Goal: Complete application form: Complete application form

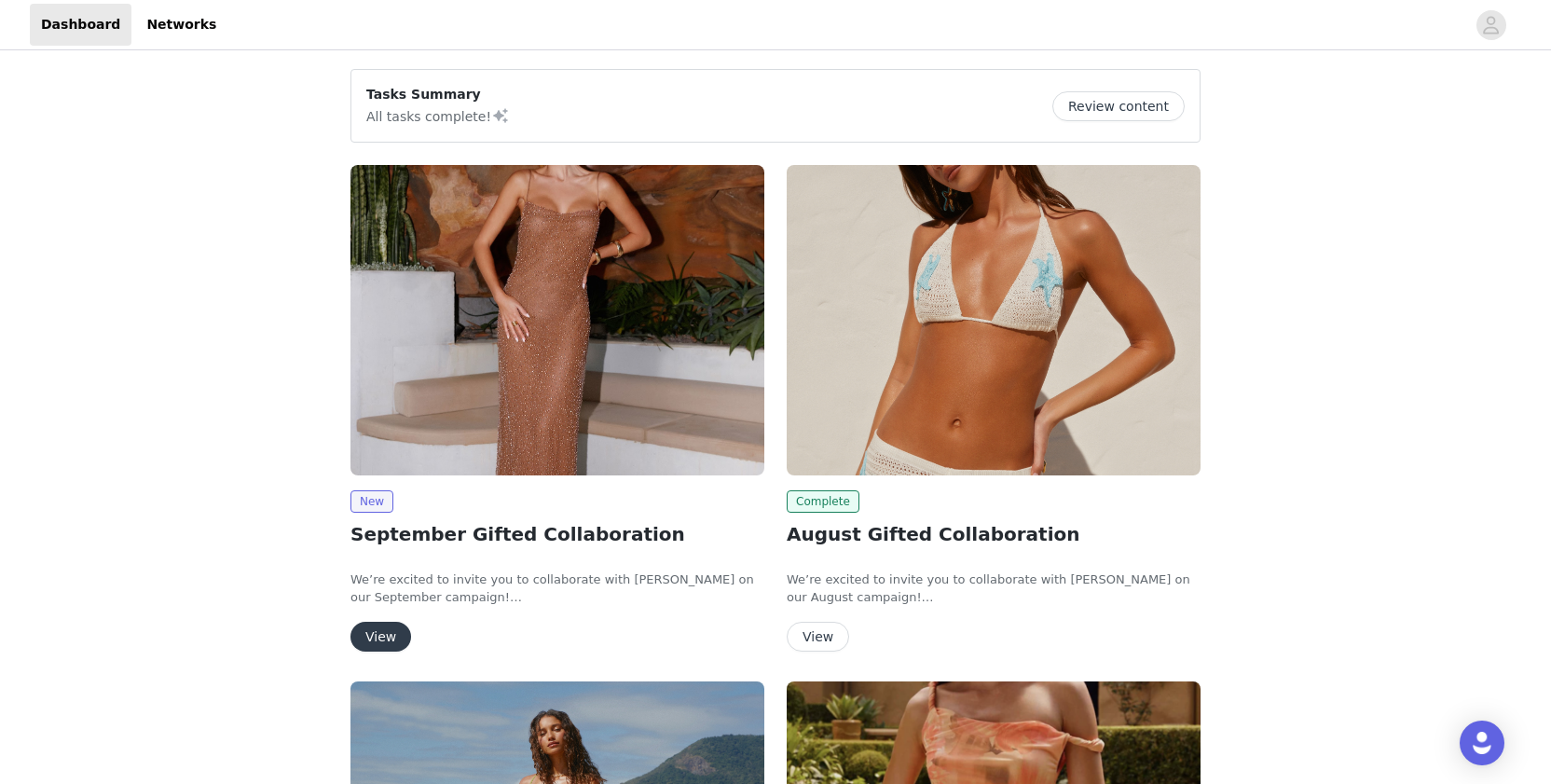
click at [396, 641] on button "View" at bounding box center [381, 636] width 61 height 30
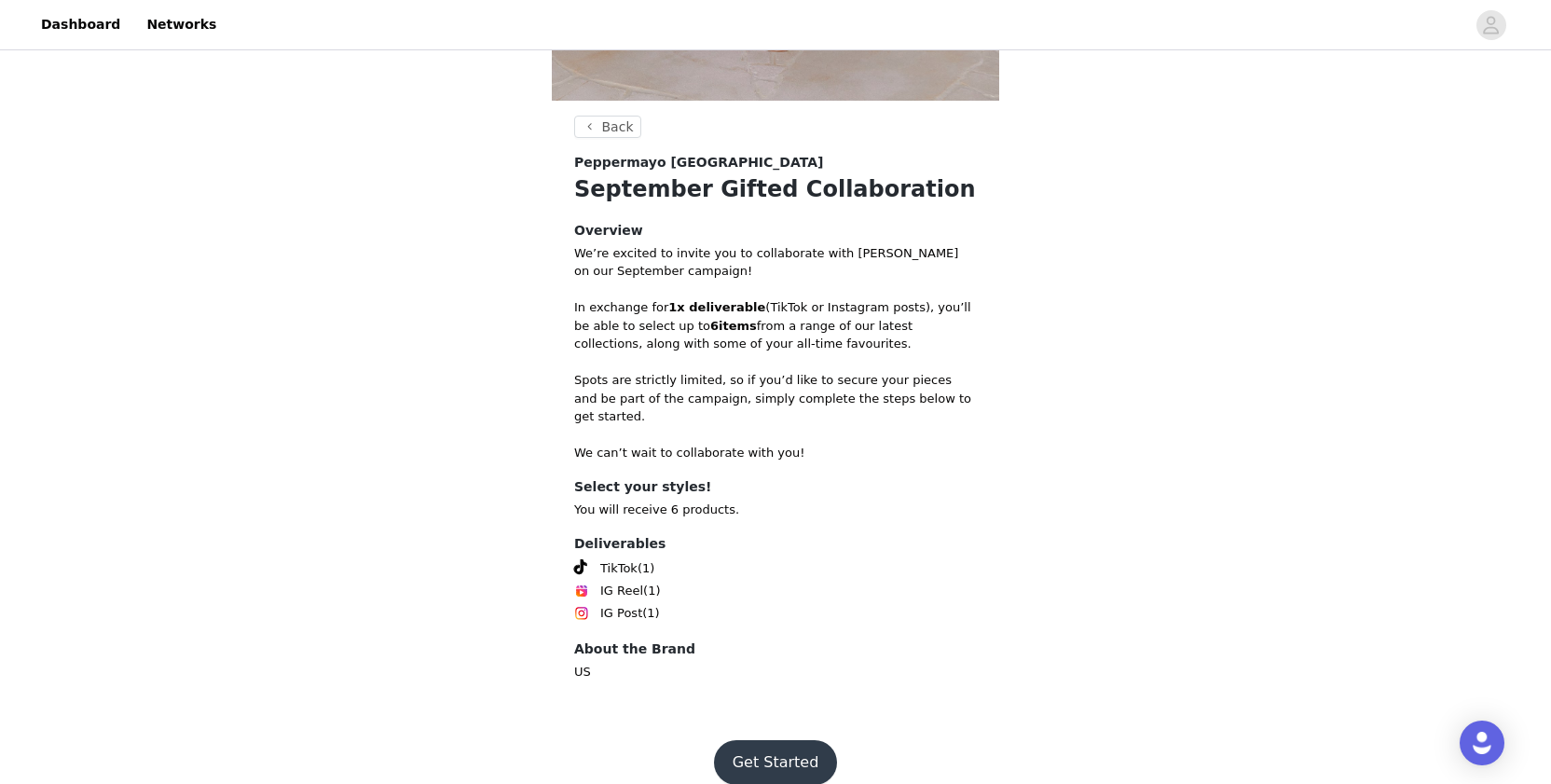
scroll to position [624, 0]
click at [762, 741] on button "Get Started" at bounding box center [776, 762] width 124 height 44
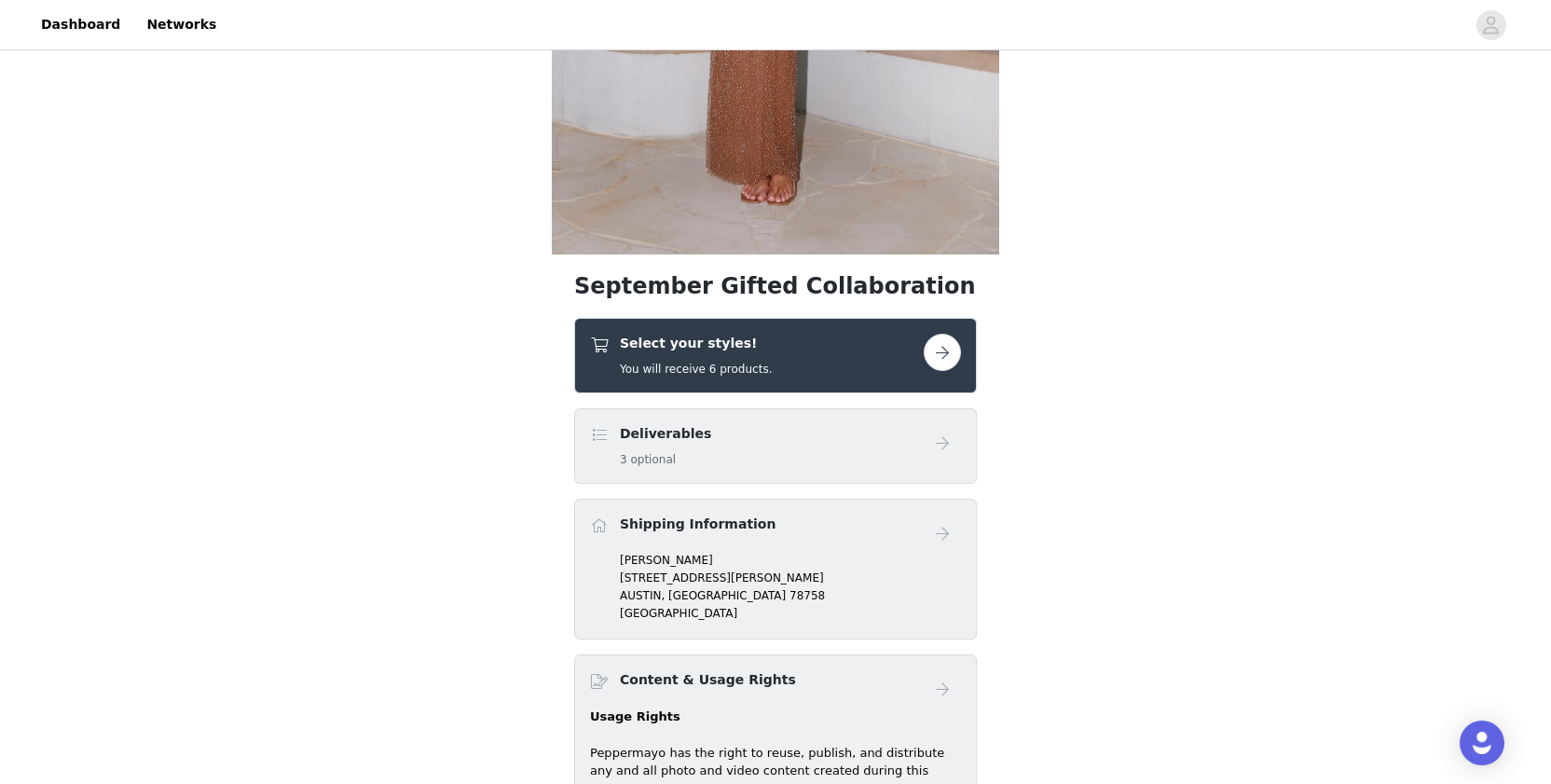
scroll to position [482, 0]
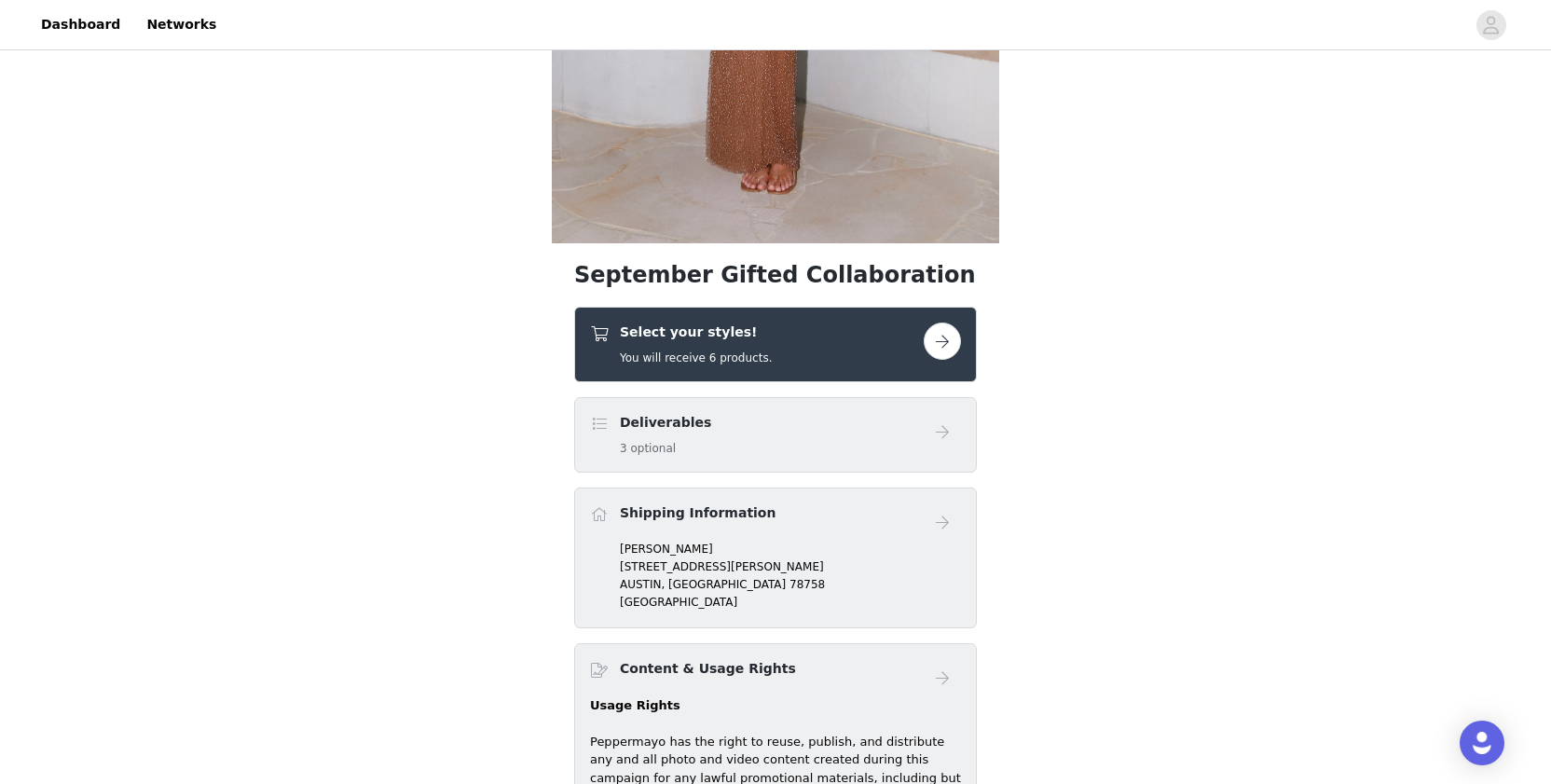
click at [943, 343] on button "button" at bounding box center [943, 341] width 37 height 37
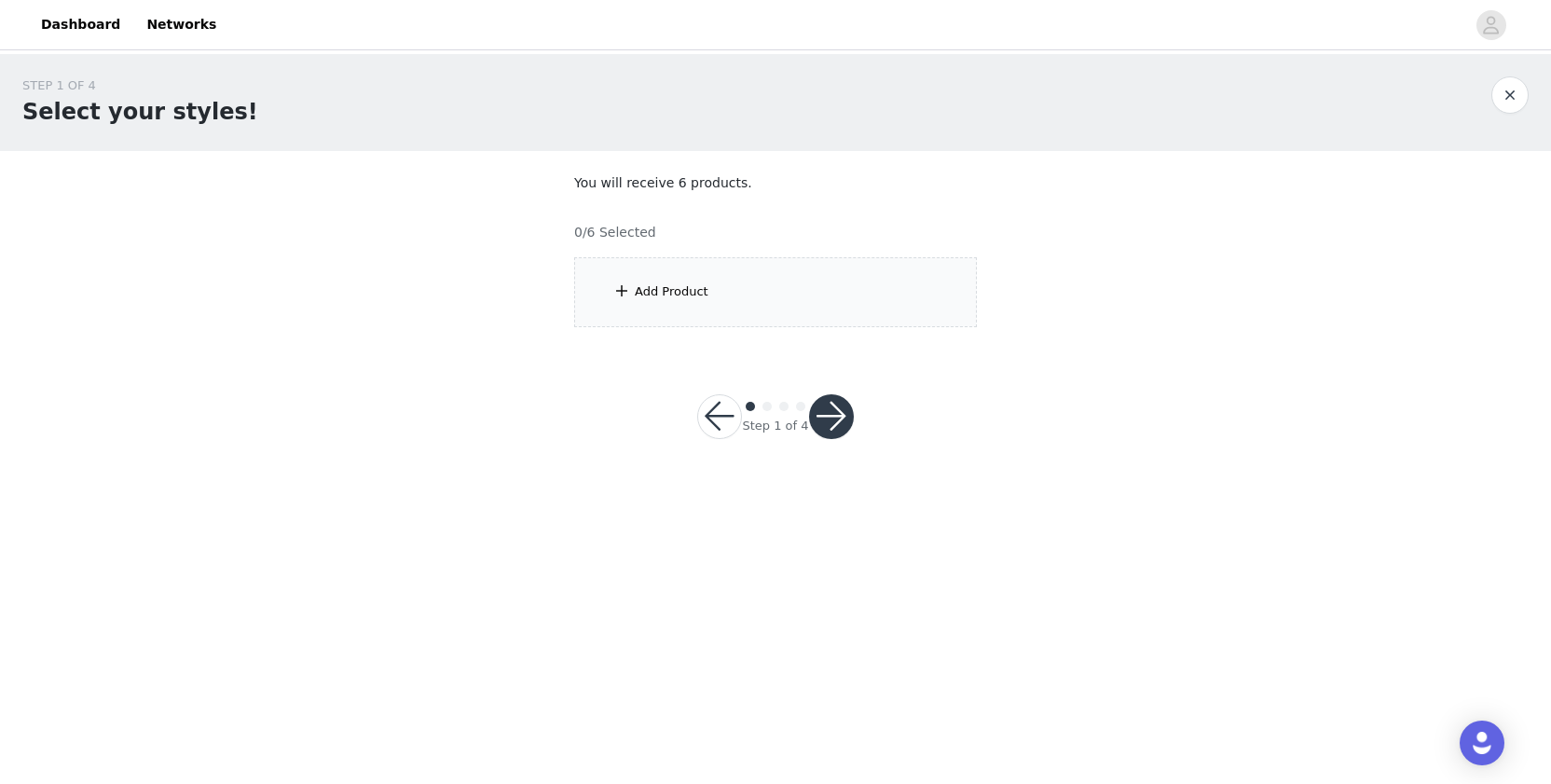
click at [879, 299] on div "Add Product" at bounding box center [776, 291] width 403 height 70
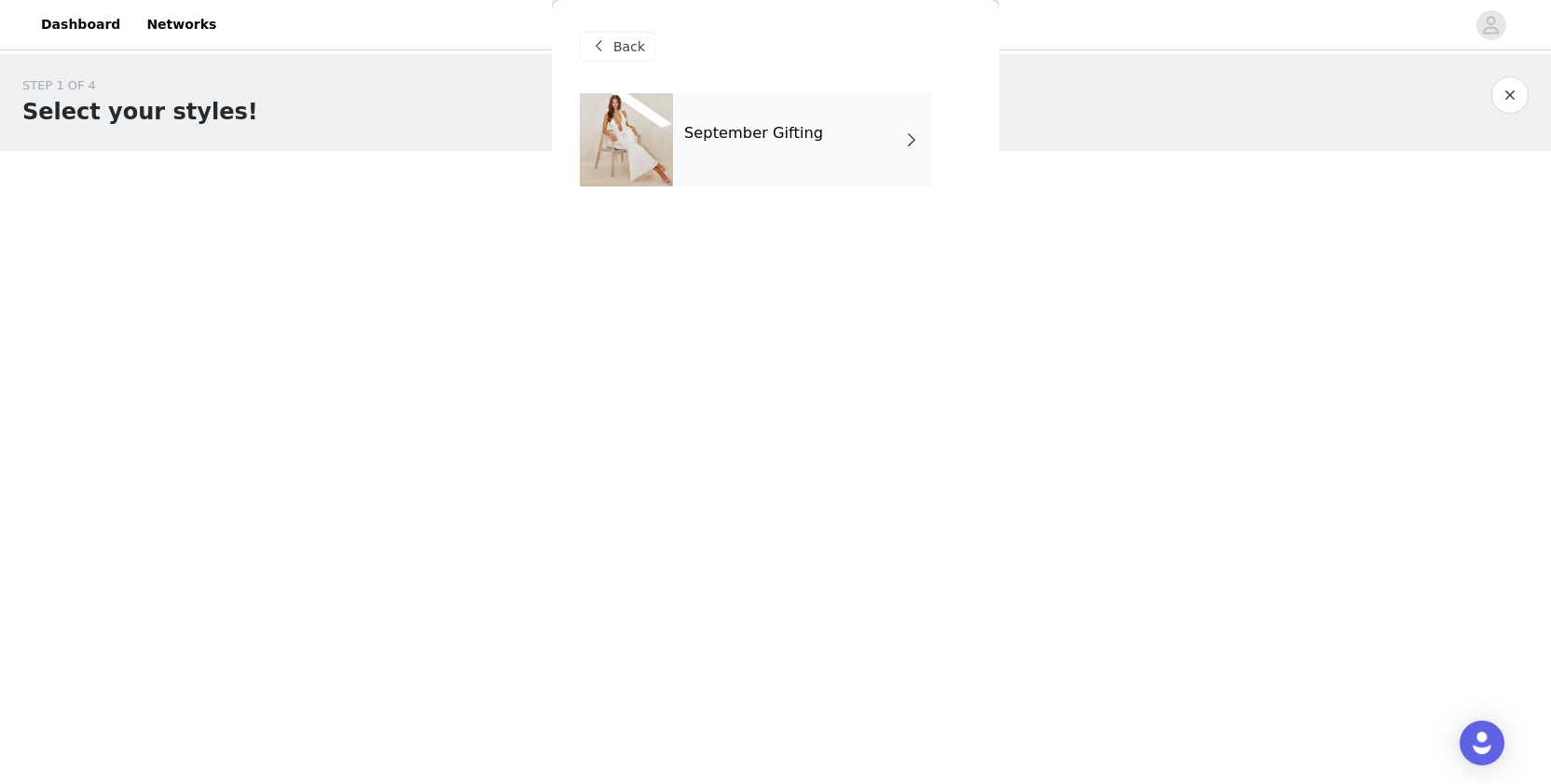
click at [901, 155] on div "September Gifting" at bounding box center [802, 140] width 259 height 93
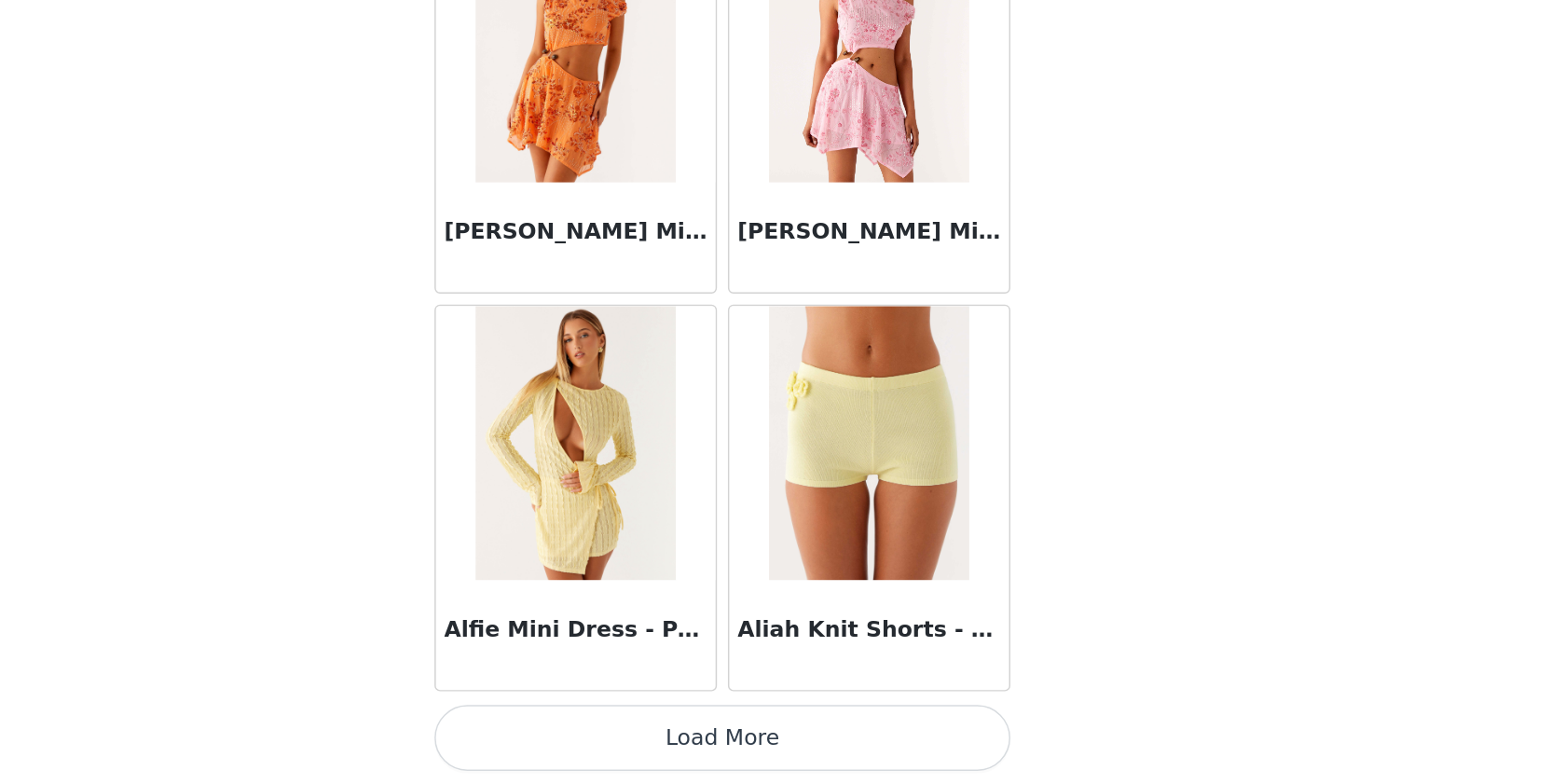
click at [580, 730] on button "Load More" at bounding box center [776, 752] width 392 height 44
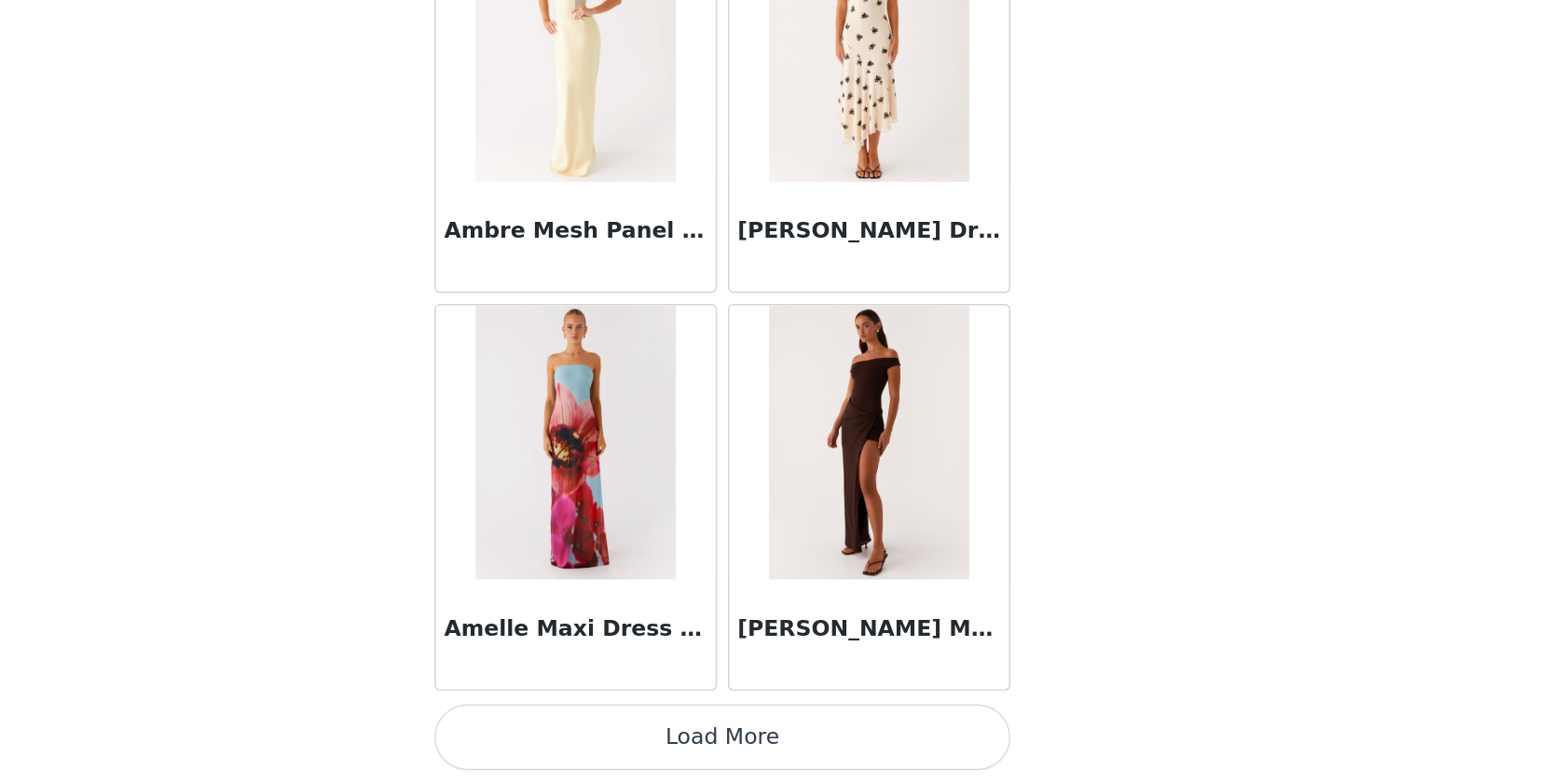
scroll to position [4770, 0]
click at [580, 730] on button "Load More" at bounding box center [776, 752] width 392 height 44
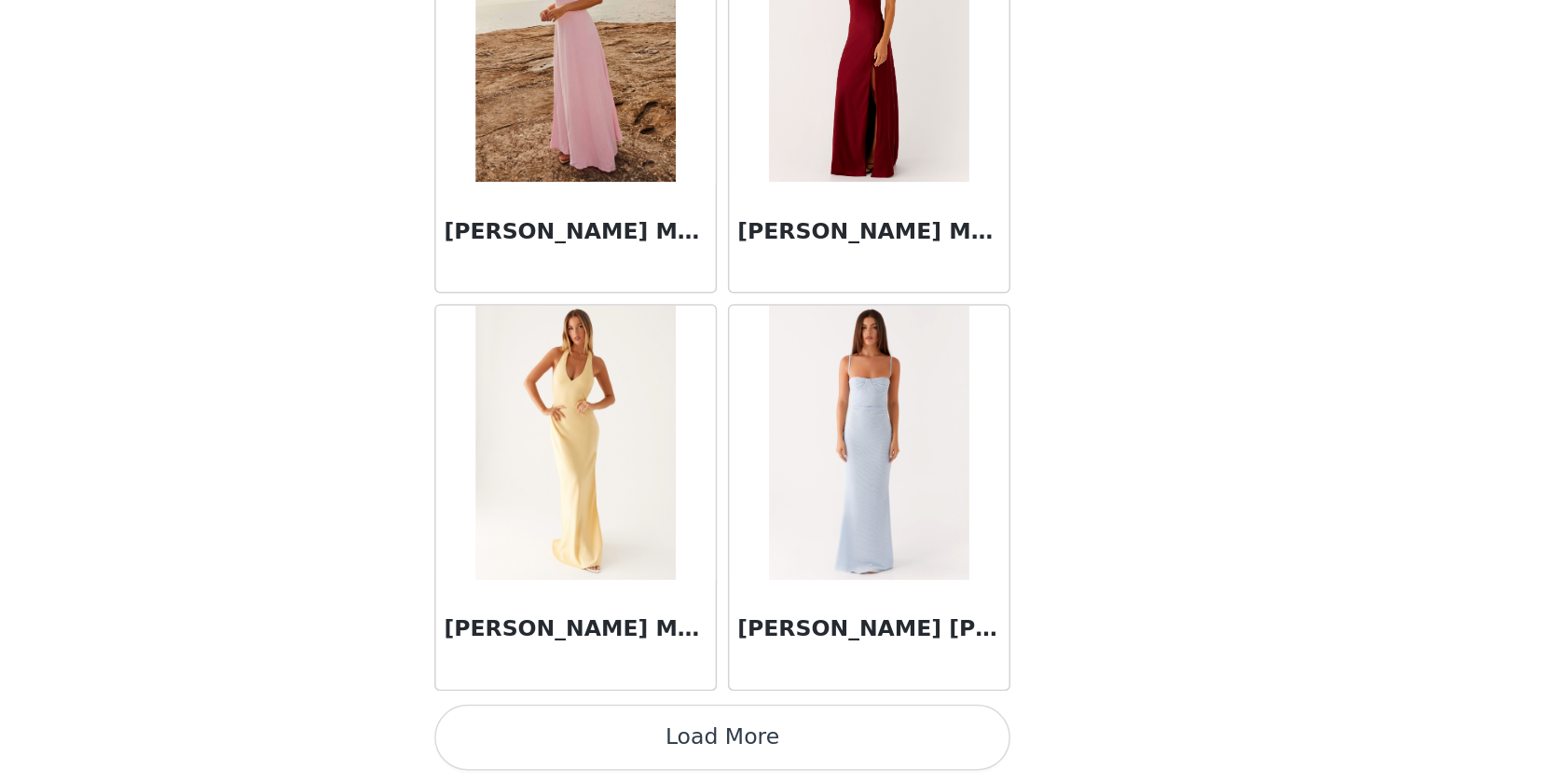
scroll to position [0, 0]
click at [580, 730] on button "Load More" at bounding box center [776, 752] width 392 height 44
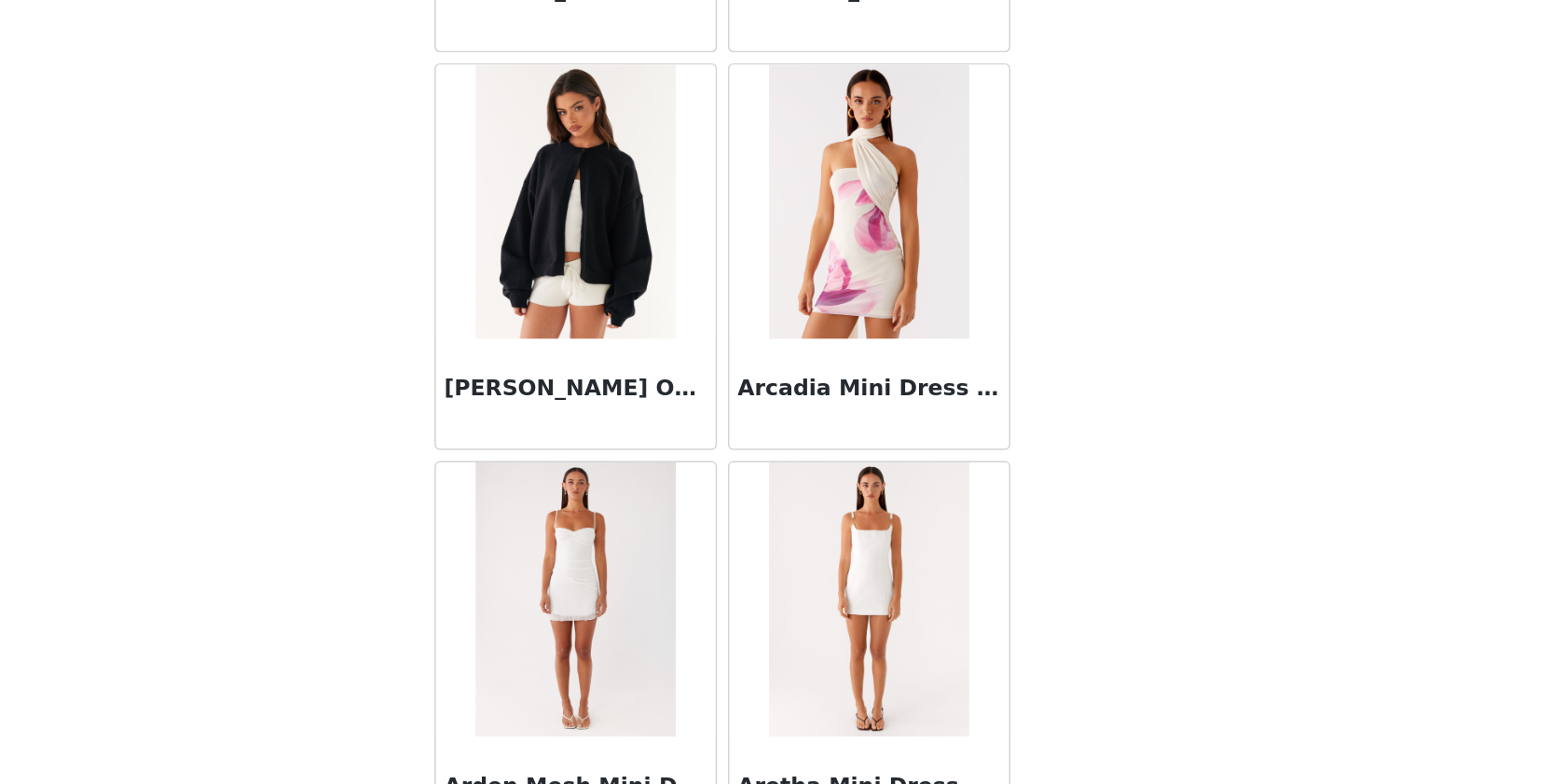
scroll to position [7925, 0]
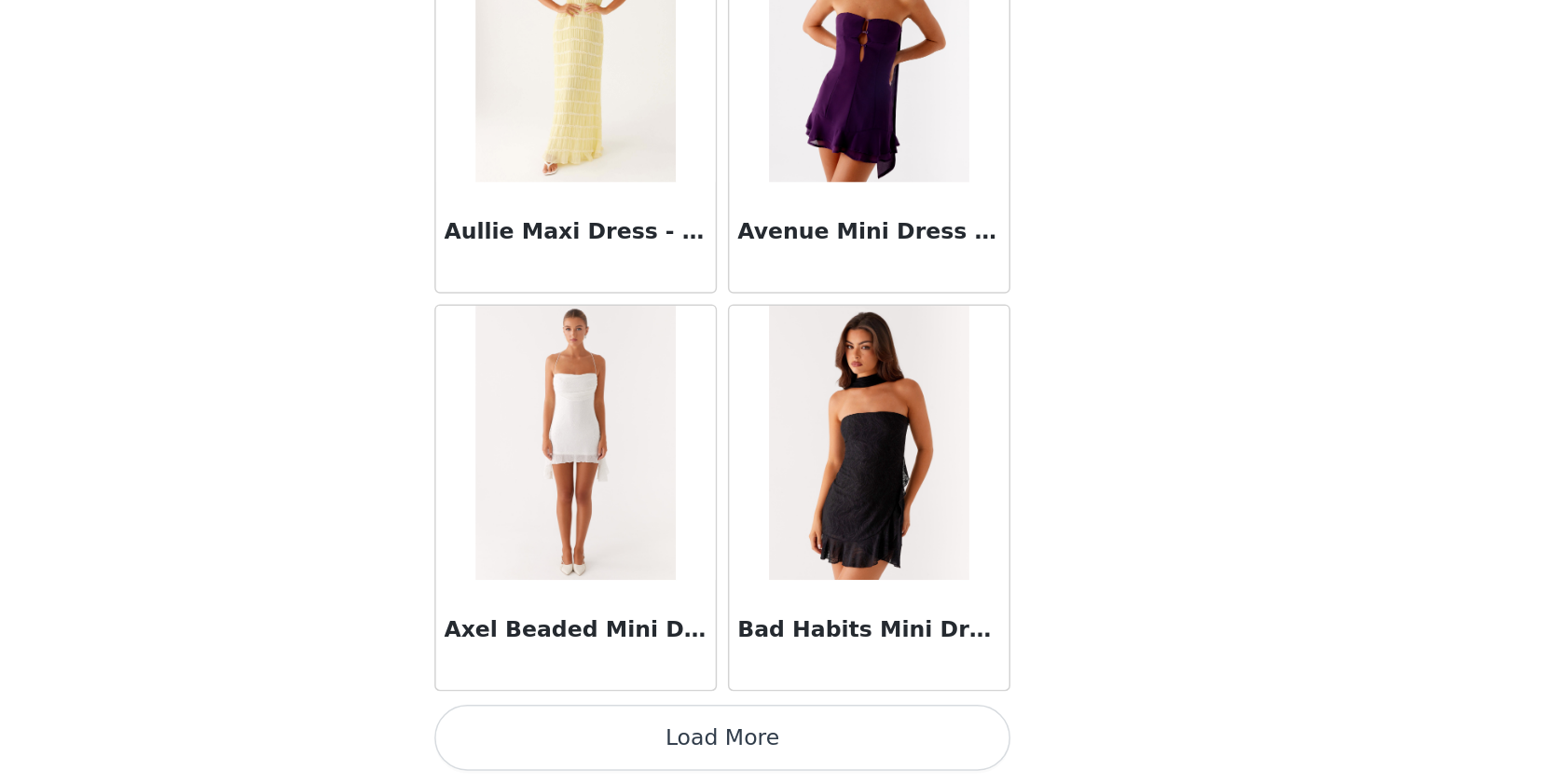
click at [580, 730] on button "Load More" at bounding box center [776, 752] width 392 height 44
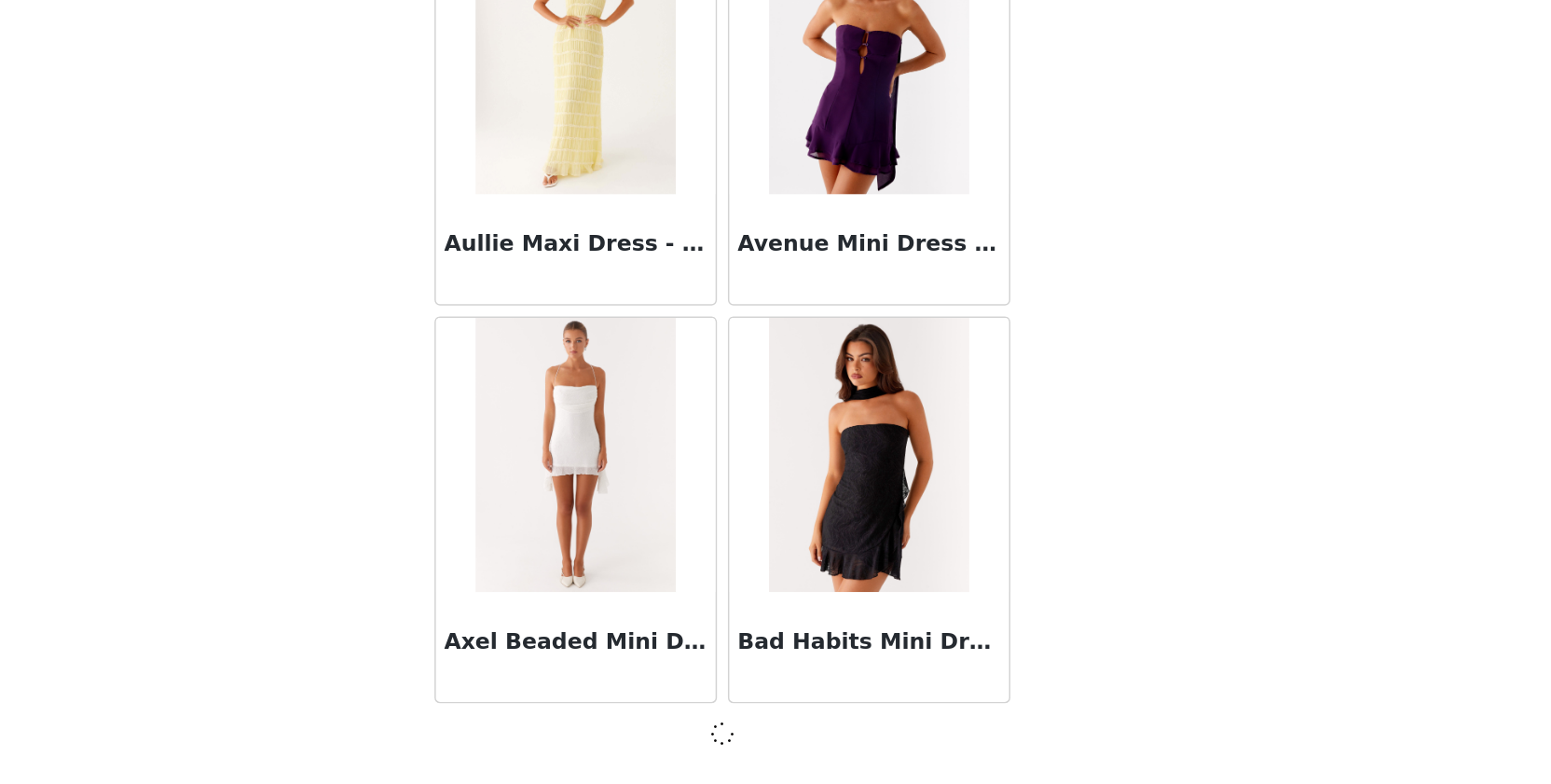
scroll to position [10166, 0]
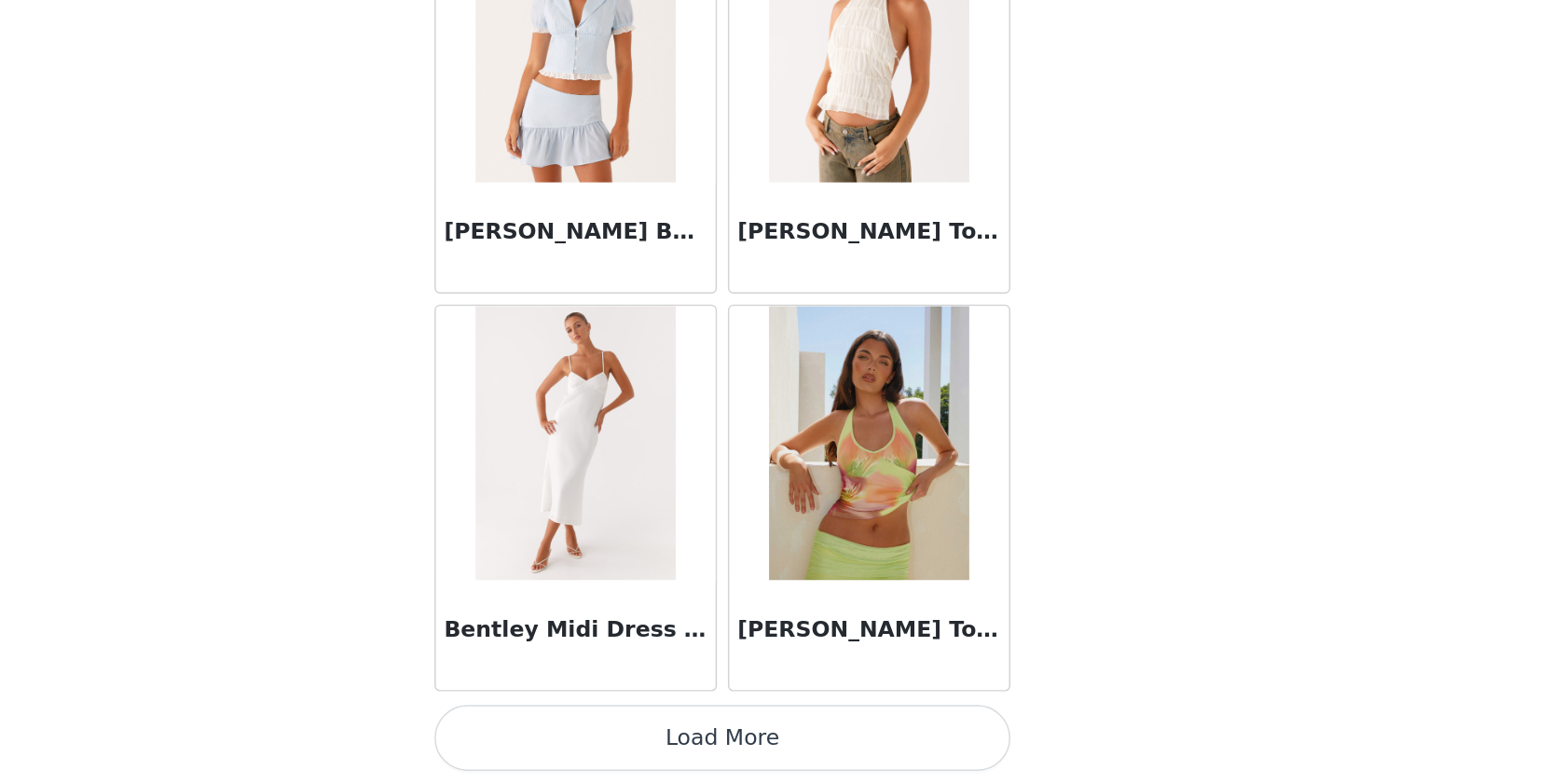
click at [580, 730] on button "Load More" at bounding box center [776, 752] width 392 height 44
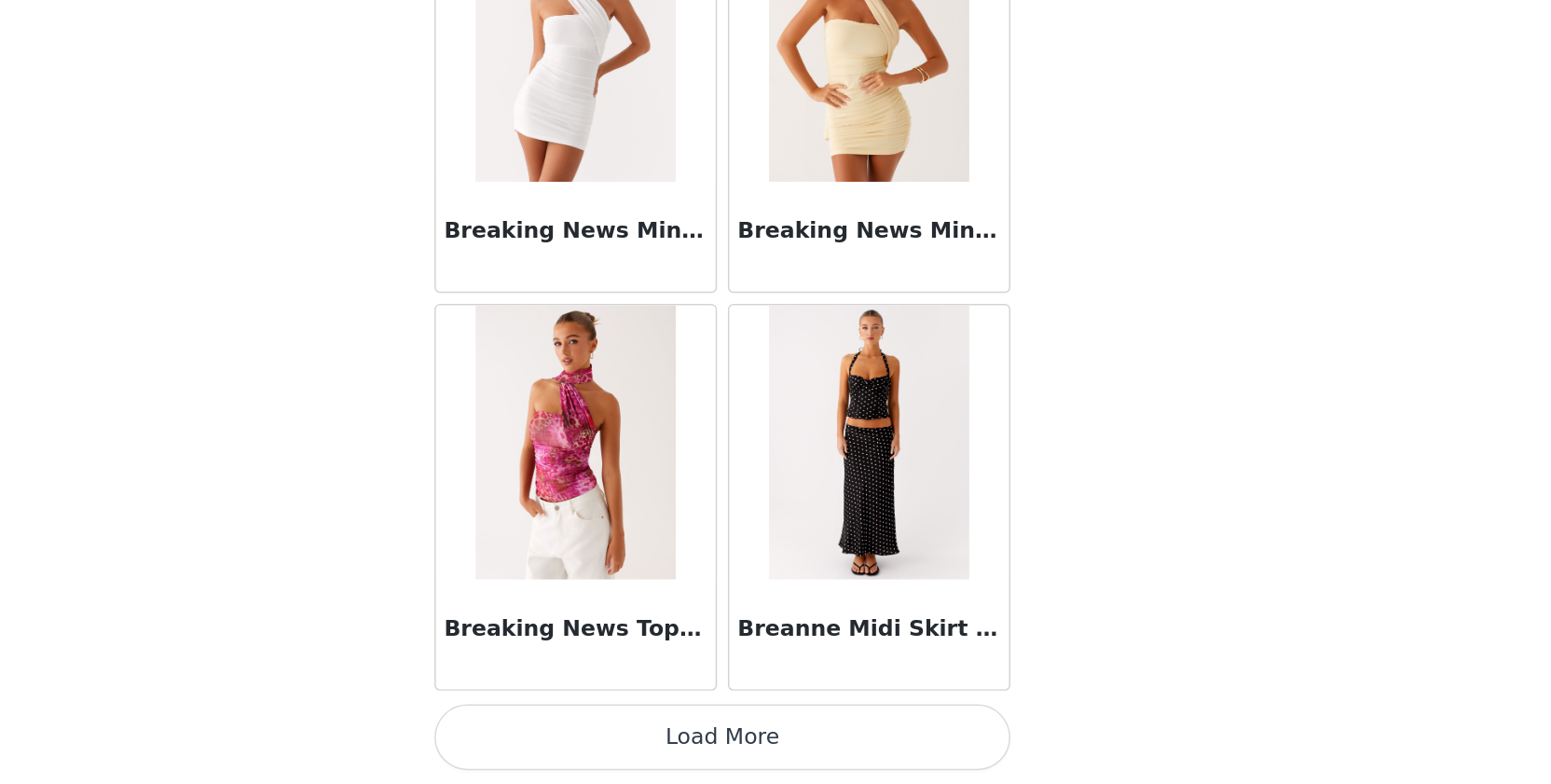
scroll to position [15579, 0]
click at [807, 458] on img at bounding box center [874, 551] width 135 height 186
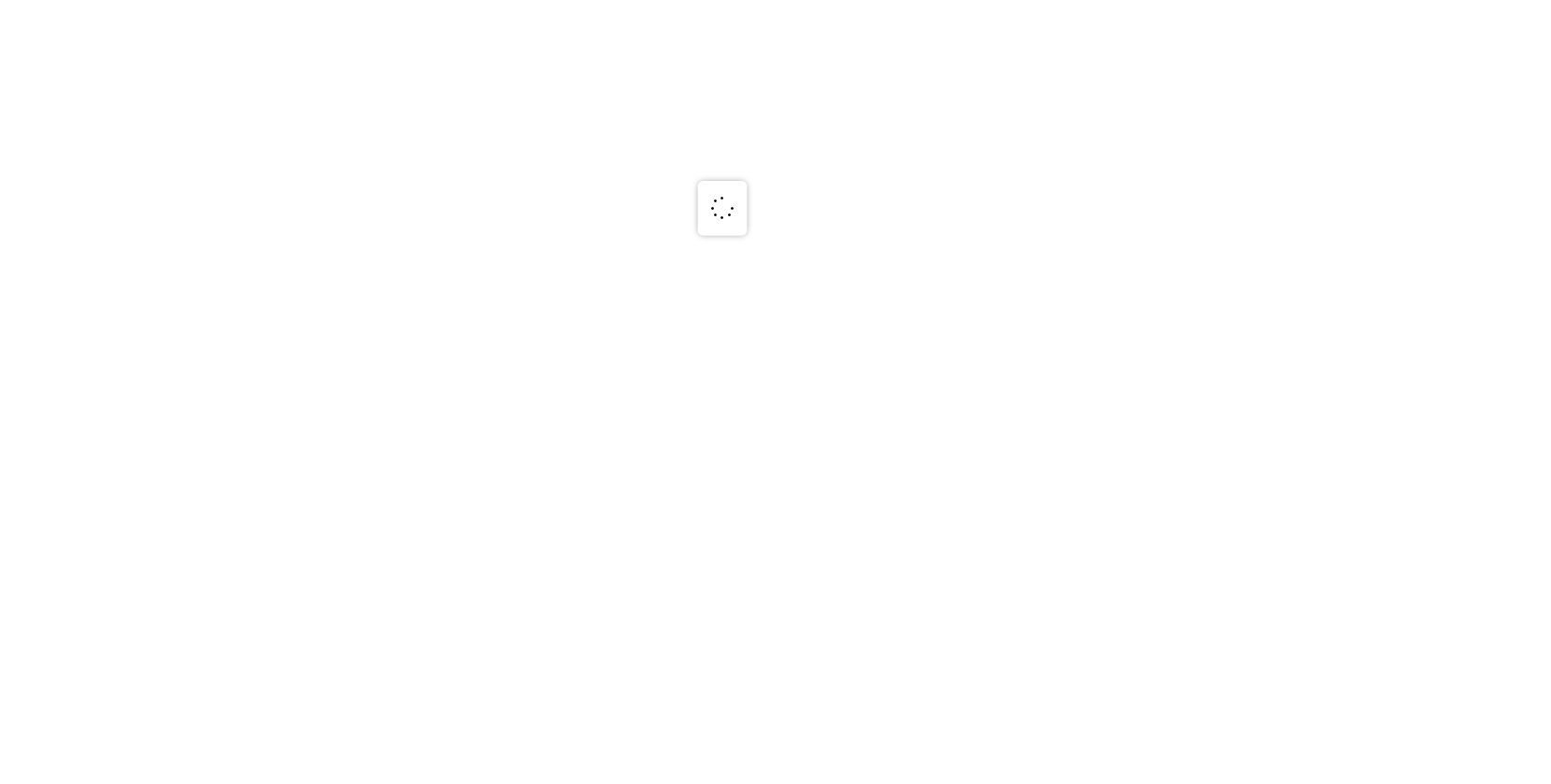
scroll to position [0, 0]
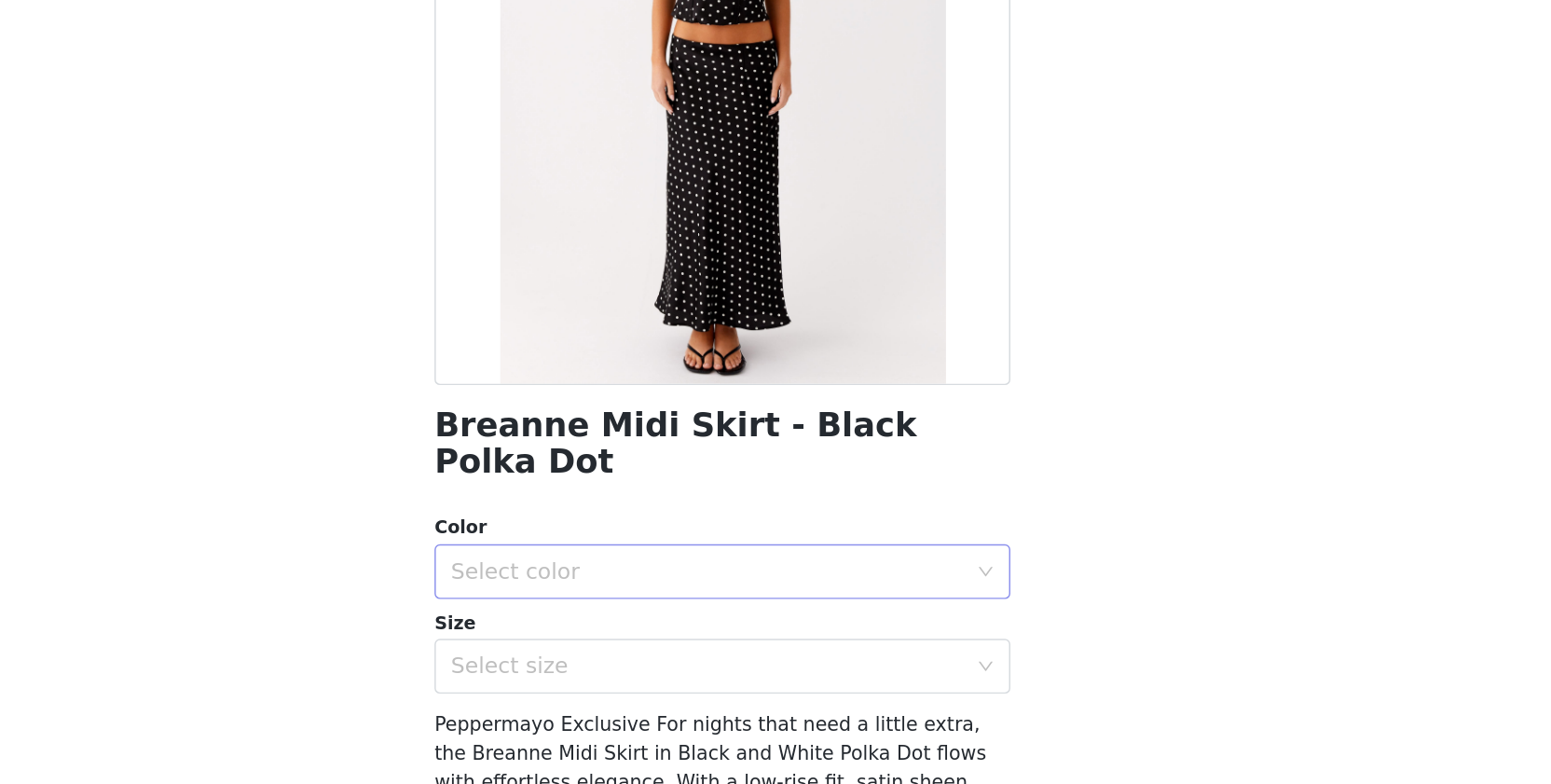
click at [591, 622] on div "Select color" at bounding box center [770, 639] width 357 height 35
click at [580, 639] on li "Black Polka Dot" at bounding box center [776, 654] width 392 height 30
click at [591, 694] on div "Select size" at bounding box center [766, 703] width 348 height 19
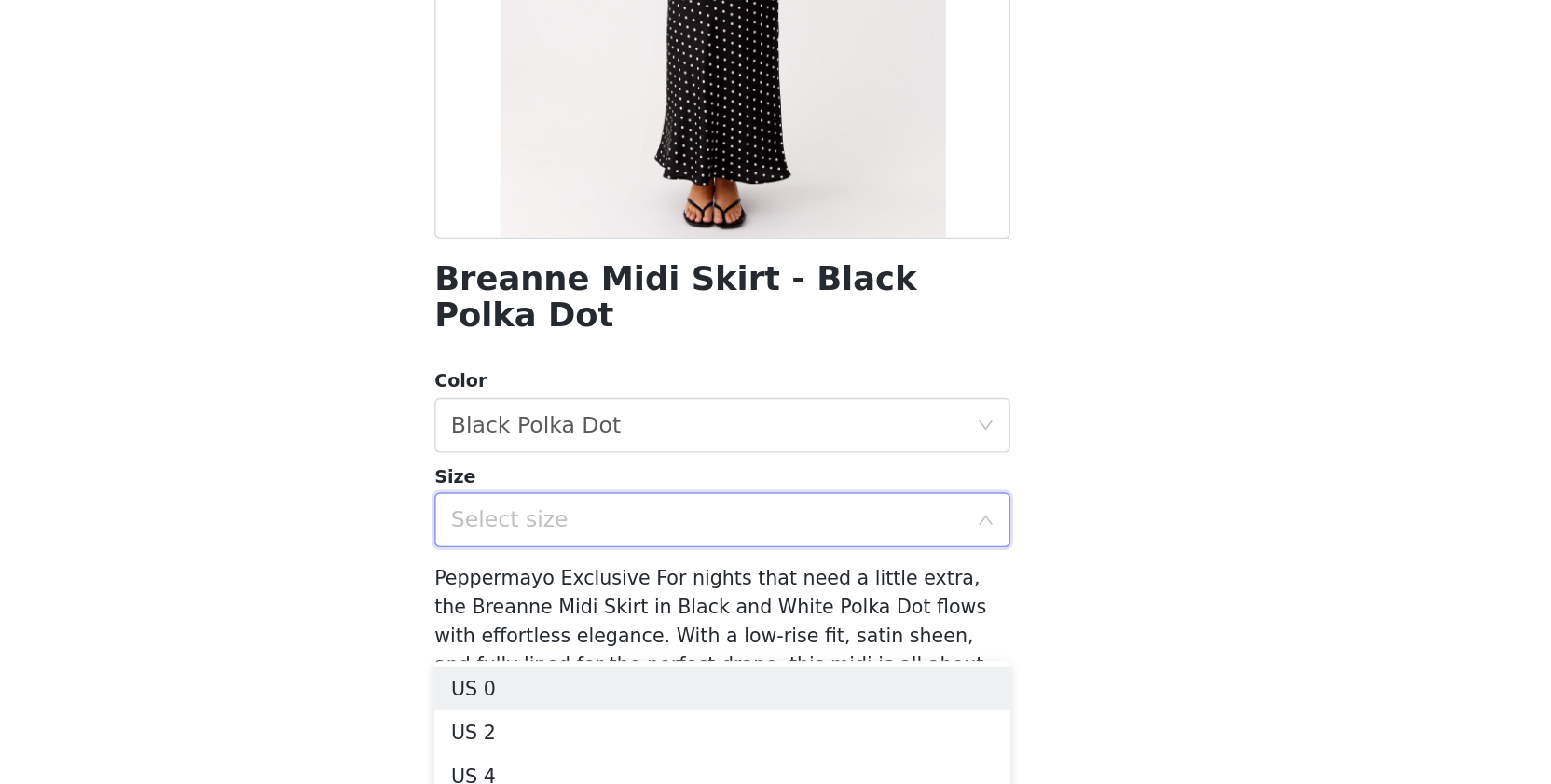
scroll to position [136, 0]
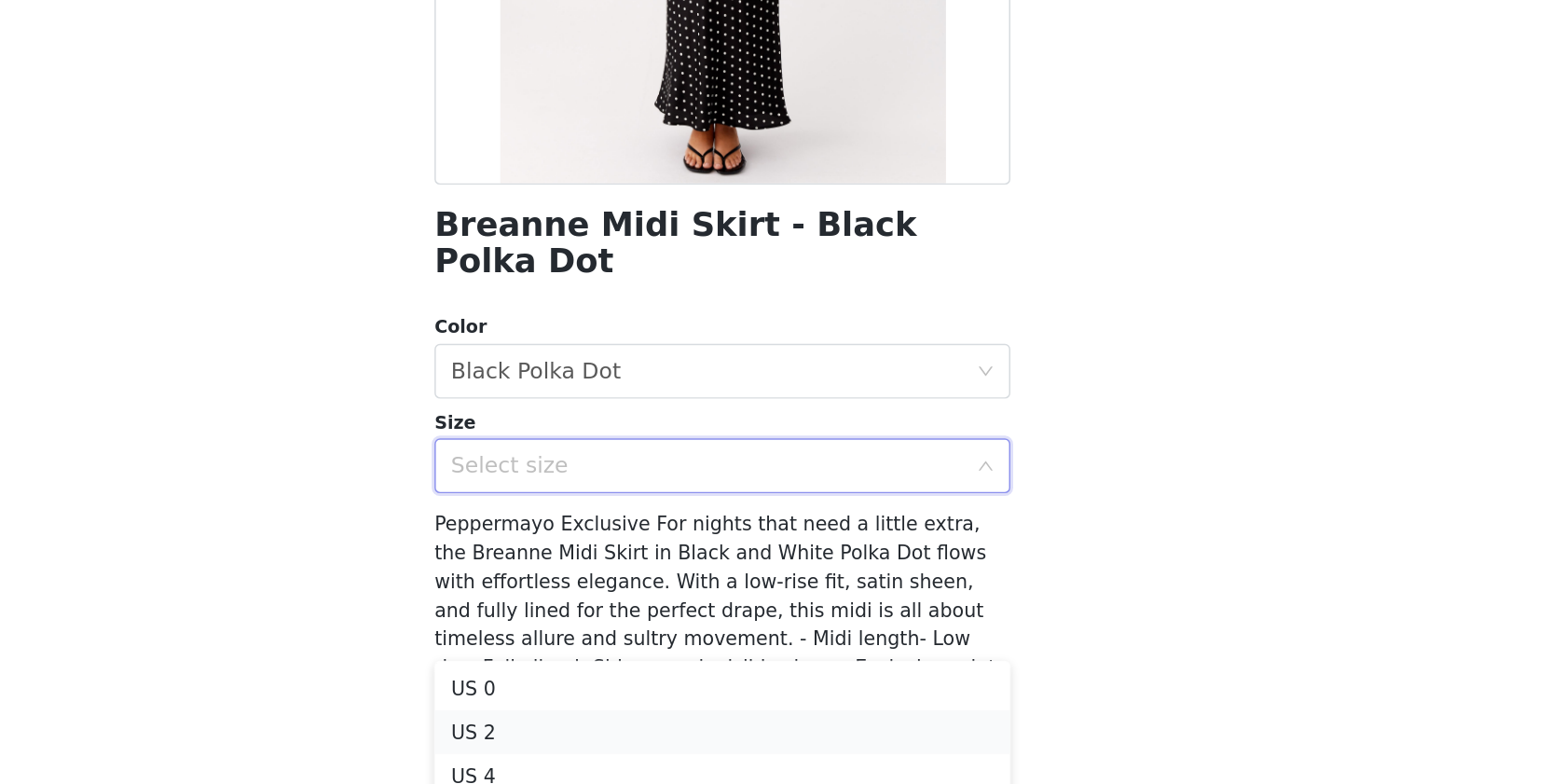
click at [580, 734] on li "US 2" at bounding box center [776, 749] width 392 height 30
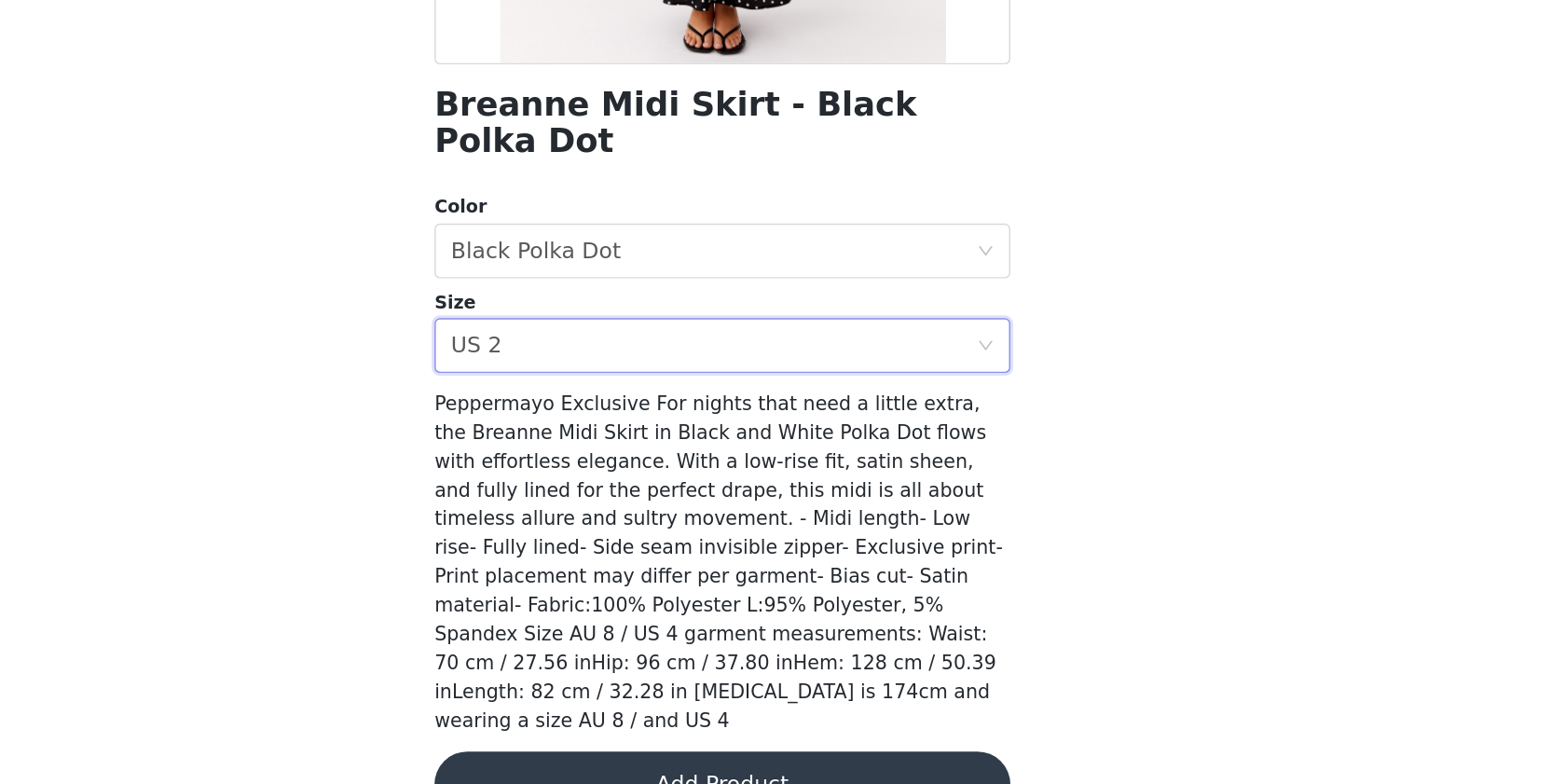
scroll to position [217, 0]
click at [580, 762] on button "Add Product" at bounding box center [776, 784] width 392 height 44
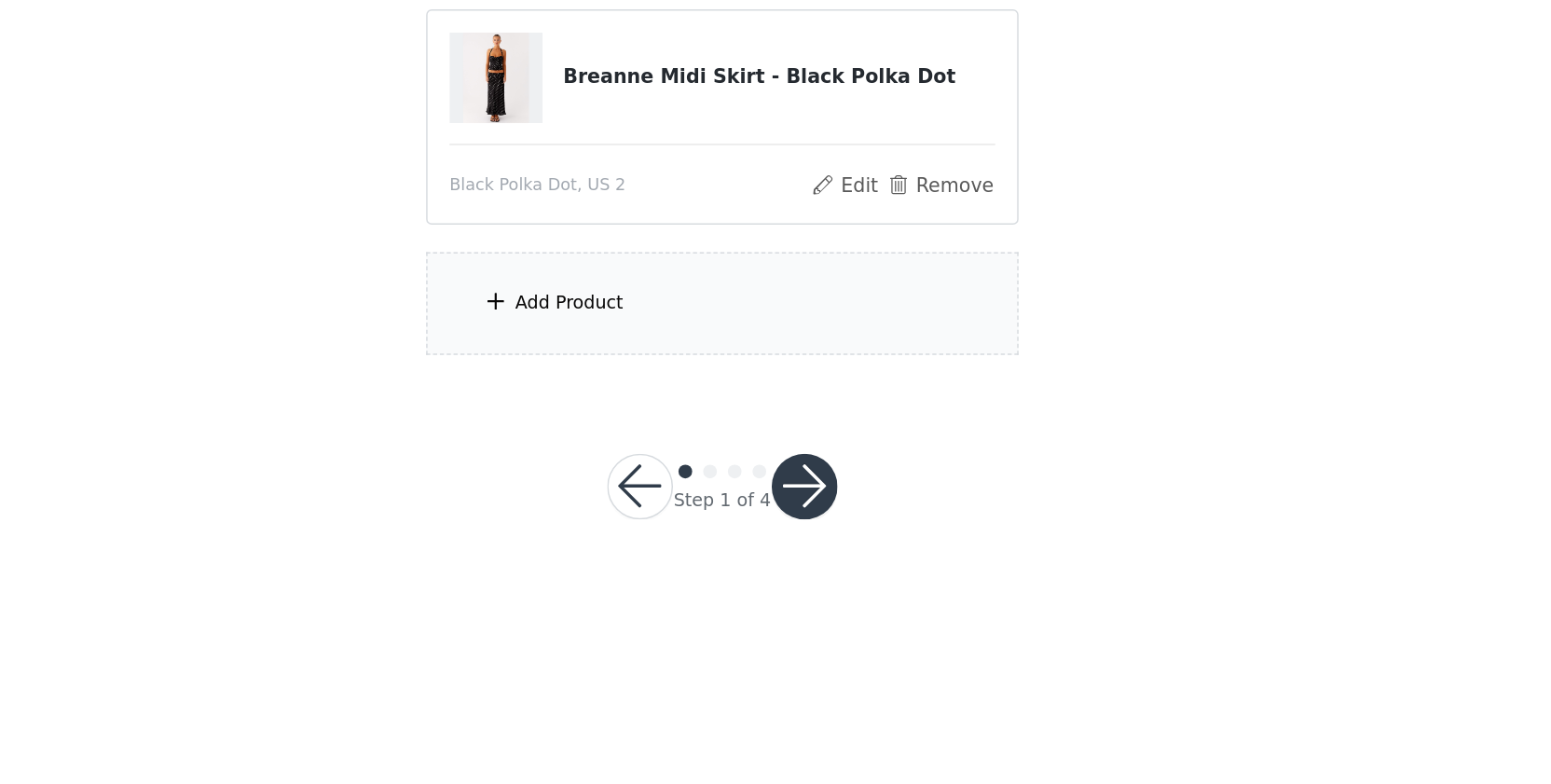
click at [575, 422] on div "Add Product" at bounding box center [776, 456] width 403 height 70
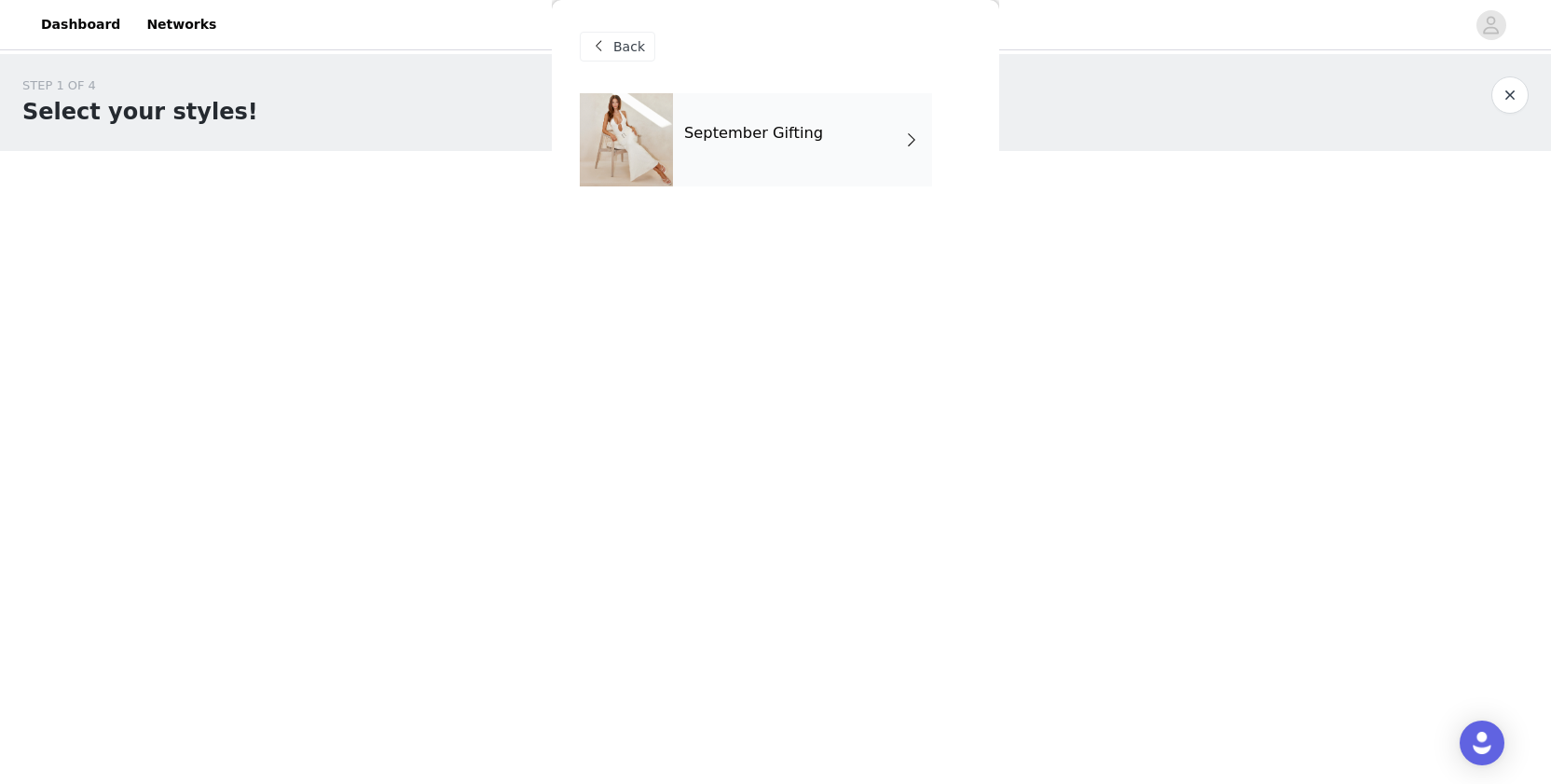
click at [826, 181] on div "September Gifting" at bounding box center [802, 140] width 259 height 93
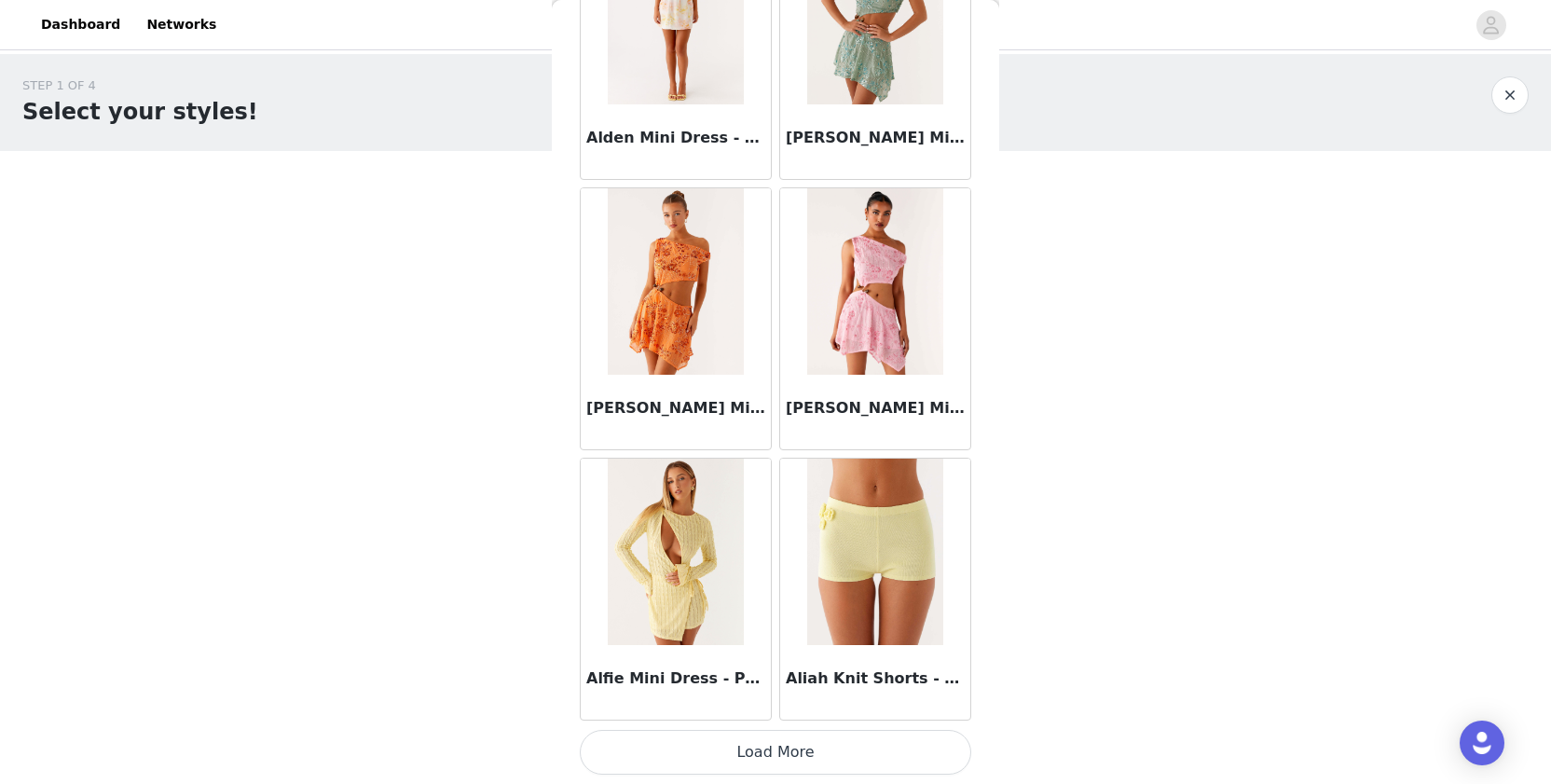
click at [702, 766] on button "Load More" at bounding box center [776, 752] width 392 height 44
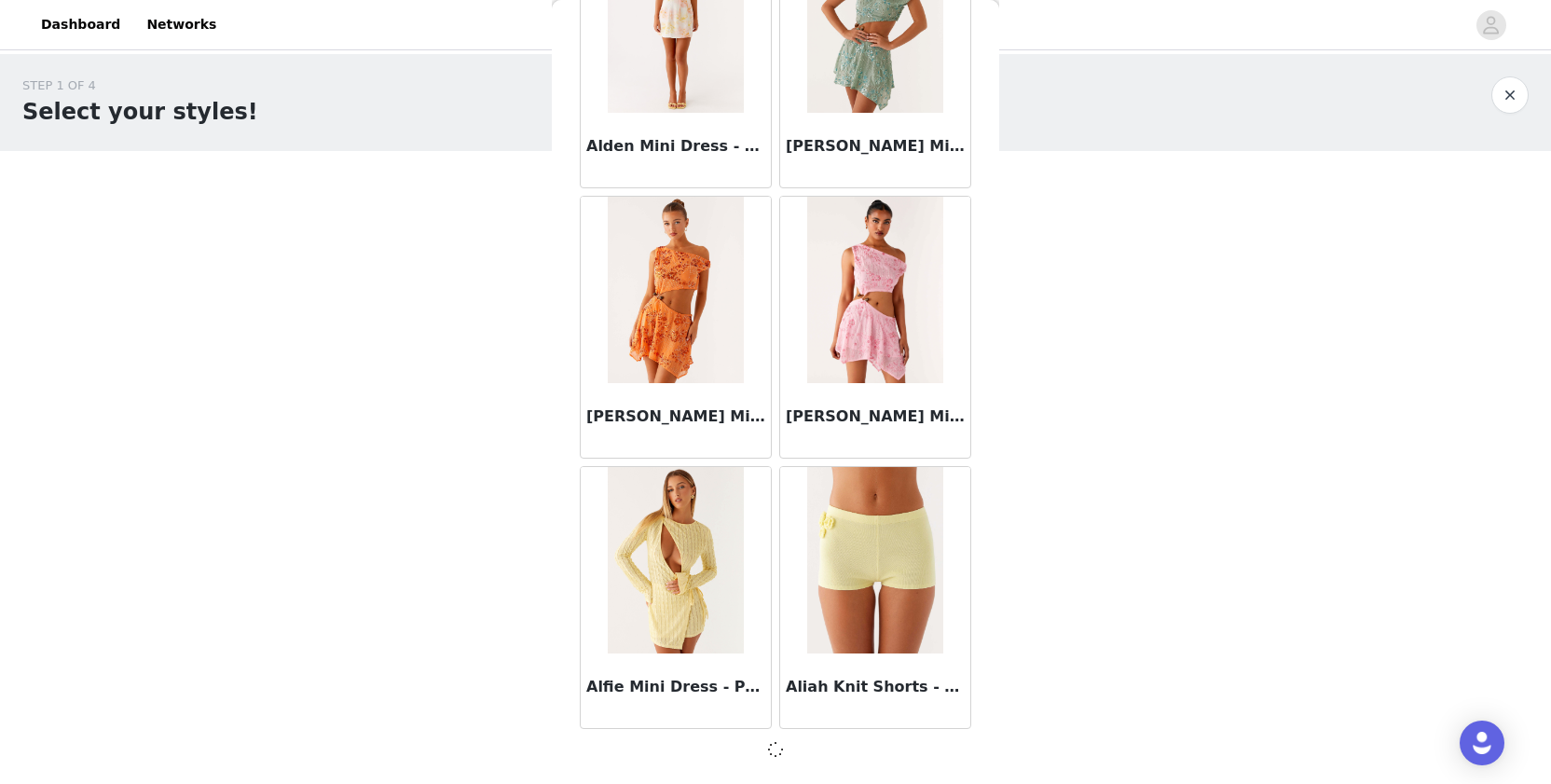
scroll to position [2059, 0]
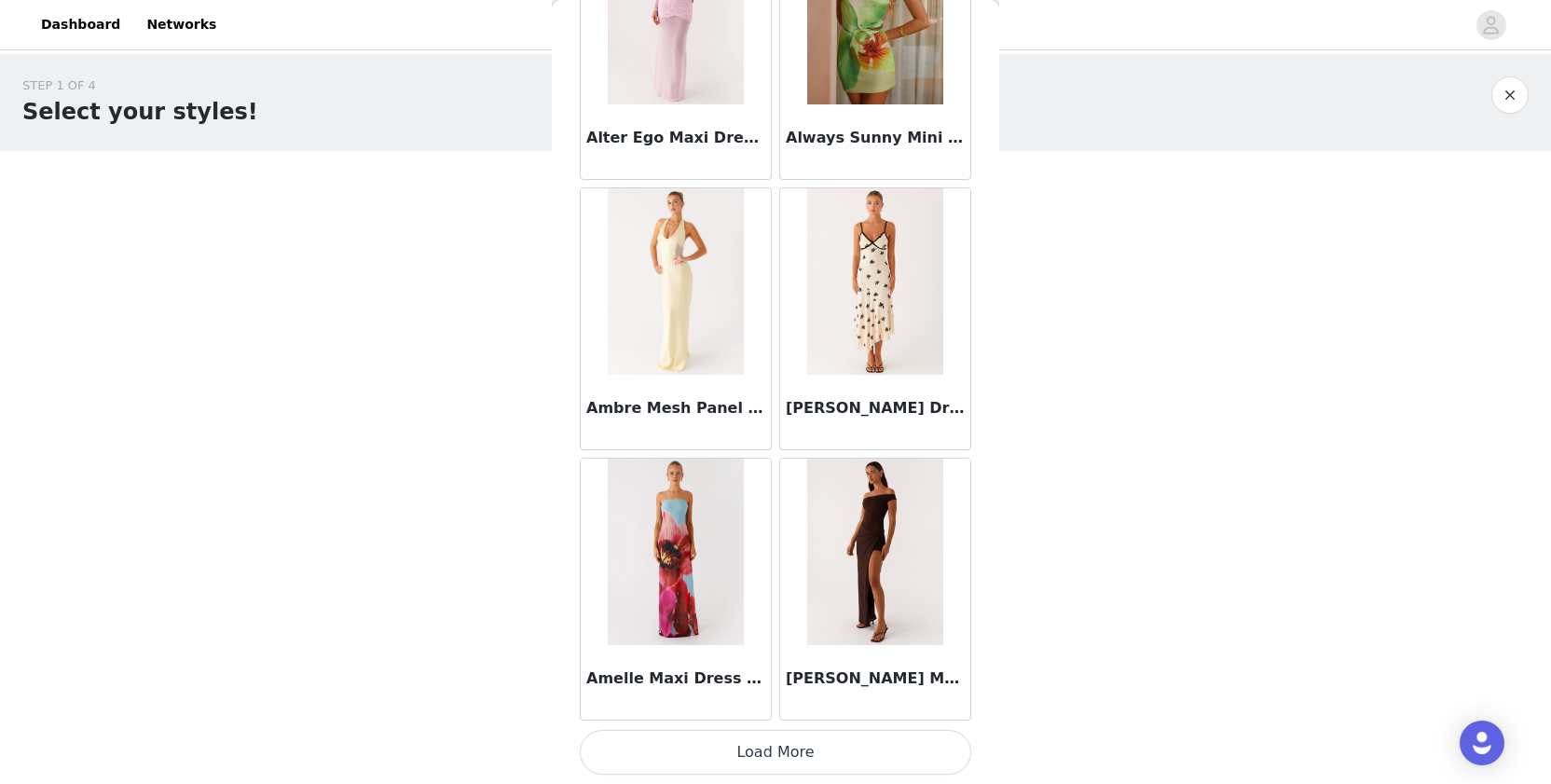
click at [690, 744] on button "Load More" at bounding box center [776, 752] width 392 height 44
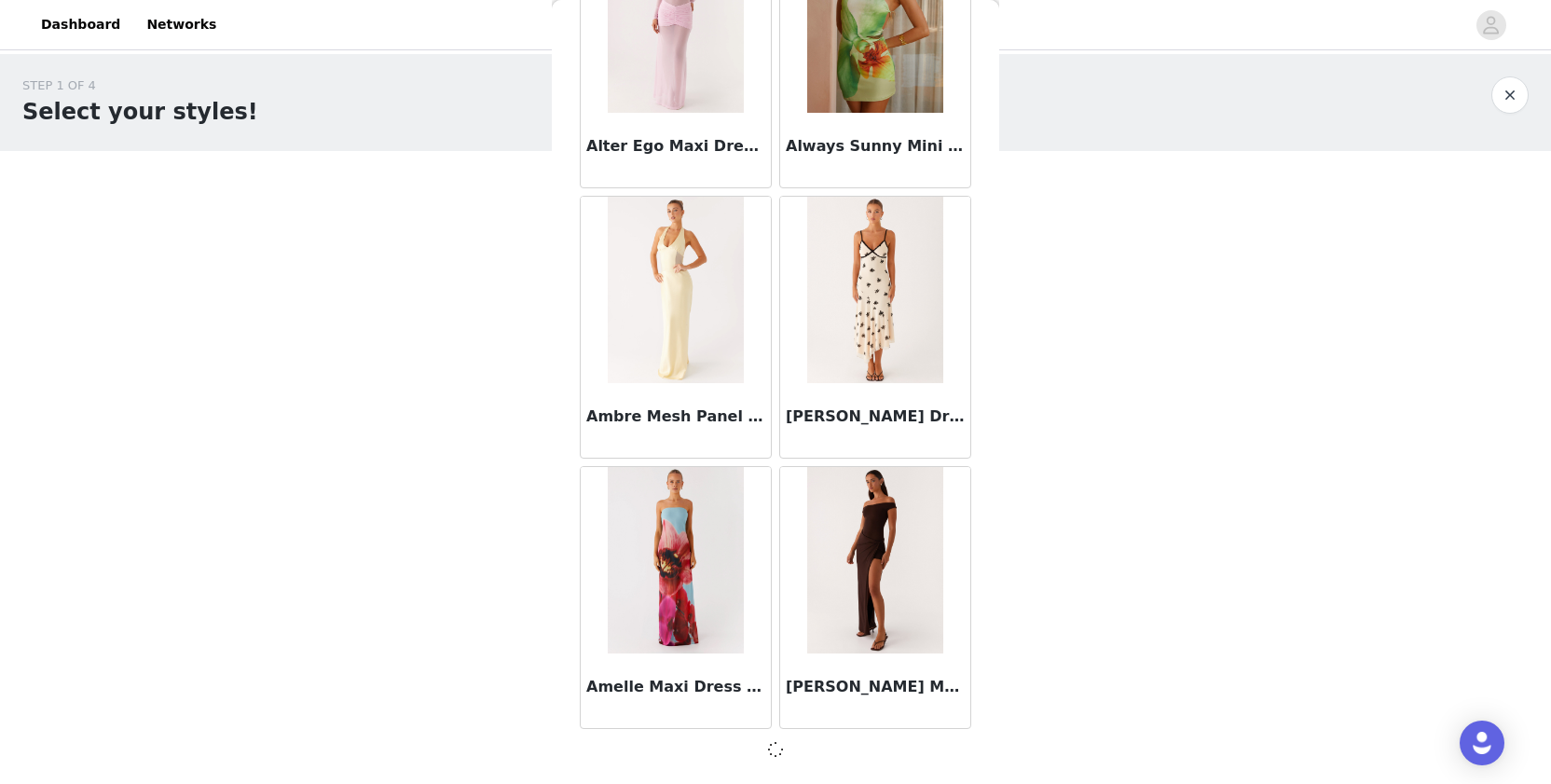
scroll to position [4762, 0]
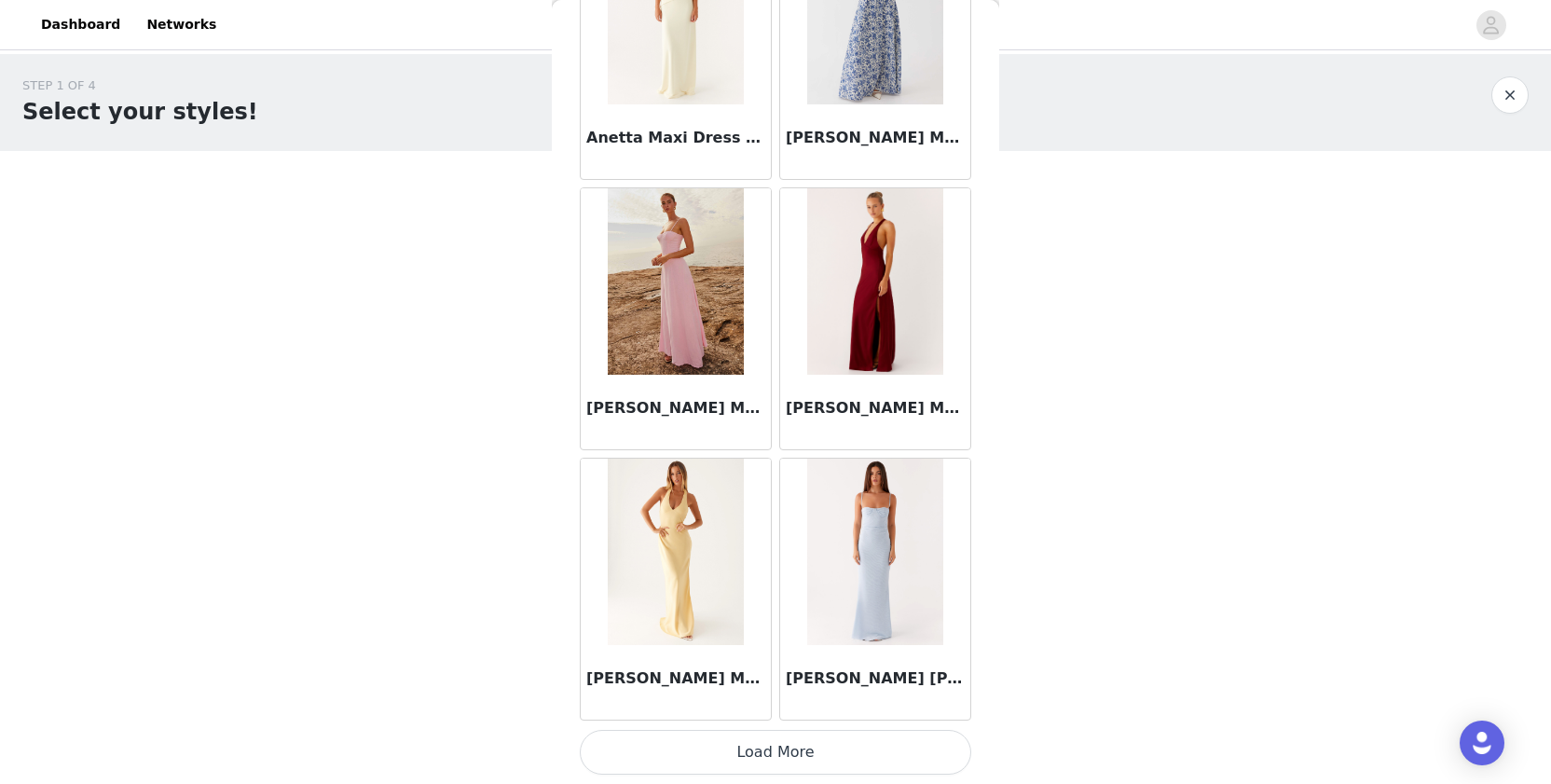
click at [687, 735] on button "Load More" at bounding box center [776, 752] width 392 height 44
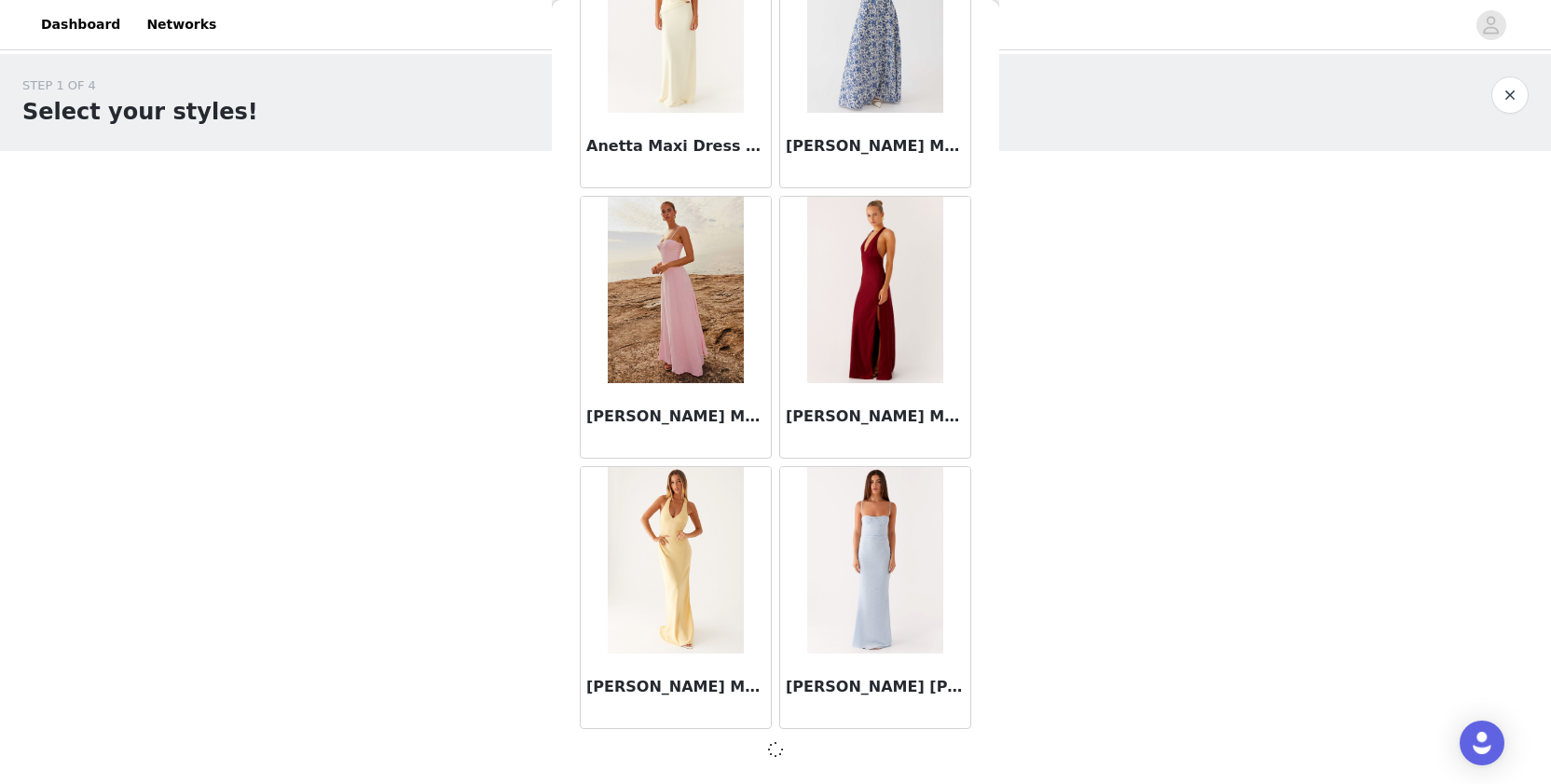
scroll to position [7464, 0]
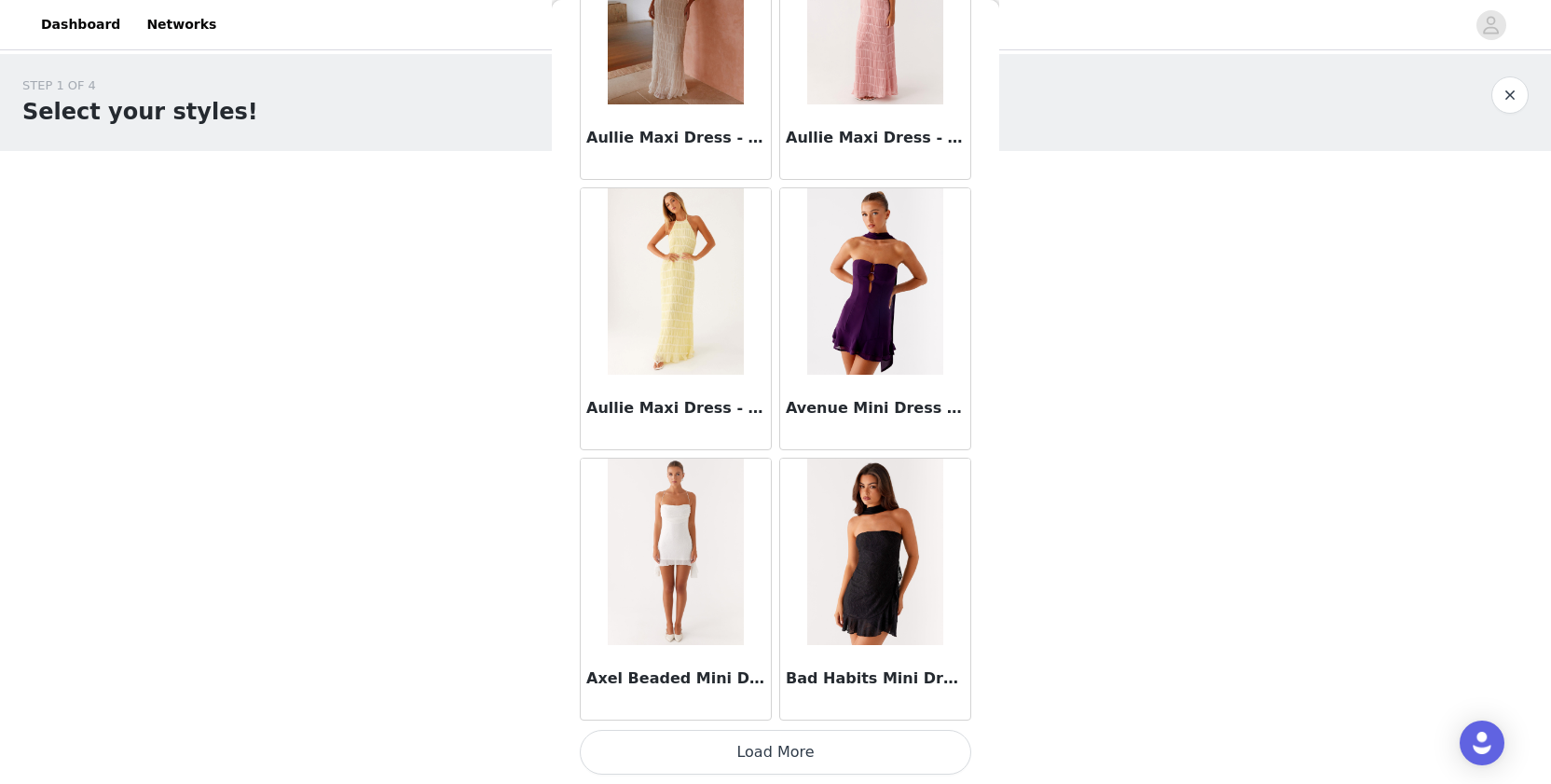
click at [702, 751] on button "Load More" at bounding box center [776, 752] width 392 height 44
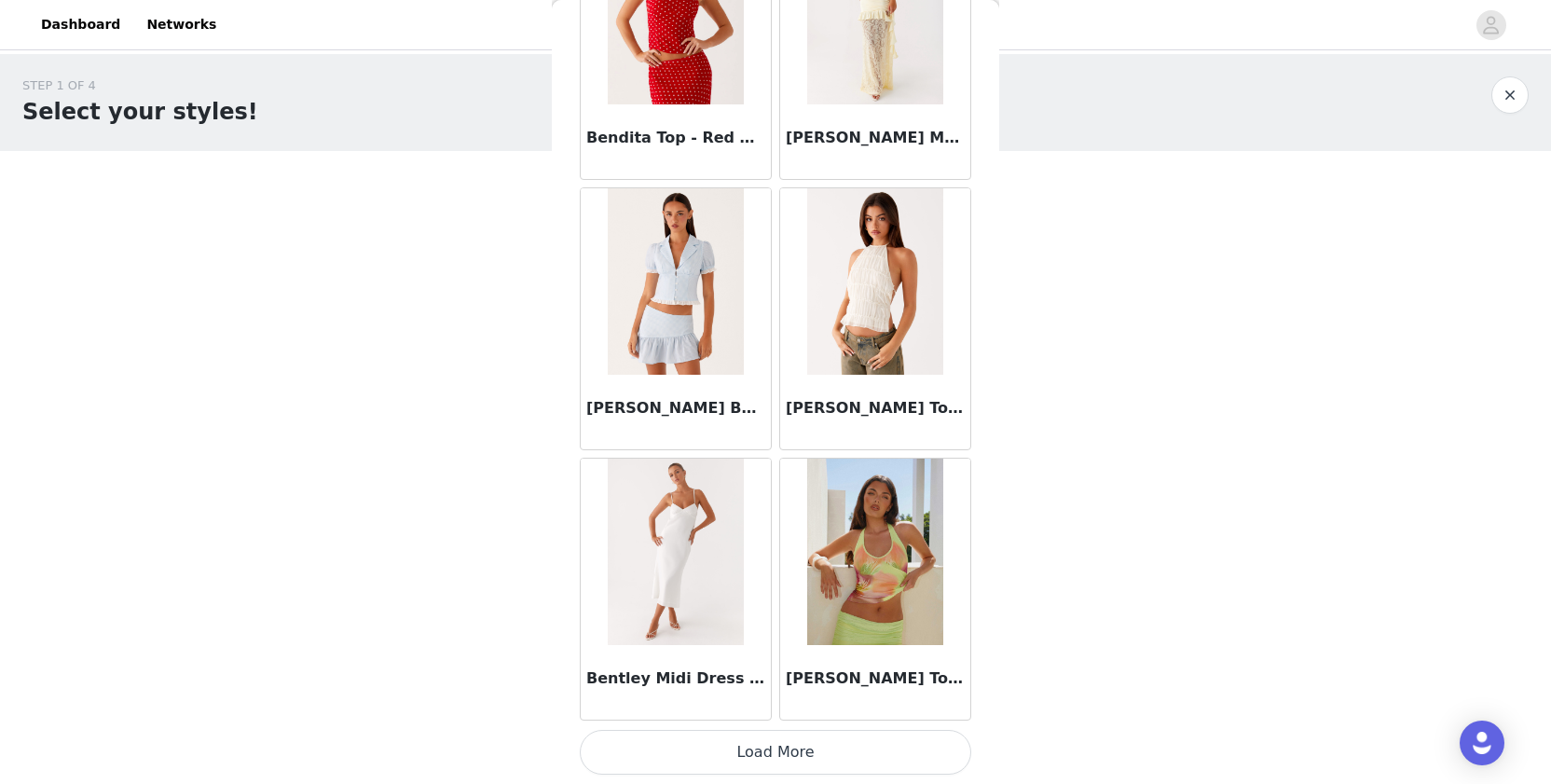
click at [709, 758] on button "Load More" at bounding box center [776, 752] width 392 height 44
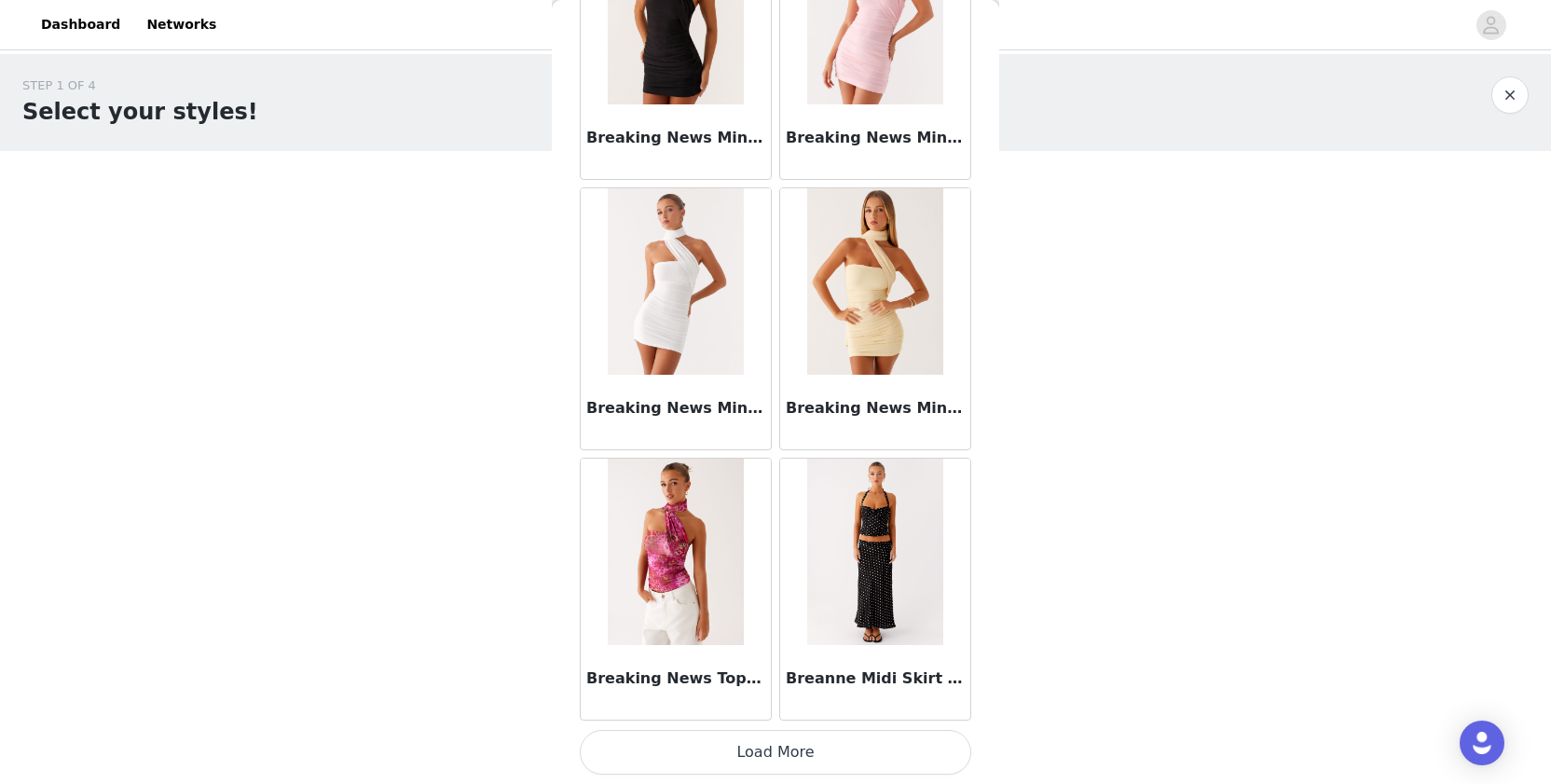
scroll to position [0, 0]
click at [699, 747] on button "Load More" at bounding box center [776, 752] width 392 height 44
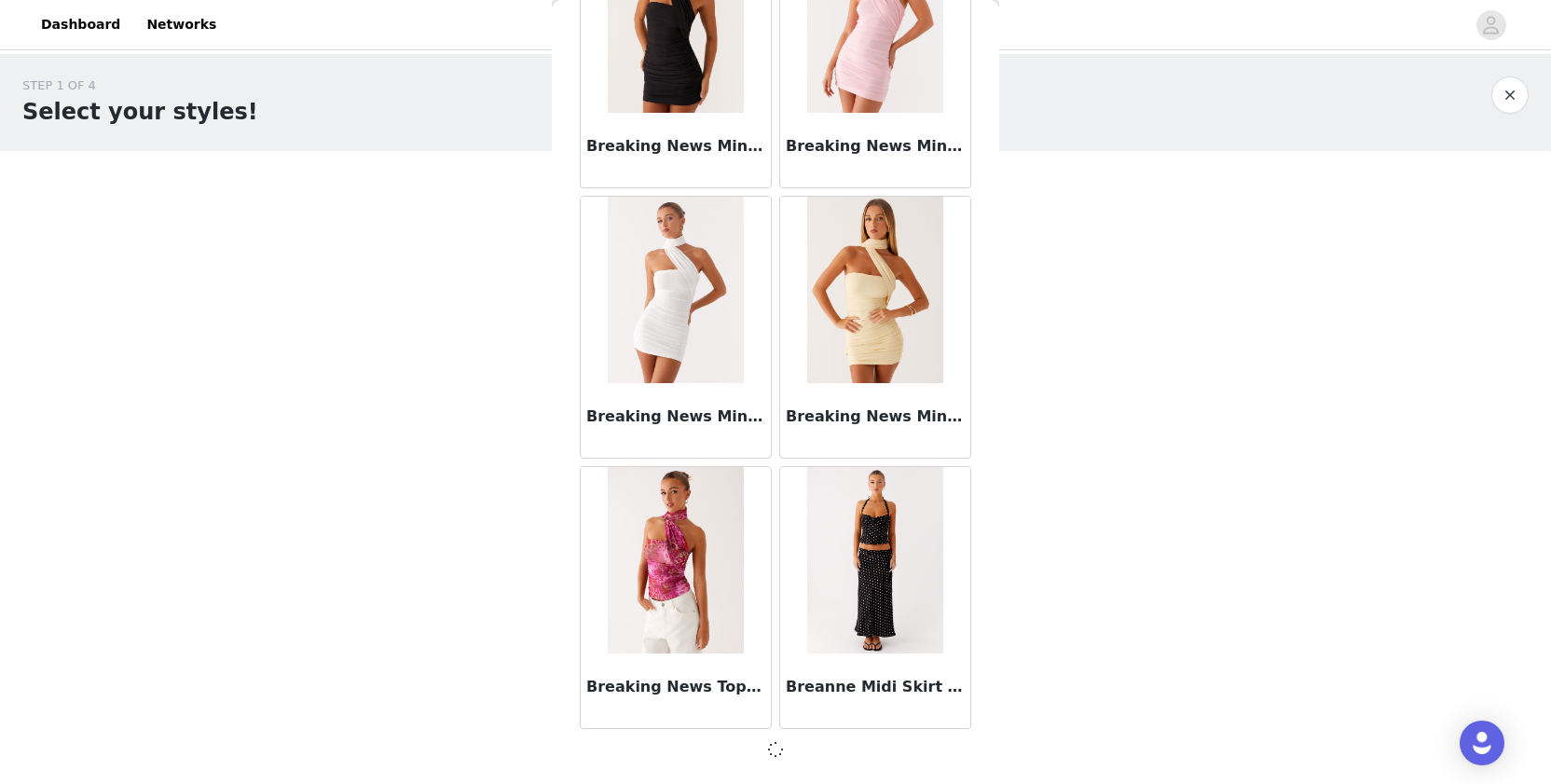
scroll to position [15571, 0]
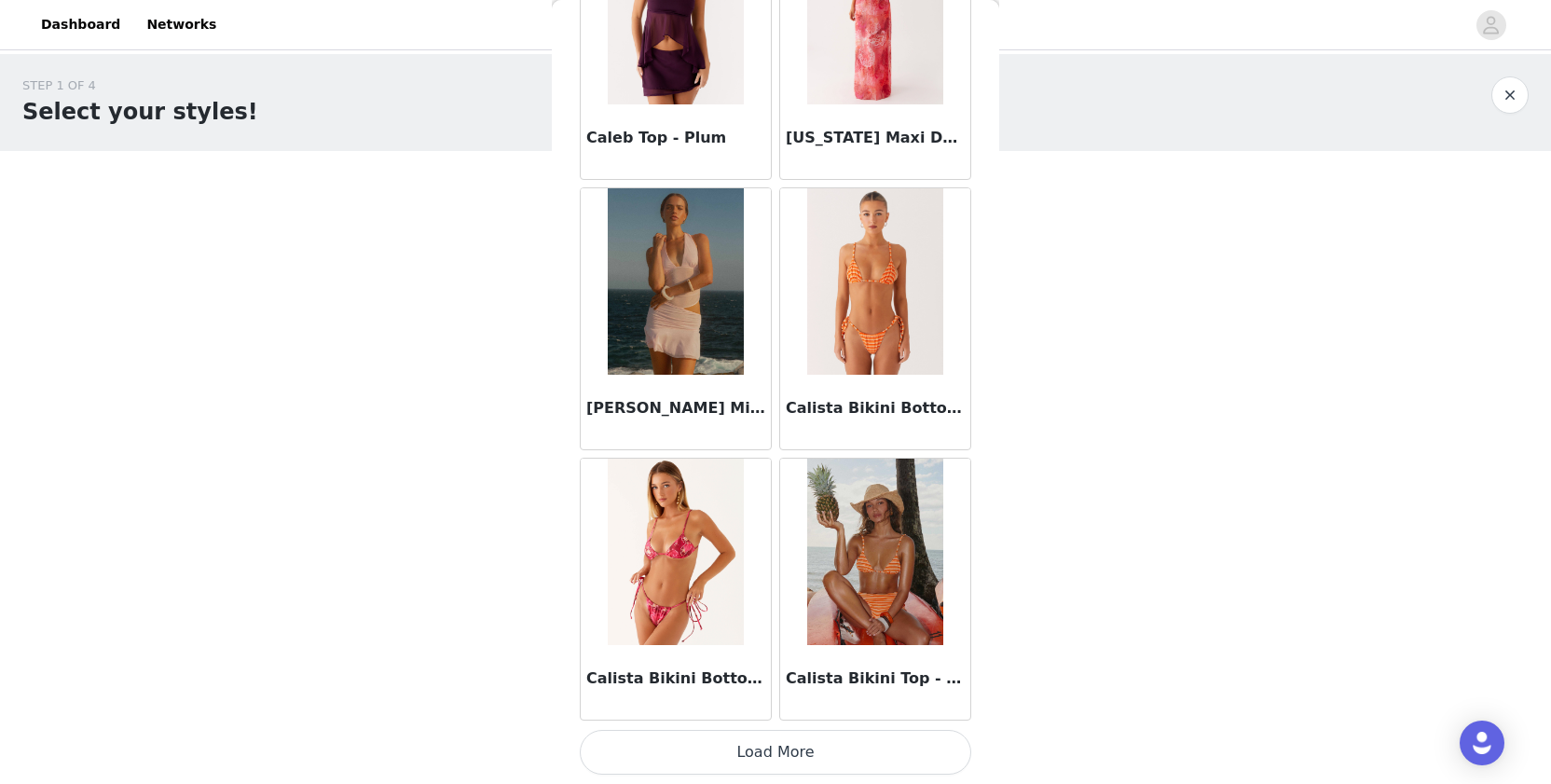
click at [705, 751] on button "Load More" at bounding box center [776, 752] width 392 height 44
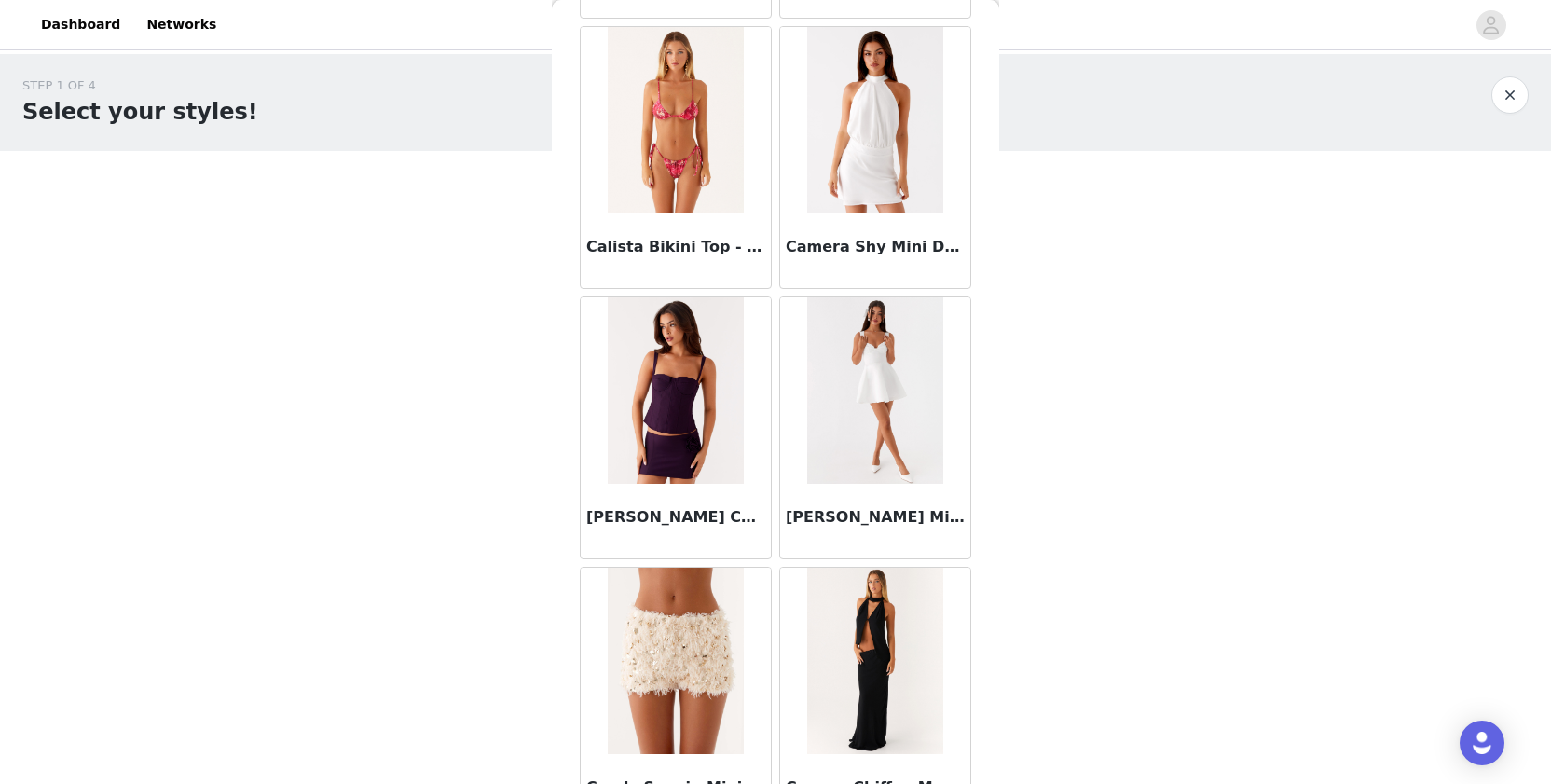
scroll to position [19000, 0]
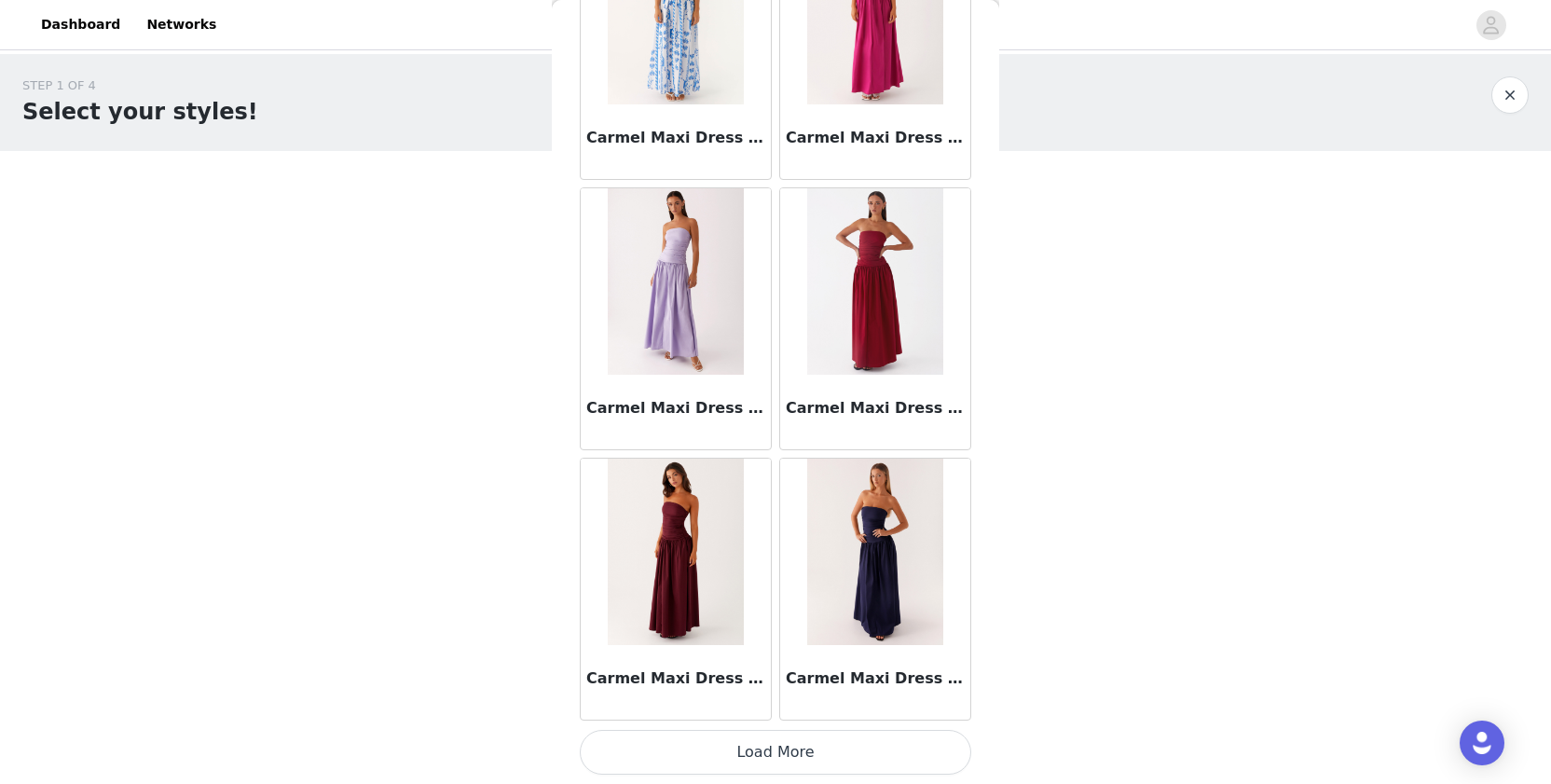
click at [714, 734] on button "Load More" at bounding box center [776, 752] width 392 height 44
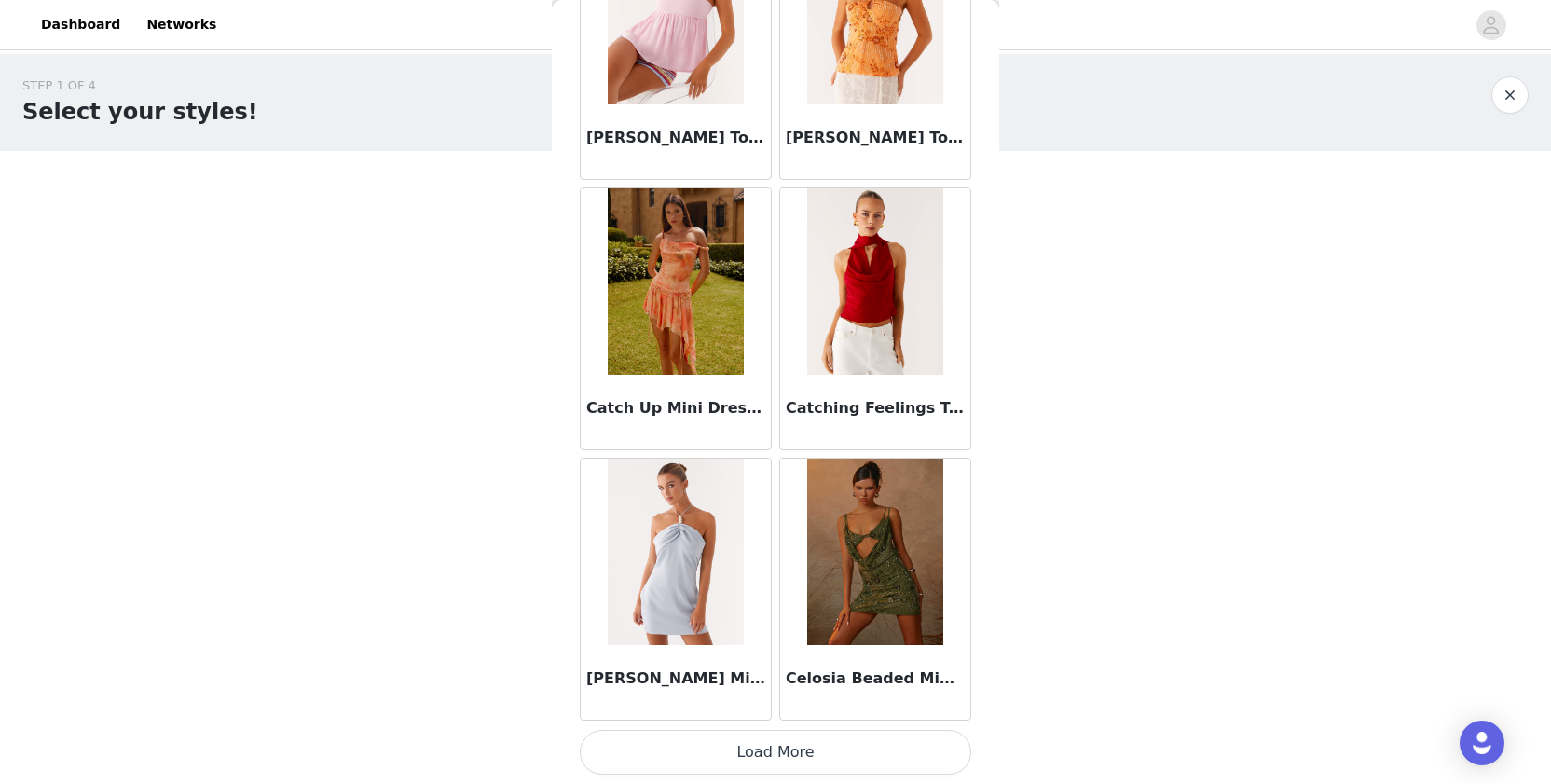
scroll to position [0, 0]
click at [711, 754] on button "Load More" at bounding box center [776, 752] width 392 height 44
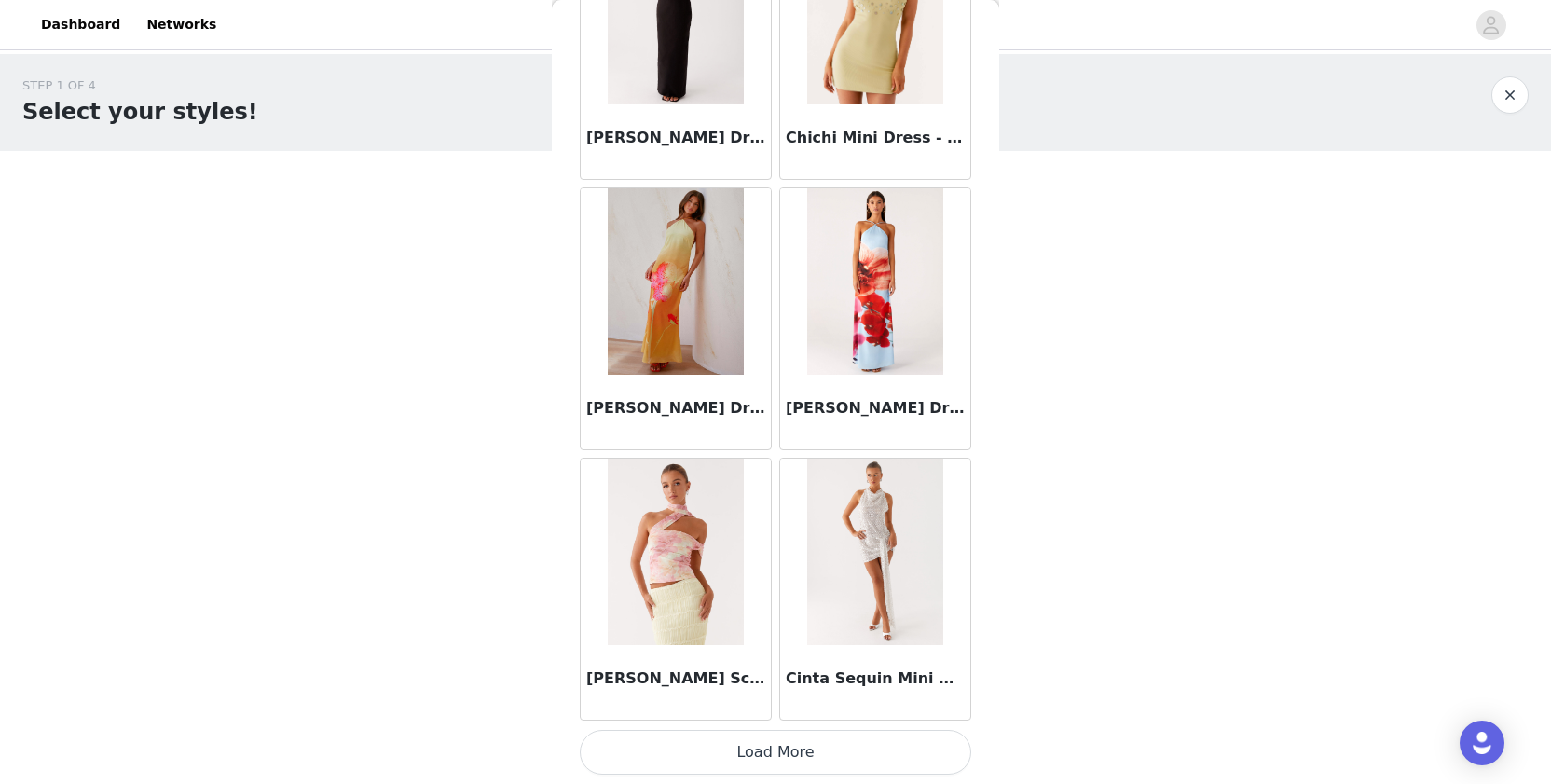
scroll to position [26388, 0]
click at [703, 734] on button "Load More" at bounding box center [776, 752] width 392 height 44
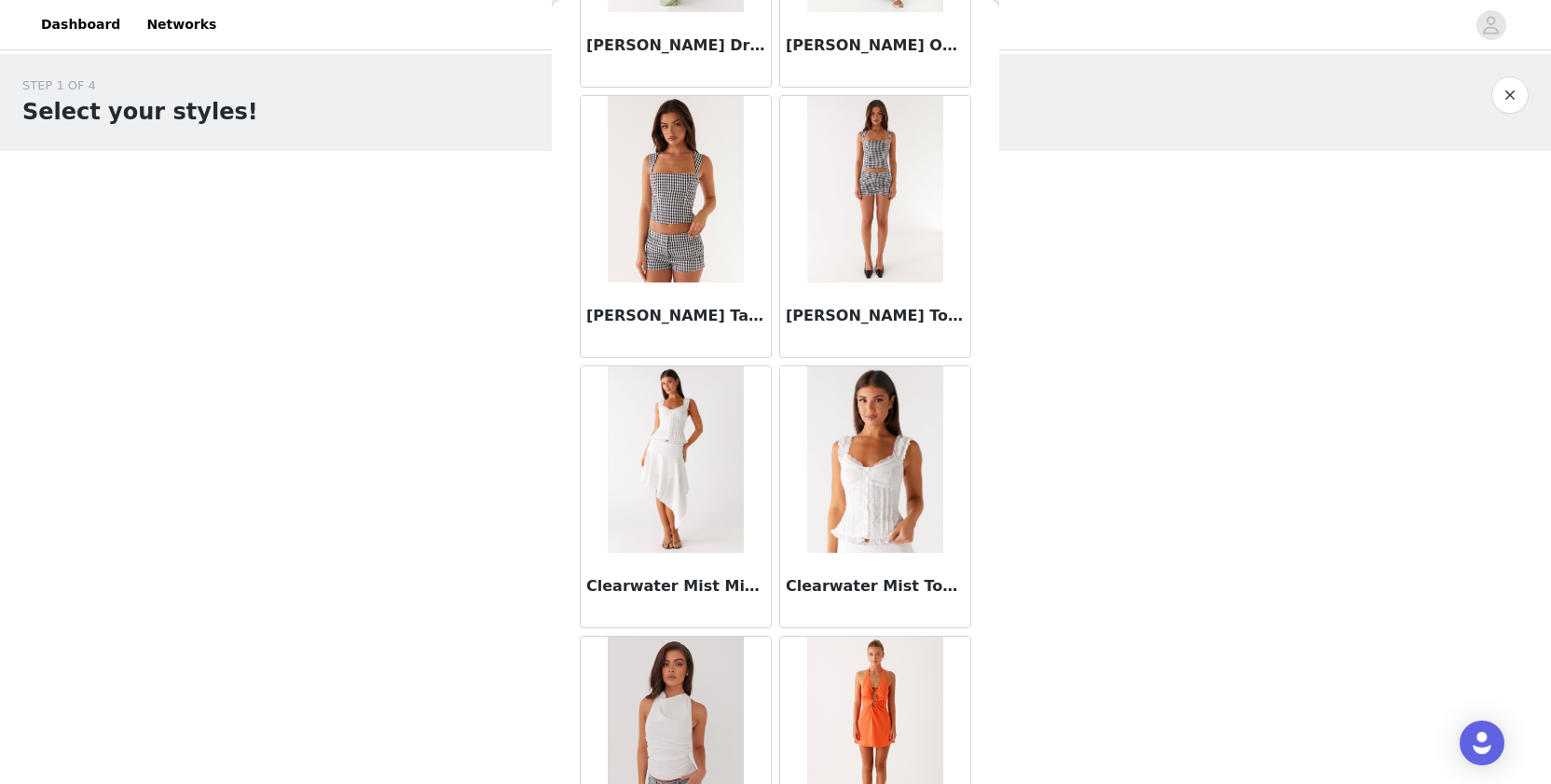
scroll to position [27648, 0]
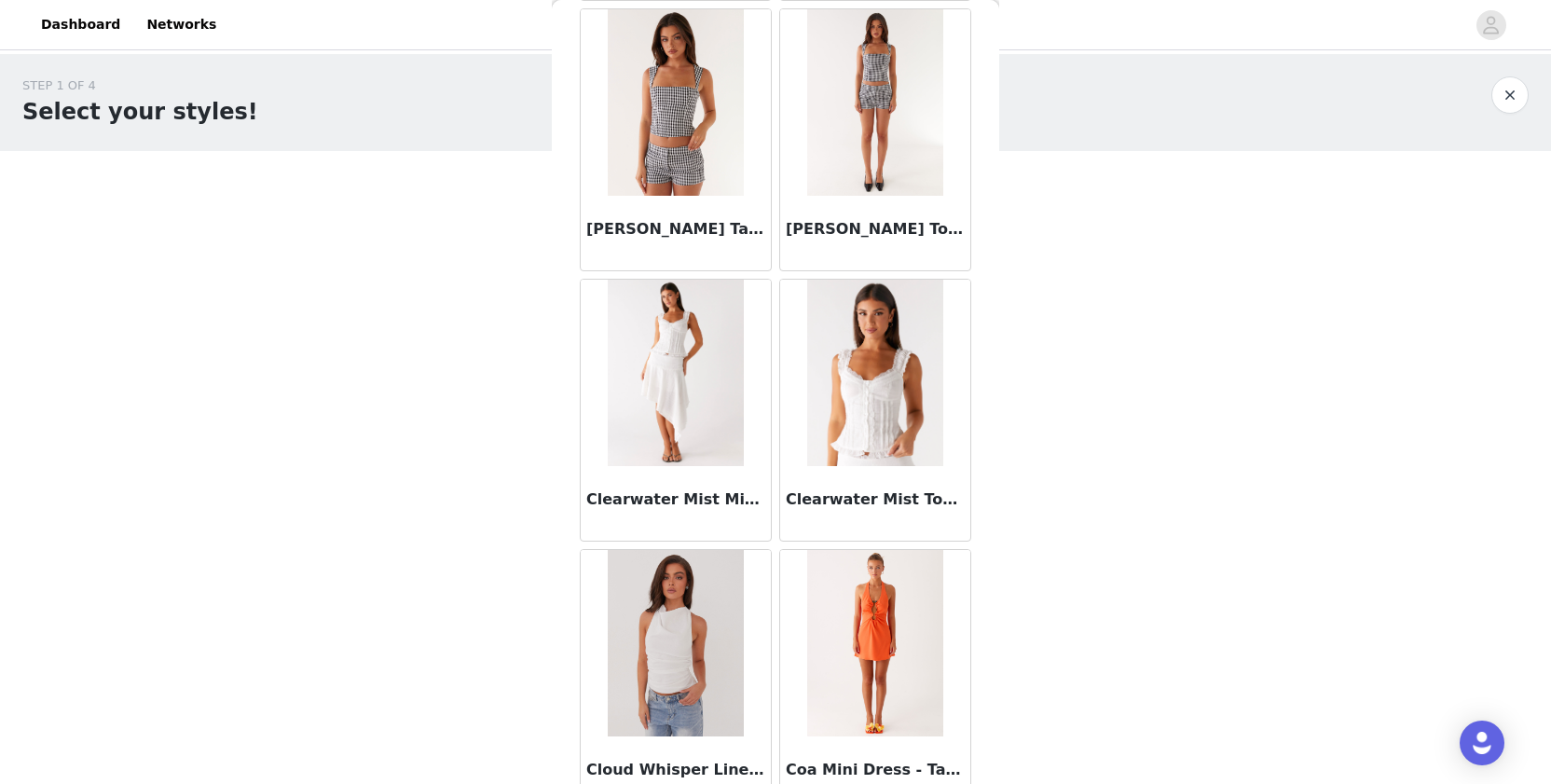
click at [901, 377] on img at bounding box center [874, 372] width 135 height 186
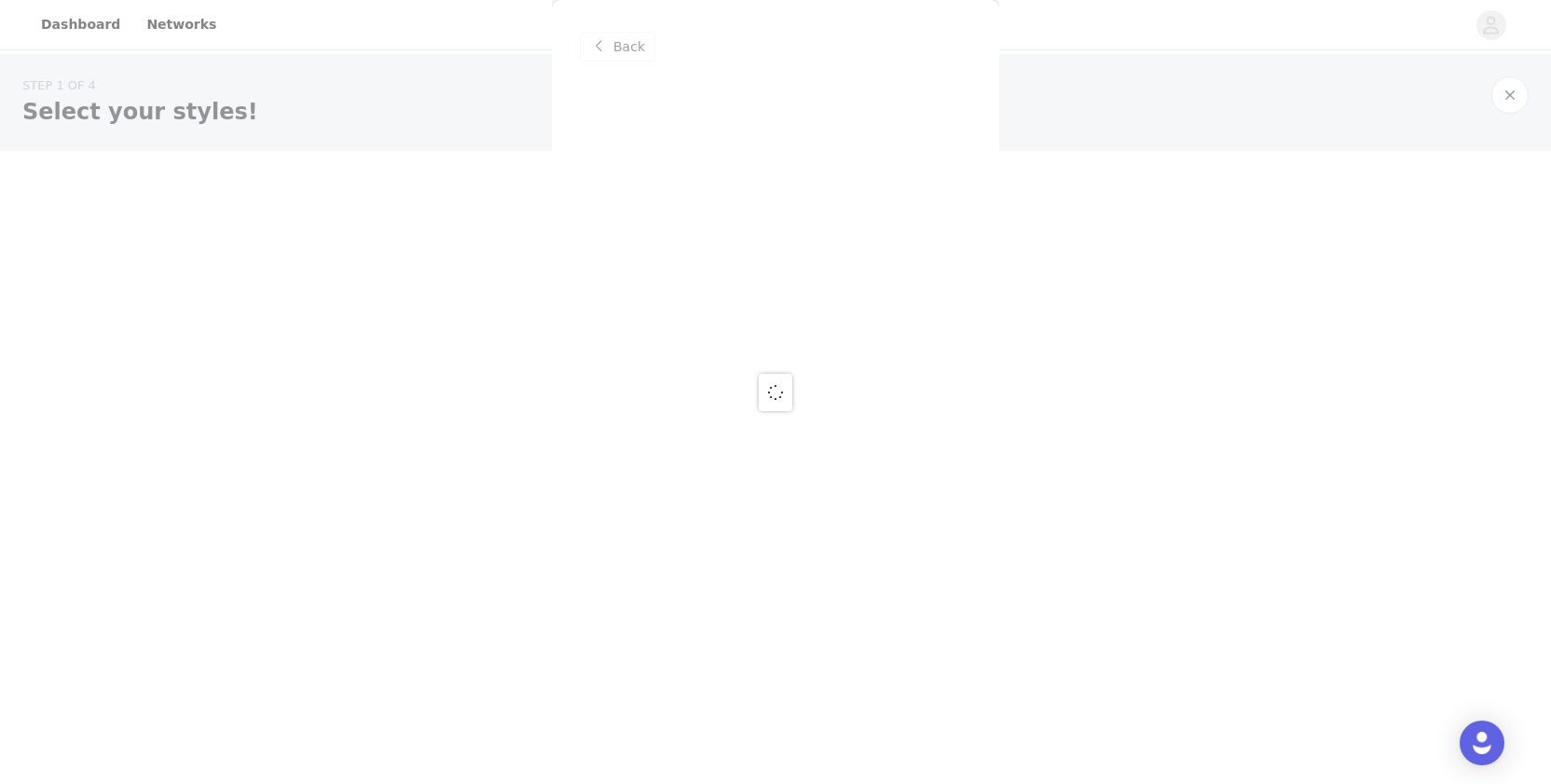
scroll to position [0, 0]
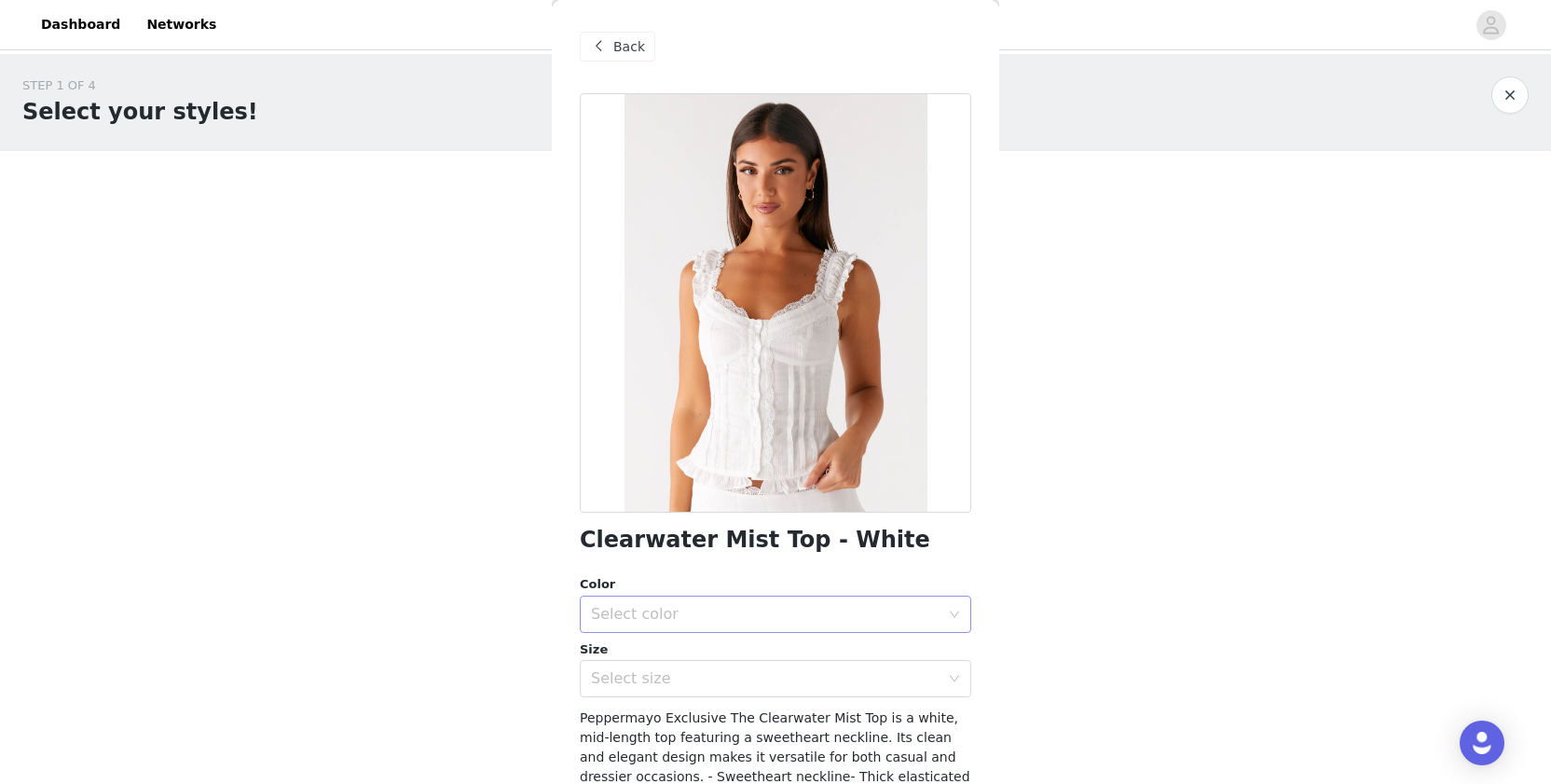
click at [733, 600] on div "Select color" at bounding box center [770, 614] width 357 height 35
click at [693, 654] on li "White" at bounding box center [776, 654] width 392 height 30
click at [662, 677] on div "Select size" at bounding box center [766, 678] width 348 height 19
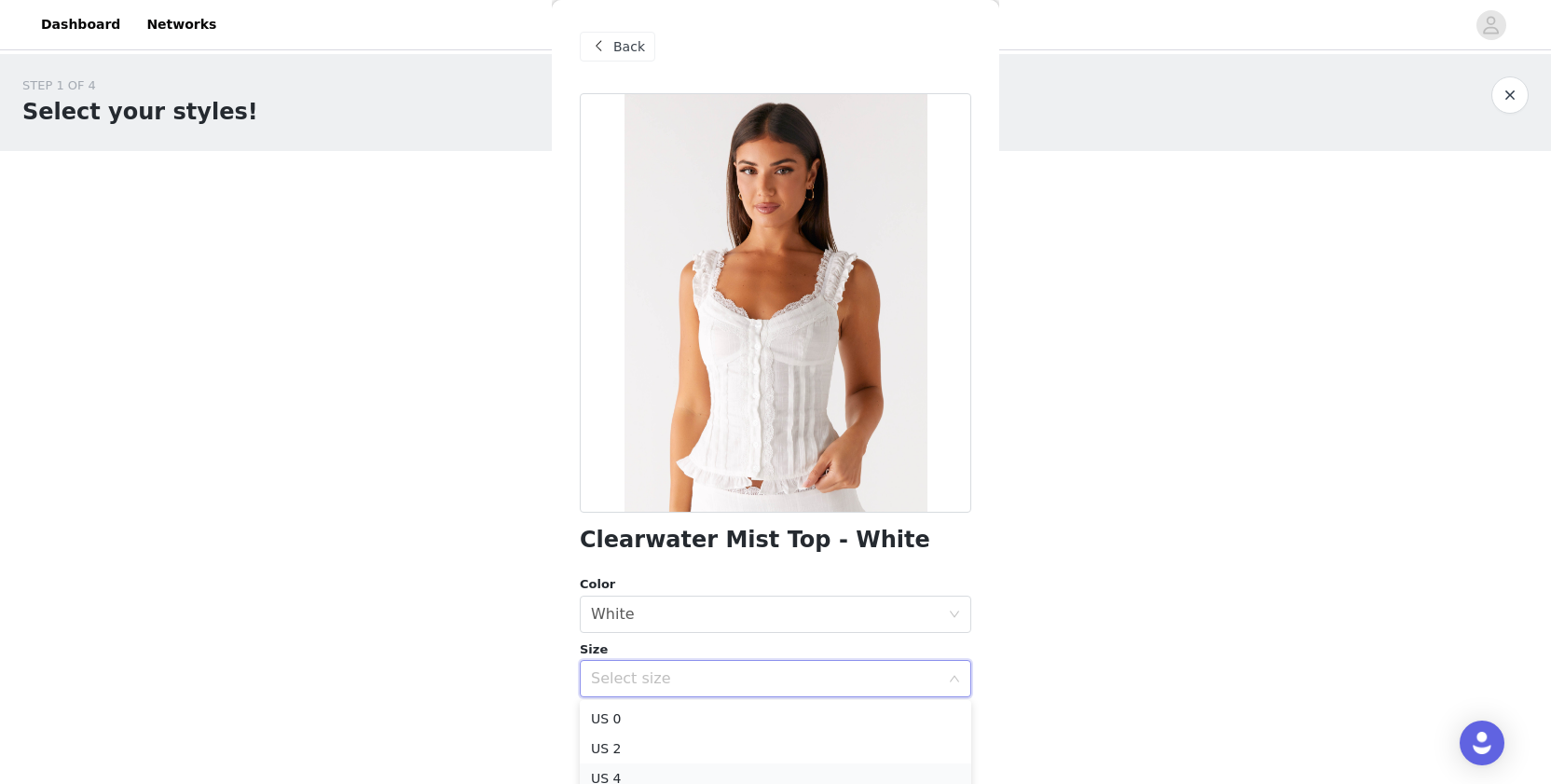
click at [621, 770] on li "US 4" at bounding box center [776, 778] width 392 height 30
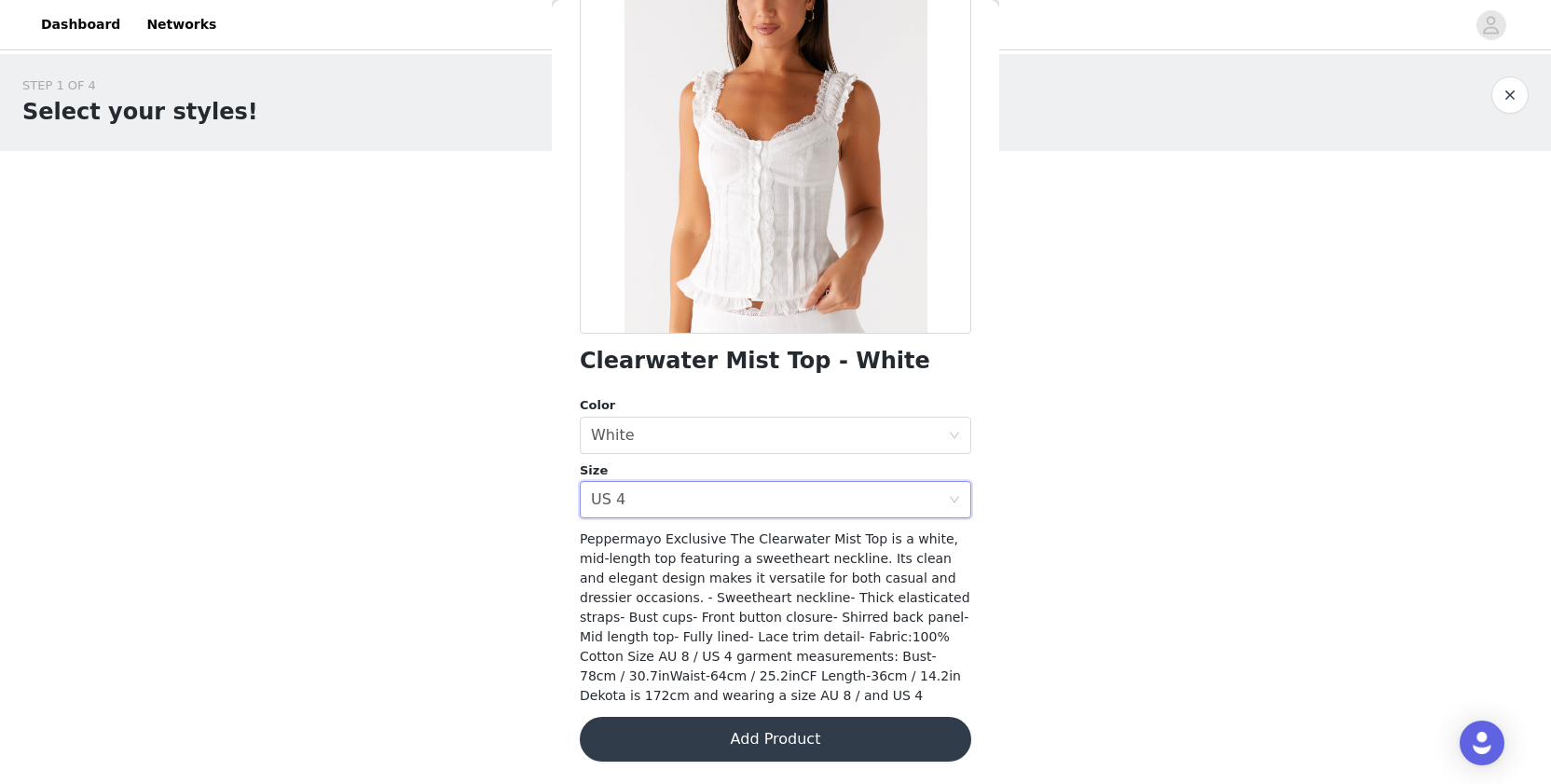
scroll to position [178, 0]
click at [663, 731] on button "Add Product" at bounding box center [776, 739] width 392 height 44
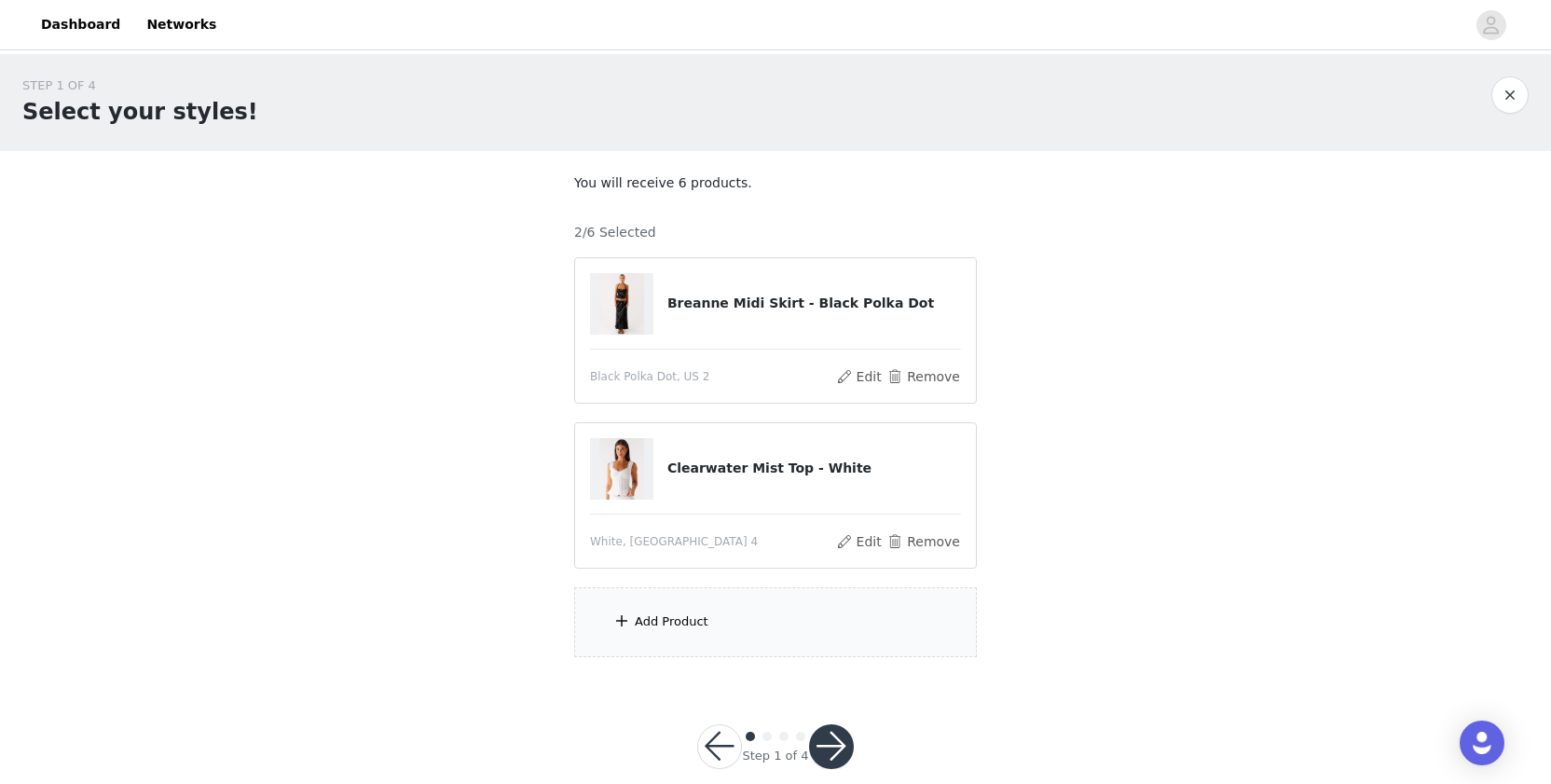
click at [701, 632] on div "Add Product" at bounding box center [776, 622] width 403 height 70
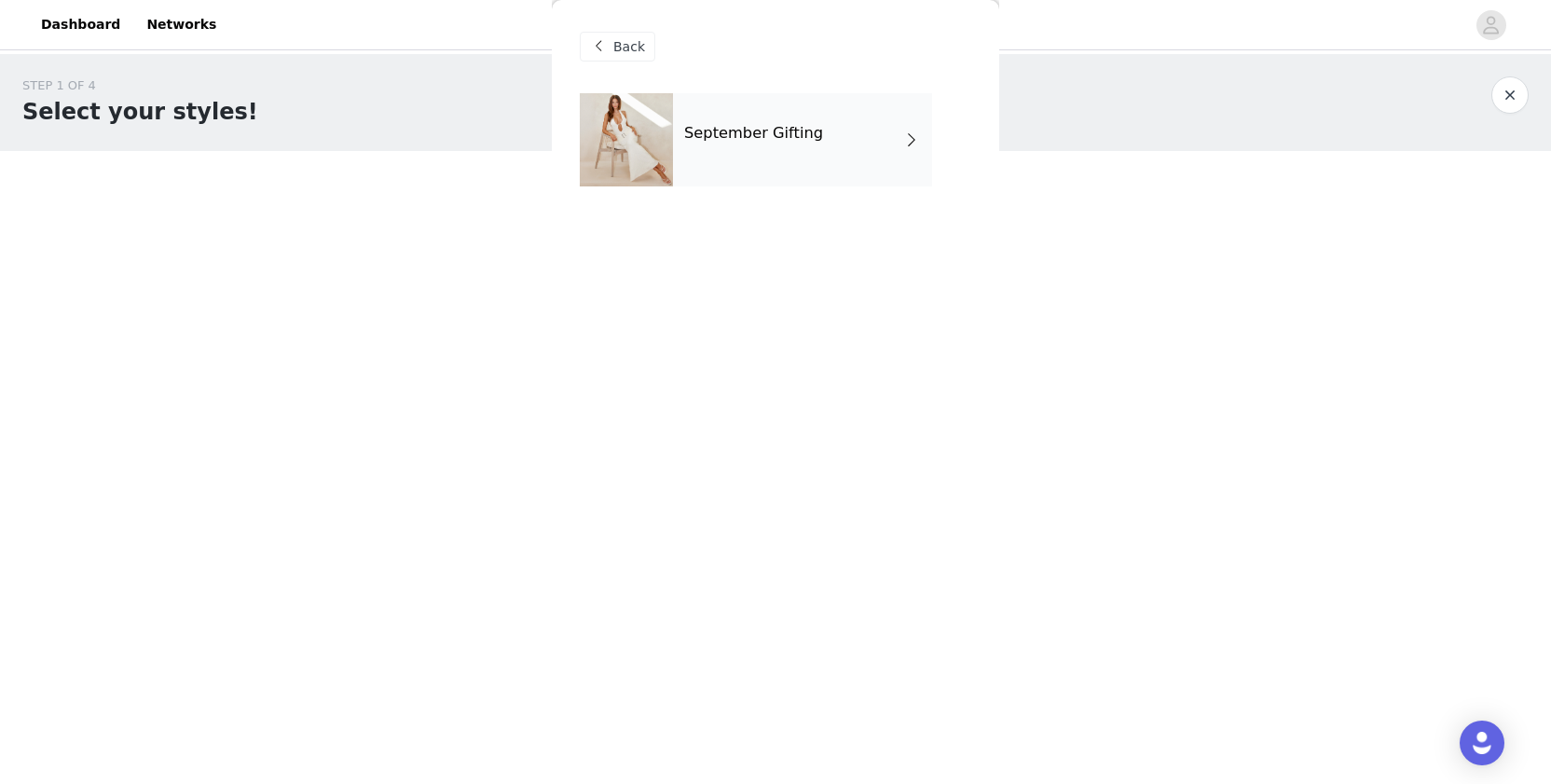
click at [878, 134] on div "September Gifting" at bounding box center [802, 140] width 259 height 93
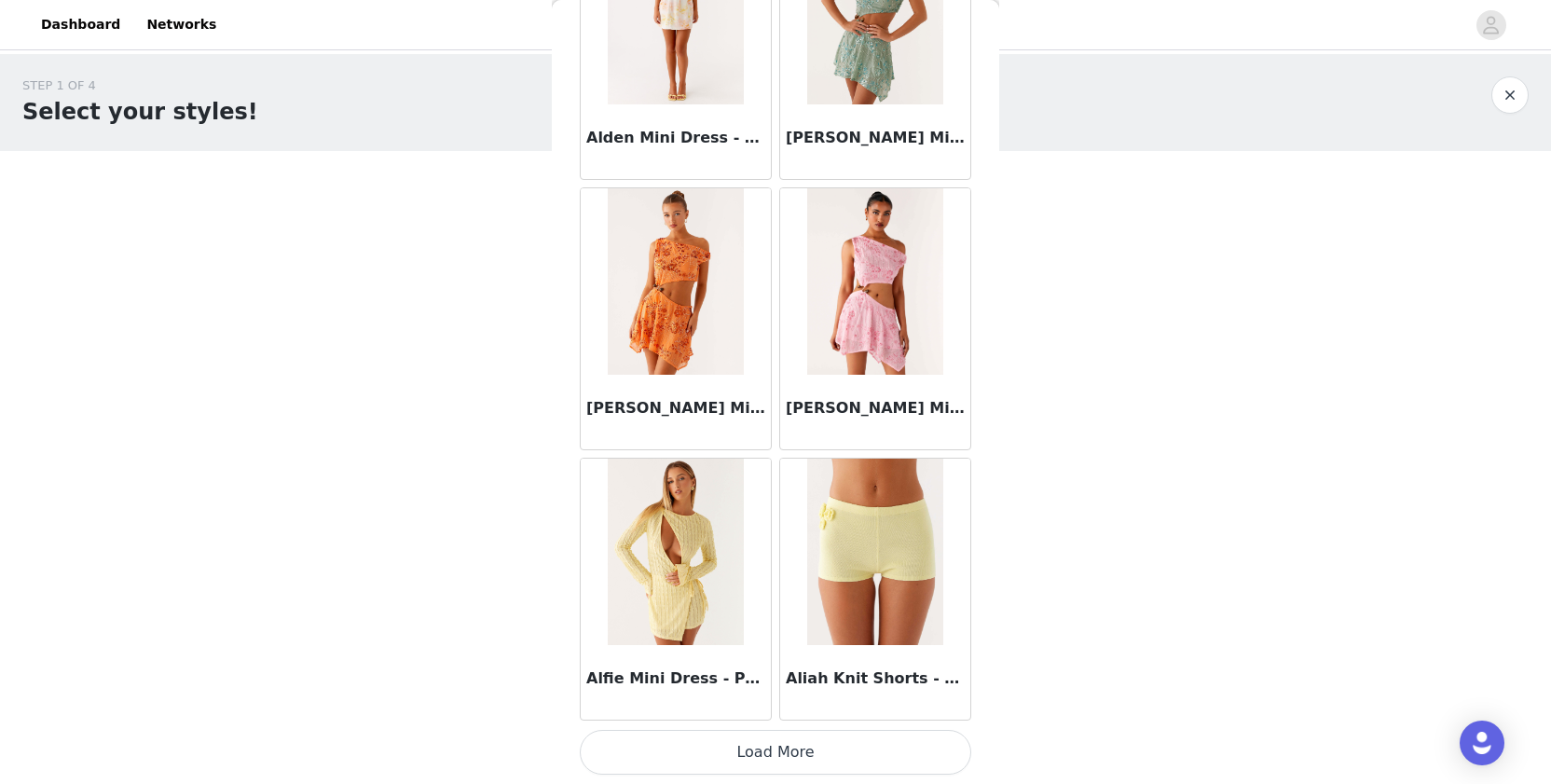
click at [660, 762] on button "Load More" at bounding box center [776, 752] width 392 height 44
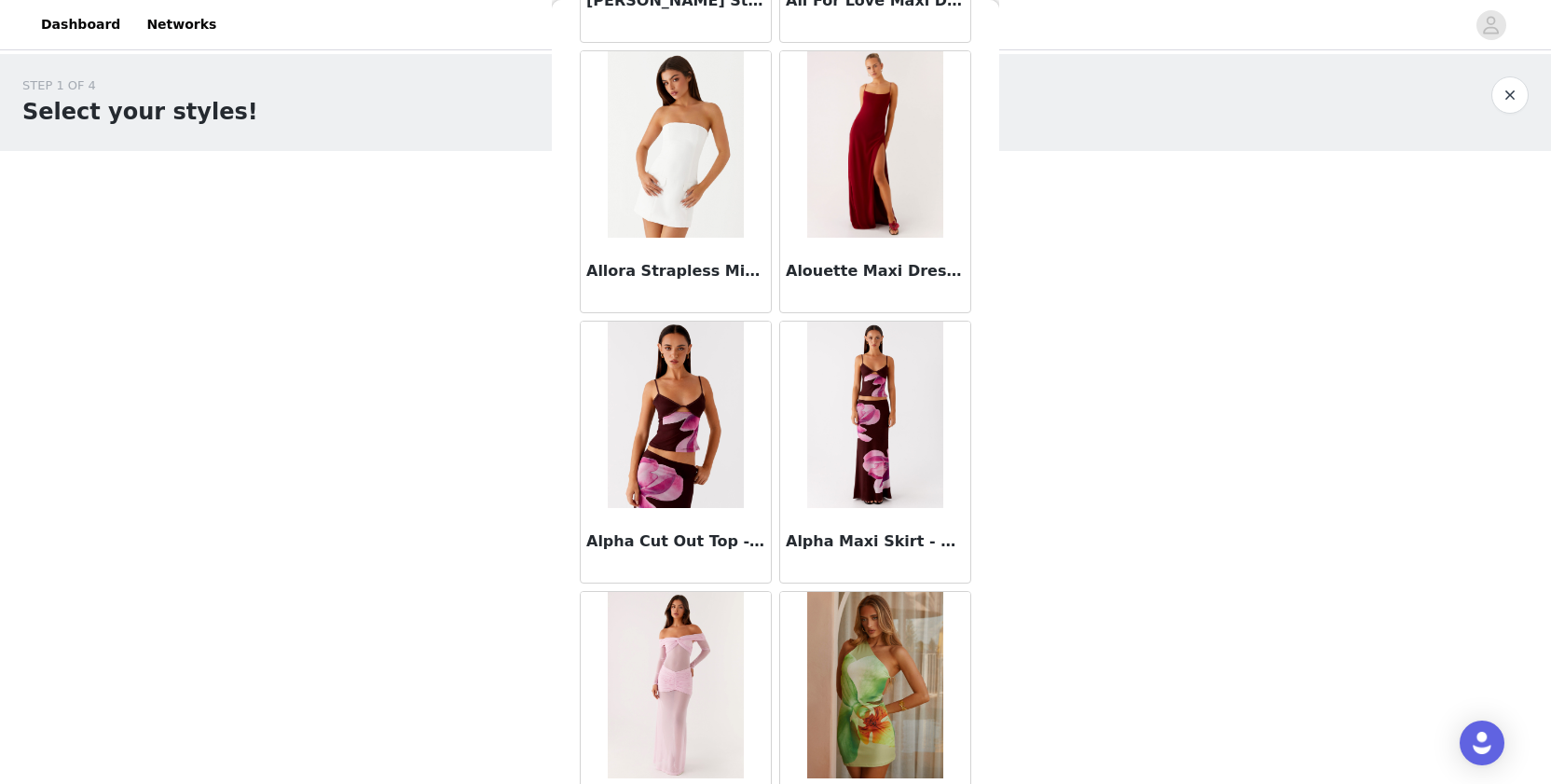
scroll to position [4755, 0]
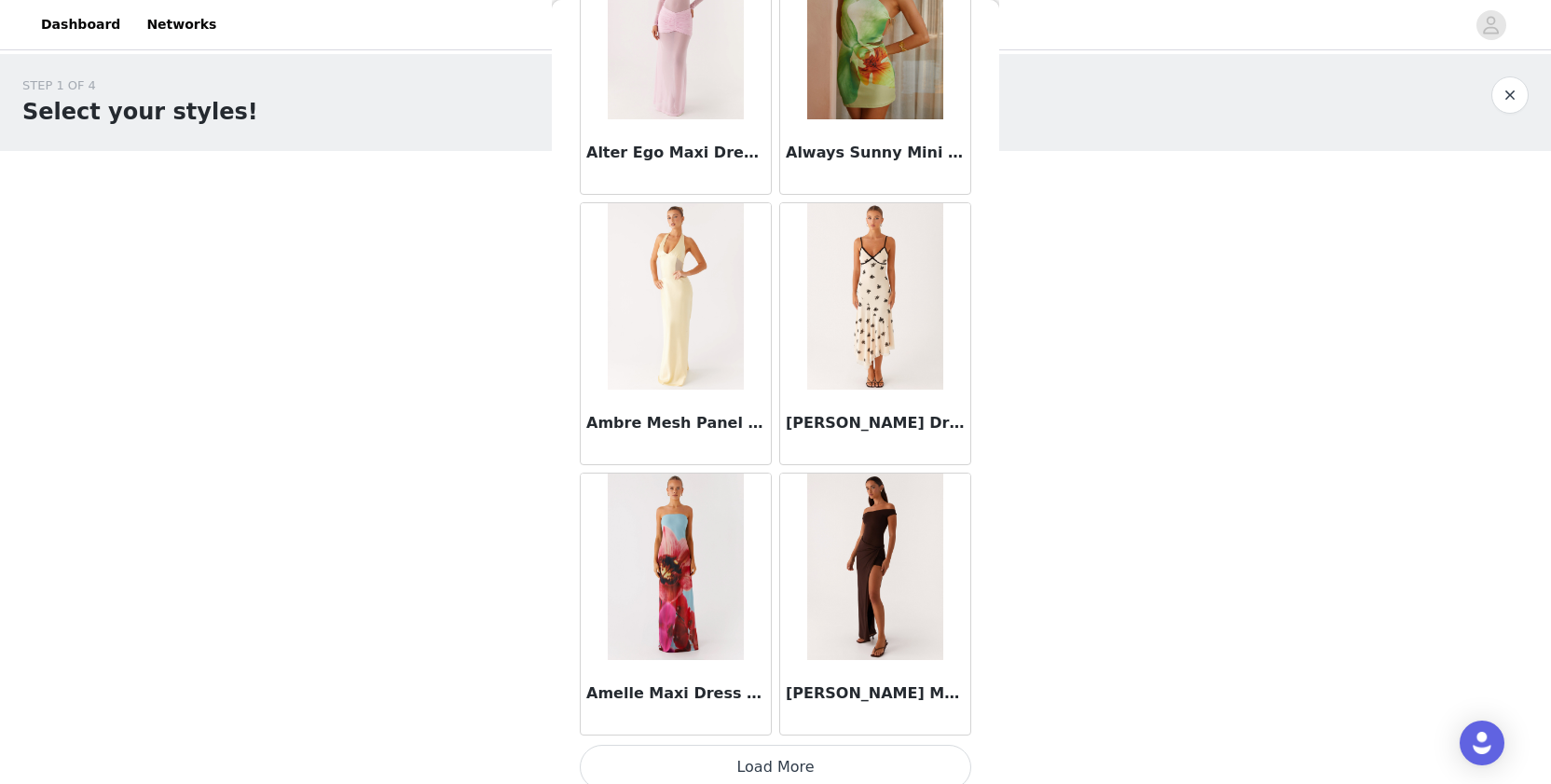
click at [650, 758] on button "Load More" at bounding box center [776, 766] width 392 height 44
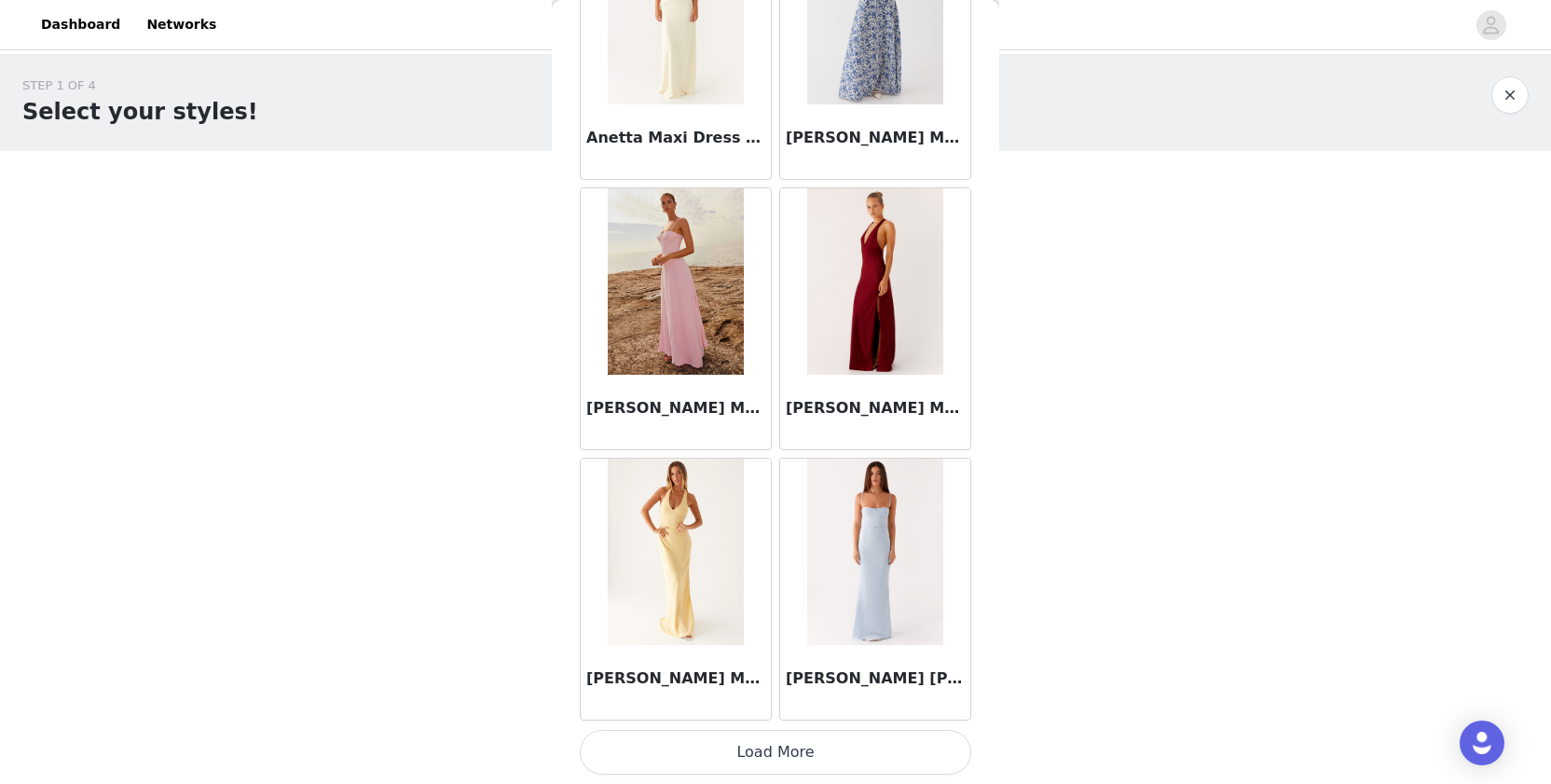
scroll to position [7464, 0]
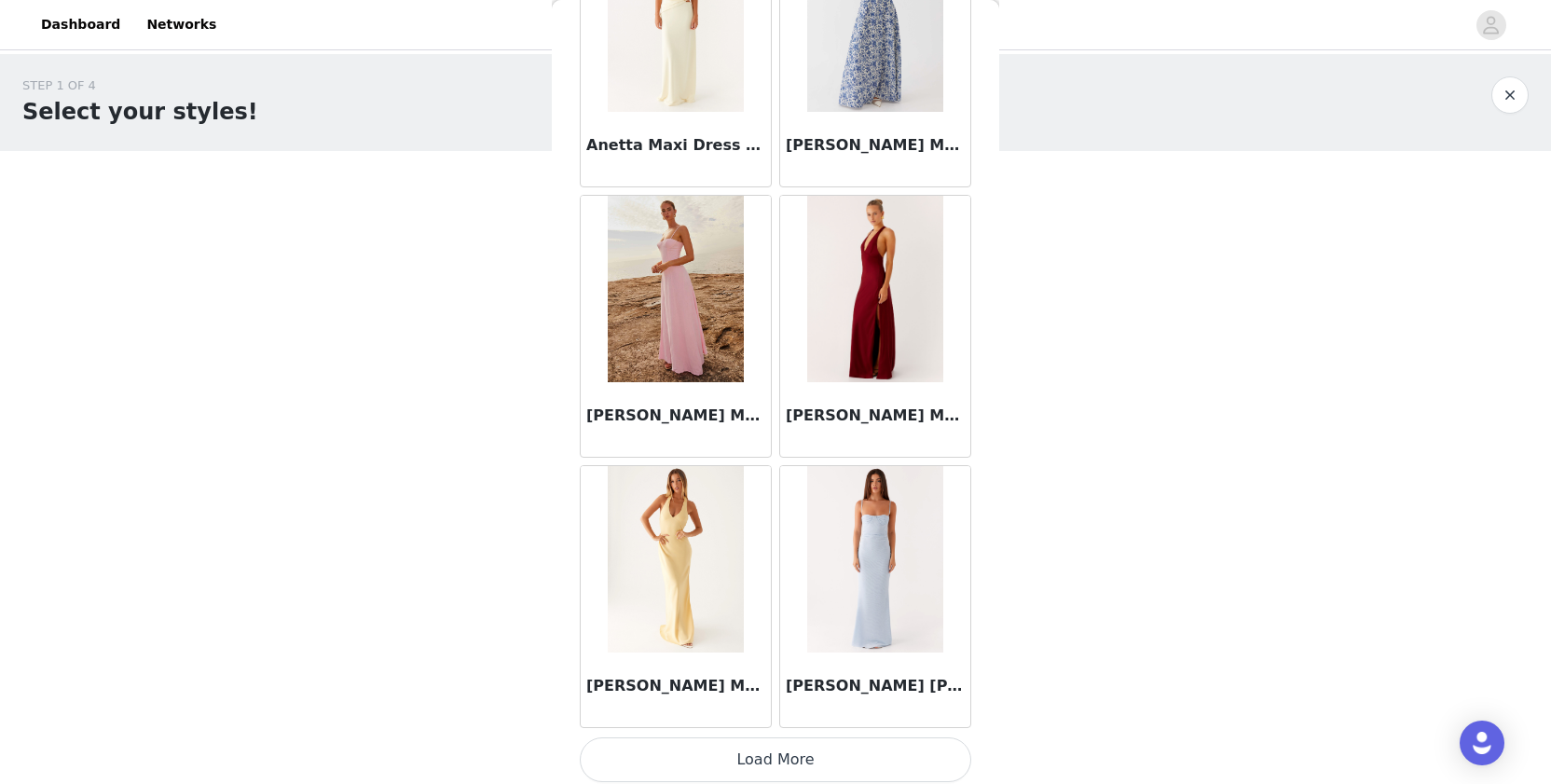
click at [643, 751] on button "Load More" at bounding box center [776, 758] width 392 height 44
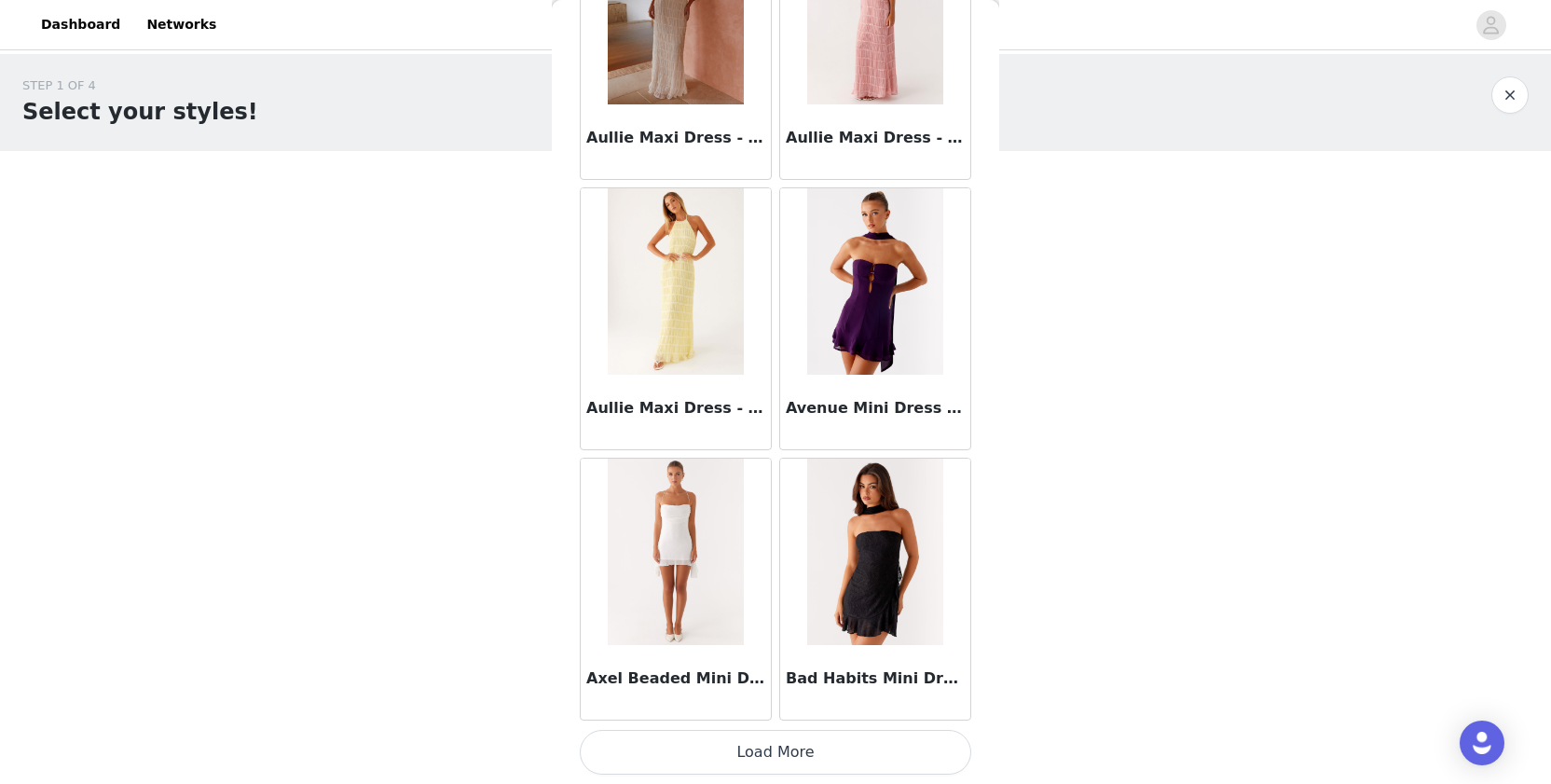
click at [656, 740] on button "Load More" at bounding box center [776, 752] width 392 height 44
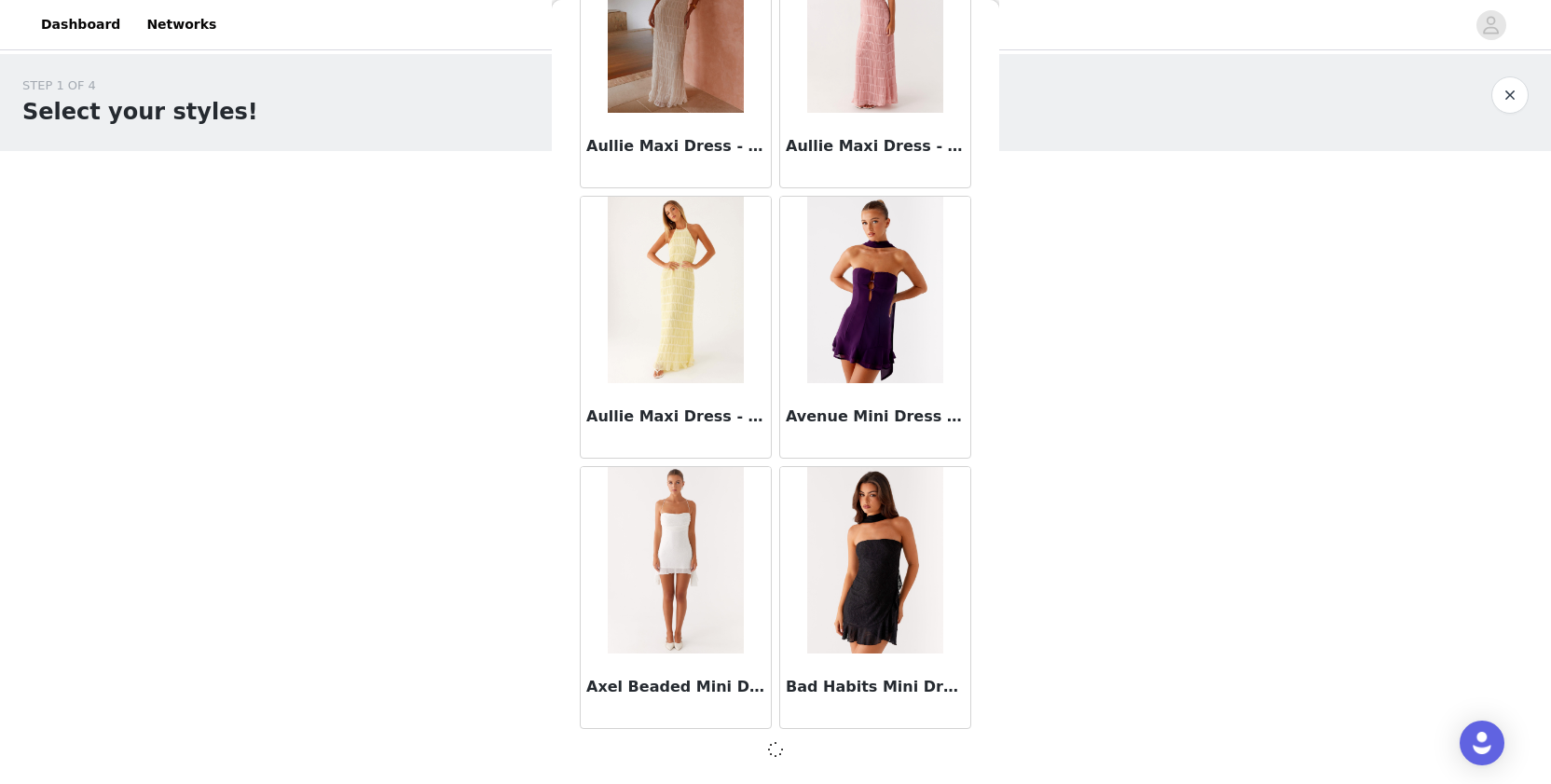
scroll to position [10166, 0]
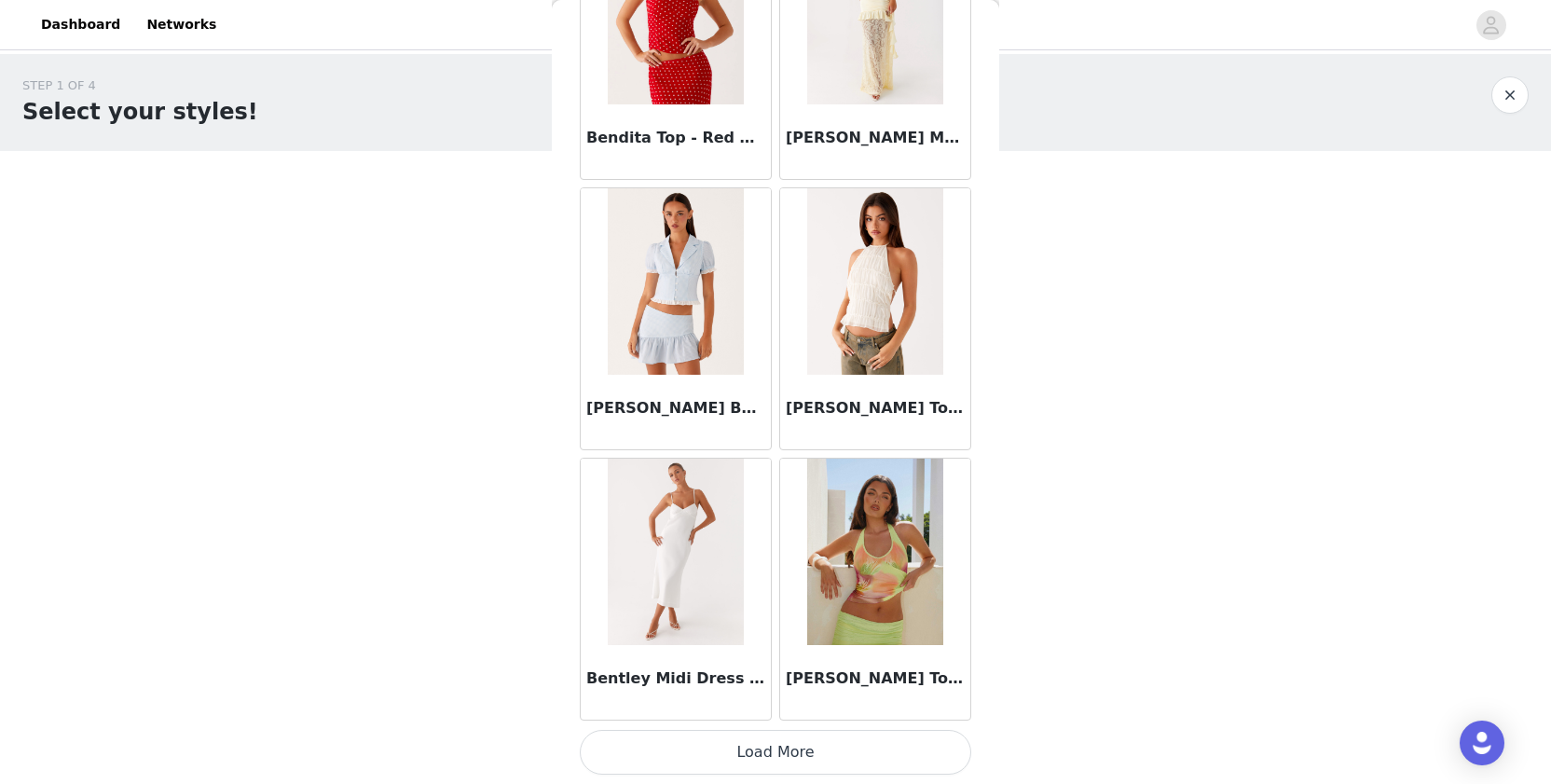
click at [648, 747] on button "Load More" at bounding box center [776, 752] width 392 height 44
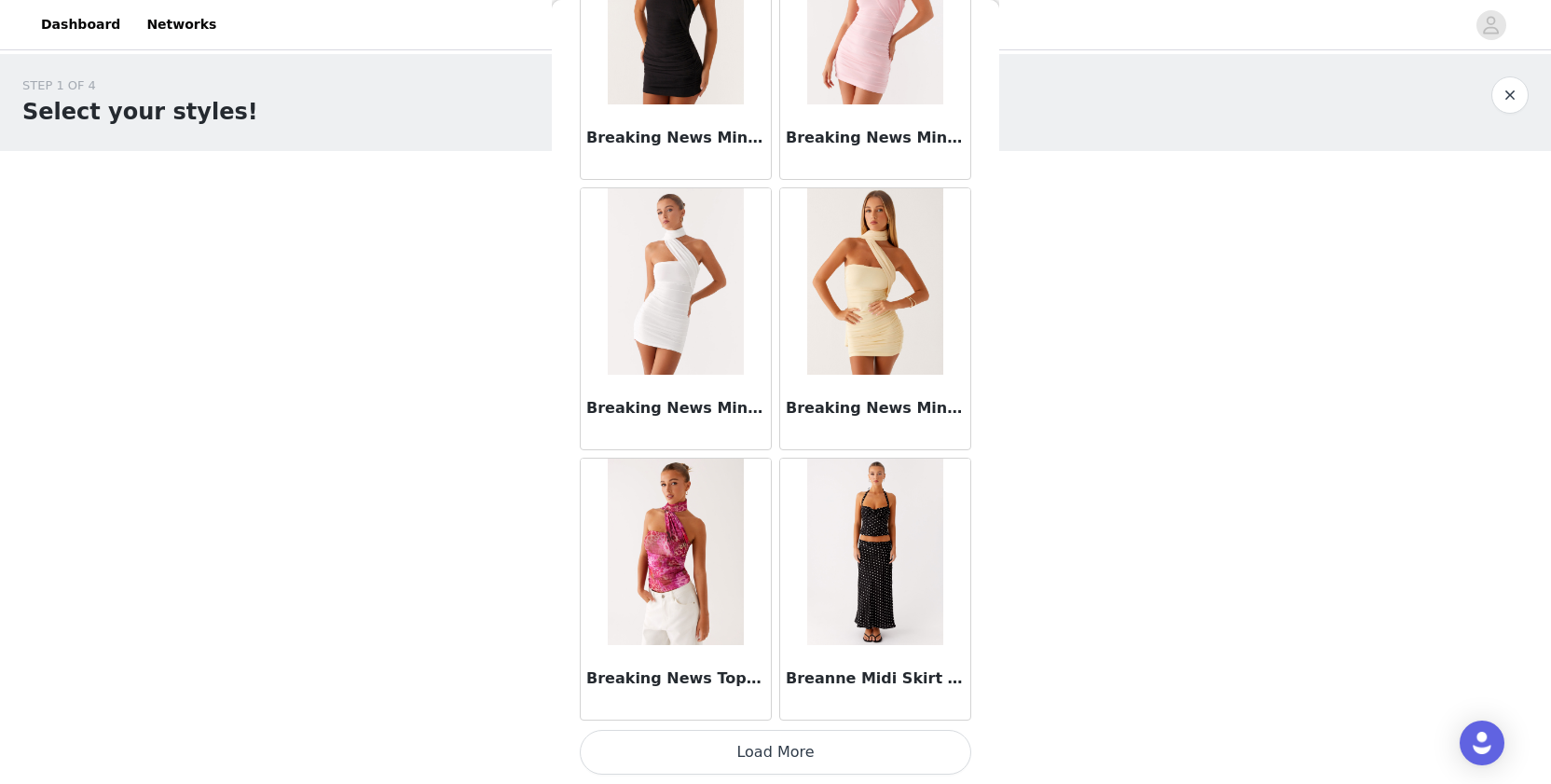
scroll to position [15579, 0]
click at [681, 743] on button "Load More" at bounding box center [776, 752] width 392 height 44
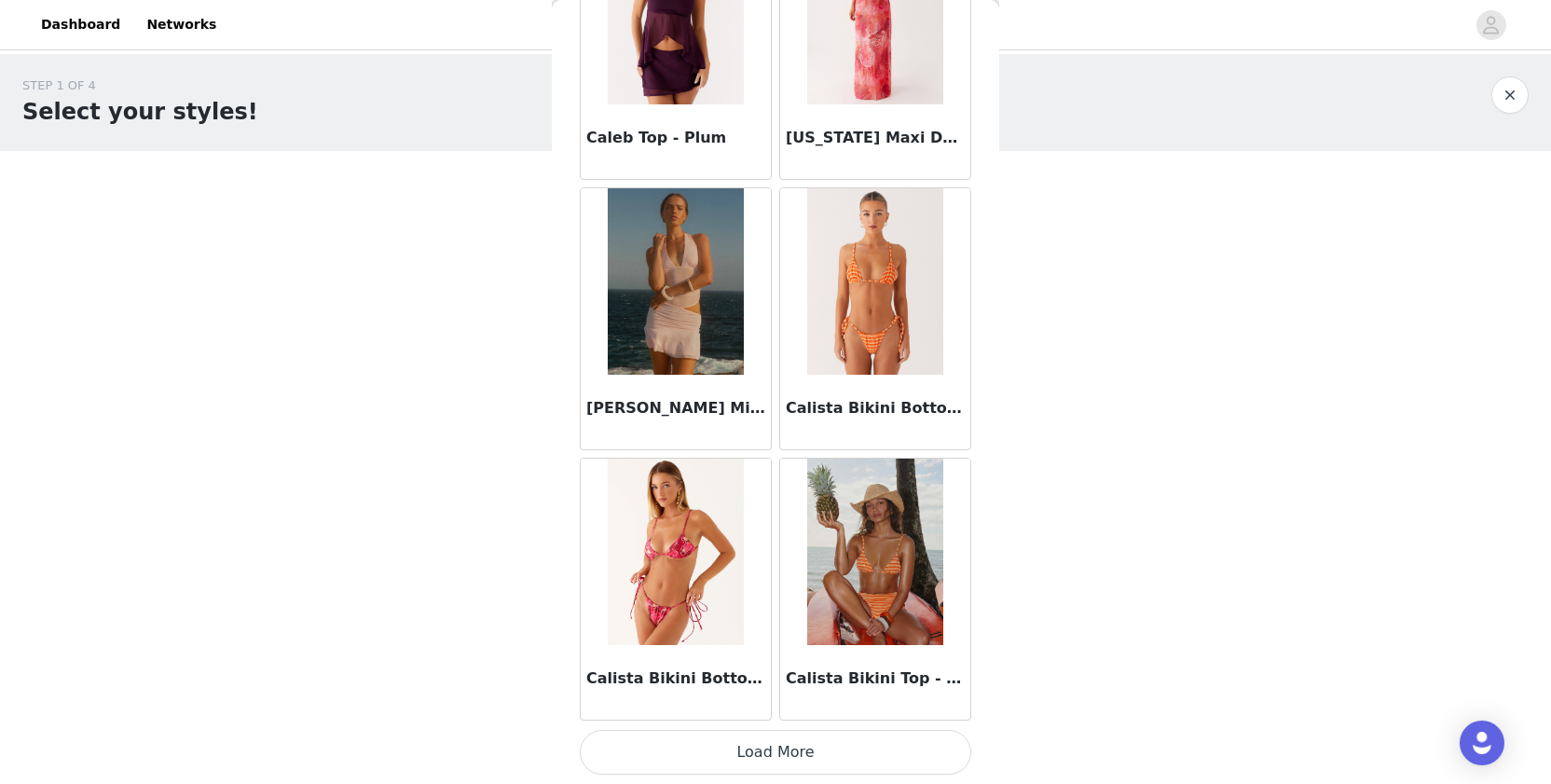
click at [658, 754] on button "Load More" at bounding box center [776, 752] width 392 height 44
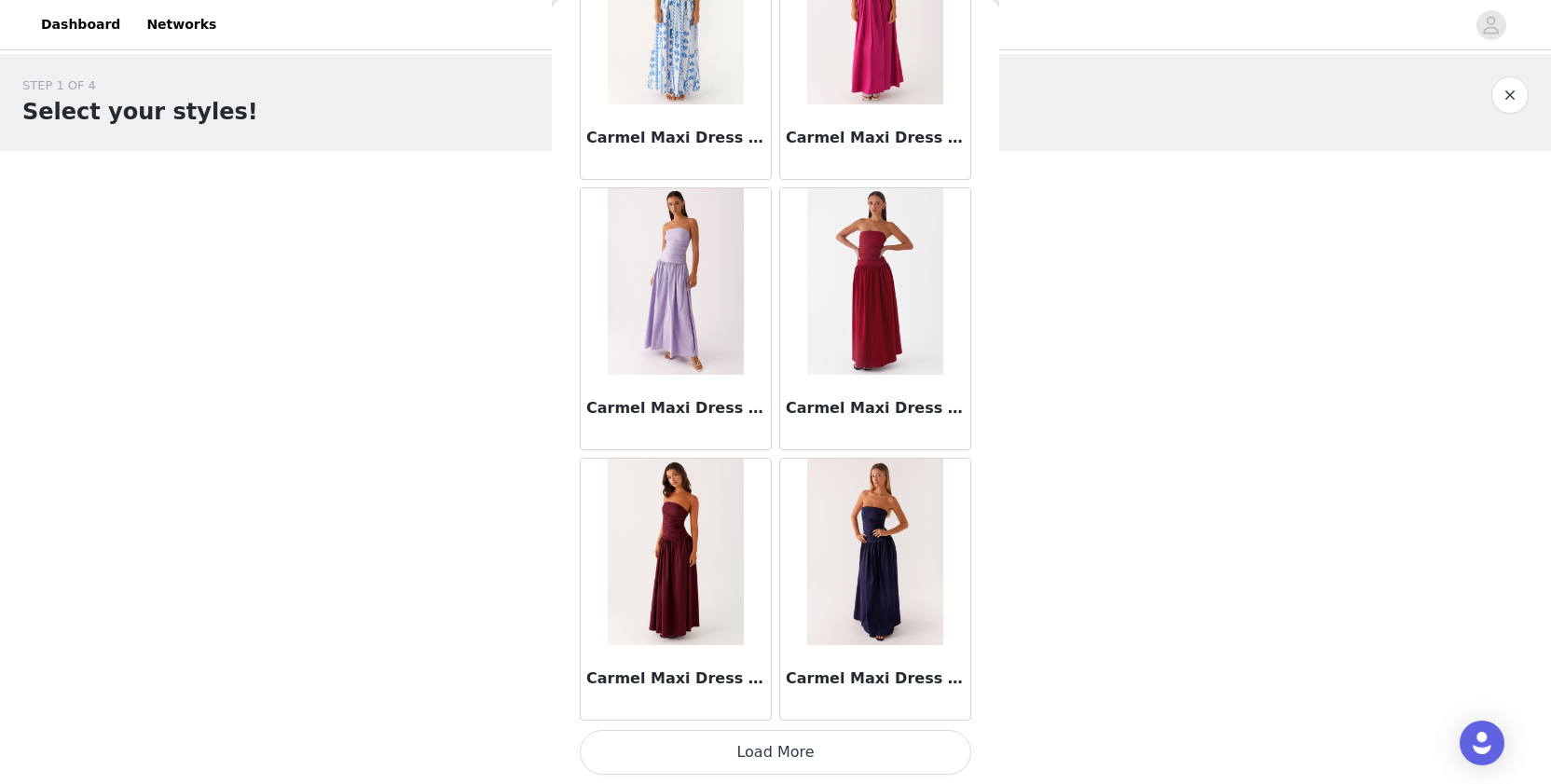
click at [658, 736] on button "Load More" at bounding box center [776, 752] width 392 height 44
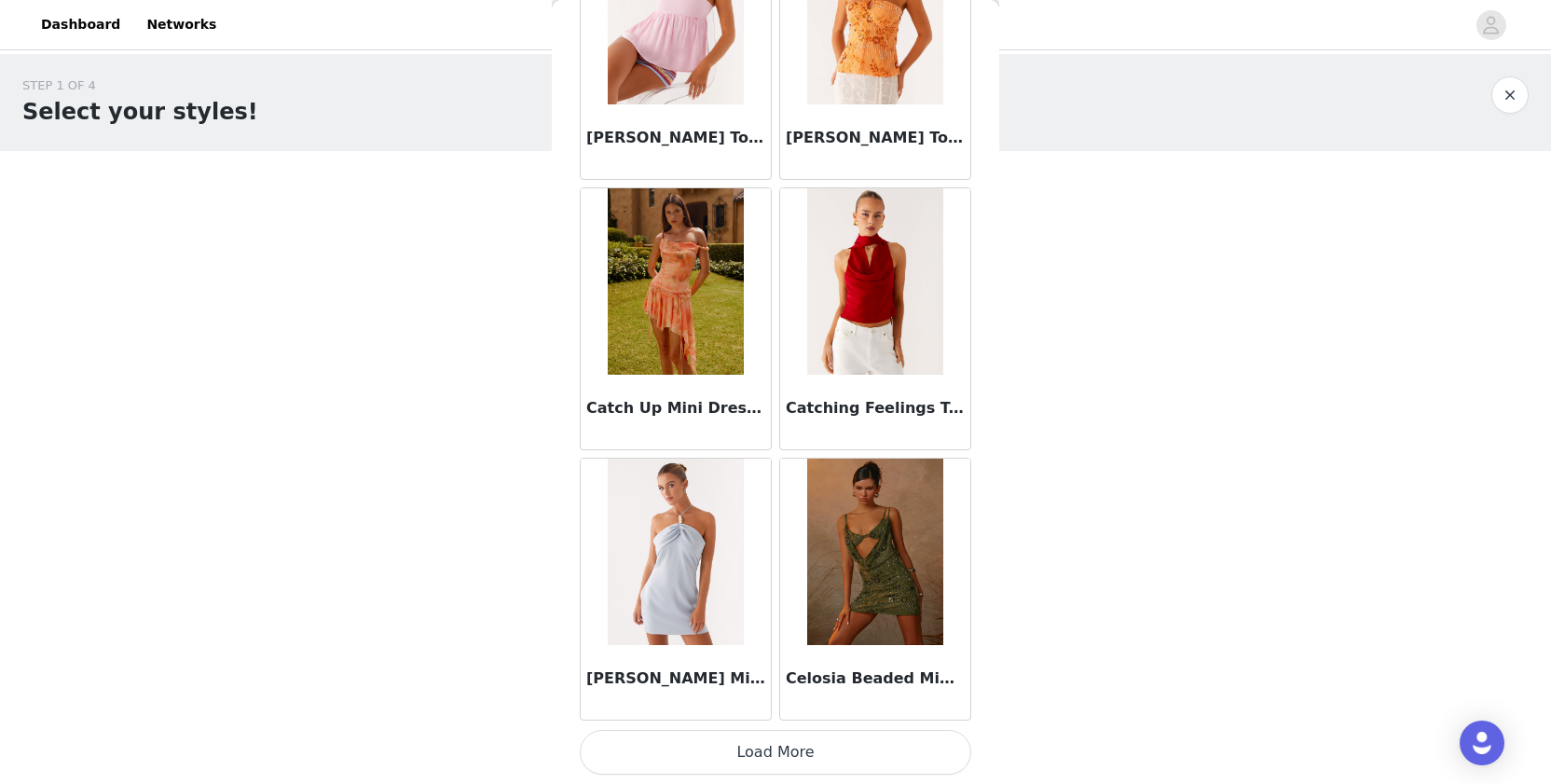
click at [658, 748] on button "Load More" at bounding box center [776, 752] width 392 height 44
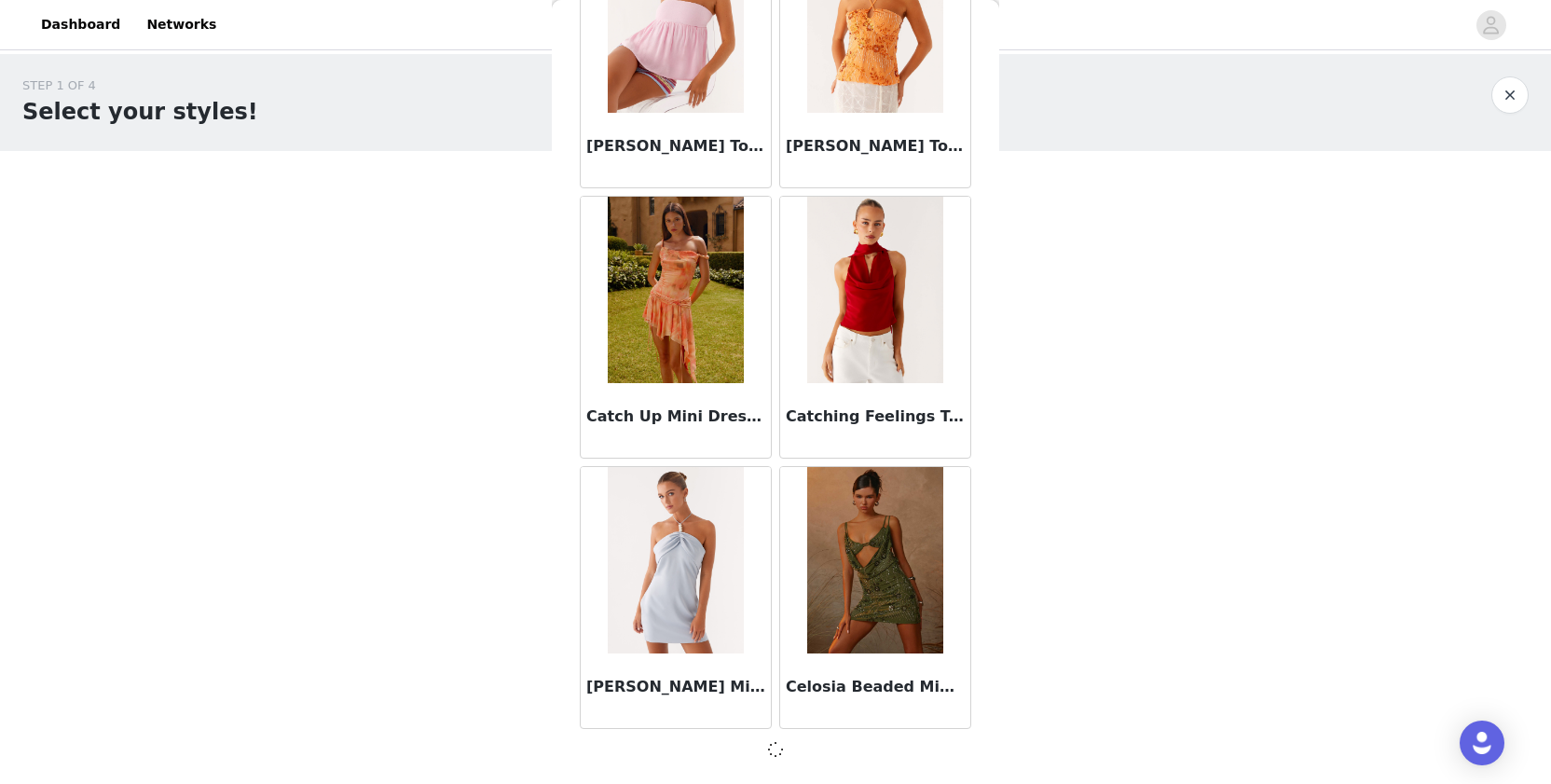
scroll to position [23677, 0]
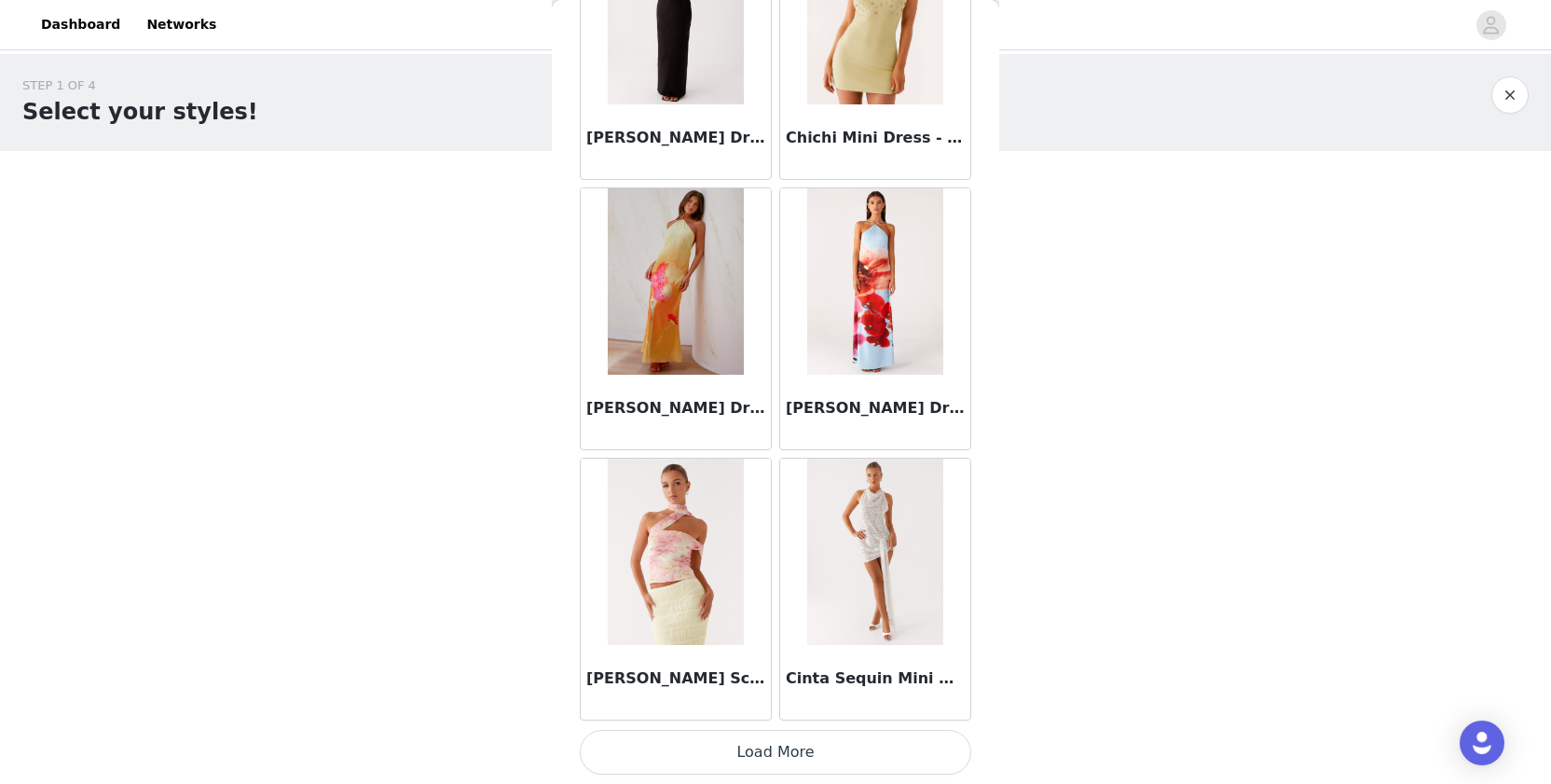
click at [658, 742] on button "Load More" at bounding box center [776, 752] width 392 height 44
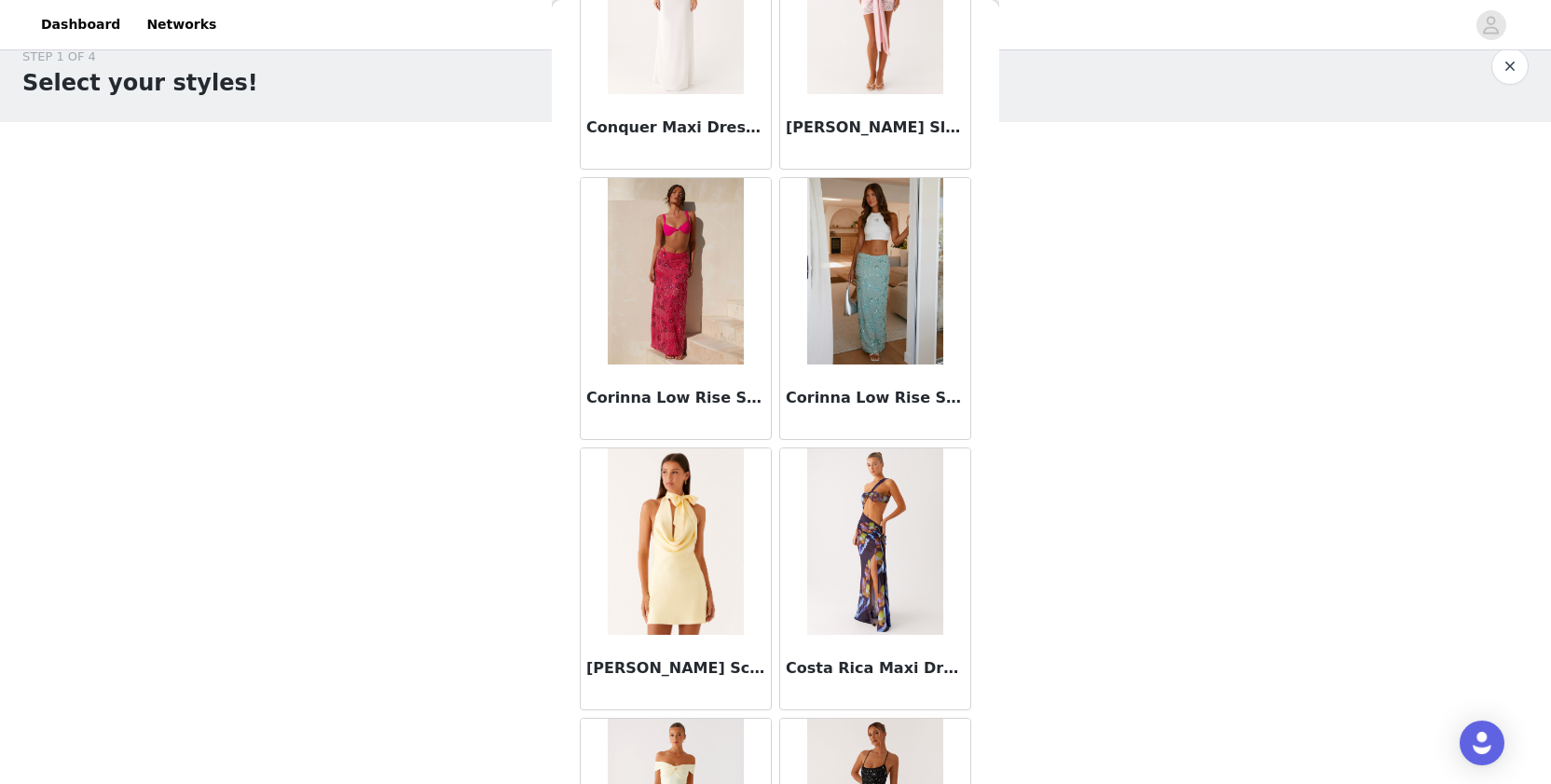
scroll to position [28831, 0]
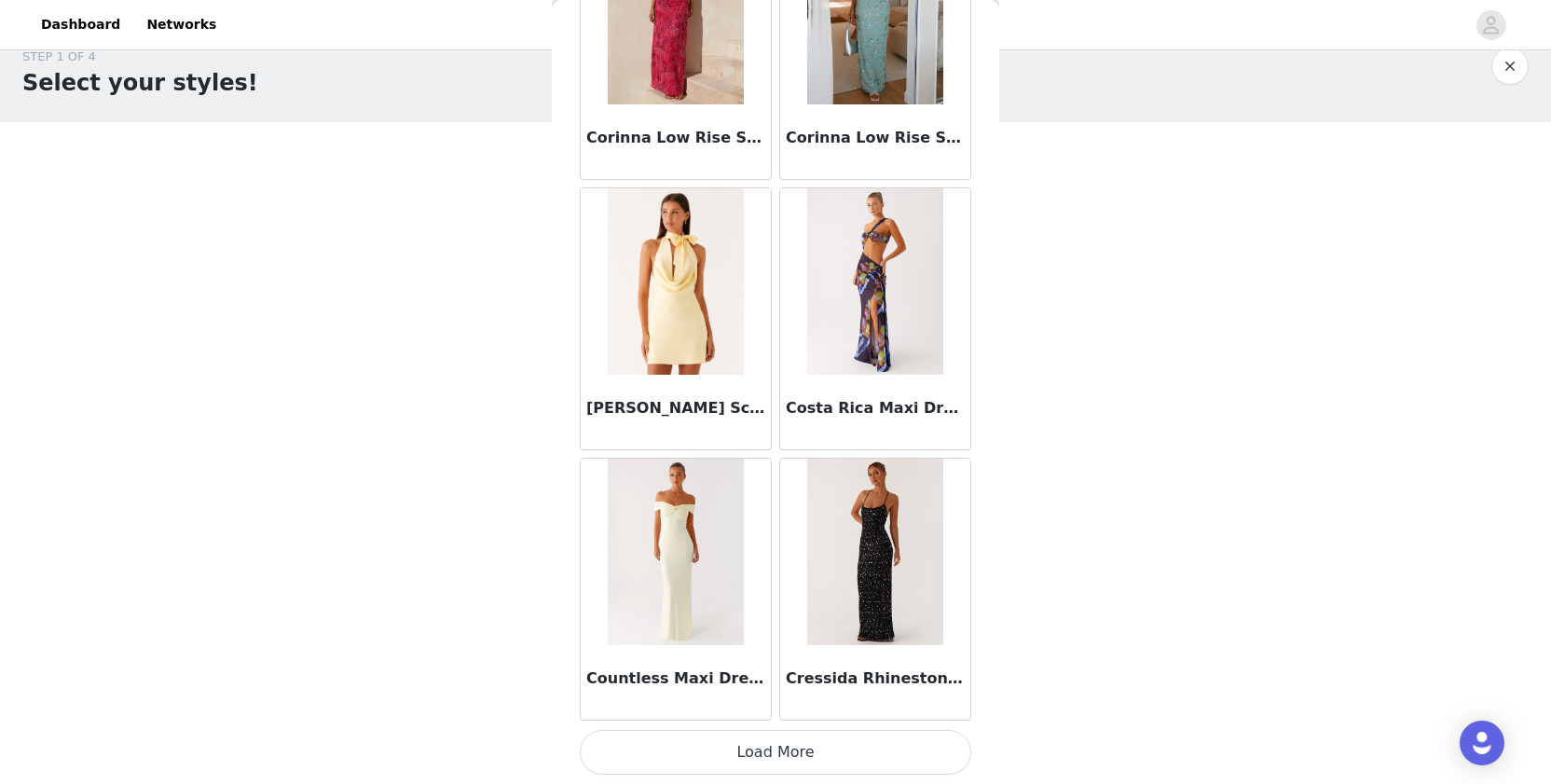
click at [655, 744] on button "Load More" at bounding box center [776, 752] width 392 height 44
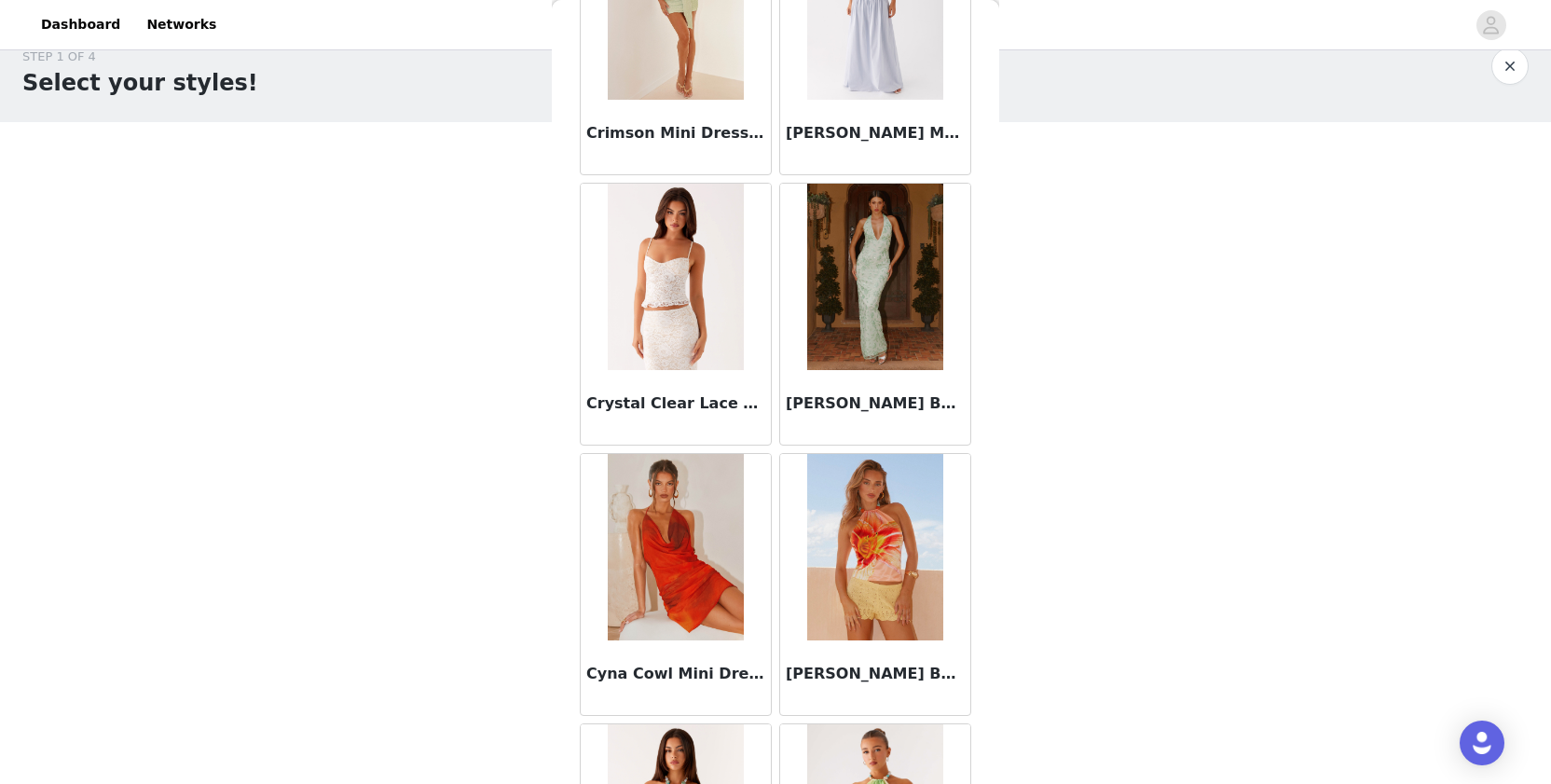
scroll to position [29908, 0]
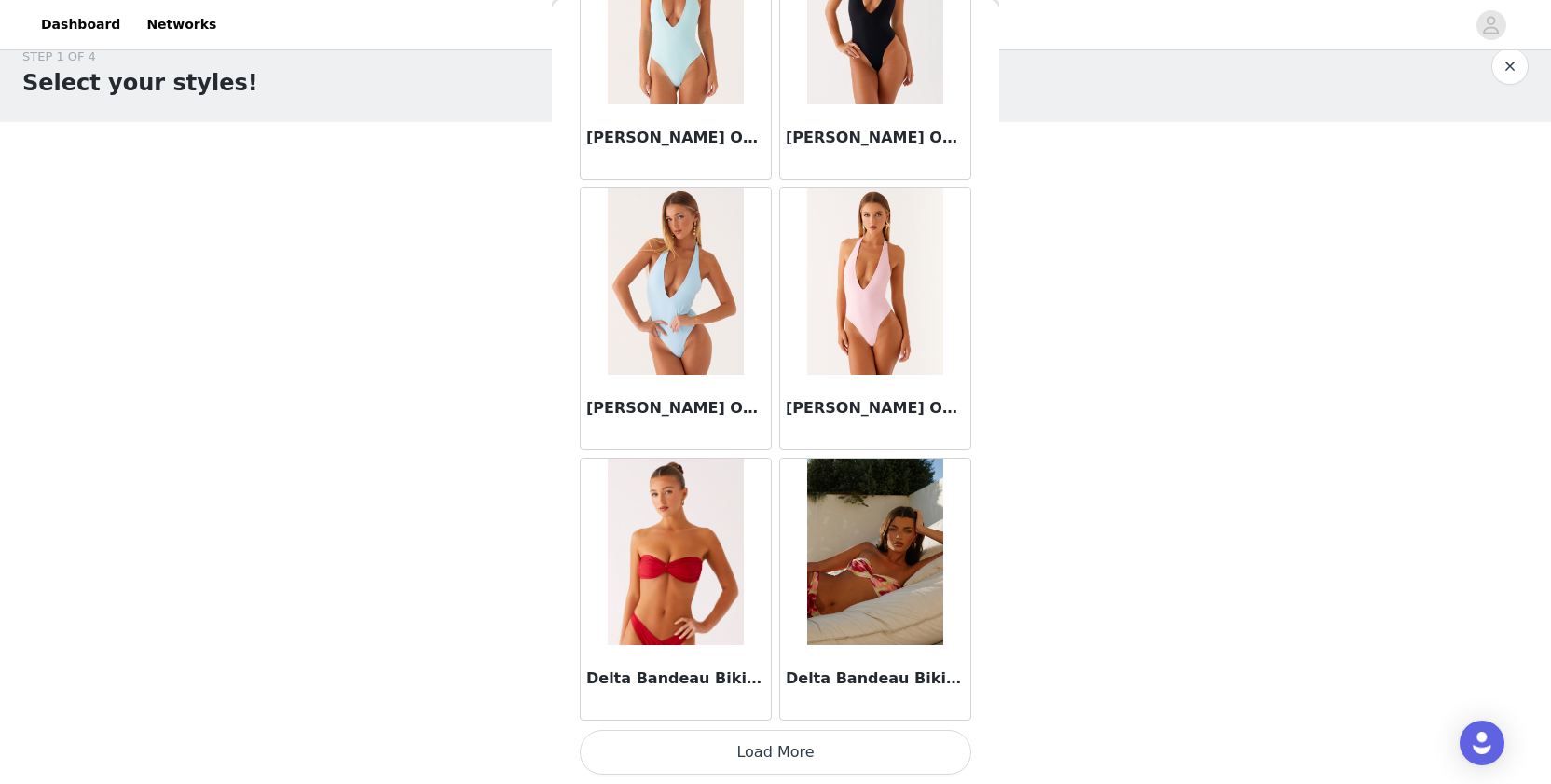
click at [665, 735] on button "Load More" at bounding box center [776, 752] width 392 height 44
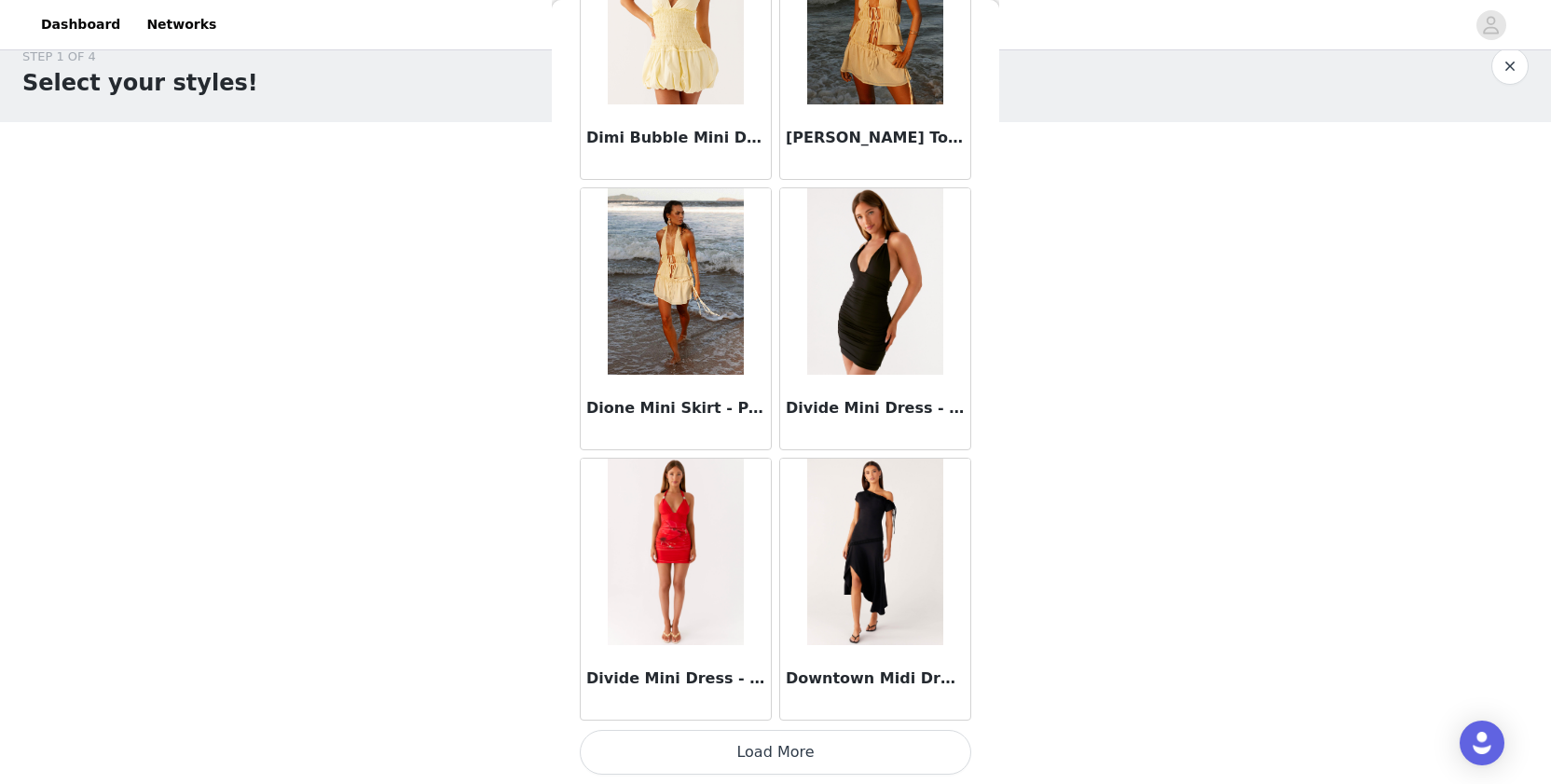
scroll to position [34495, 0]
click at [674, 746] on button "Load More" at bounding box center [776, 752] width 392 height 44
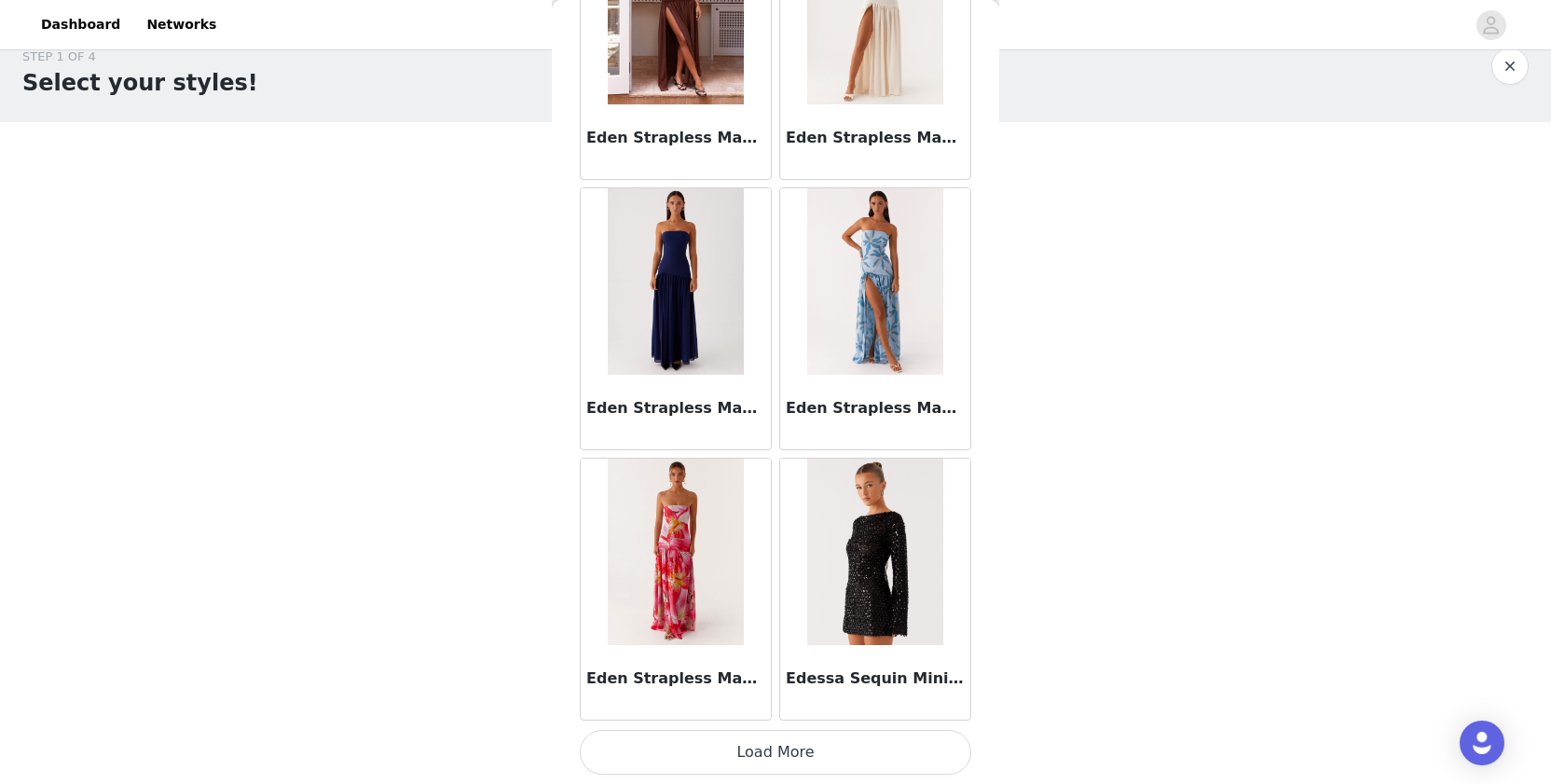
scroll to position [37197, 0]
click at [646, 754] on button "Load More" at bounding box center [776, 752] width 392 height 44
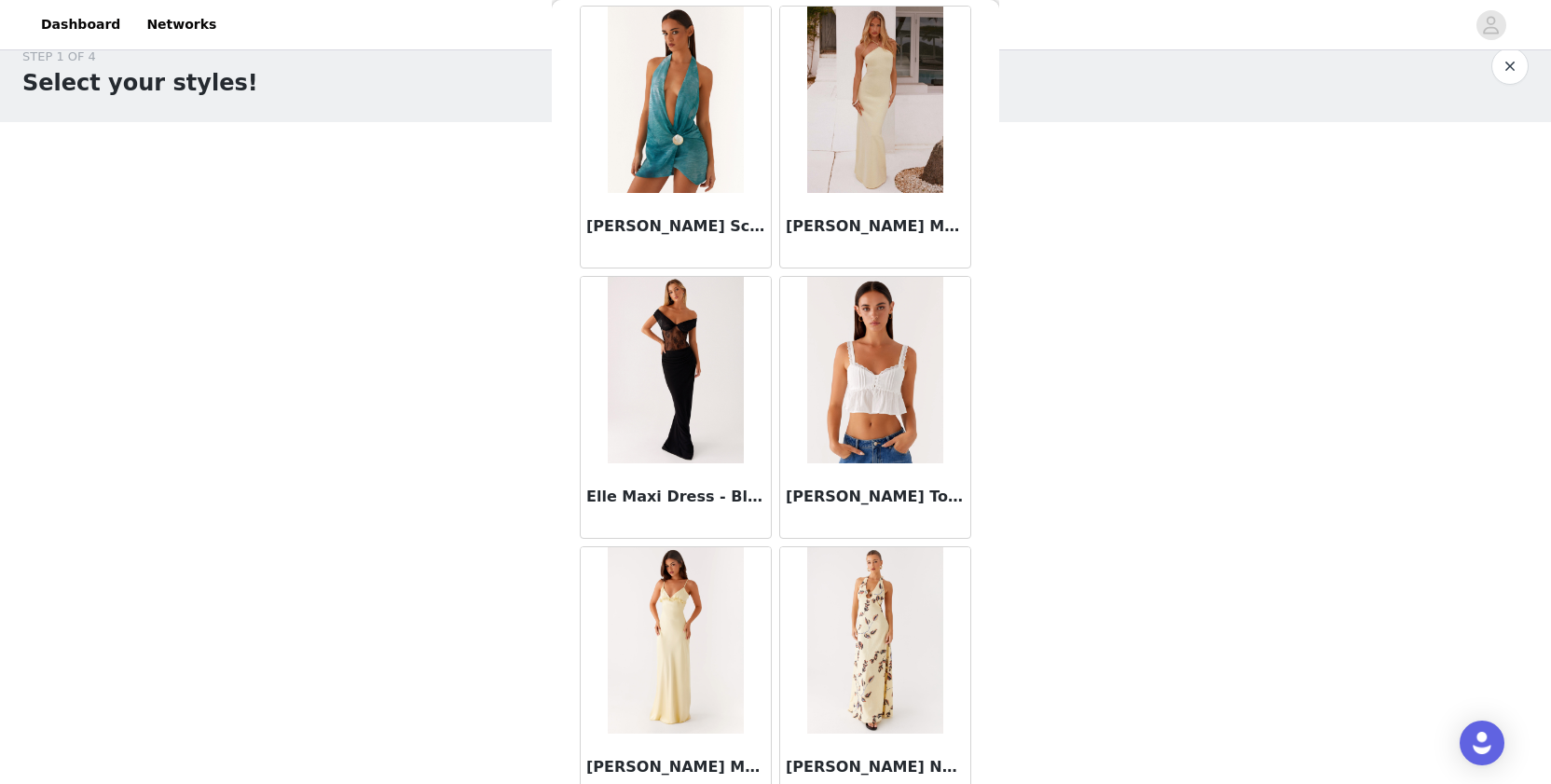
scroll to position [38732, 0]
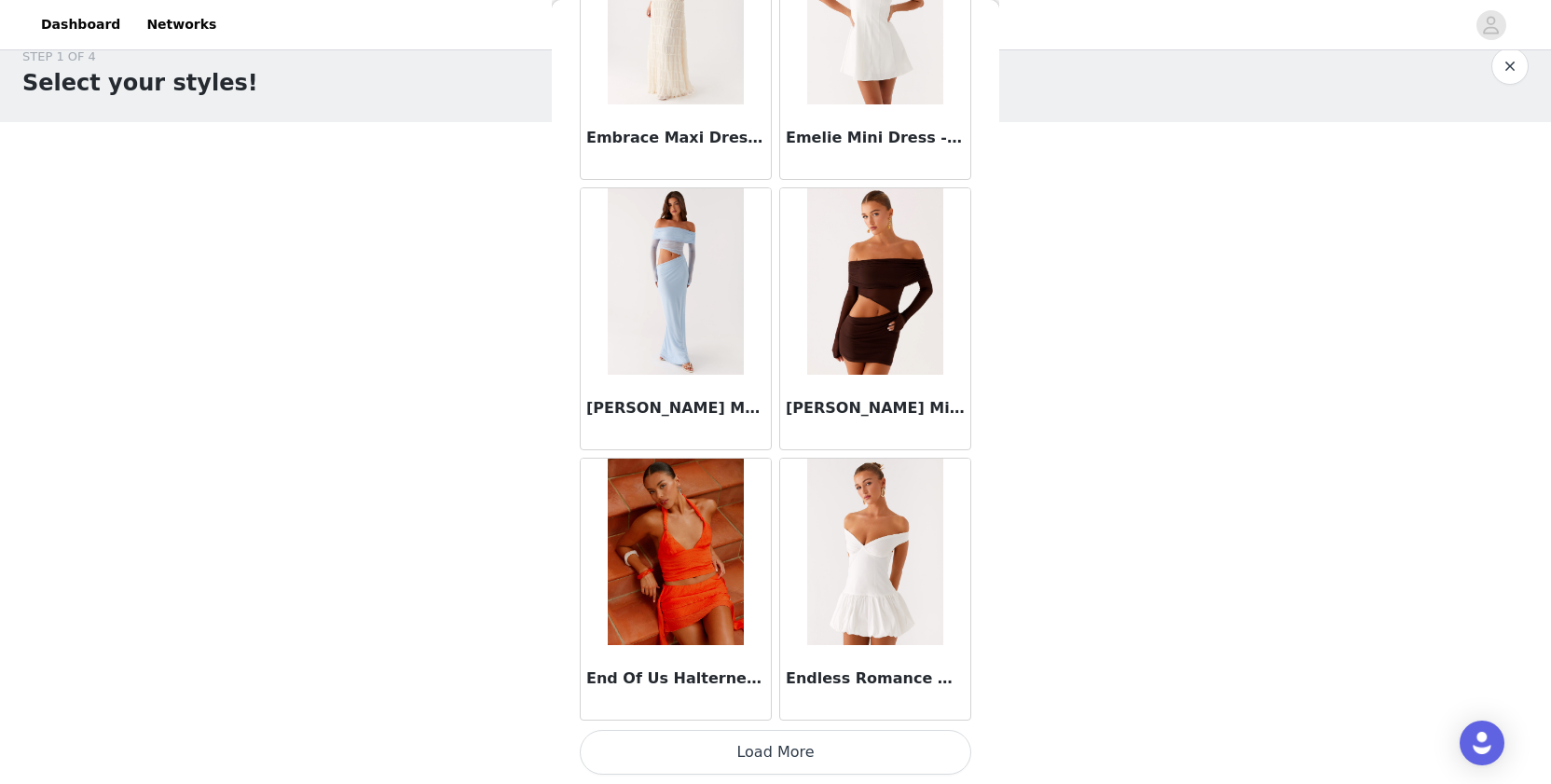
click at [669, 733] on button "Load More" at bounding box center [776, 752] width 392 height 44
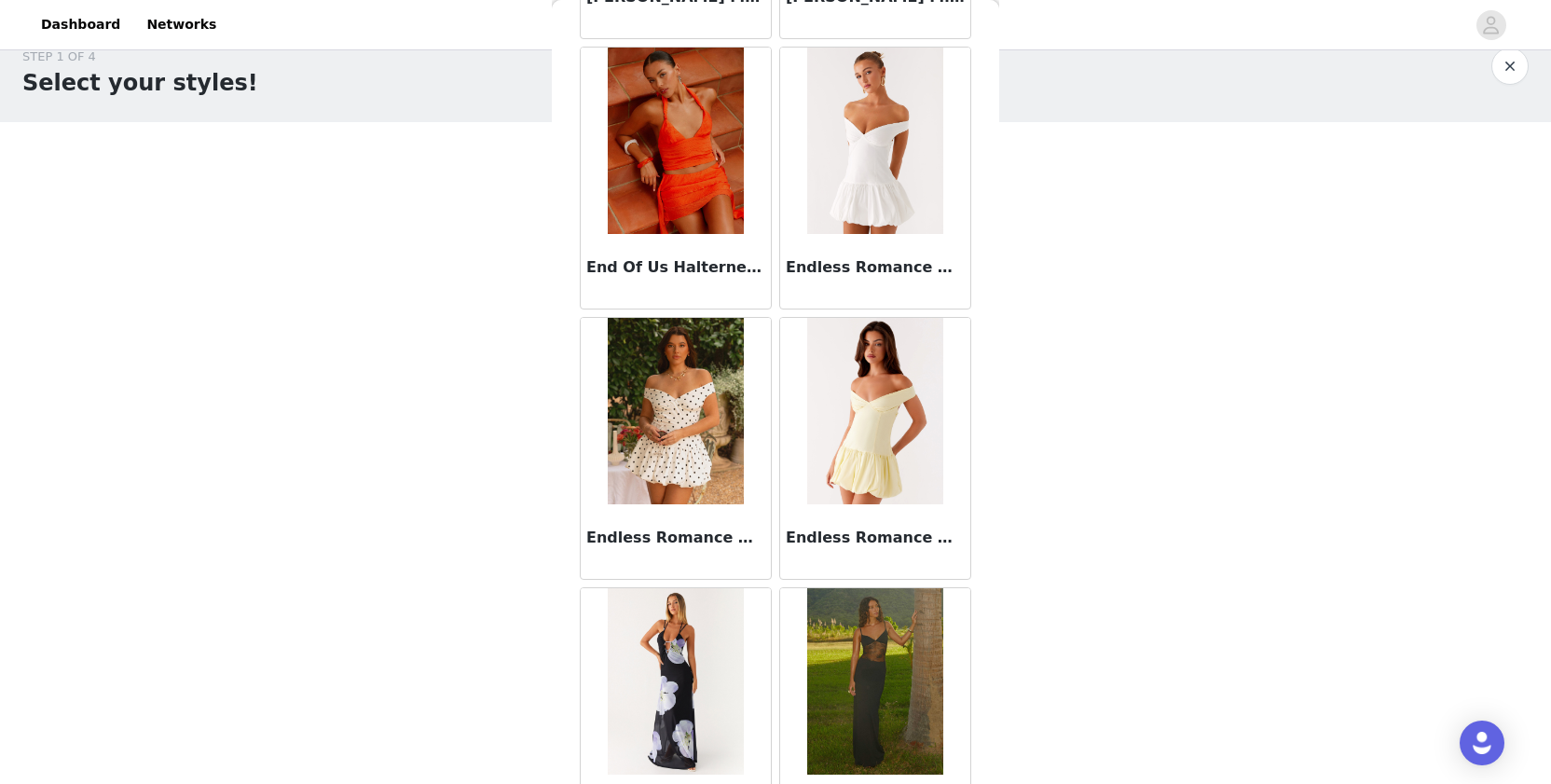
scroll to position [40321, 0]
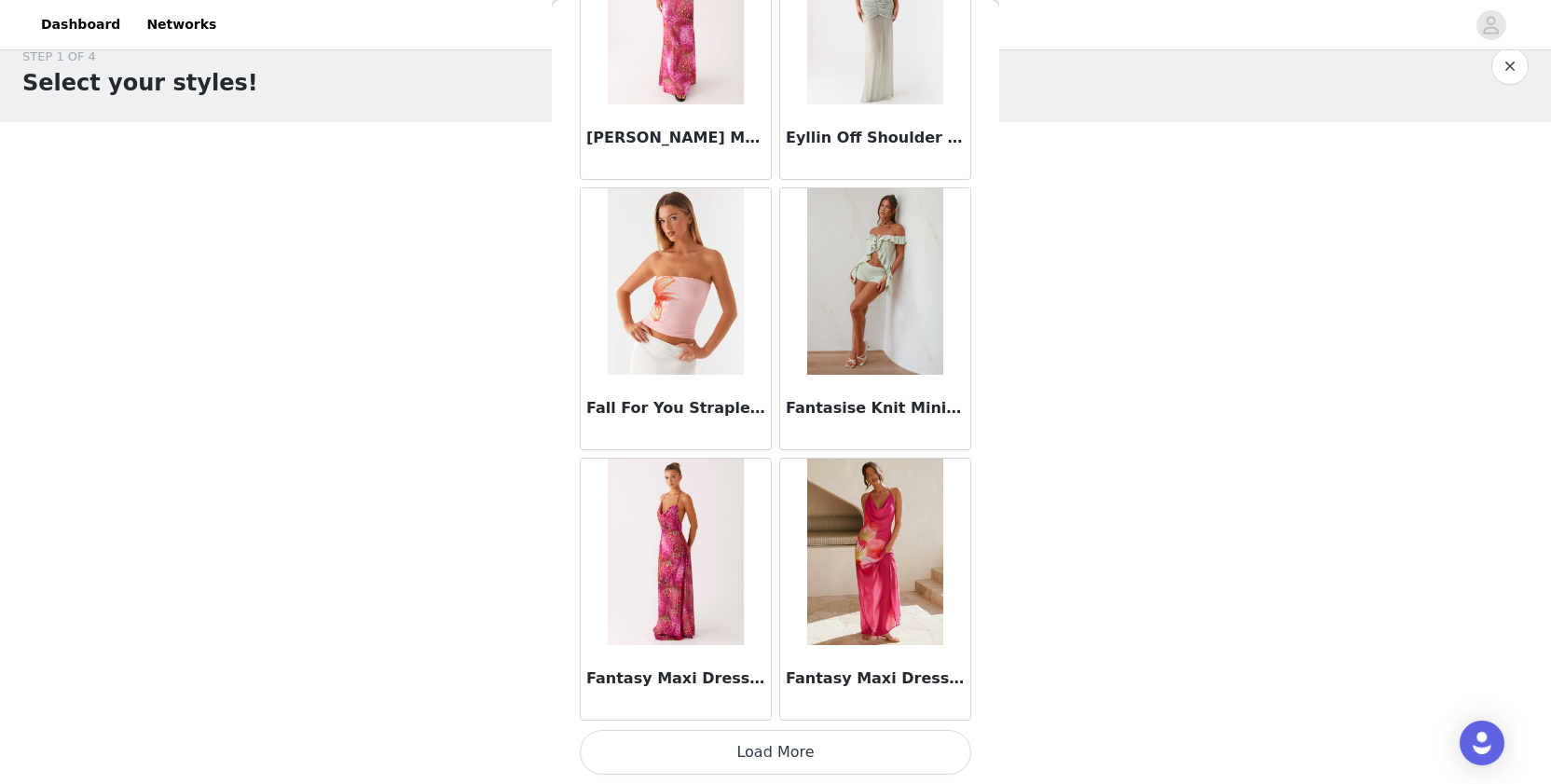
click at [667, 743] on button "Load More" at bounding box center [776, 752] width 392 height 44
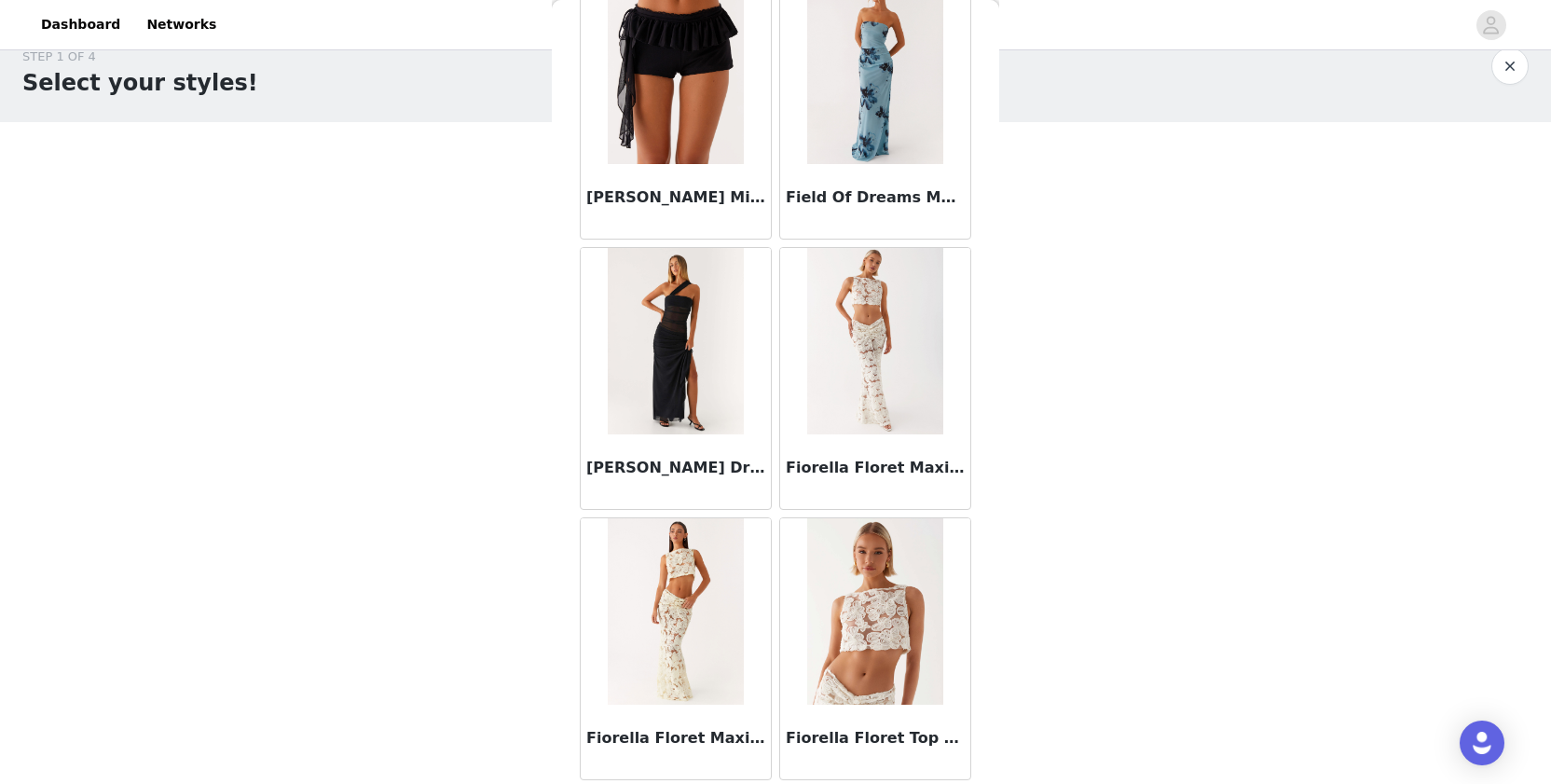
scroll to position [43624, 0]
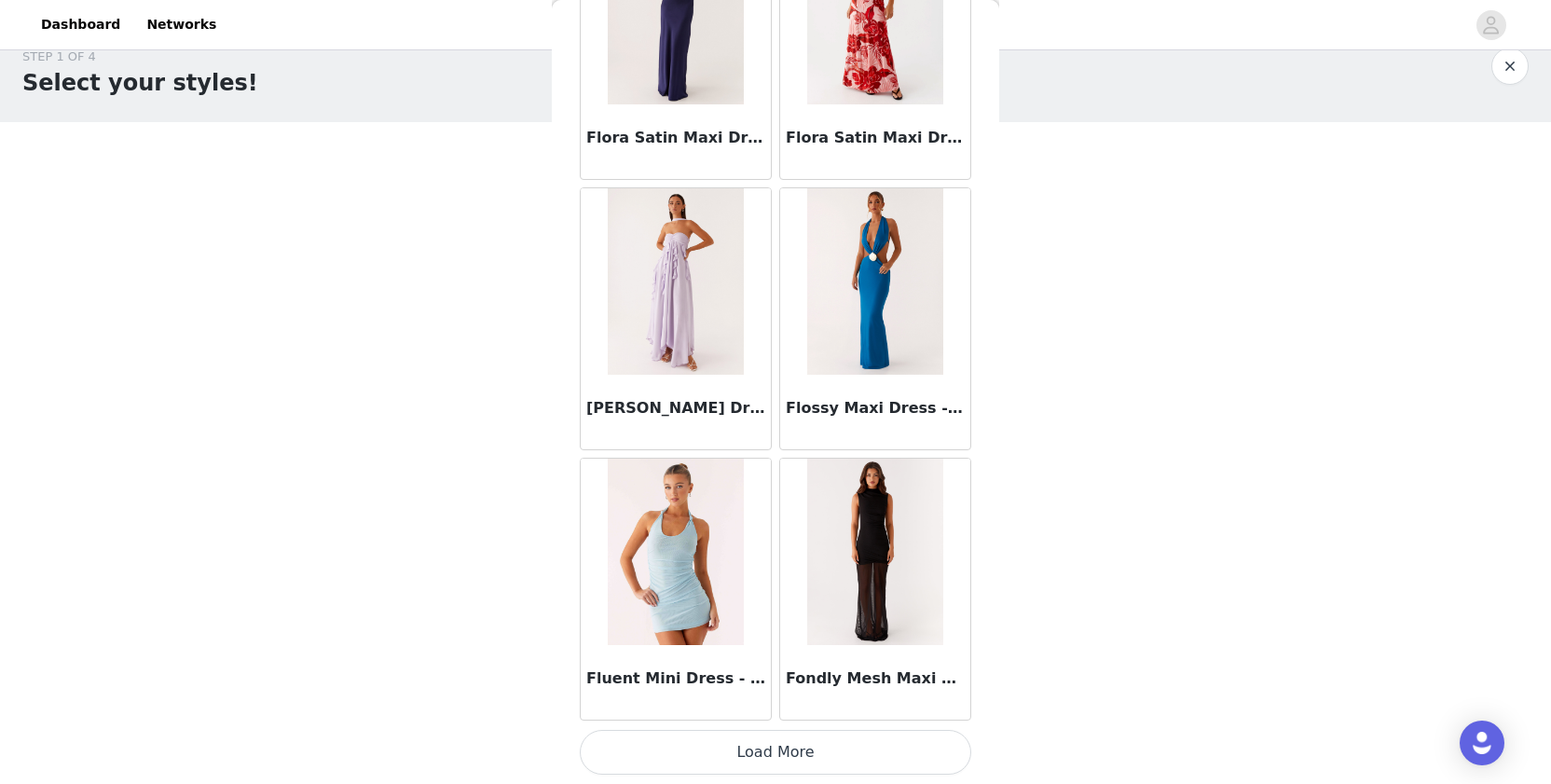
click at [665, 739] on button "Load More" at bounding box center [776, 752] width 392 height 44
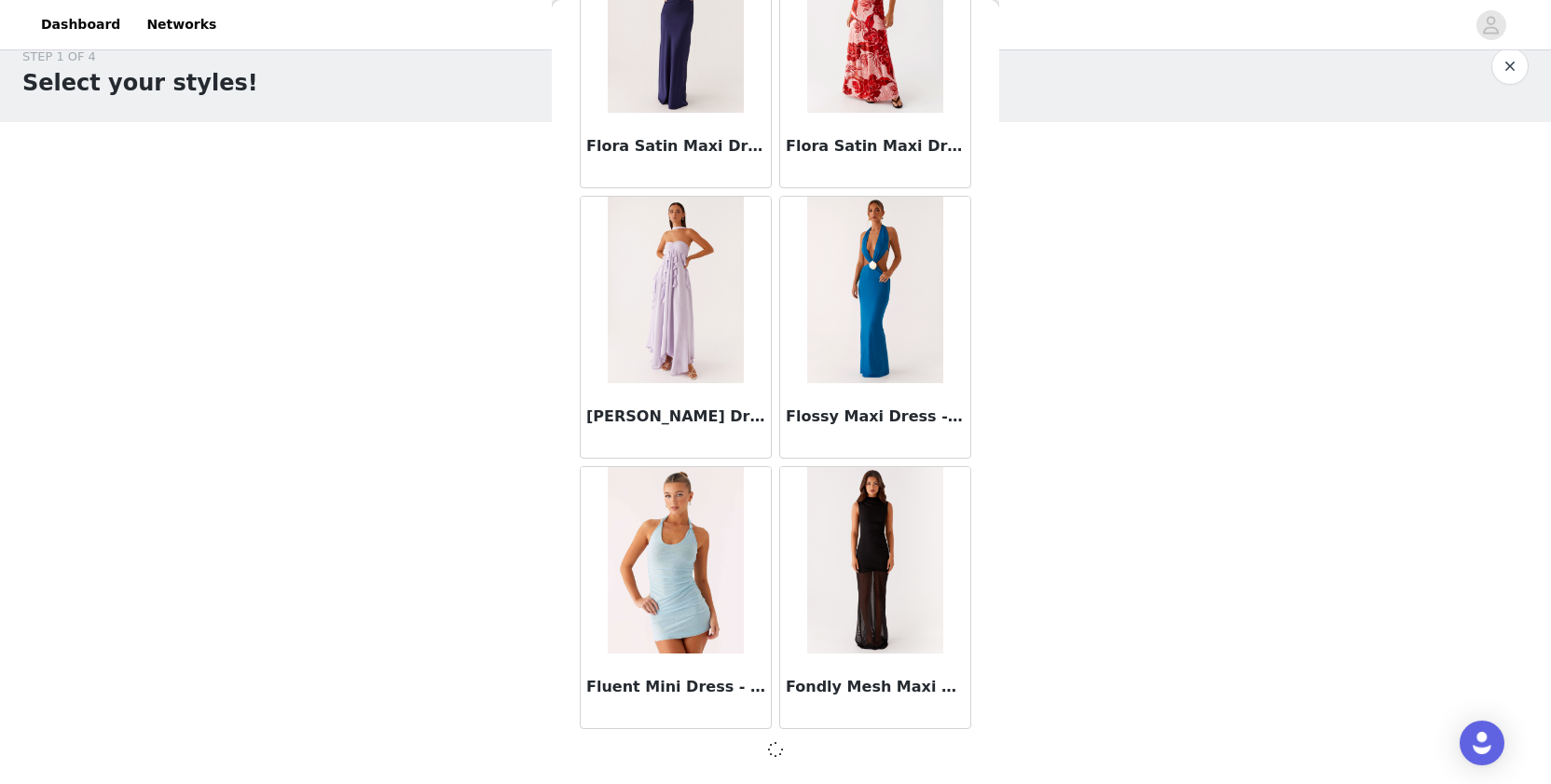
scroll to position [45296, 0]
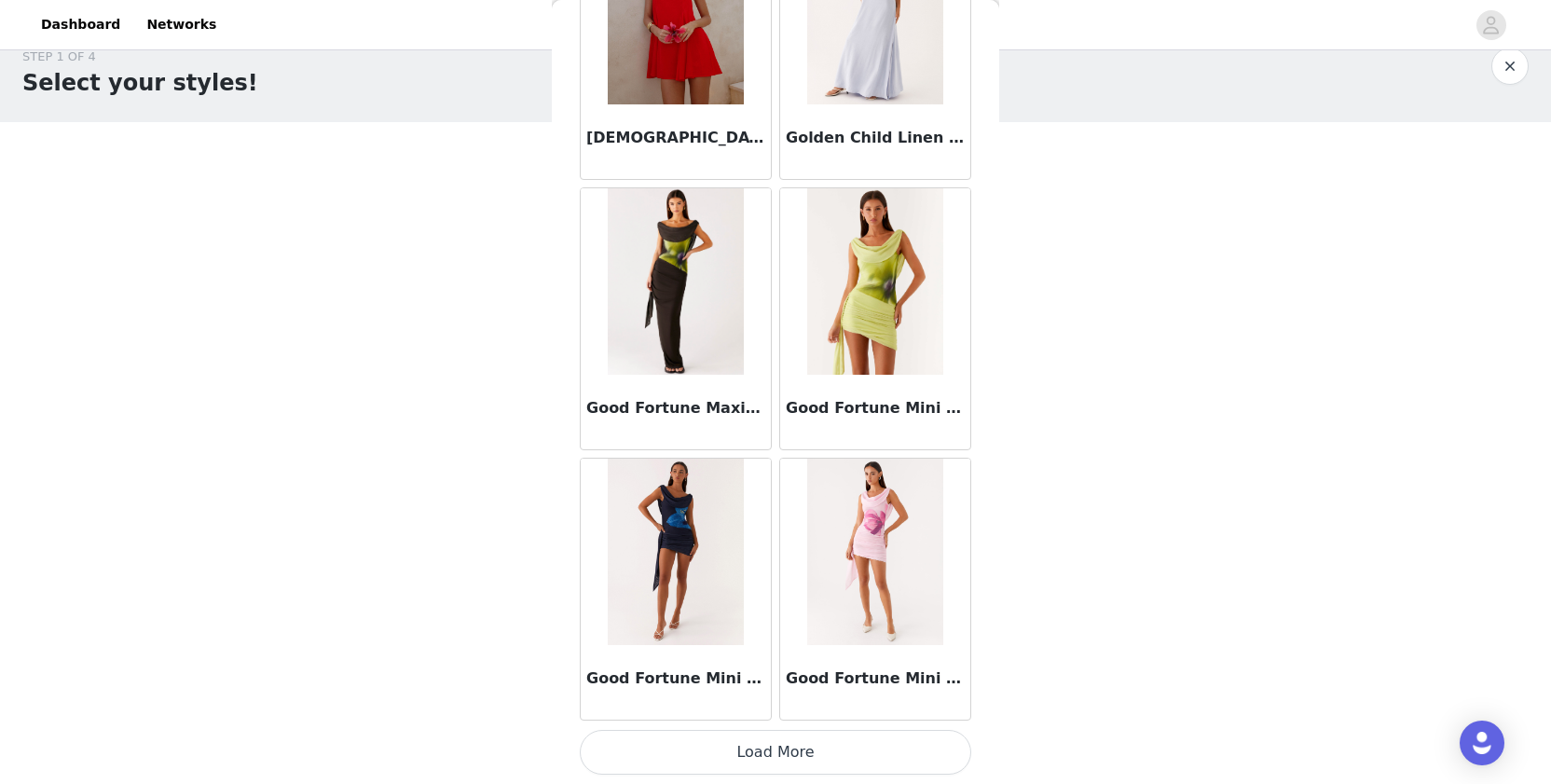
click at [660, 754] on button "Load More" at bounding box center [776, 752] width 392 height 44
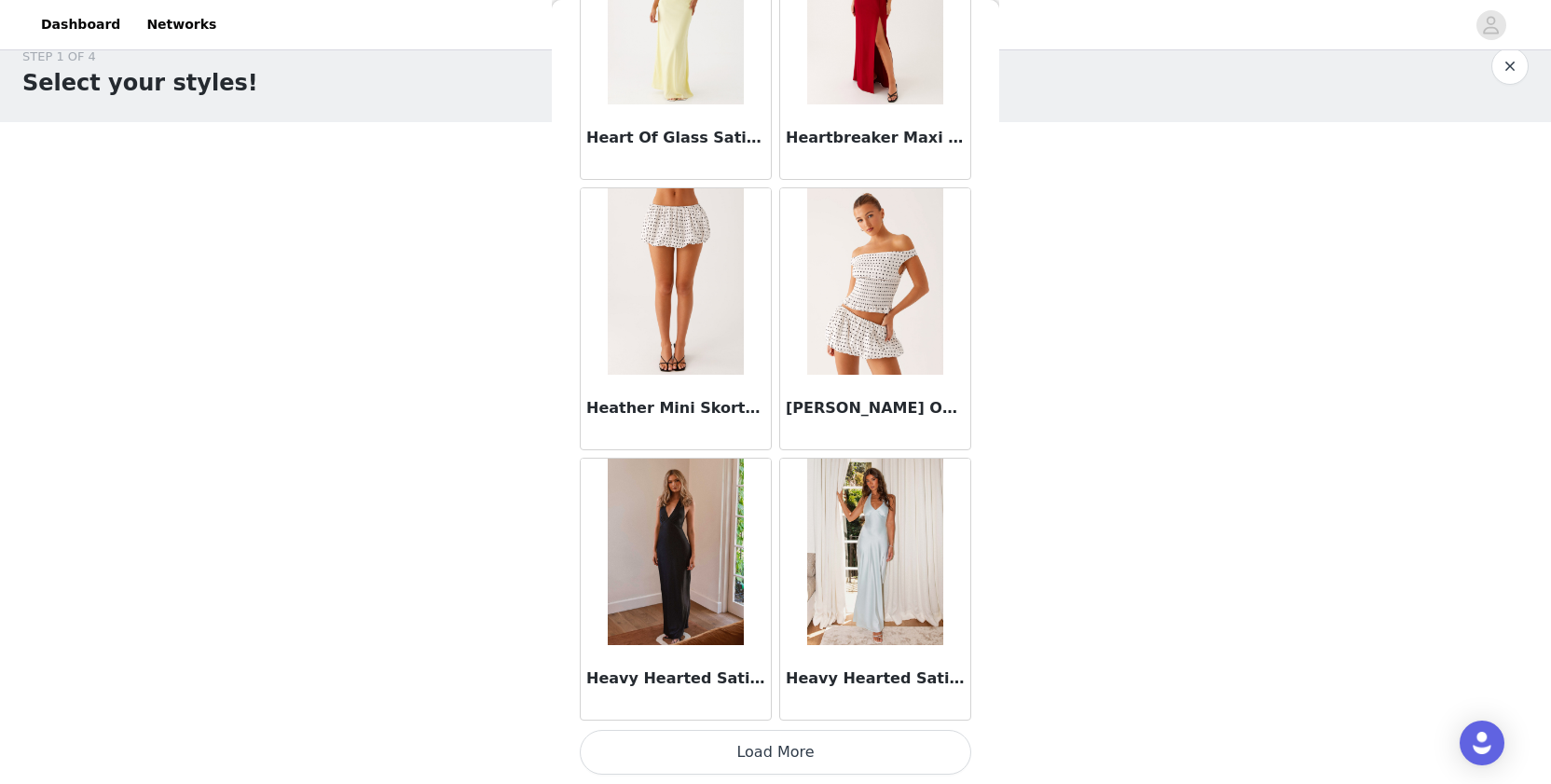
click at [667, 754] on button "Load More" at bounding box center [776, 752] width 392 height 44
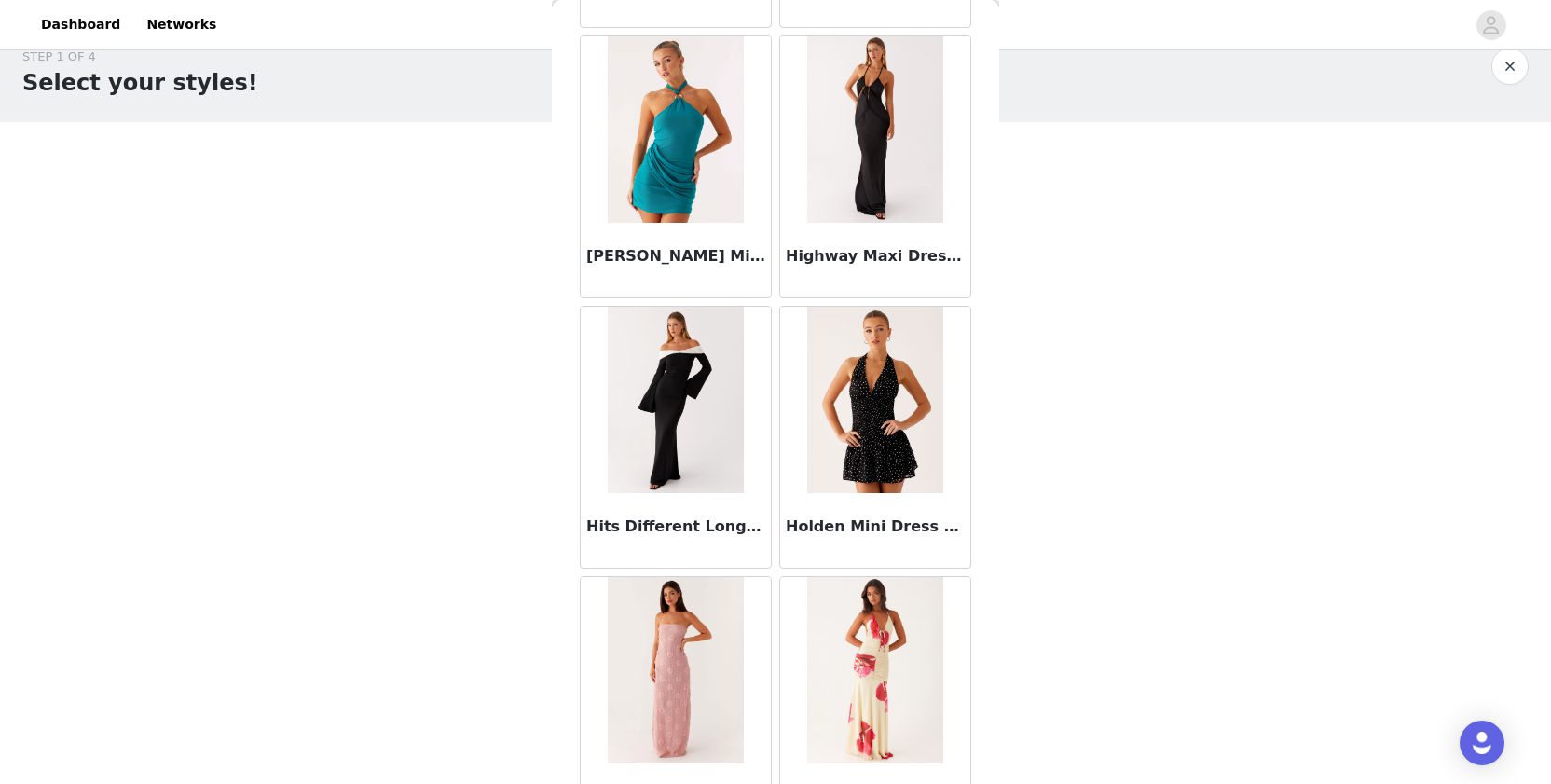
scroll to position [52213, 0]
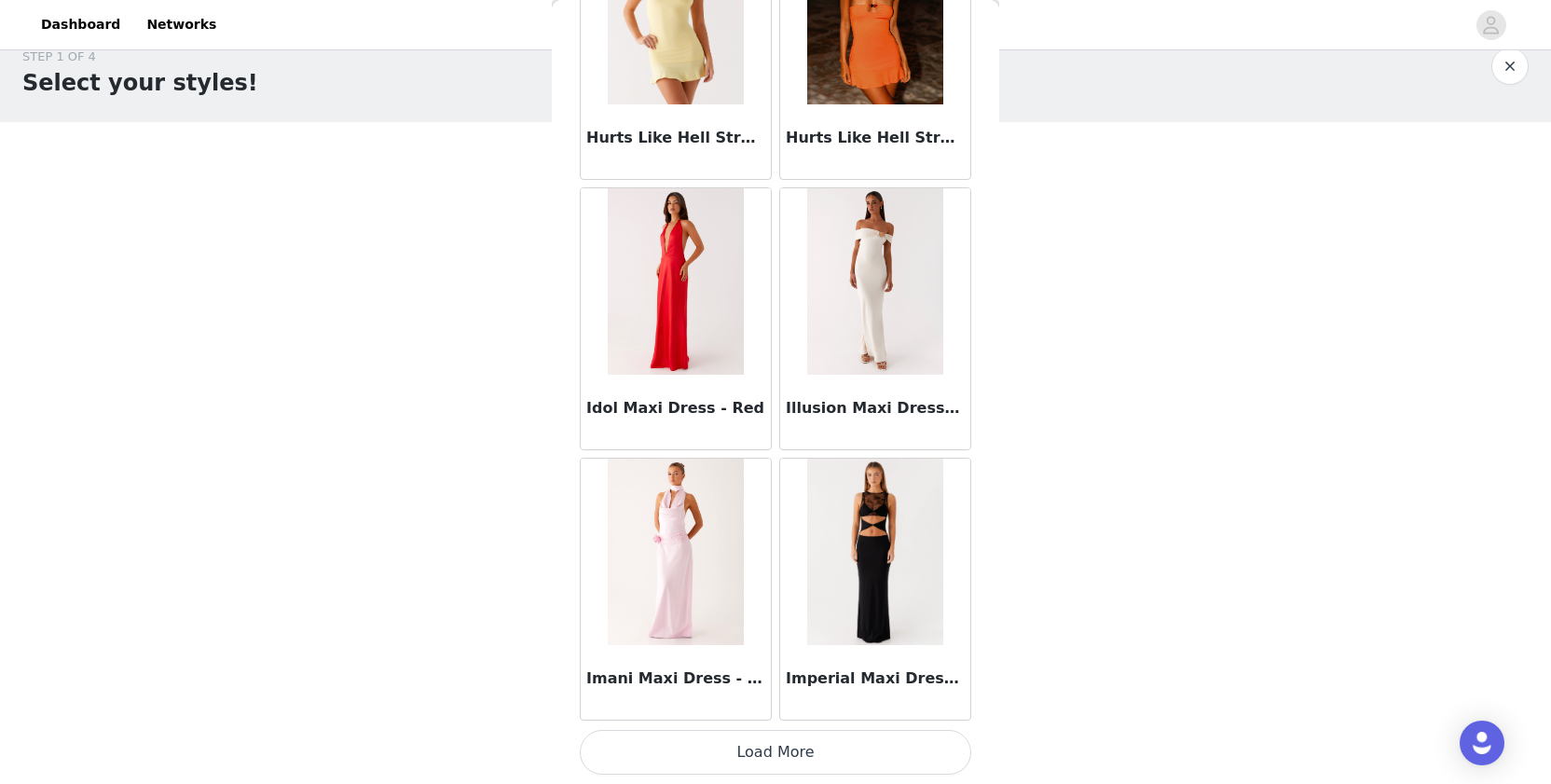
click at [656, 740] on button "Load More" at bounding box center [776, 752] width 392 height 44
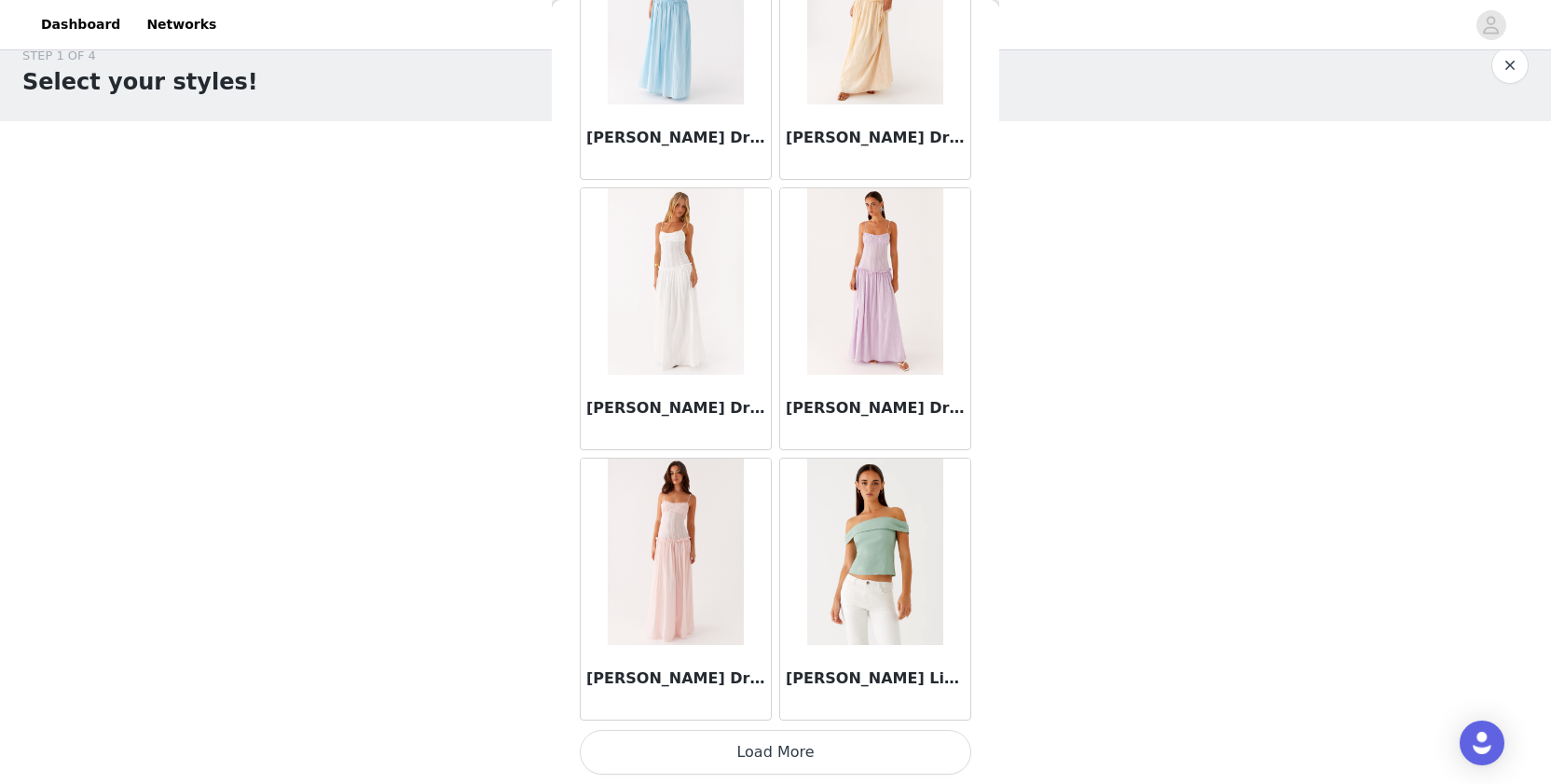
scroll to position [29, 0]
click at [636, 741] on button "Load More" at bounding box center [776, 752] width 392 height 44
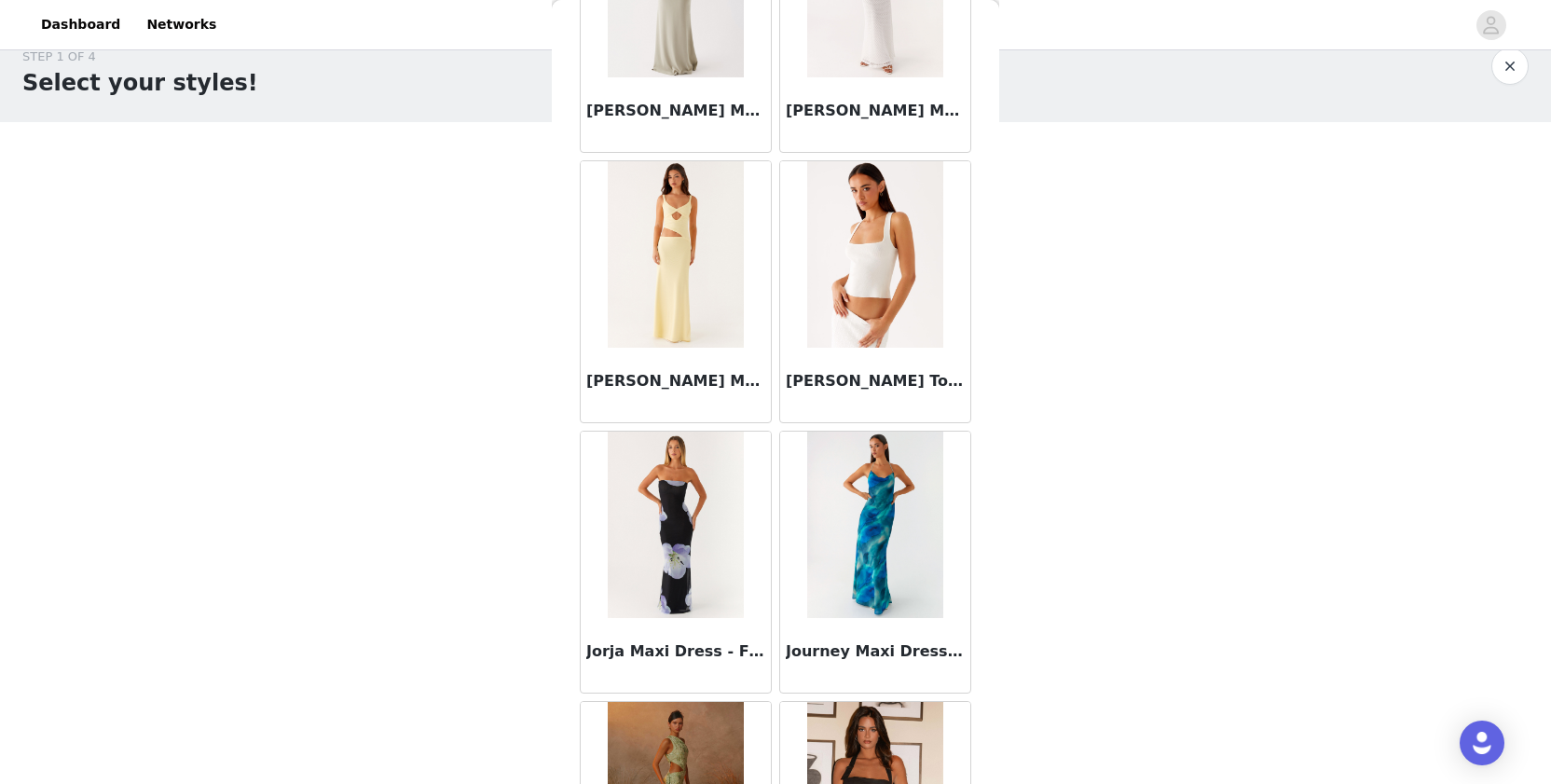
scroll to position [58574, 0]
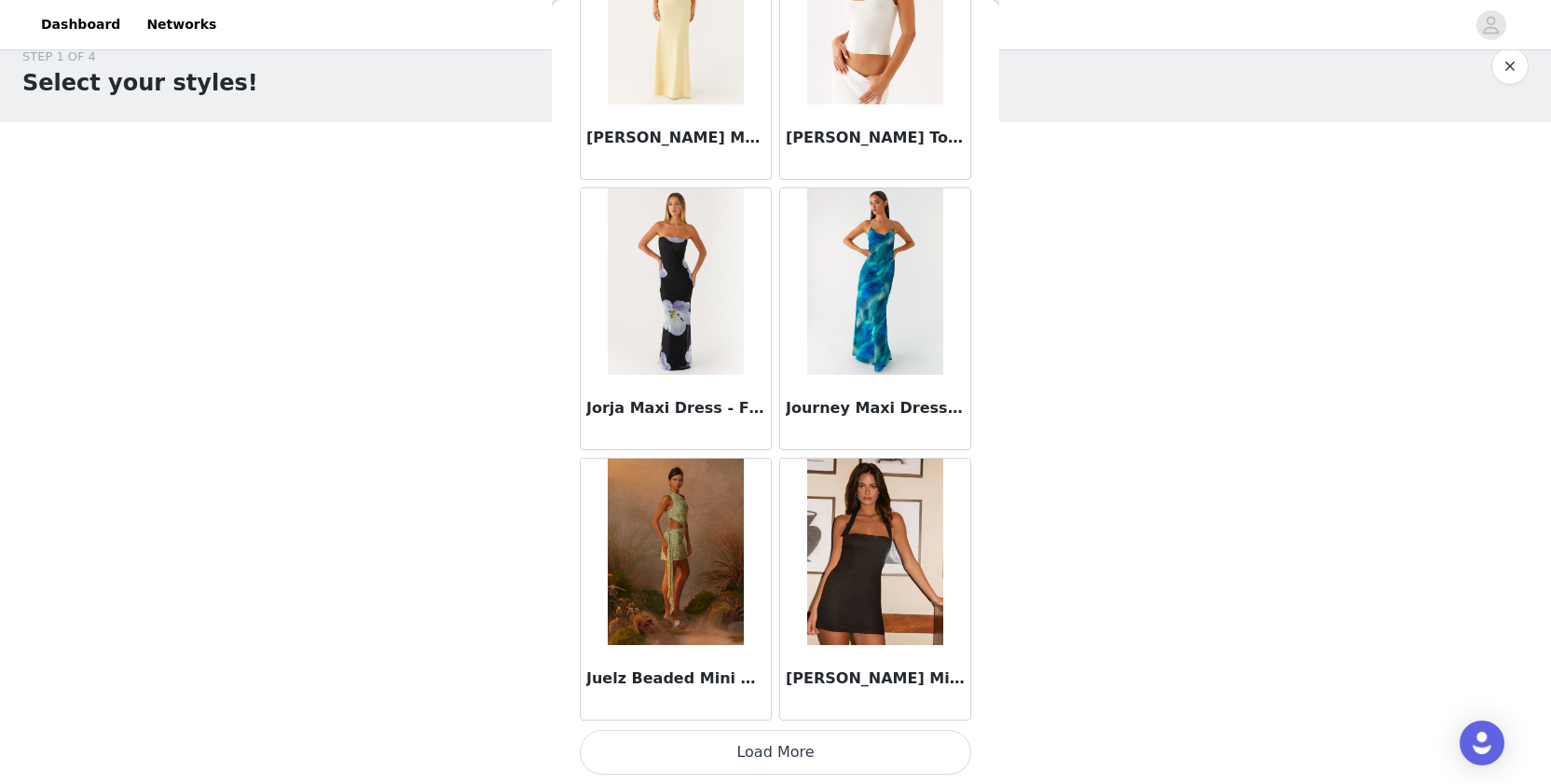
click at [683, 740] on button "Load More" at bounding box center [776, 752] width 392 height 44
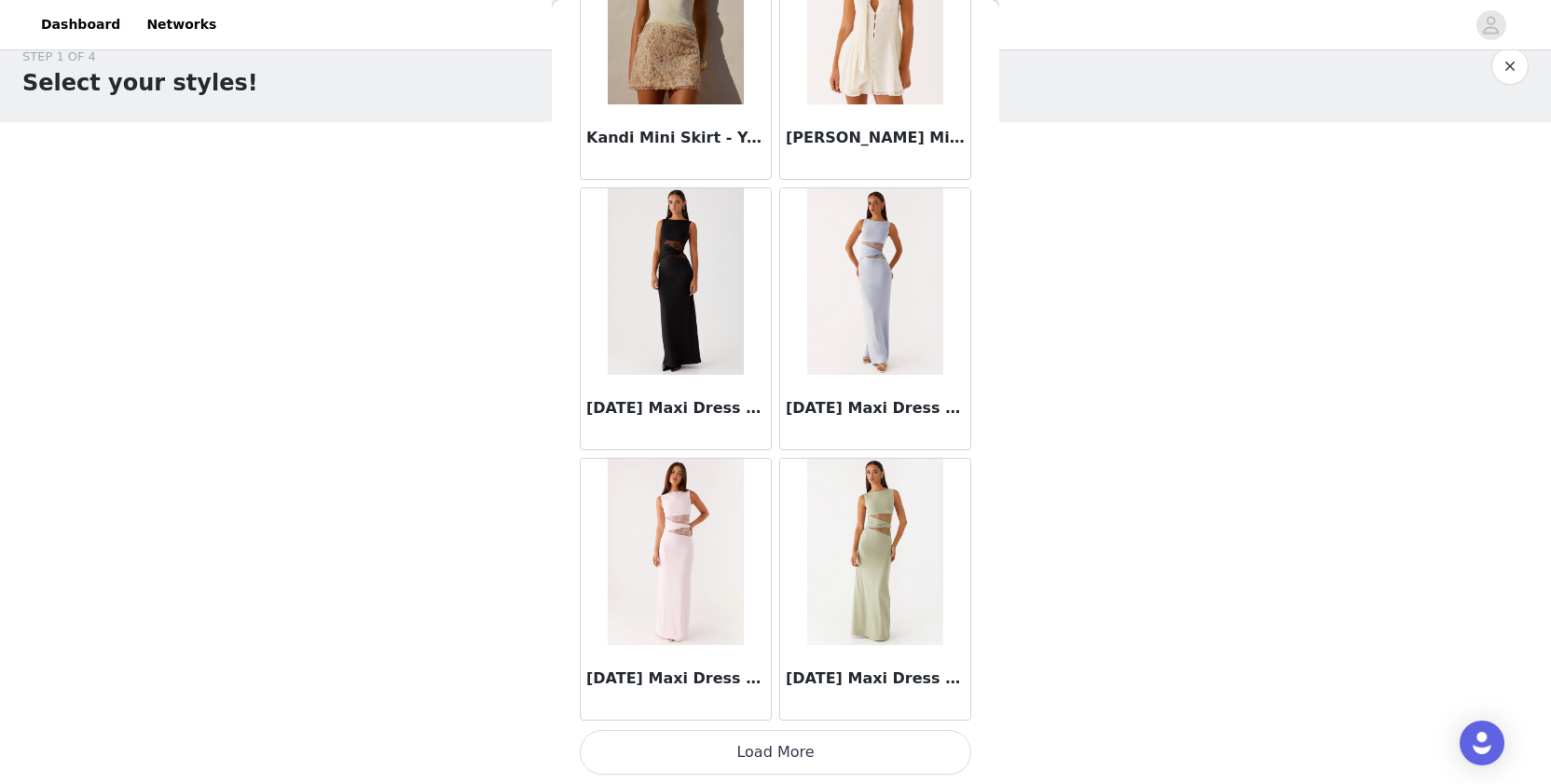
click at [679, 745] on button "Load More" at bounding box center [776, 752] width 392 height 44
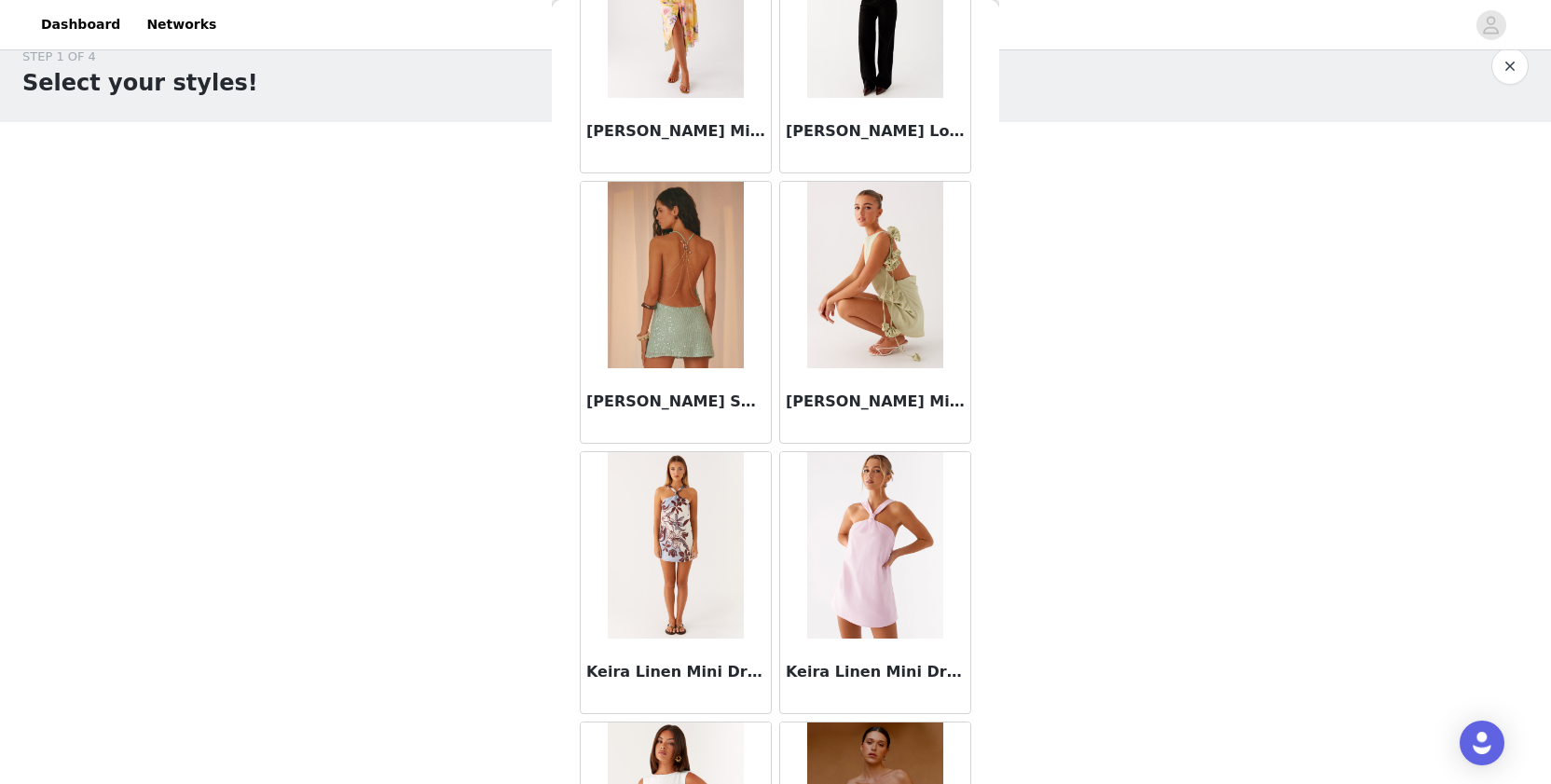
scroll to position [63152, 0]
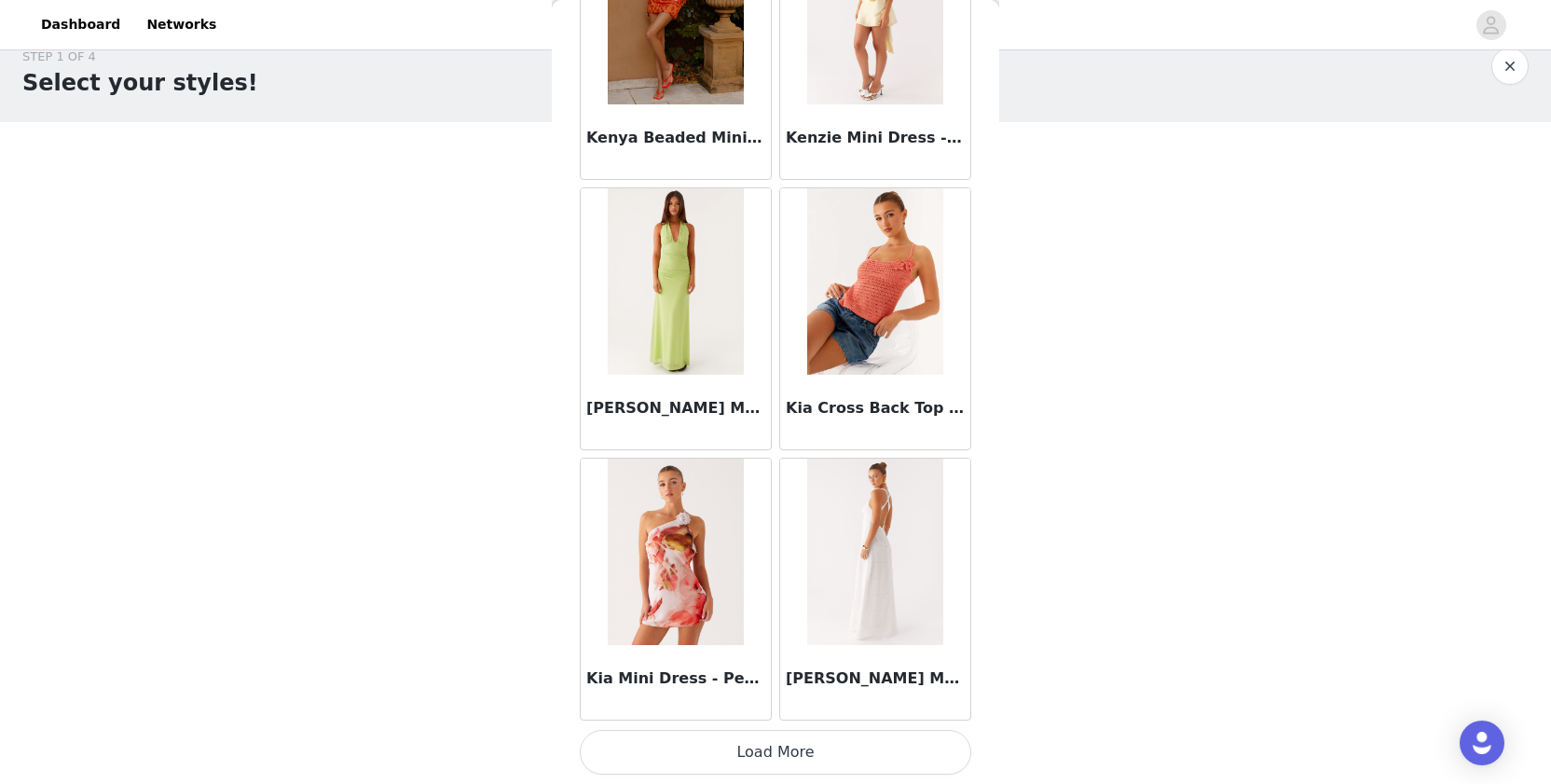
click at [670, 733] on button "Load More" at bounding box center [776, 752] width 392 height 44
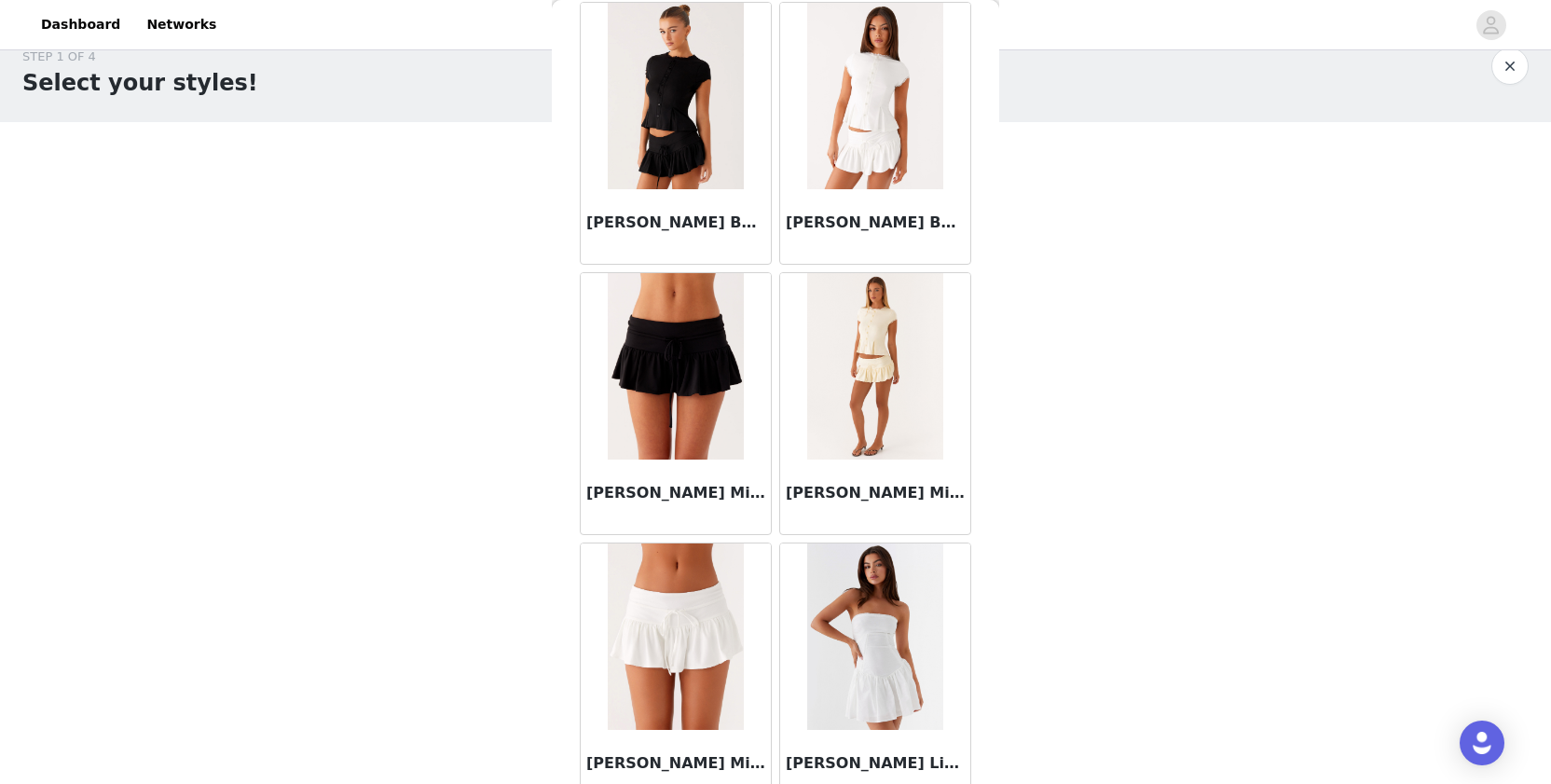
scroll to position [66494, 0]
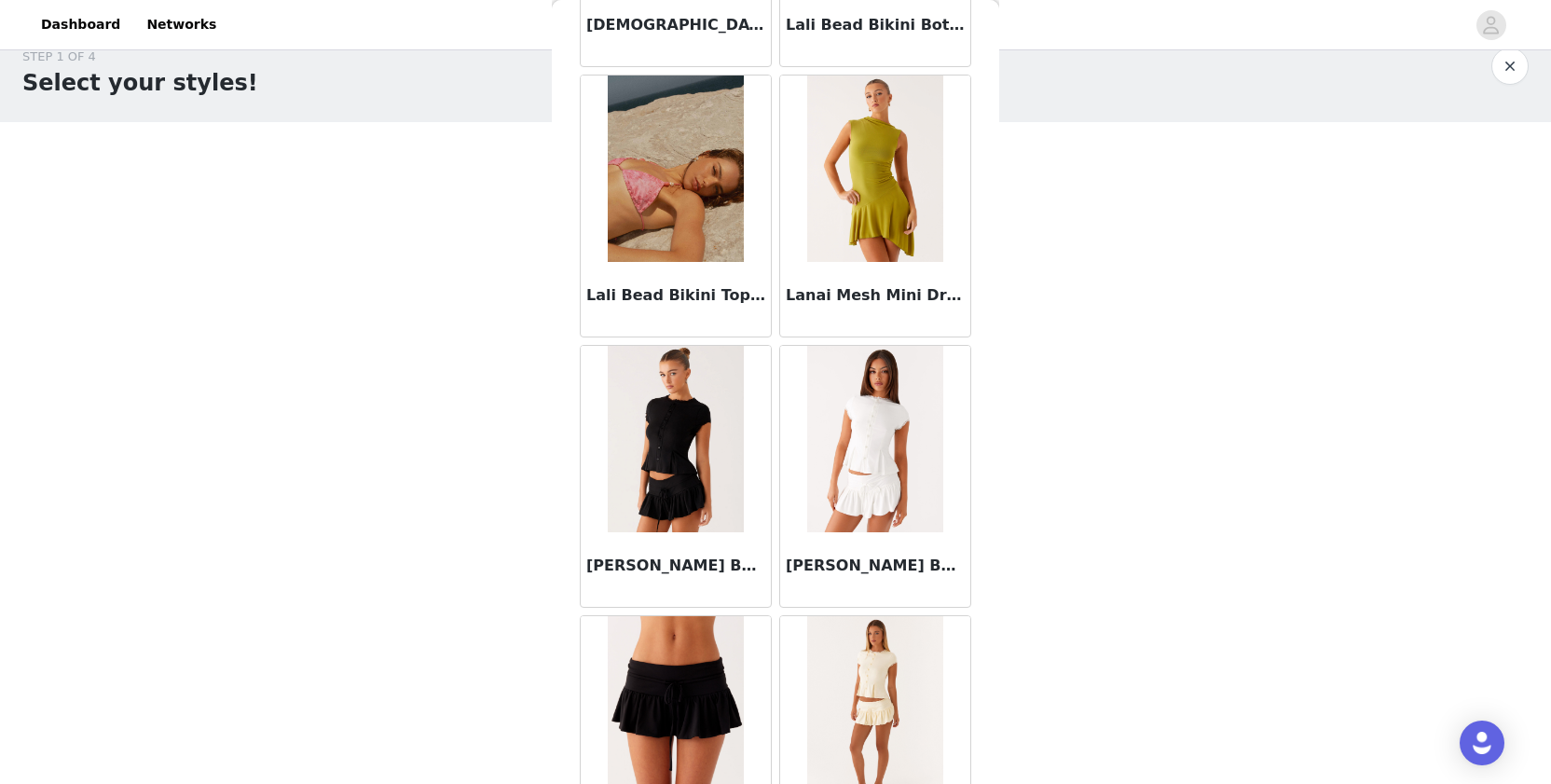
click at [674, 416] on img at bounding box center [675, 438] width 135 height 186
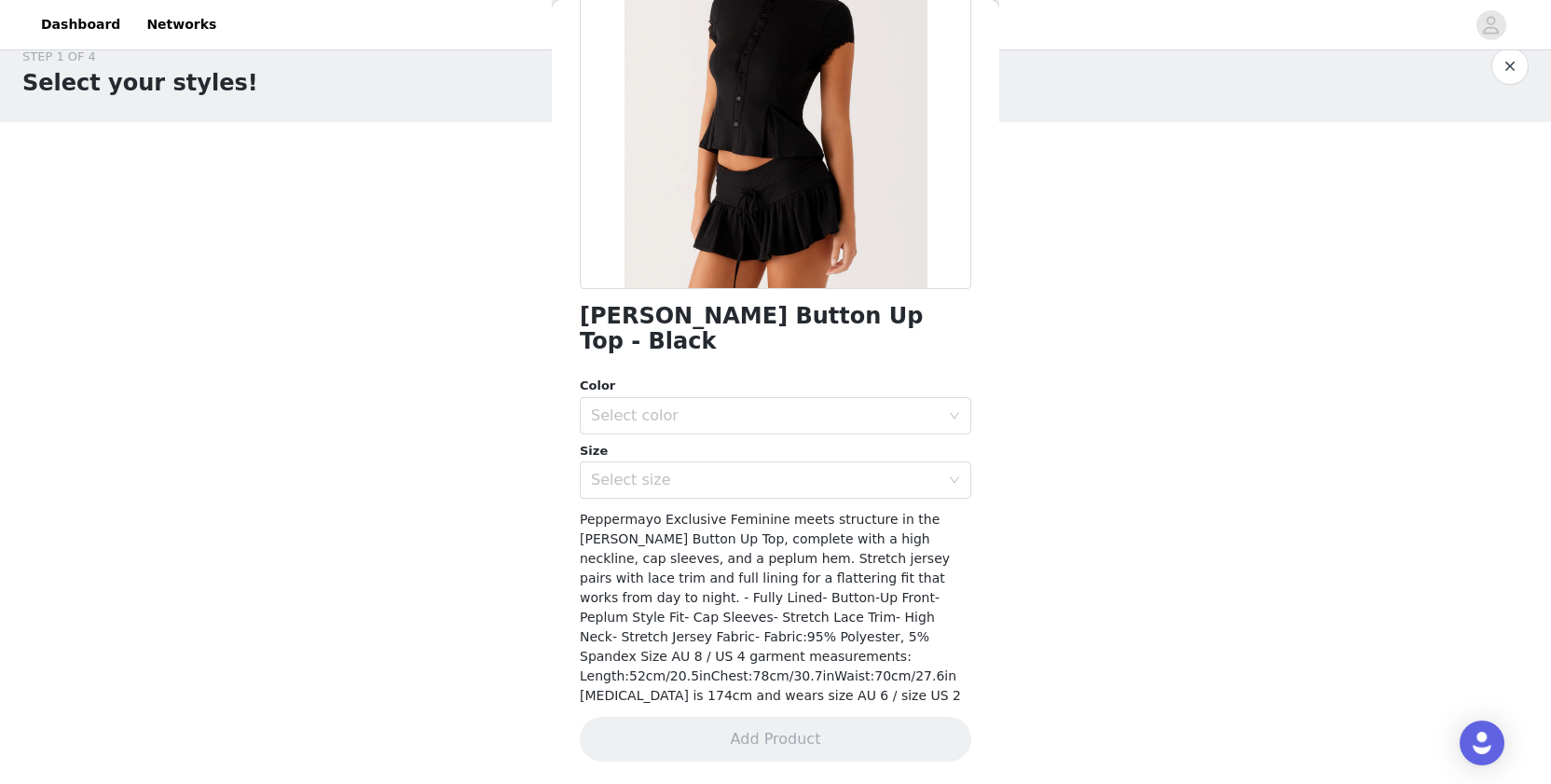
scroll to position [178, 0]
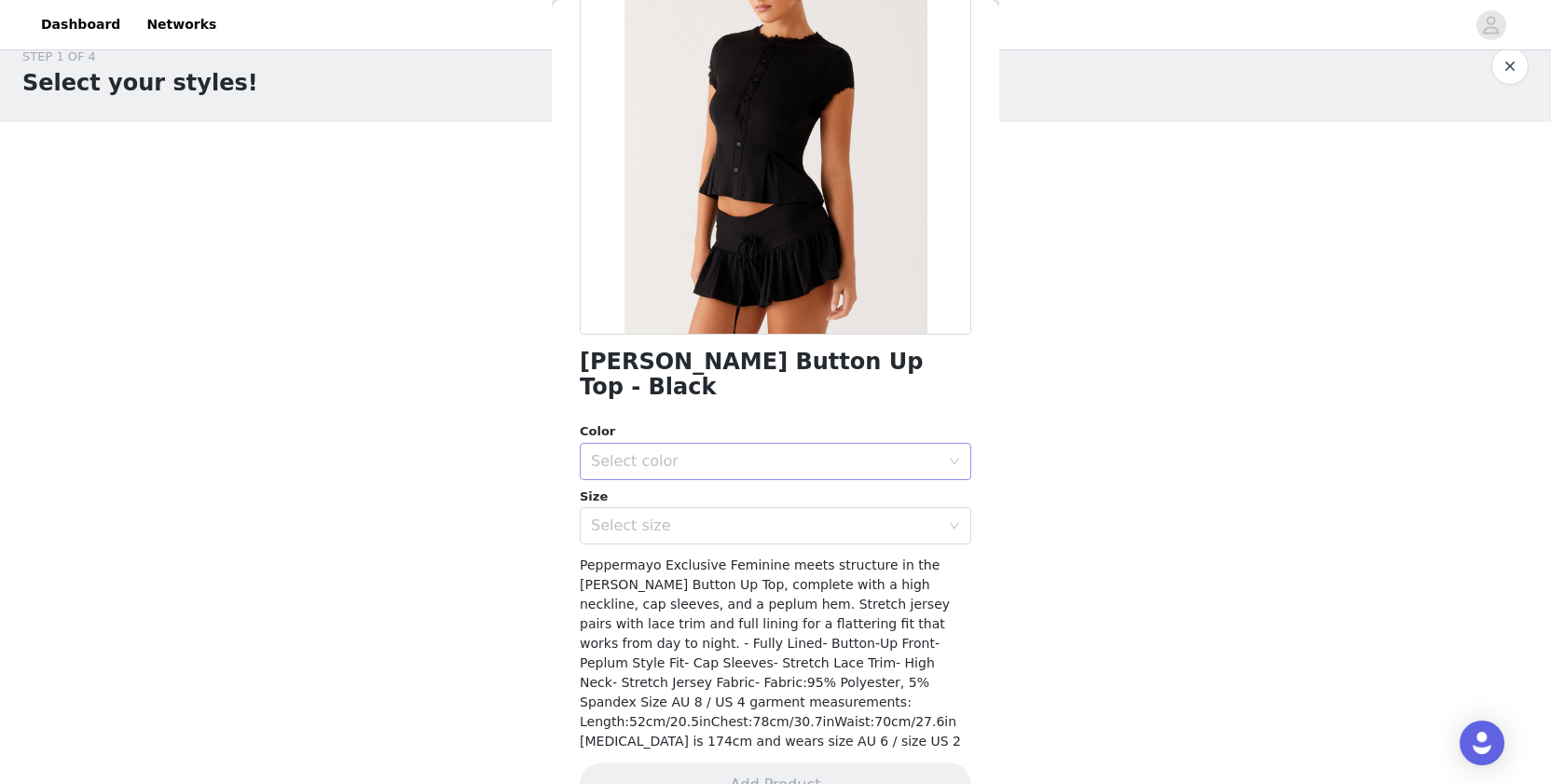
click at [802, 448] on div "Select color" at bounding box center [770, 461] width 357 height 35
click at [734, 472] on li "Black" at bounding box center [776, 476] width 392 height 30
click at [707, 508] on div "Select size" at bounding box center [770, 525] width 357 height 35
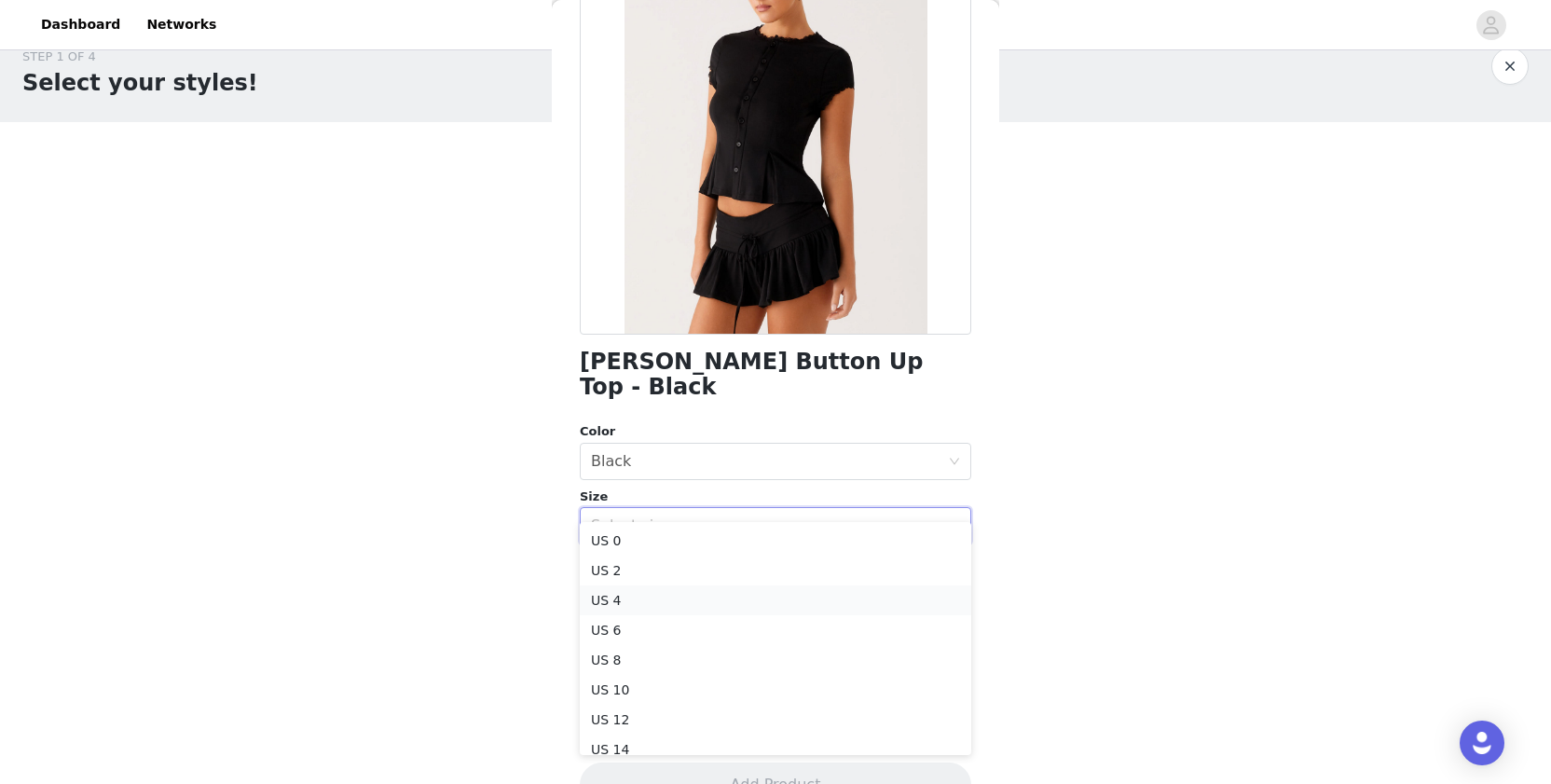
click at [648, 603] on li "US 4" at bounding box center [776, 600] width 392 height 30
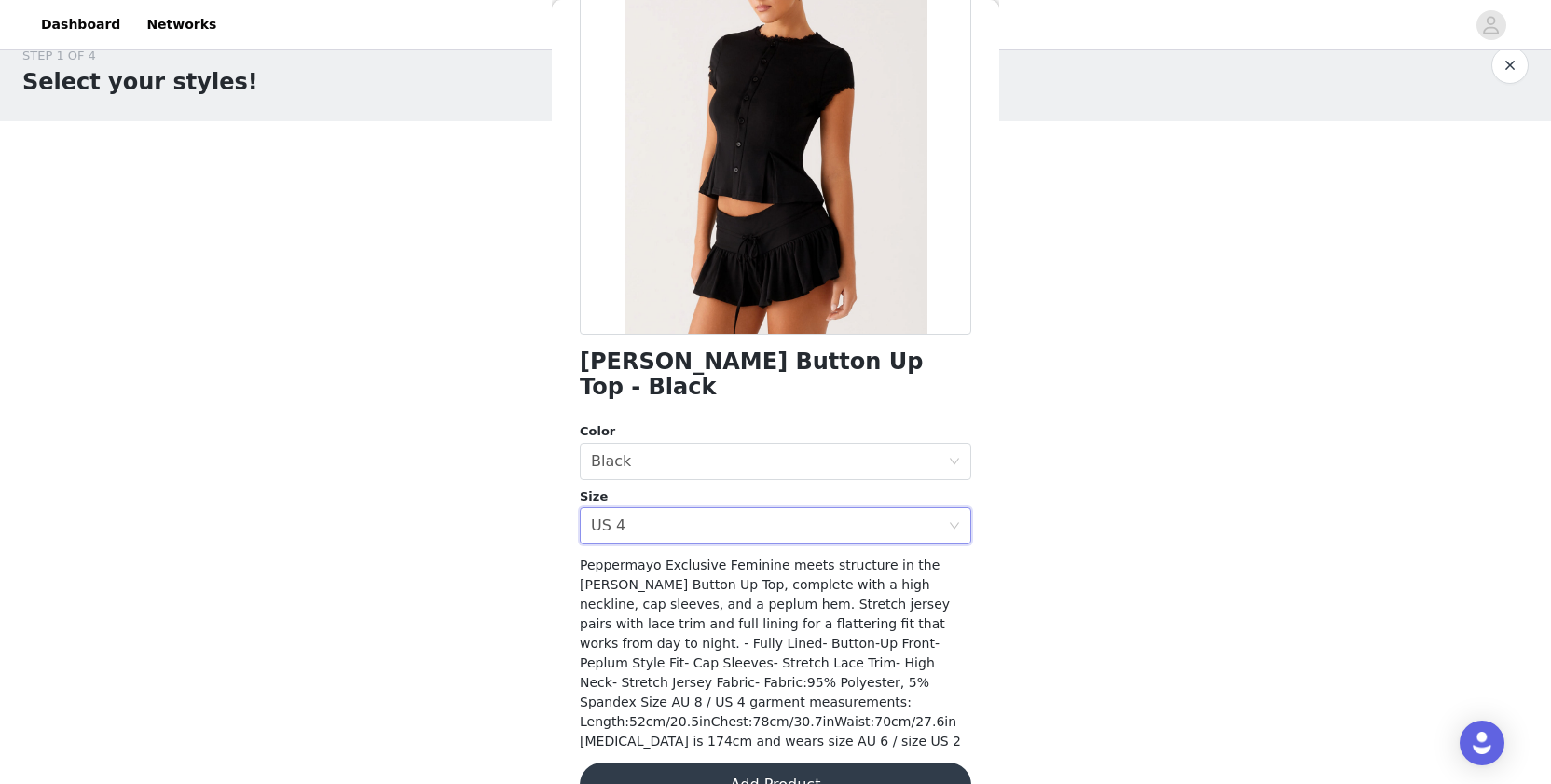
scroll to position [29, 0]
click at [665, 762] on button "Add Product" at bounding box center [776, 784] width 392 height 44
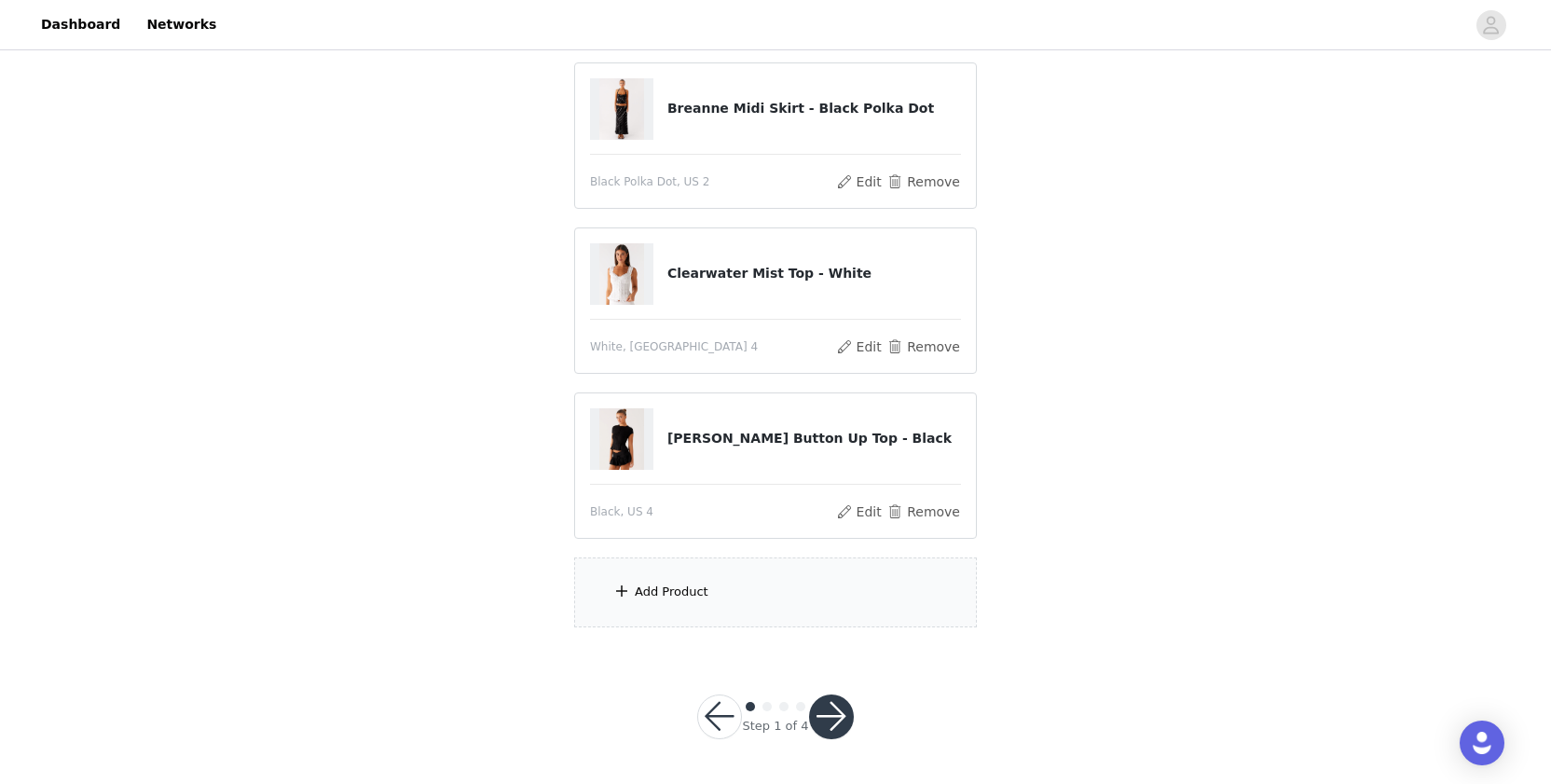
click at [703, 606] on div "Add Product" at bounding box center [776, 591] width 403 height 70
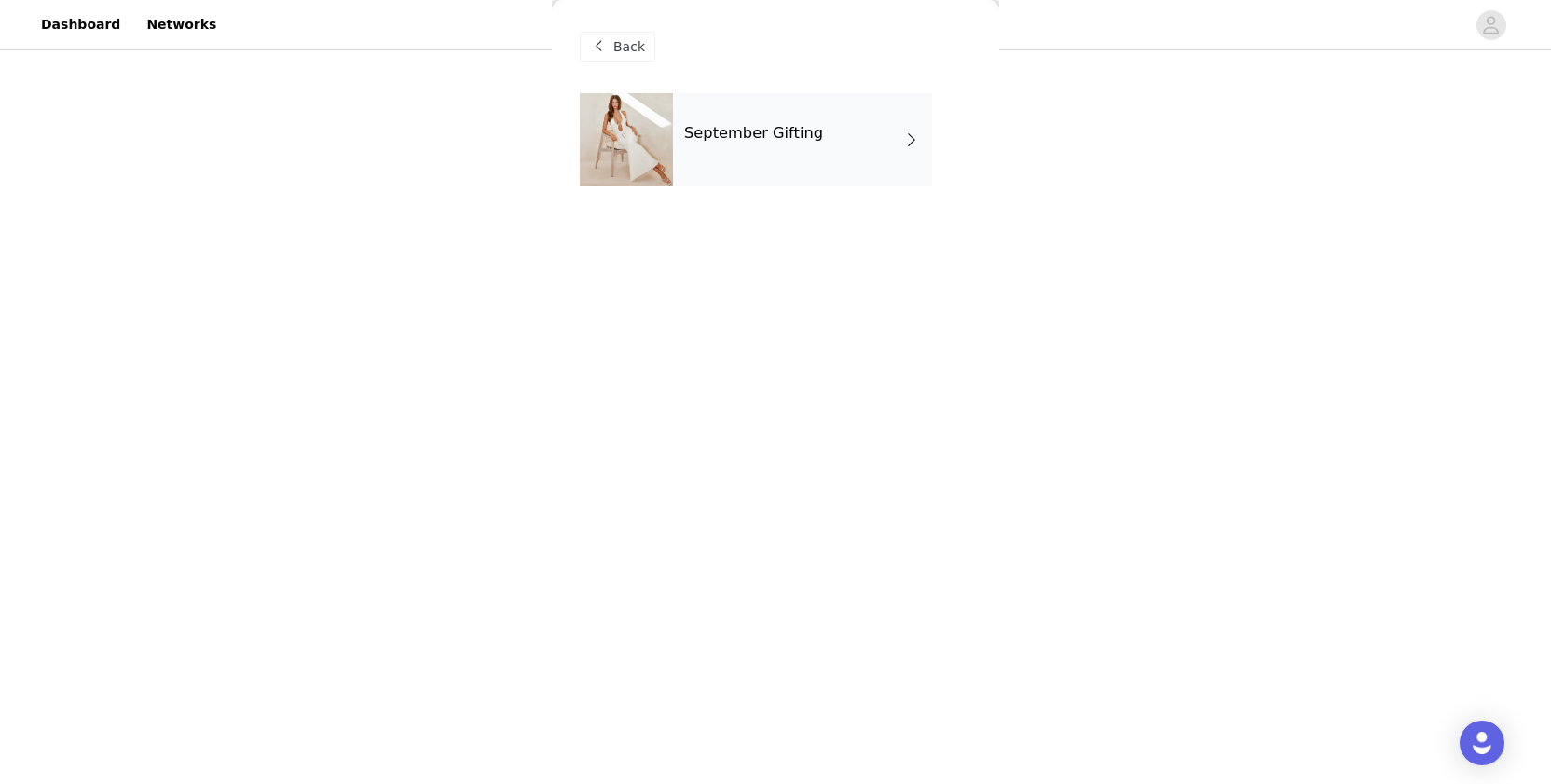
click at [825, 153] on div "September Gifting" at bounding box center [802, 140] width 259 height 93
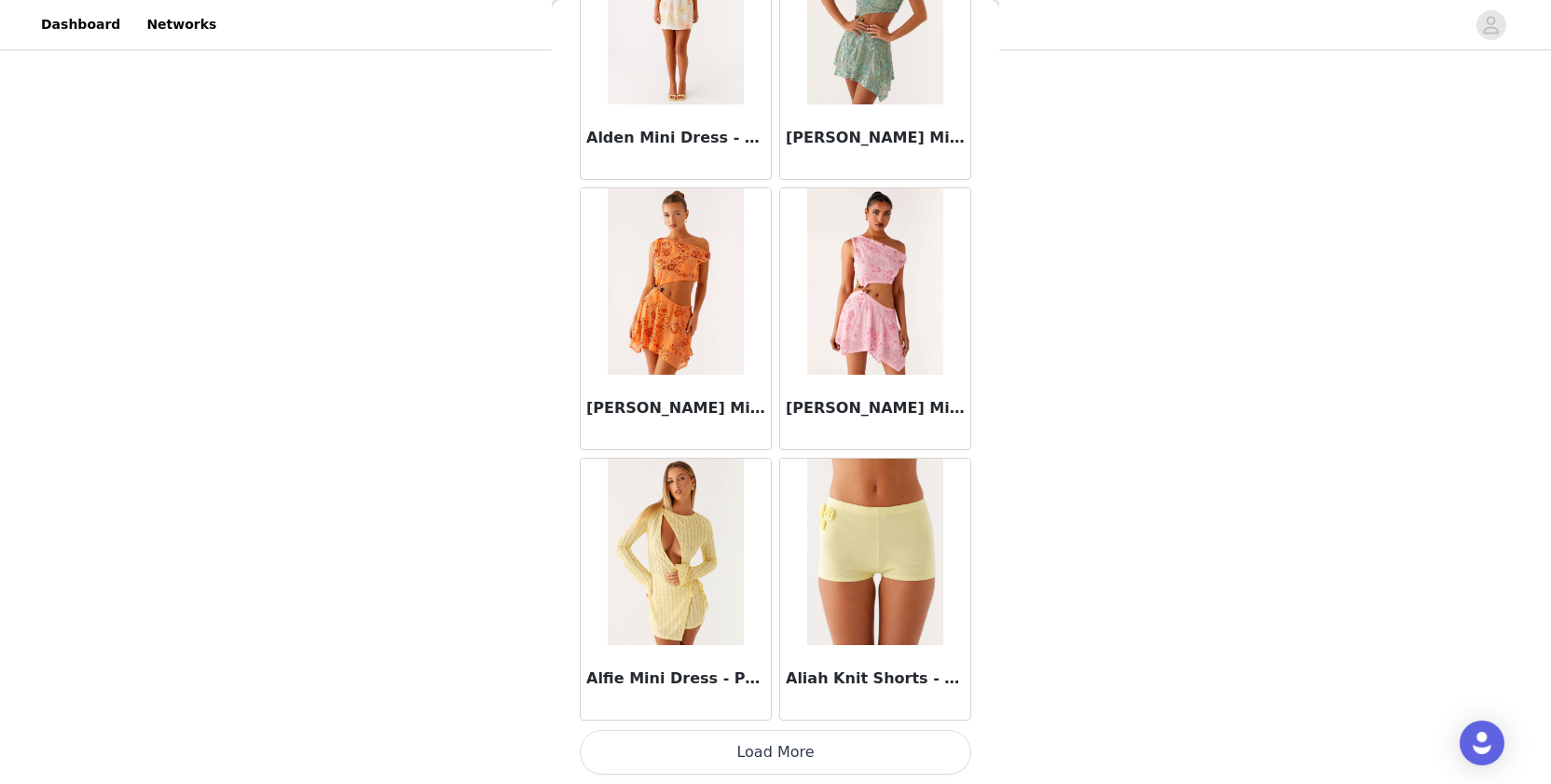
click at [646, 755] on button "Load More" at bounding box center [776, 752] width 392 height 44
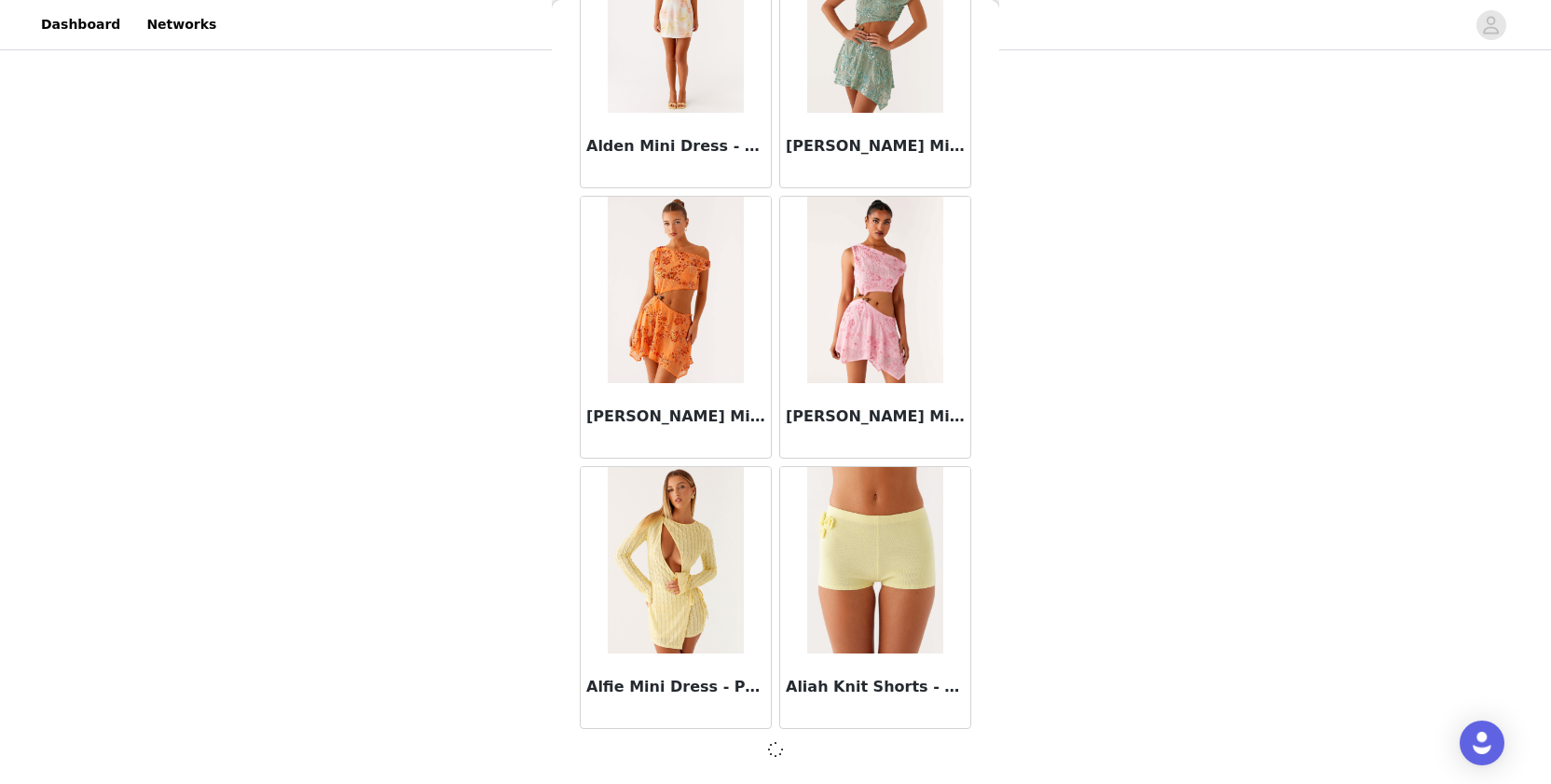
scroll to position [2059, 0]
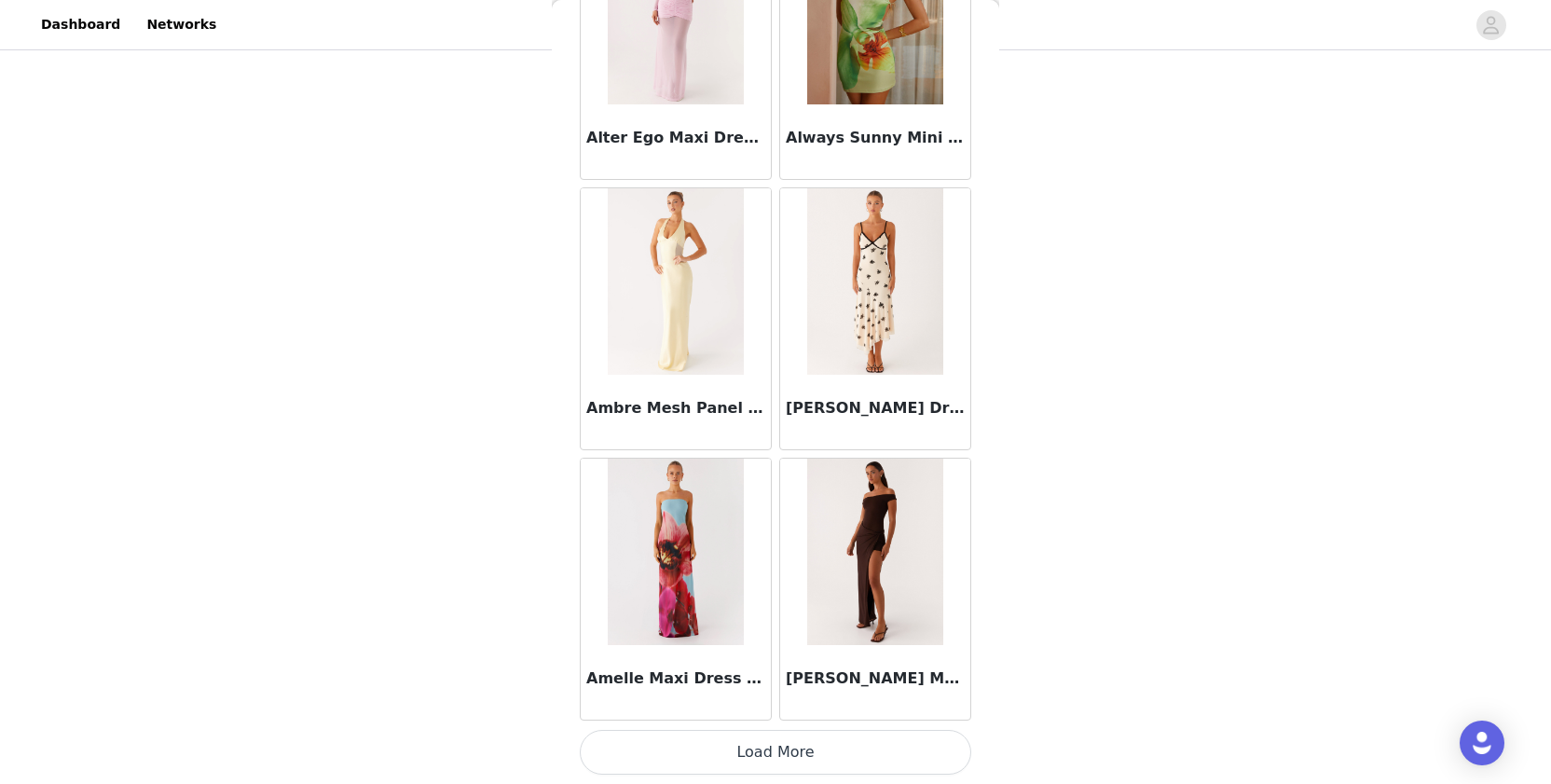
click at [651, 732] on button "Load More" at bounding box center [776, 752] width 392 height 44
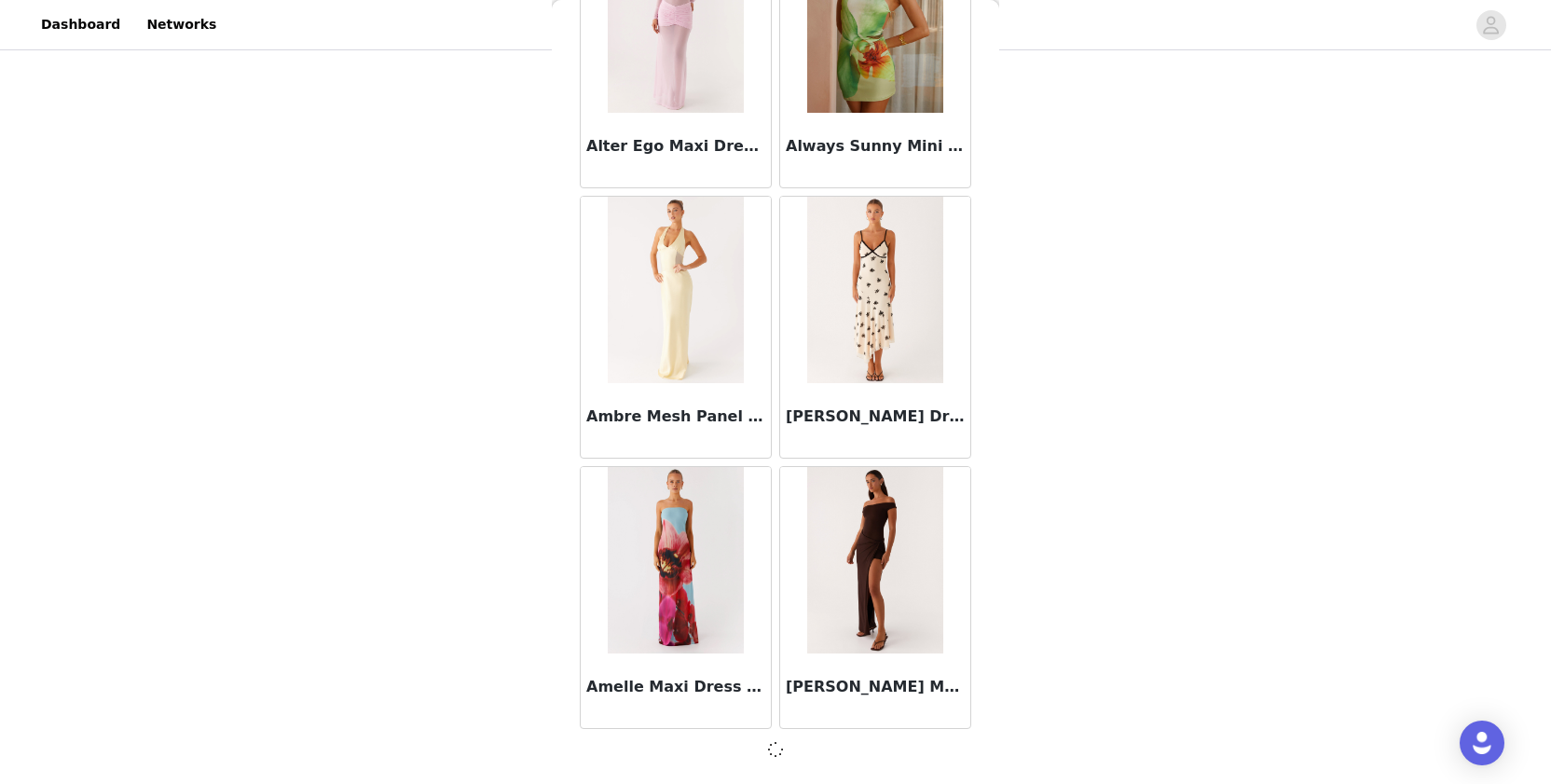
scroll to position [4762, 0]
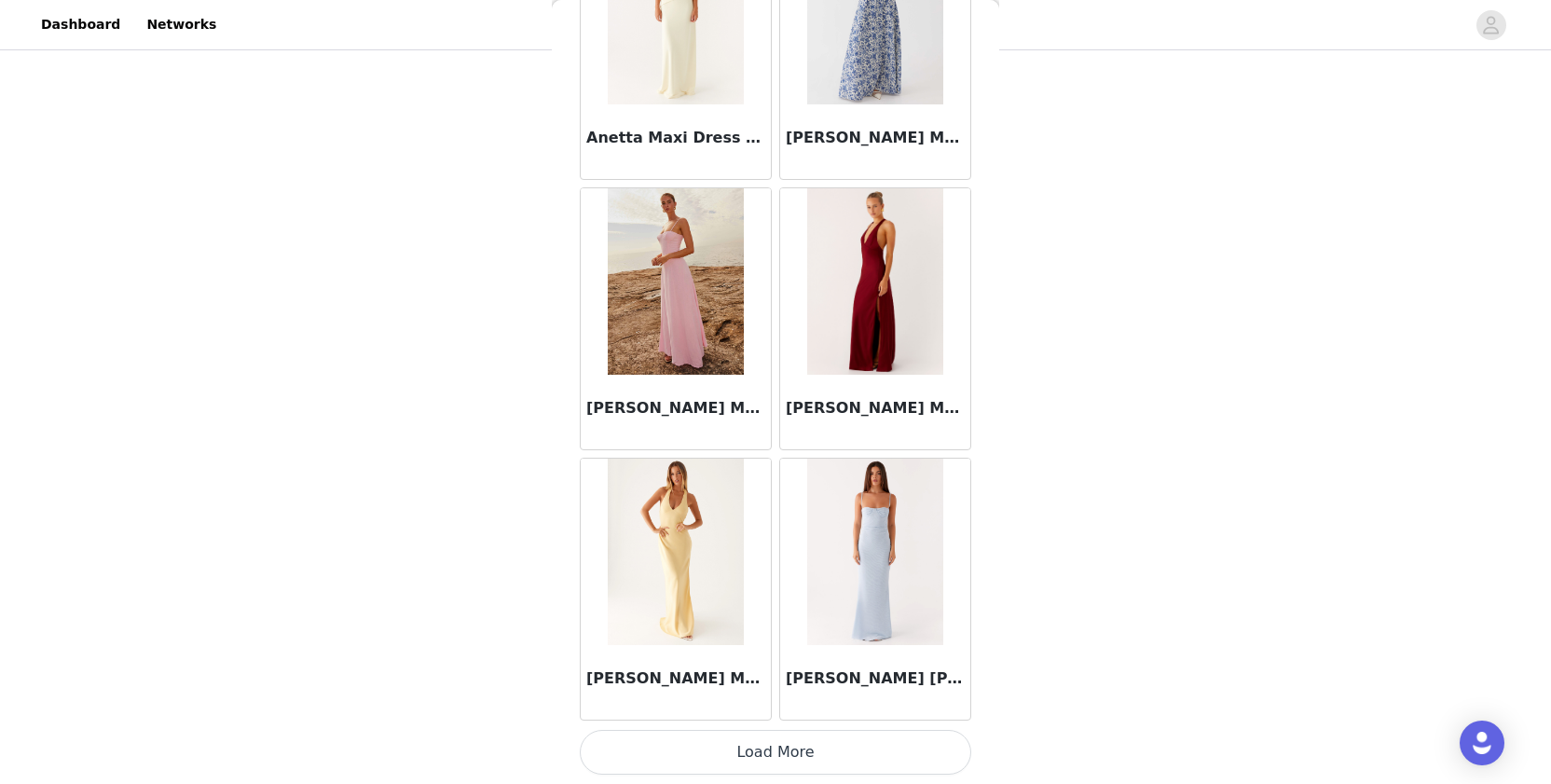
click at [738, 746] on button "Load More" at bounding box center [776, 752] width 392 height 44
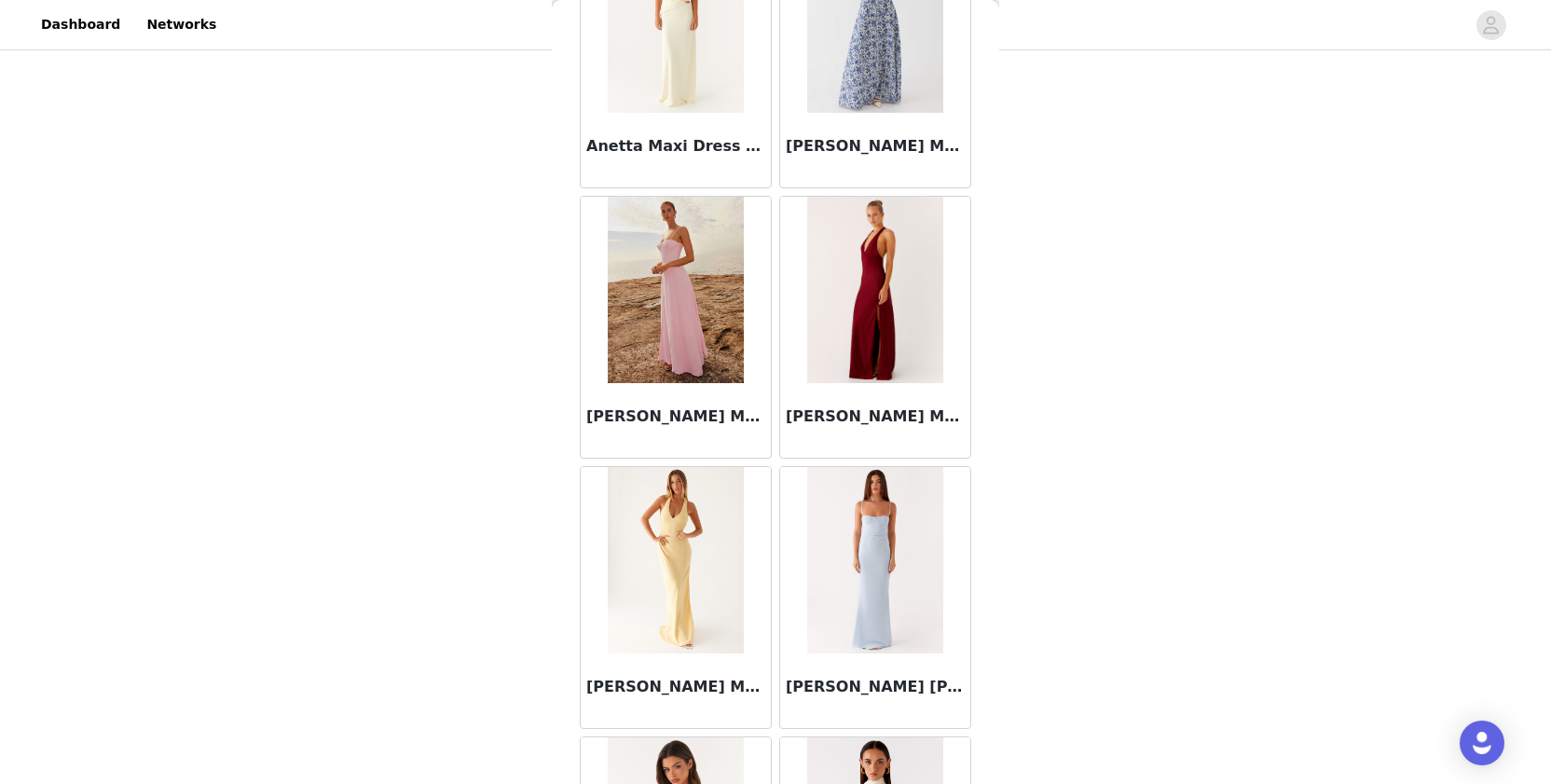
scroll to position [194, 0]
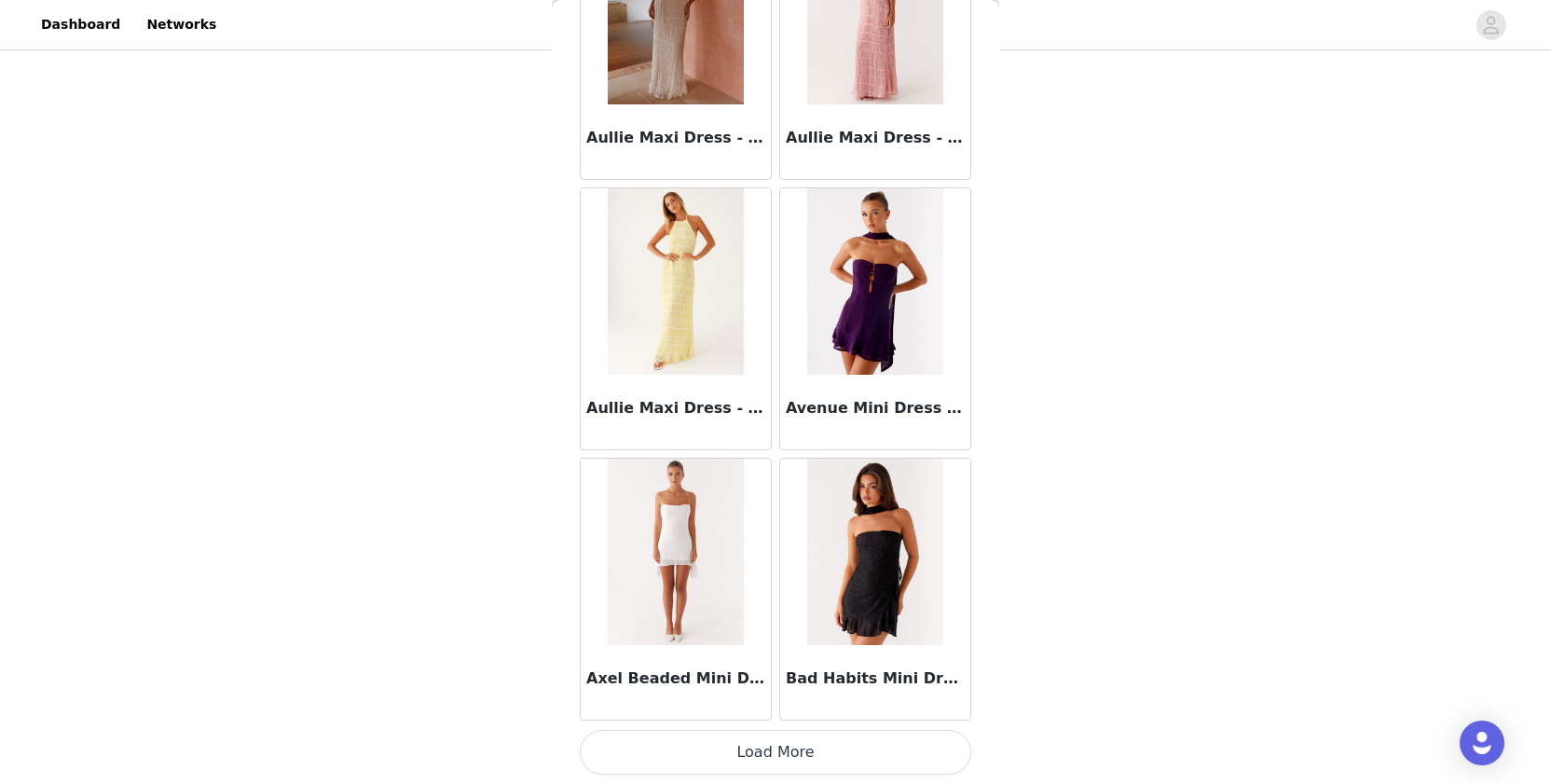
click at [700, 741] on button "Load More" at bounding box center [776, 752] width 392 height 44
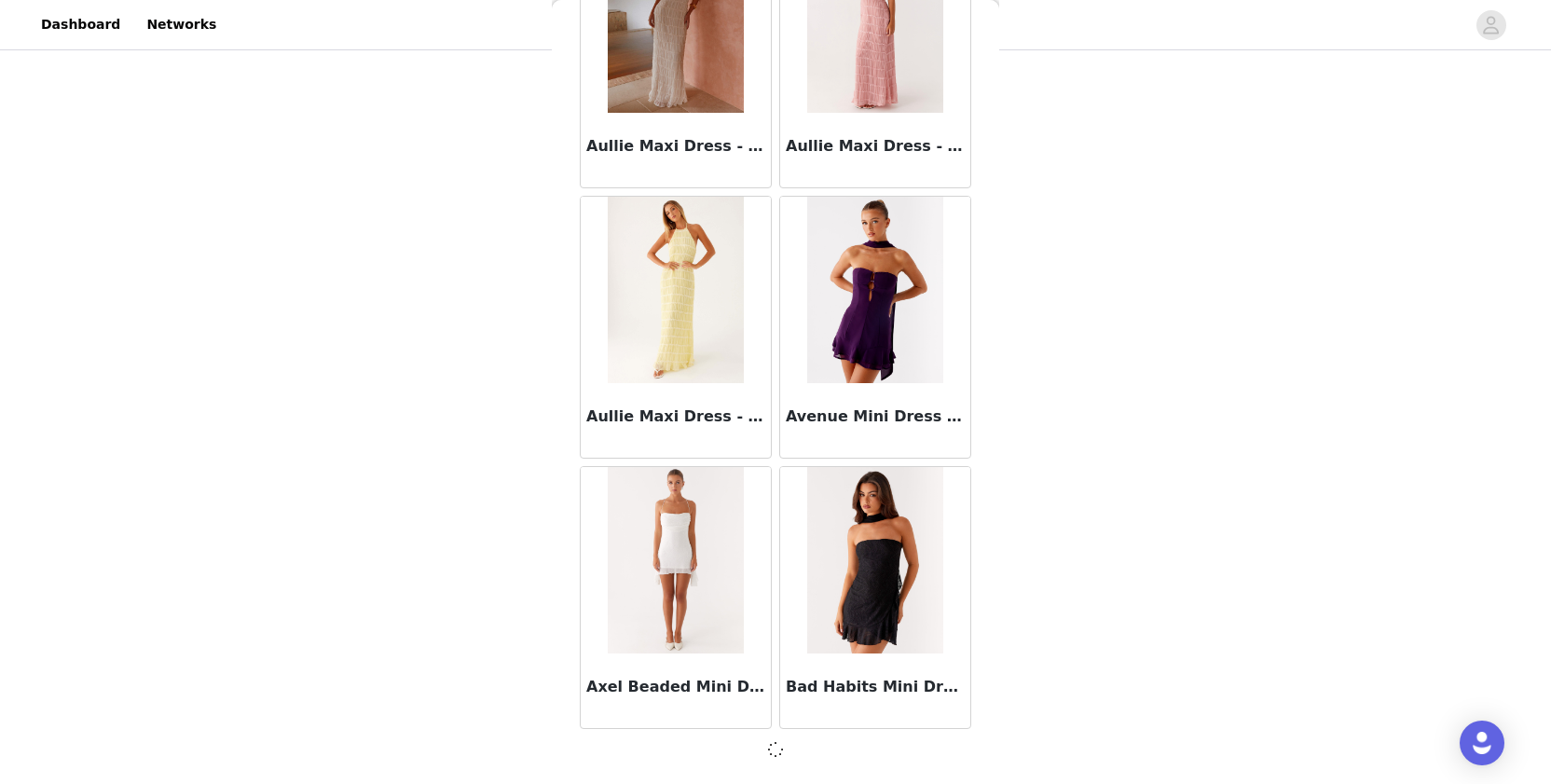
scroll to position [10166, 0]
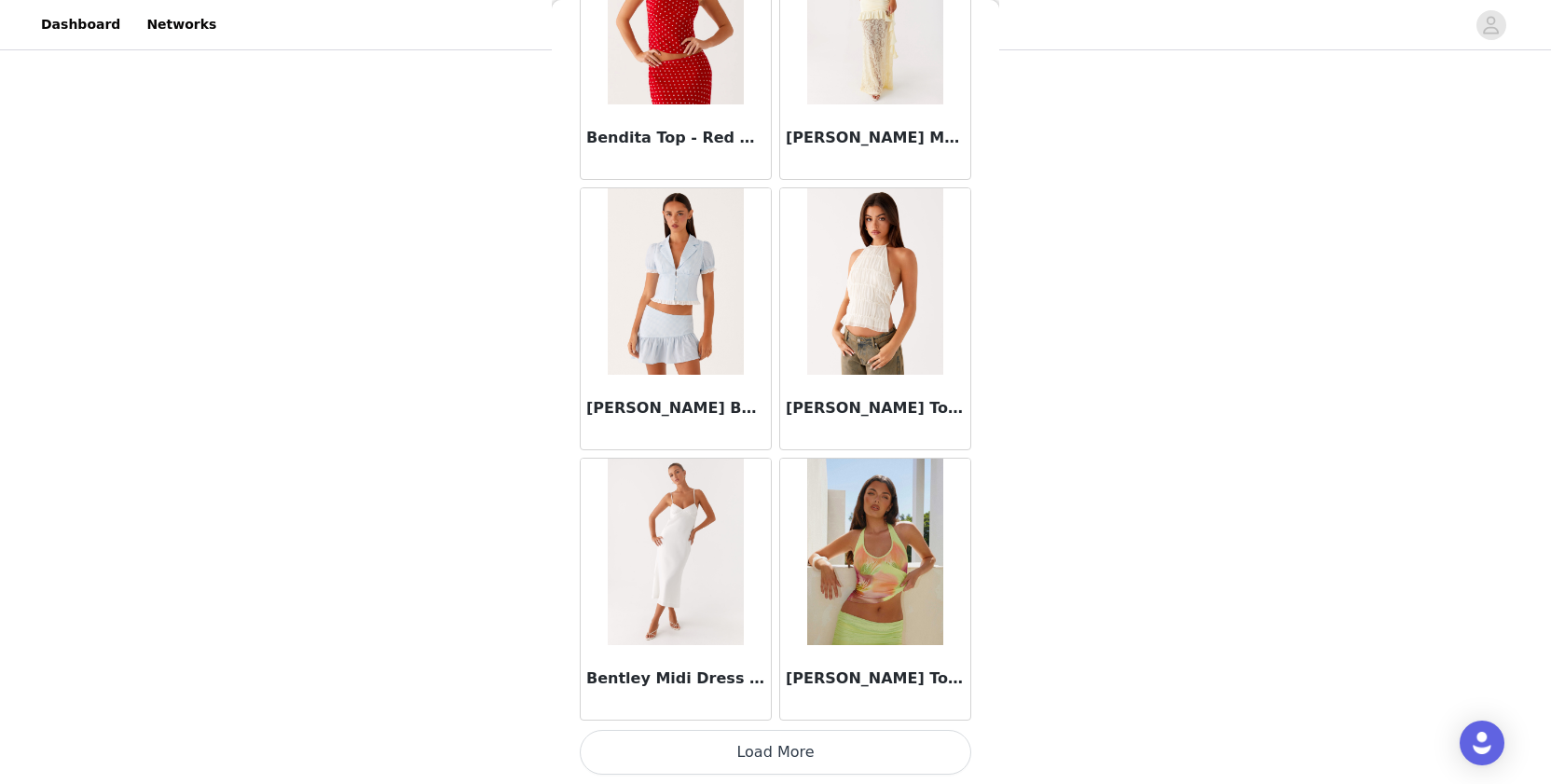
click at [675, 742] on button "Load More" at bounding box center [776, 752] width 392 height 44
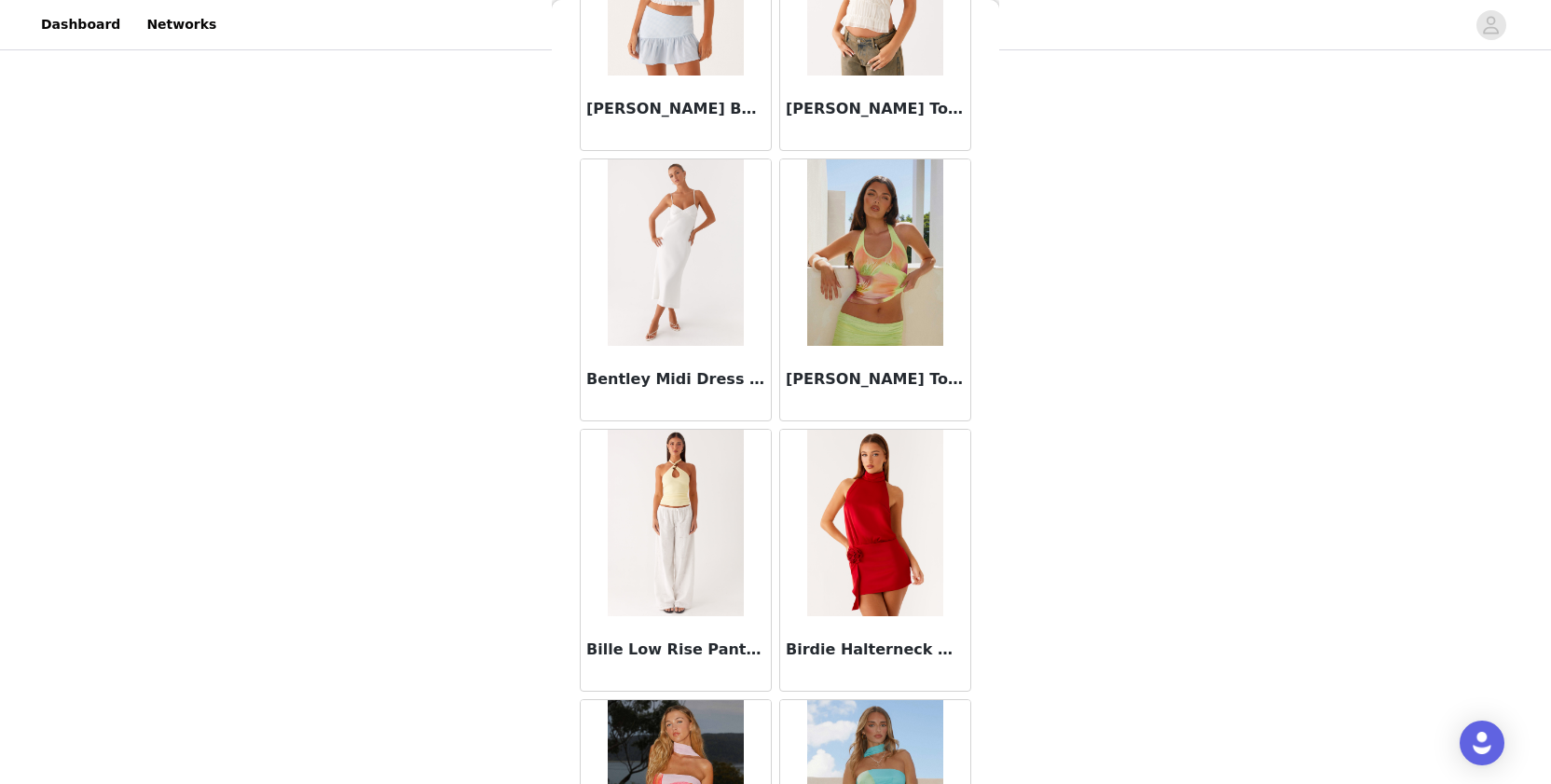
scroll to position [194, 0]
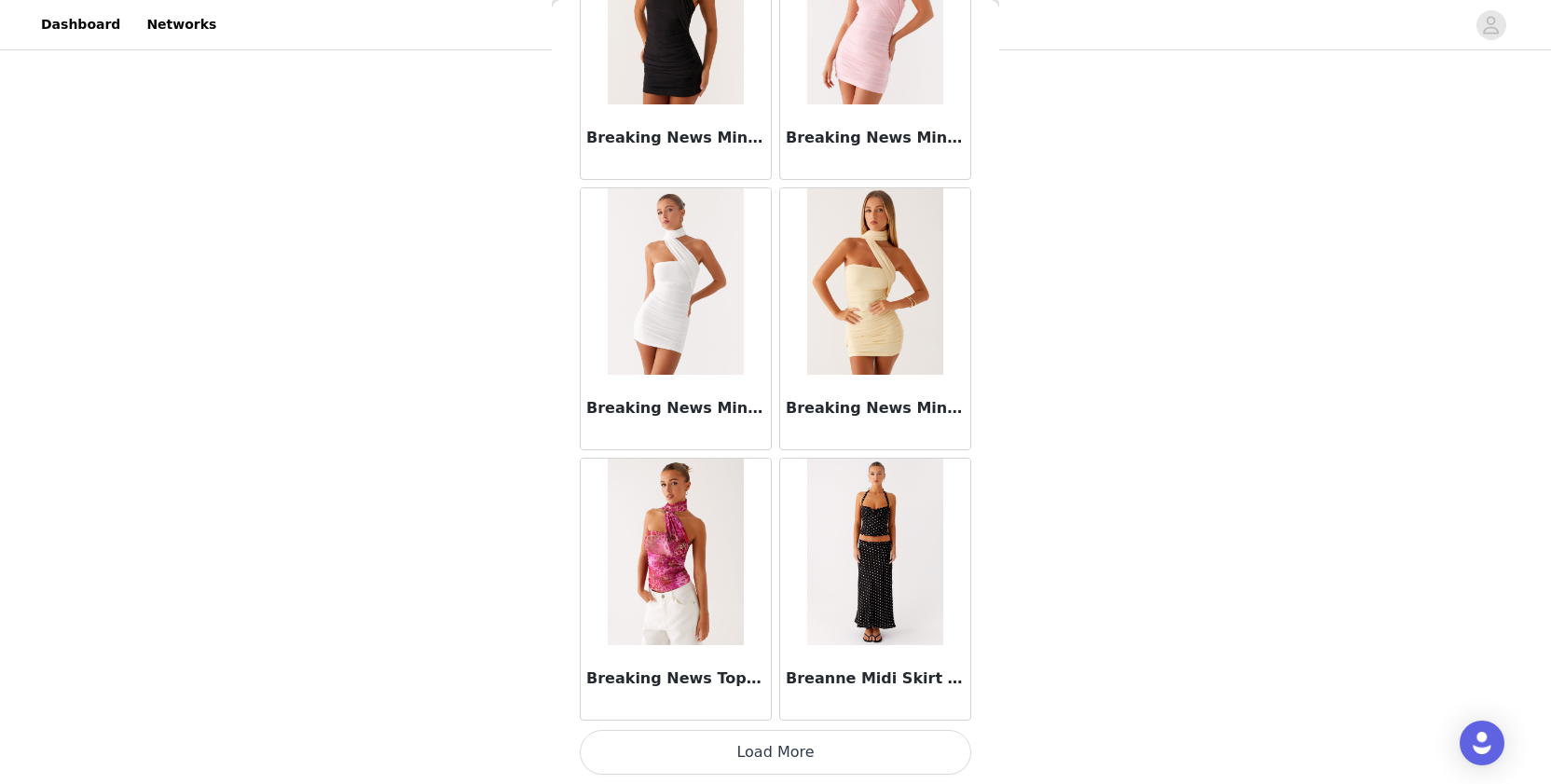
click at [677, 748] on button "Load More" at bounding box center [776, 752] width 392 height 44
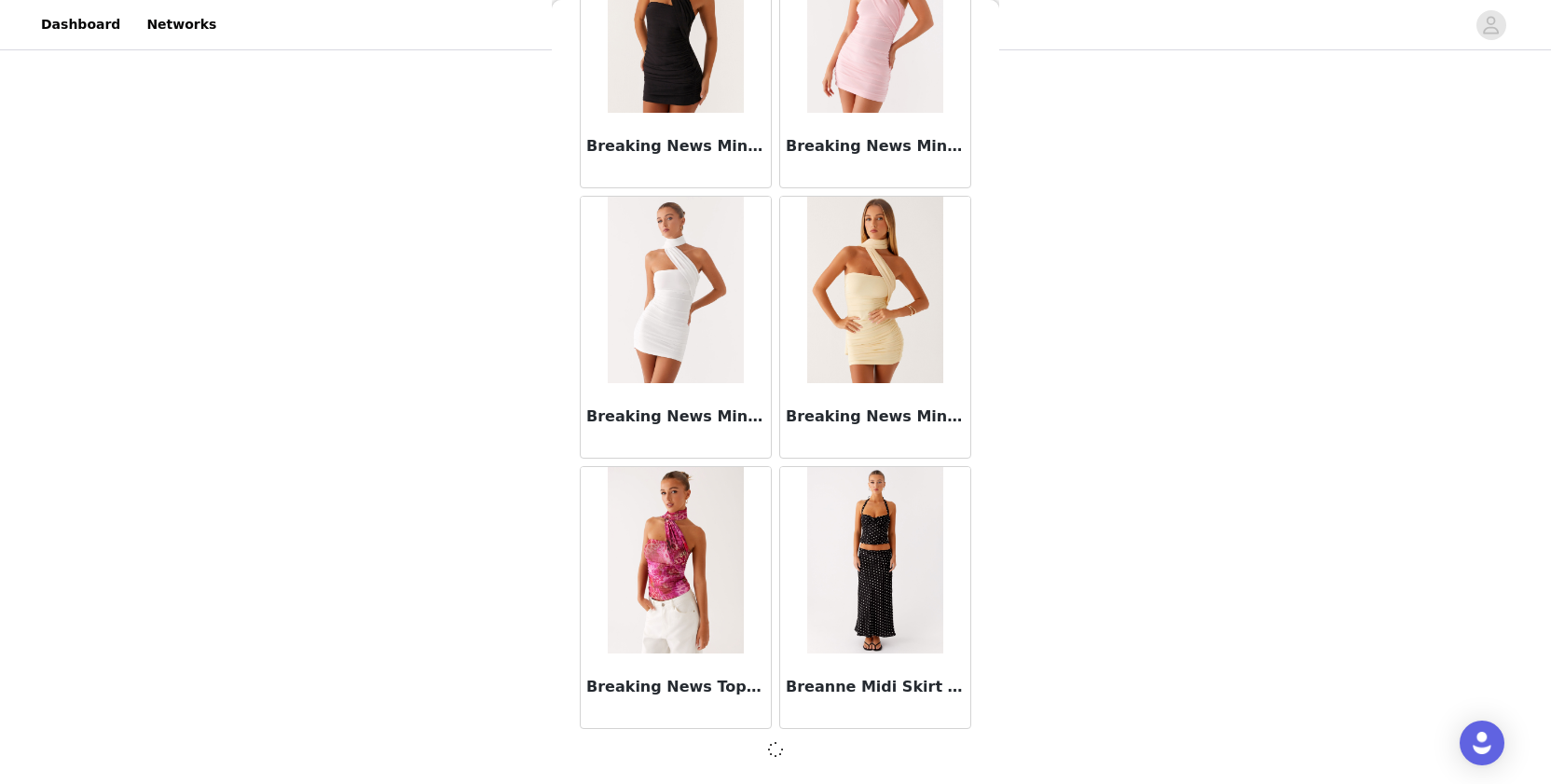
scroll to position [15571, 0]
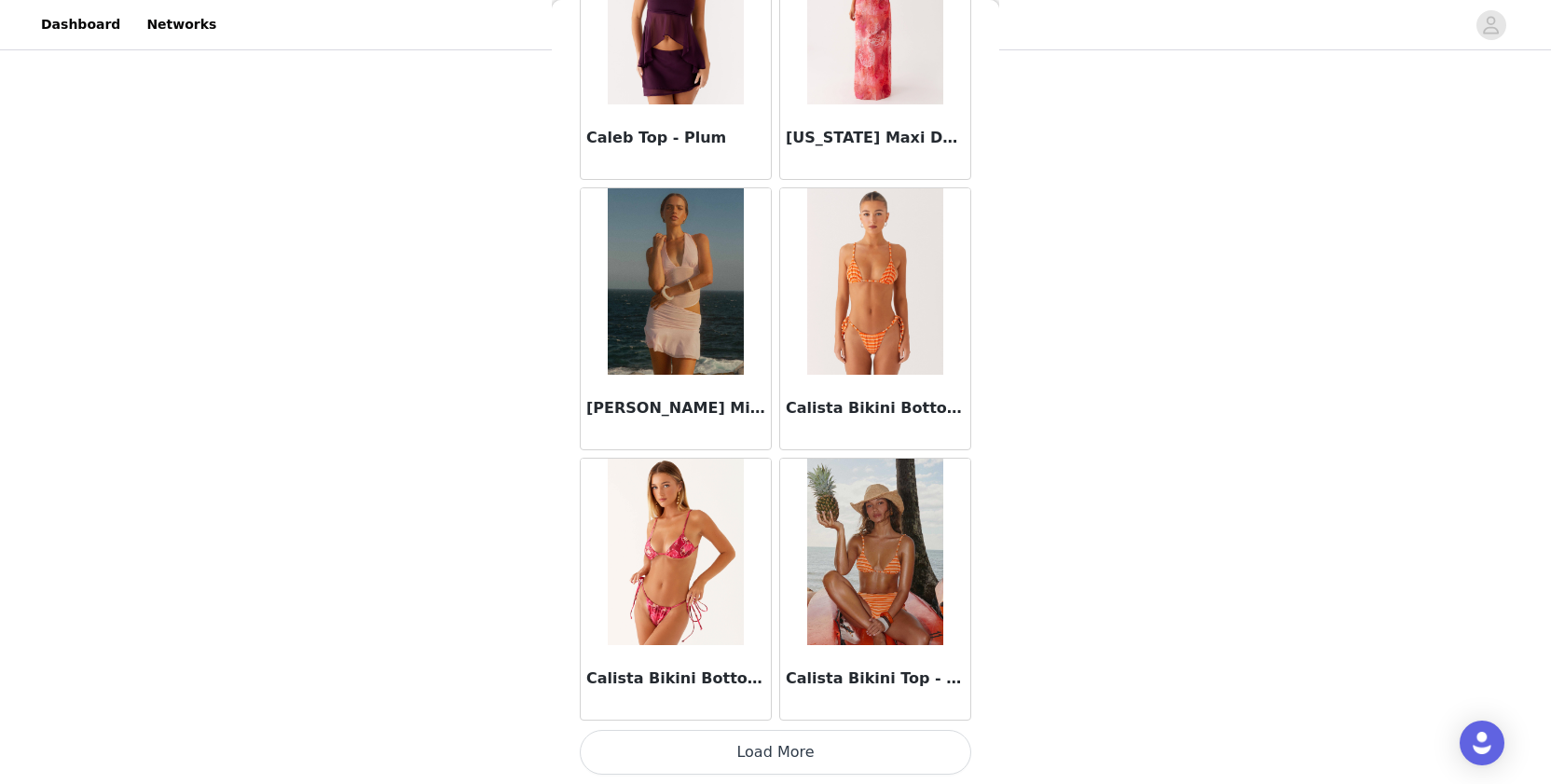
click at [668, 755] on button "Load More" at bounding box center [776, 752] width 392 height 44
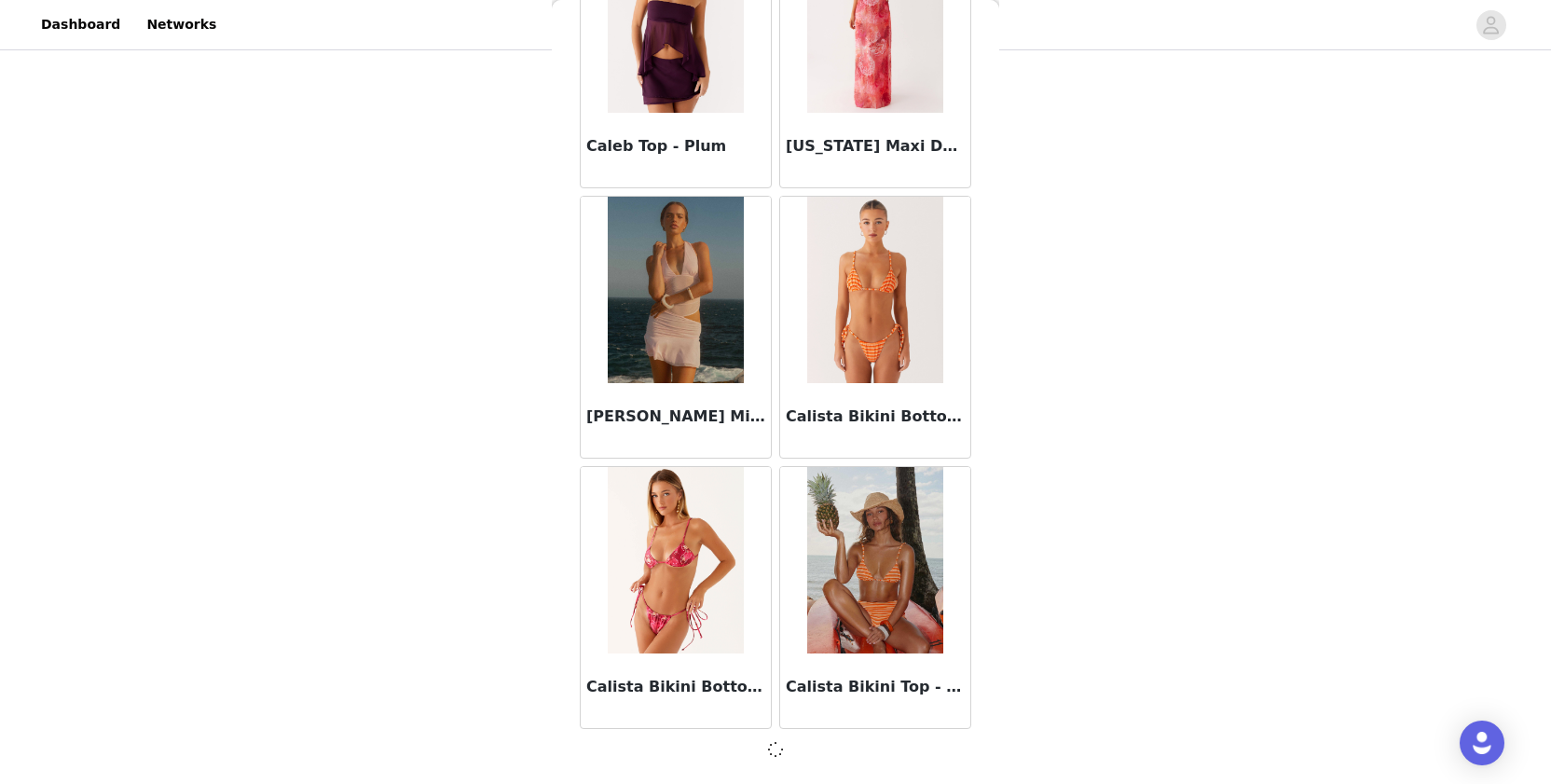
scroll to position [18273, 0]
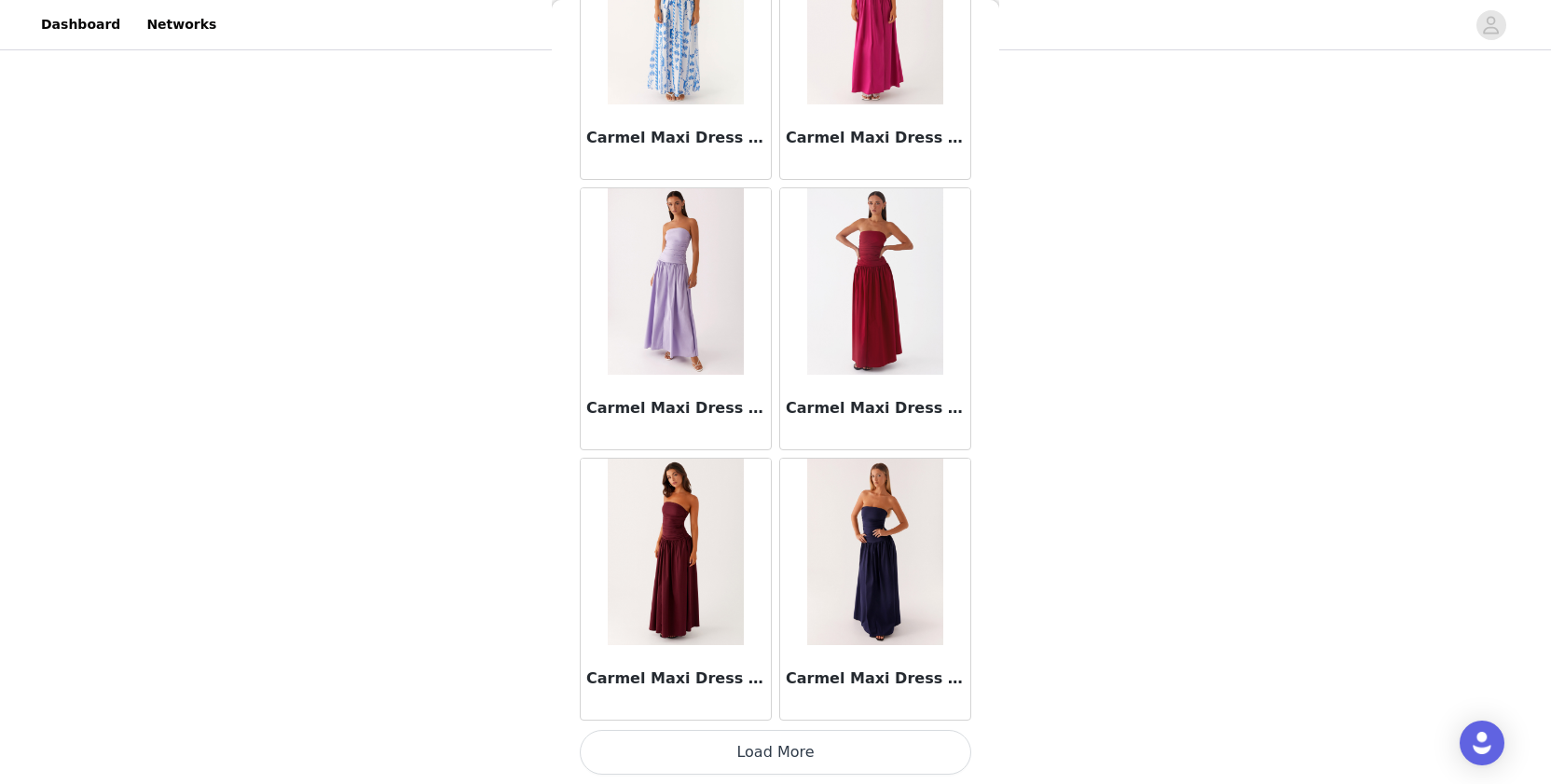
click at [671, 750] on button "Load More" at bounding box center [776, 752] width 392 height 44
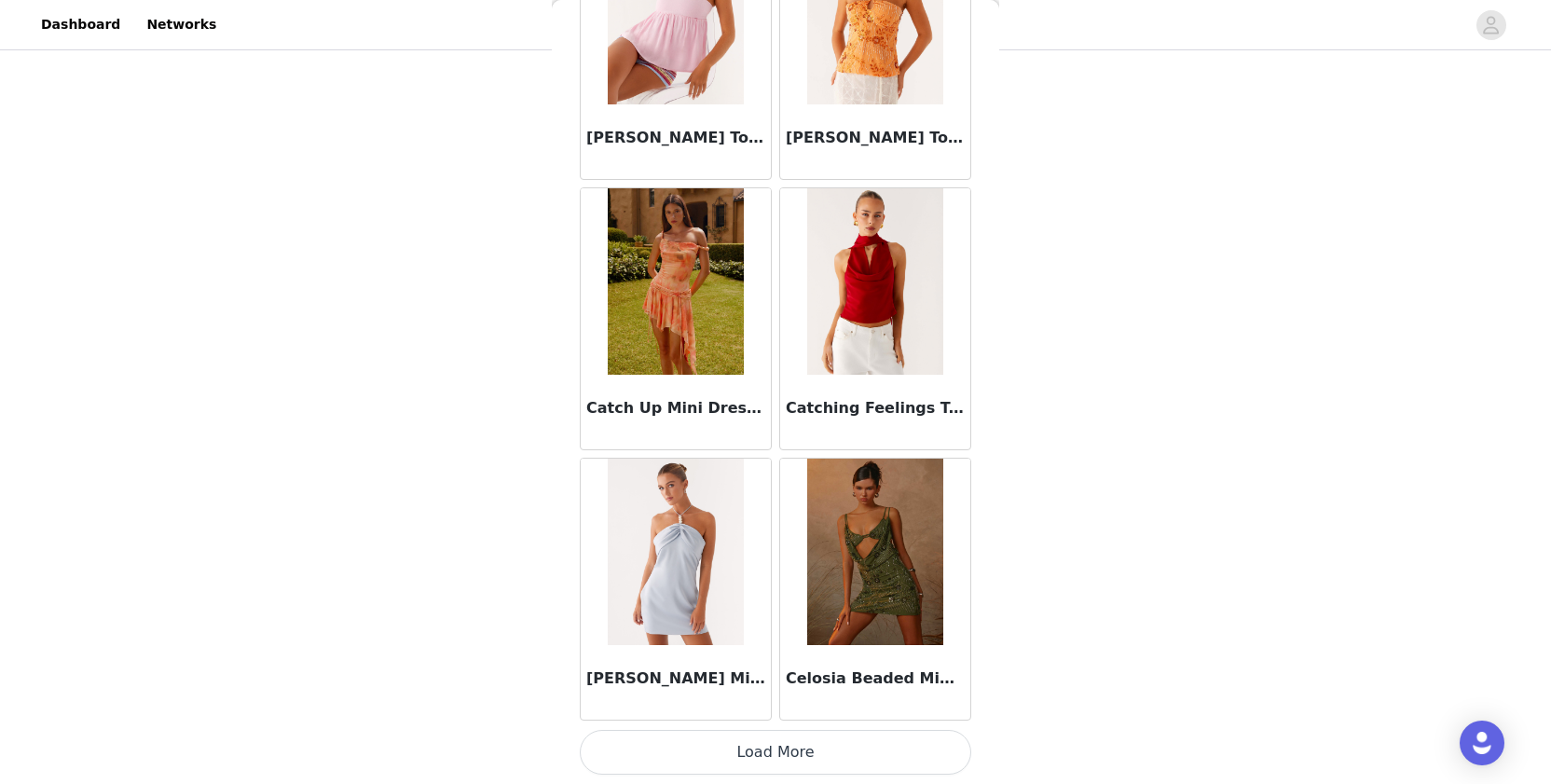
click at [676, 755] on button "Load More" at bounding box center [776, 752] width 392 height 44
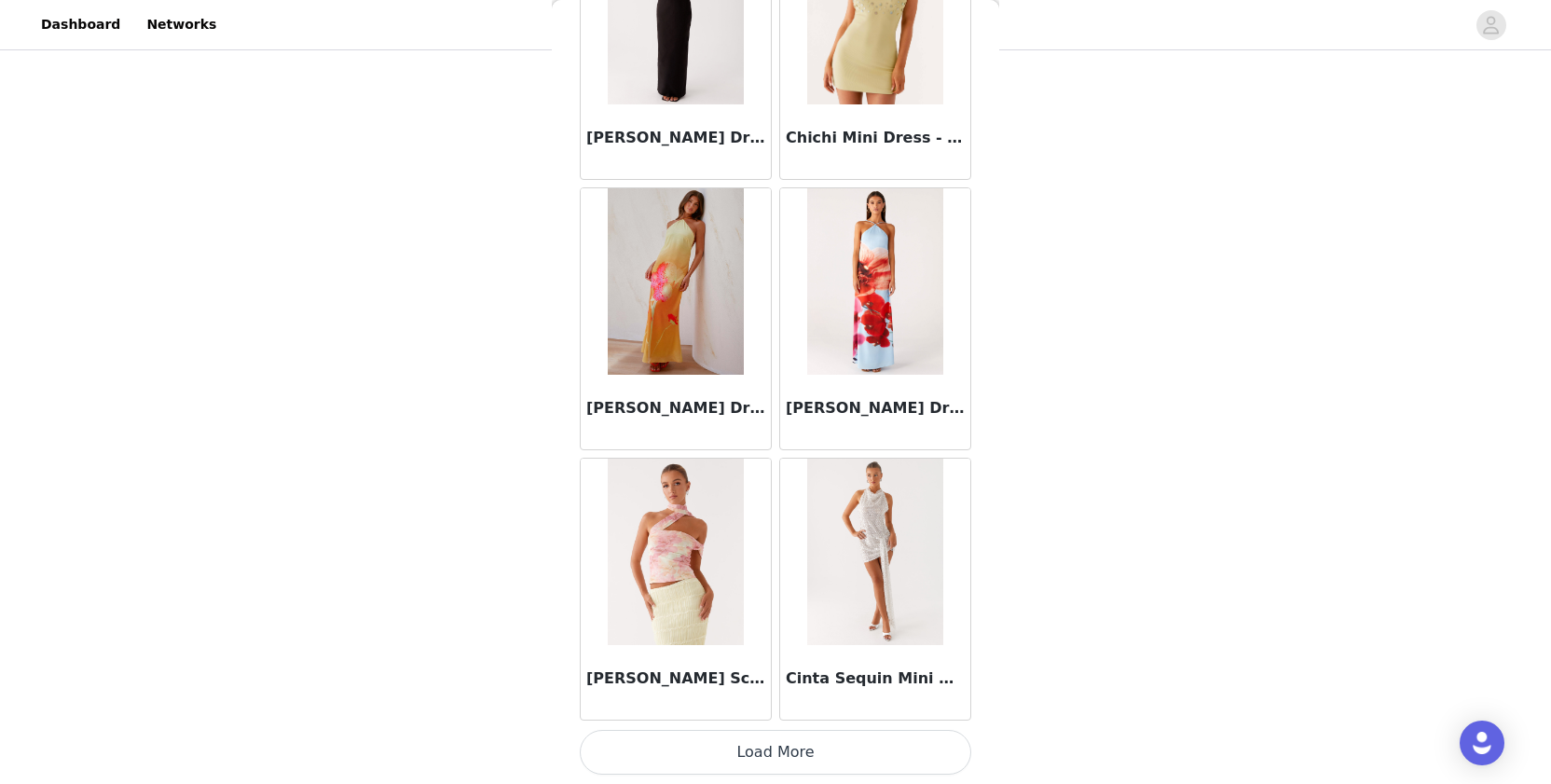
click at [687, 733] on button "Load More" at bounding box center [776, 752] width 392 height 44
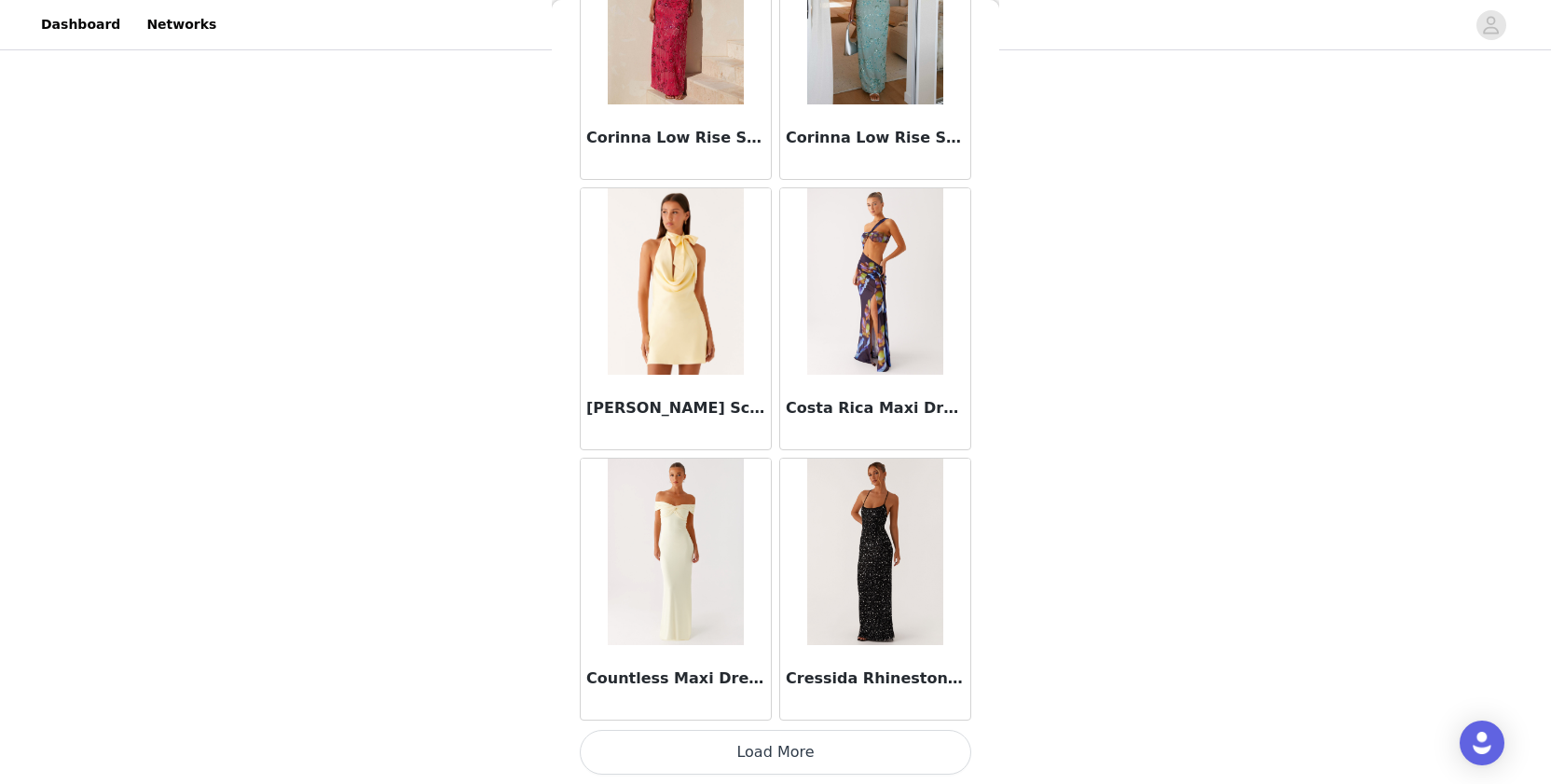
click at [674, 764] on button "Load More" at bounding box center [776, 752] width 392 height 44
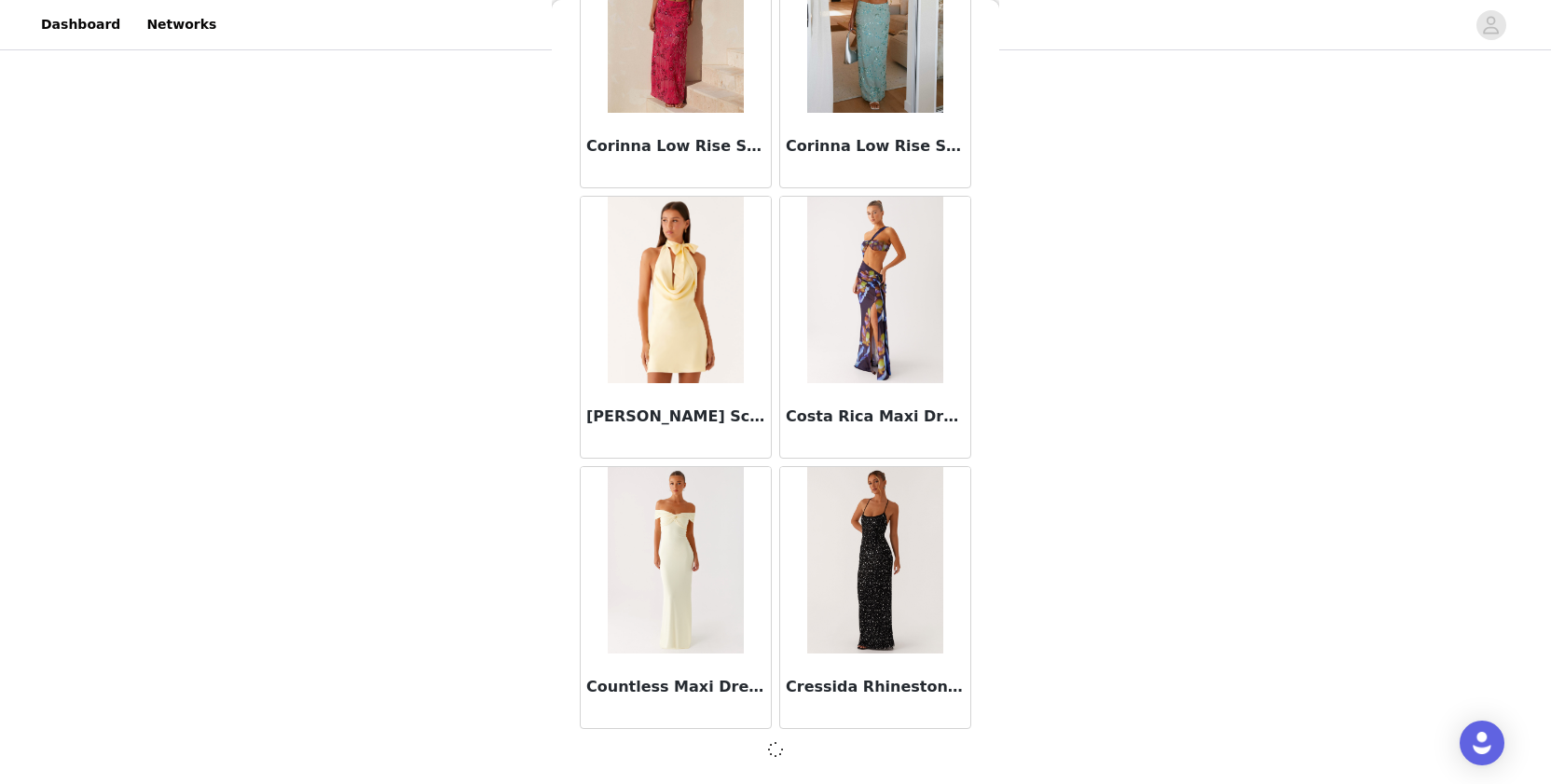
scroll to position [29082, 0]
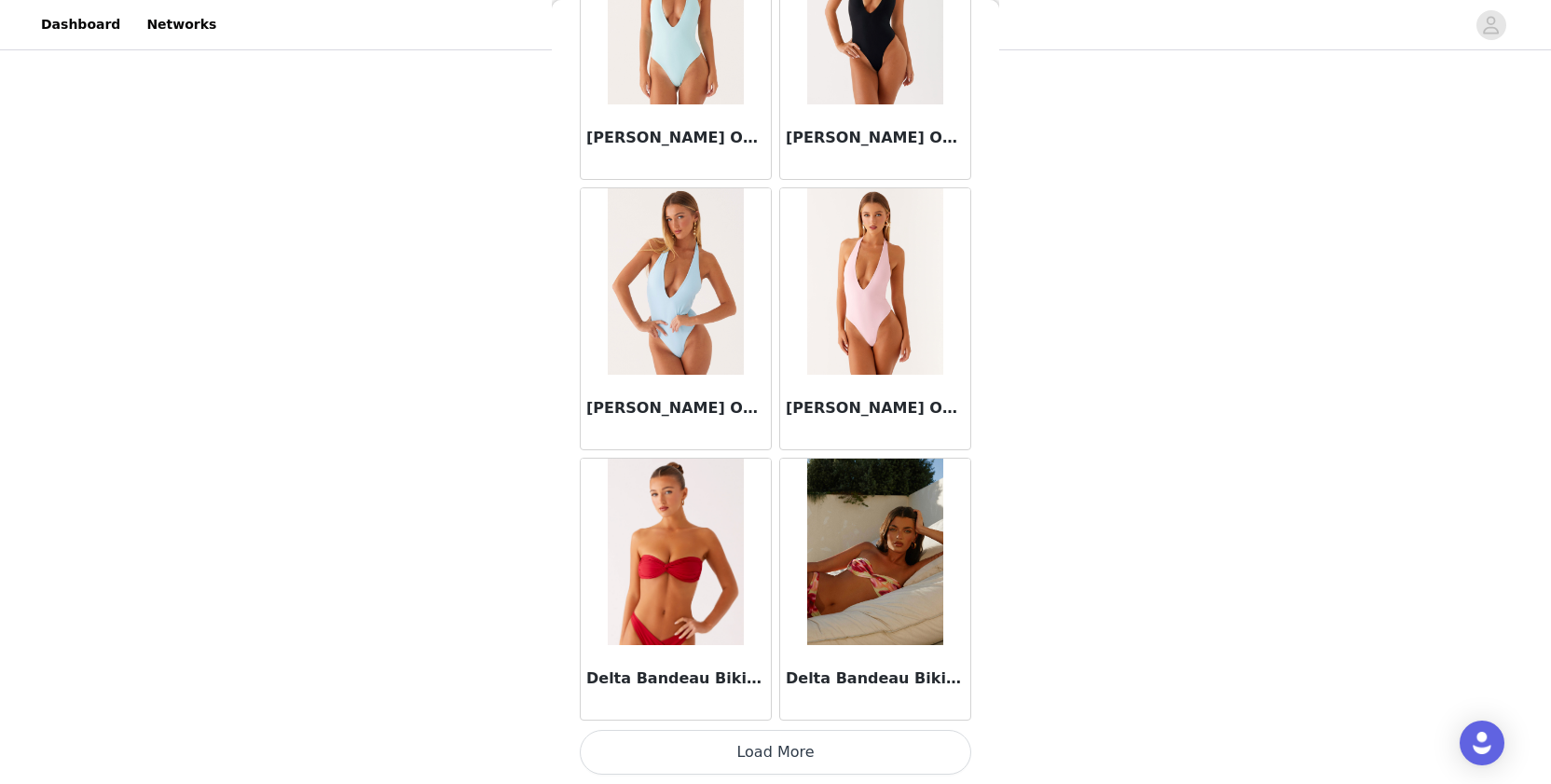
click at [674, 742] on button "Load More" at bounding box center [776, 752] width 392 height 44
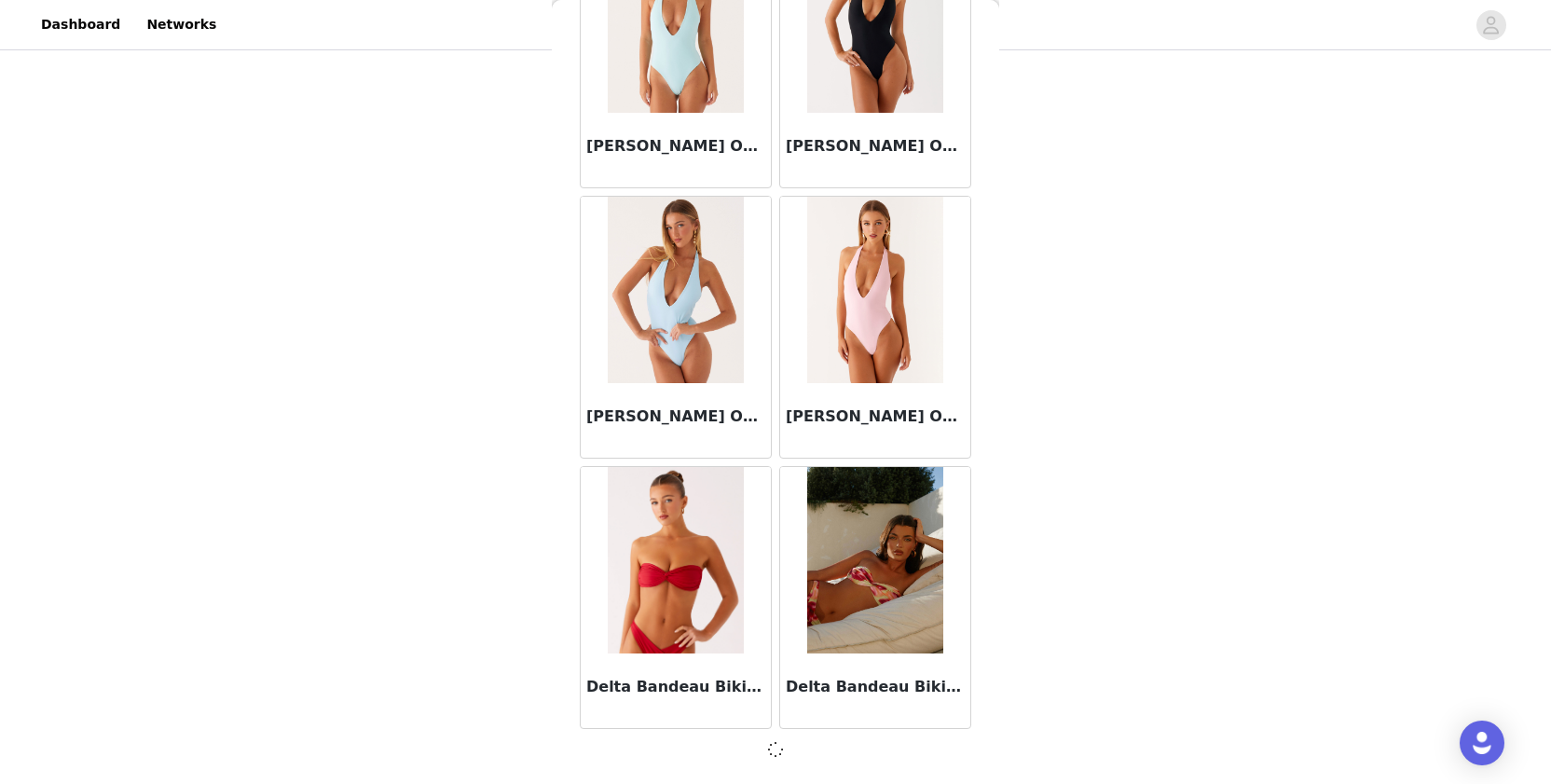
scroll to position [31784, 0]
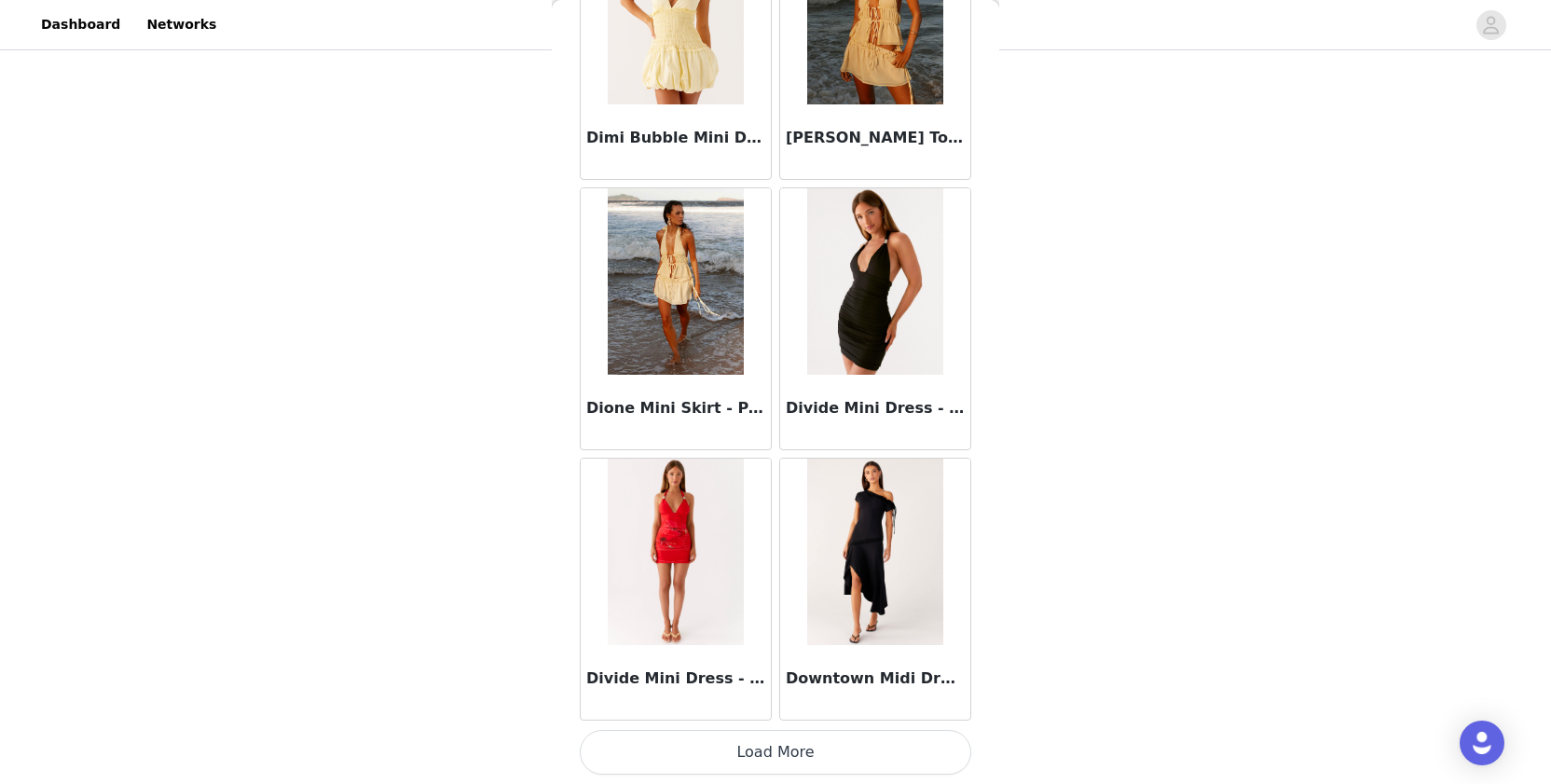
click at [698, 741] on button "Load More" at bounding box center [776, 752] width 392 height 44
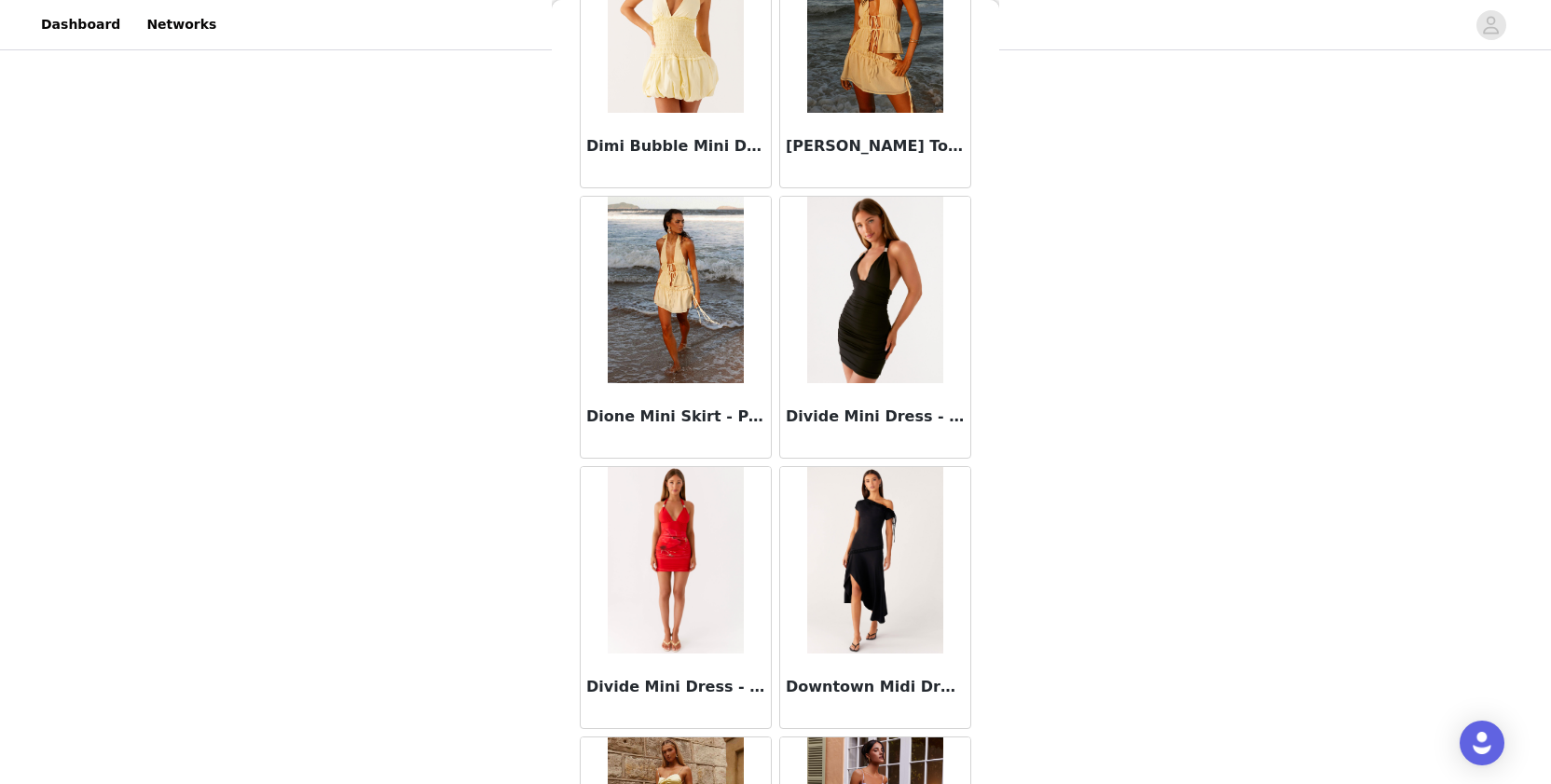
scroll to position [194, 0]
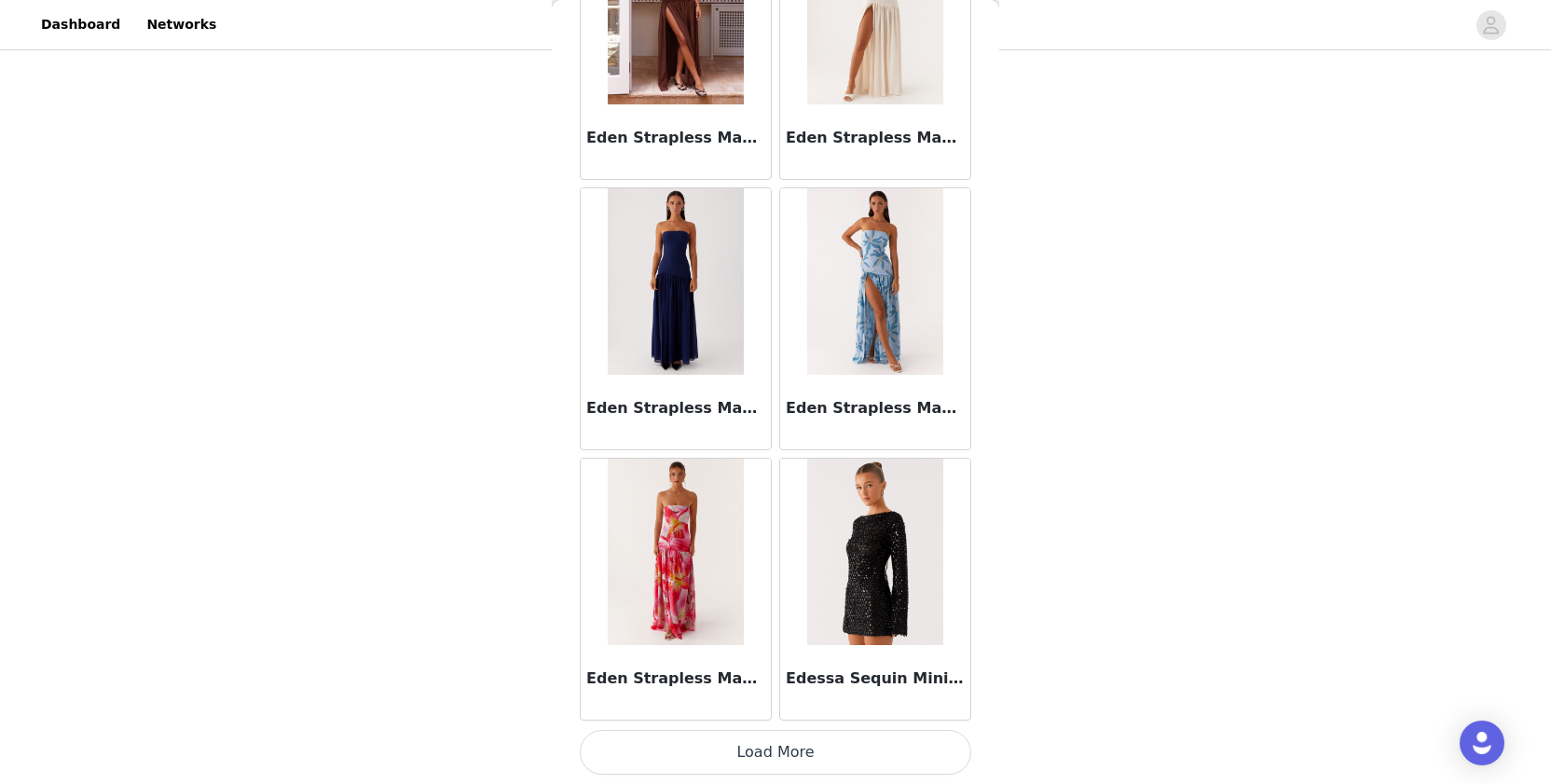
click at [671, 741] on button "Load More" at bounding box center [776, 752] width 392 height 44
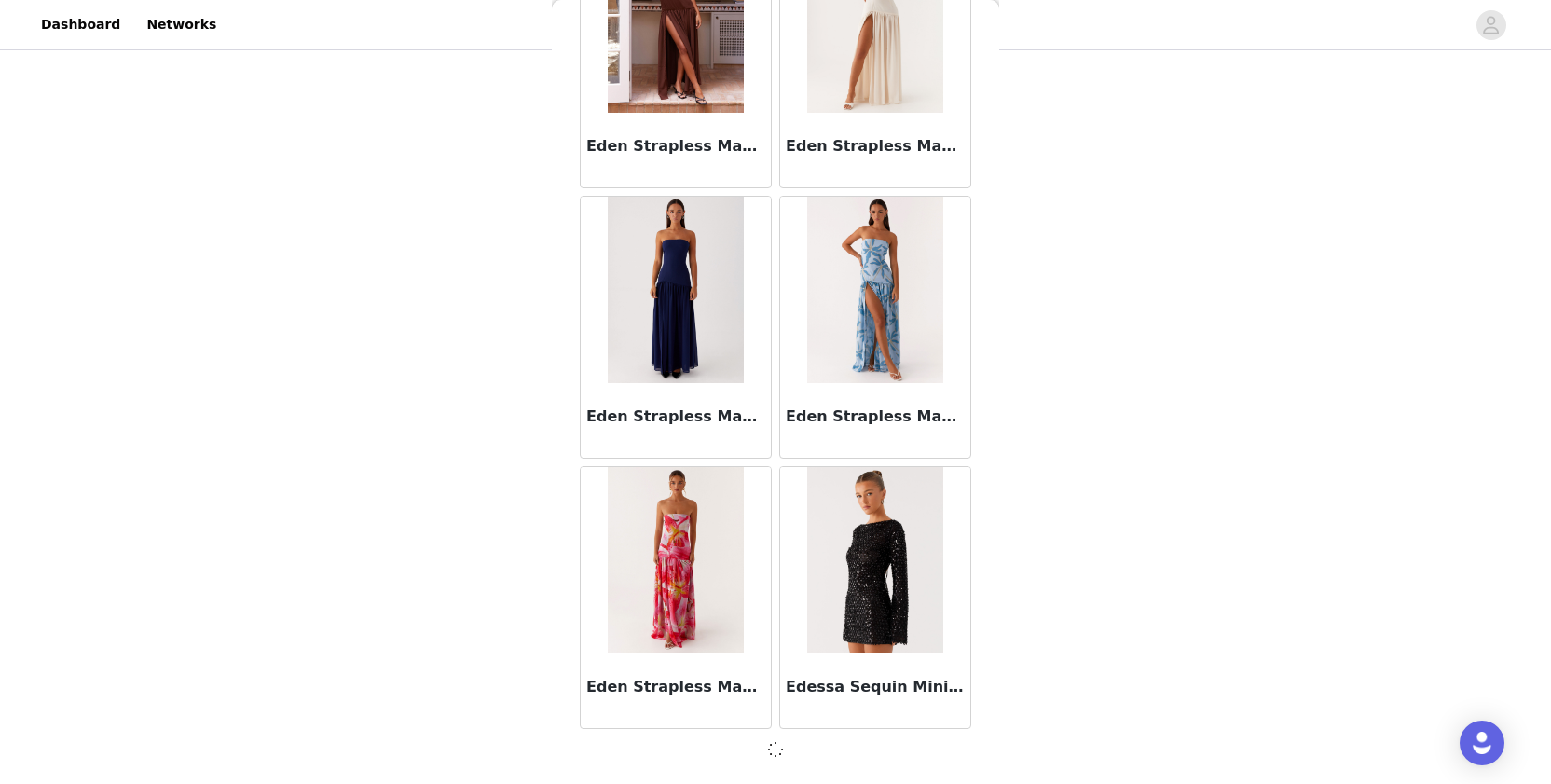
scroll to position [37189, 0]
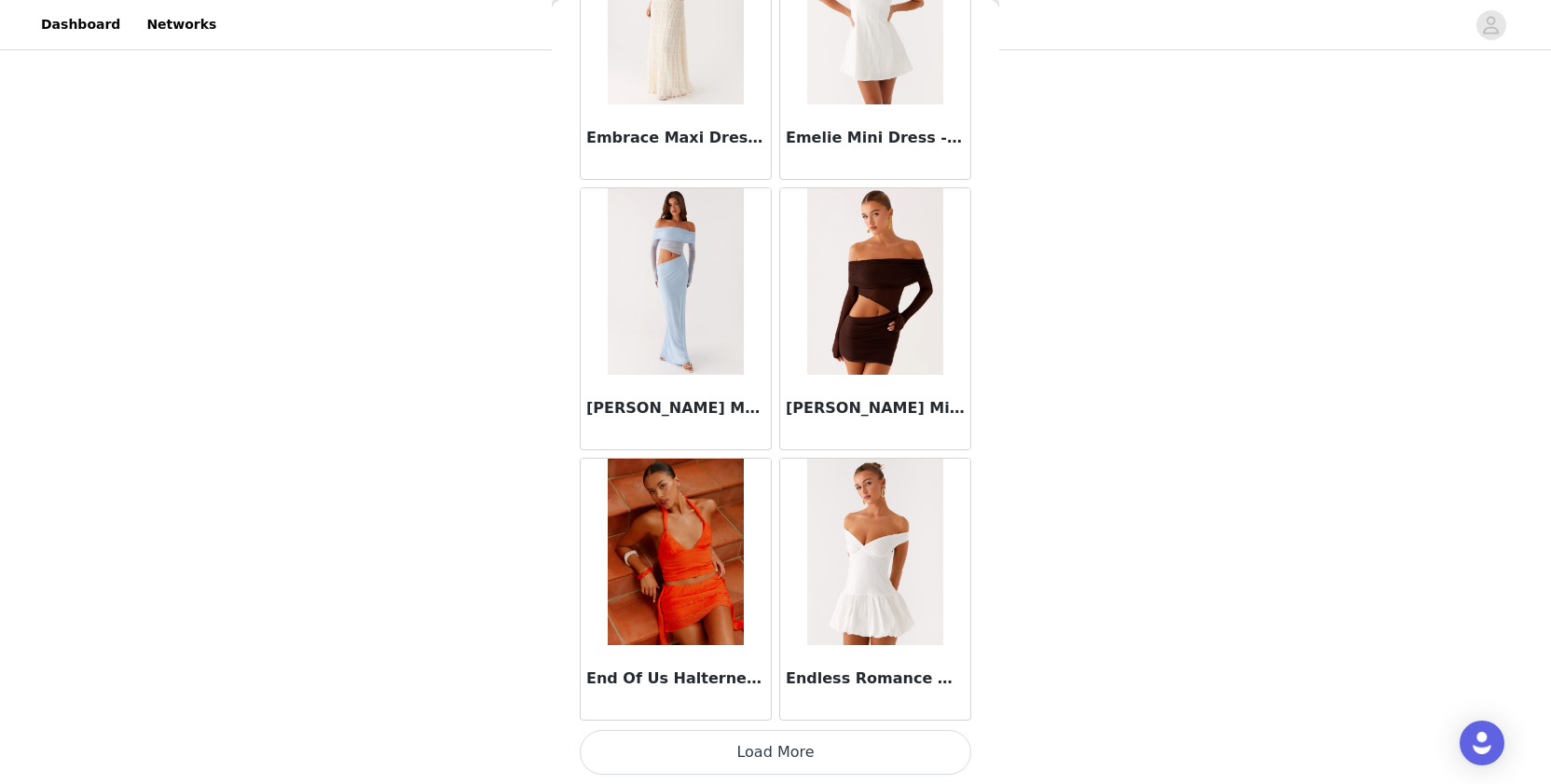
click at [699, 737] on button "Load More" at bounding box center [776, 752] width 392 height 44
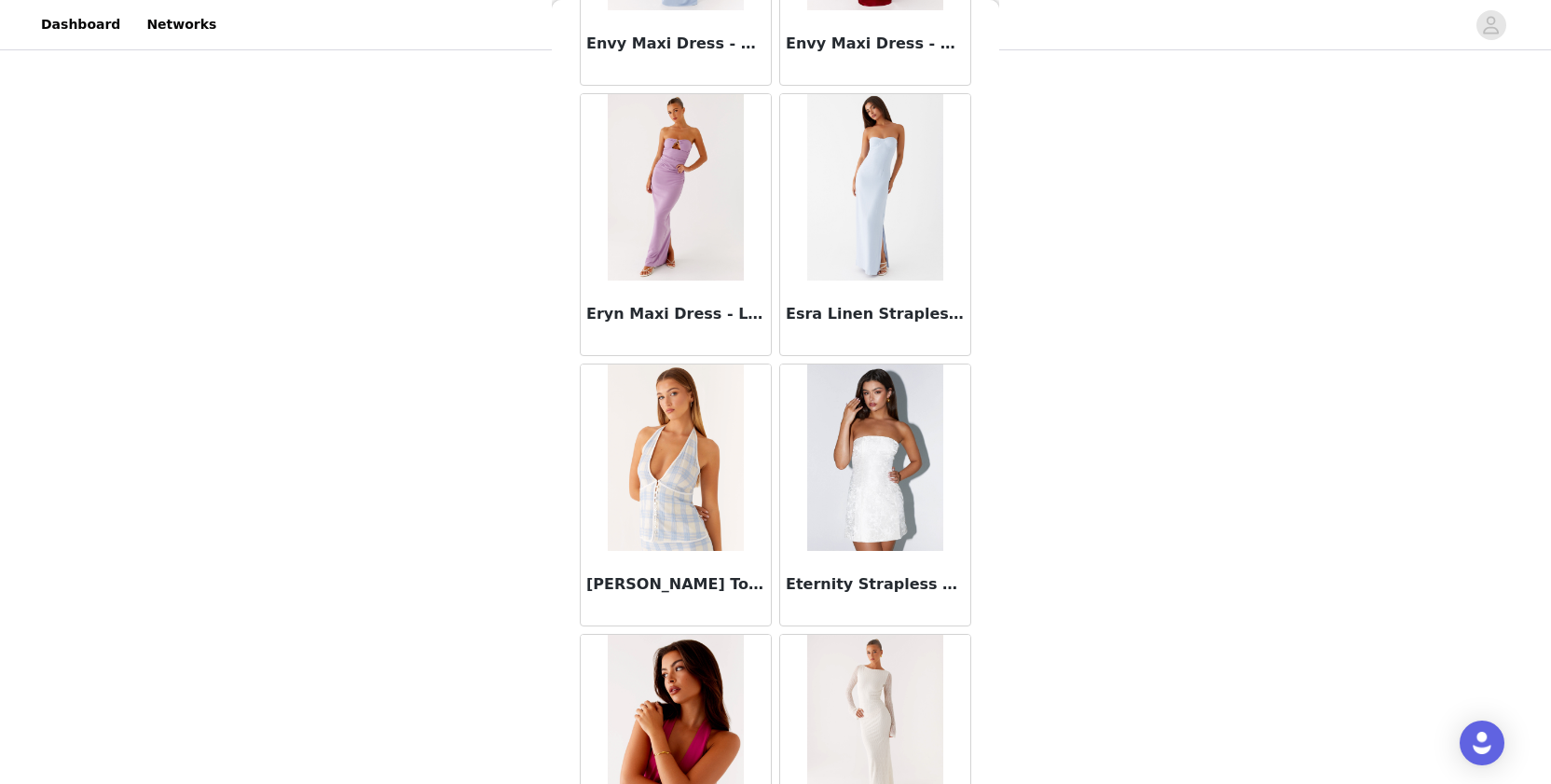
scroll to position [194, 0]
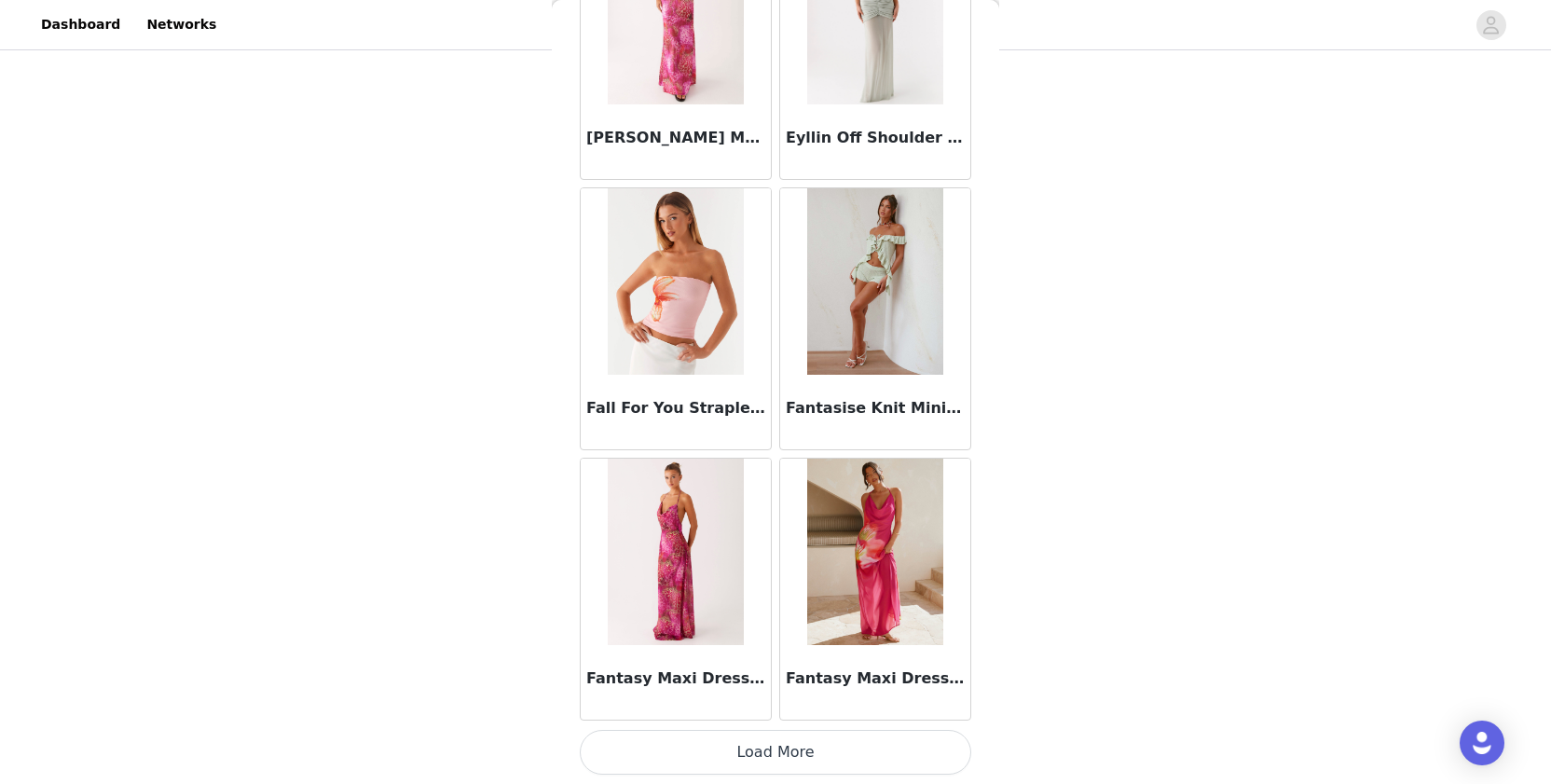
click at [712, 746] on button "Load More" at bounding box center [776, 752] width 392 height 44
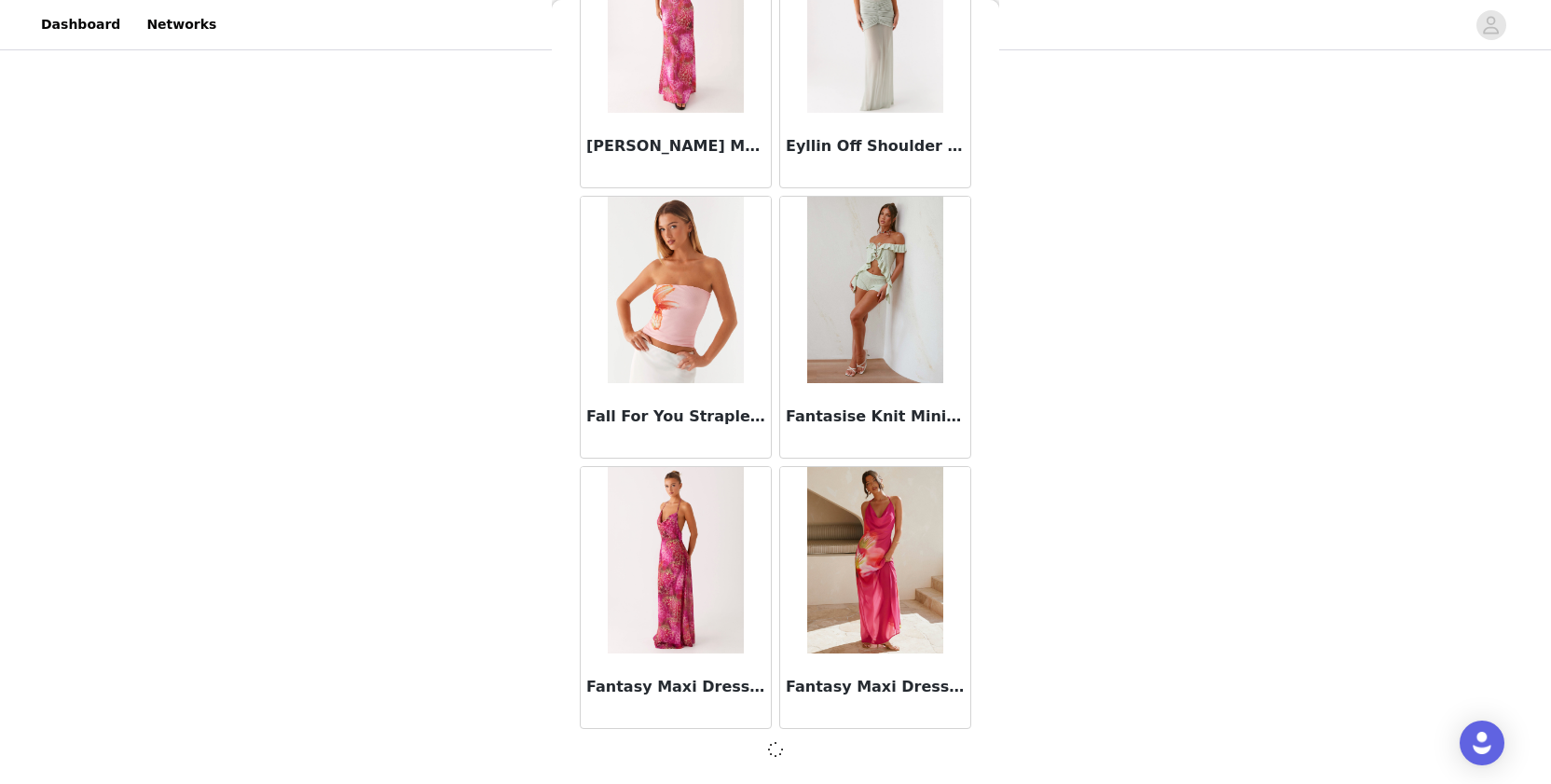
scroll to position [42594, 0]
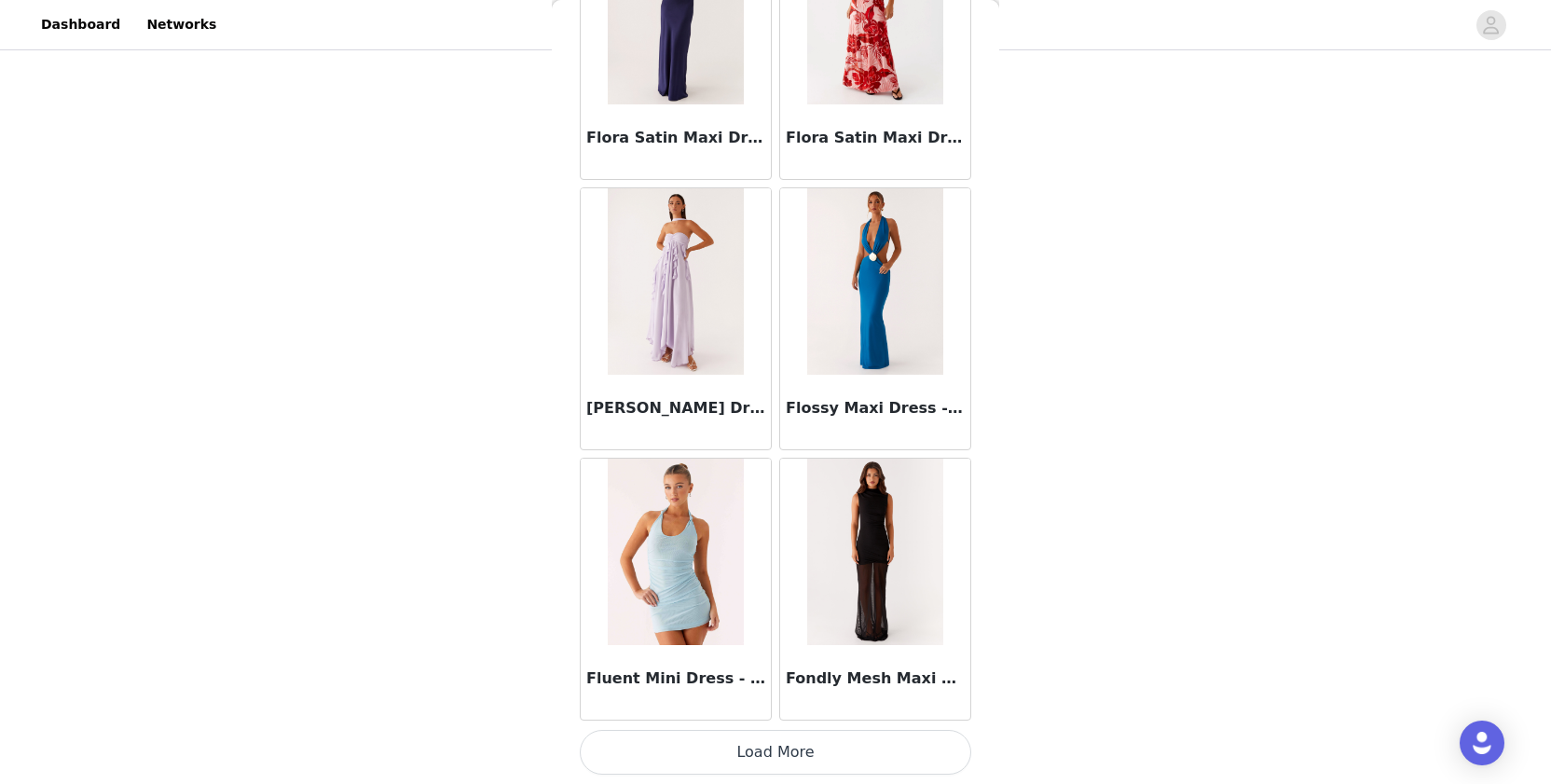
click at [705, 757] on button "Load More" at bounding box center [776, 752] width 392 height 44
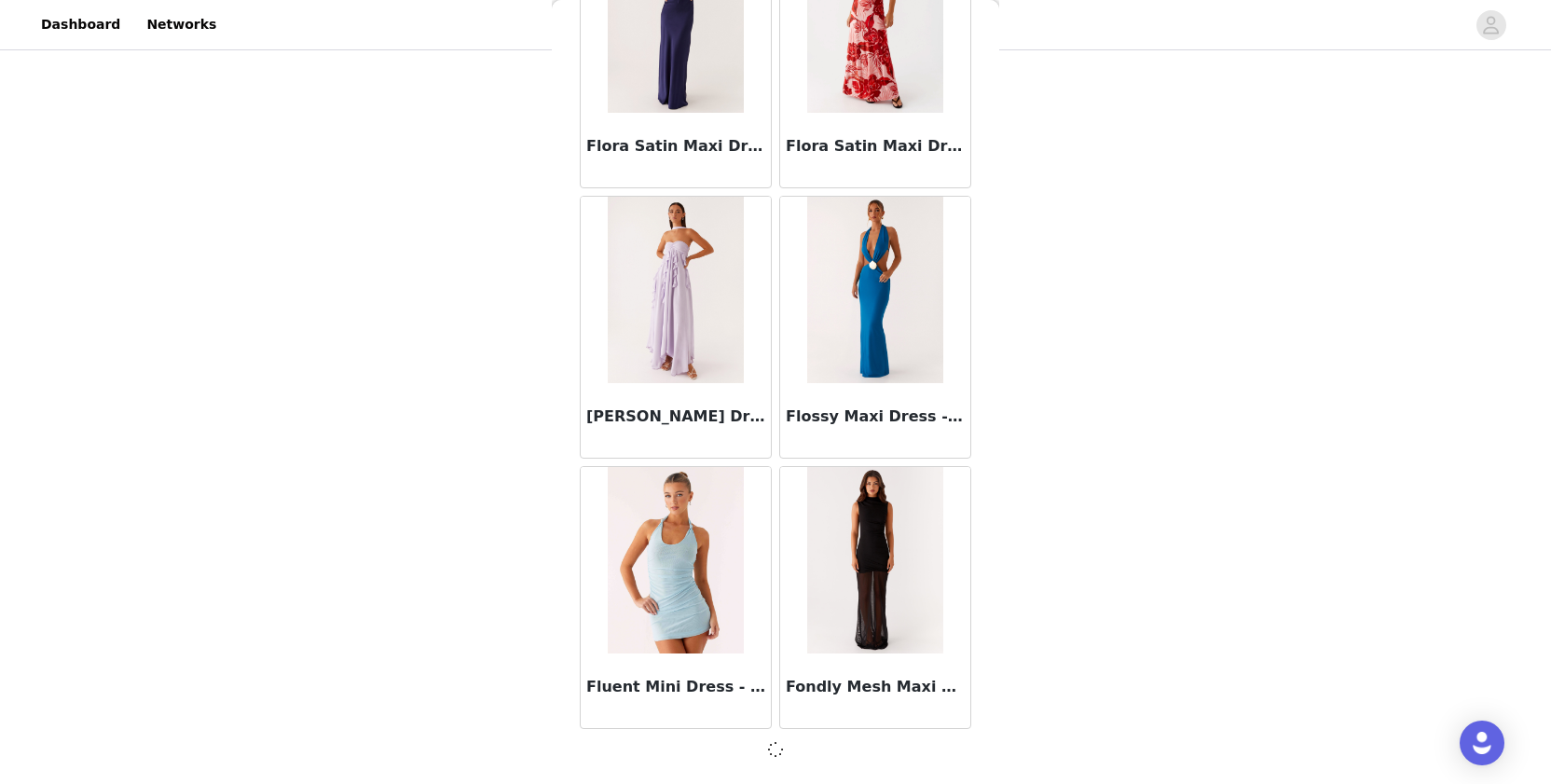
scroll to position [45296, 0]
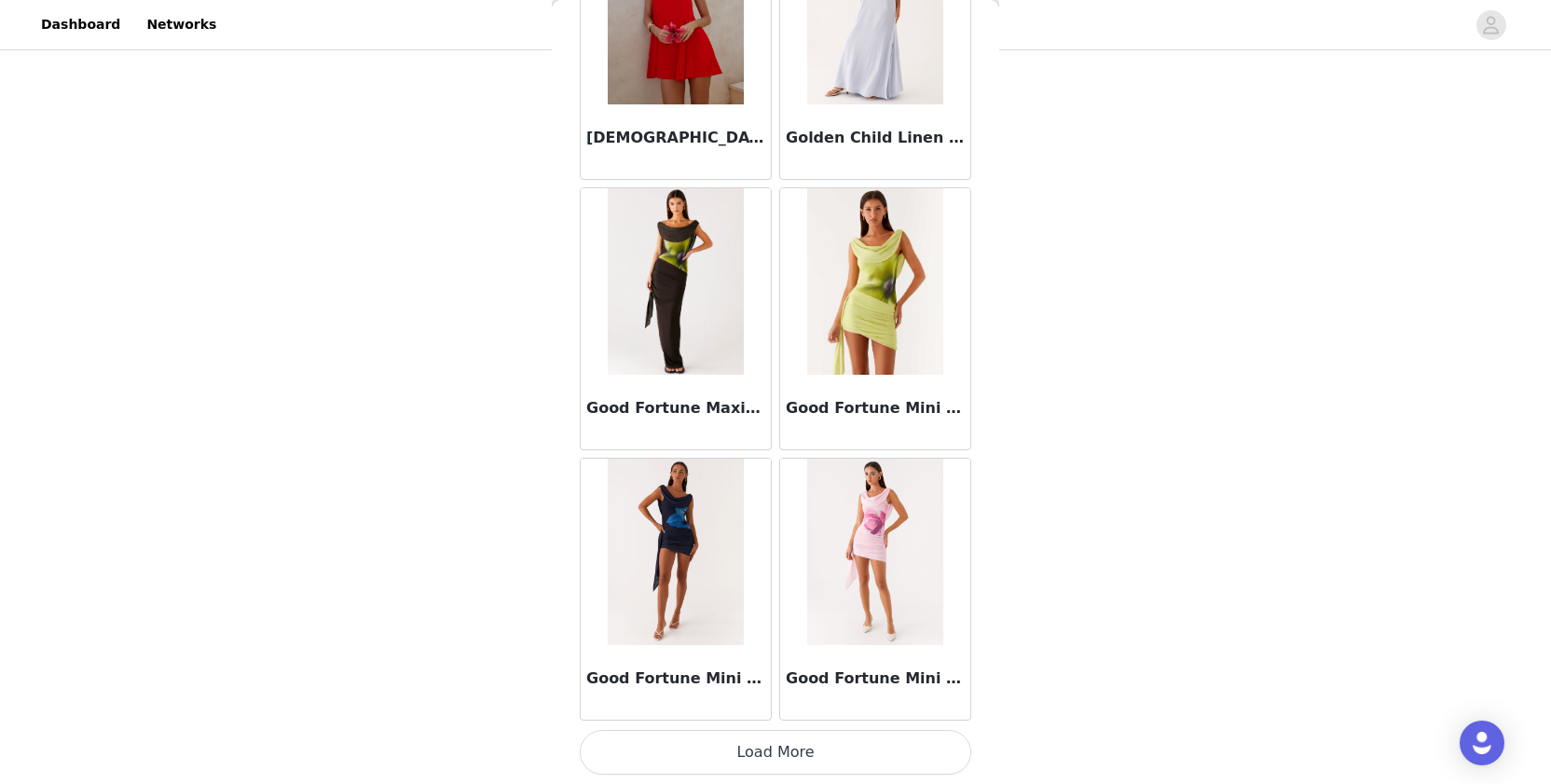
click at [705, 765] on button "Load More" at bounding box center [776, 752] width 392 height 44
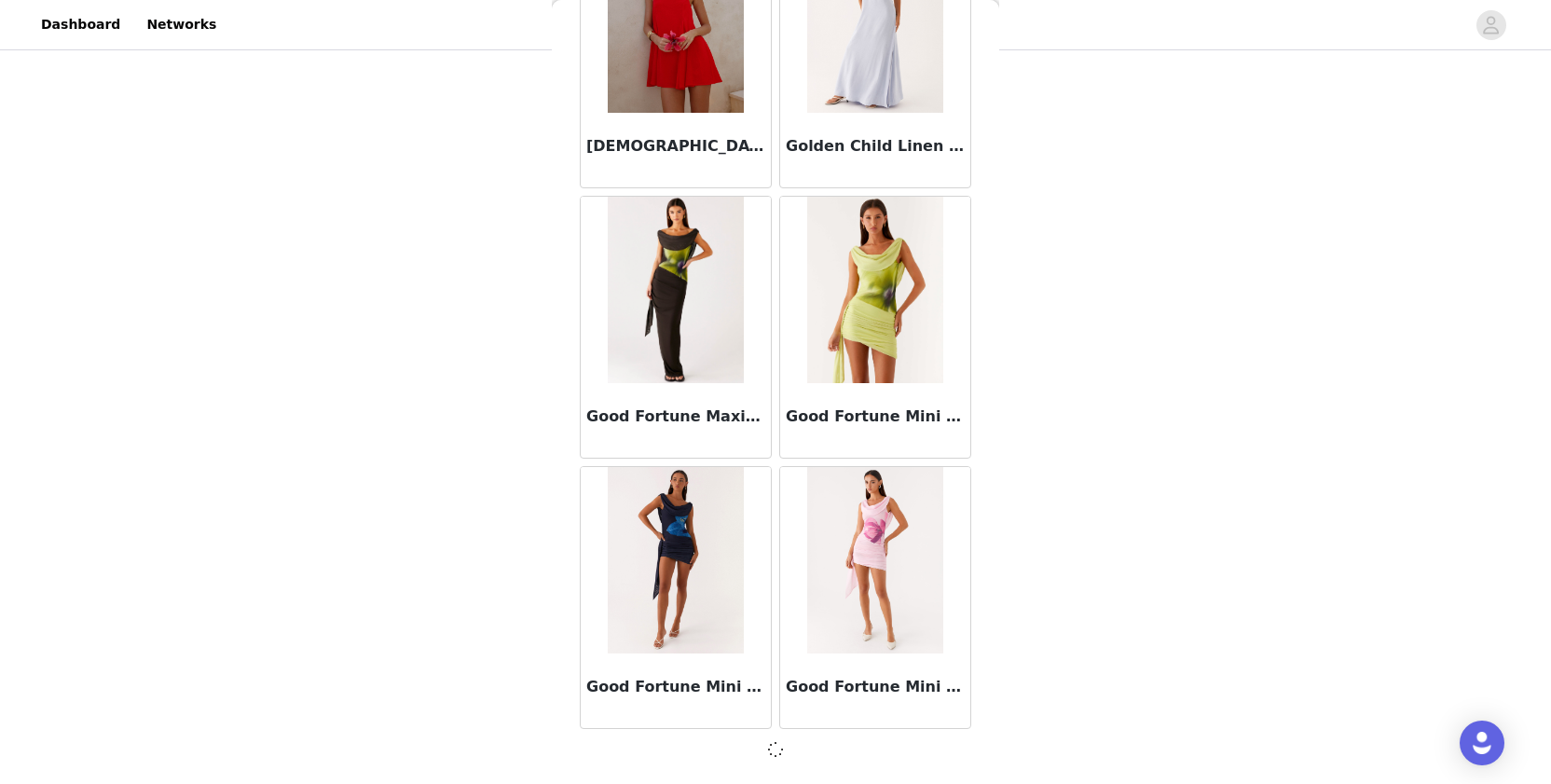
scroll to position [47998, 0]
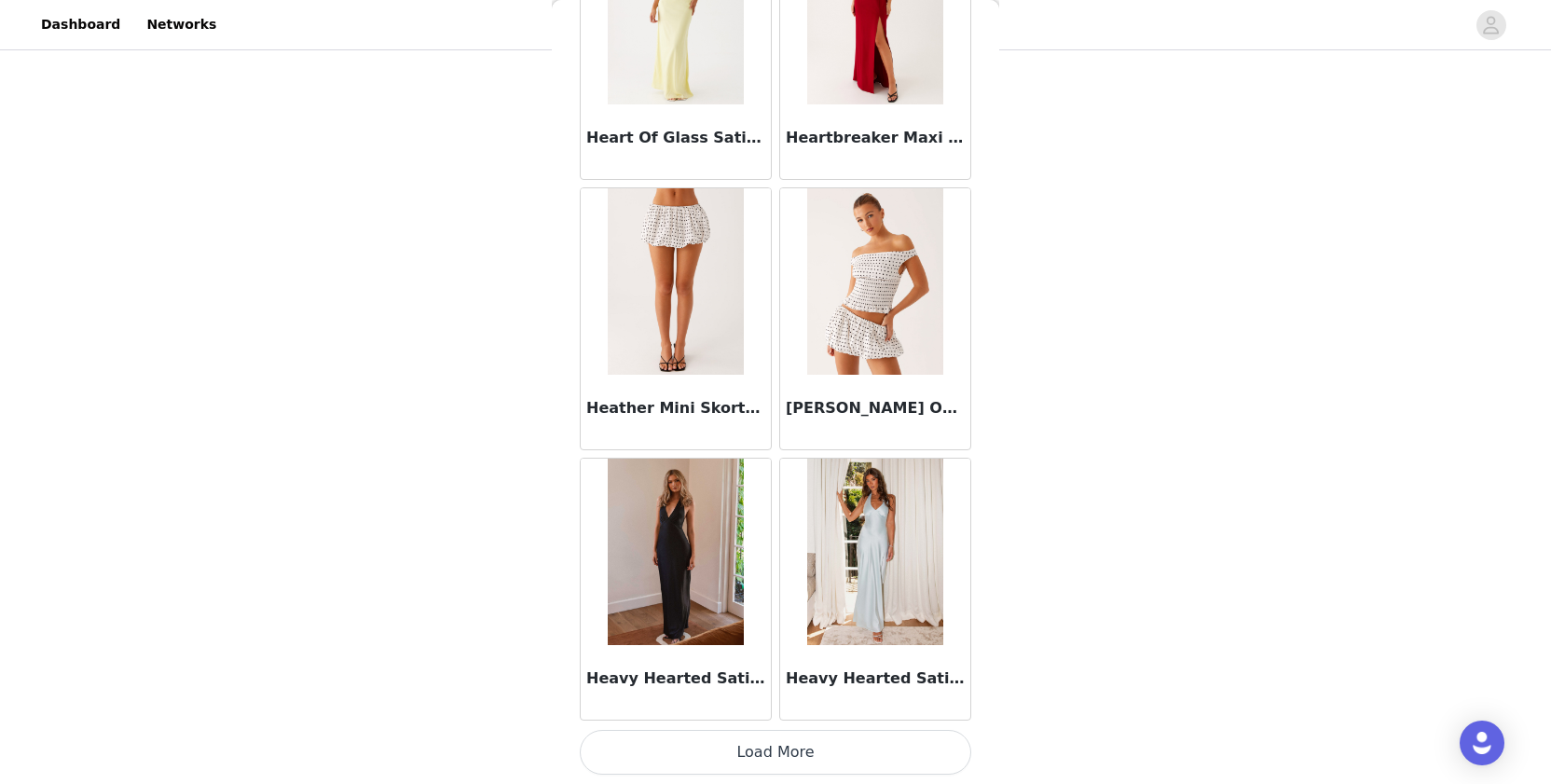
click at [698, 747] on button "Load More" at bounding box center [776, 752] width 392 height 44
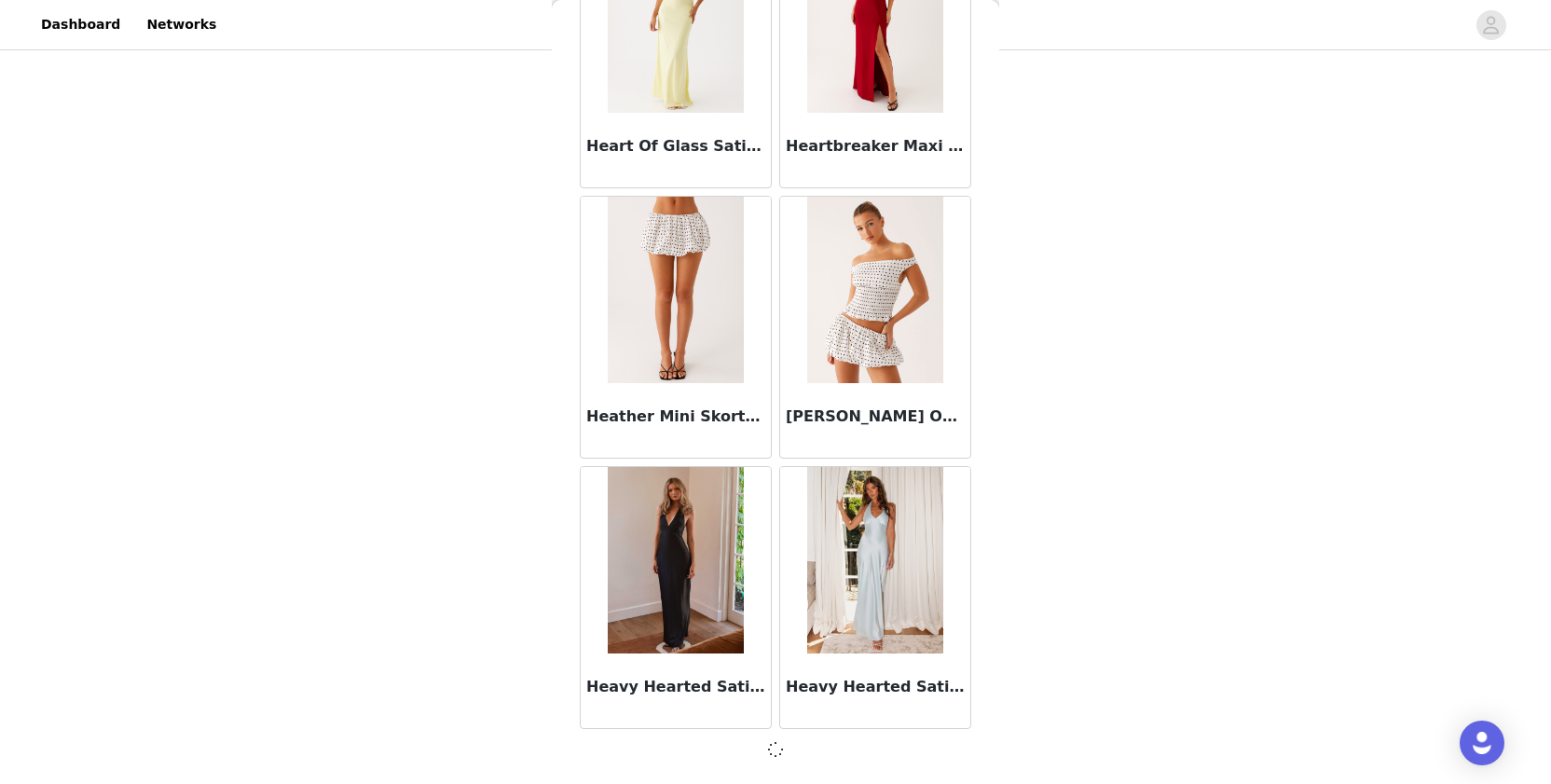
scroll to position [50700, 0]
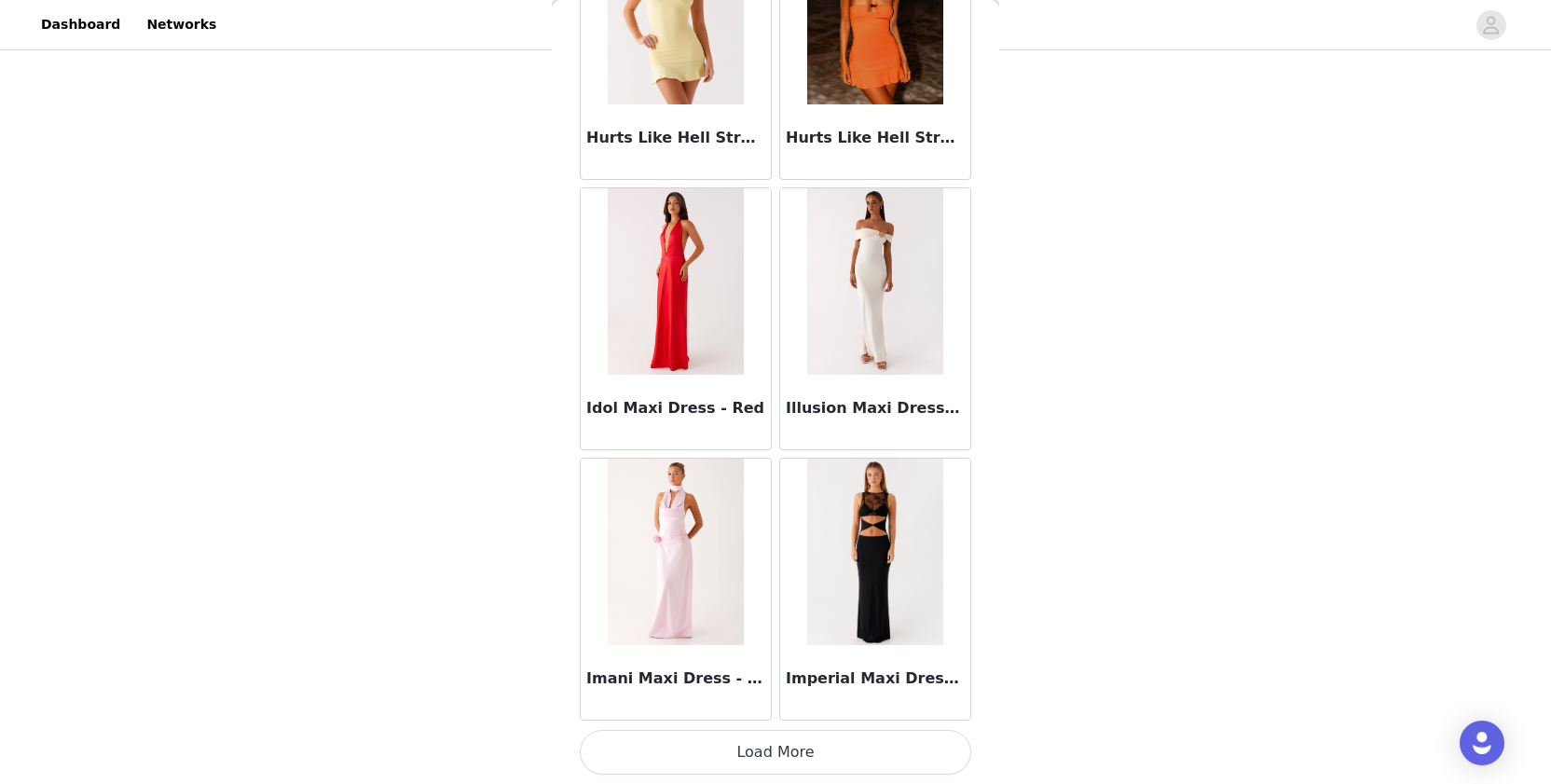
click at [699, 747] on button "Load More" at bounding box center [776, 752] width 392 height 44
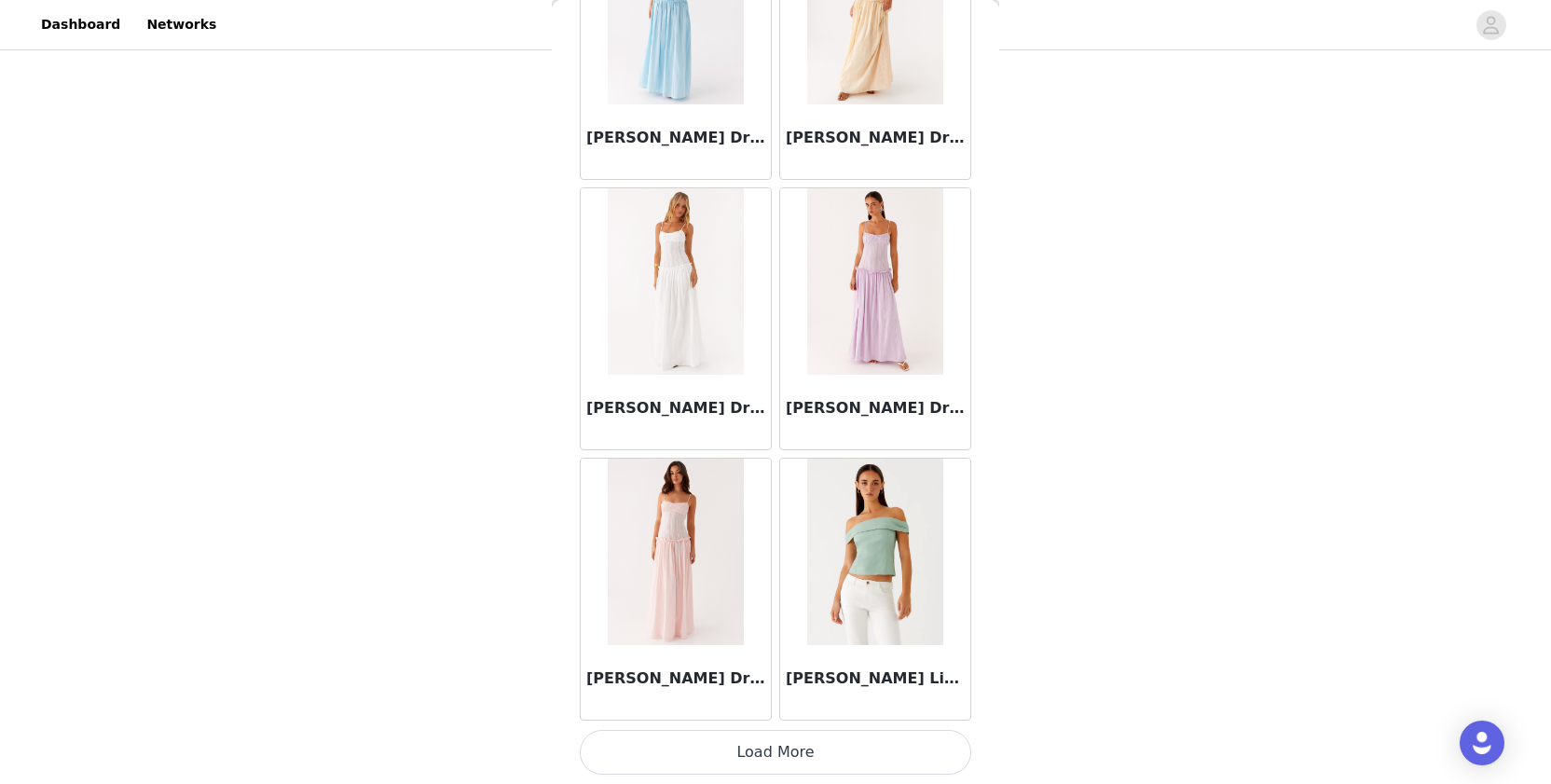
click at [669, 753] on button "Load More" at bounding box center [776, 752] width 392 height 44
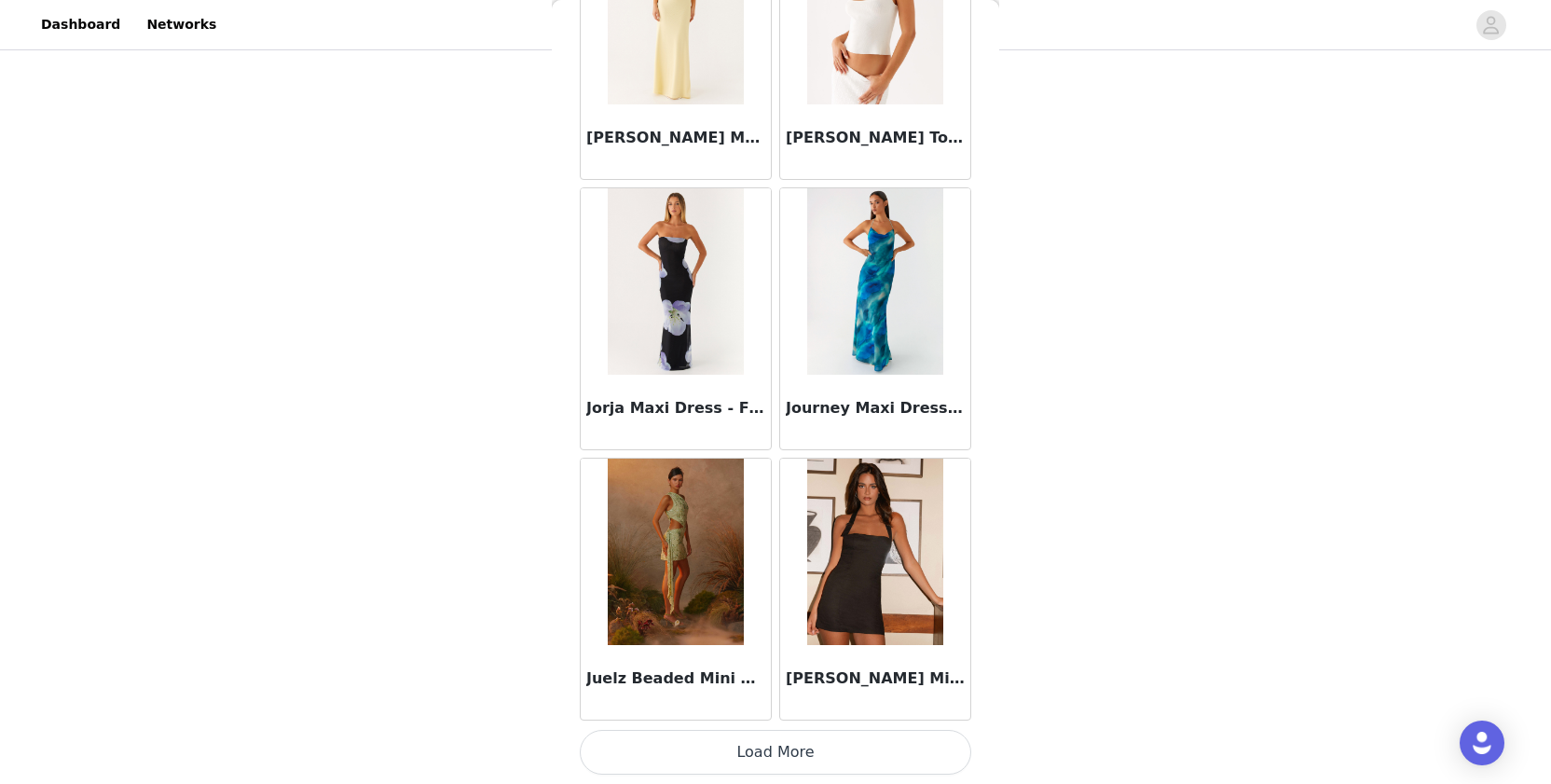
click at [672, 748] on button "Load More" at bounding box center [776, 752] width 392 height 44
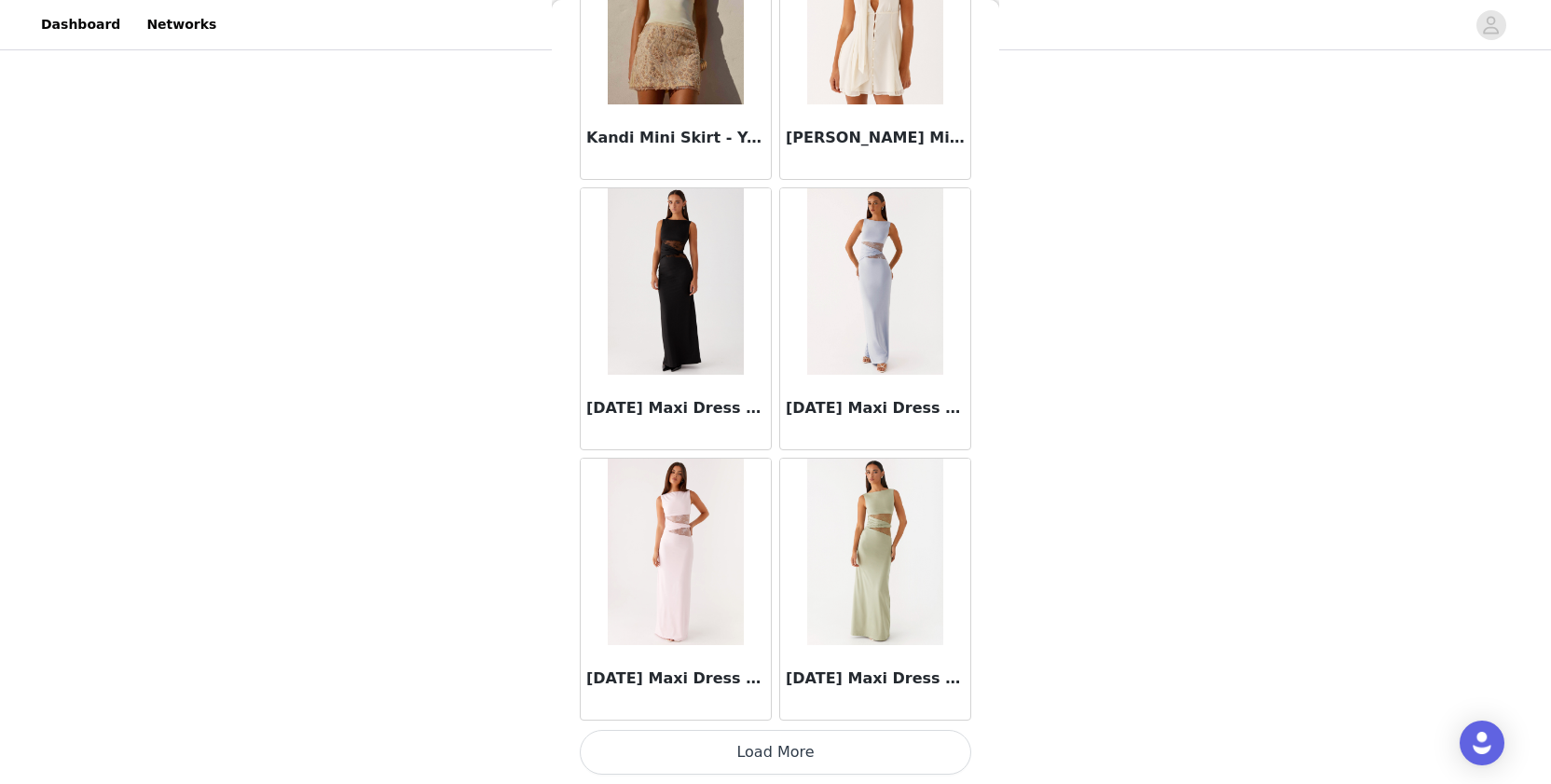
click at [689, 735] on button "Load More" at bounding box center [776, 752] width 392 height 44
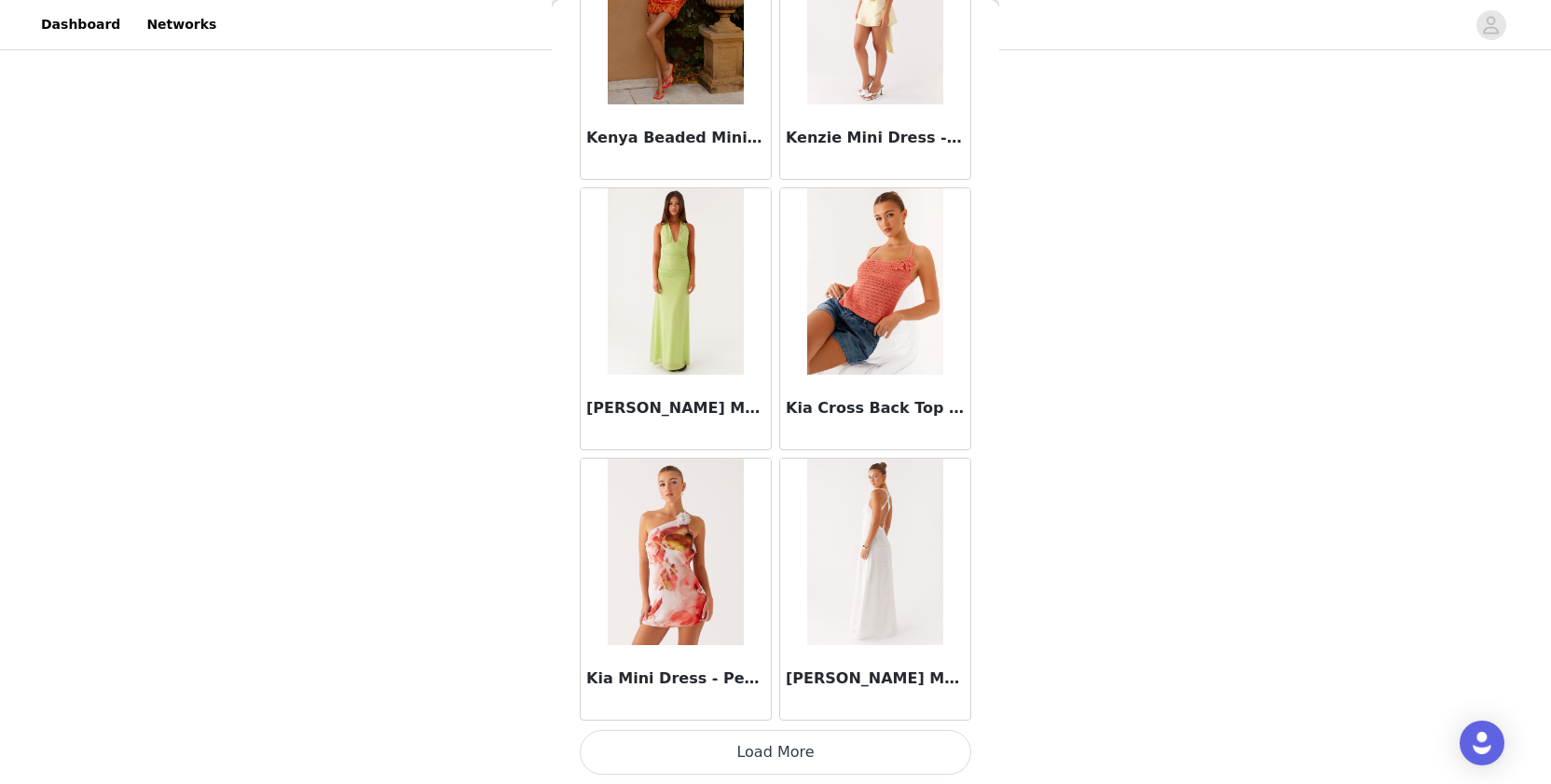
click at [689, 753] on button "Load More" at bounding box center [776, 752] width 392 height 44
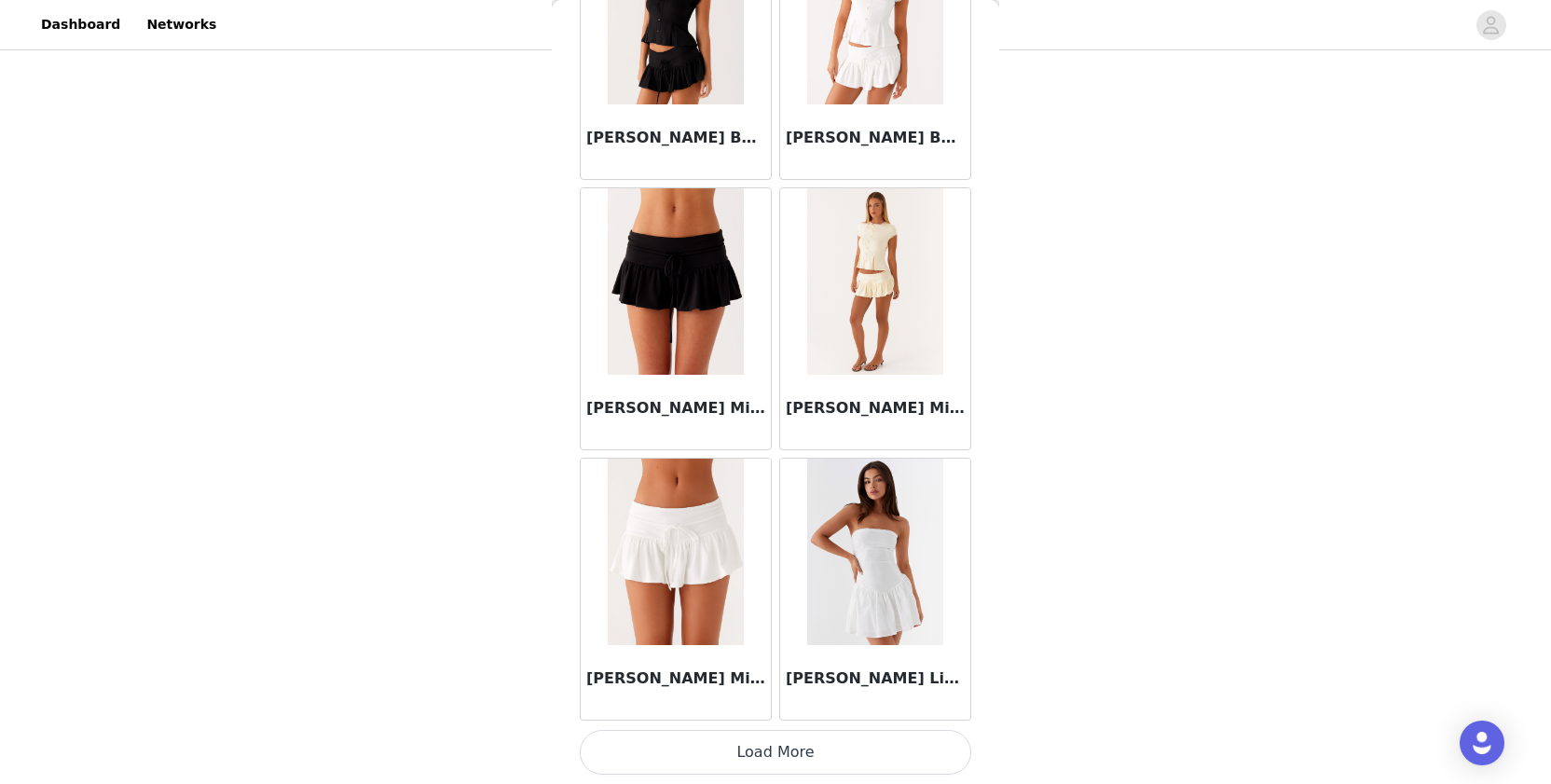
click at [672, 745] on button "Load More" at bounding box center [776, 752] width 392 height 44
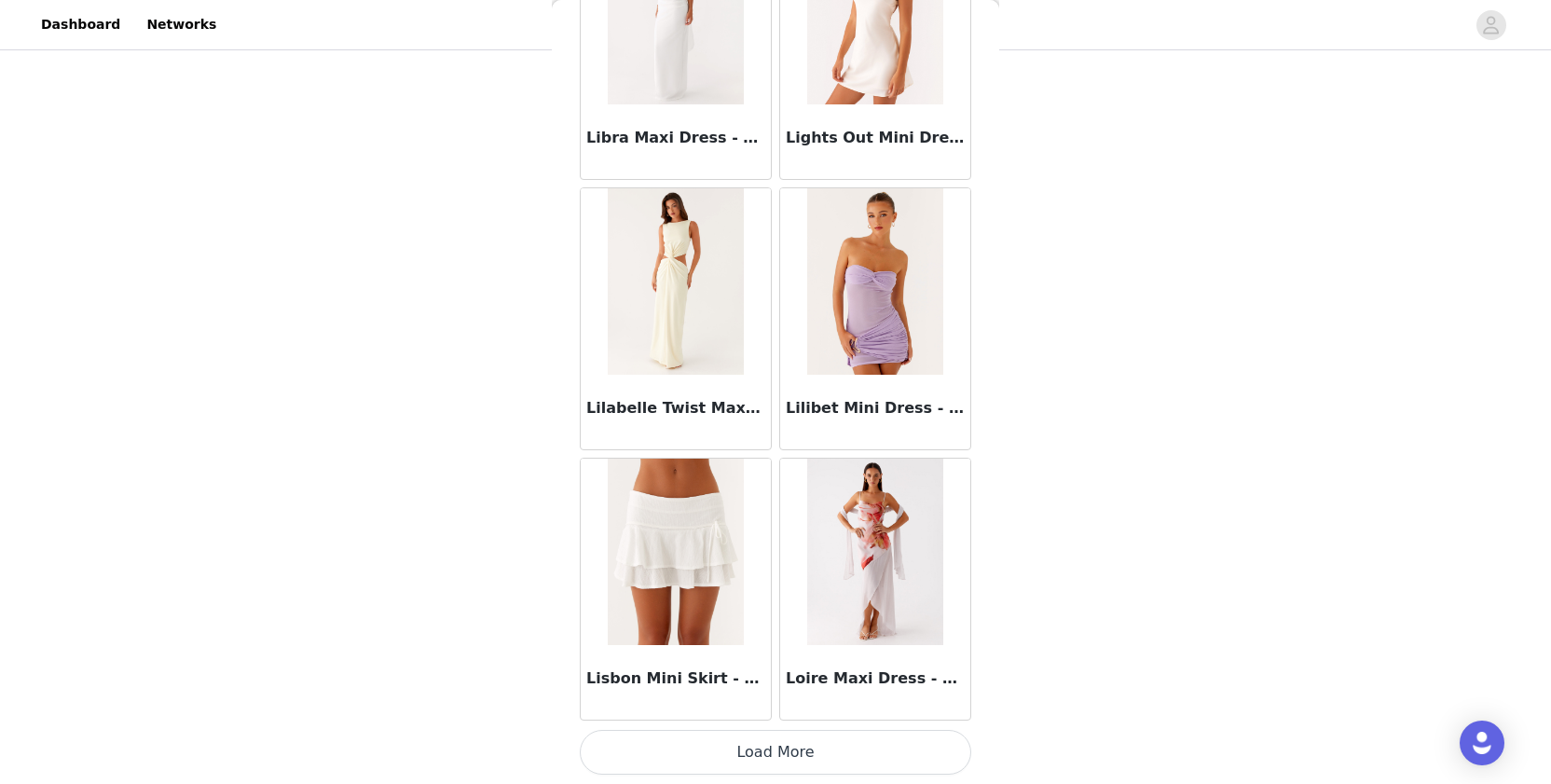
scroll to position [194, 0]
click at [673, 758] on button "Load More" at bounding box center [776, 752] width 392 height 44
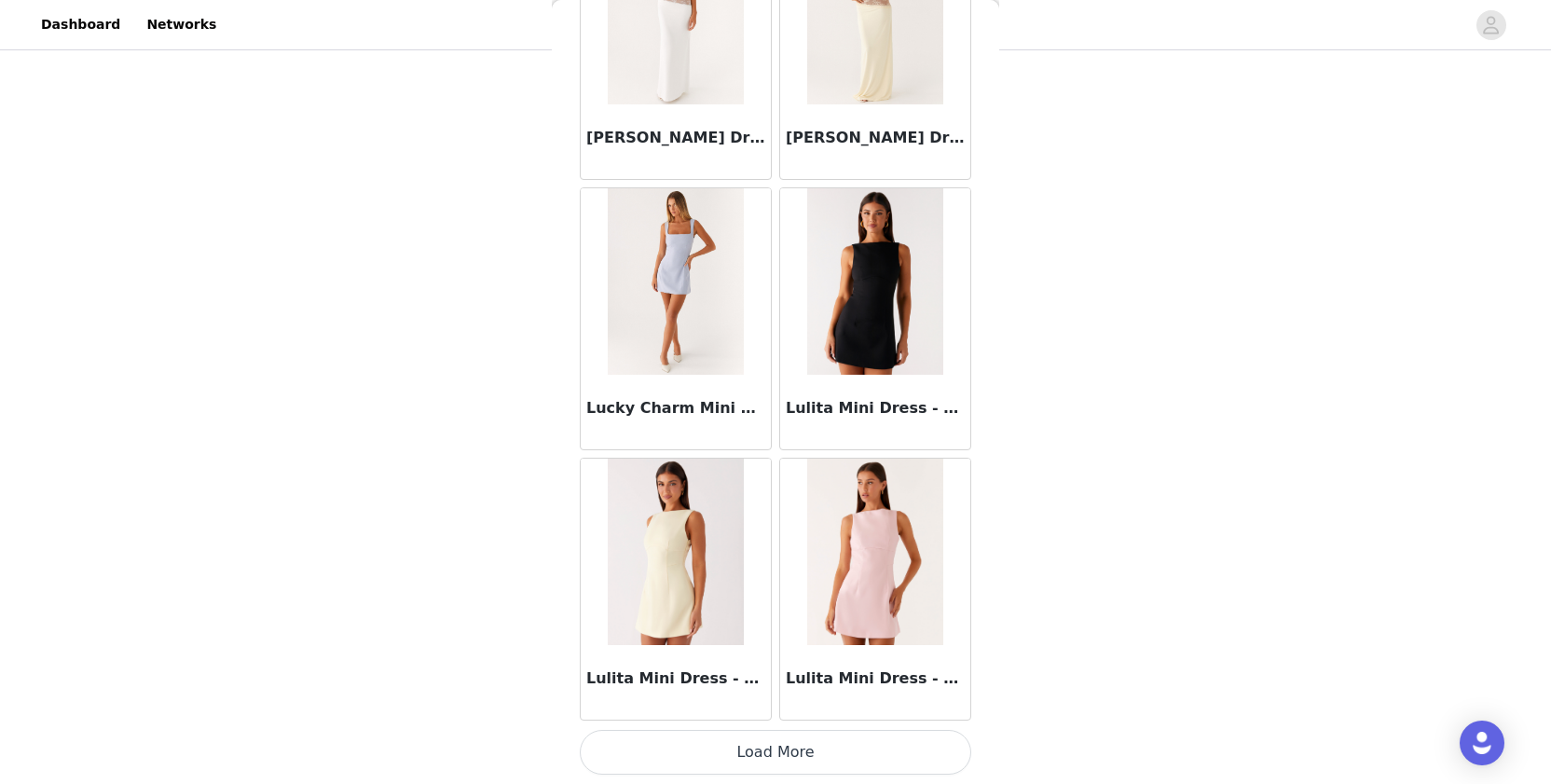
click at [706, 754] on button "Load More" at bounding box center [776, 752] width 392 height 44
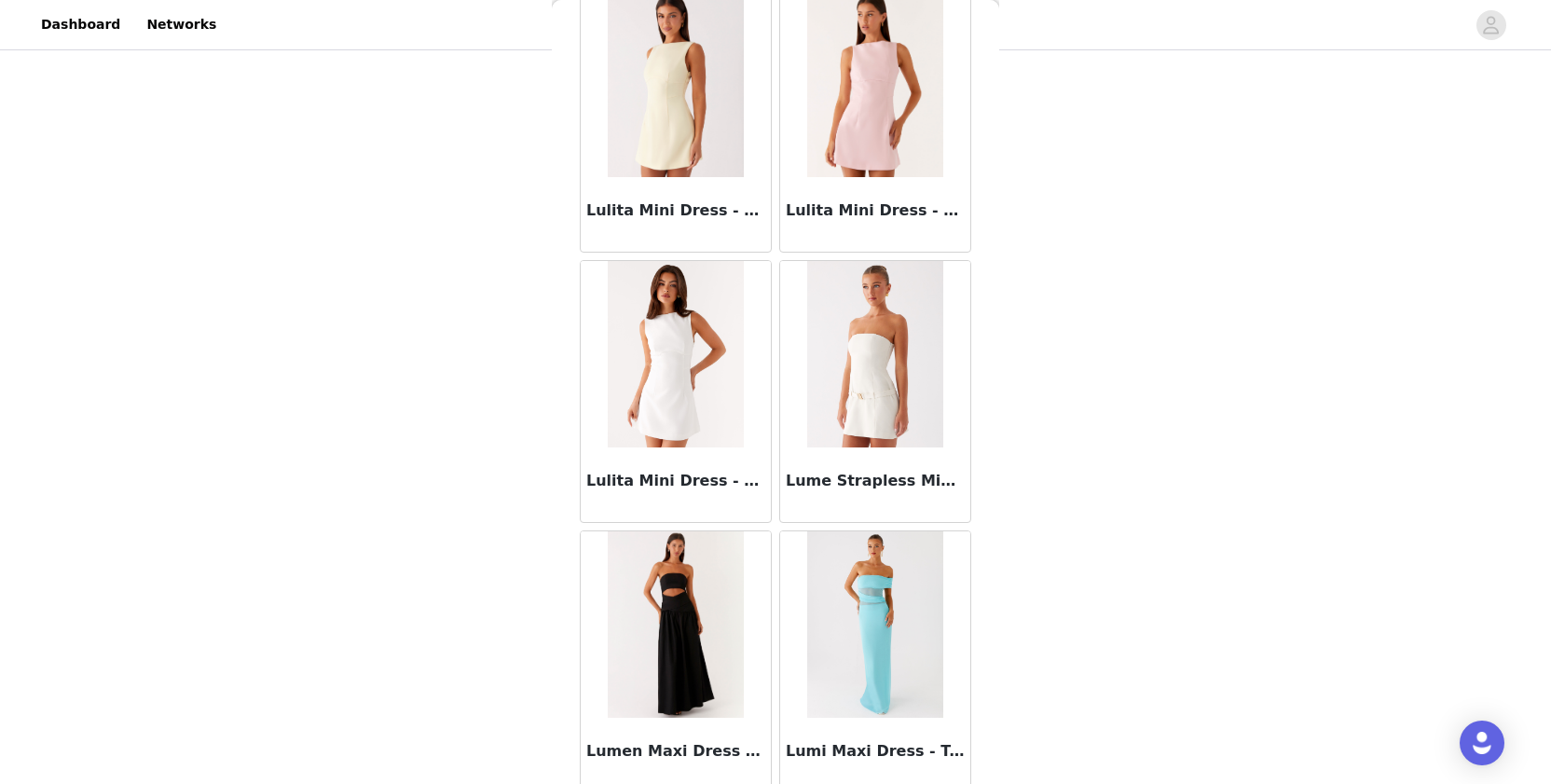
scroll to position [72796, 0]
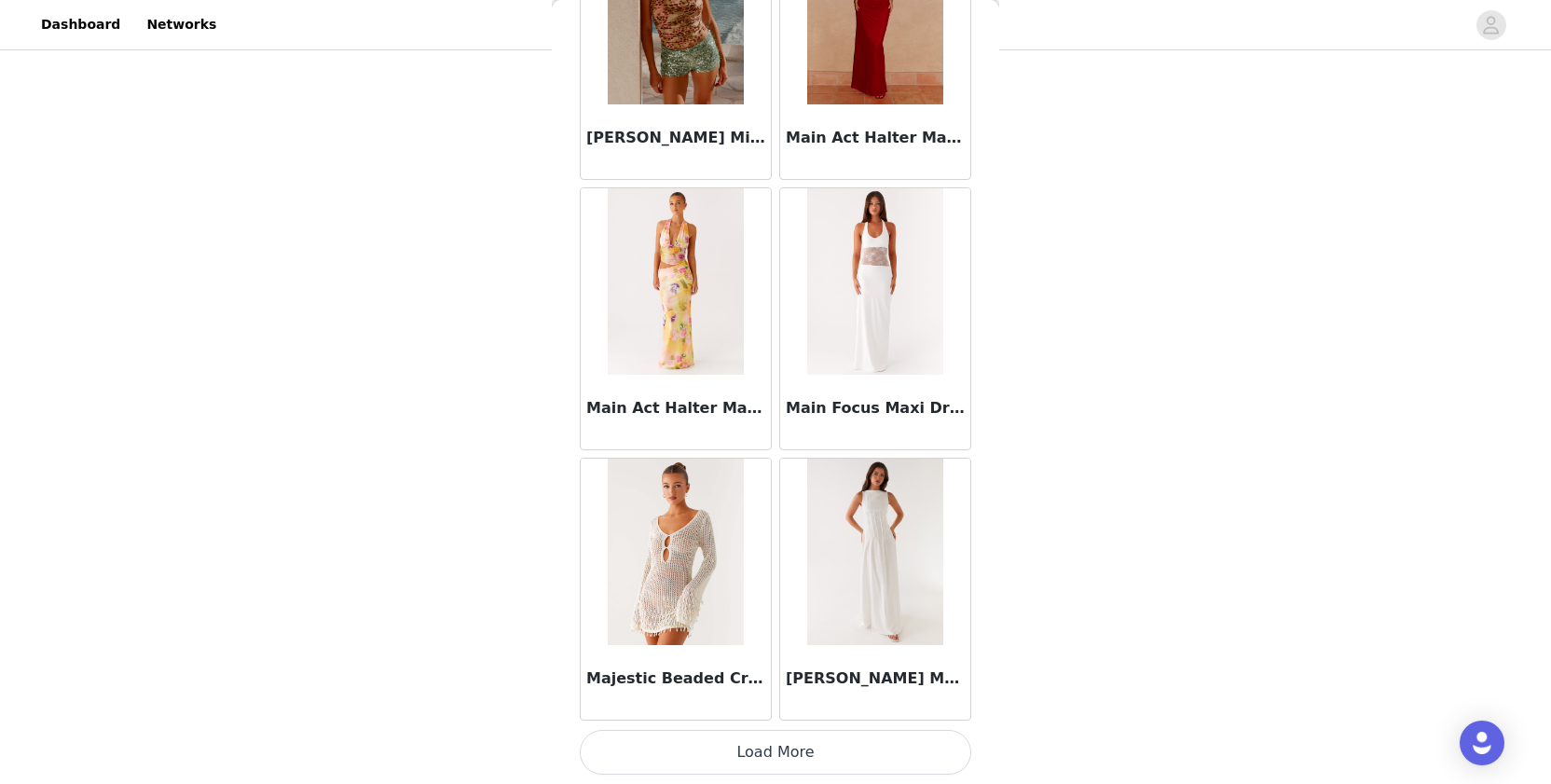
click at [641, 750] on button "Load More" at bounding box center [776, 752] width 392 height 44
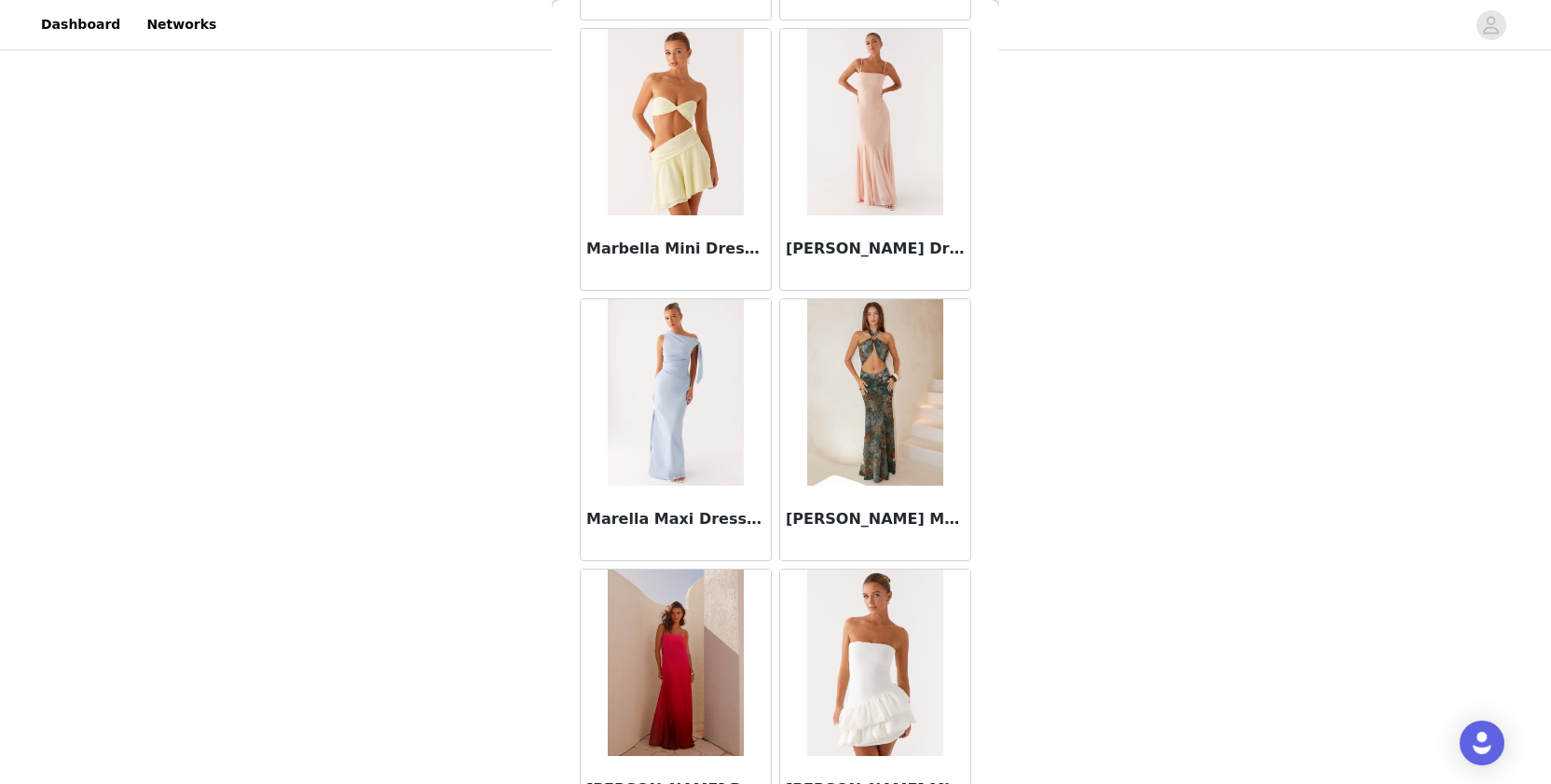
scroll to position [76270, 0]
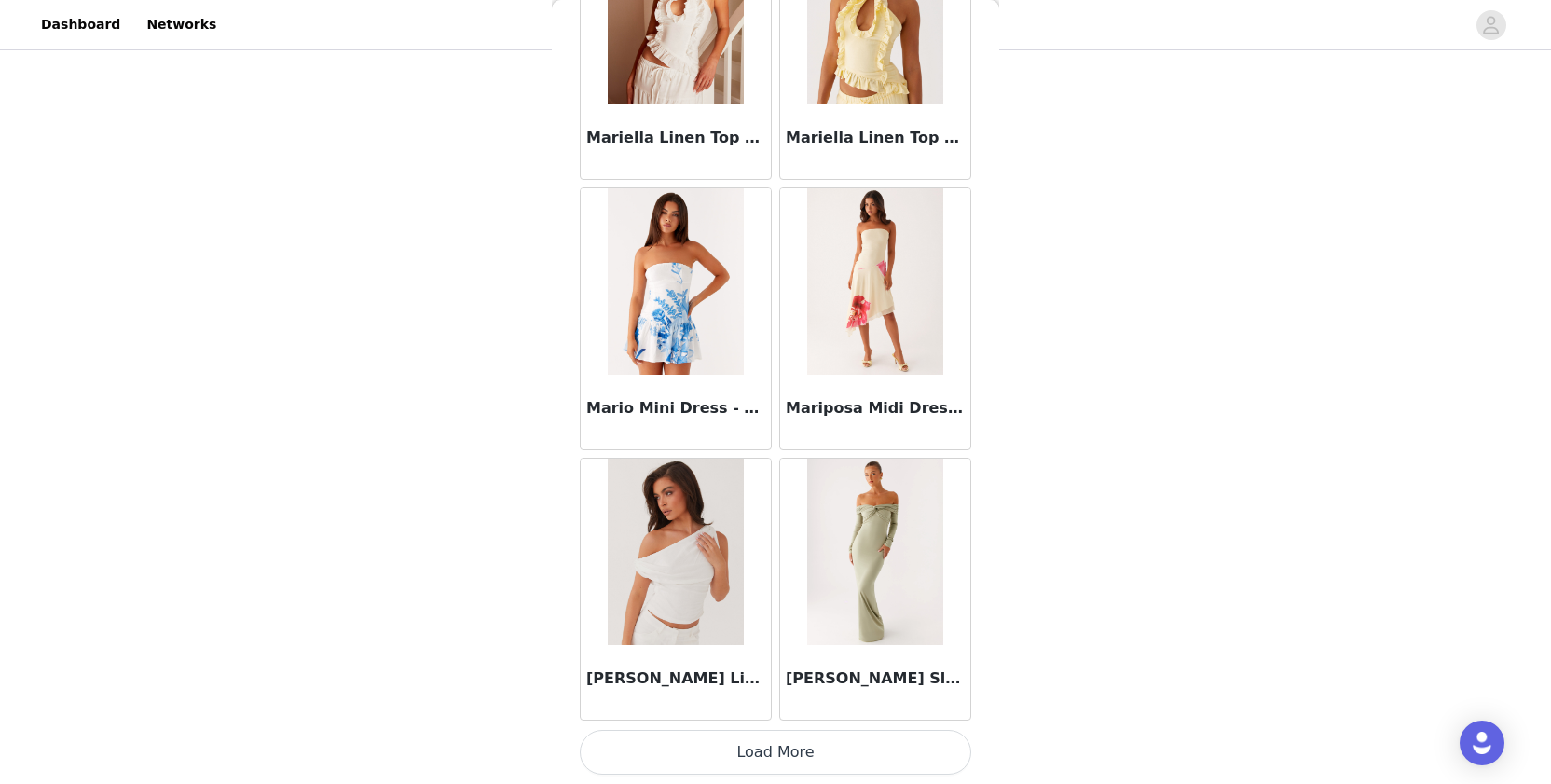
click at [647, 764] on button "Load More" at bounding box center [776, 752] width 392 height 44
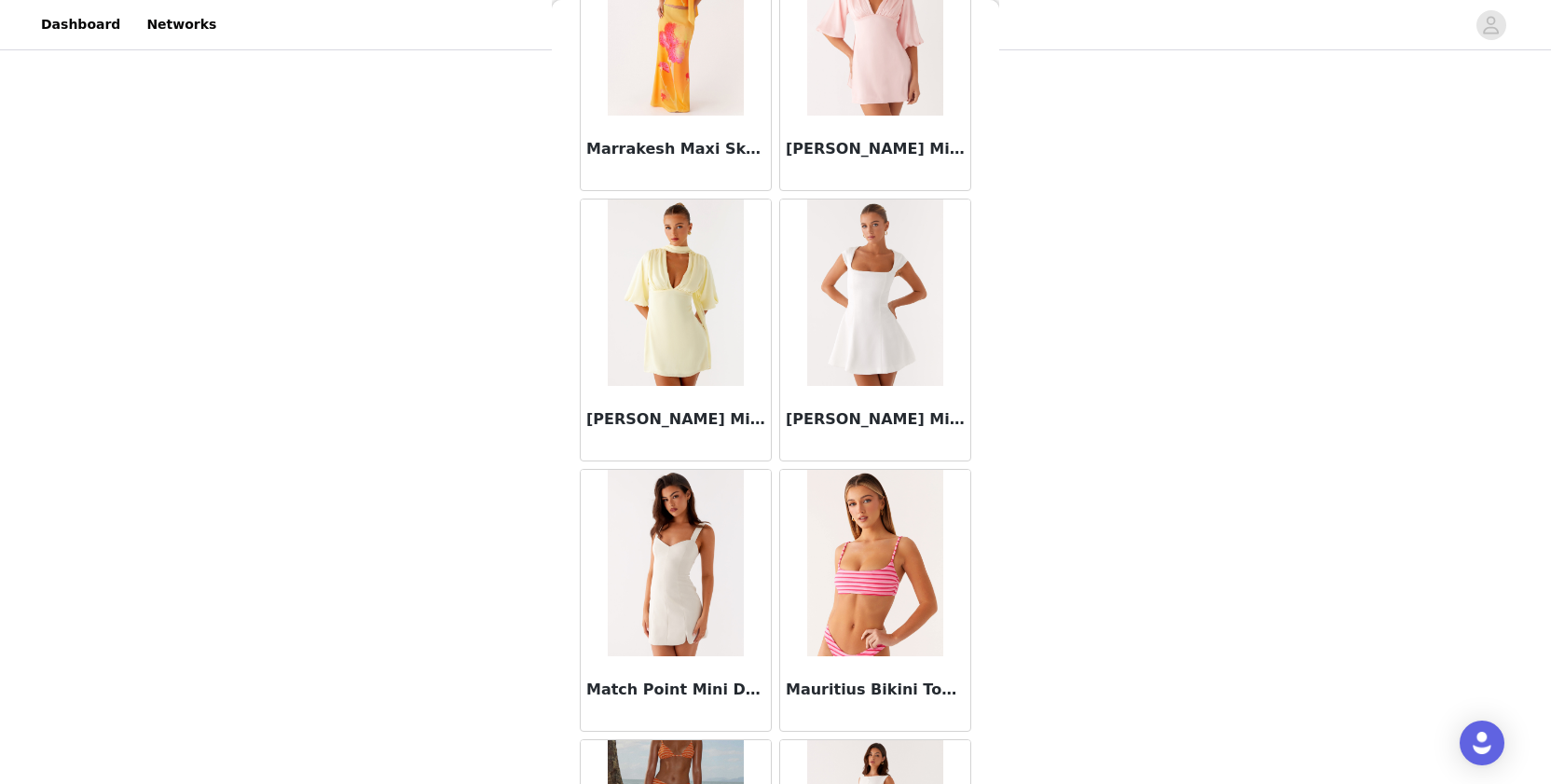
scroll to position [78538, 0]
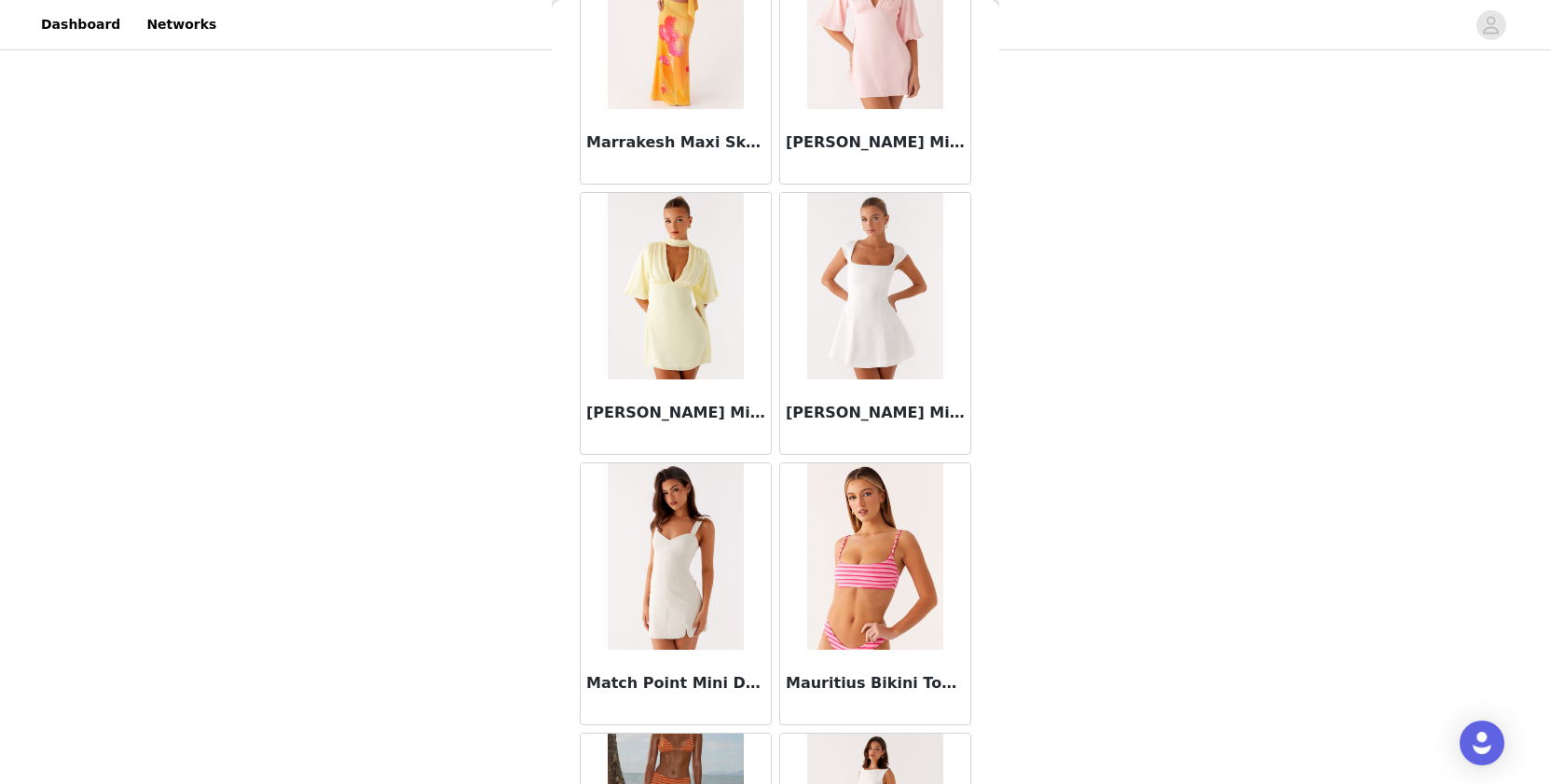
click at [931, 296] on img at bounding box center [874, 285] width 135 height 186
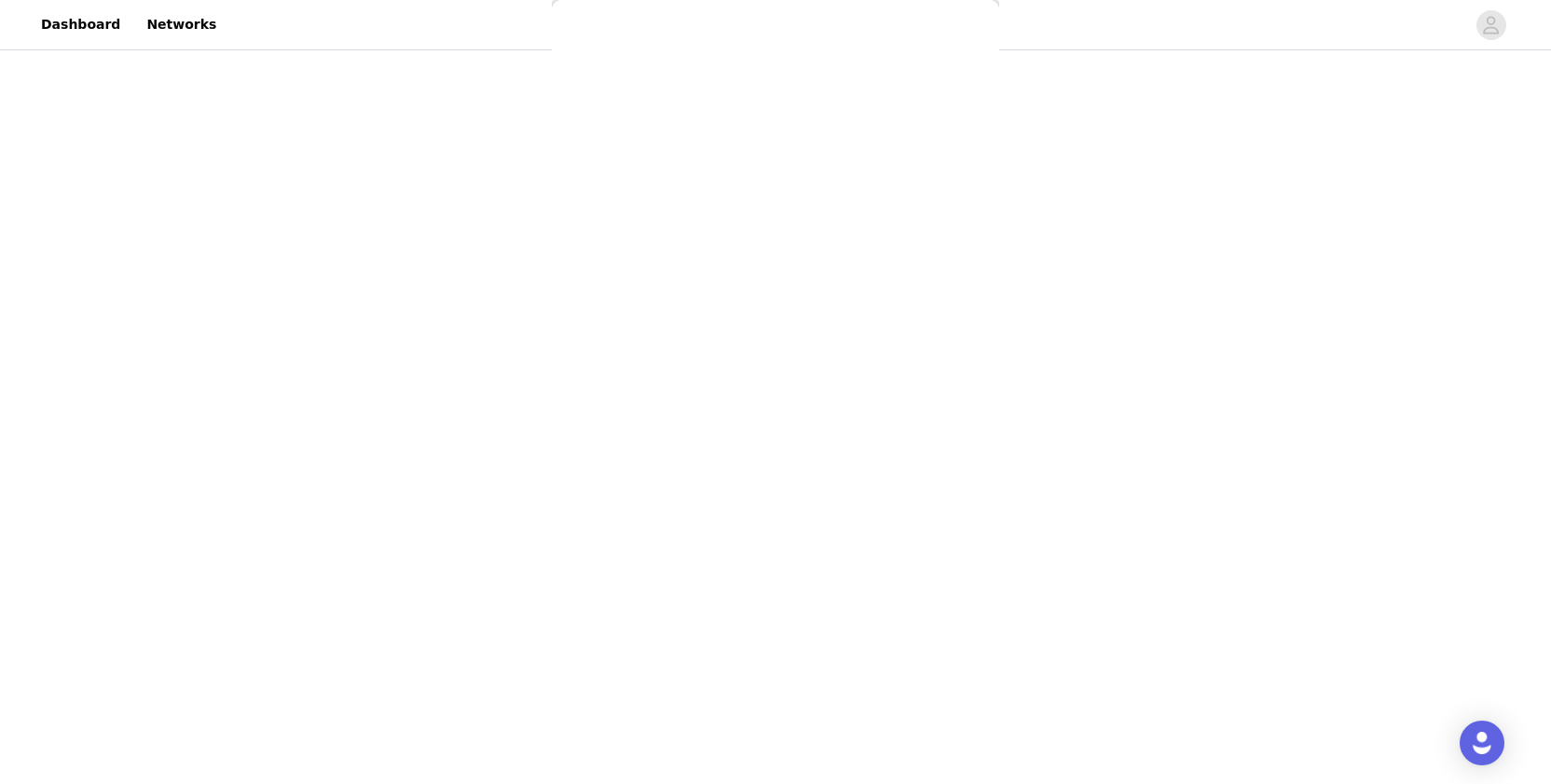
scroll to position [0, 0]
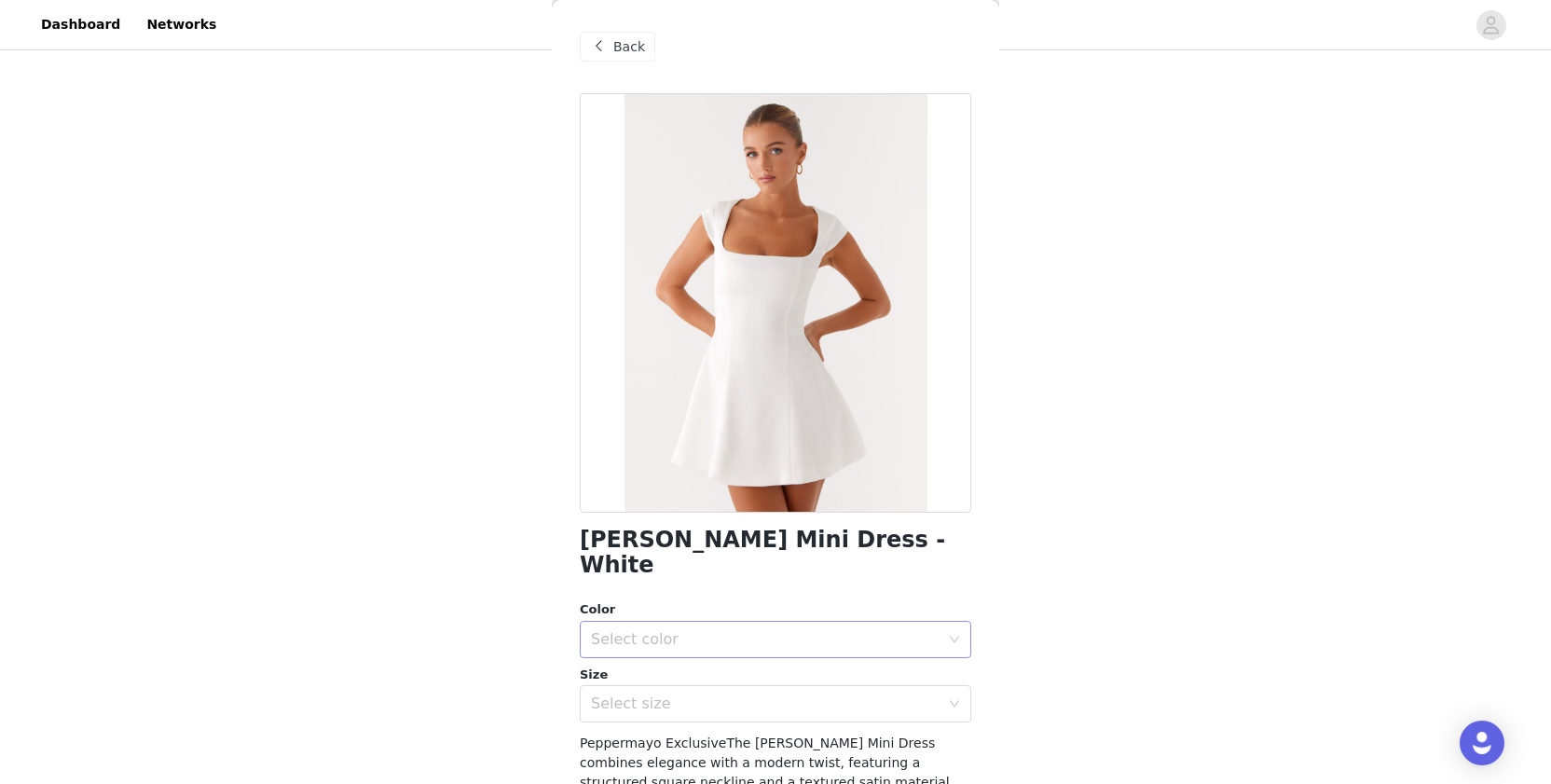
click at [744, 630] on div "Select color" at bounding box center [766, 638] width 348 height 19
click at [721, 645] on li "White" at bounding box center [776, 654] width 392 height 30
click at [690, 694] on div "Select size" at bounding box center [766, 703] width 348 height 19
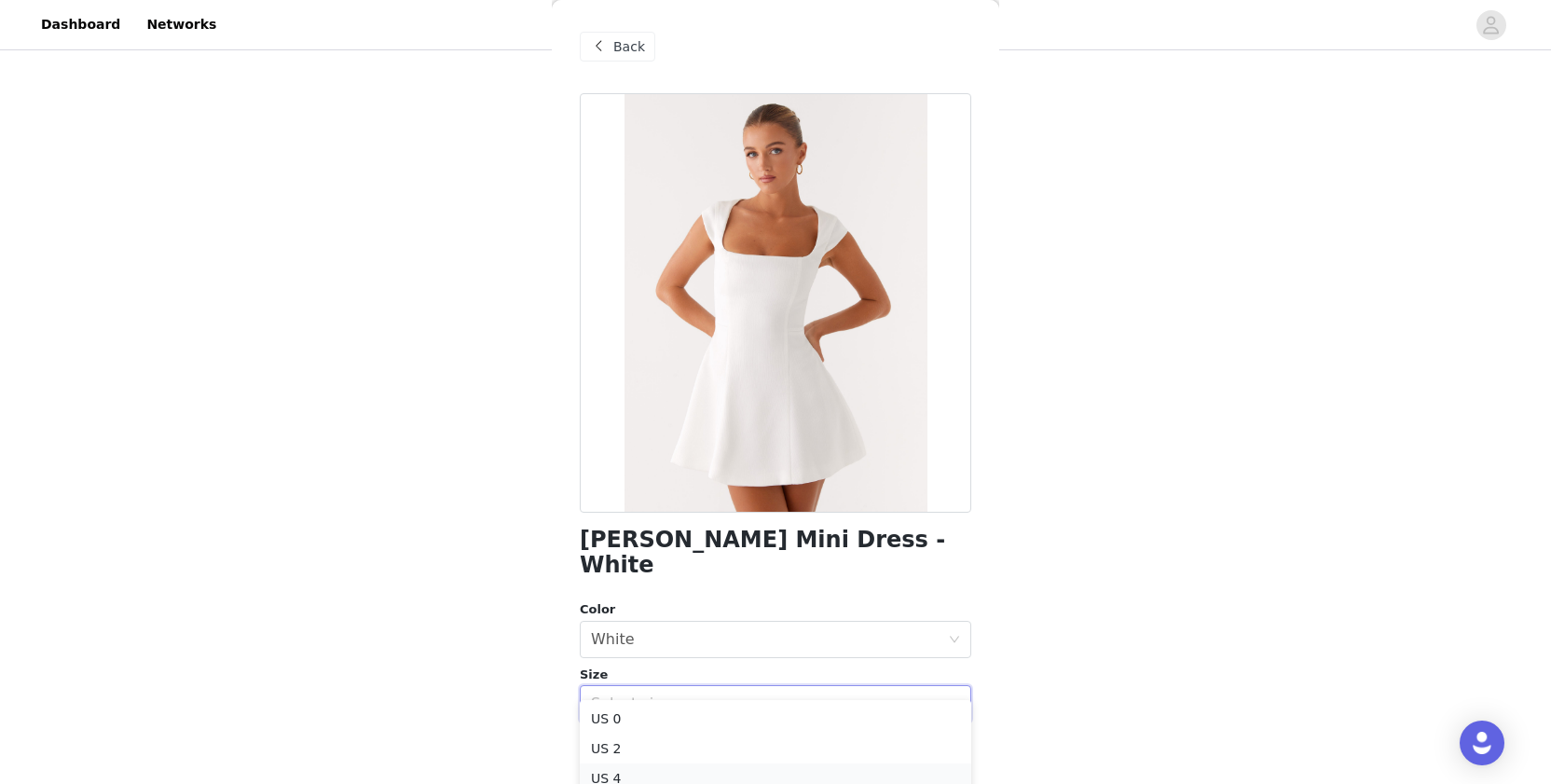
click at [637, 772] on li "US 4" at bounding box center [776, 778] width 392 height 30
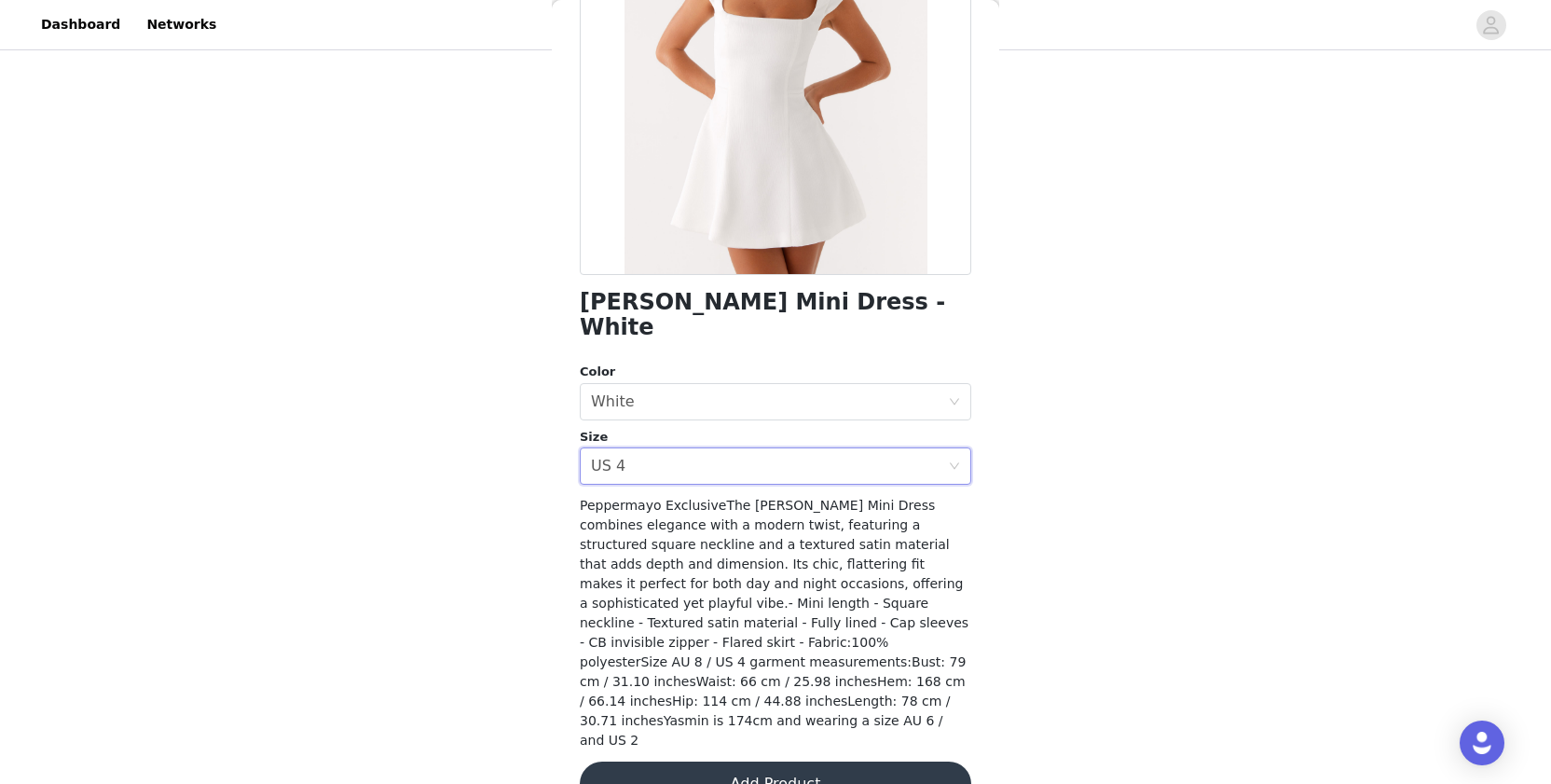
scroll to position [237, 0]
click at [689, 762] on button "Add Product" at bounding box center [776, 784] width 392 height 44
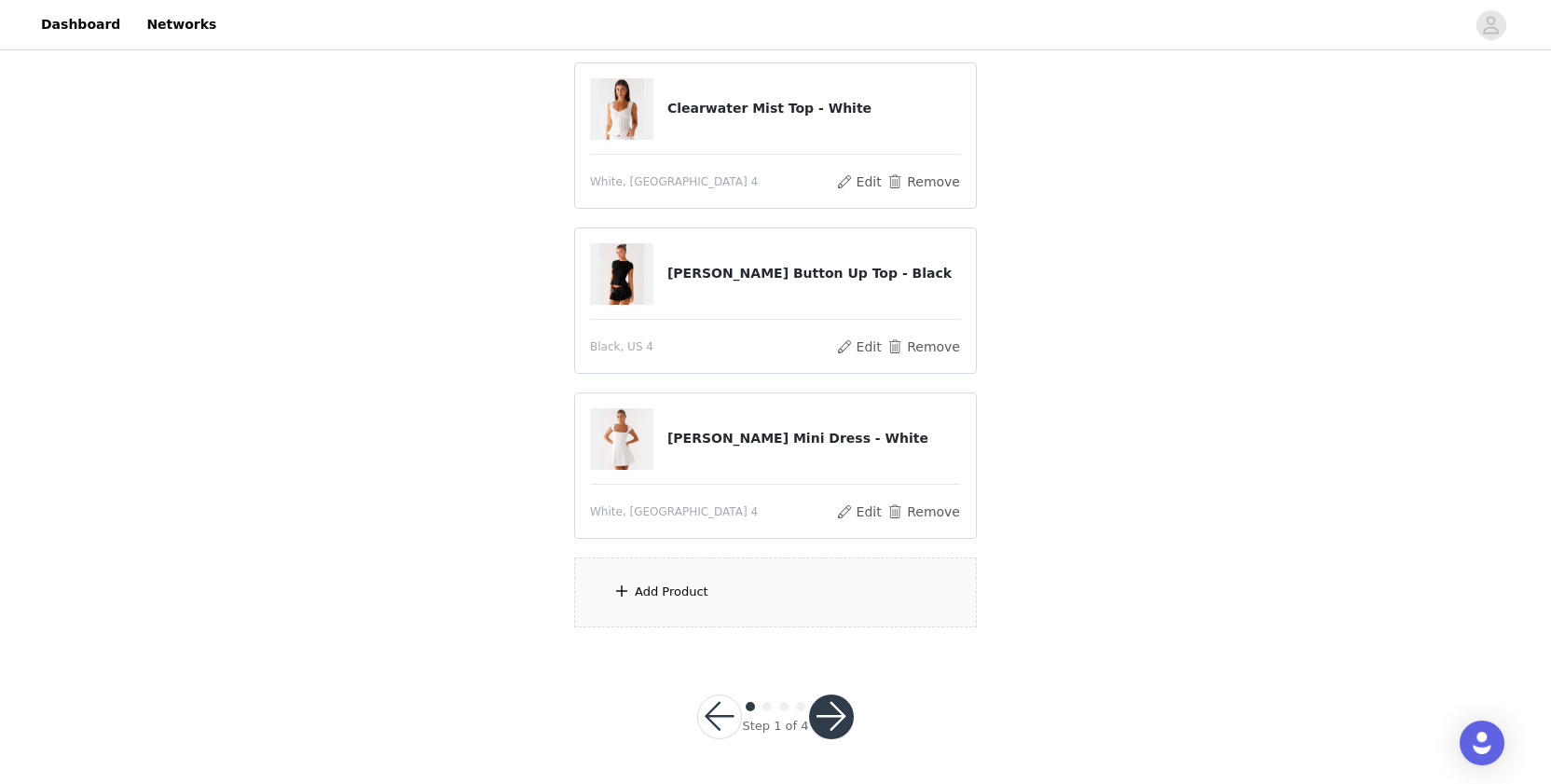
click at [715, 587] on div "Add Product" at bounding box center [776, 591] width 403 height 70
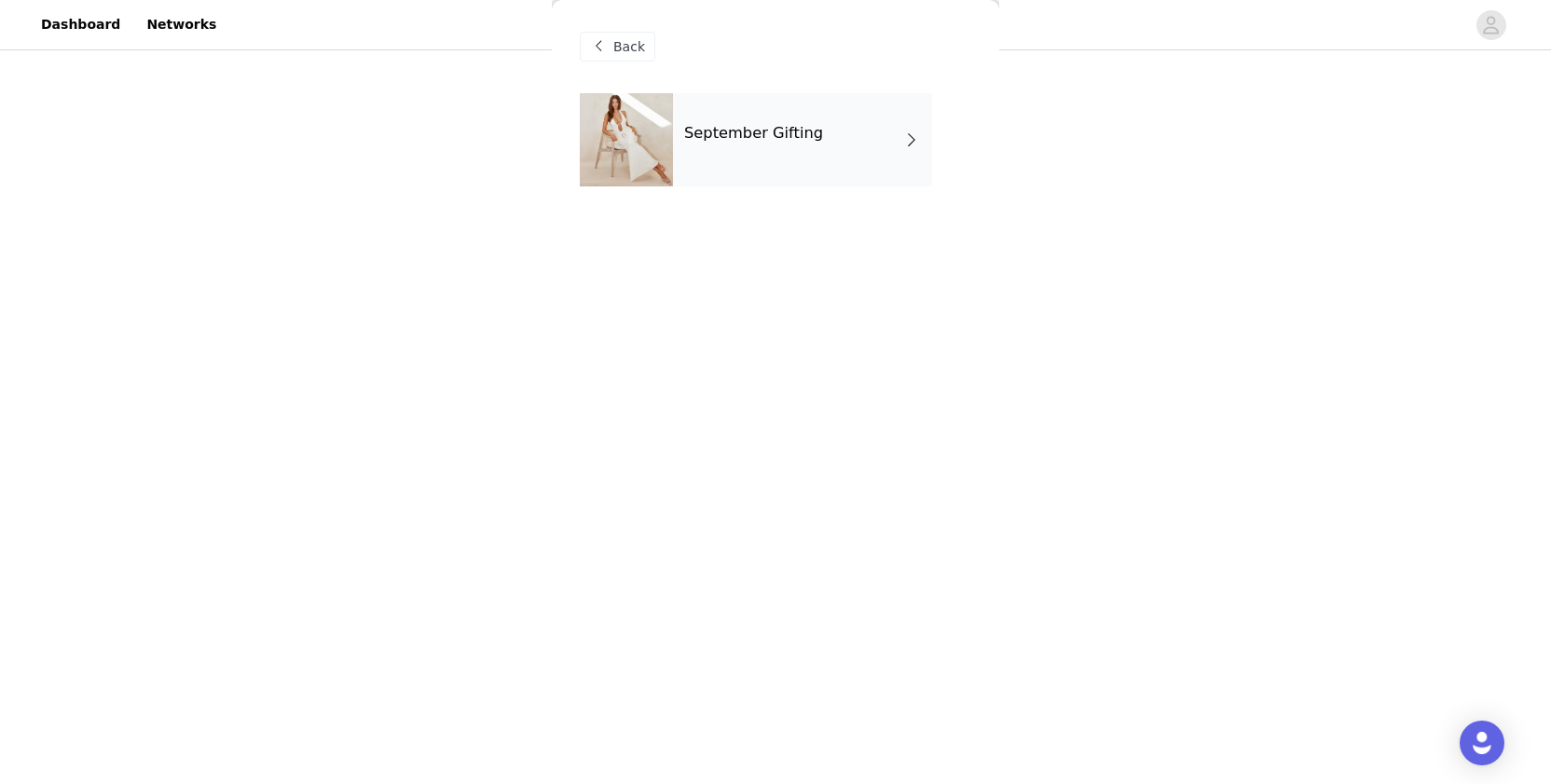
scroll to position [359, 0]
click at [841, 133] on div "September Gifting" at bounding box center [802, 140] width 259 height 93
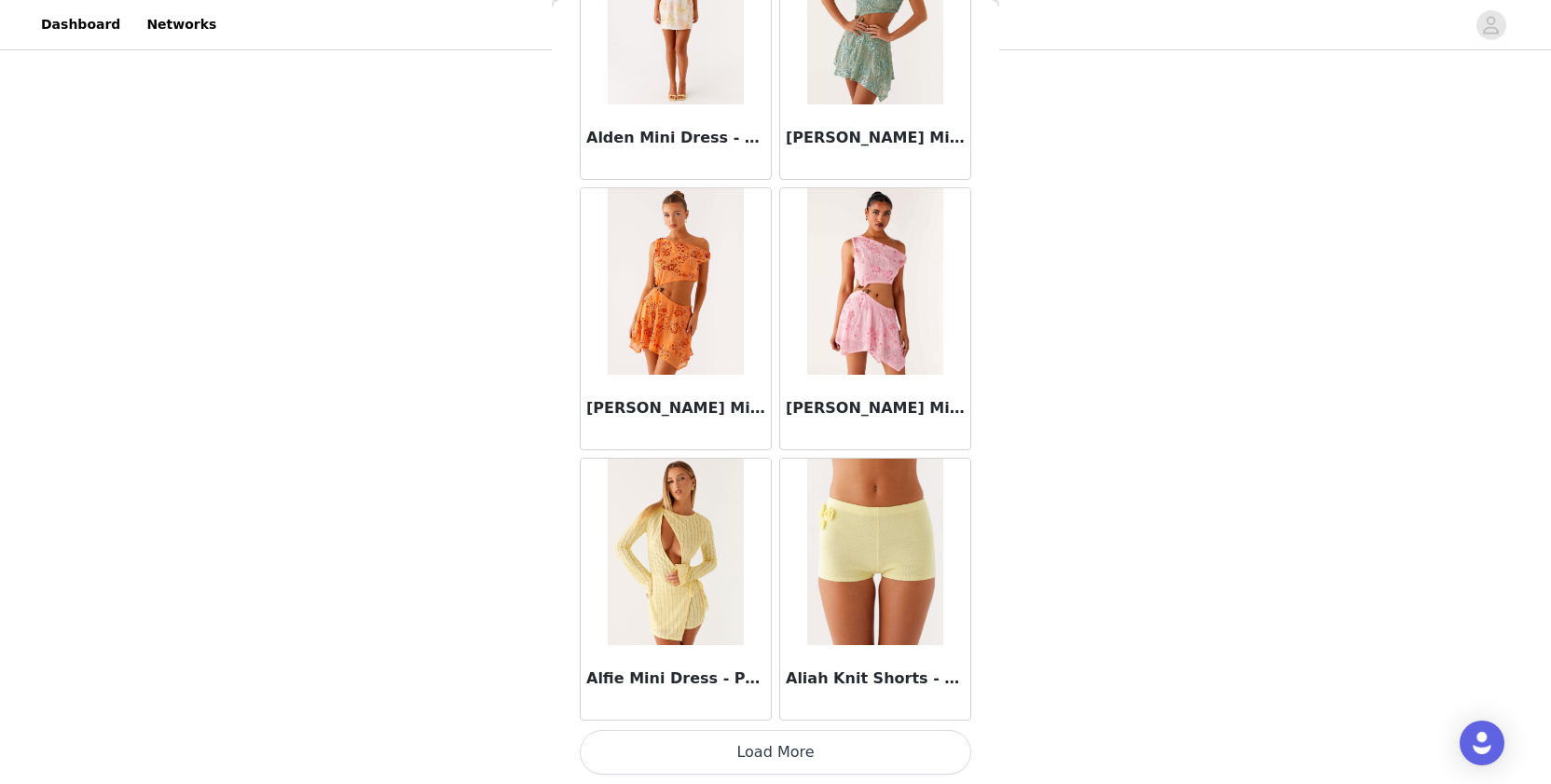
click at [683, 747] on button "Load More" at bounding box center [776, 752] width 392 height 44
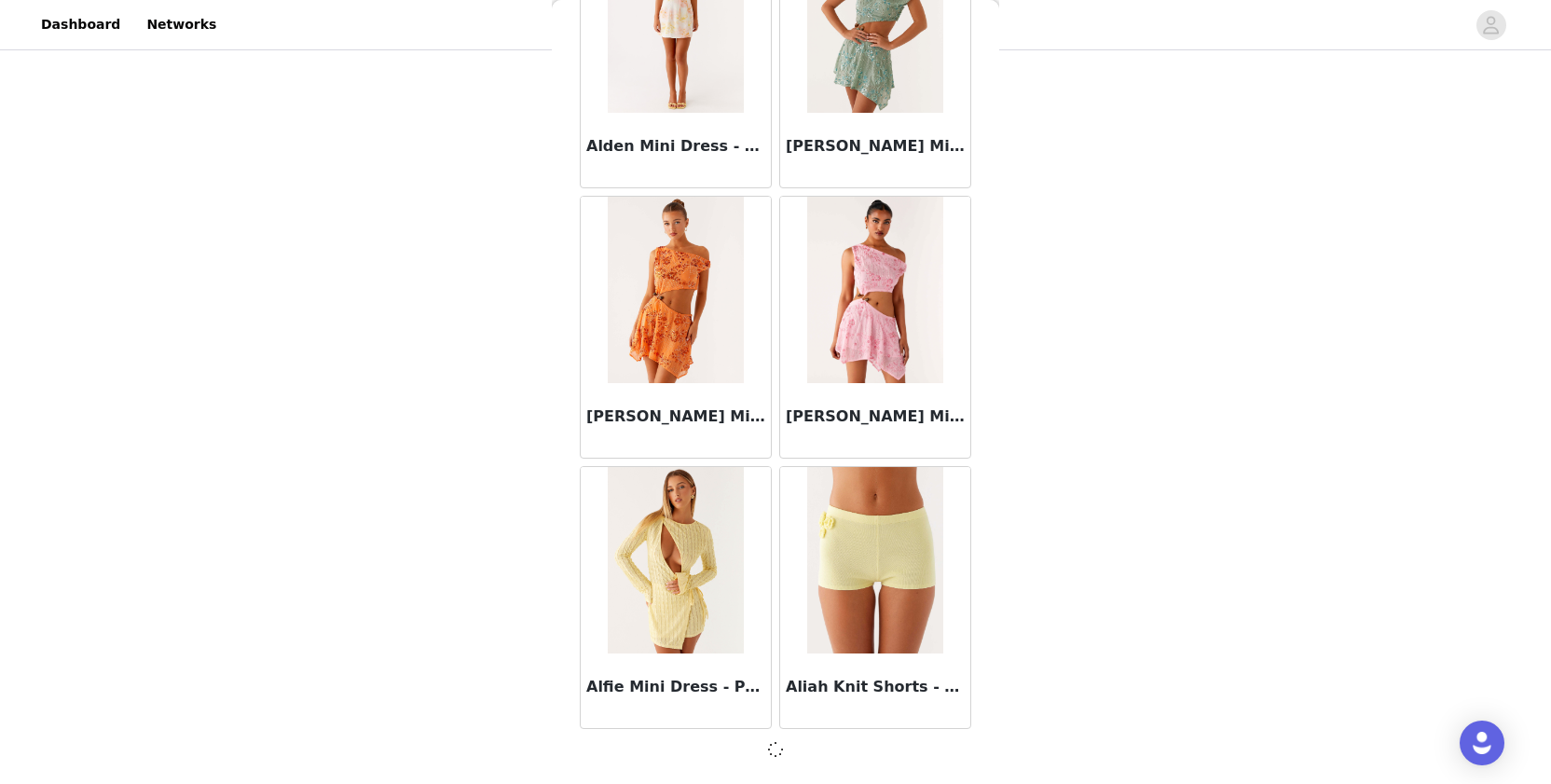
scroll to position [2059, 0]
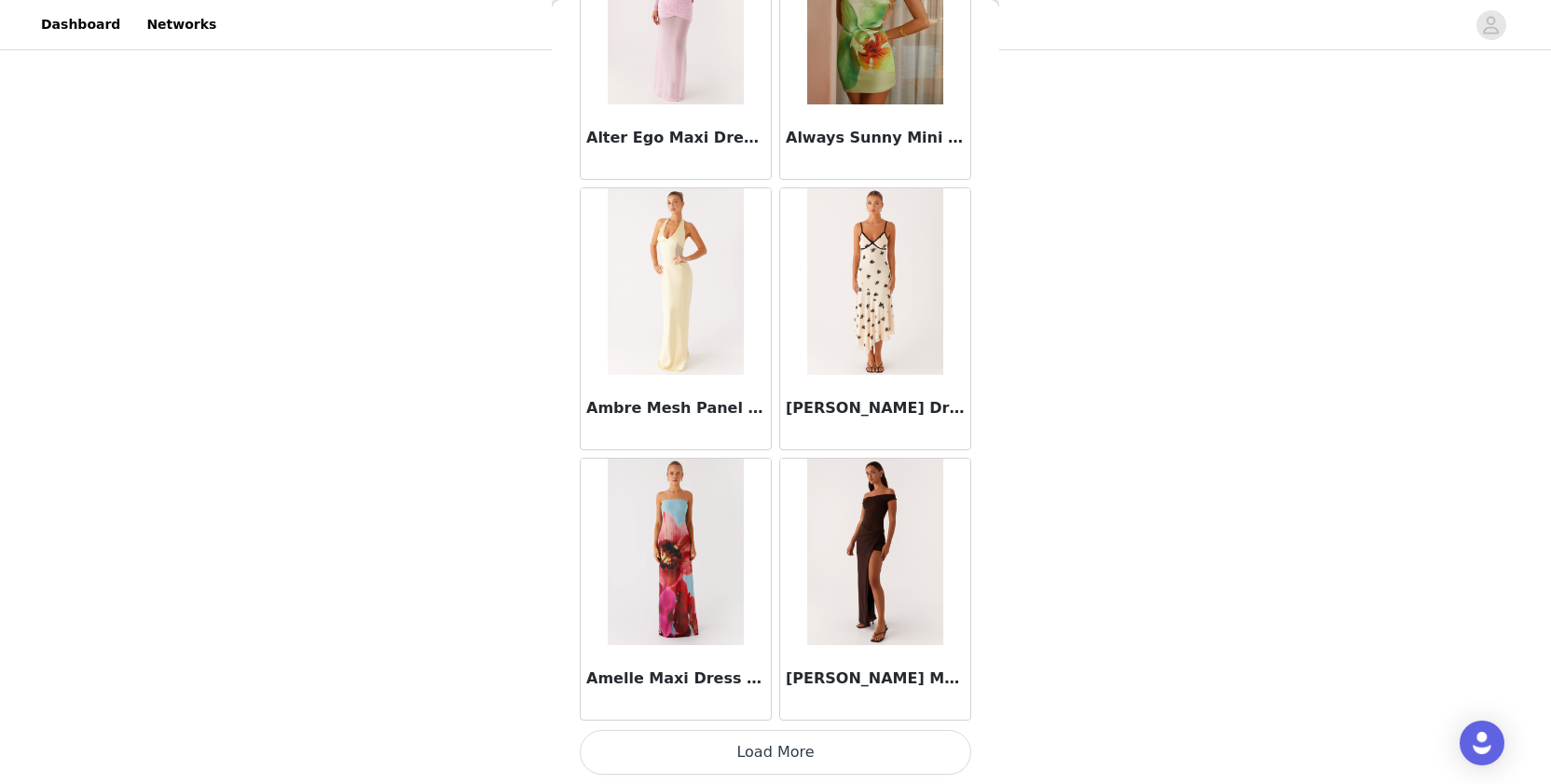
click at [667, 733] on button "Load More" at bounding box center [776, 752] width 392 height 44
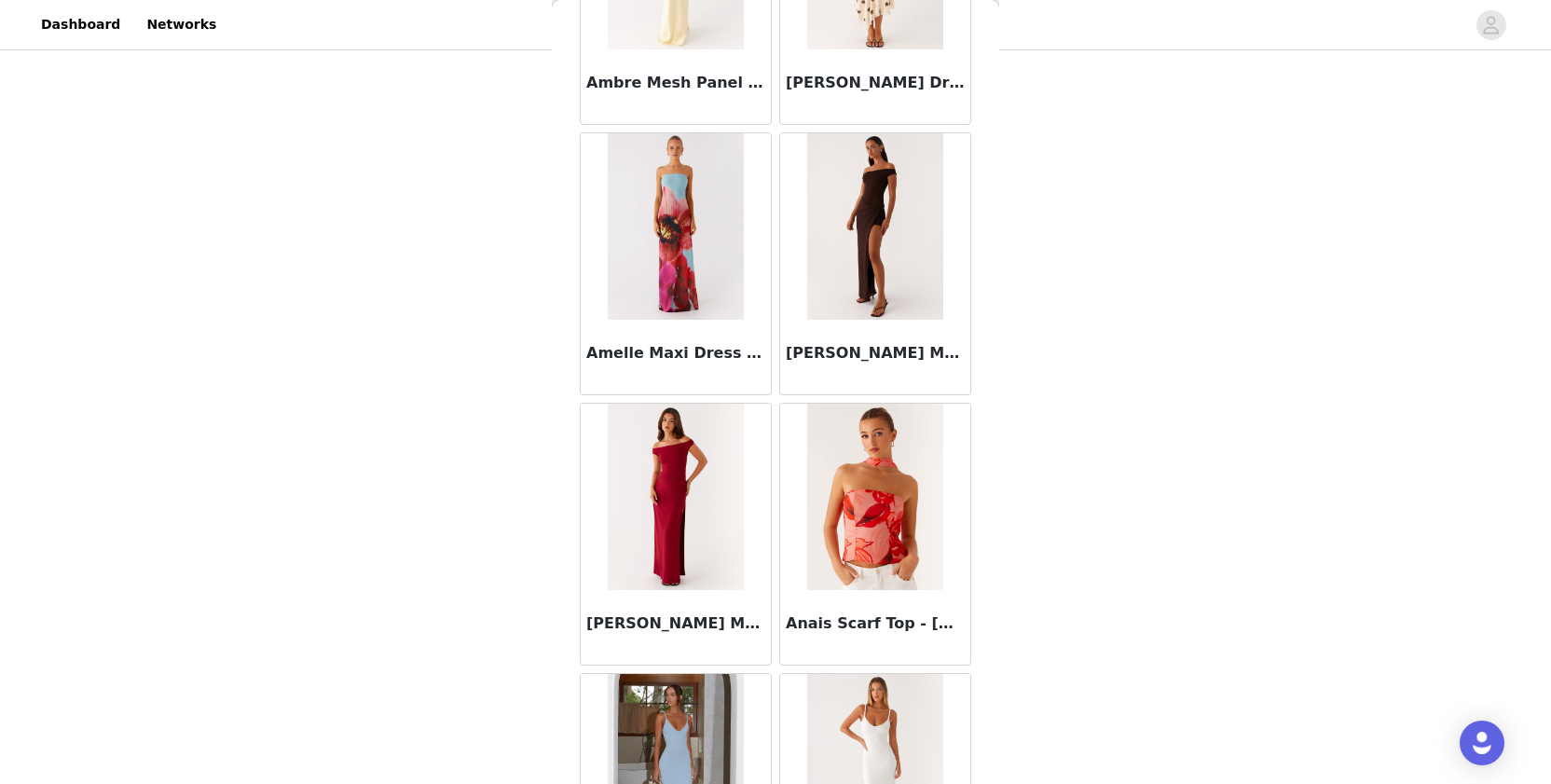
scroll to position [359, 0]
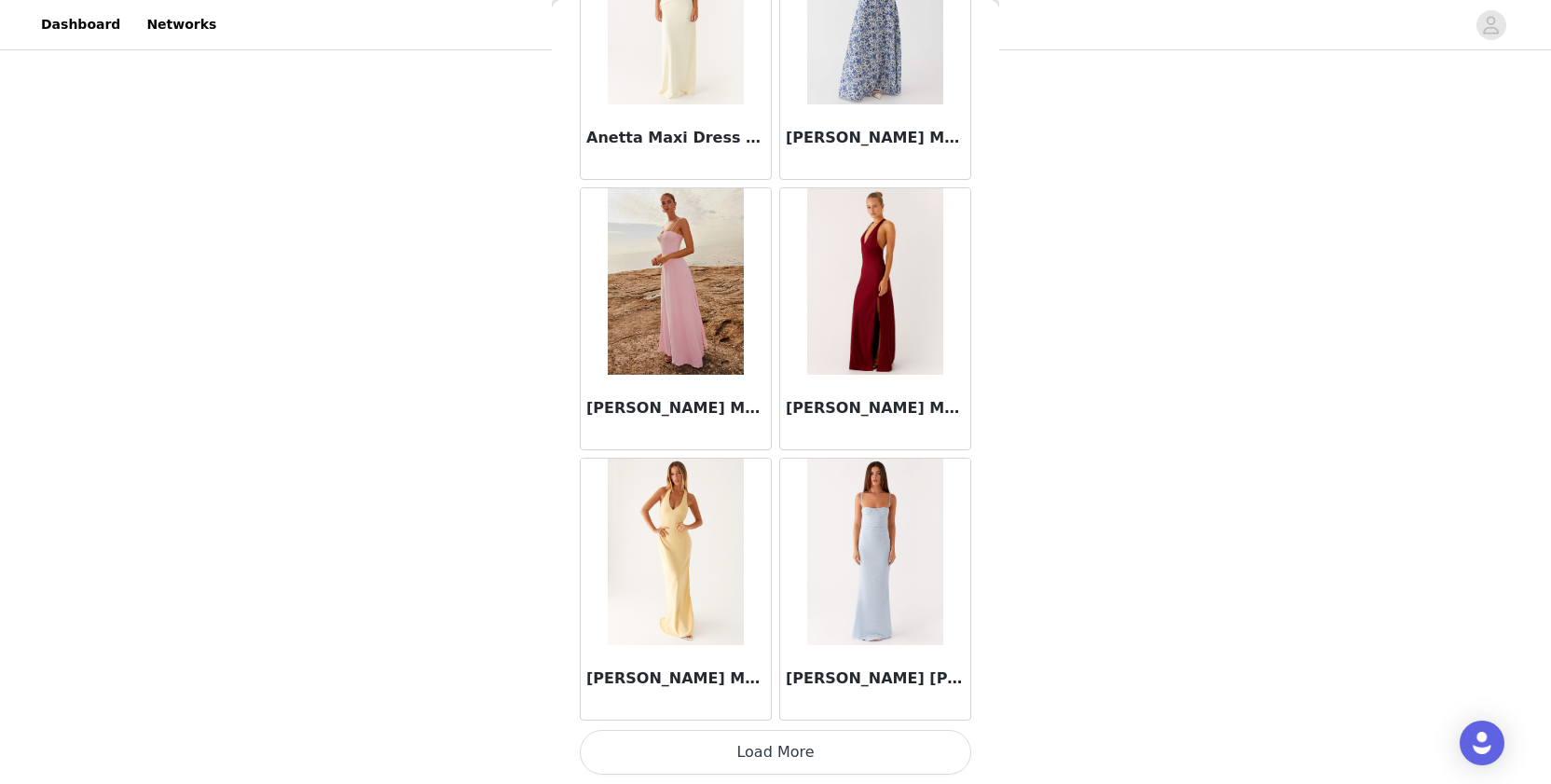
click at [651, 751] on button "Load More" at bounding box center [776, 752] width 392 height 44
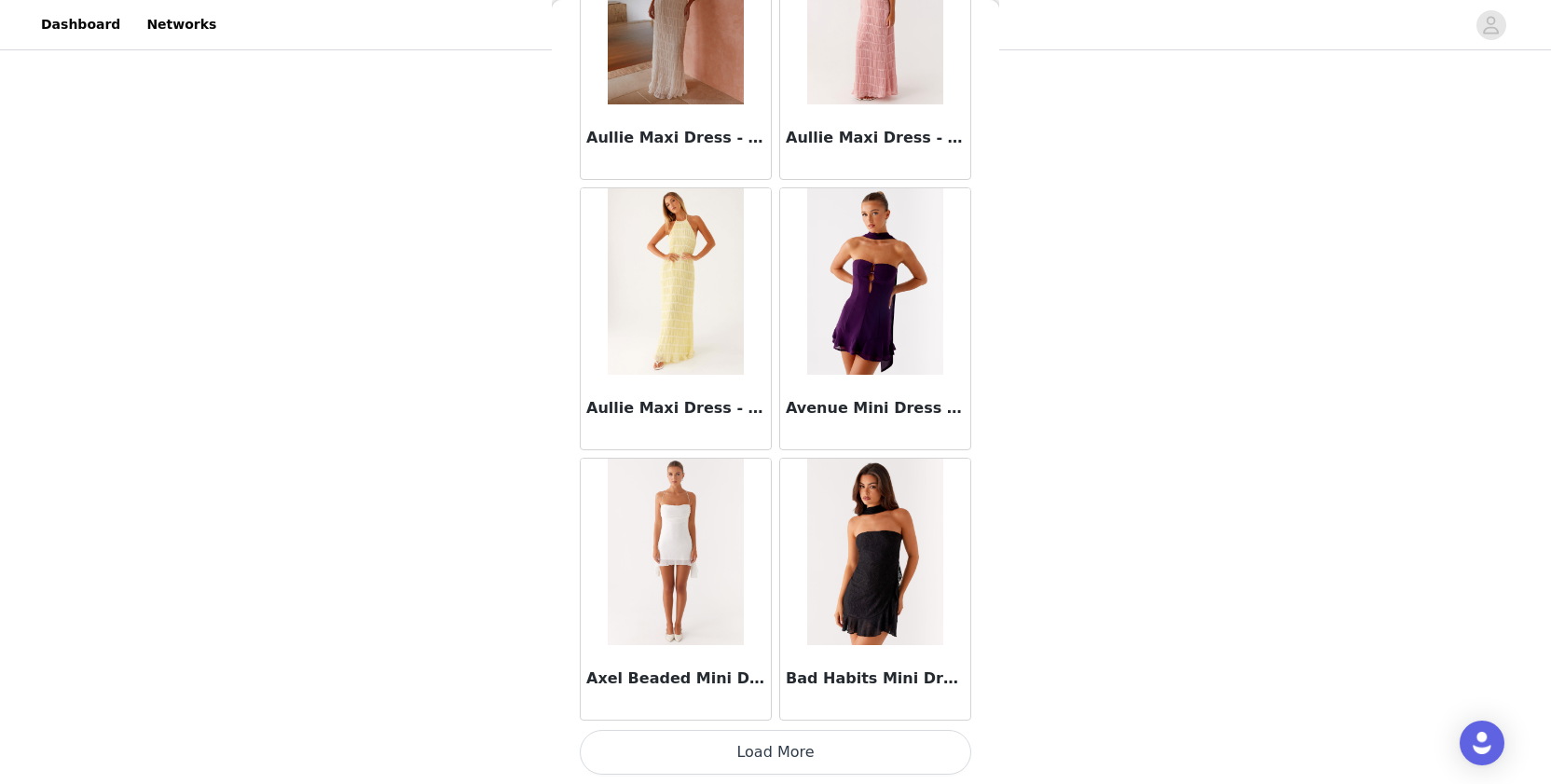
click at [646, 766] on button "Load More" at bounding box center [776, 752] width 392 height 44
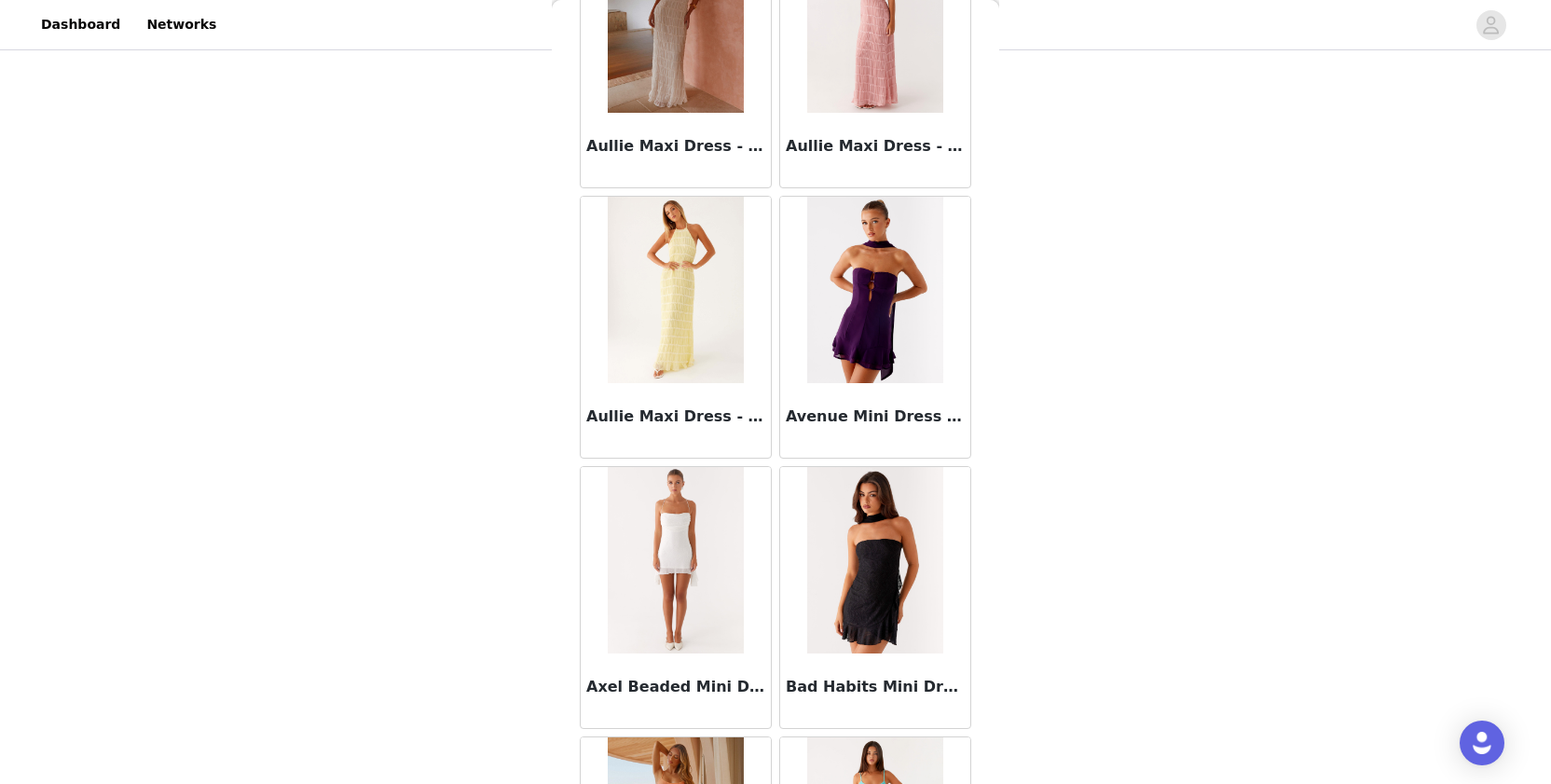
scroll to position [359, 0]
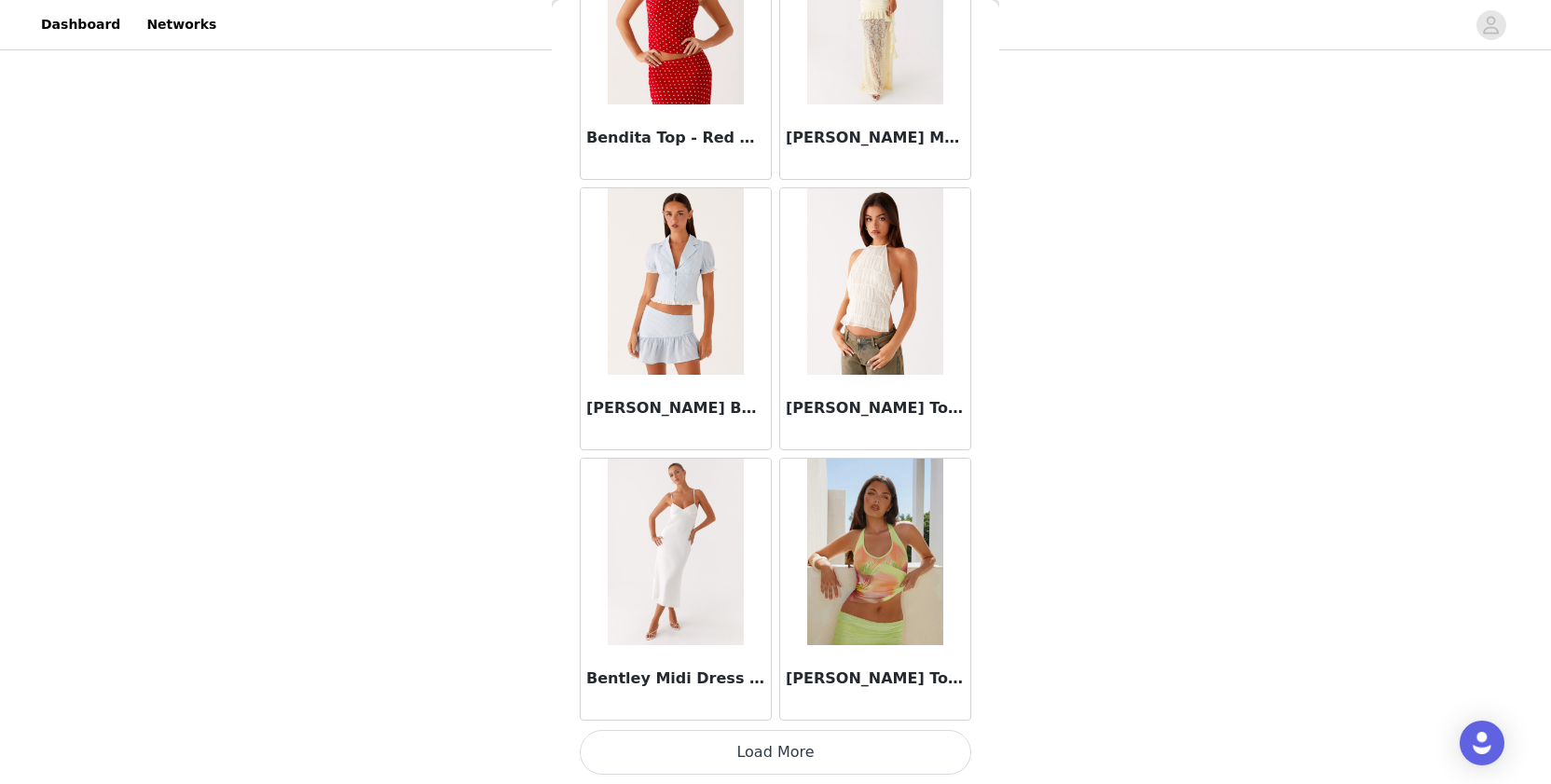
click at [648, 749] on button "Load More" at bounding box center [776, 752] width 392 height 44
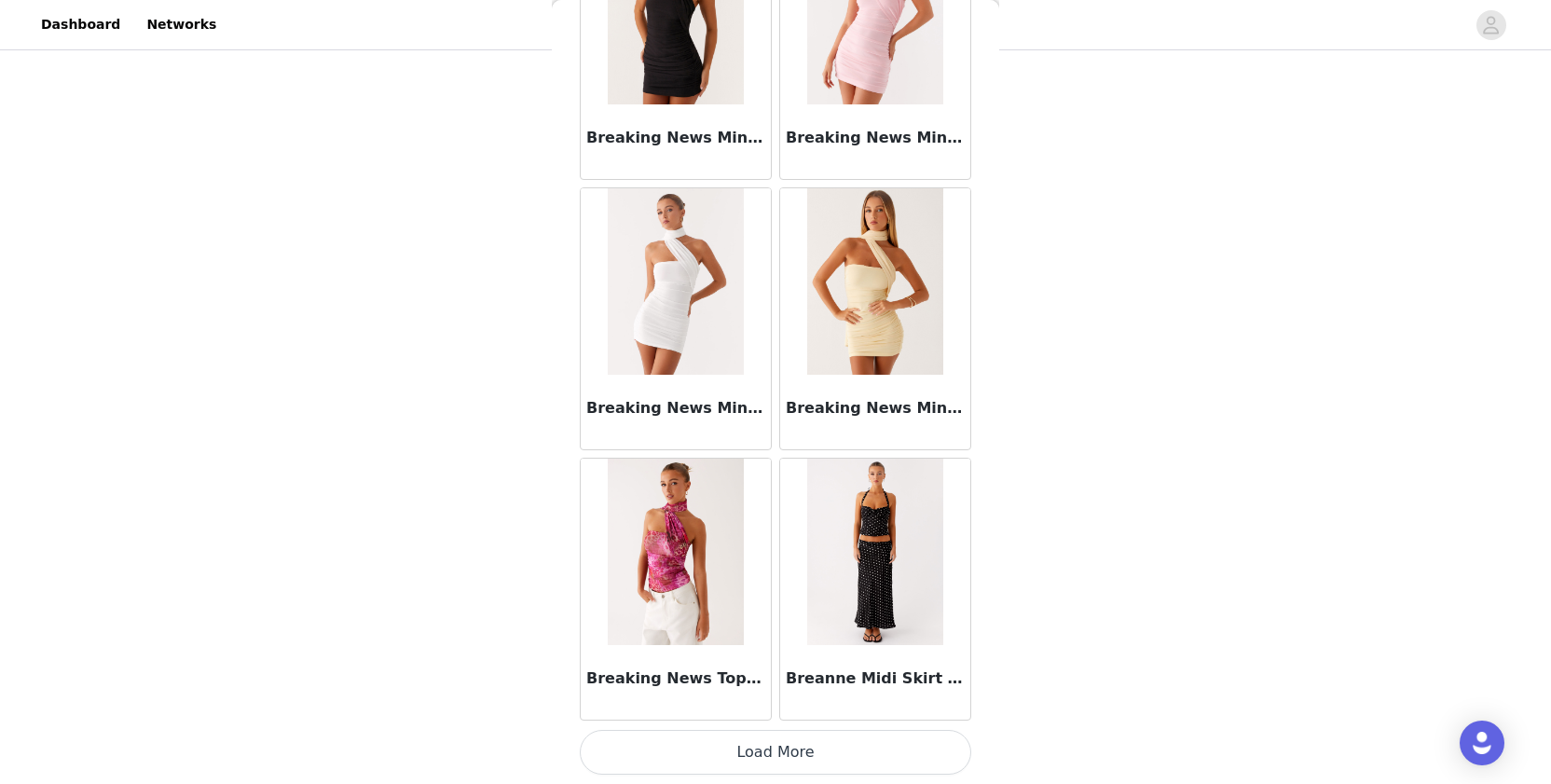
click at [659, 772] on button "Load More" at bounding box center [776, 752] width 392 height 44
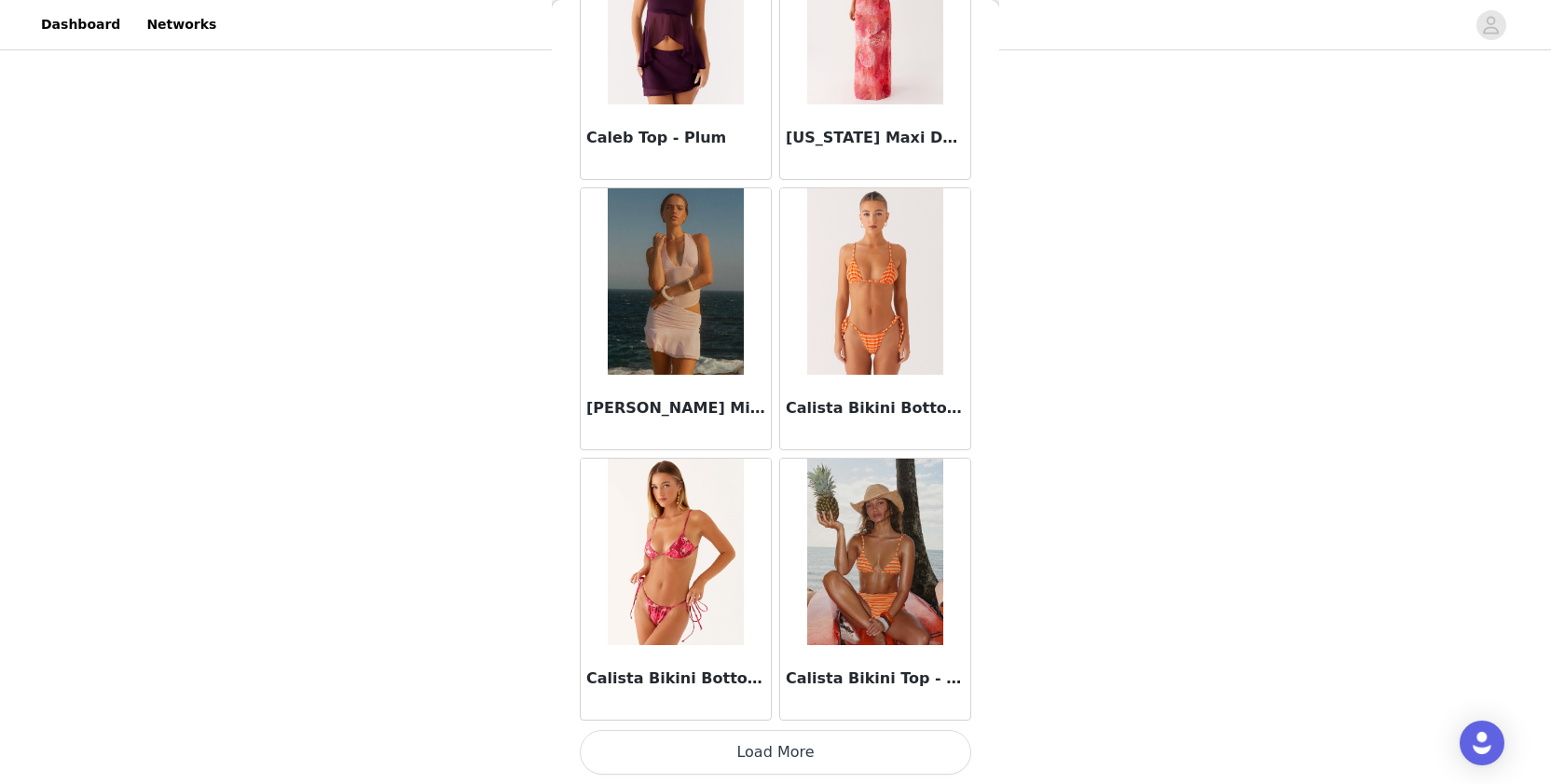
click at [676, 743] on button "Load More" at bounding box center [776, 752] width 392 height 44
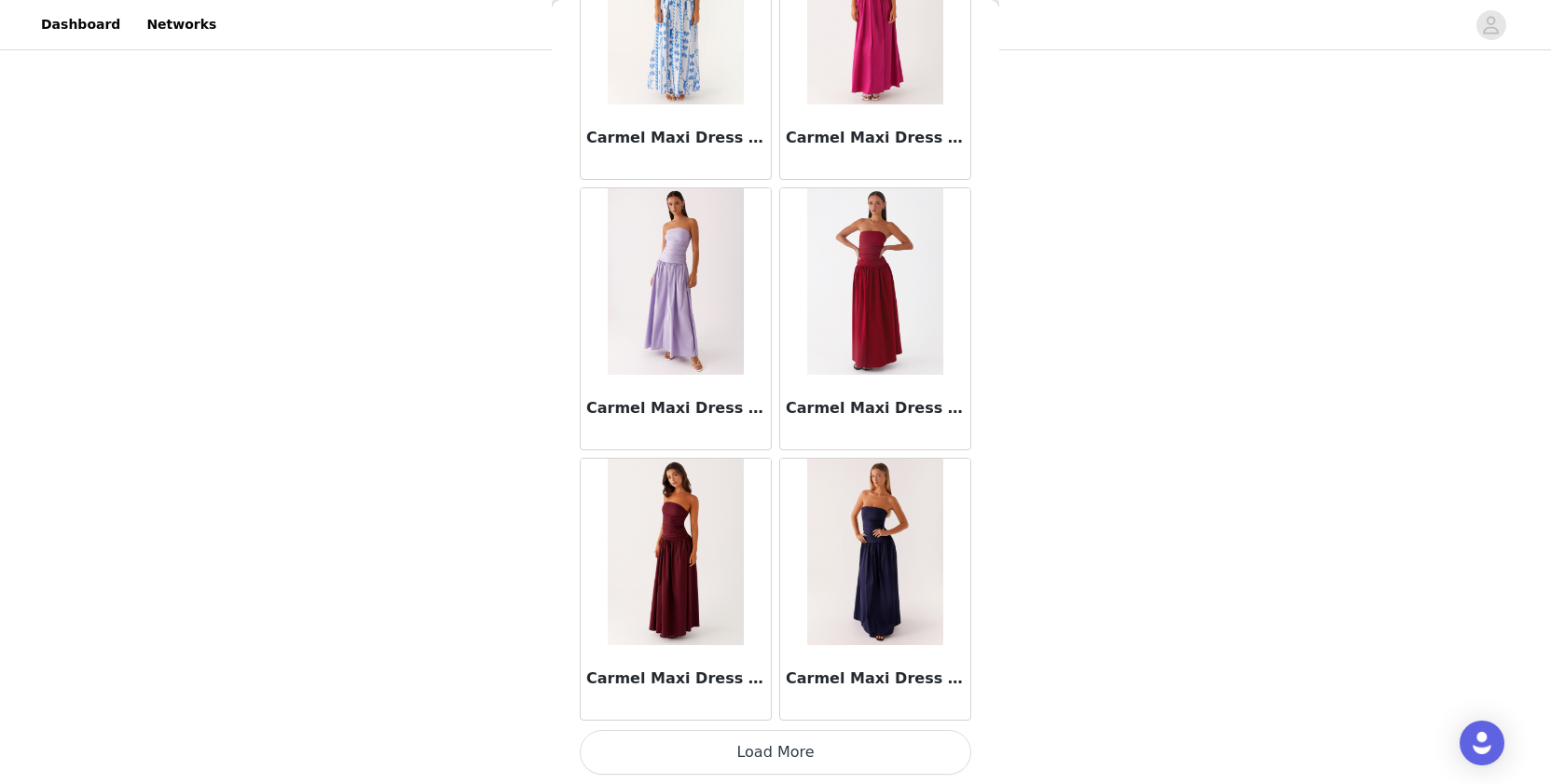
click at [741, 738] on button "Load More" at bounding box center [776, 752] width 392 height 44
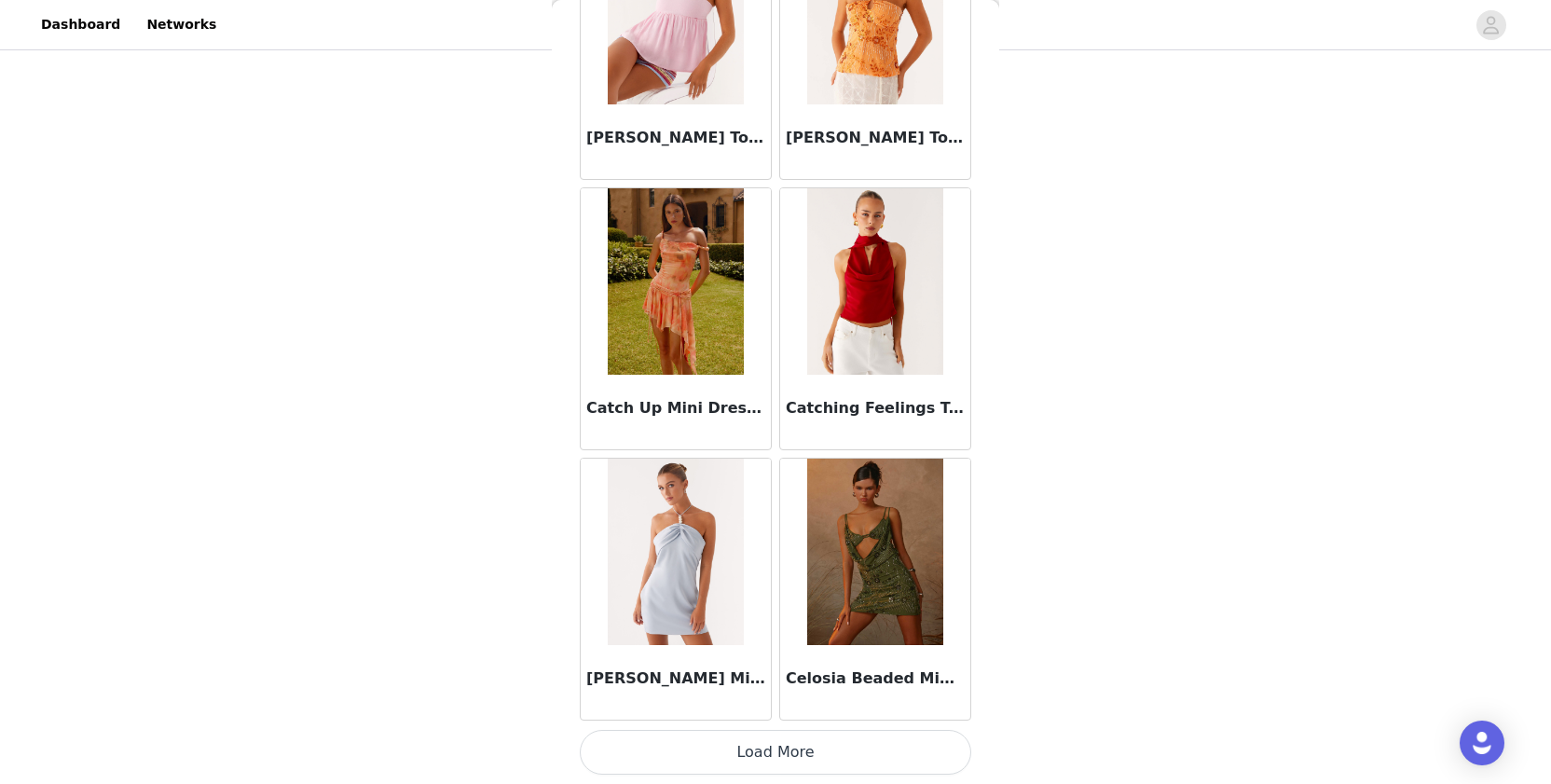
click at [719, 744] on button "Load More" at bounding box center [776, 752] width 392 height 44
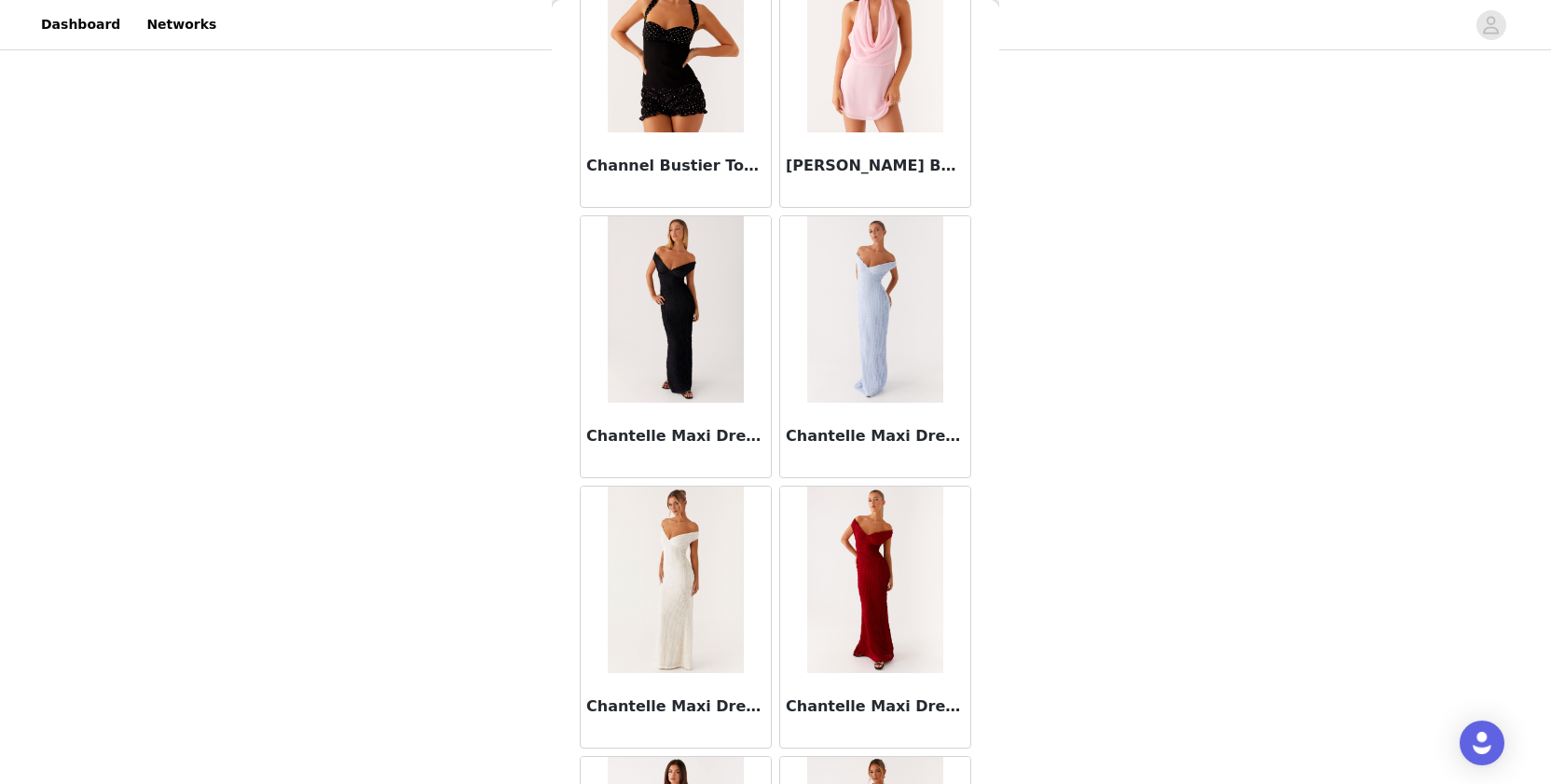
scroll to position [359, 0]
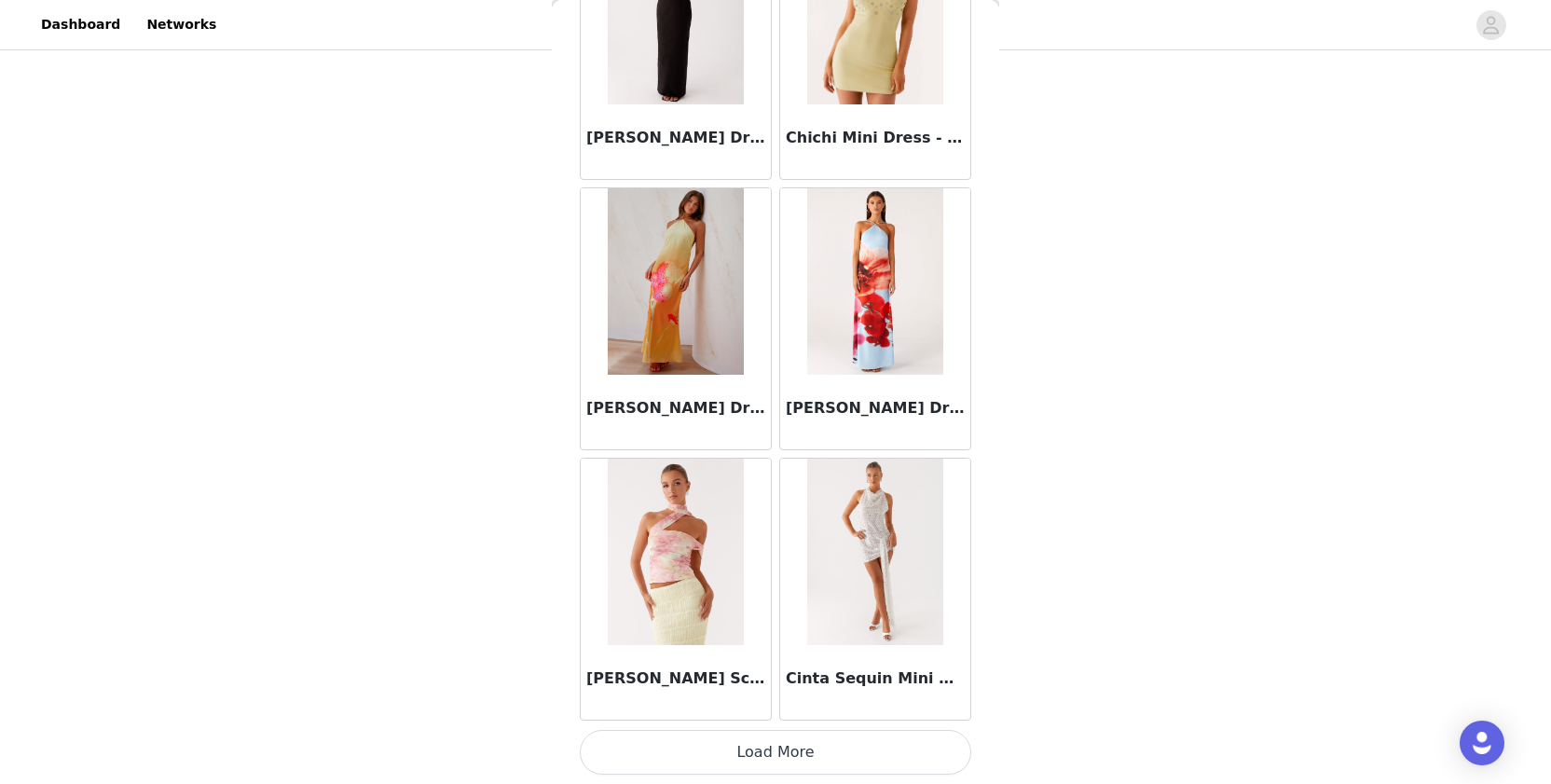
click at [692, 732] on button "Load More" at bounding box center [776, 752] width 392 height 44
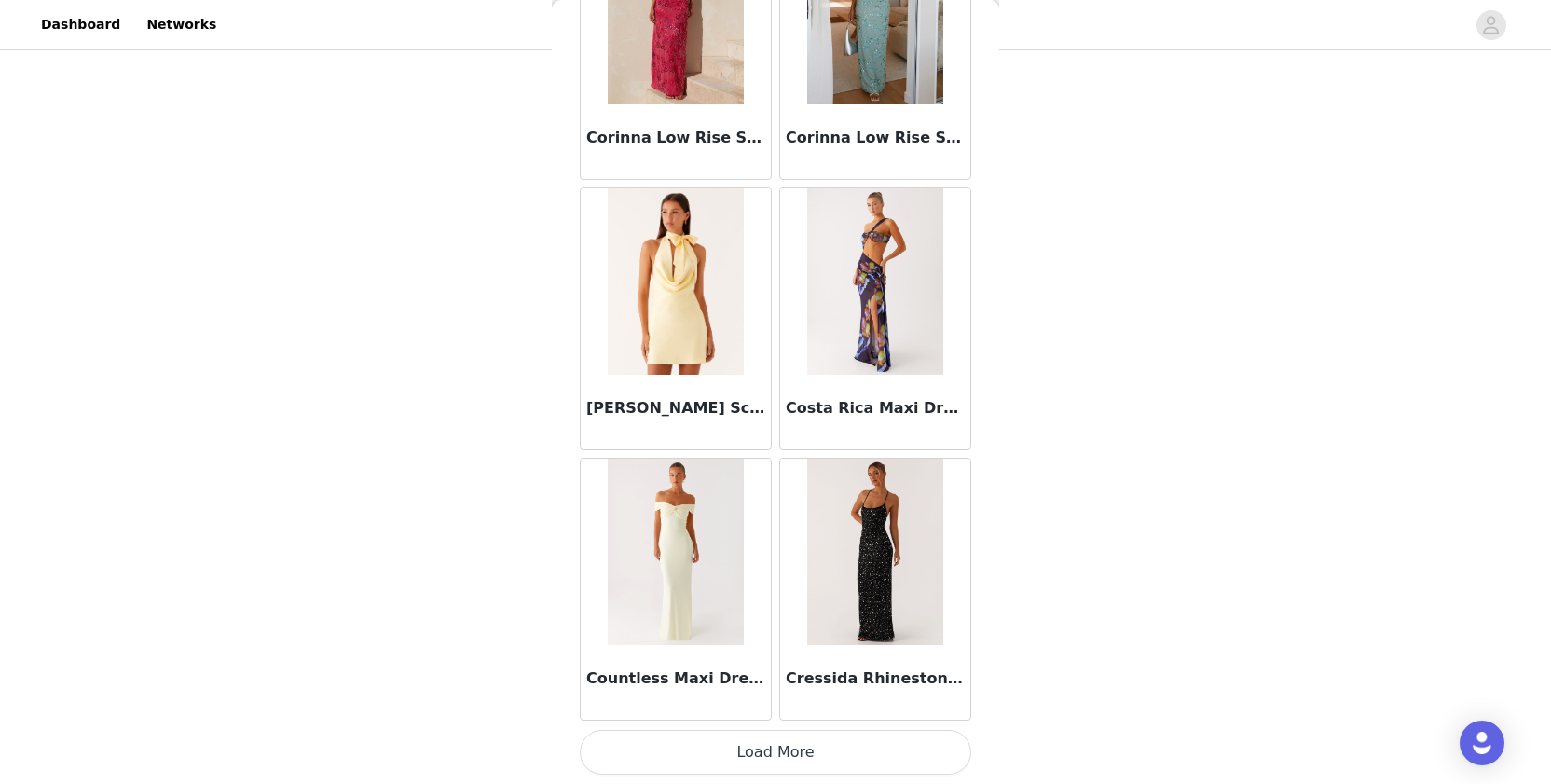
click at [663, 754] on button "Load More" at bounding box center [776, 752] width 392 height 44
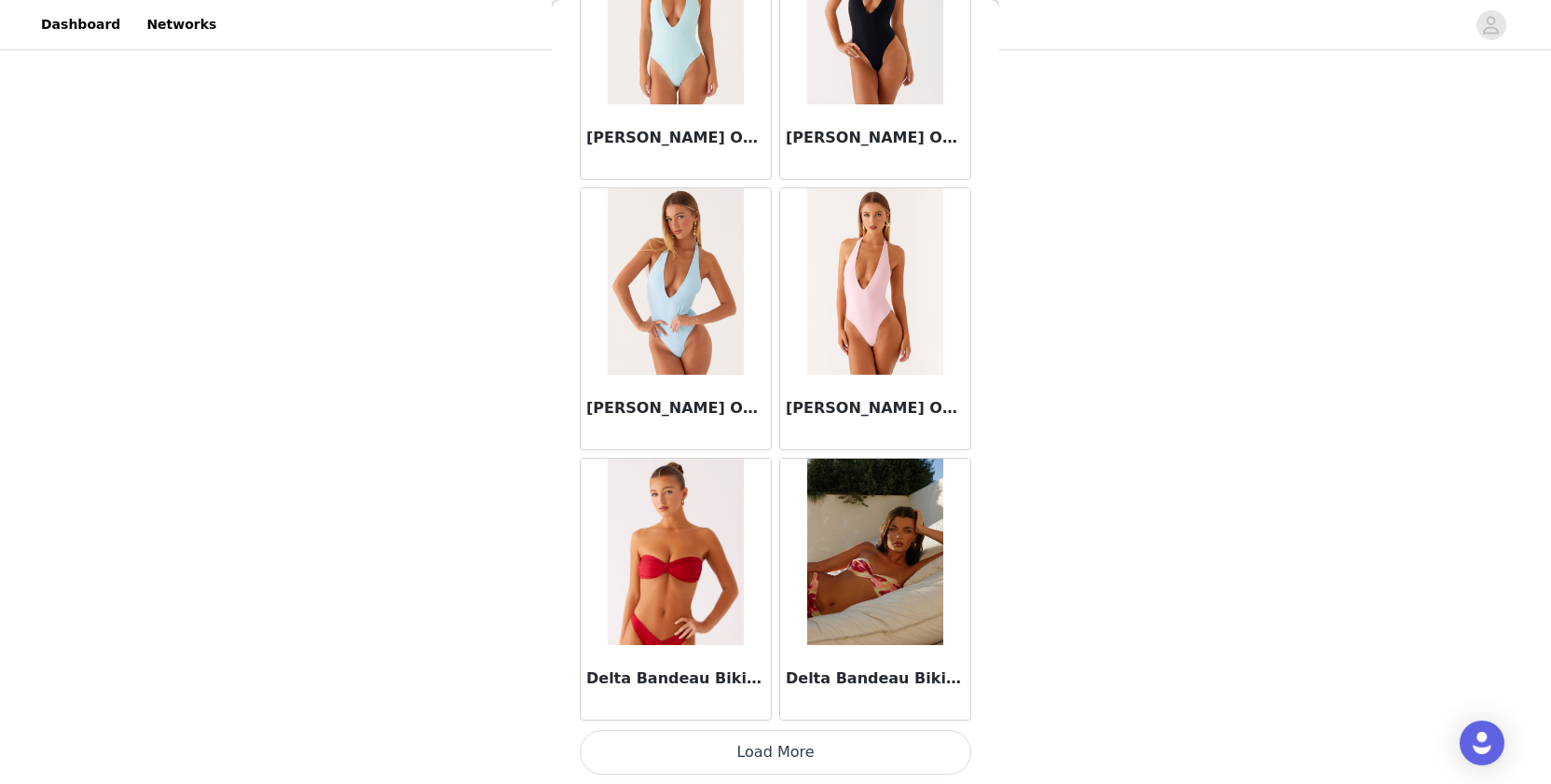
click at [647, 751] on button "Load More" at bounding box center [776, 752] width 392 height 44
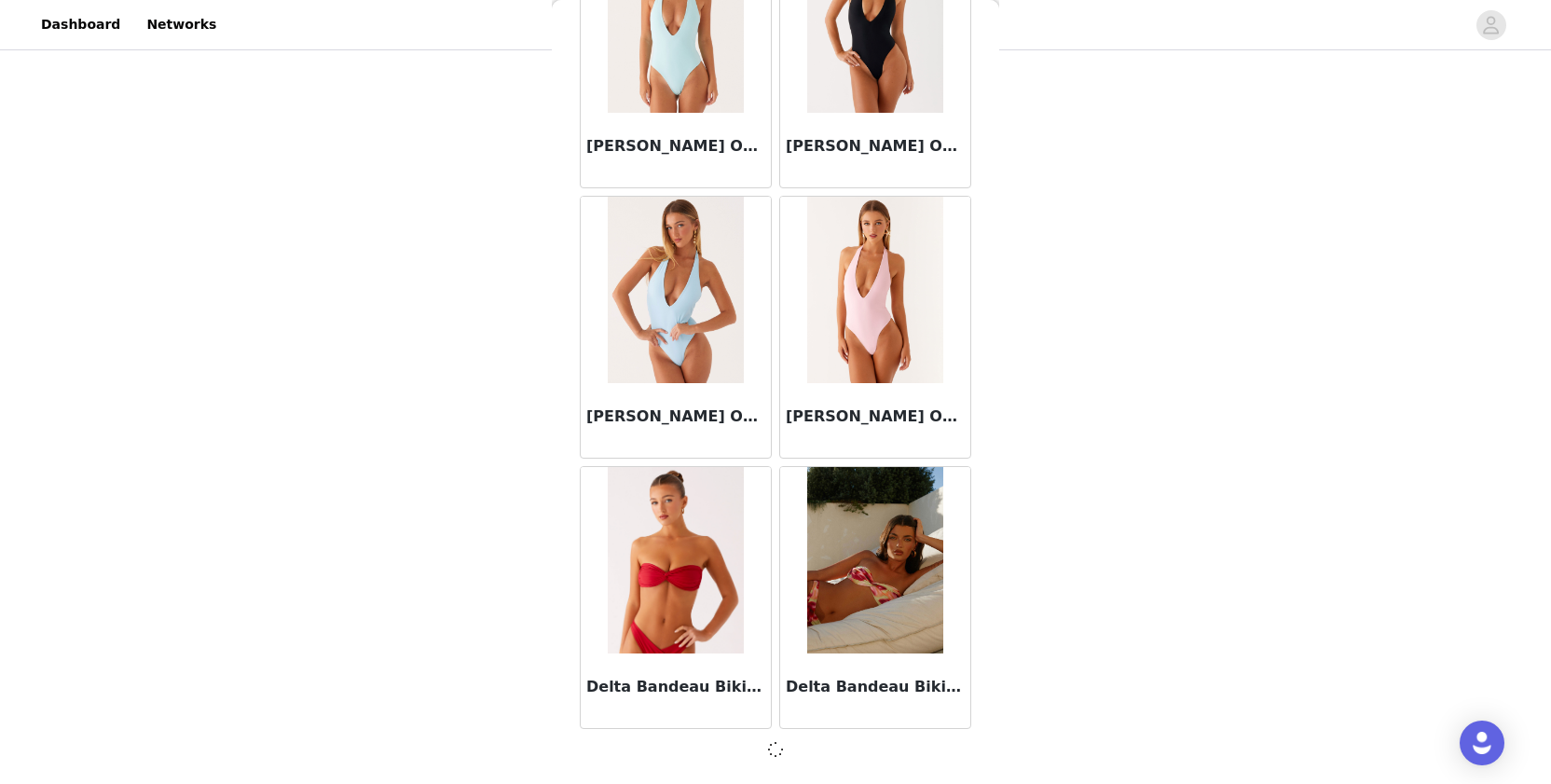
scroll to position [31784, 0]
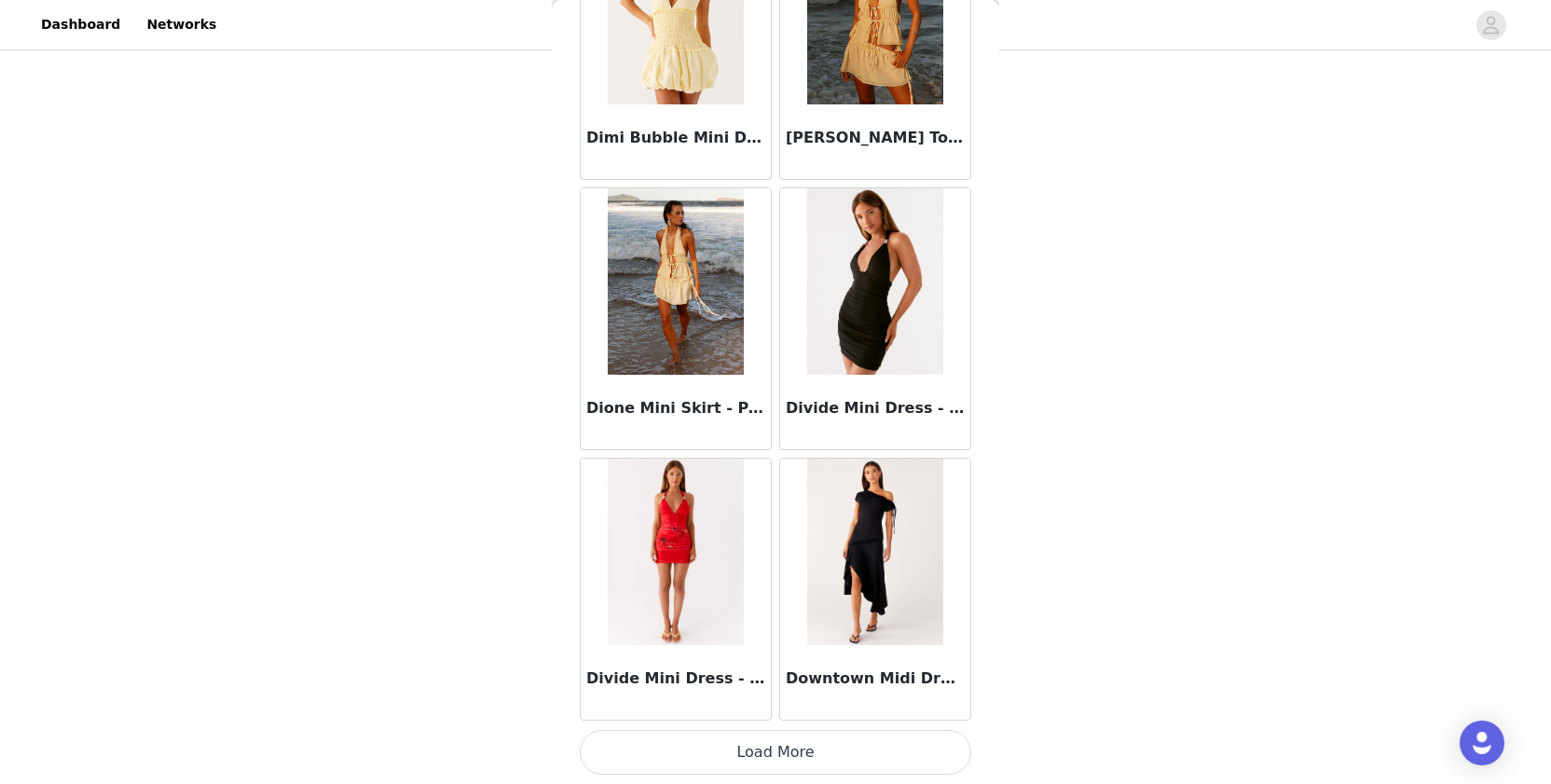
click at [644, 740] on button "Load More" at bounding box center [776, 752] width 392 height 44
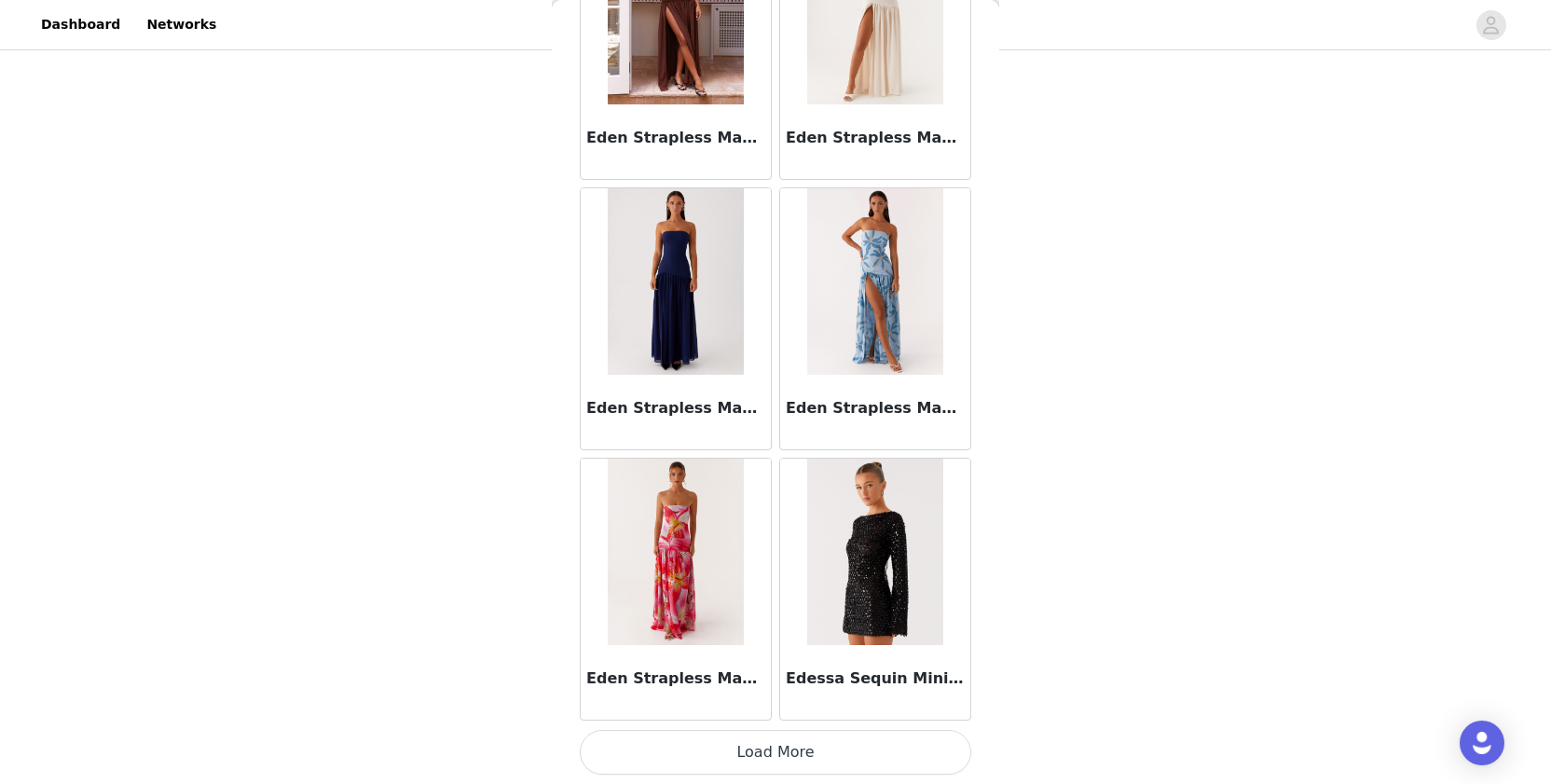
click at [643, 740] on button "Load More" at bounding box center [776, 752] width 392 height 44
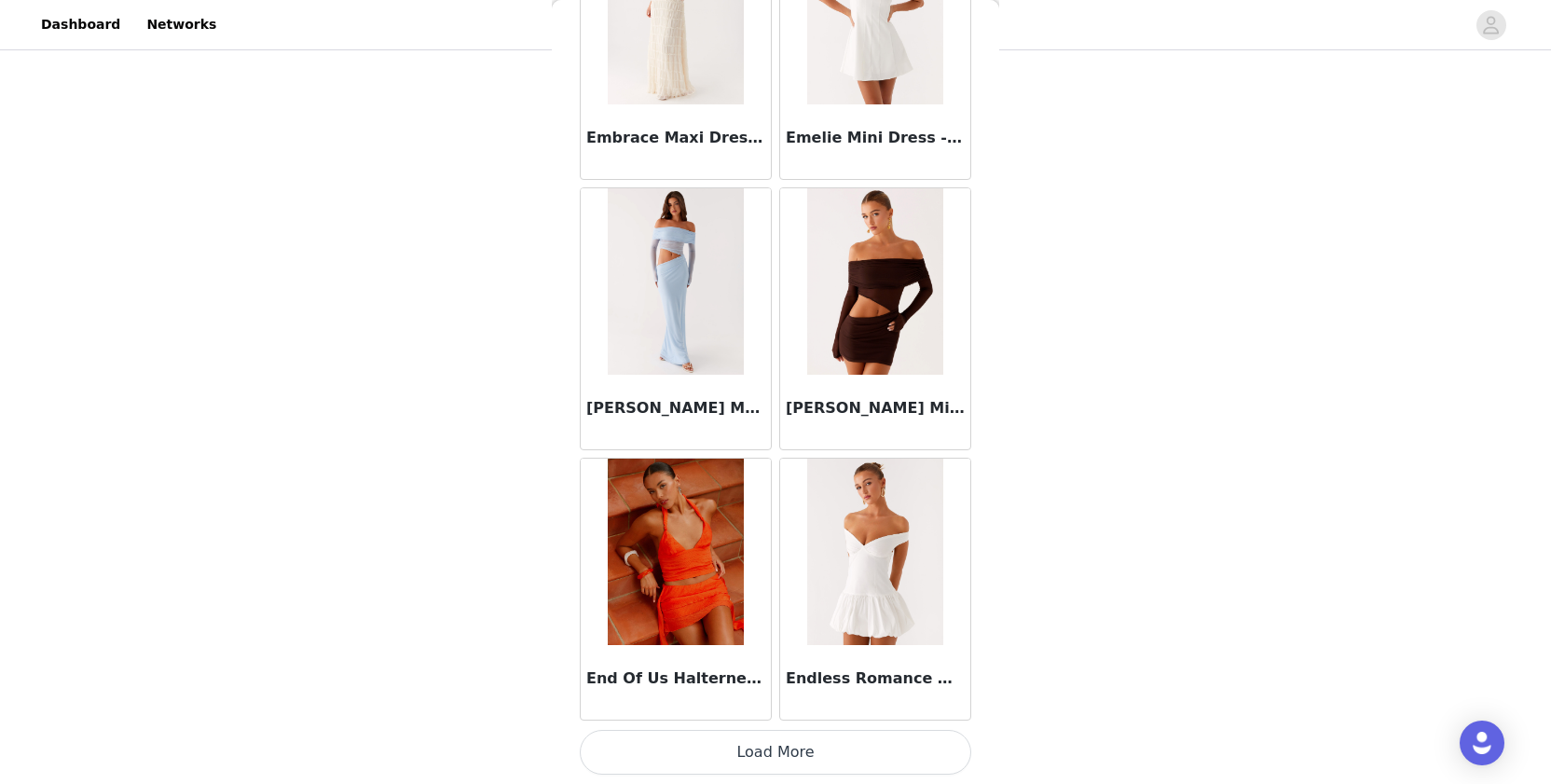
click at [634, 756] on button "Load More" at bounding box center [776, 752] width 392 height 44
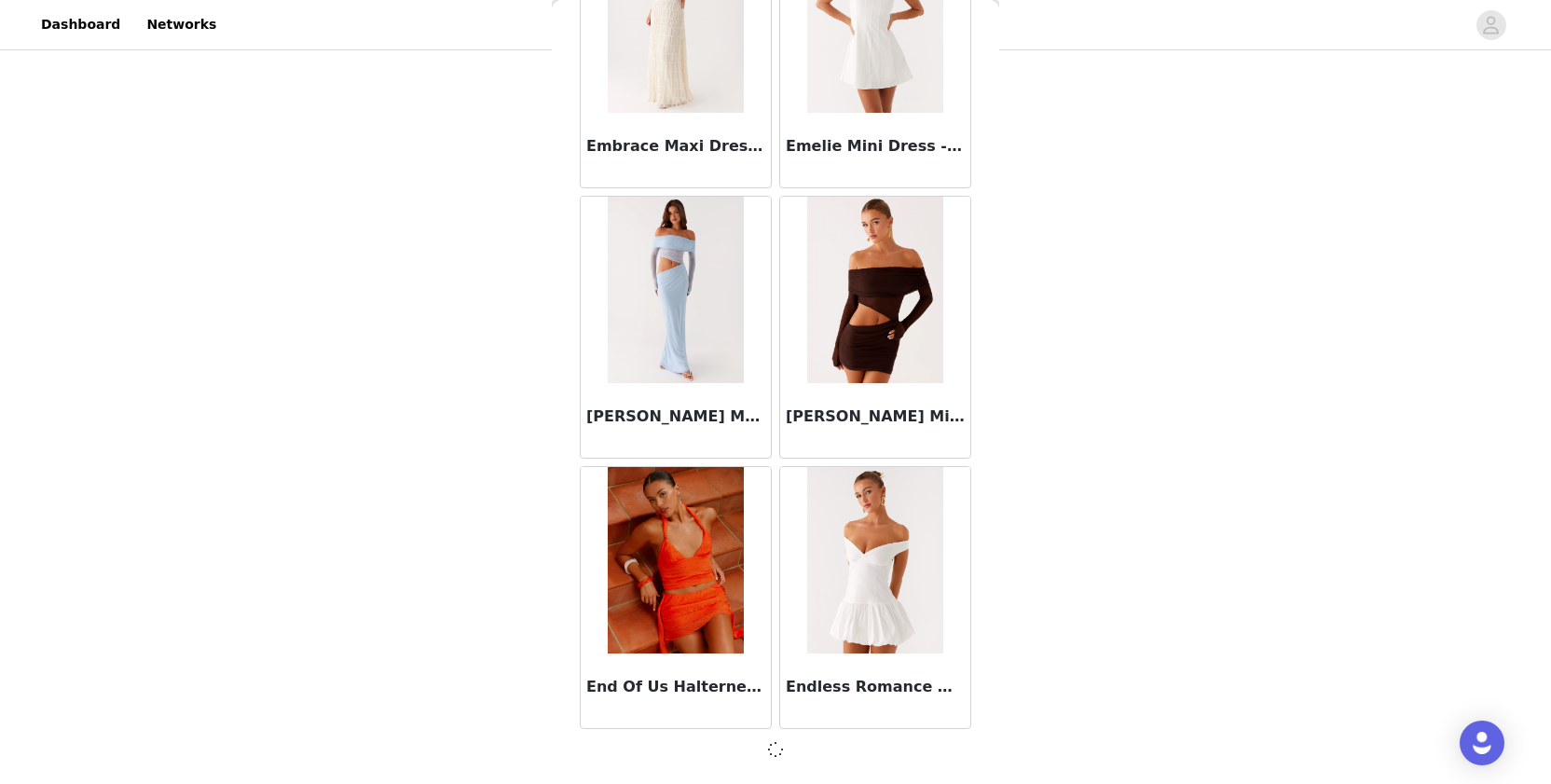
scroll to position [39892, 0]
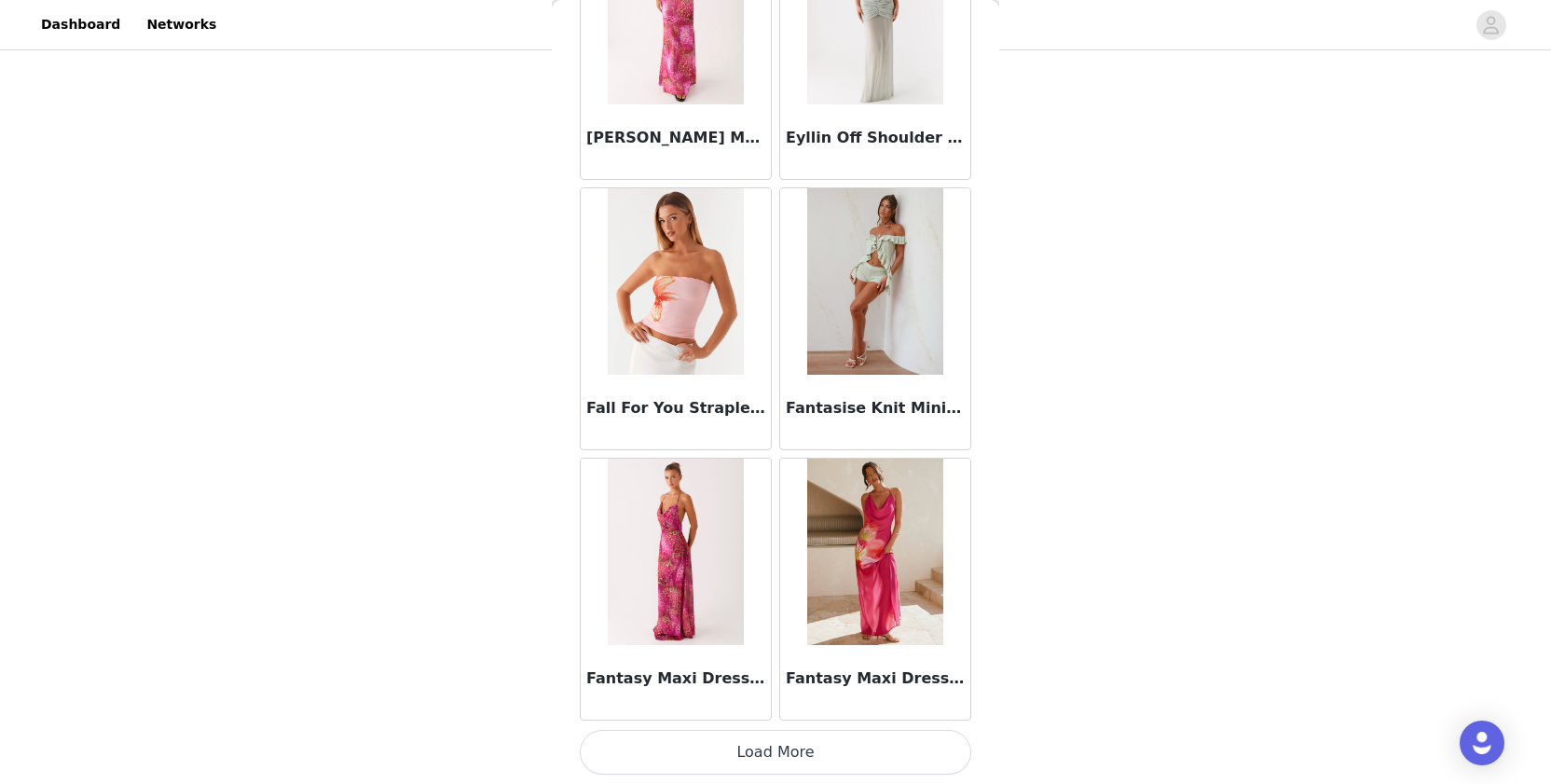
click at [642, 760] on button "Load More" at bounding box center [776, 752] width 392 height 44
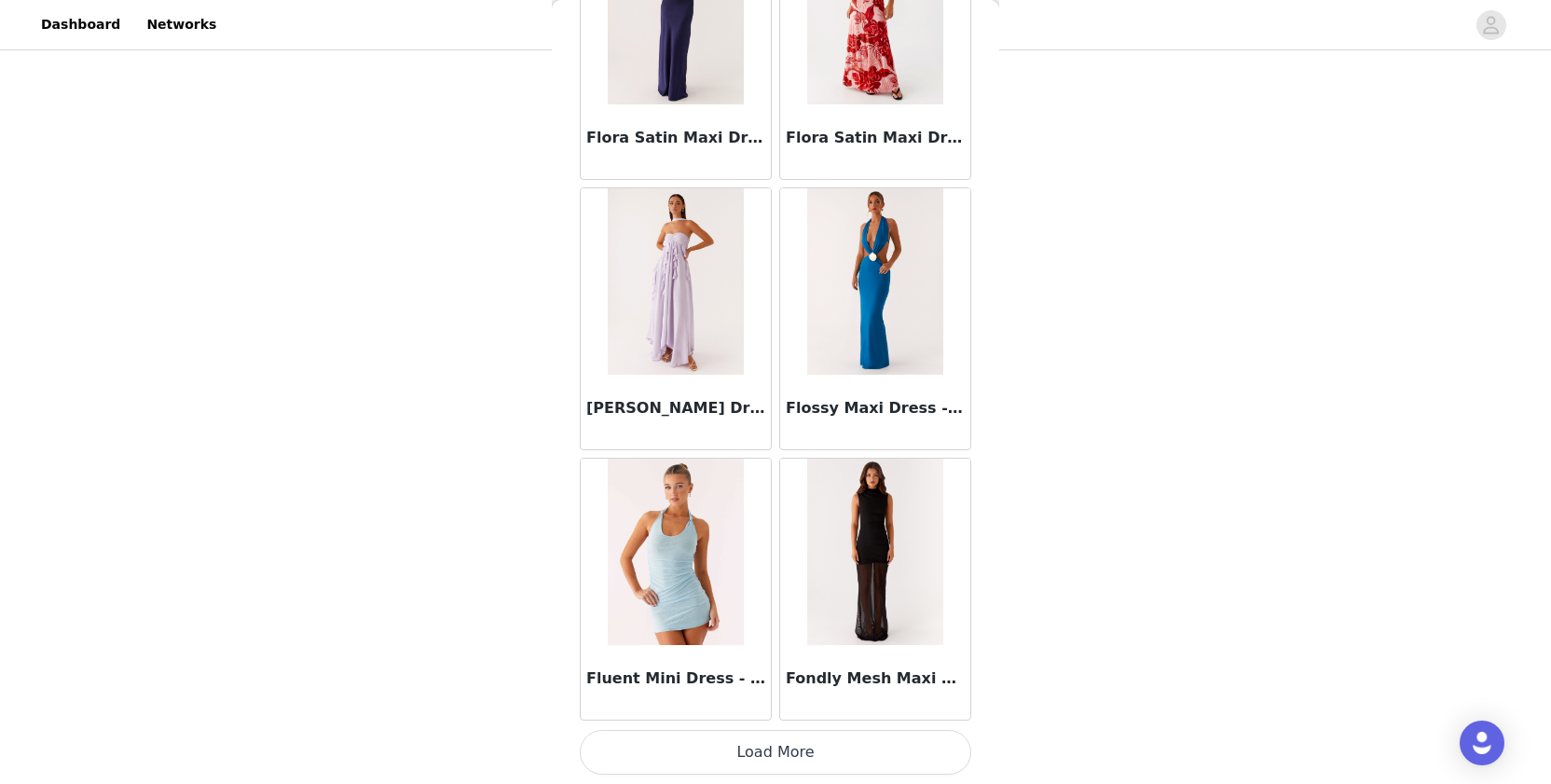
click at [674, 752] on button "Load More" at bounding box center [776, 752] width 392 height 44
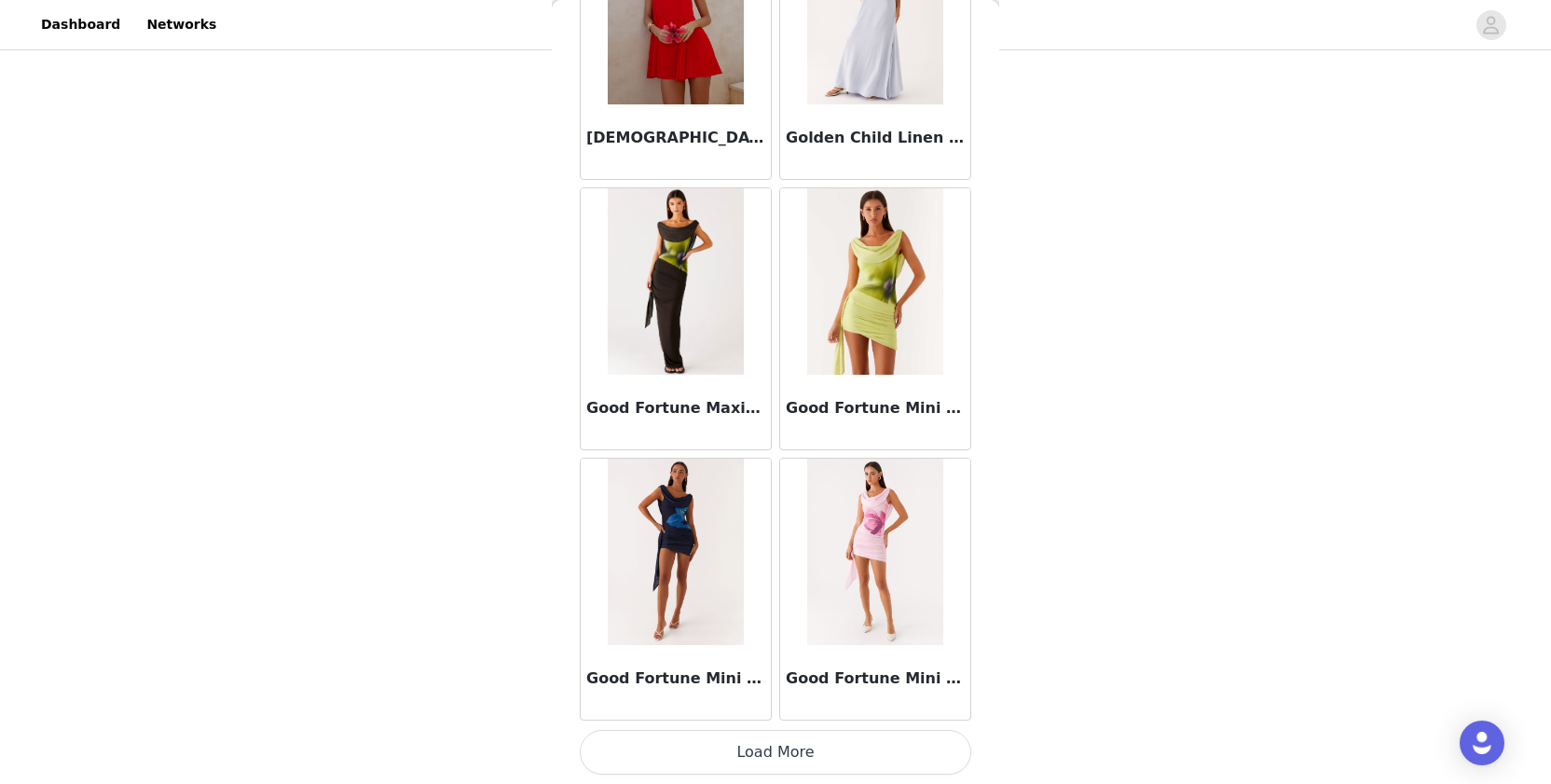
click at [654, 765] on button "Load More" at bounding box center [776, 752] width 392 height 44
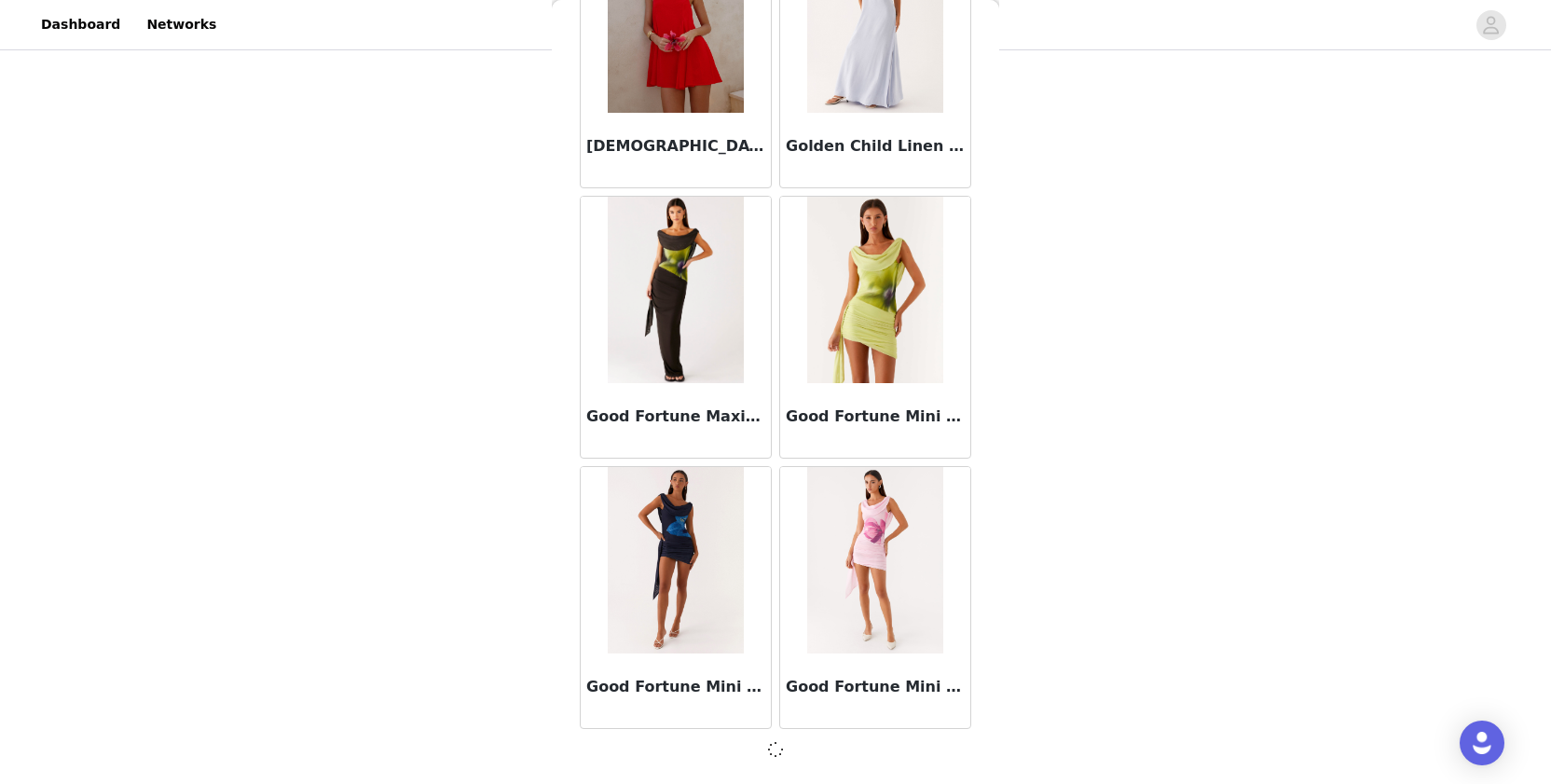
scroll to position [47998, 0]
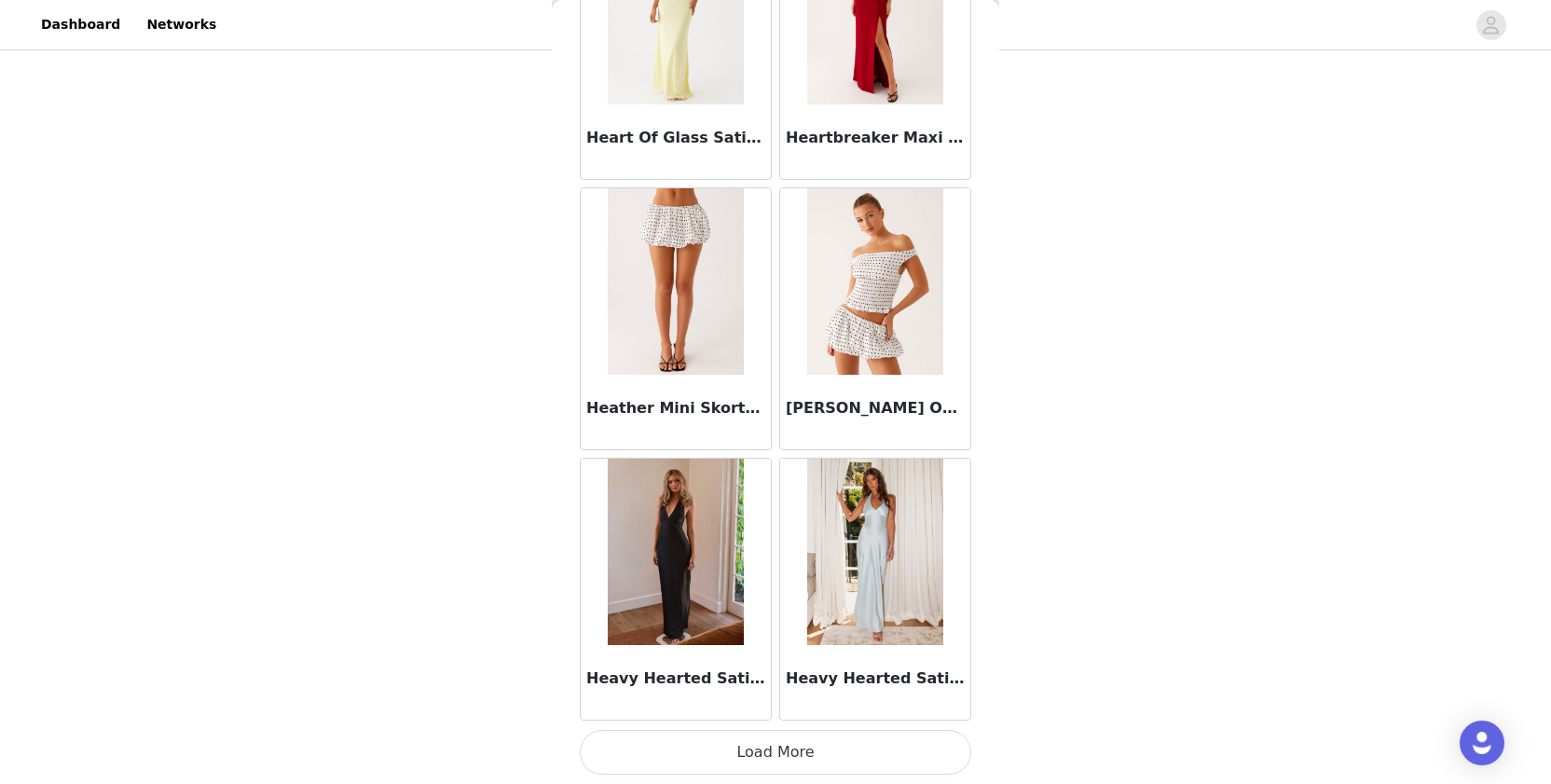
click at [683, 739] on button "Load More" at bounding box center [776, 752] width 392 height 44
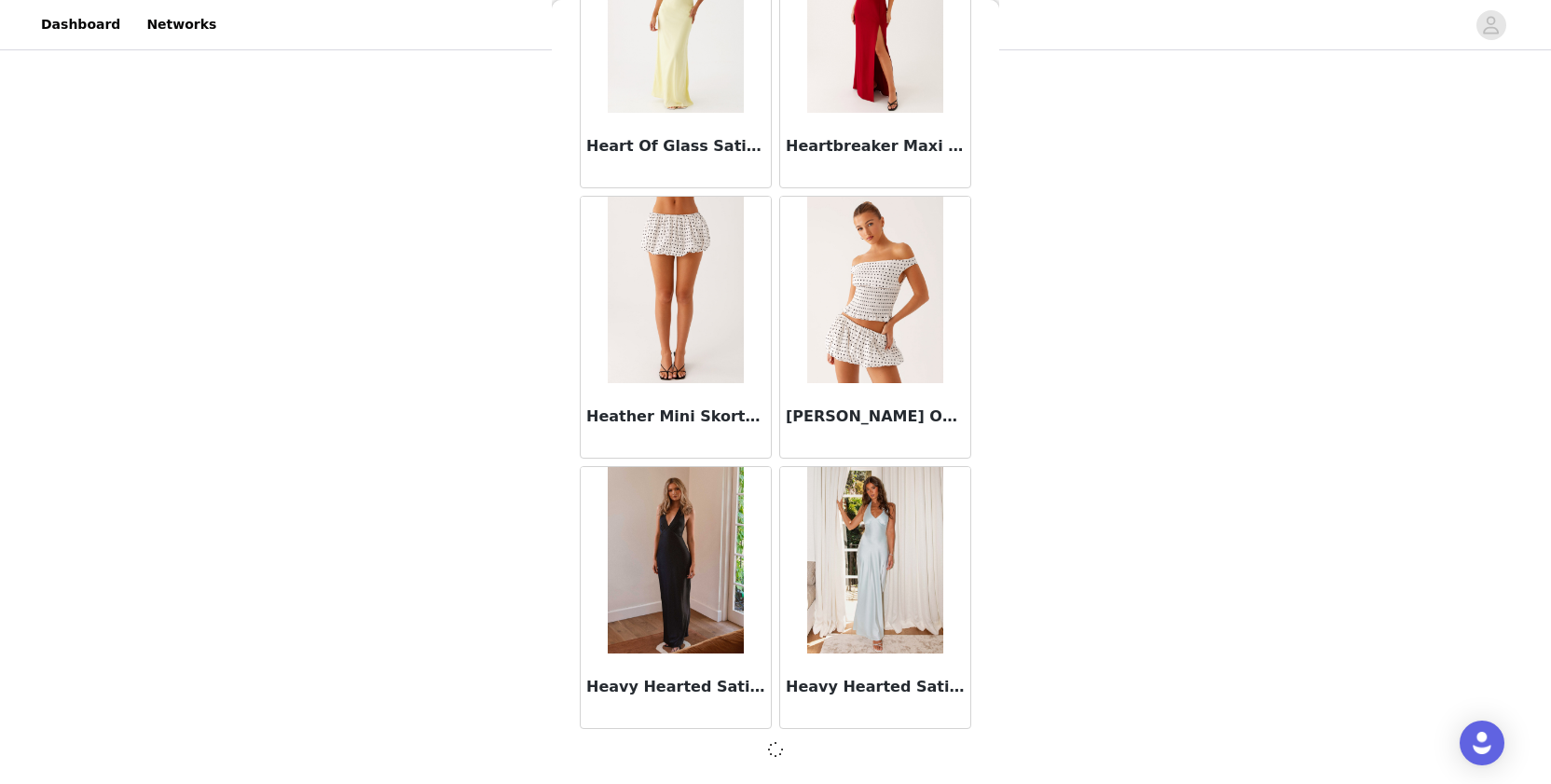
scroll to position [50700, 0]
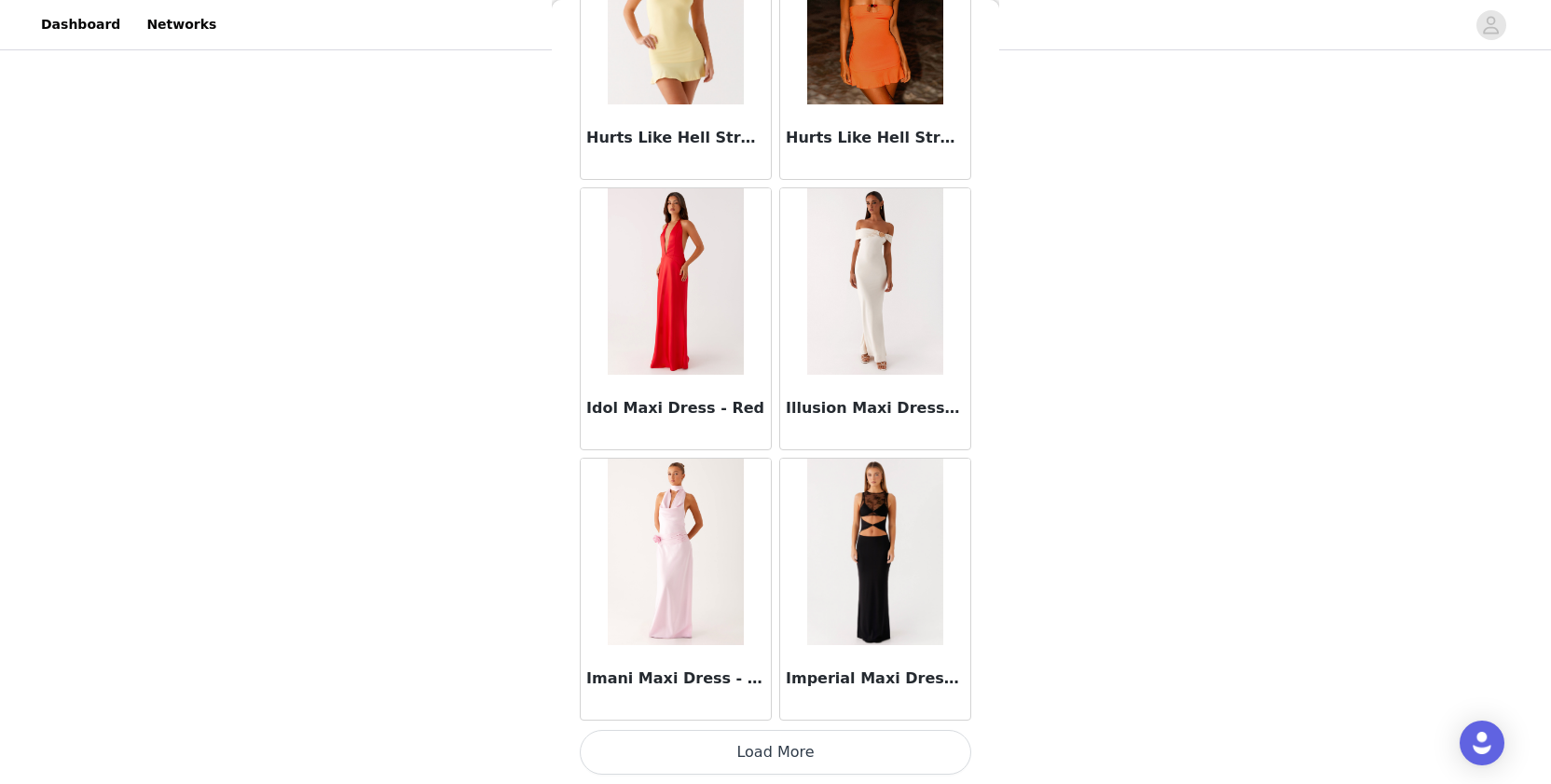
click at [670, 756] on button "Load More" at bounding box center [776, 752] width 392 height 44
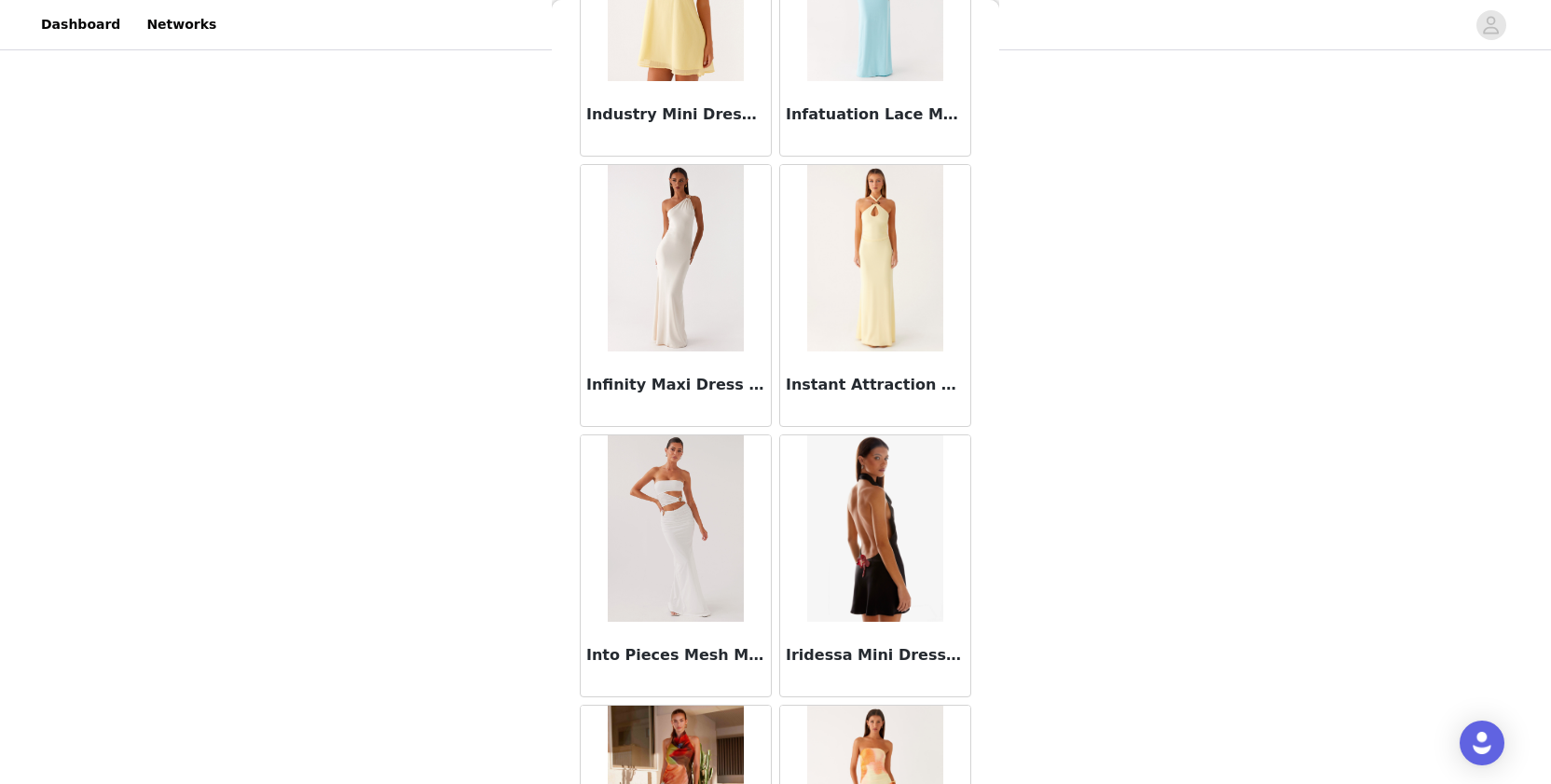
scroll to position [359, 0]
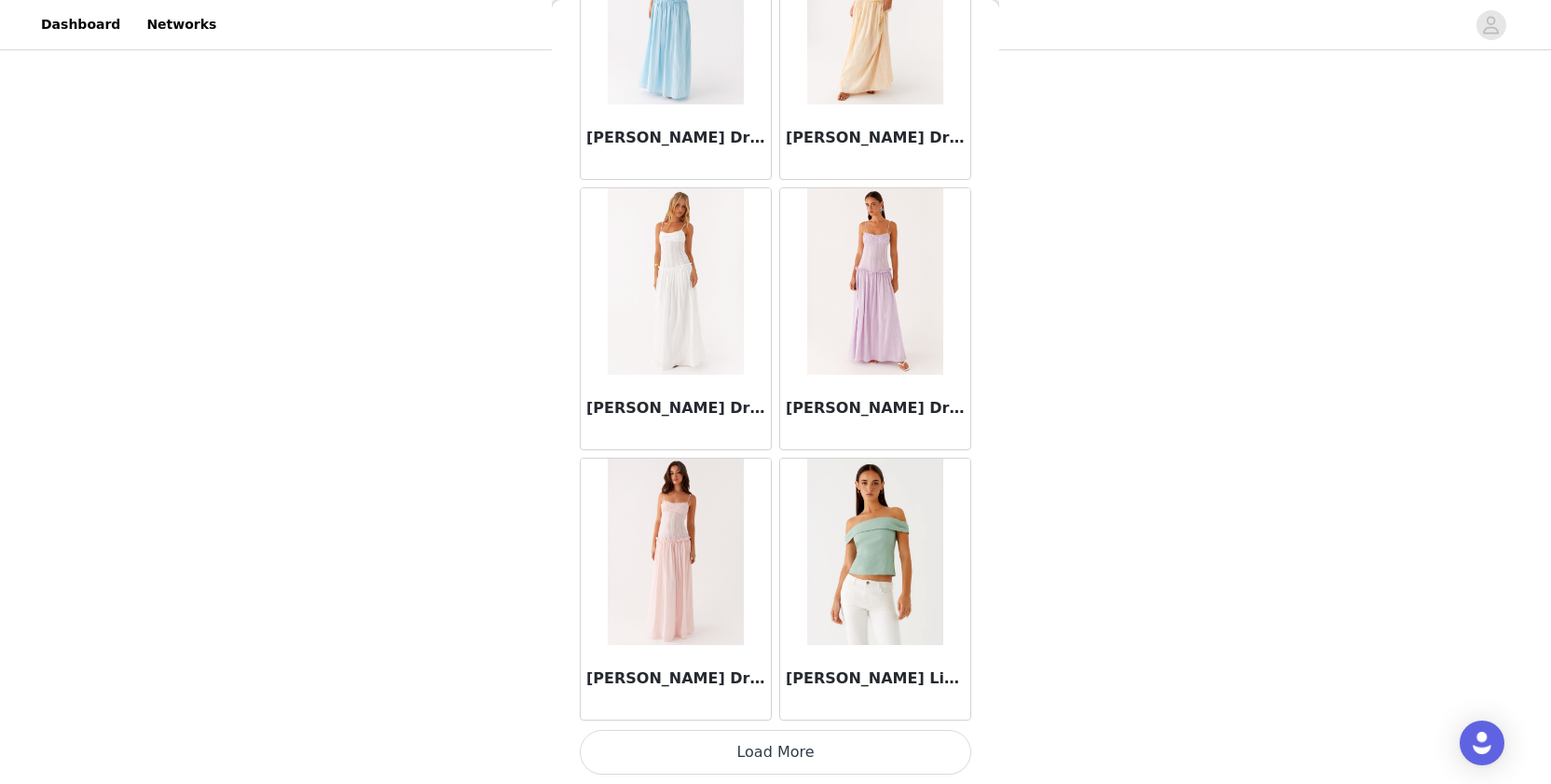
click at [663, 742] on button "Load More" at bounding box center [776, 752] width 392 height 44
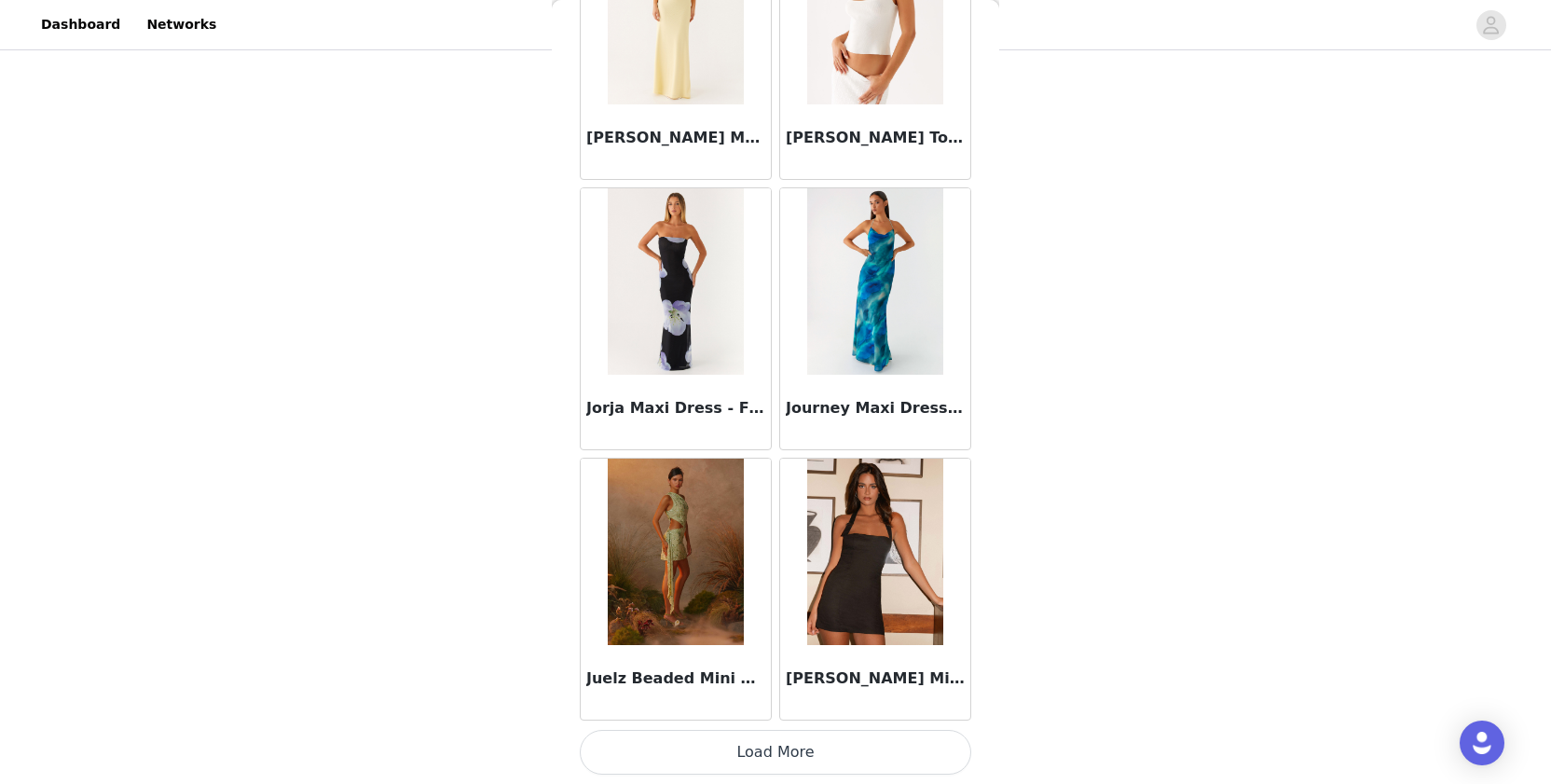
click at [655, 736] on button "Load More" at bounding box center [776, 752] width 392 height 44
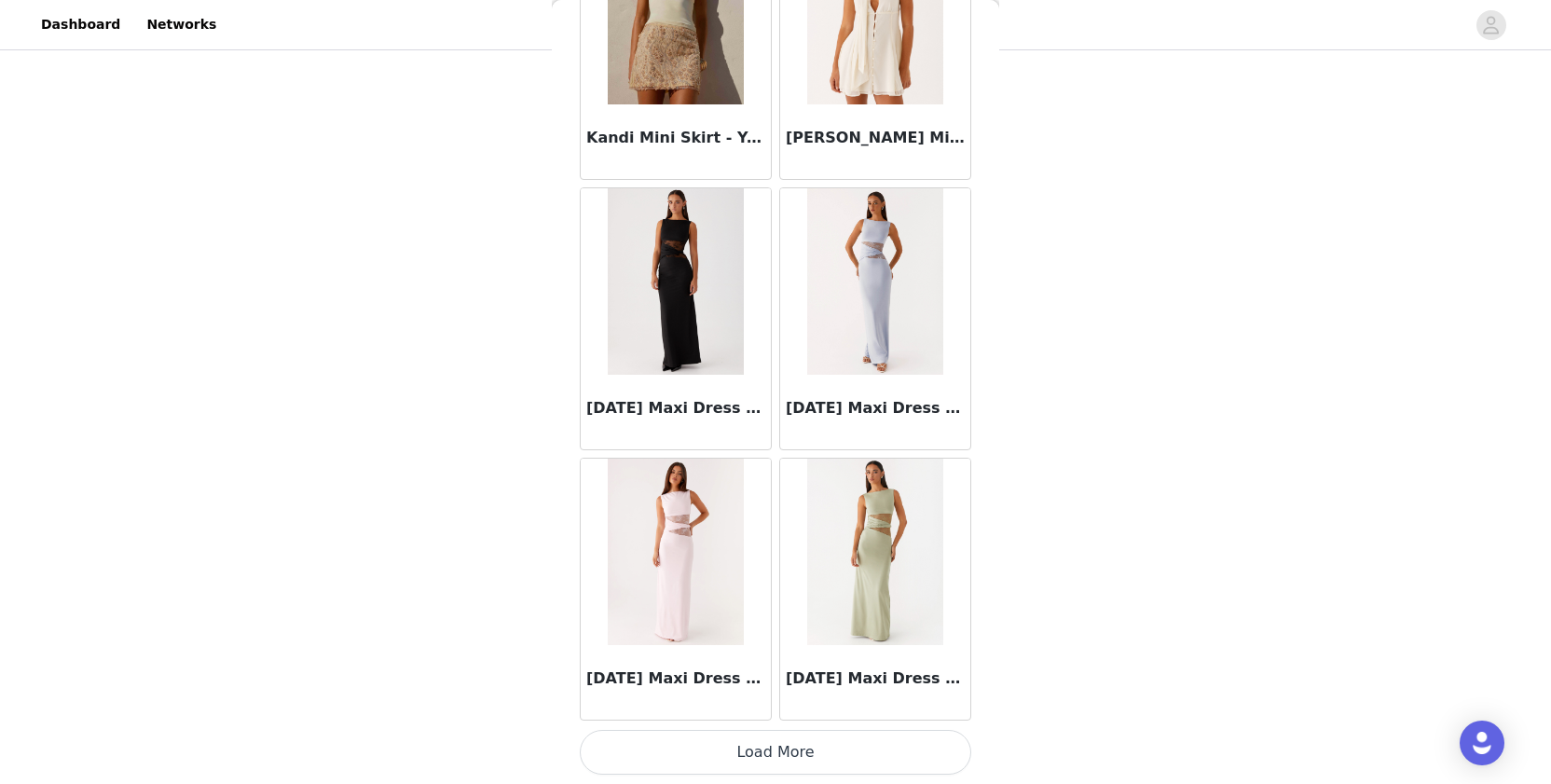
click at [650, 751] on button "Load More" at bounding box center [776, 752] width 392 height 44
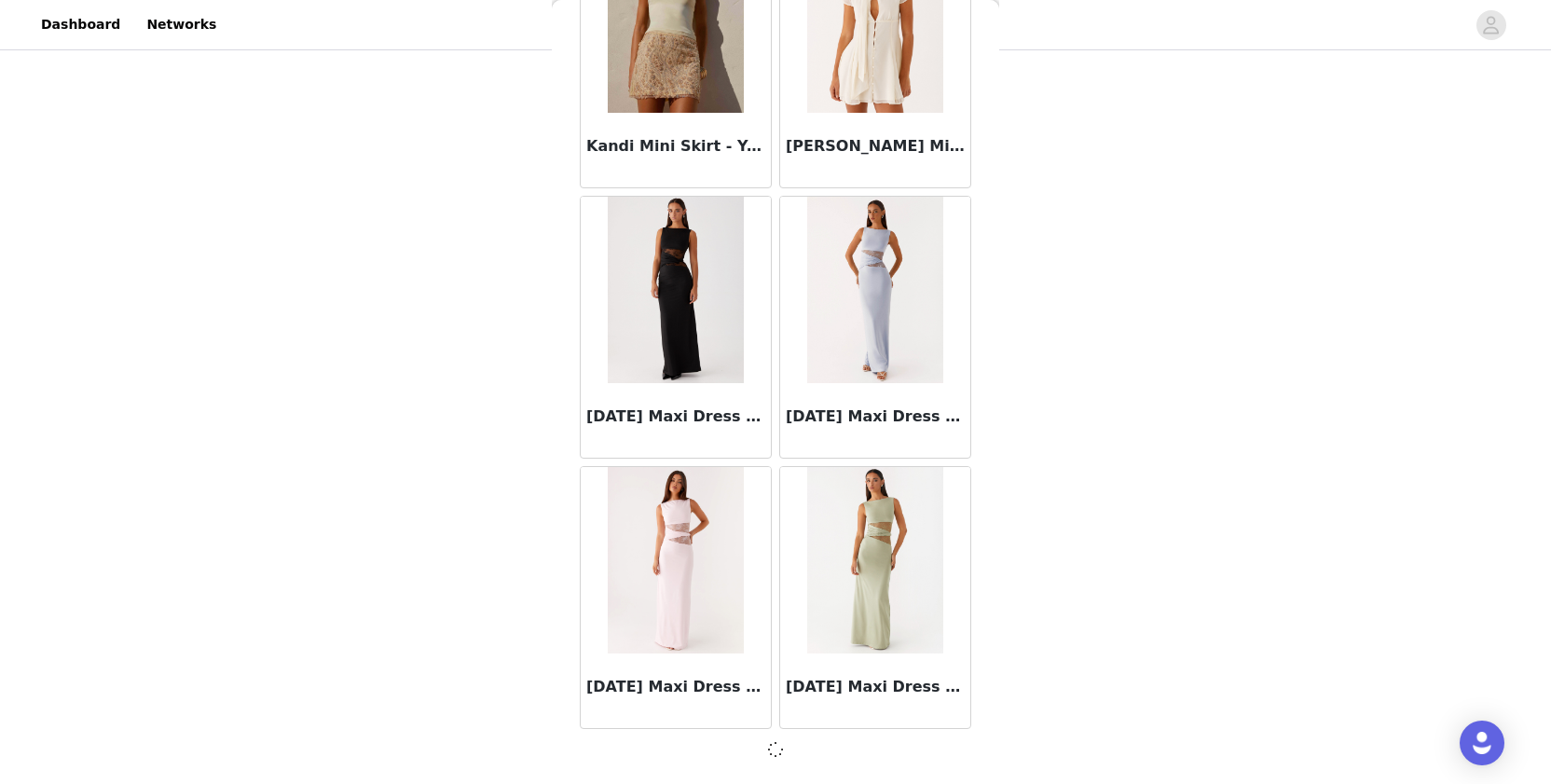
scroll to position [61509, 0]
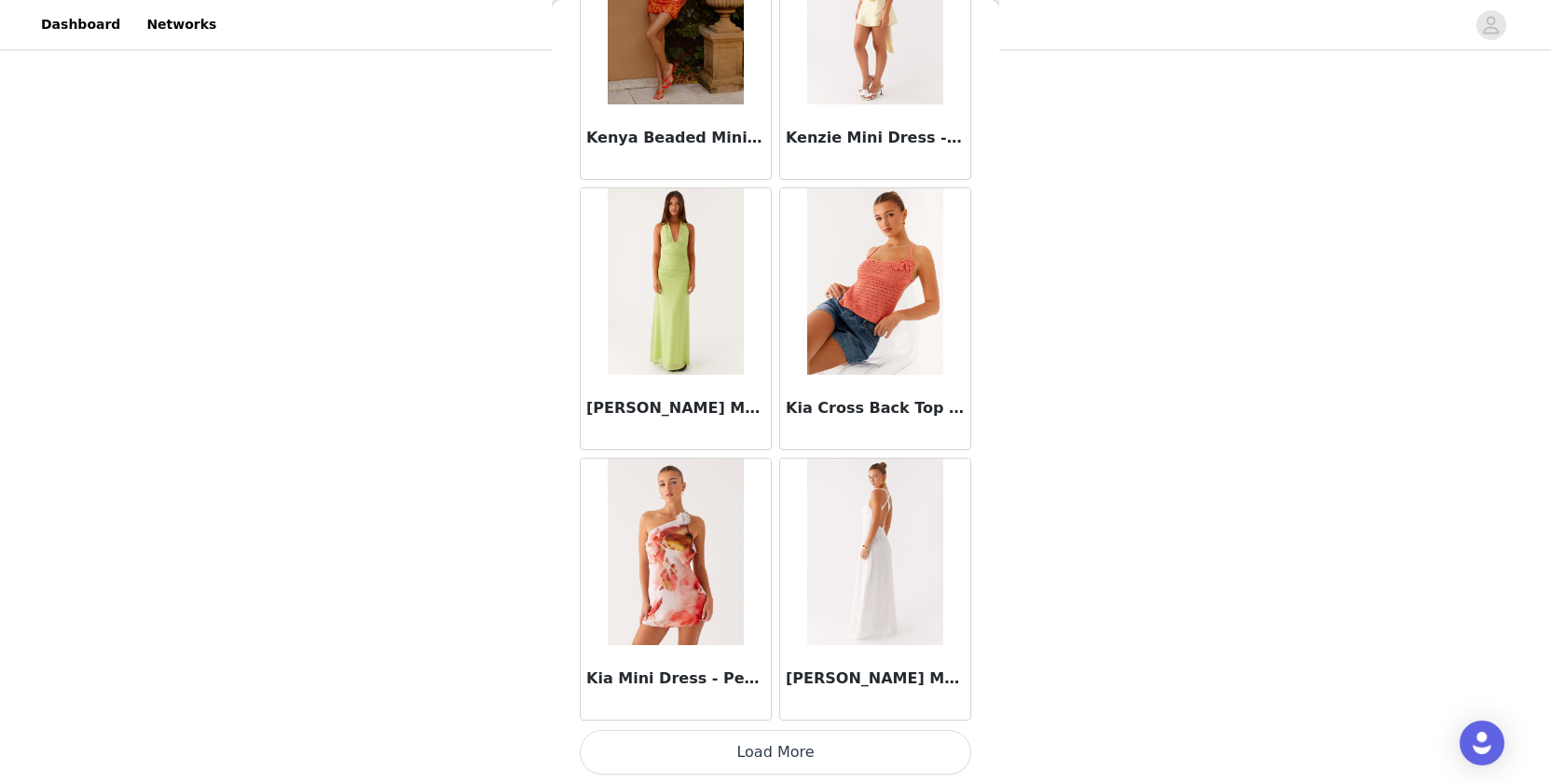
click at [651, 747] on button "Load More" at bounding box center [776, 752] width 392 height 44
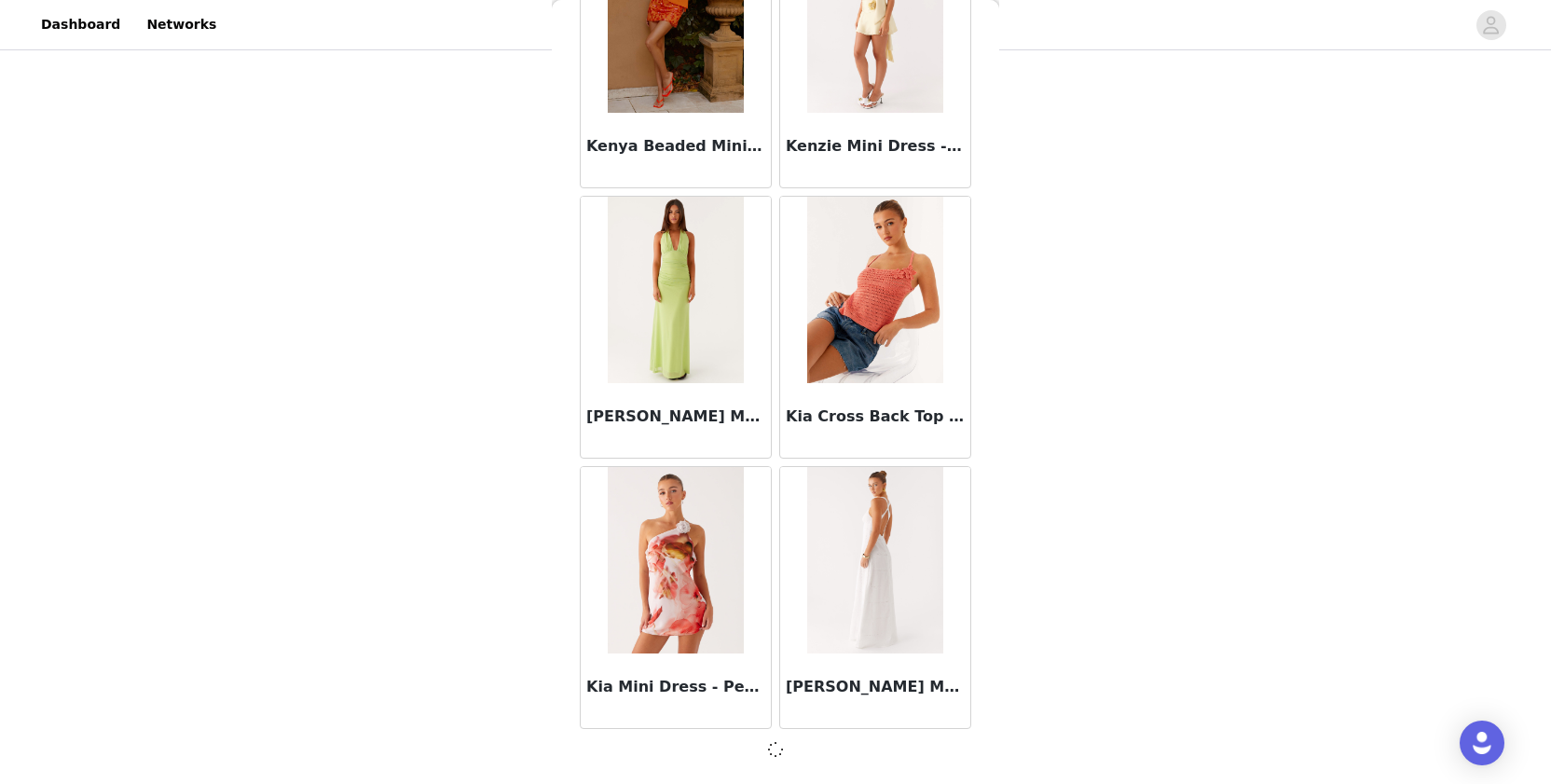
scroll to position [64211, 0]
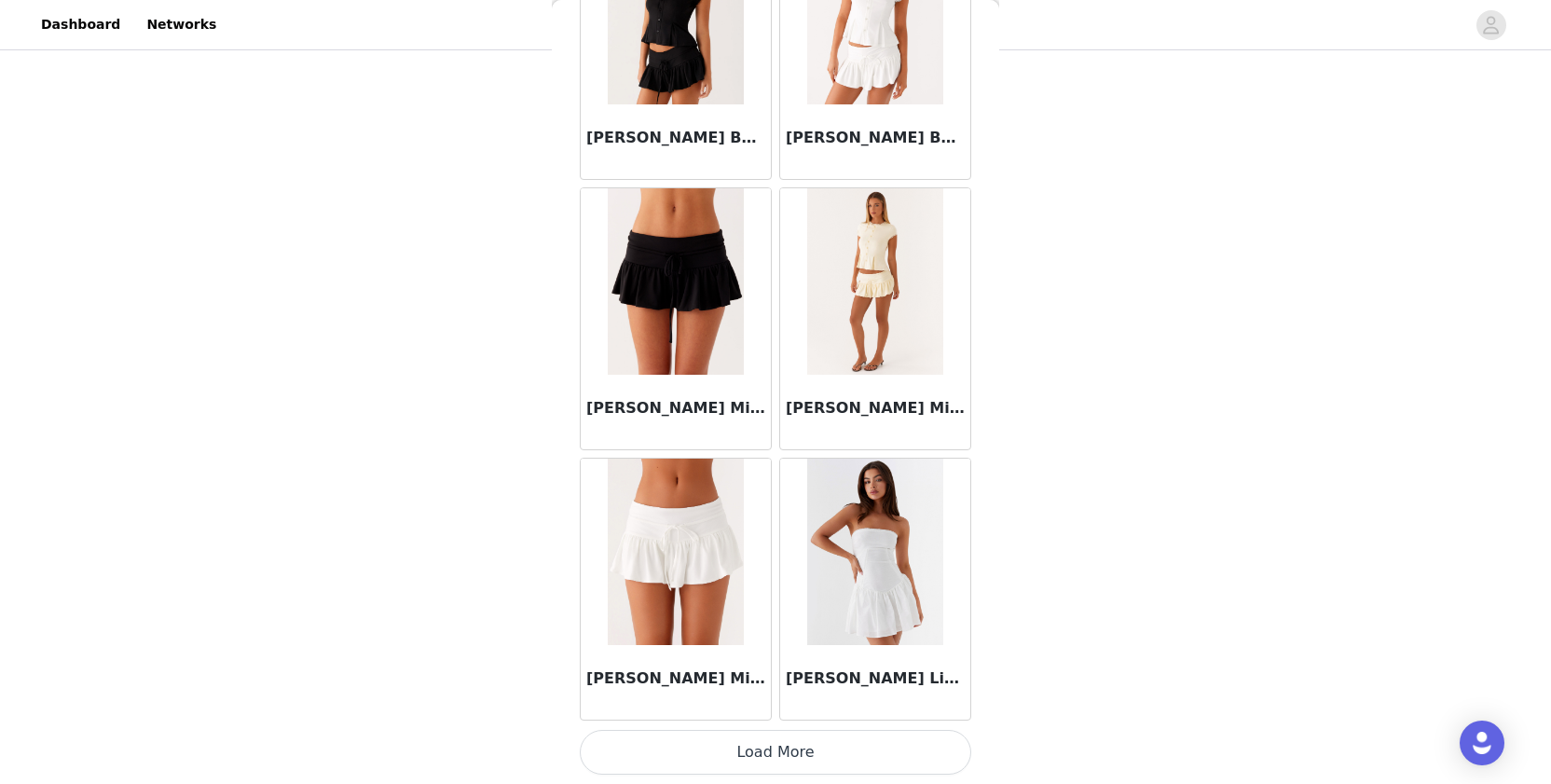
click at [659, 749] on button "Load More" at bounding box center [776, 752] width 392 height 44
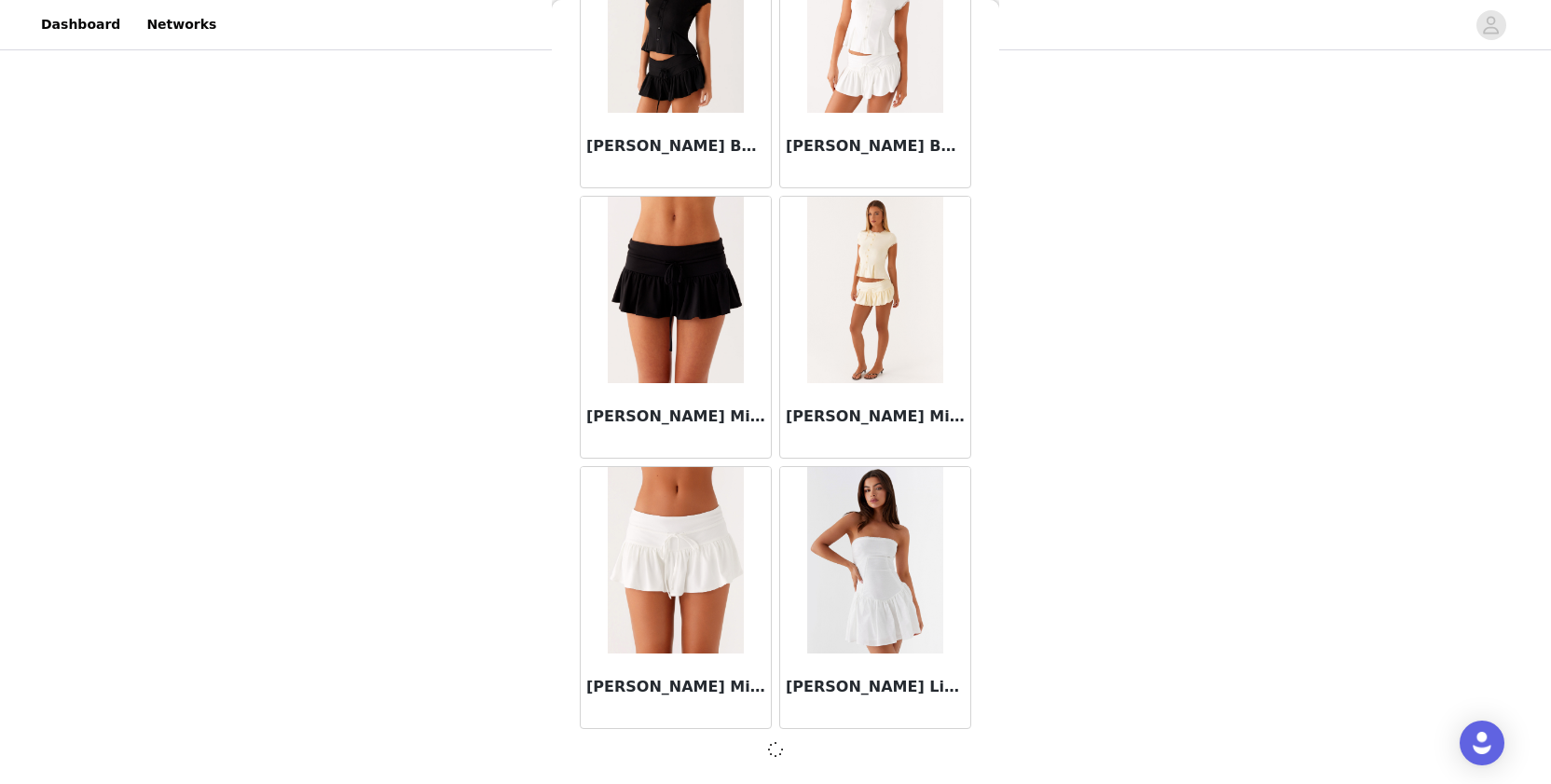
scroll to position [66913, 0]
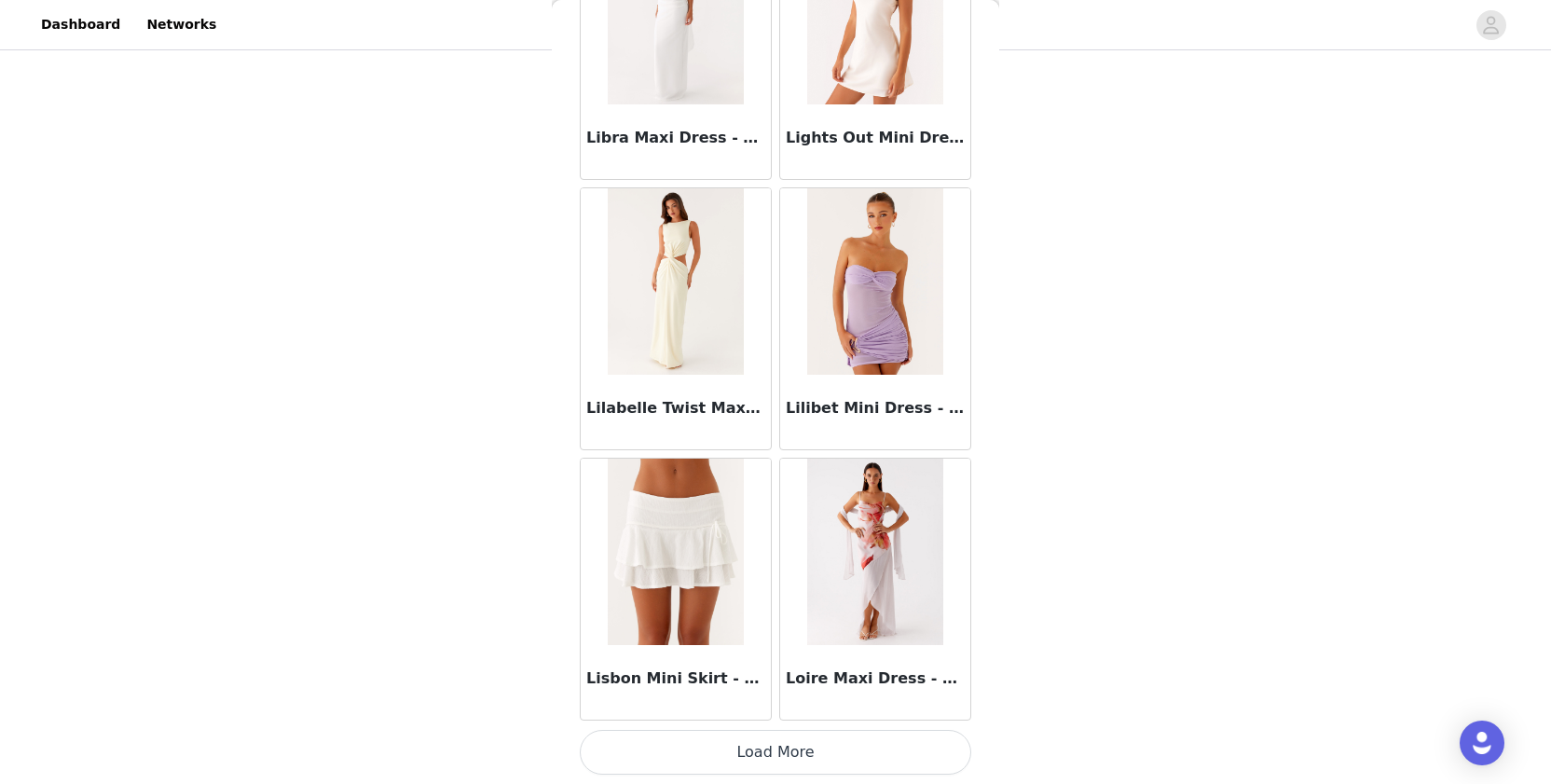
click at [659, 747] on button "Load More" at bounding box center [776, 752] width 392 height 44
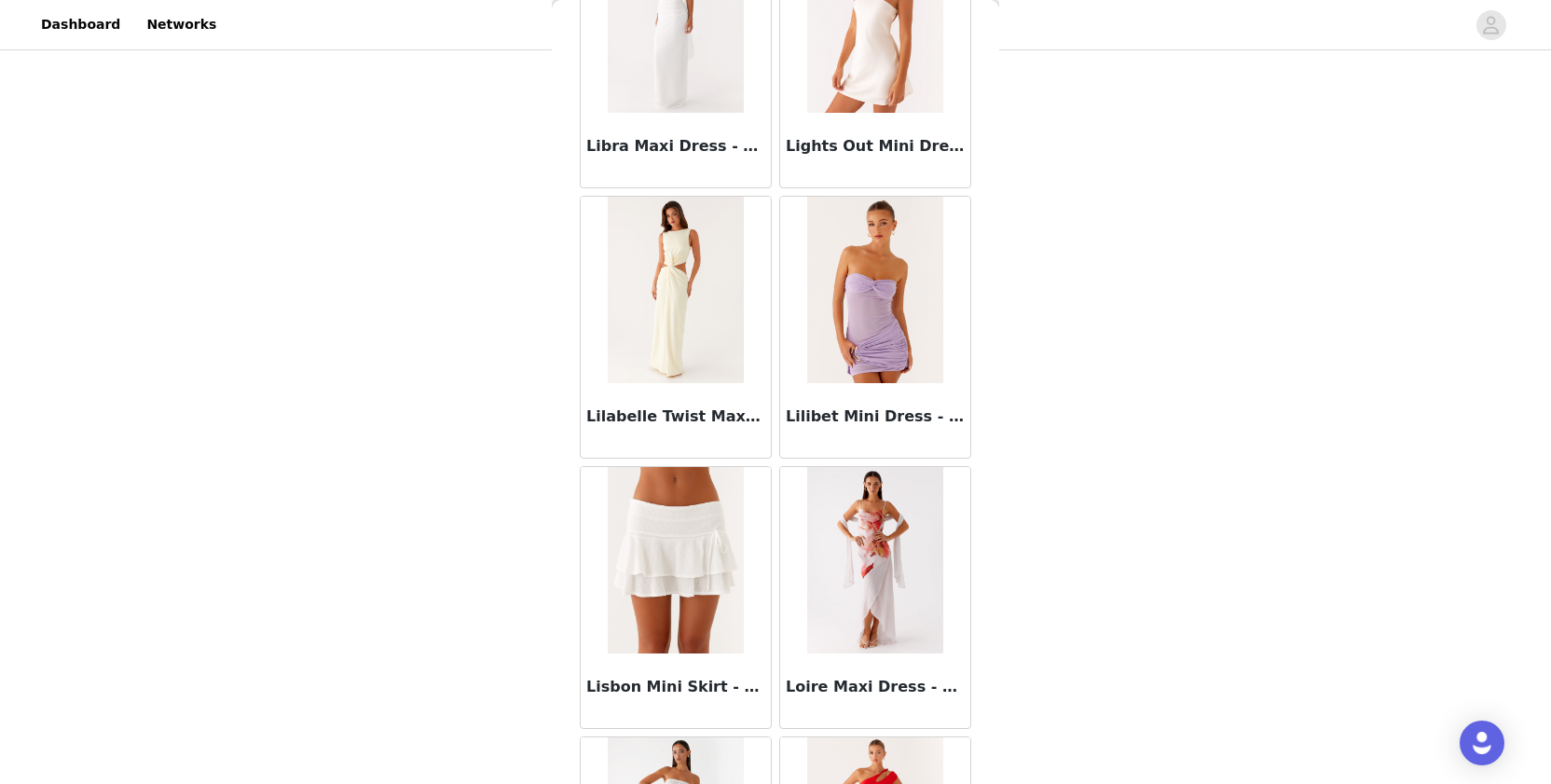
scroll to position [359, 0]
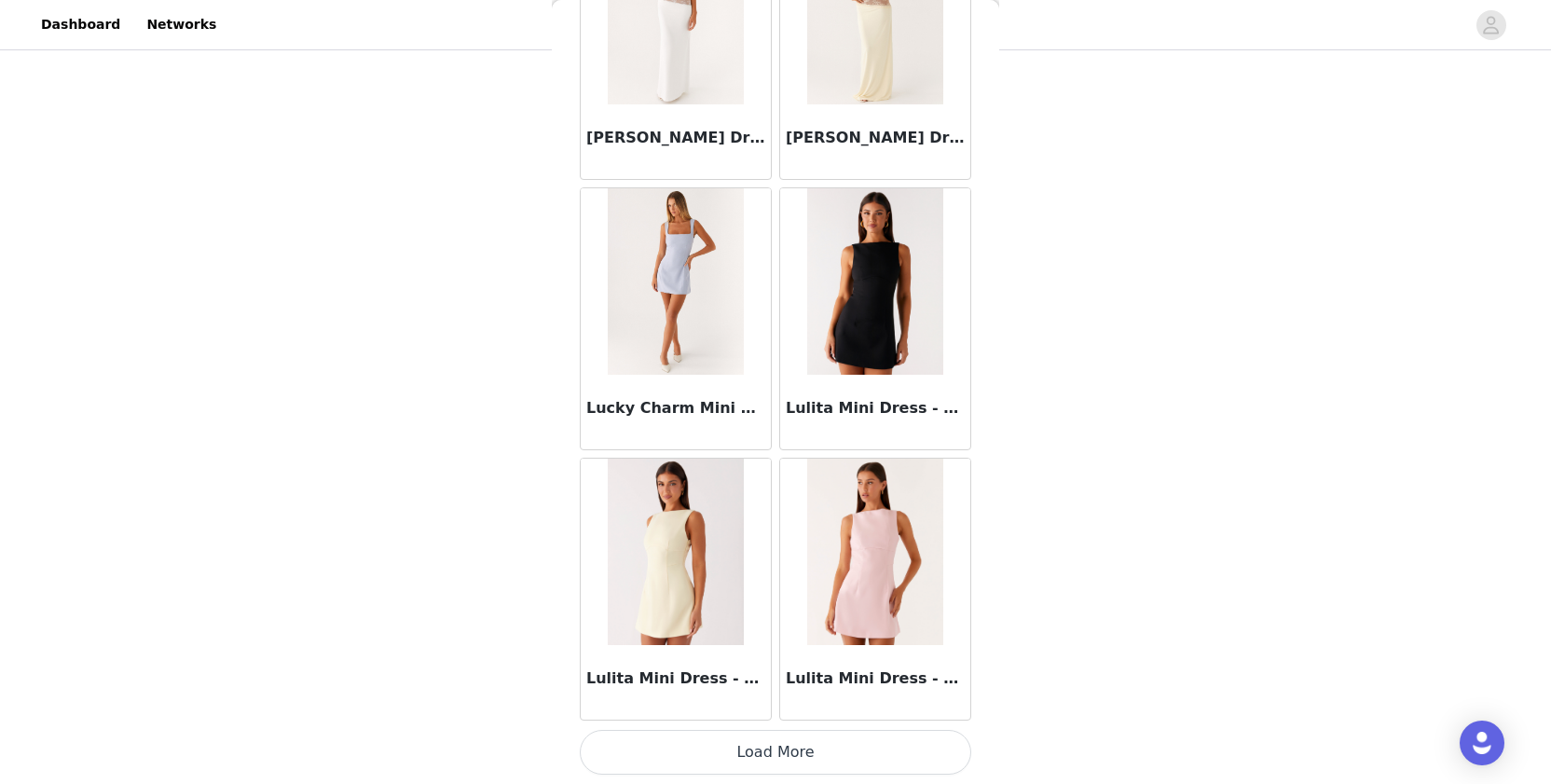
click at [658, 754] on button "Load More" at bounding box center [776, 752] width 392 height 44
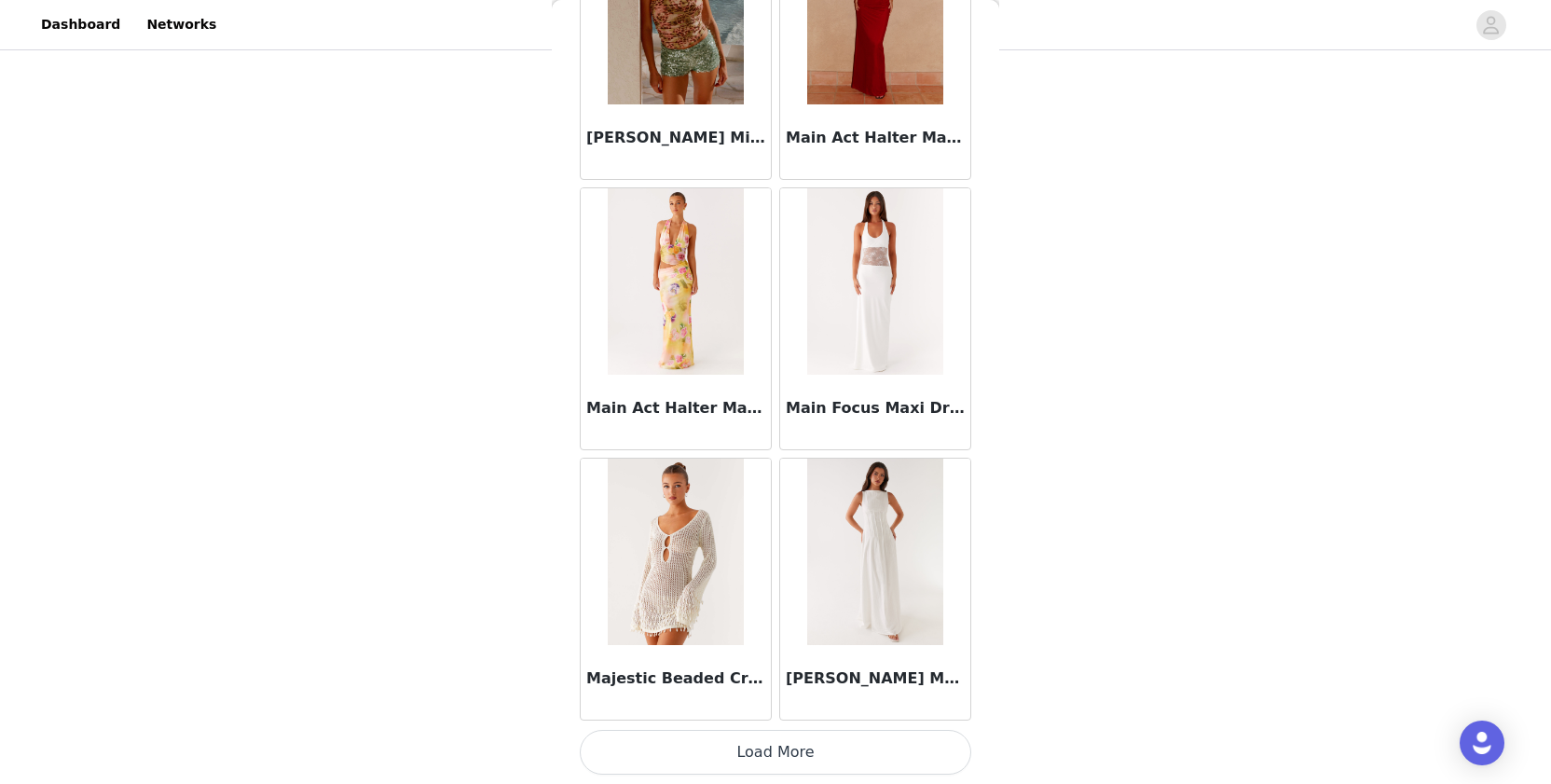
click at [677, 737] on button "Load More" at bounding box center [776, 752] width 392 height 44
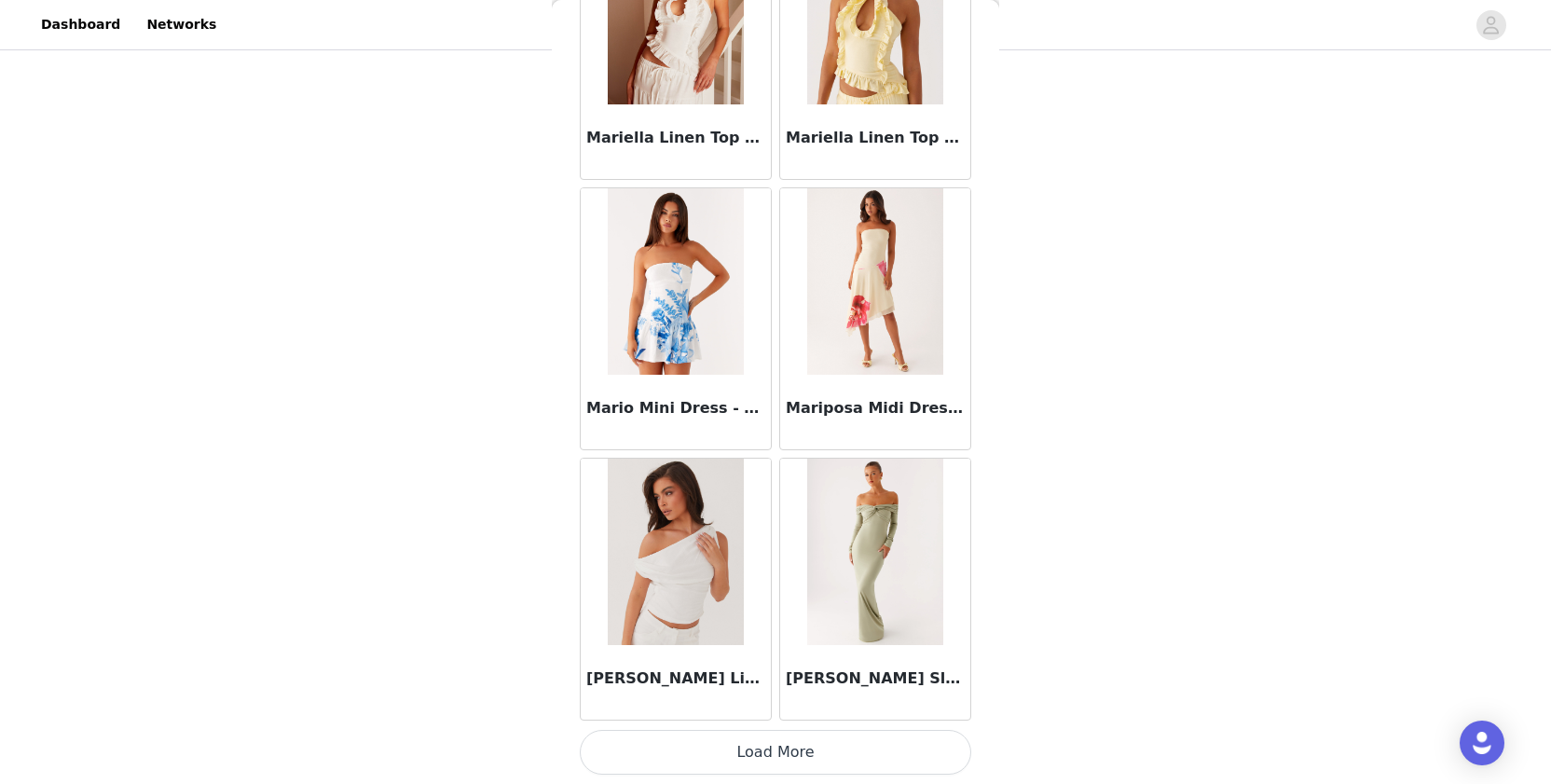
click at [671, 743] on button "Load More" at bounding box center [776, 752] width 392 height 44
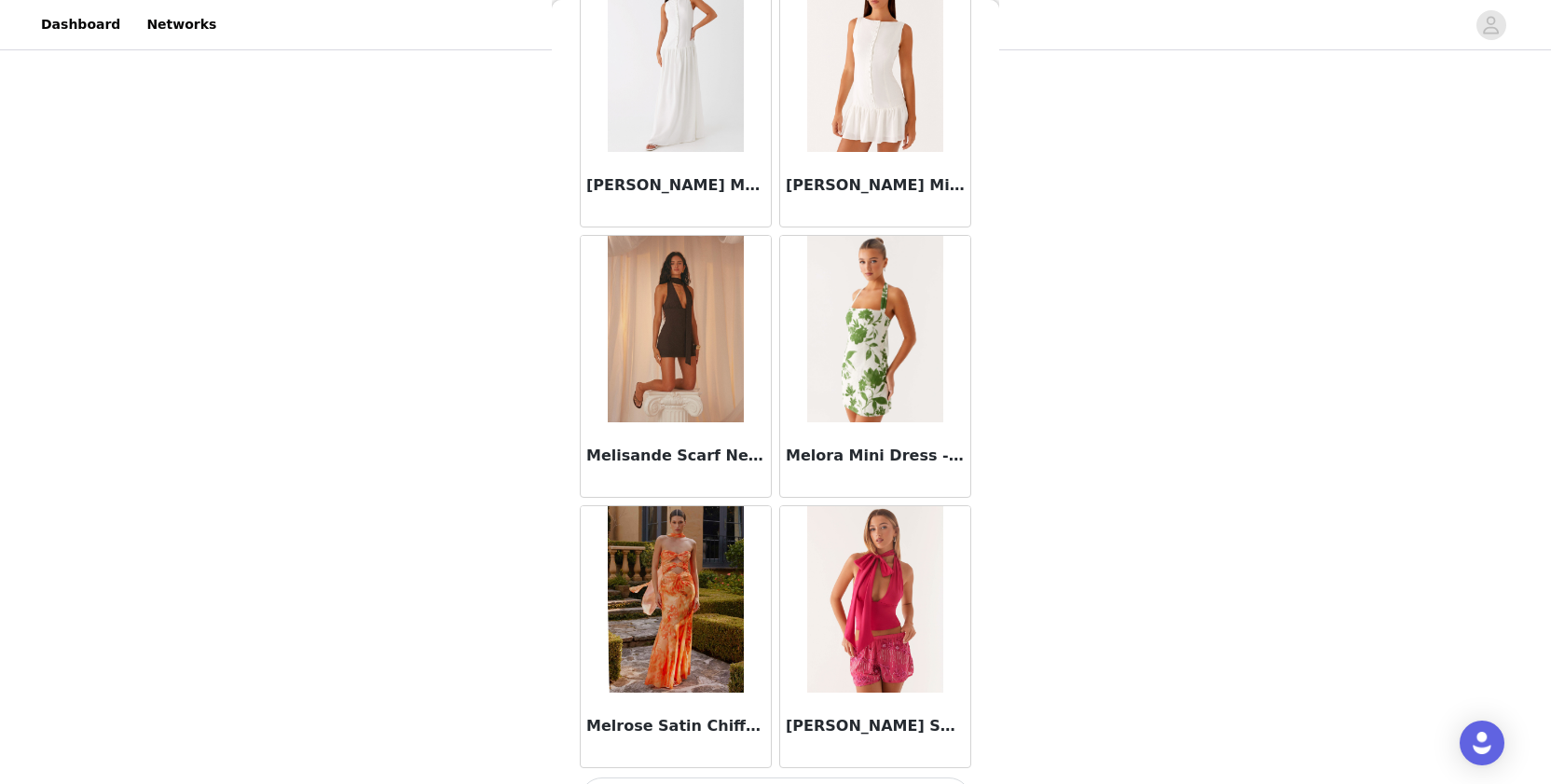
scroll to position [80391, 0]
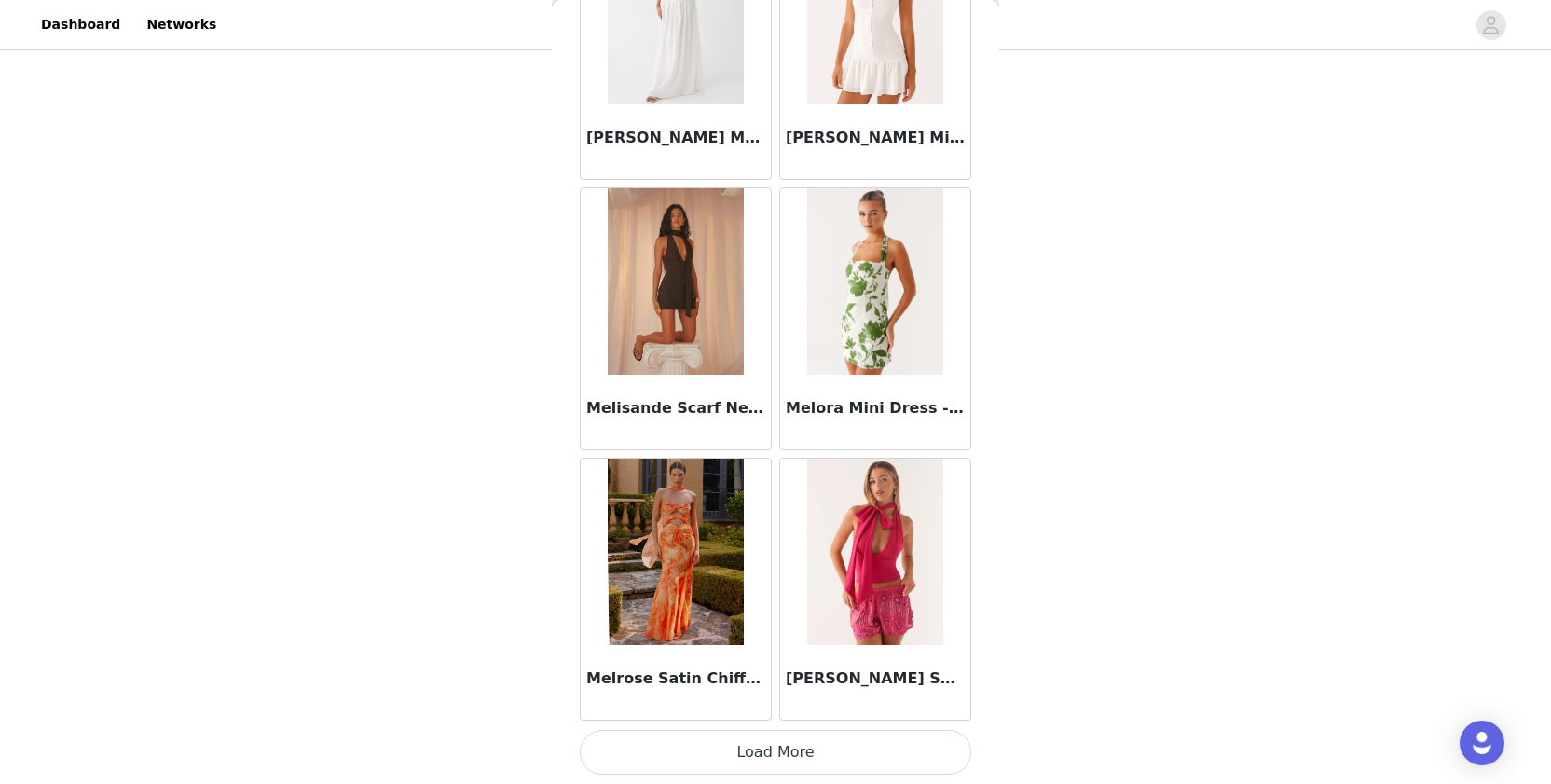
click at [658, 741] on button "Load More" at bounding box center [776, 752] width 392 height 44
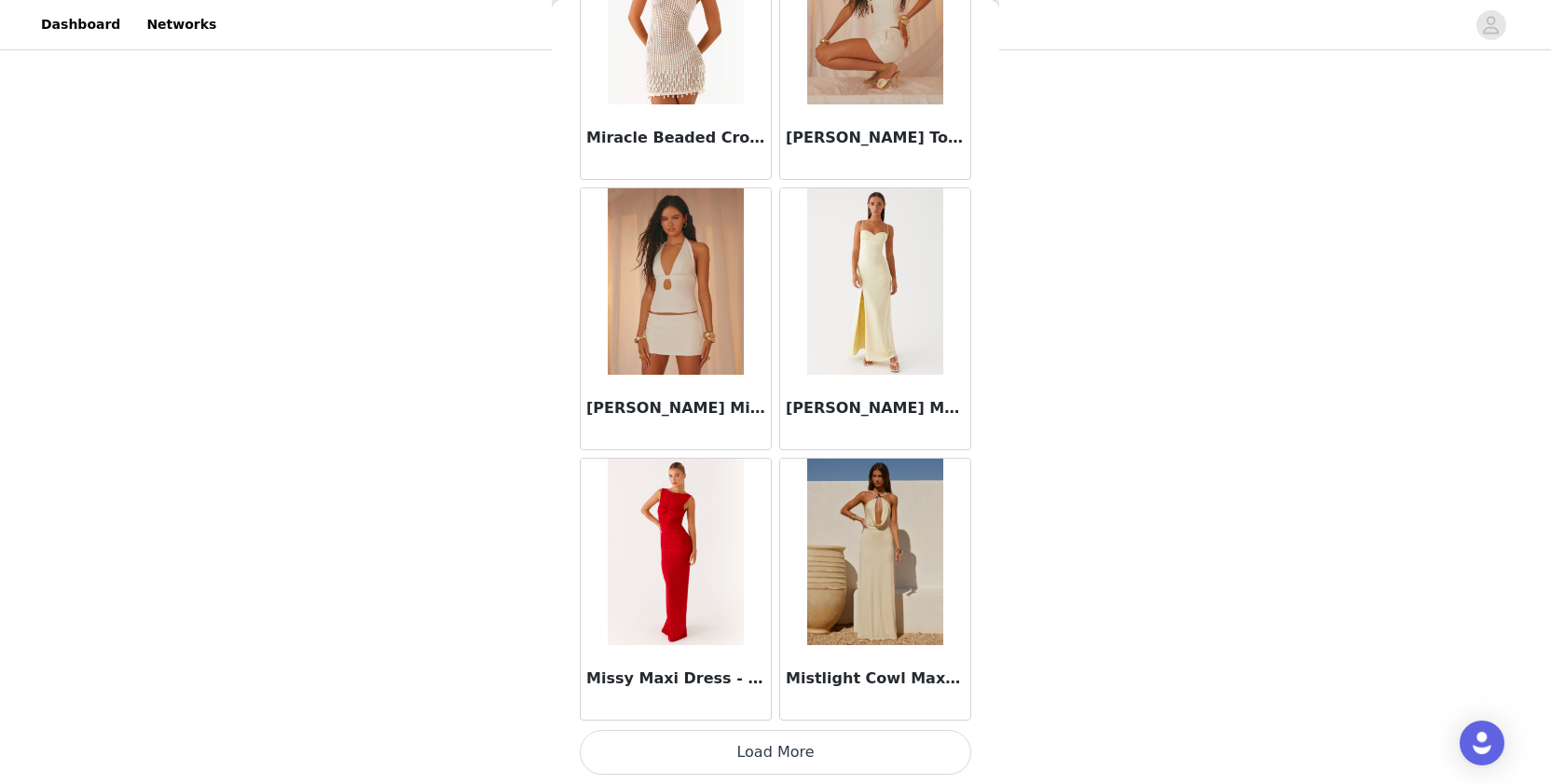
scroll to position [359, 0]
click at [654, 746] on button "Load More" at bounding box center [776, 752] width 392 height 44
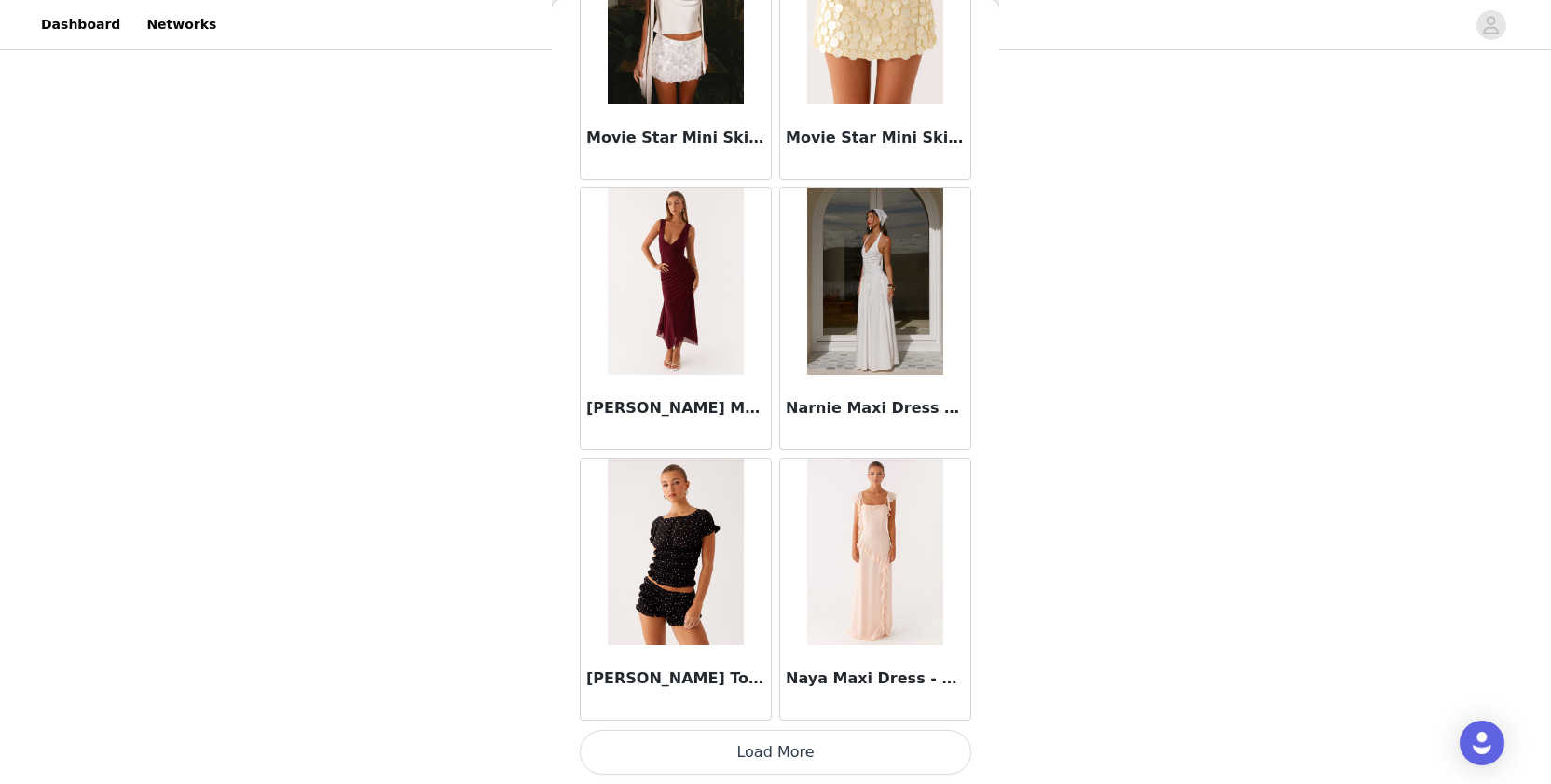
scroll to position [85839, 0]
click at [710, 750] on button "Load More" at bounding box center [776, 752] width 392 height 44
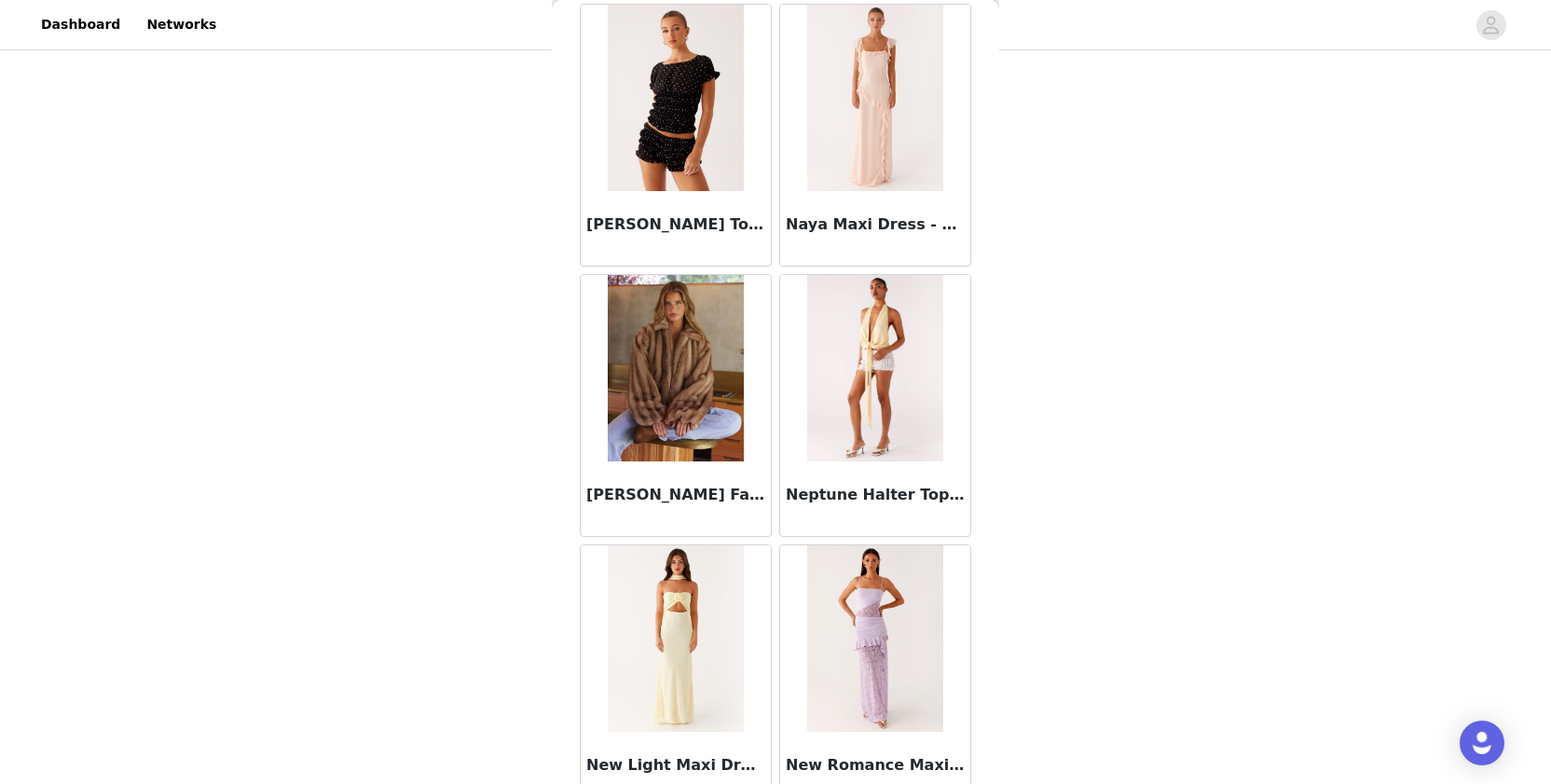
scroll to position [86294, 0]
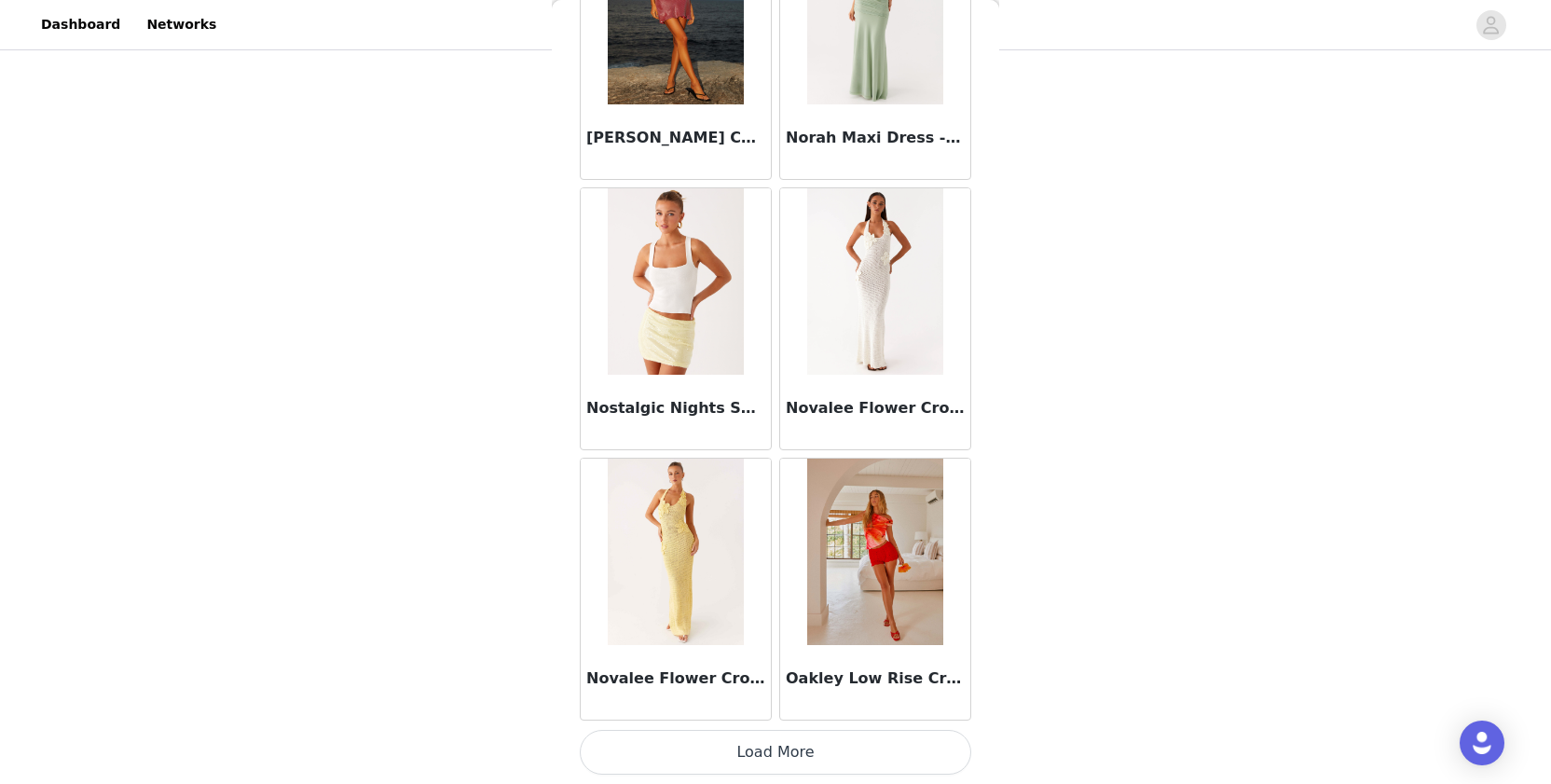
click at [693, 751] on button "Load More" at bounding box center [776, 752] width 392 height 44
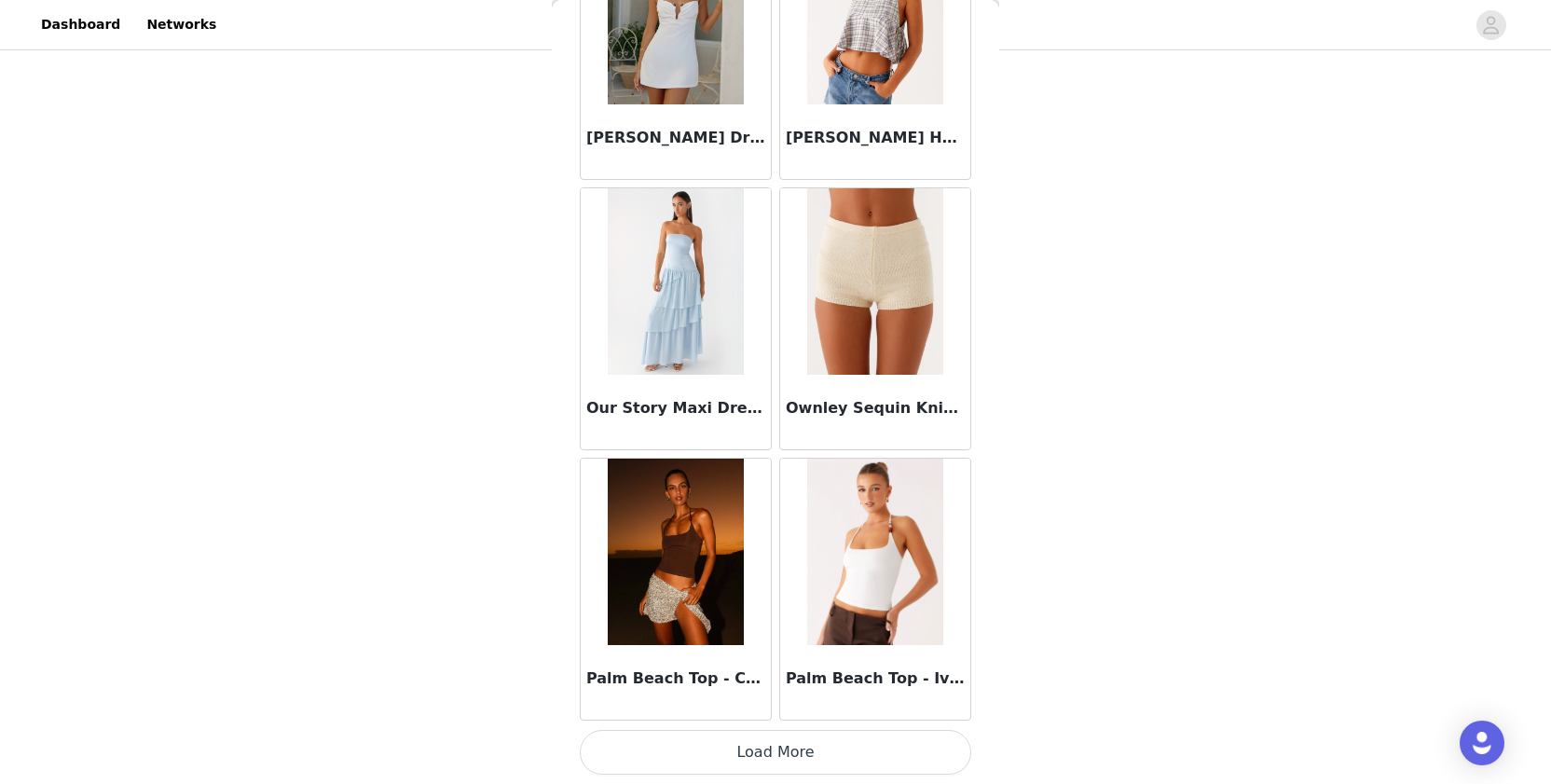
scroll to position [91243, 0]
click at [710, 756] on button "Load More" at bounding box center [776, 752] width 392 height 44
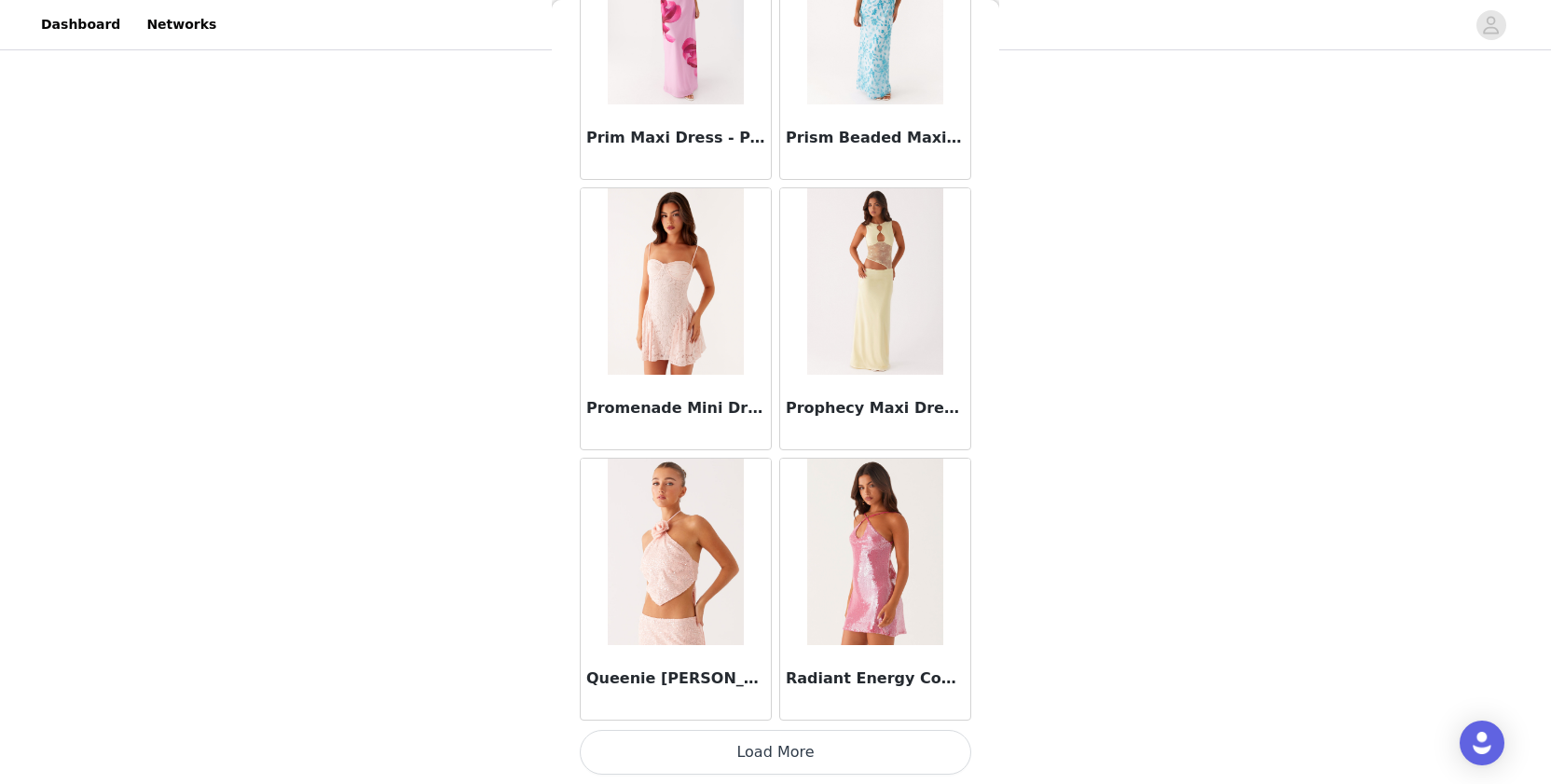
scroll to position [359, 0]
click at [668, 751] on button "Load More" at bounding box center [776, 752] width 392 height 44
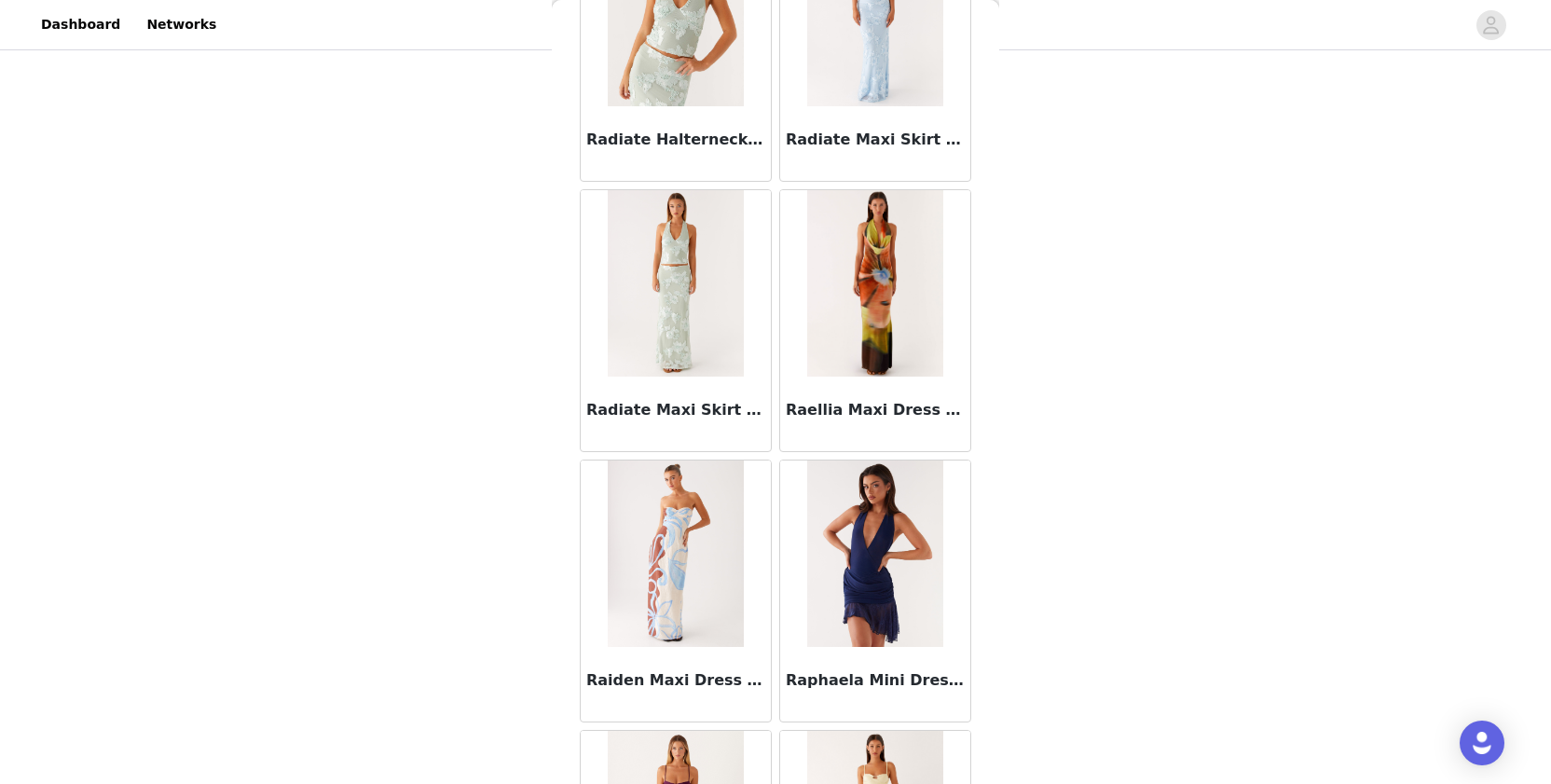
scroll to position [95295, 0]
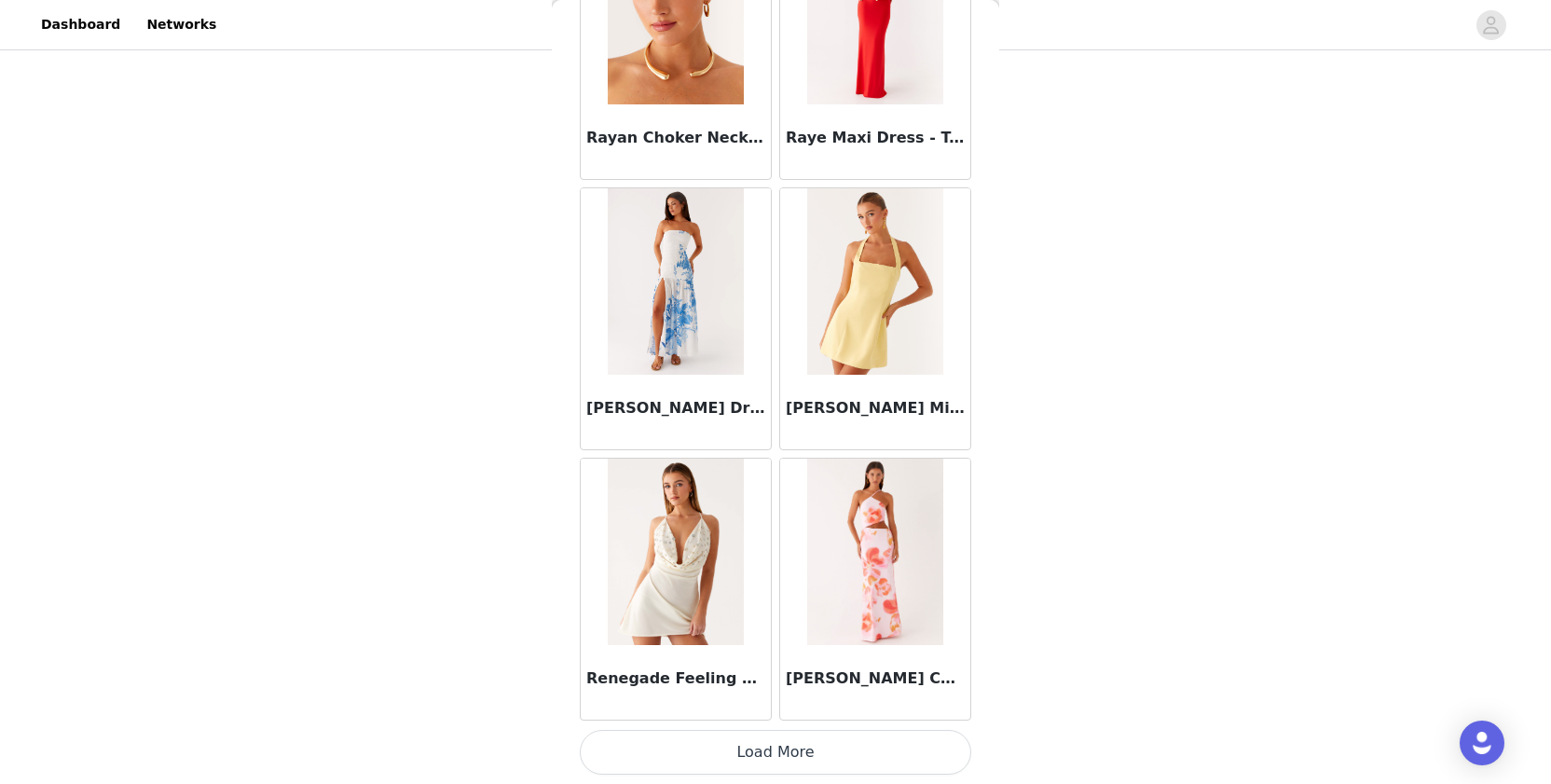
click at [700, 753] on button "Load More" at bounding box center [776, 752] width 392 height 44
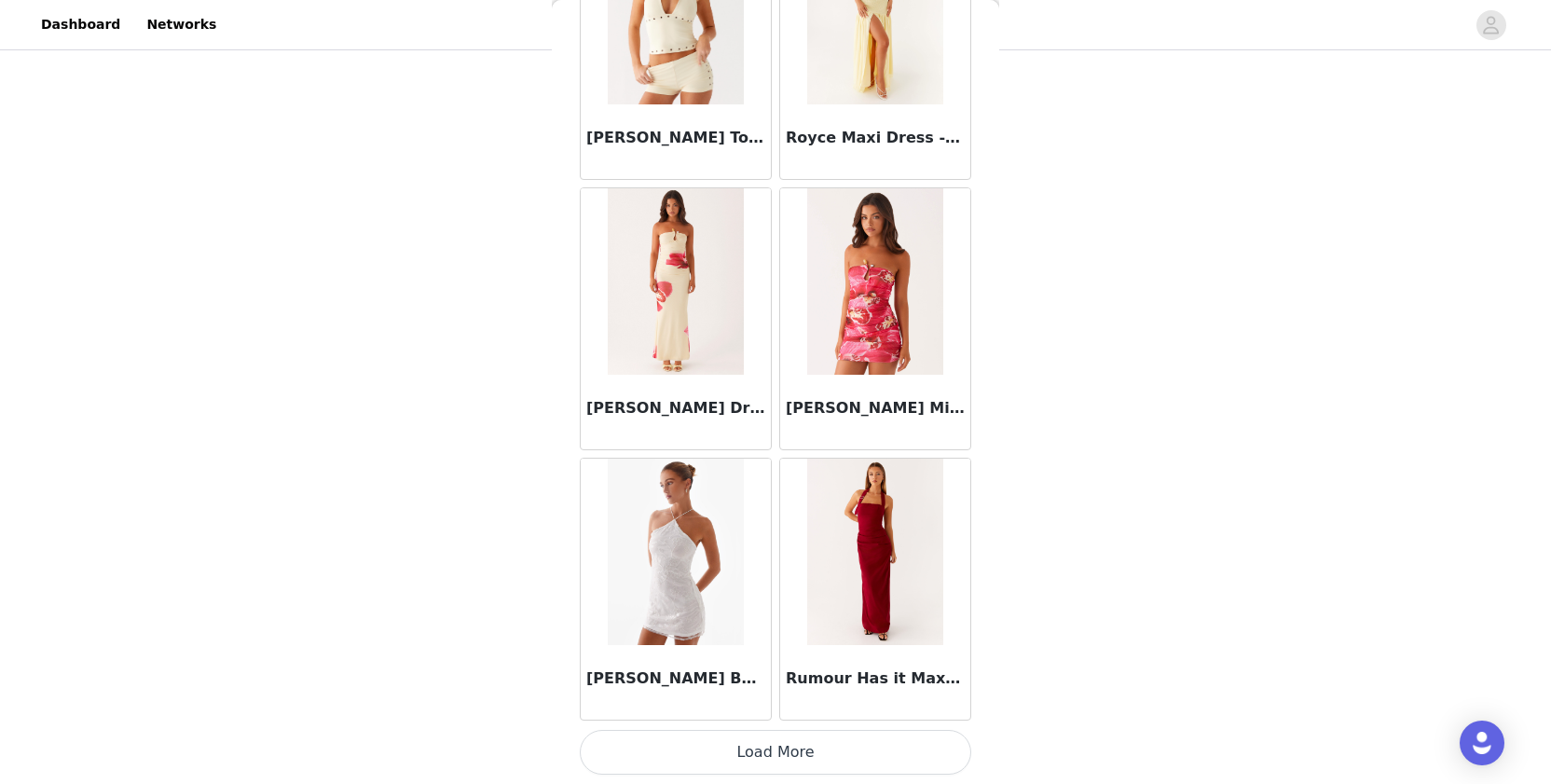
scroll to position [99350, 0]
click at [686, 758] on button "Load More" at bounding box center [776, 752] width 392 height 44
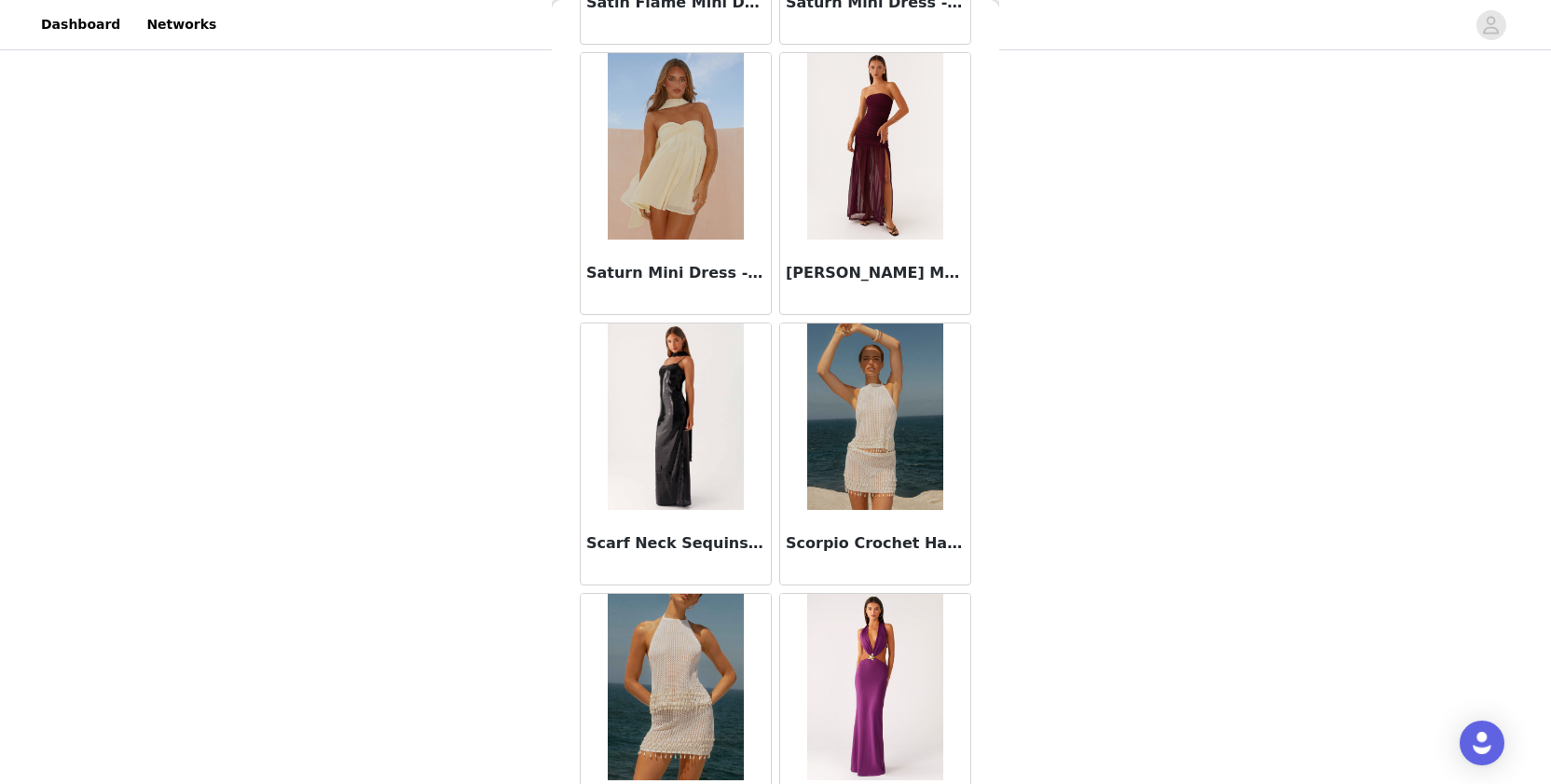
scroll to position [101925, 0]
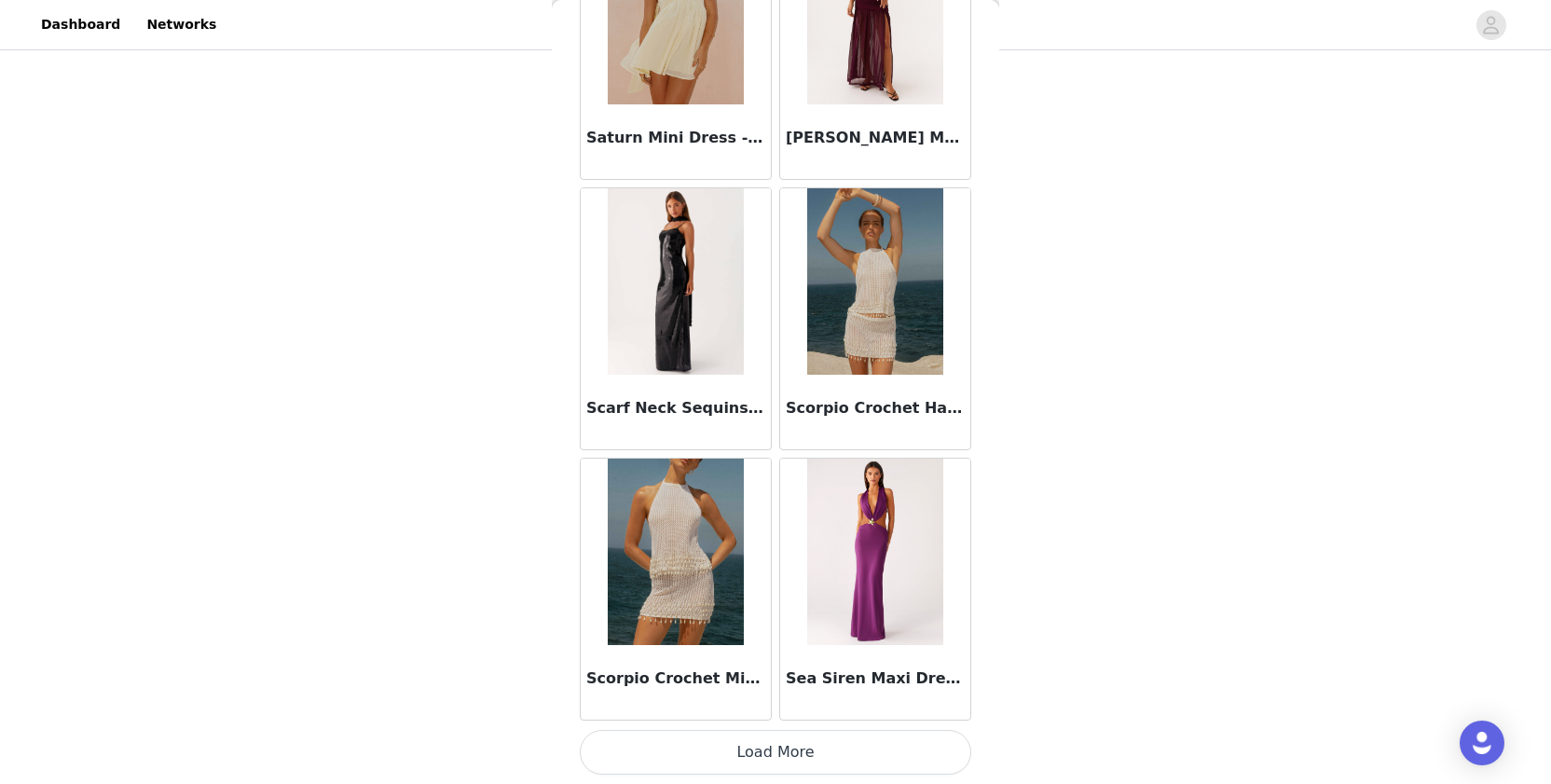
click at [709, 756] on button "Load More" at bounding box center [776, 752] width 392 height 44
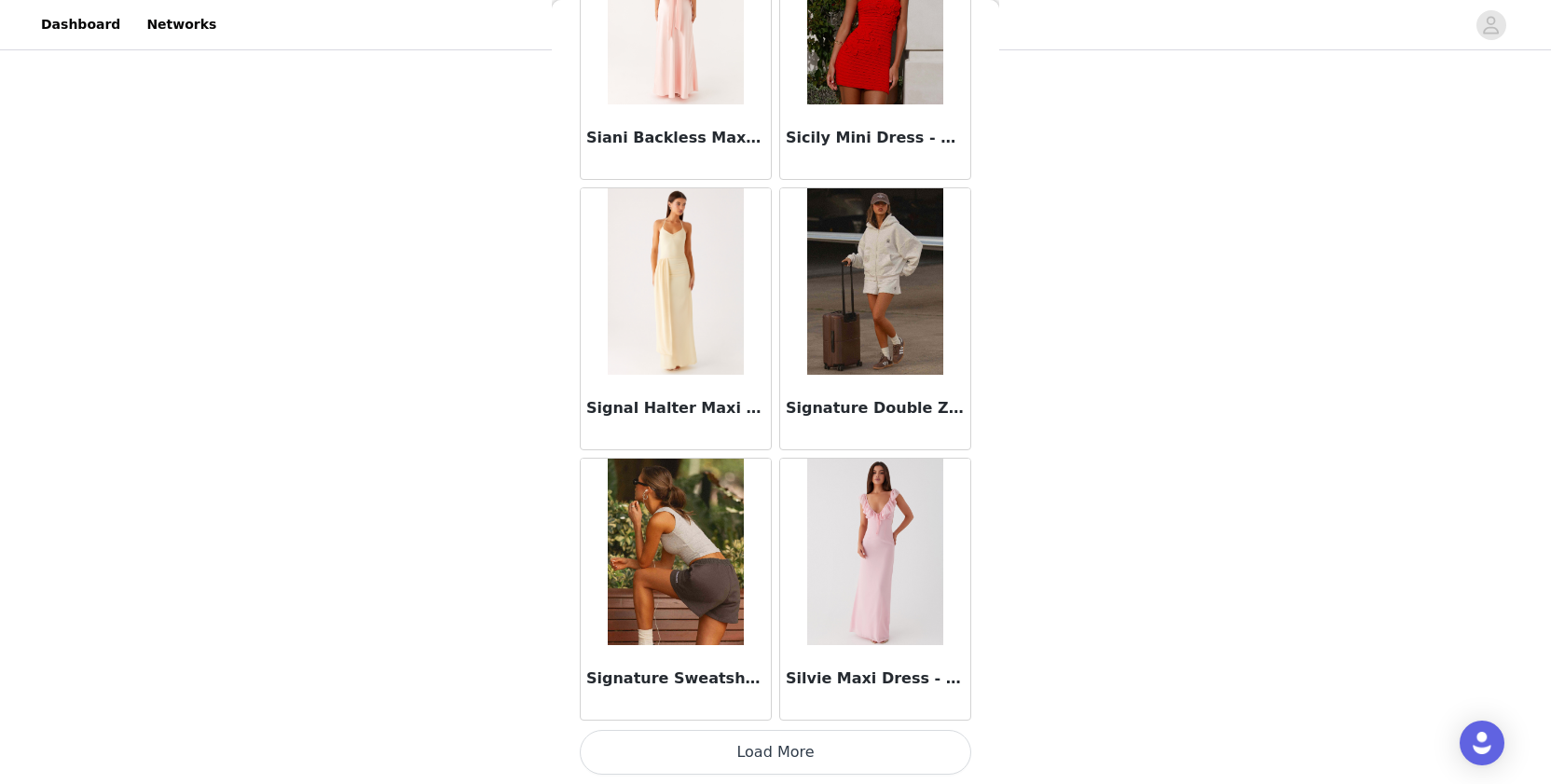
scroll to position [359, 0]
click at [692, 759] on button "Load More" at bounding box center [776, 752] width 392 height 44
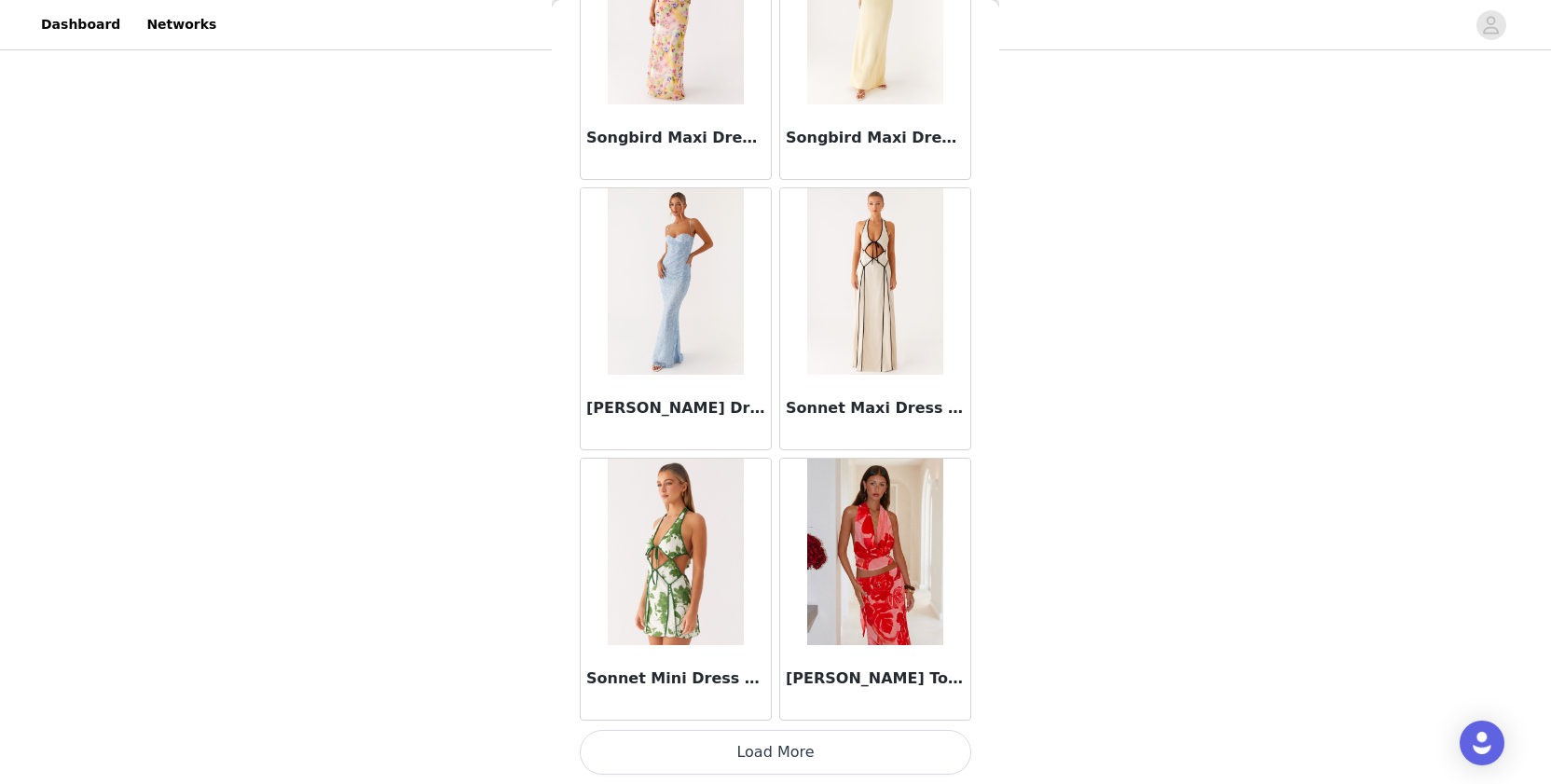
click at [701, 751] on button "Load More" at bounding box center [776, 752] width 392 height 44
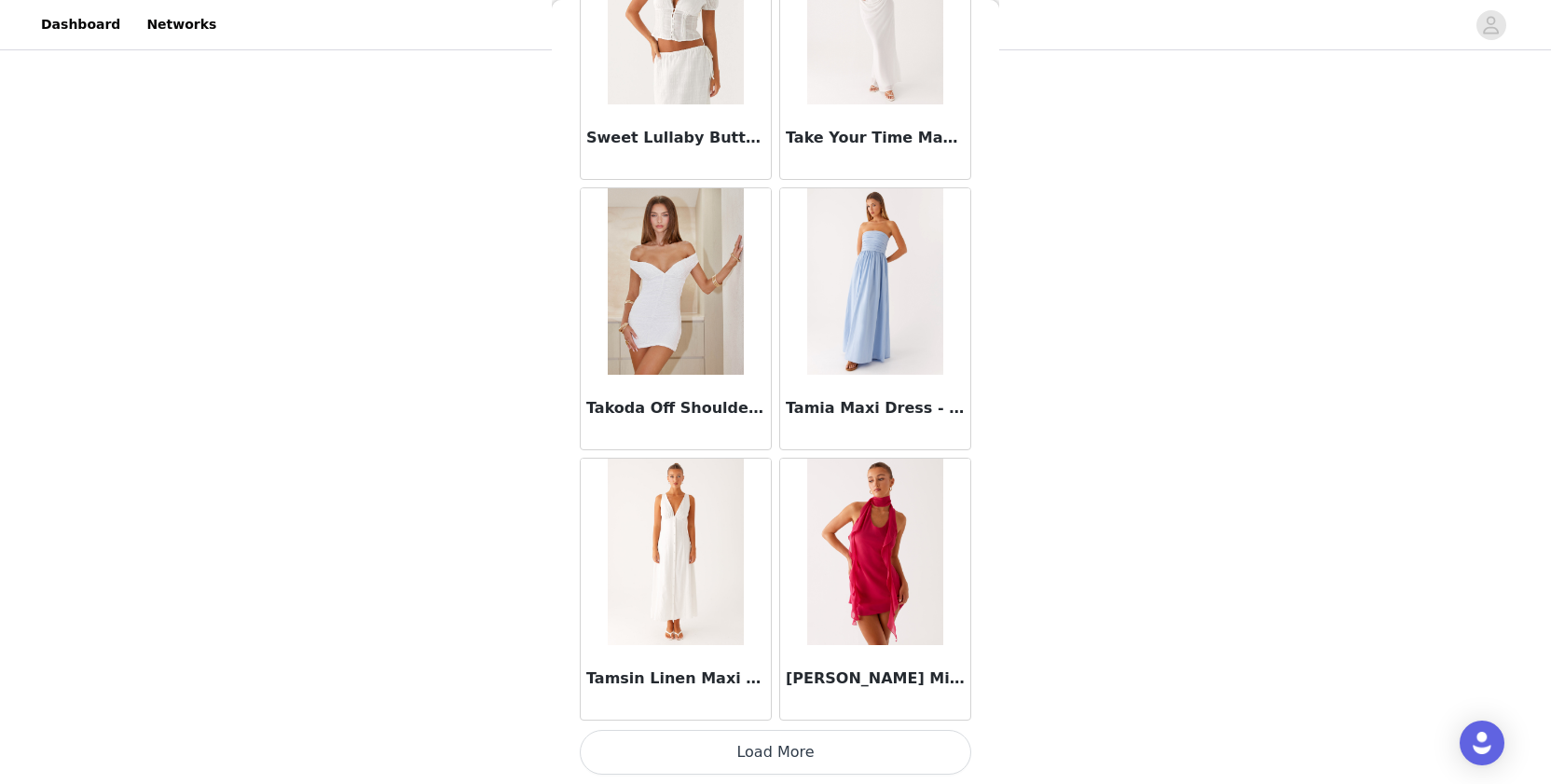
click at [721, 768] on button "Load More" at bounding box center [776, 752] width 392 height 44
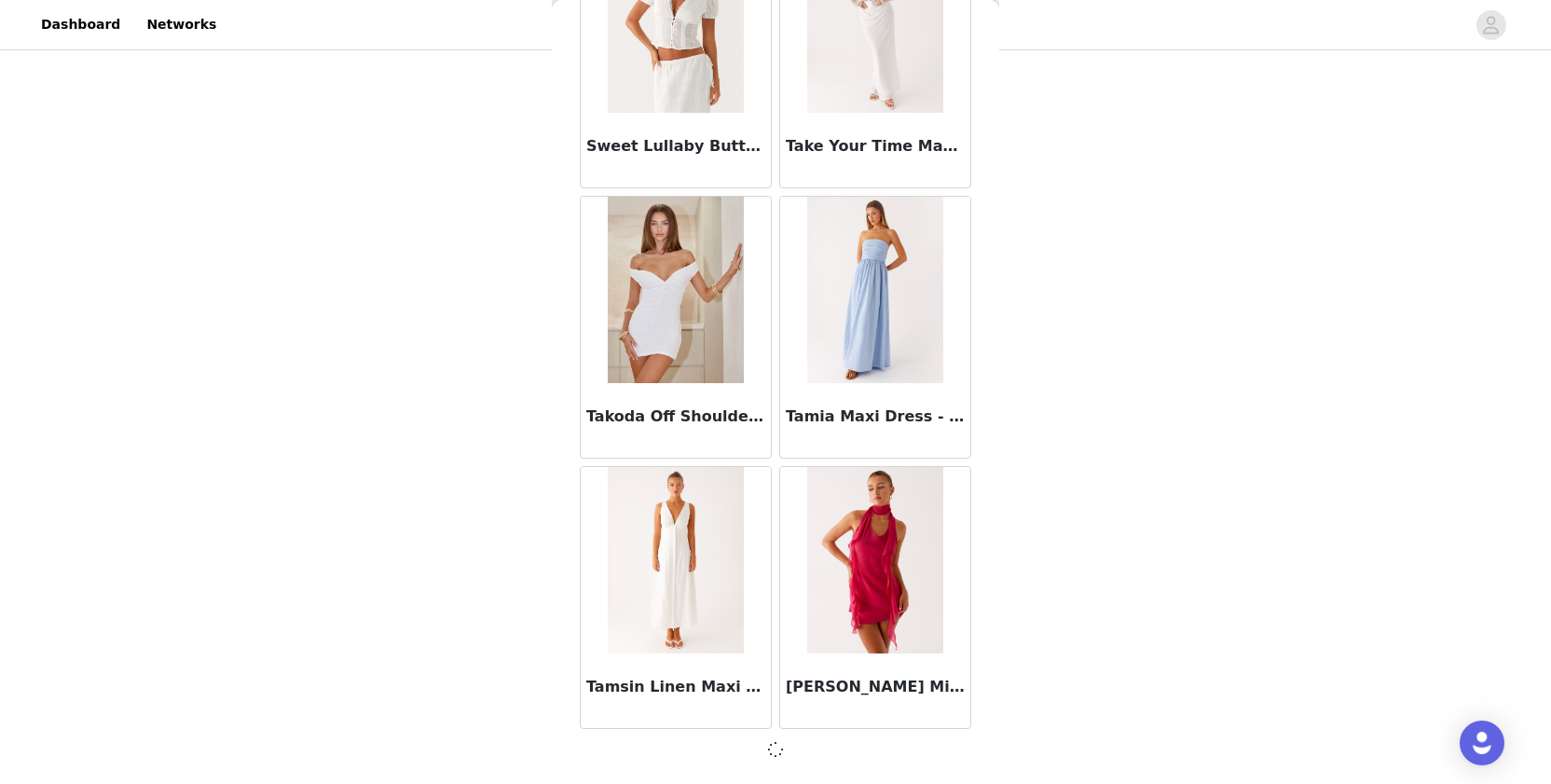
scroll to position [110151, 0]
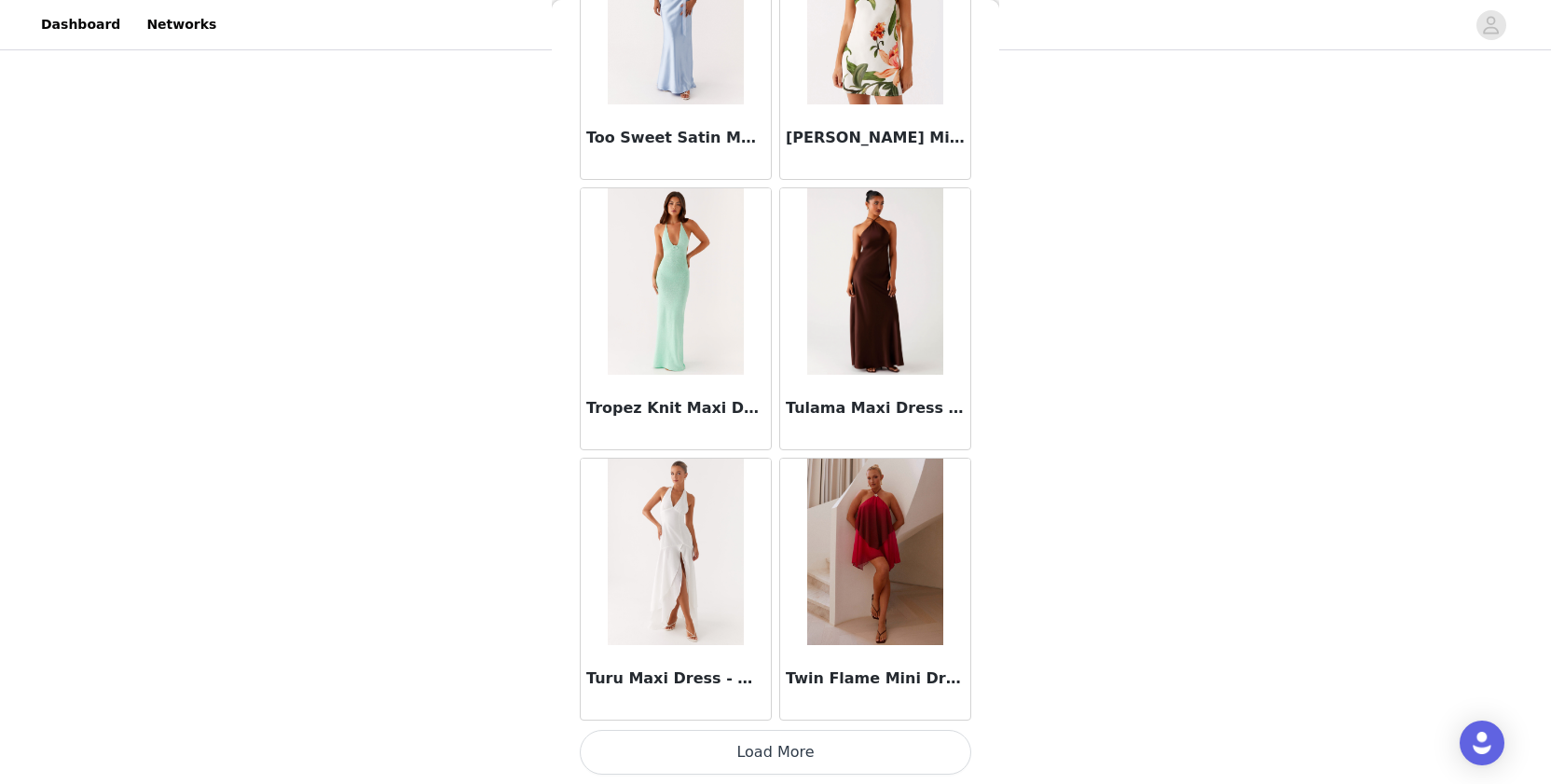
click at [712, 743] on button "Load More" at bounding box center [776, 752] width 392 height 44
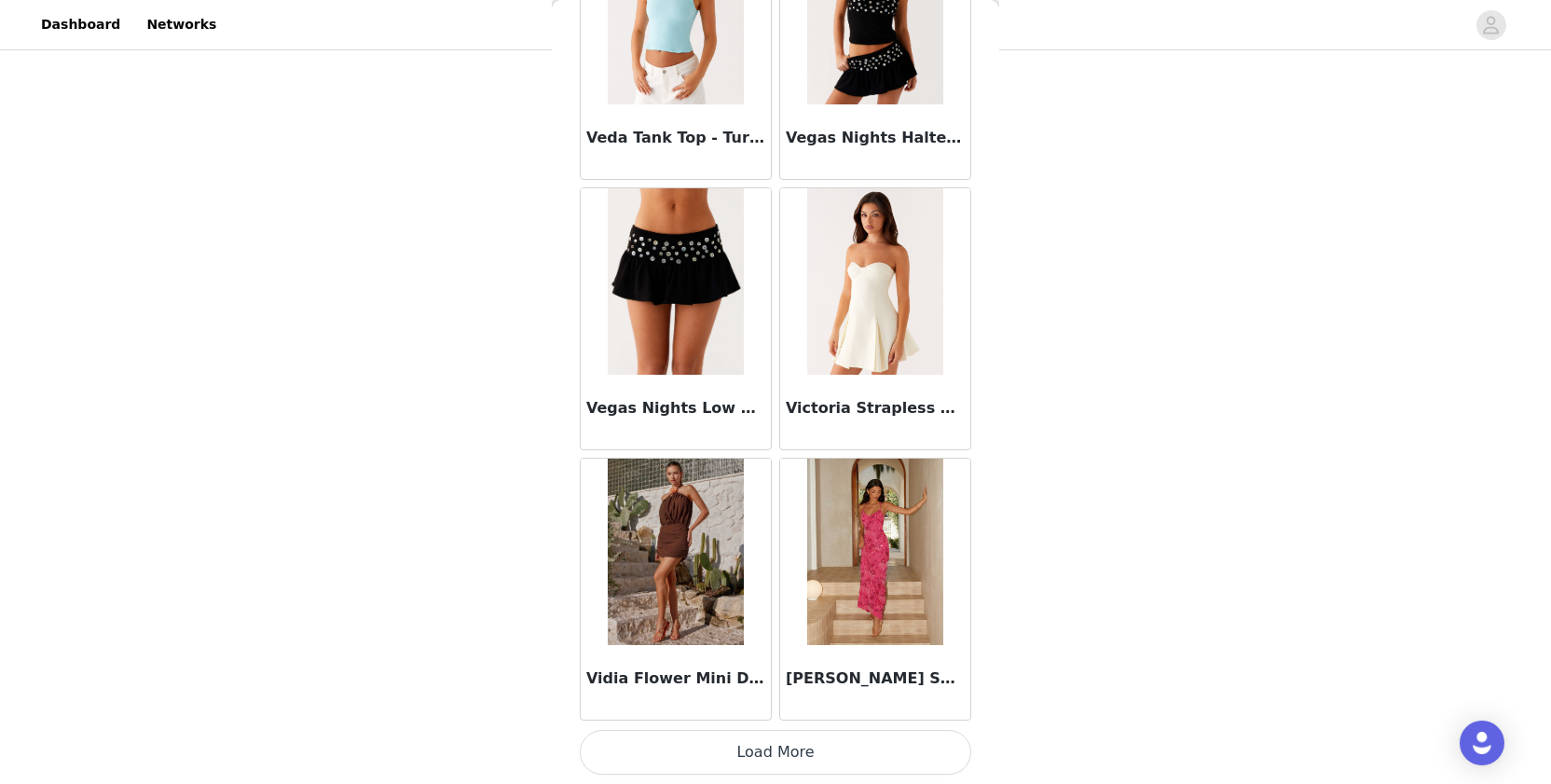
scroll to position [115563, 0]
click at [686, 746] on button "Load More" at bounding box center [776, 752] width 392 height 44
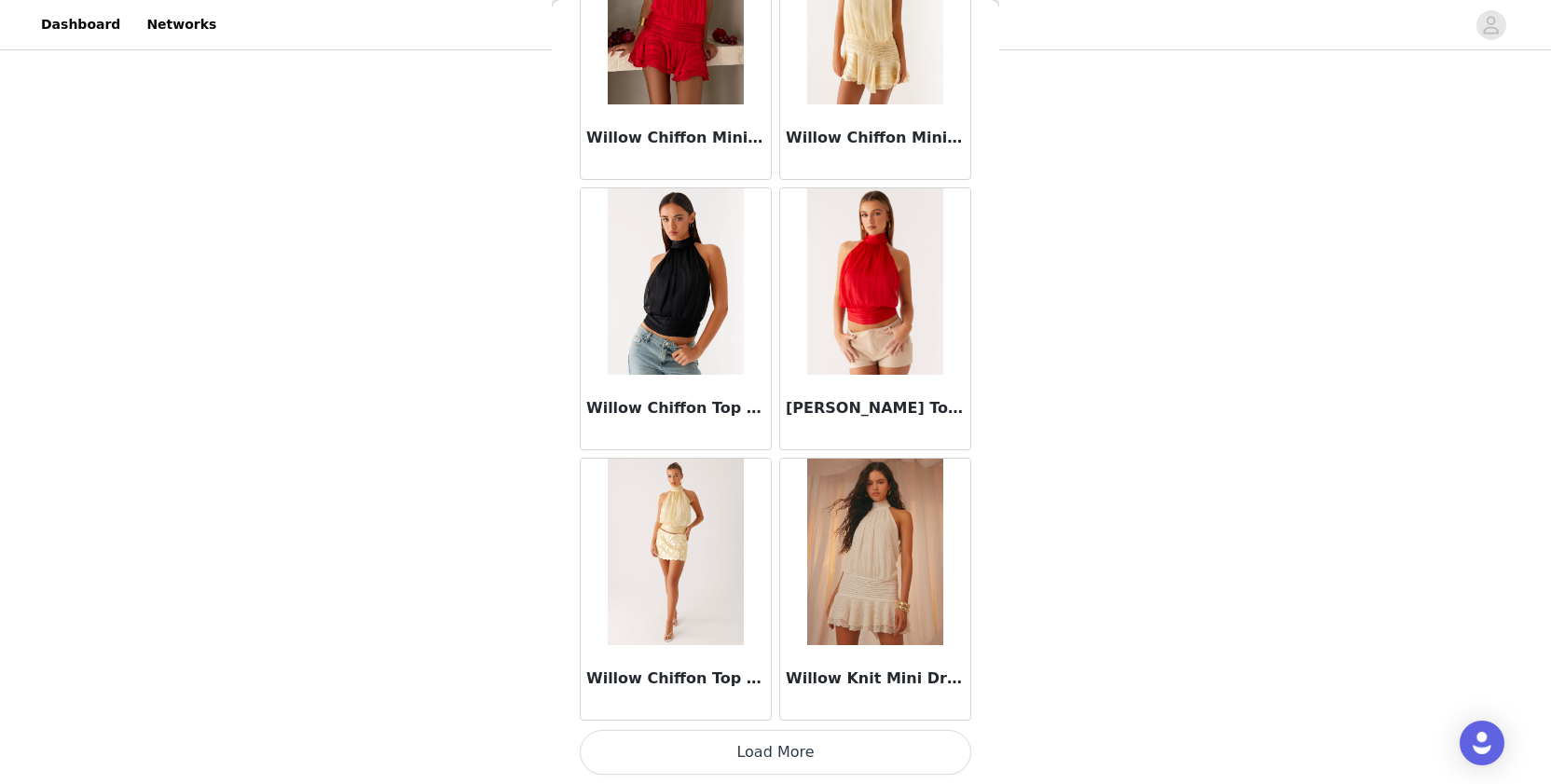
scroll to position [359, 0]
click at [699, 731] on button "Load More" at bounding box center [776, 752] width 392 height 44
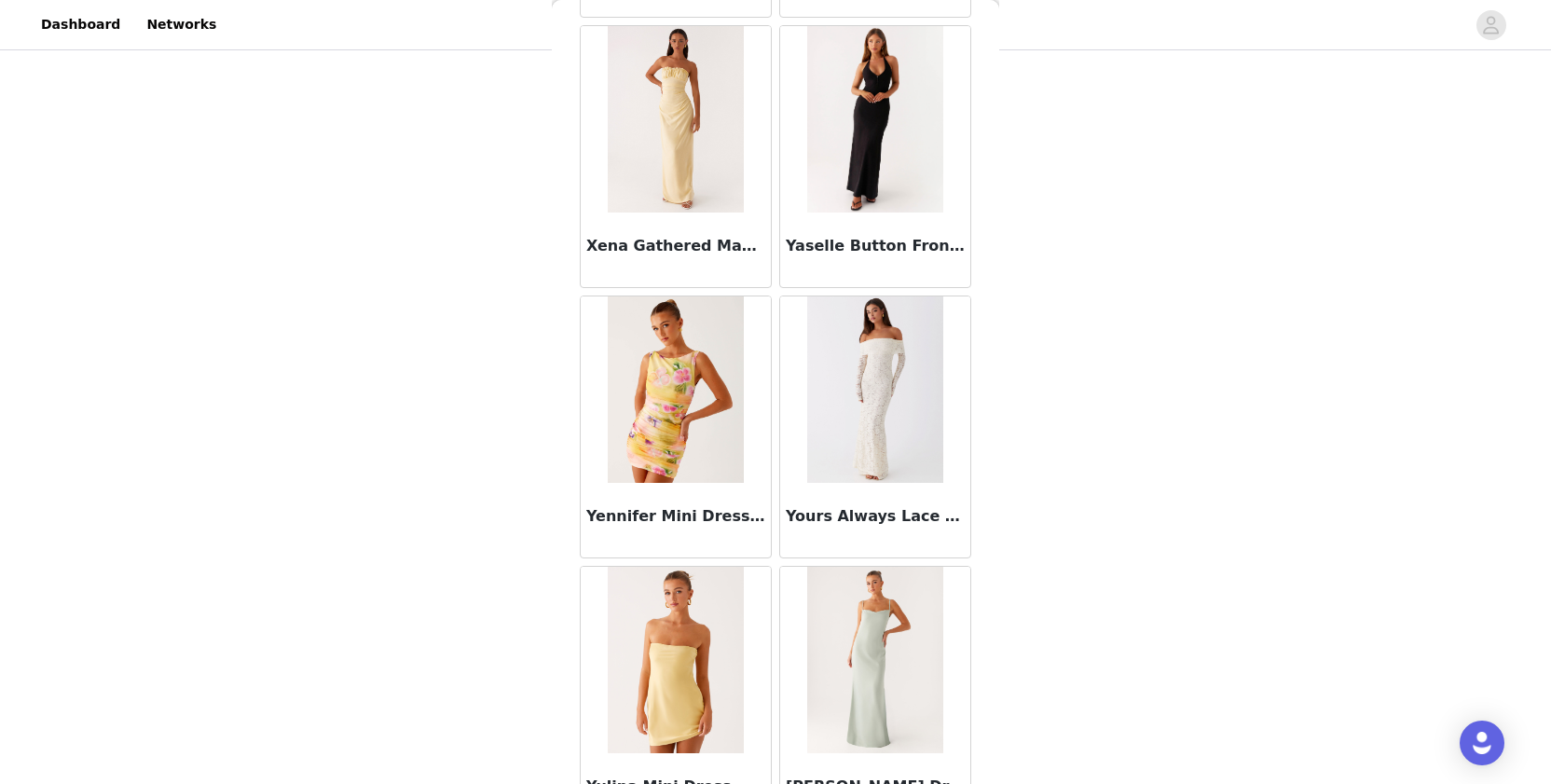
scroll to position [119783, 0]
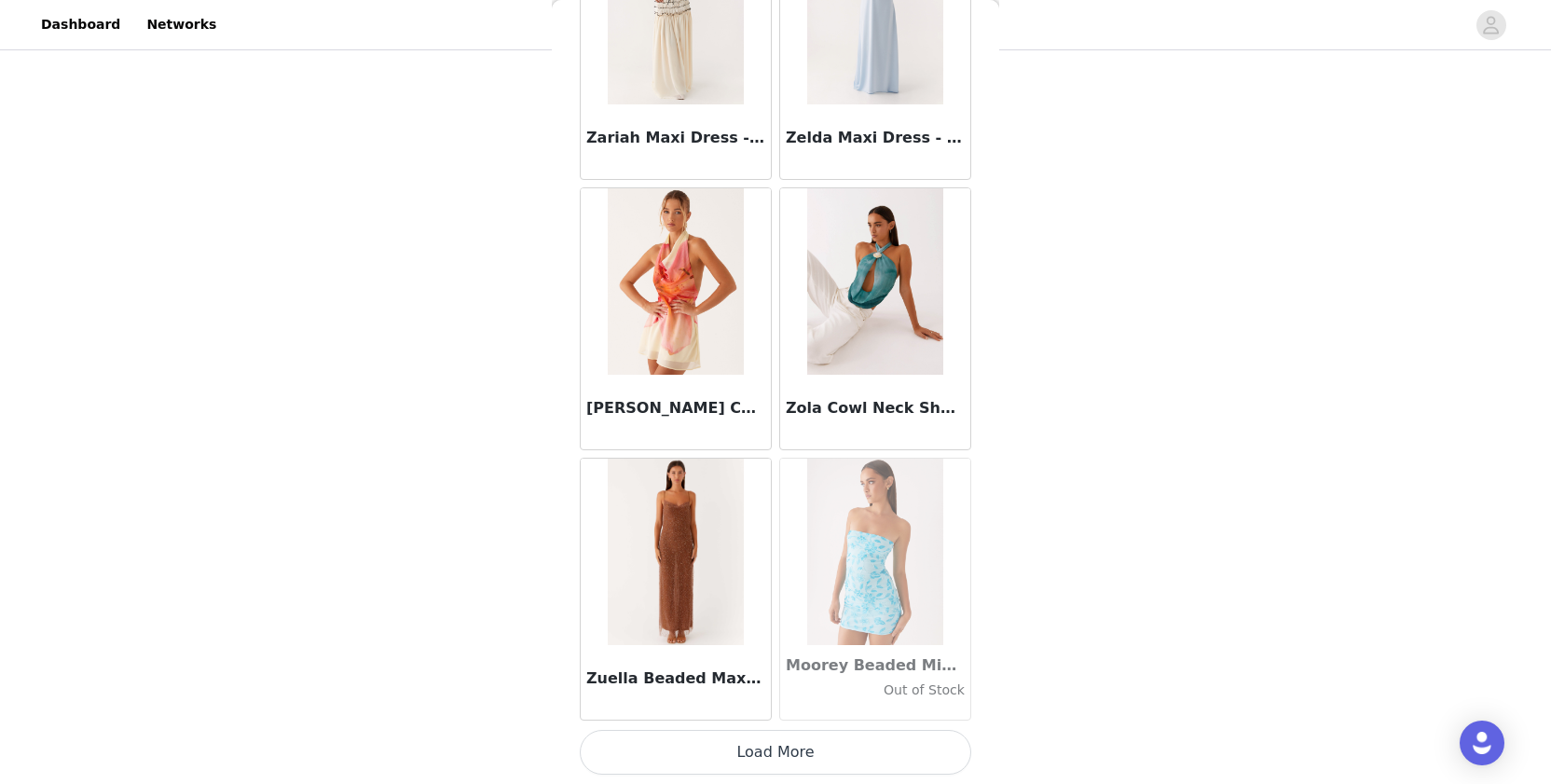
click at [707, 749] on button "Load More" at bounding box center [776, 752] width 392 height 44
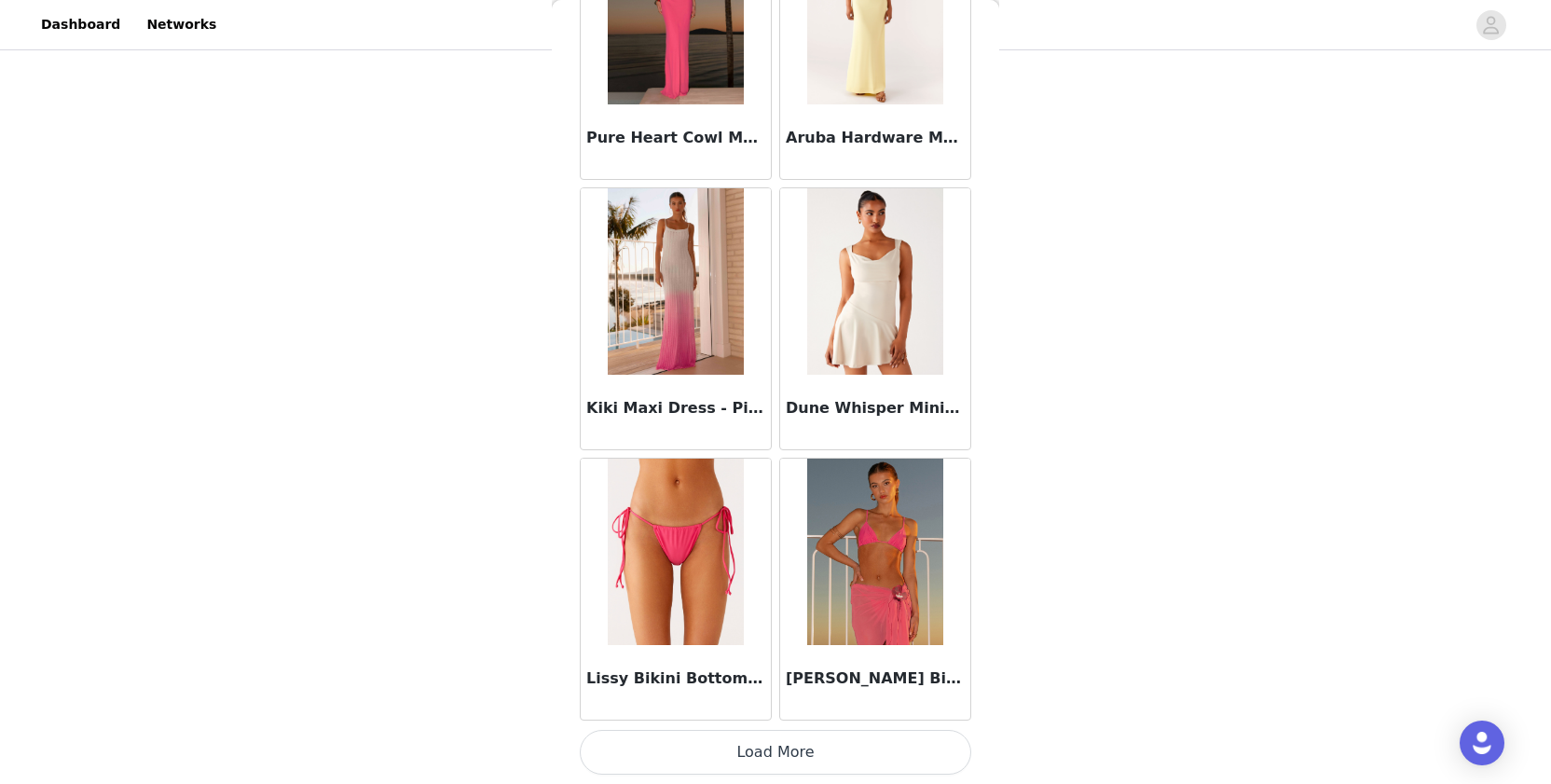
scroll to position [359, 0]
click at [691, 739] on button "Load More" at bounding box center [776, 752] width 392 height 44
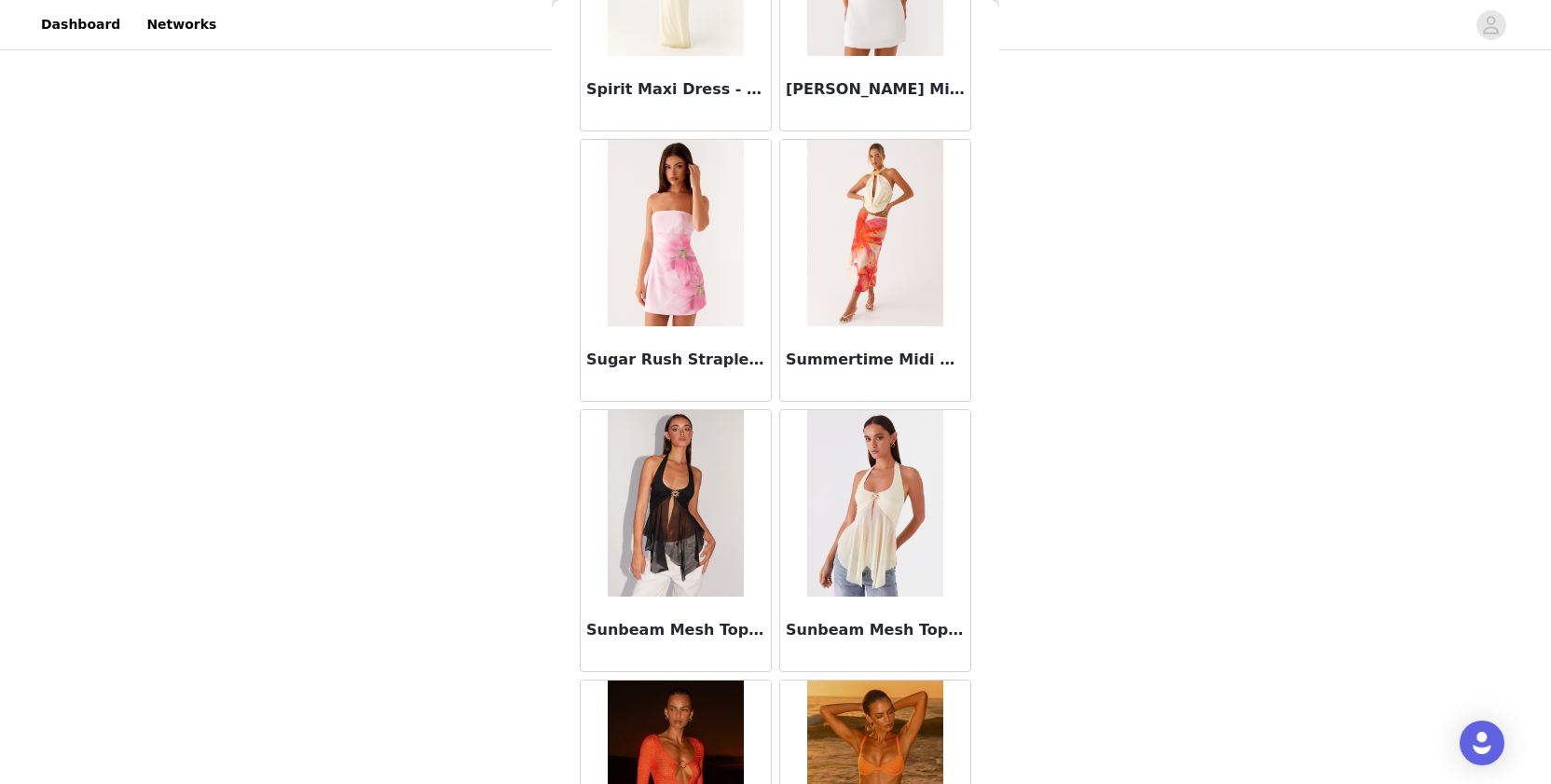
click at [683, 458] on img at bounding box center [675, 503] width 135 height 186
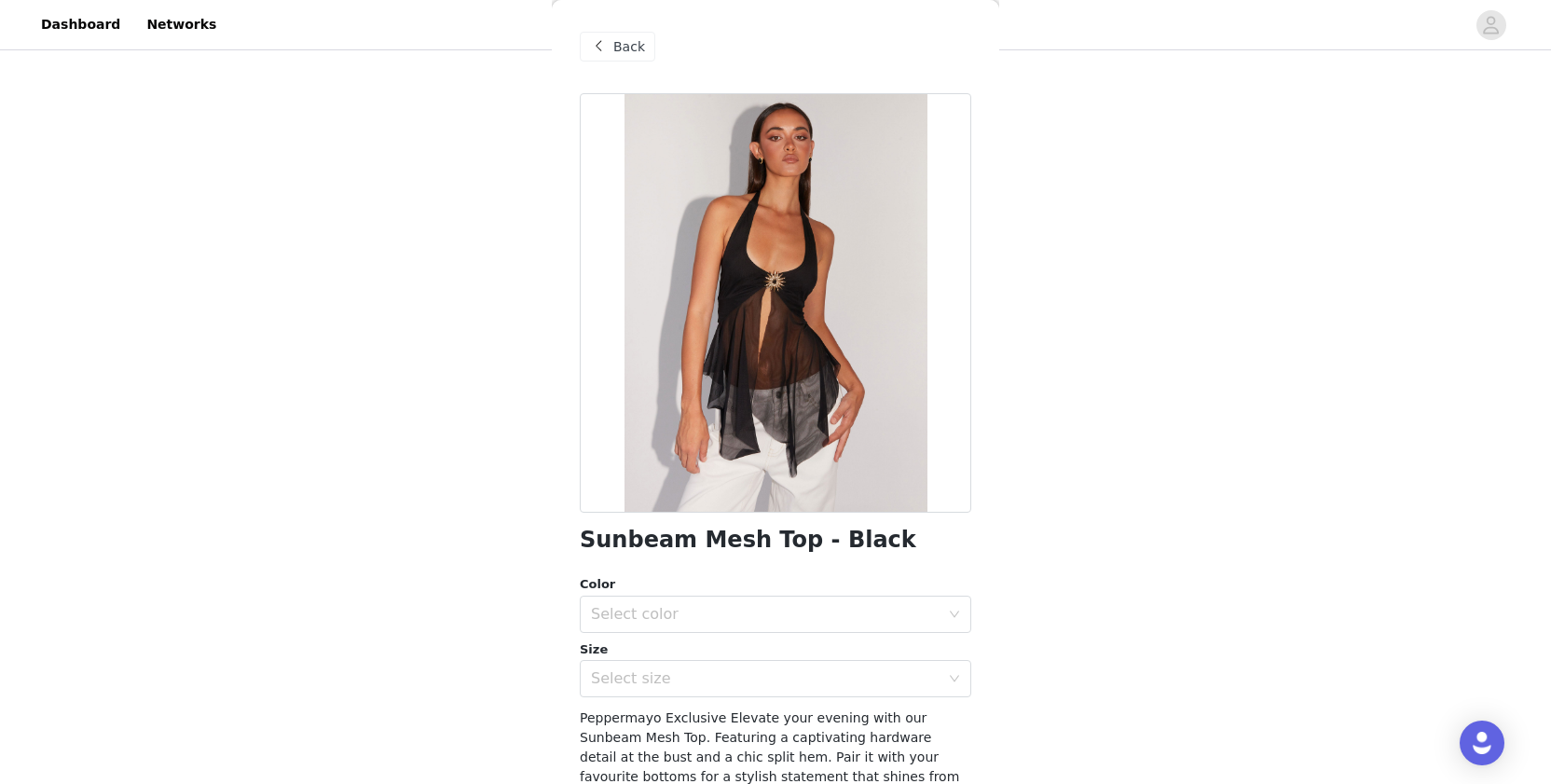
scroll to position [0, 0]
click at [634, 43] on span "Back" at bounding box center [629, 47] width 31 height 20
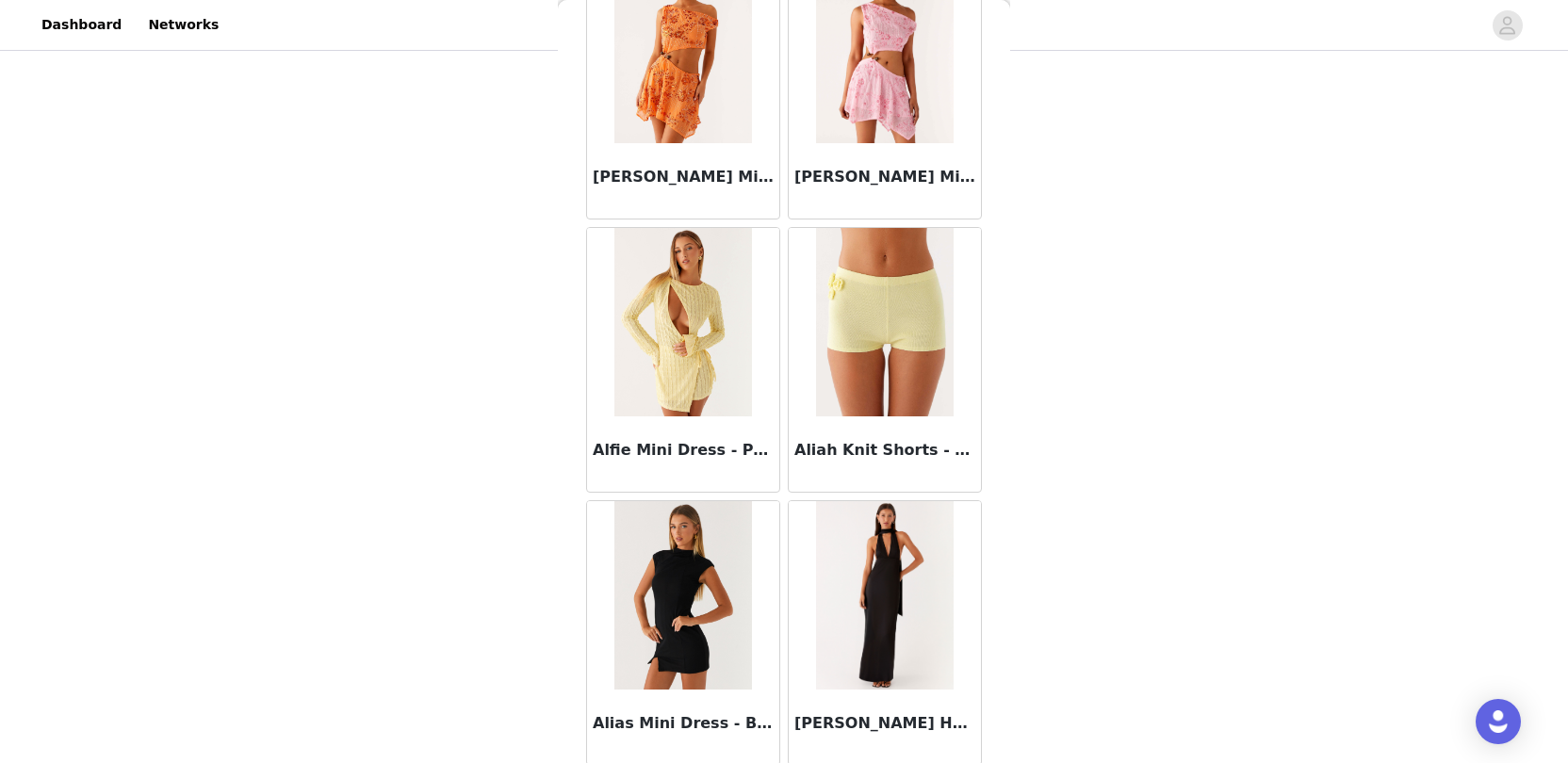
scroll to position [106240, 0]
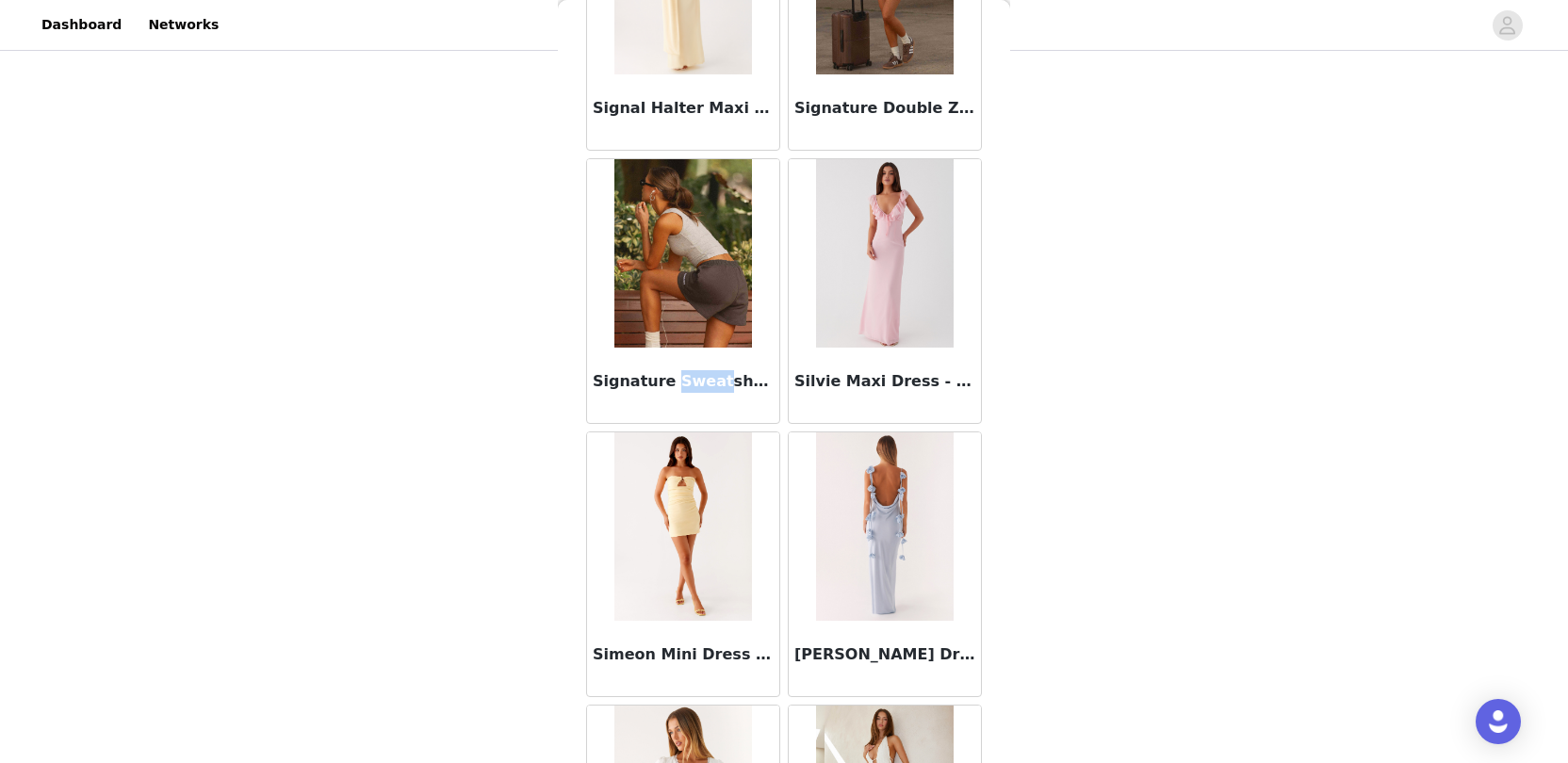
click at [686, 330] on img at bounding box center [683, 253] width 136 height 188
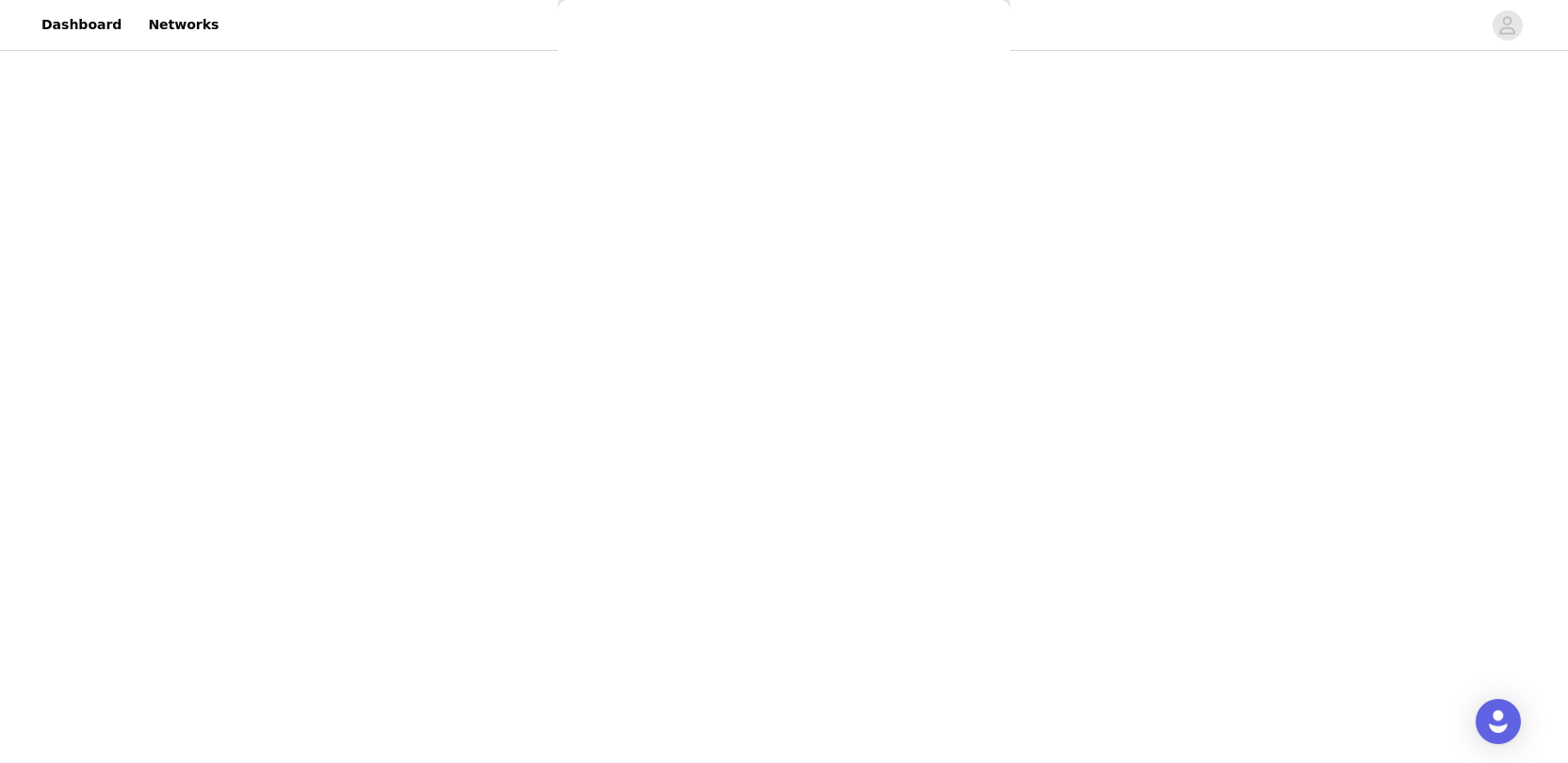
scroll to position [0, 0]
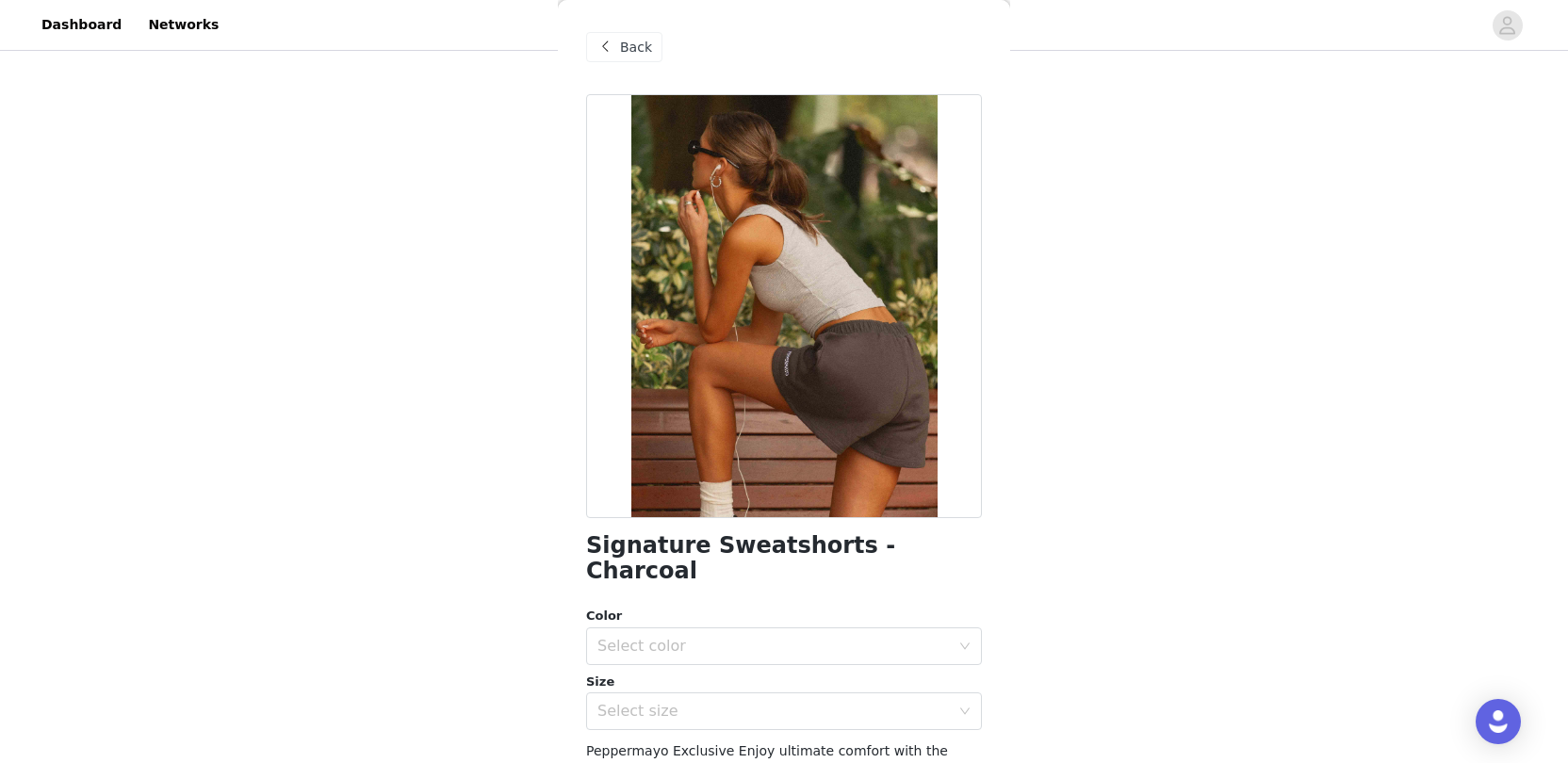
click at [674, 641] on div "Color Select color Size Select size" at bounding box center [784, 668] width 396 height 123
click at [677, 637] on div "Select color" at bounding box center [774, 646] width 352 height 19
click at [667, 663] on li "Charcoal" at bounding box center [784, 662] width 396 height 30
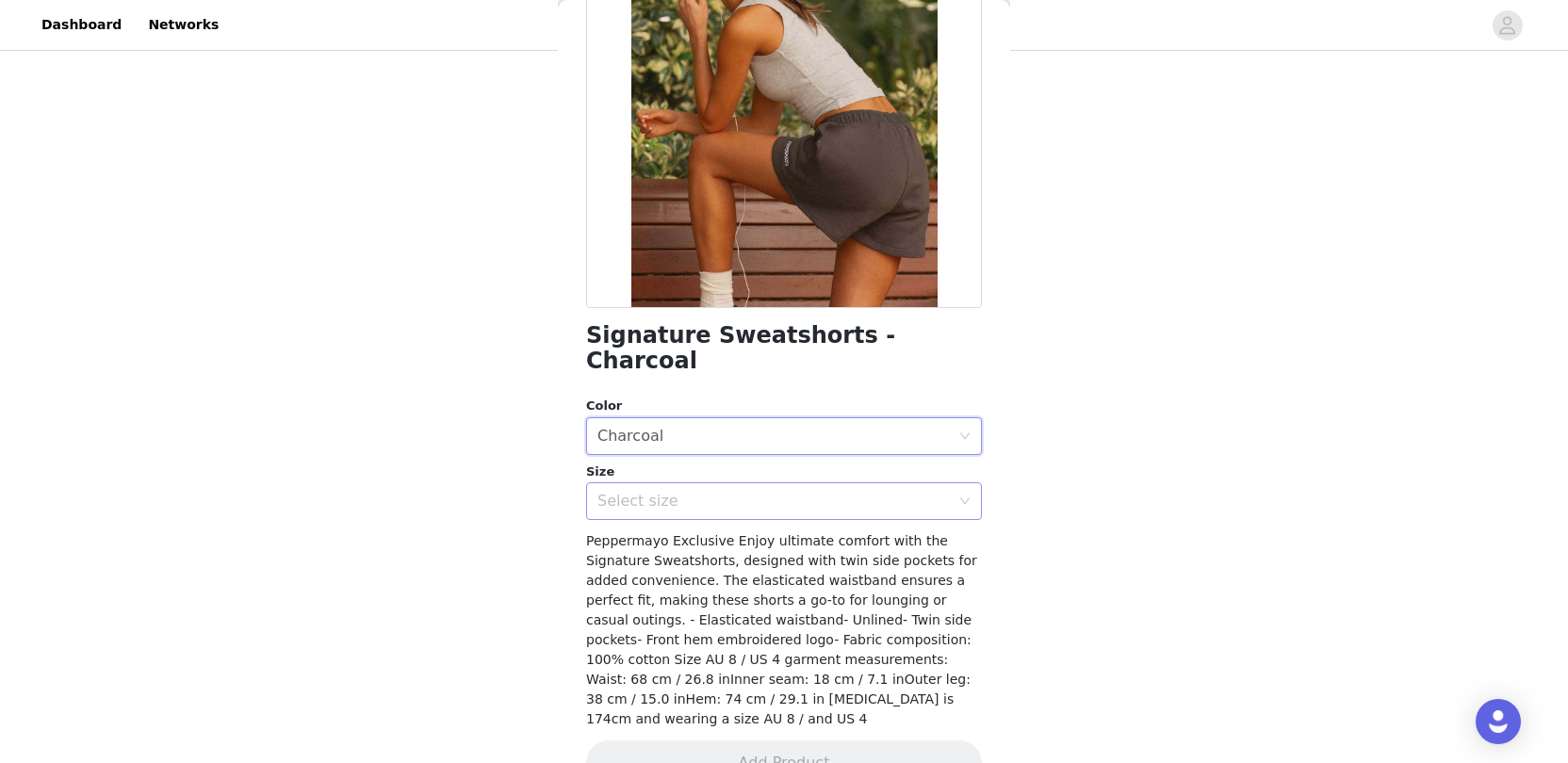
scroll to position [209, 0]
click at [737, 484] on div "Select size" at bounding box center [778, 502] width 361 height 36
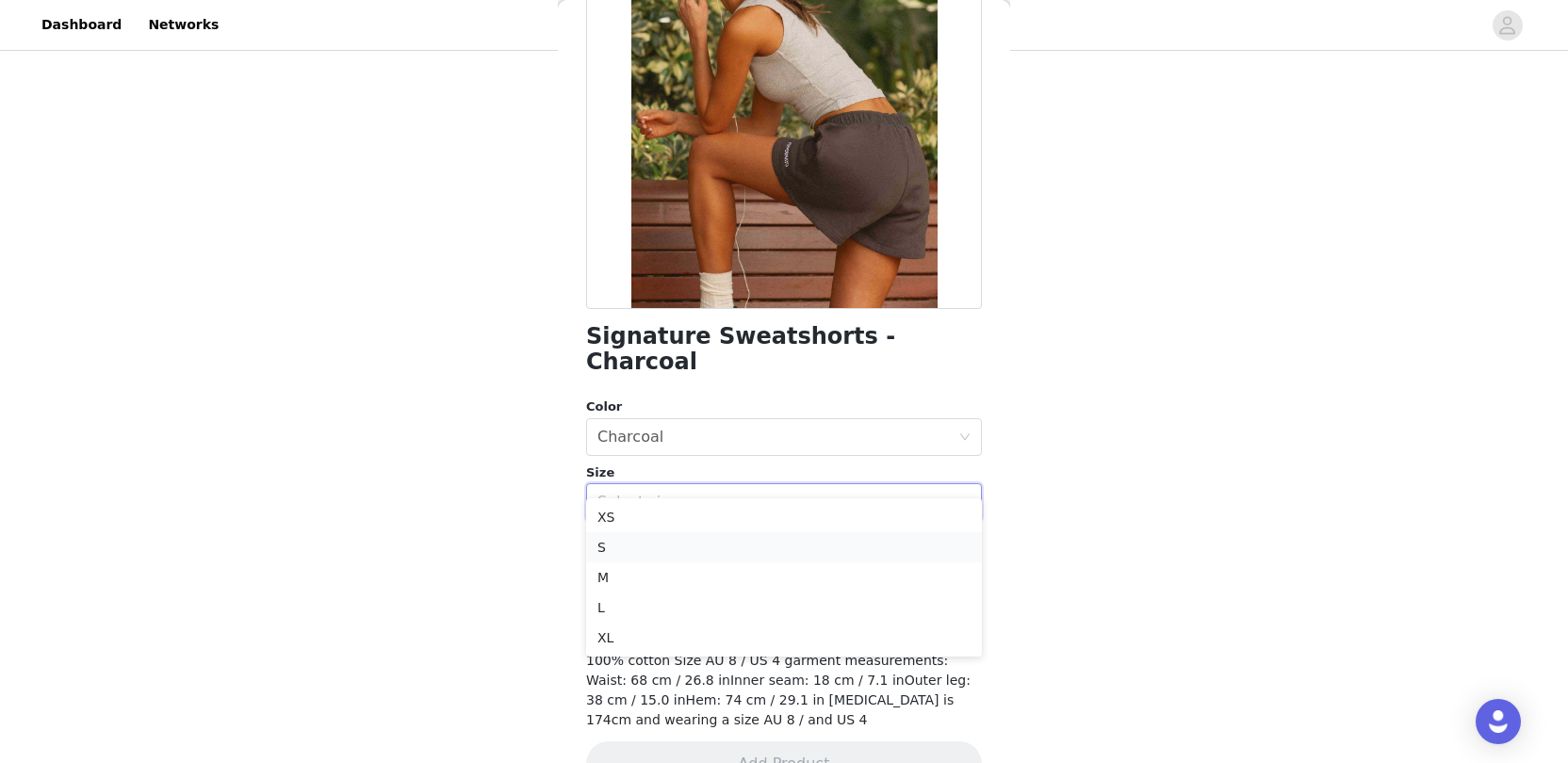
click at [663, 553] on li "S" at bounding box center [784, 547] width 396 height 30
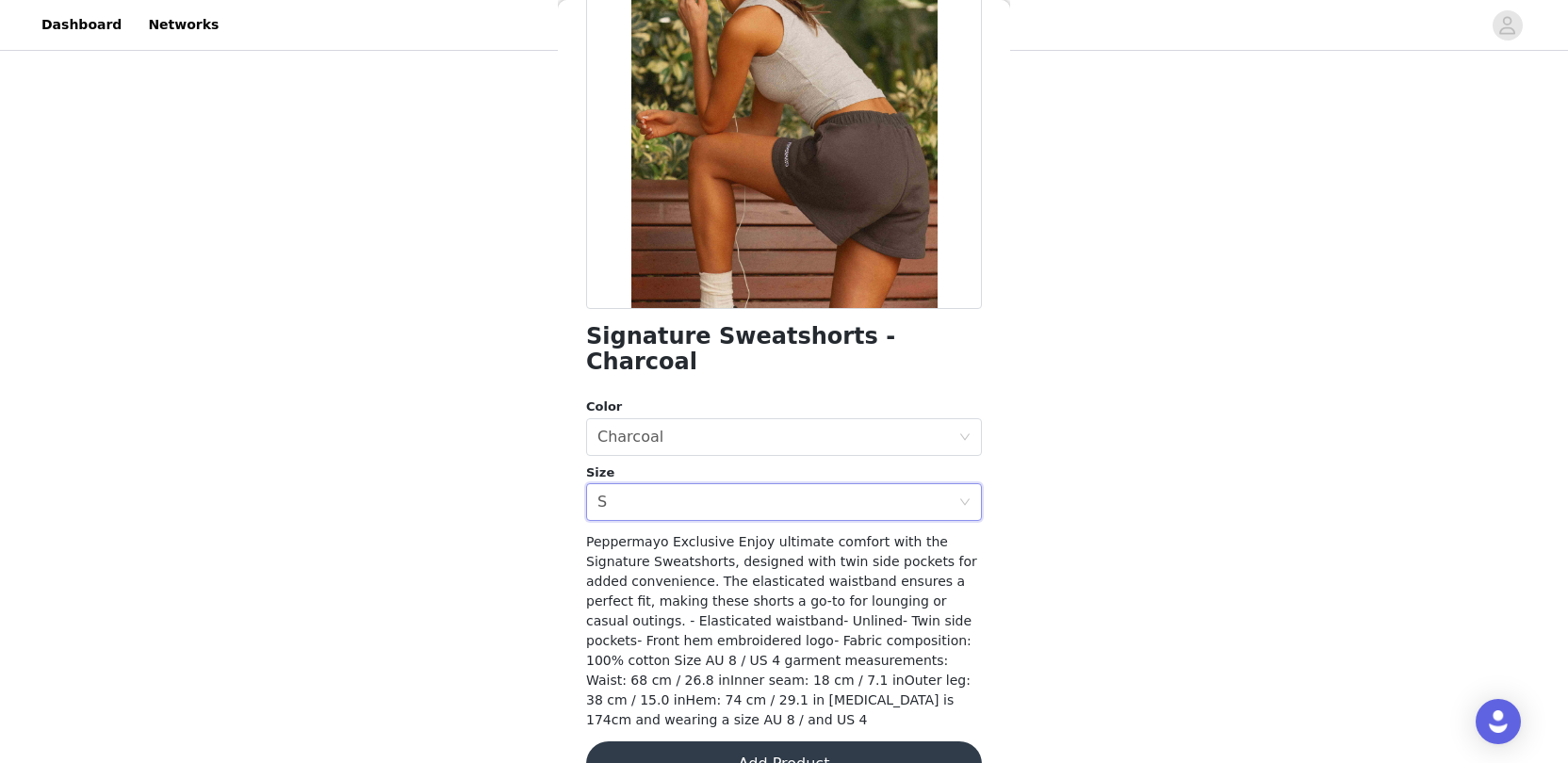
click at [686, 742] on button "Add Product" at bounding box center [784, 764] width 396 height 45
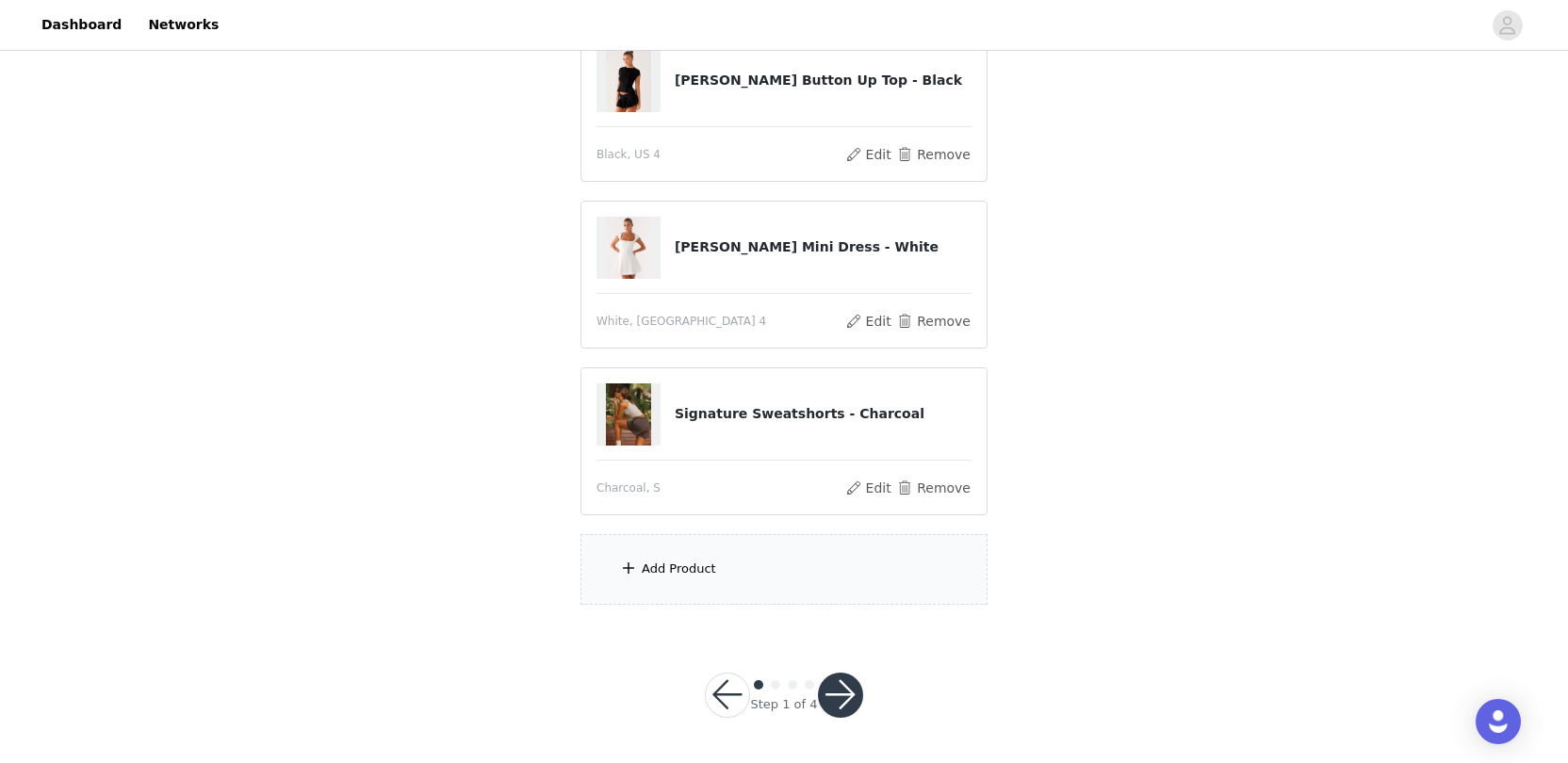
scroll to position [559, 0]
click at [725, 563] on div "Add Product" at bounding box center [784, 570] width 407 height 71
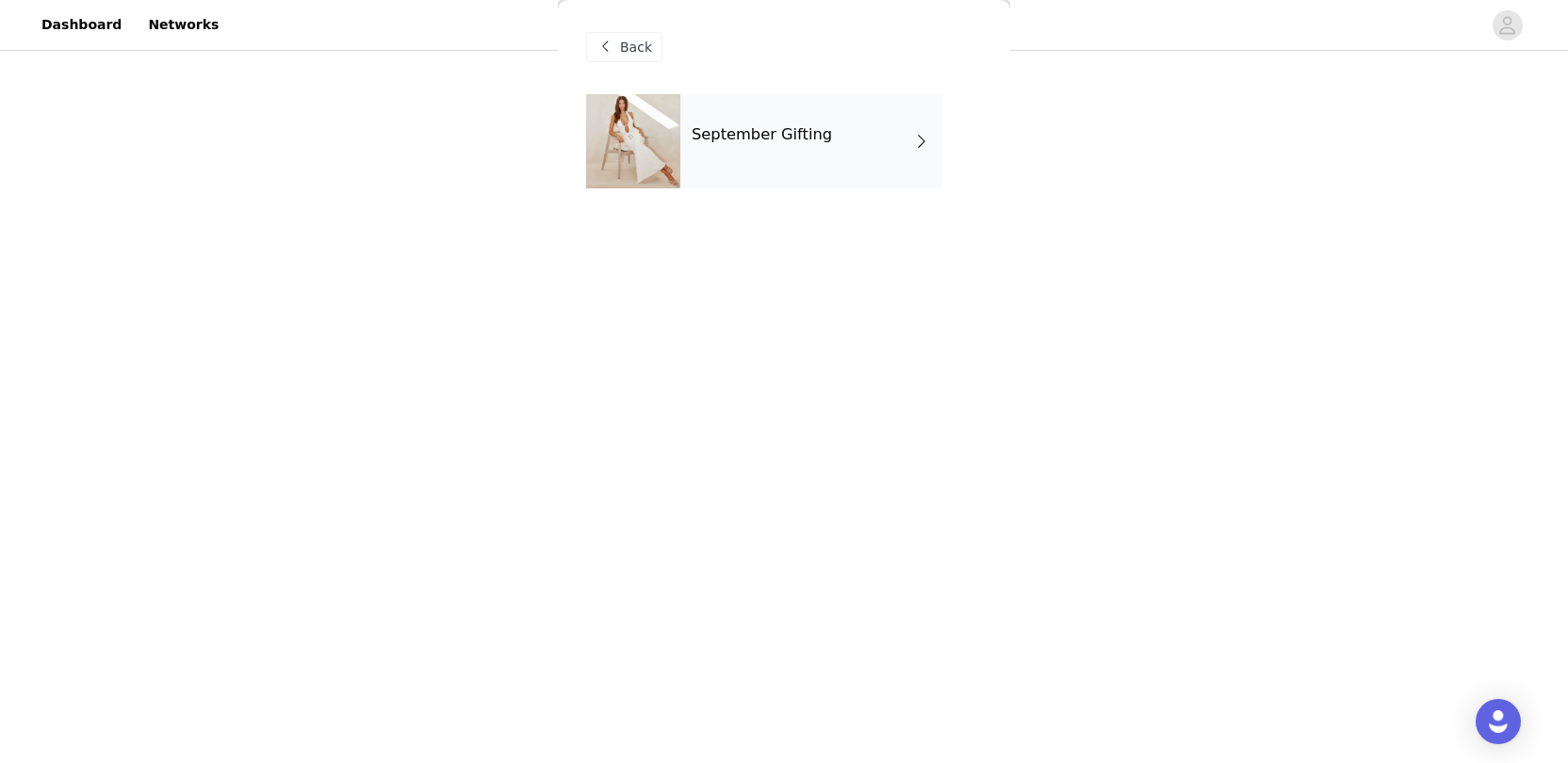
click at [832, 147] on div "September Gifting" at bounding box center [811, 141] width 262 height 95
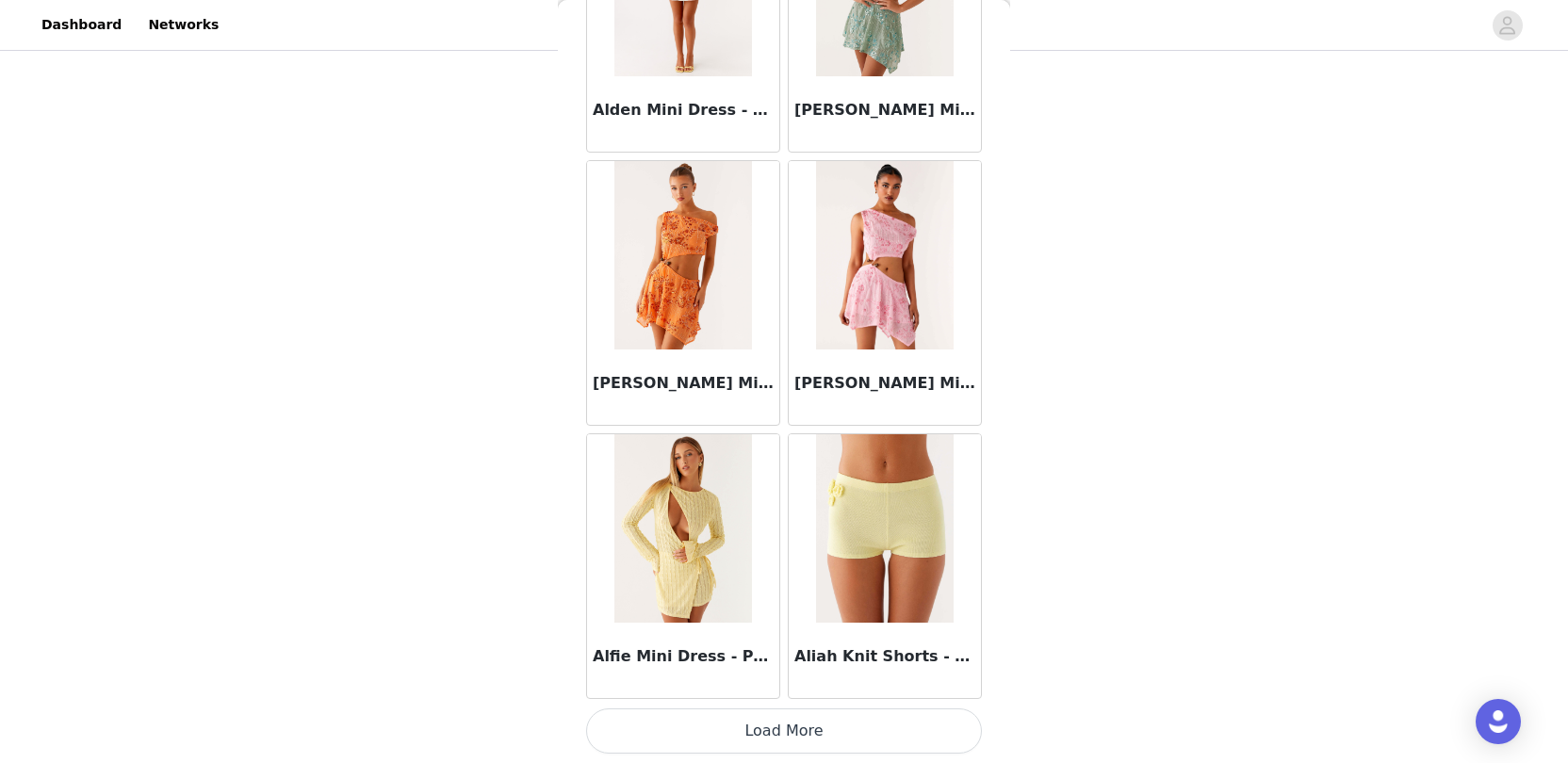
click at [747, 720] on button "Load More" at bounding box center [784, 730] width 396 height 45
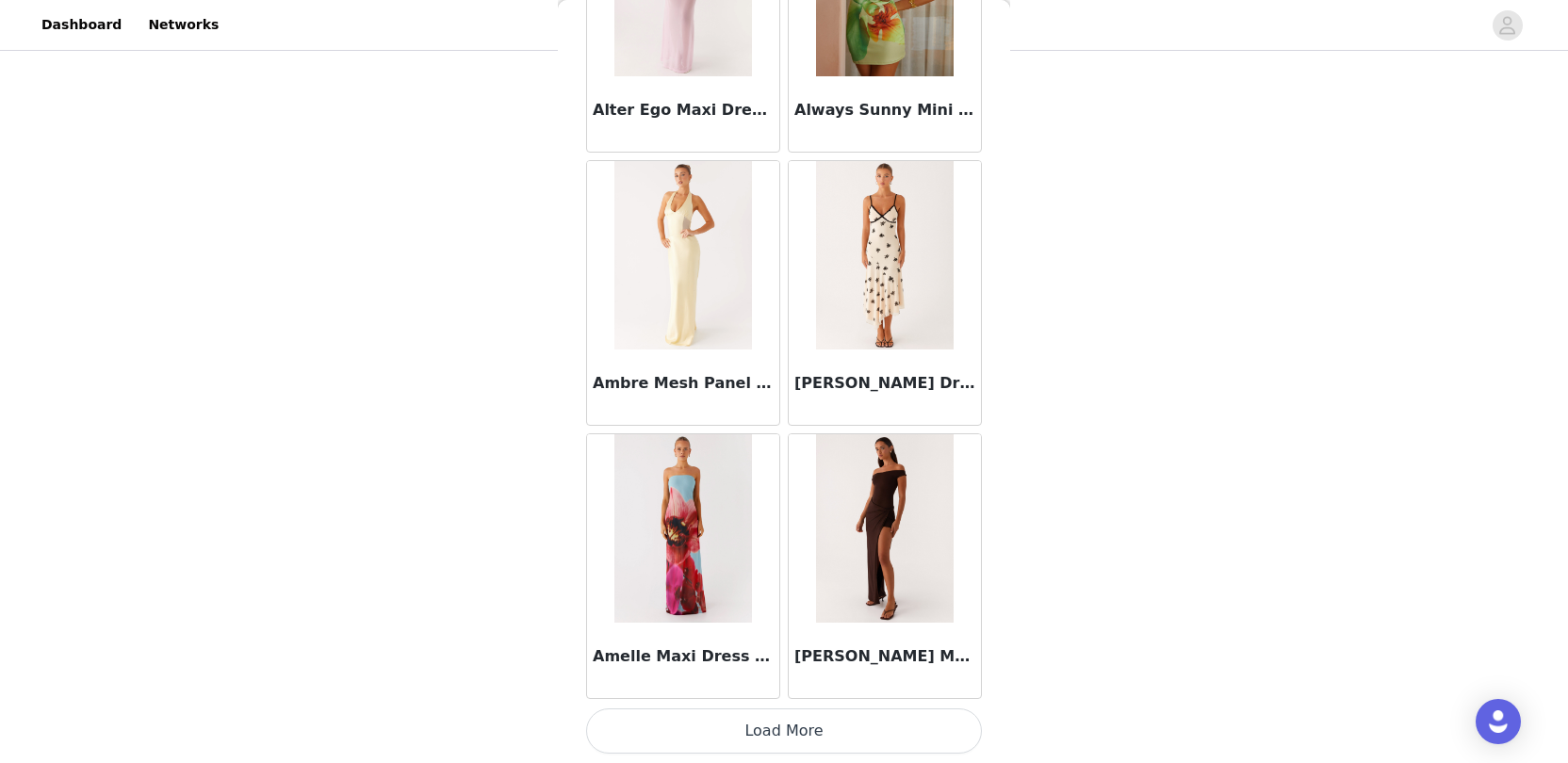
click at [695, 710] on button "Load More" at bounding box center [784, 730] width 396 height 45
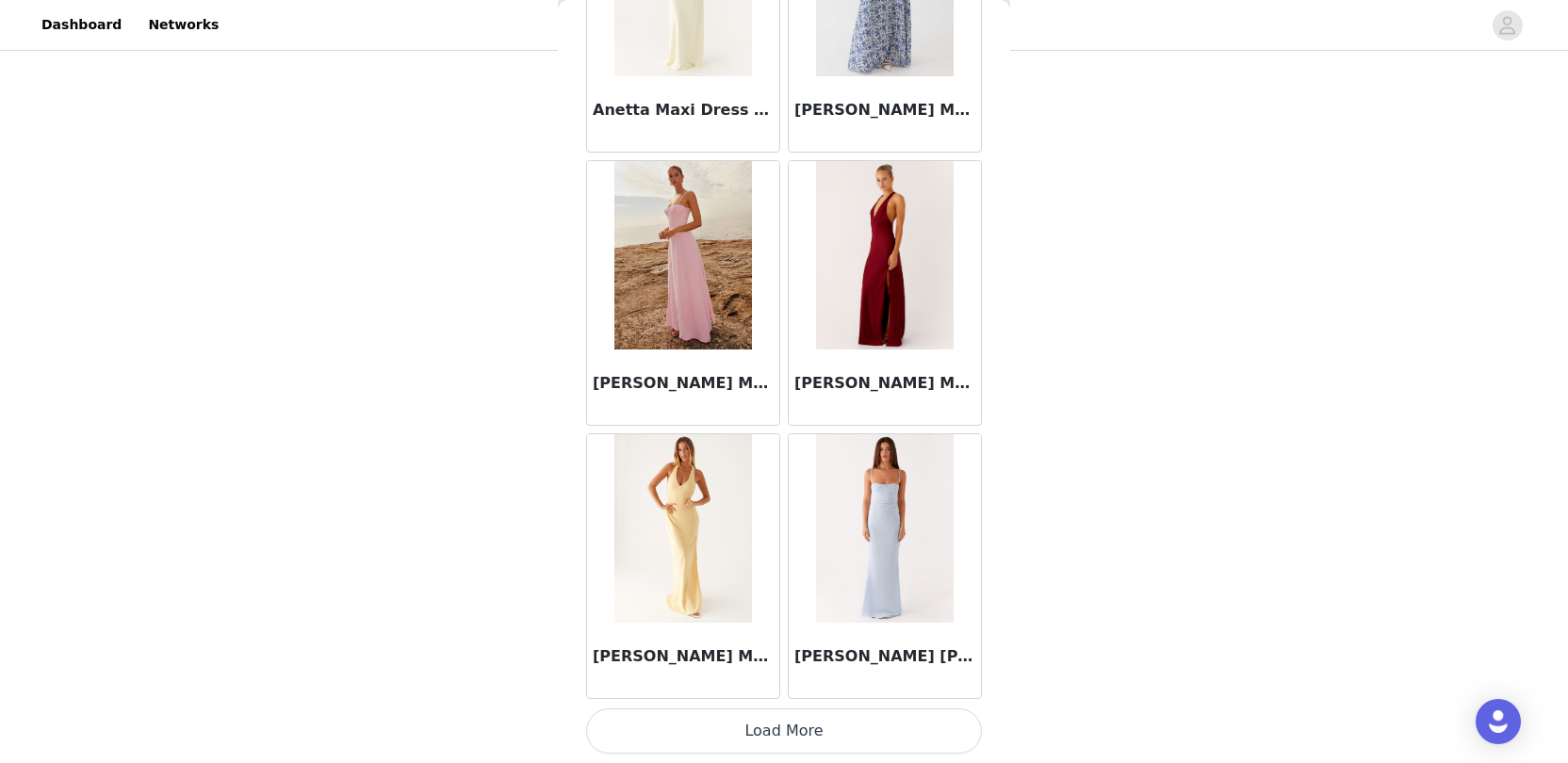
click at [672, 731] on button "Load More" at bounding box center [784, 730] width 396 height 45
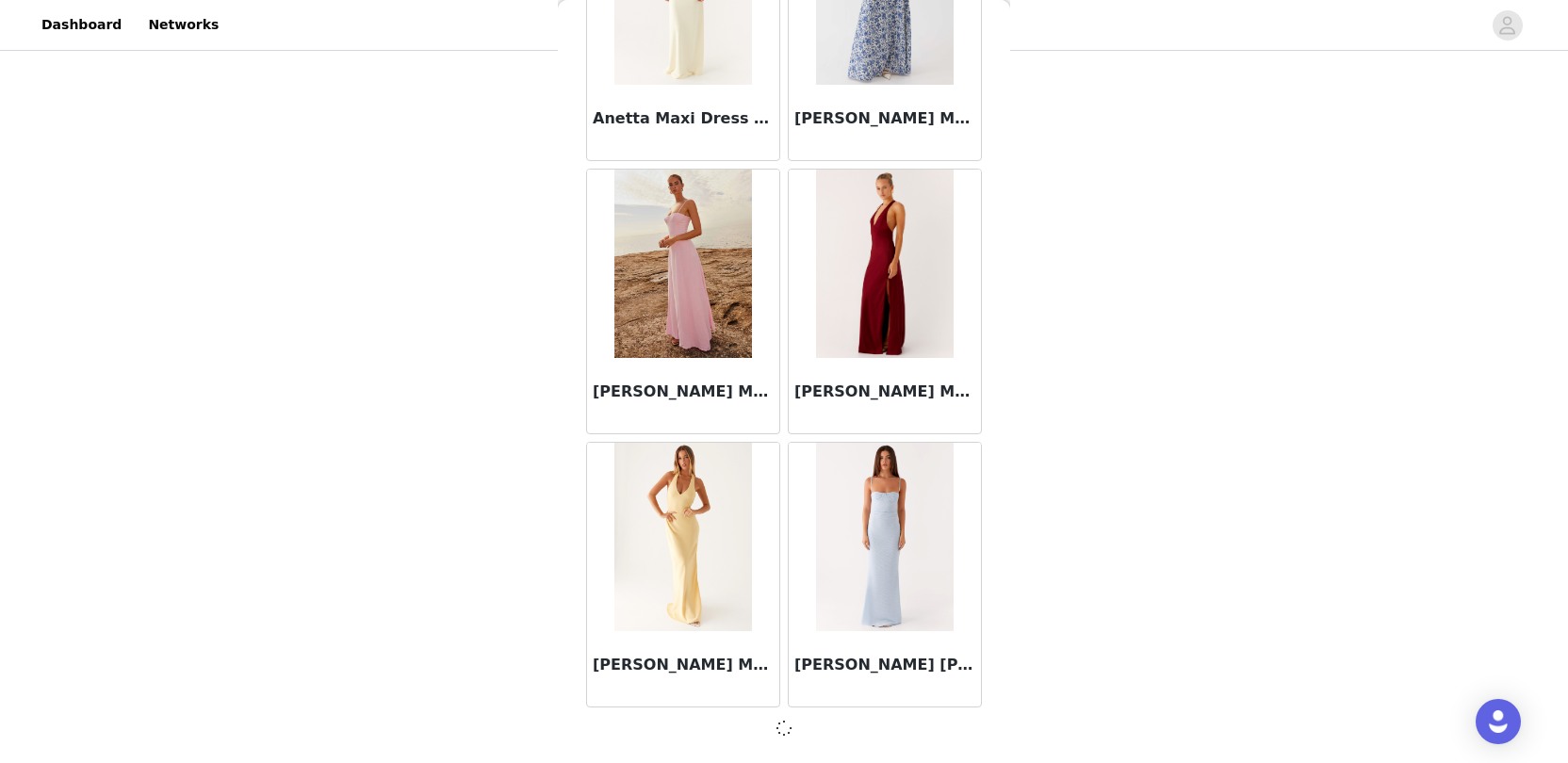
scroll to position [7577, 0]
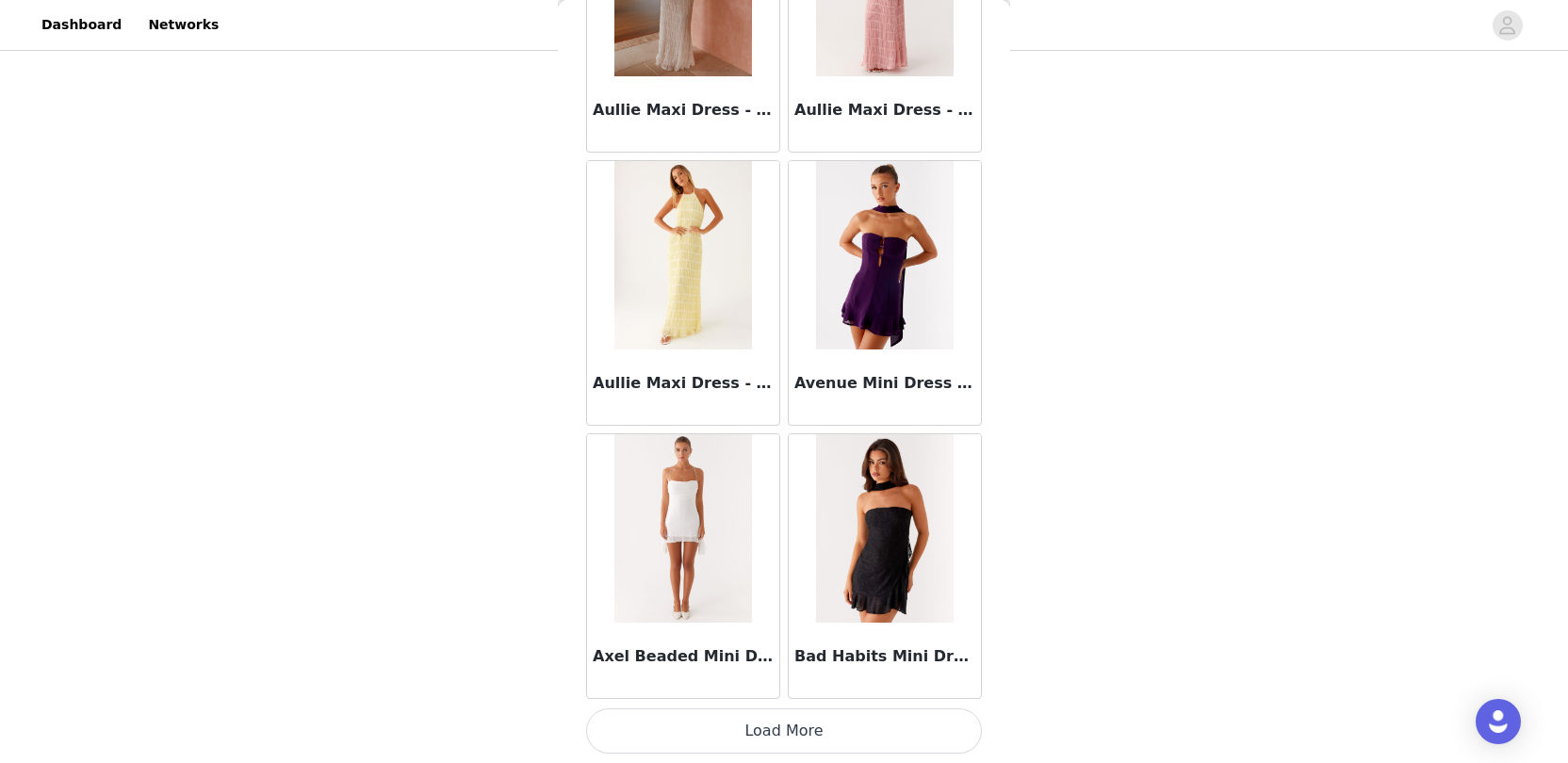
click at [666, 716] on button "Load More" at bounding box center [784, 730] width 396 height 45
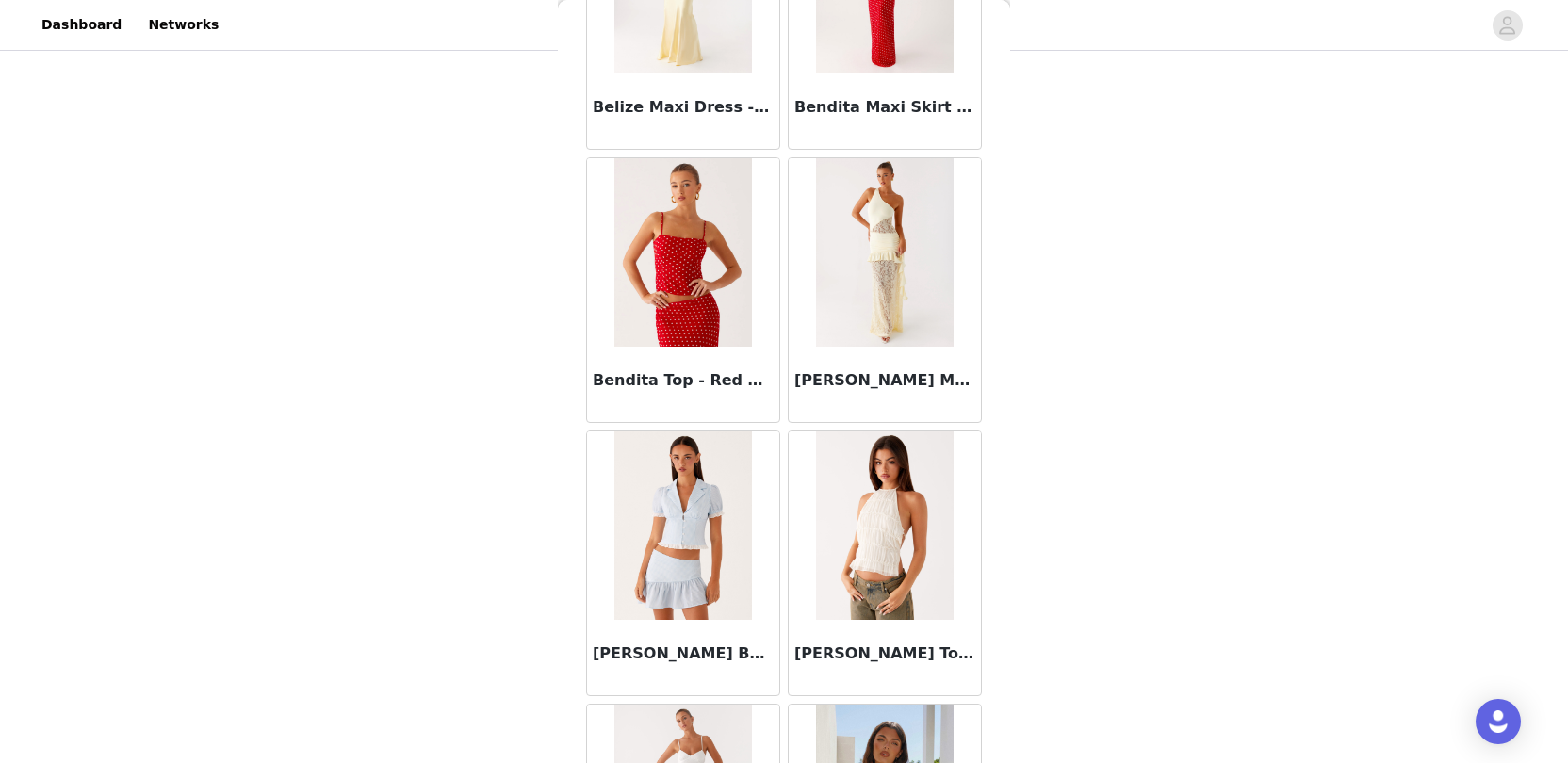
scroll to position [13037, 0]
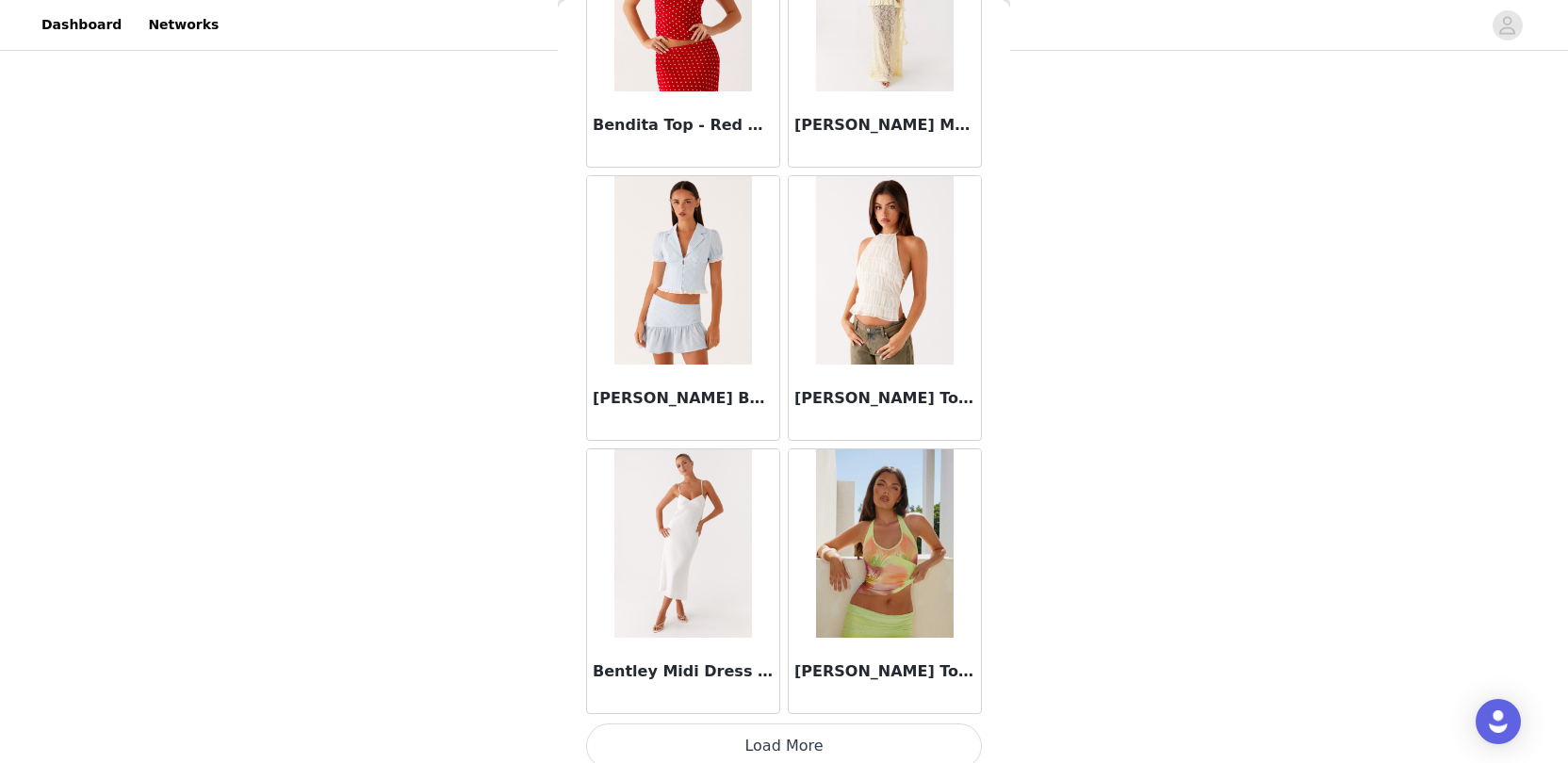
click at [656, 729] on button "Load More" at bounding box center [784, 746] width 396 height 45
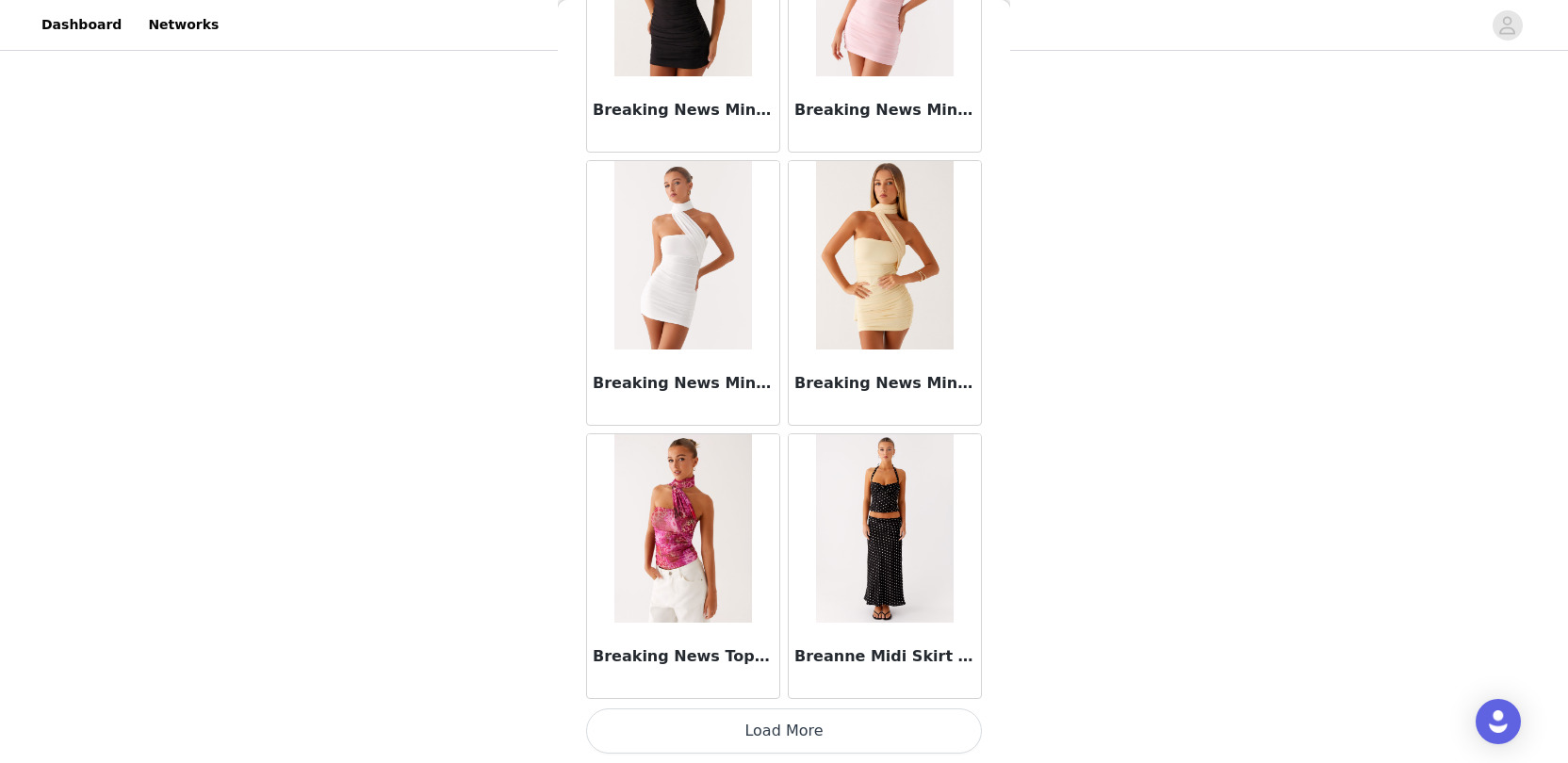
click at [668, 710] on button "Load More" at bounding box center [784, 730] width 396 height 45
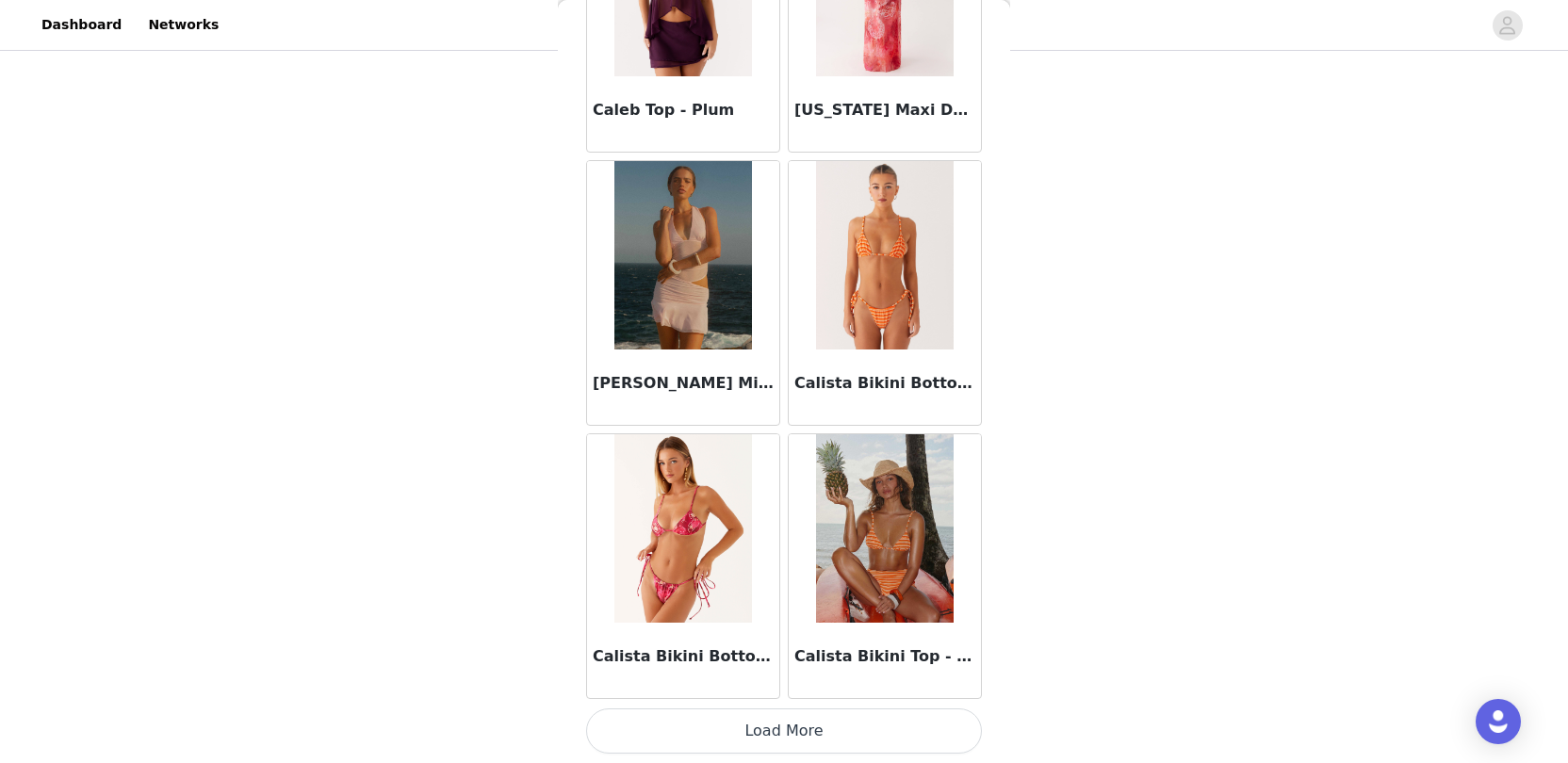
click at [671, 715] on button "Load More" at bounding box center [784, 730] width 396 height 45
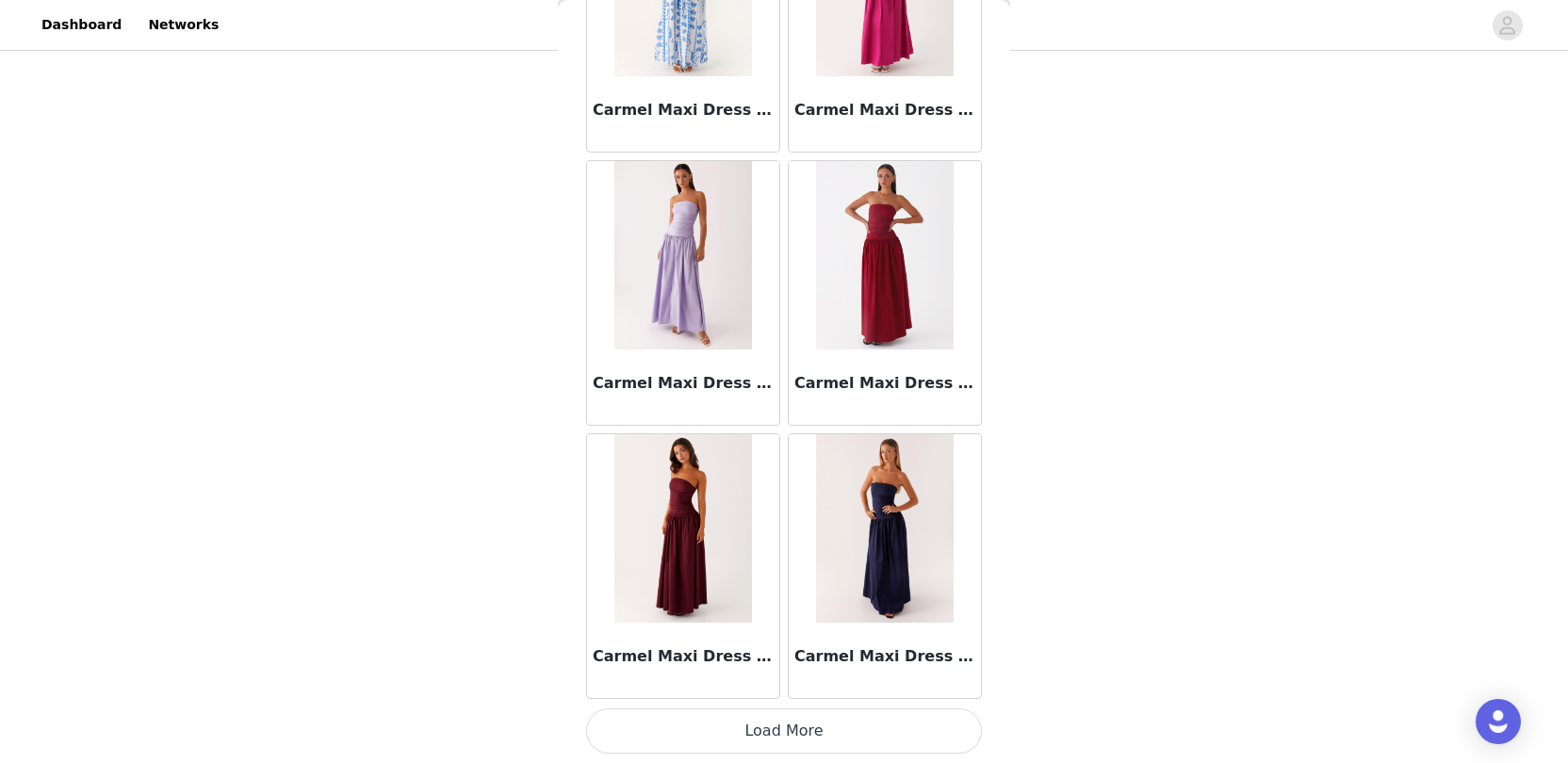
click at [655, 733] on button "Load More" at bounding box center [784, 730] width 396 height 45
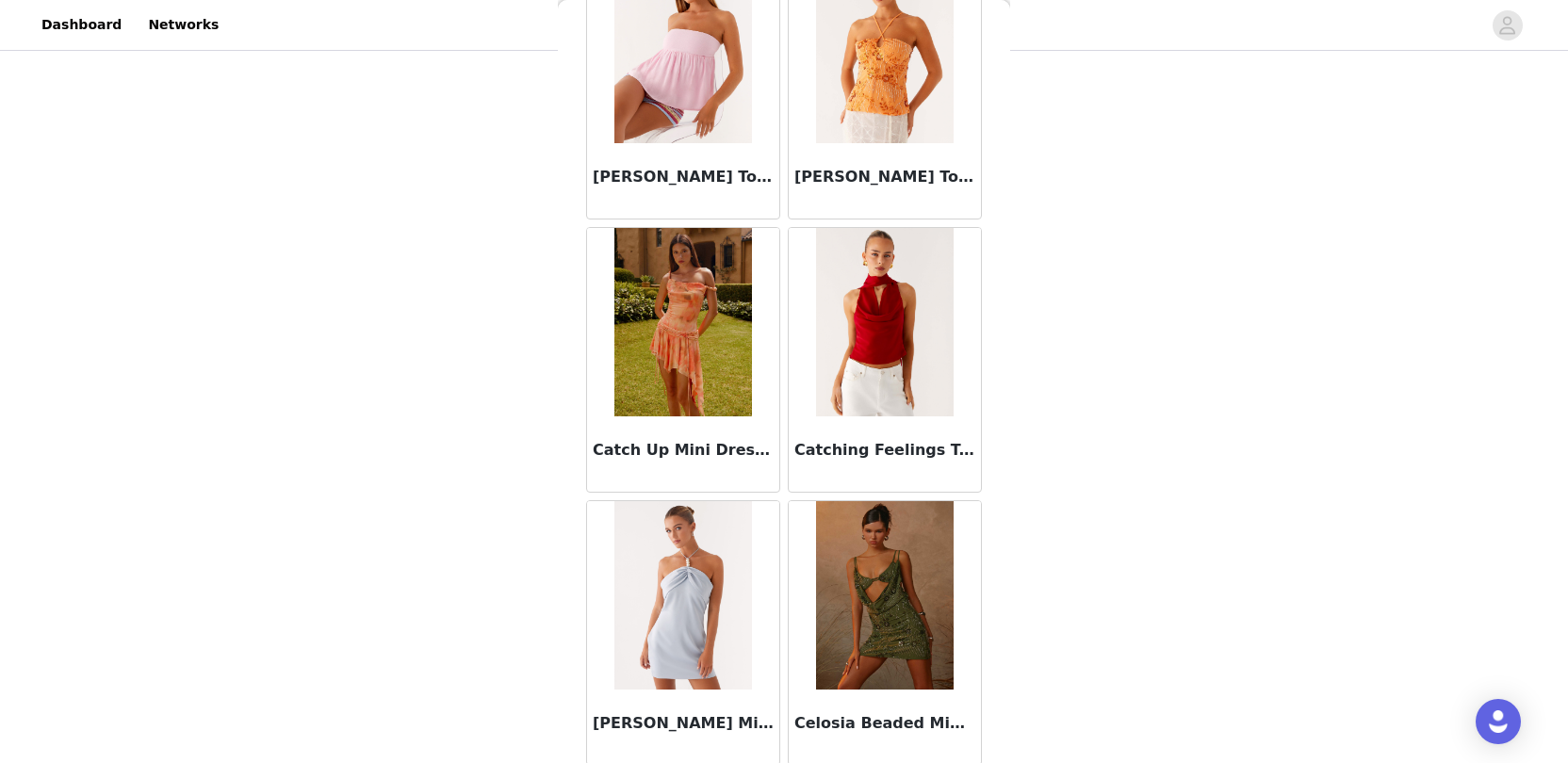
scroll to position [559, 0]
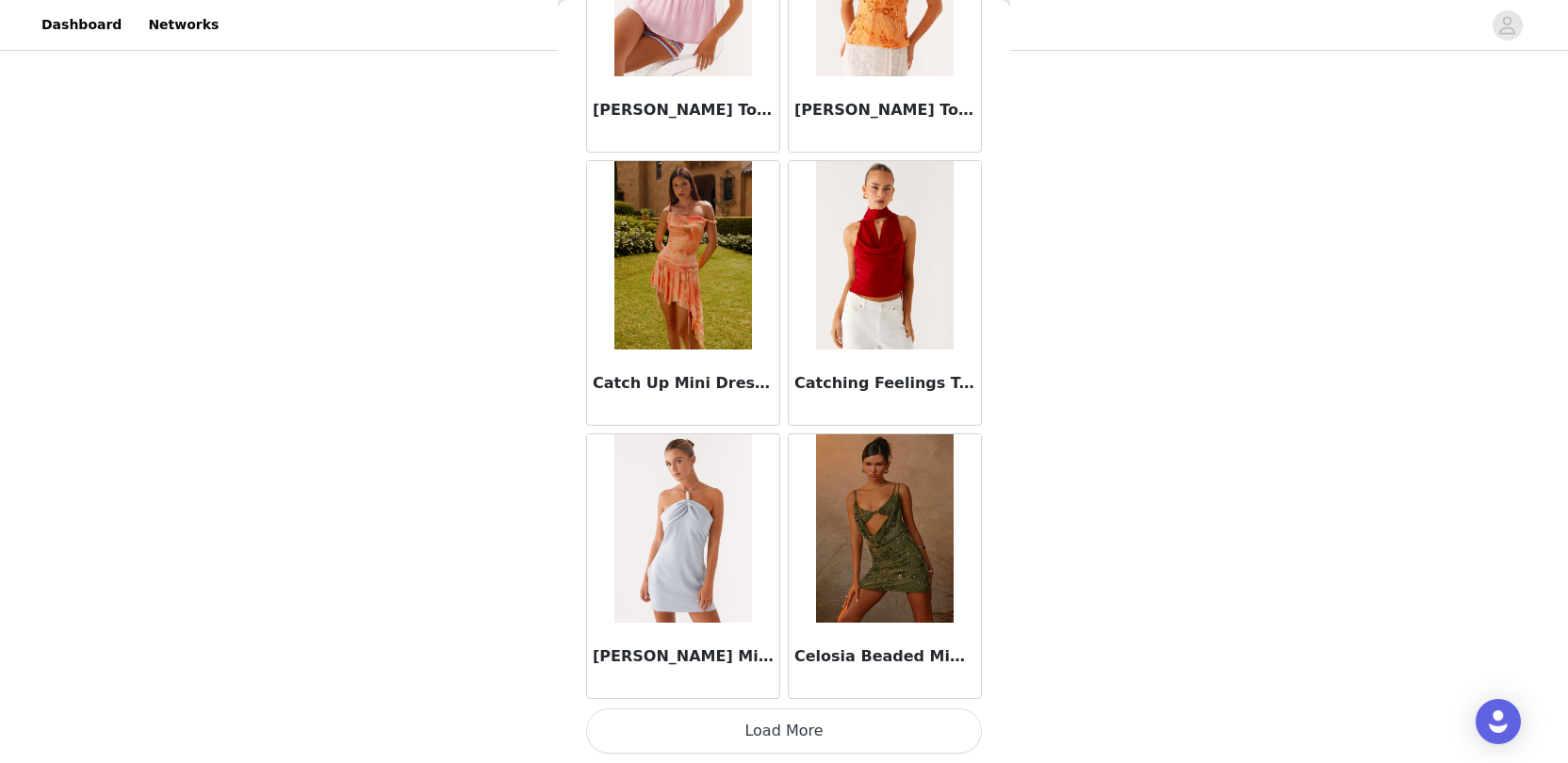
click at [658, 716] on button "Load More" at bounding box center [784, 730] width 396 height 45
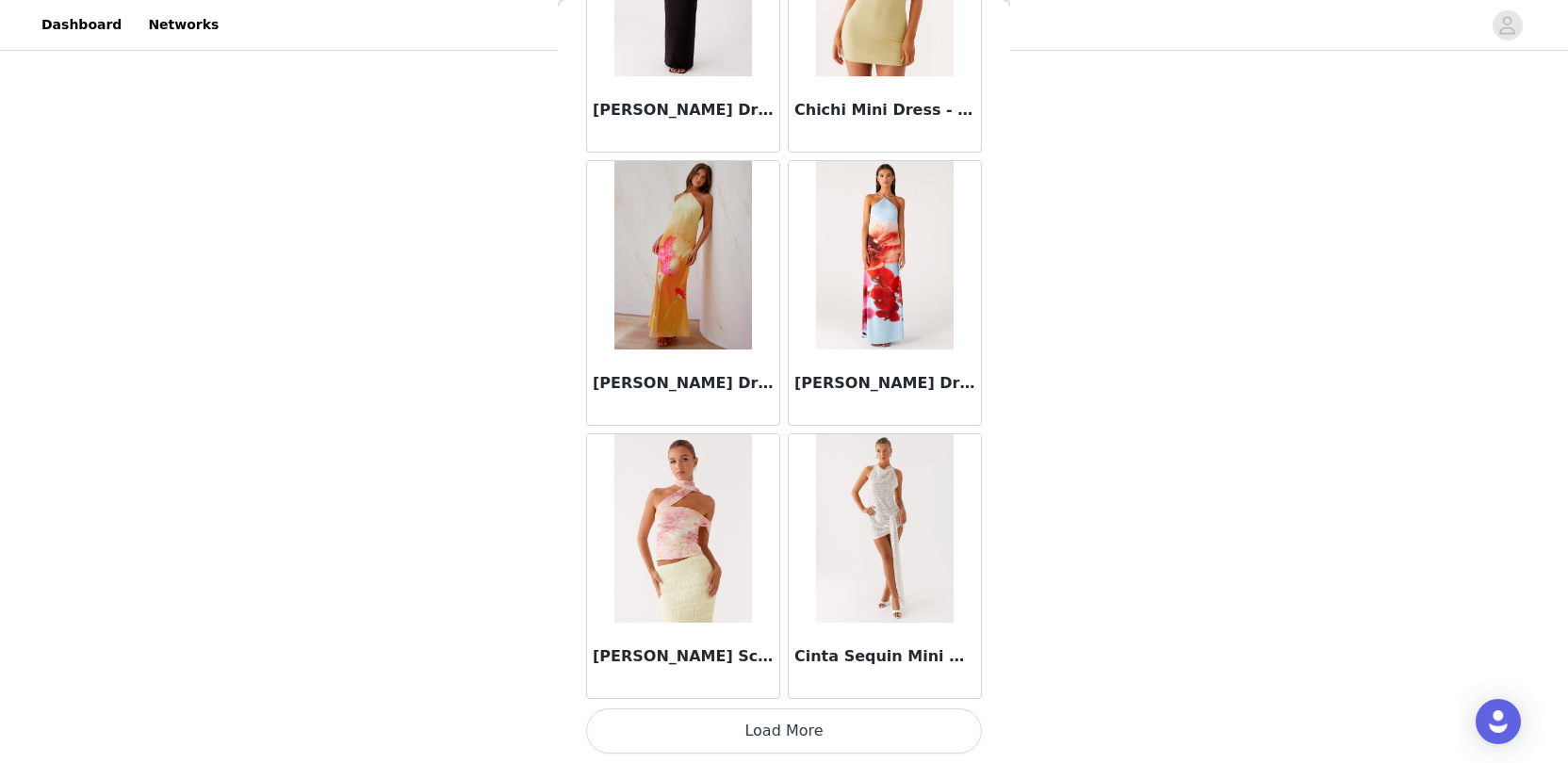
click at [641, 712] on button "Load More" at bounding box center [784, 730] width 396 height 45
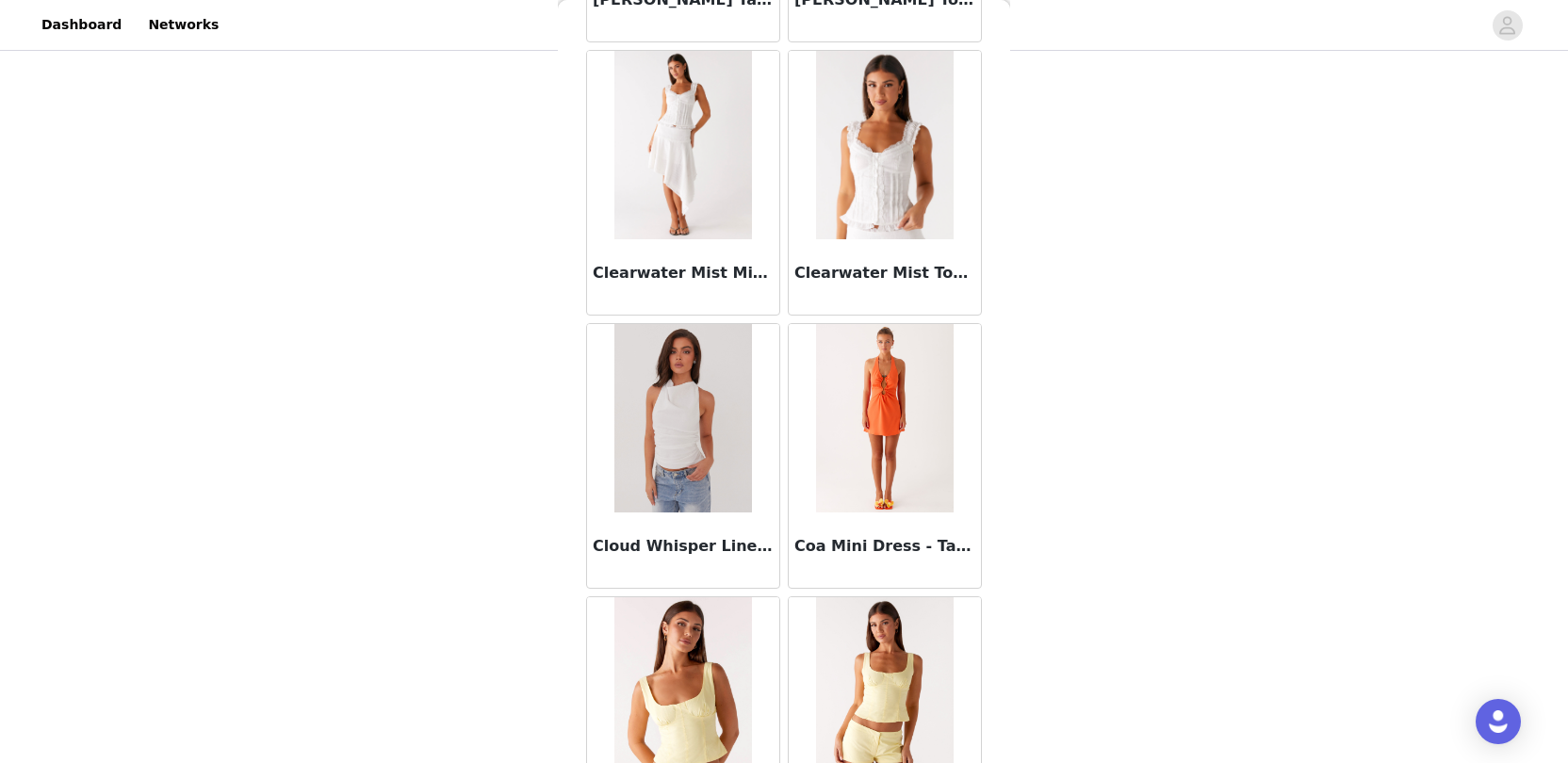
scroll to position [559, 0]
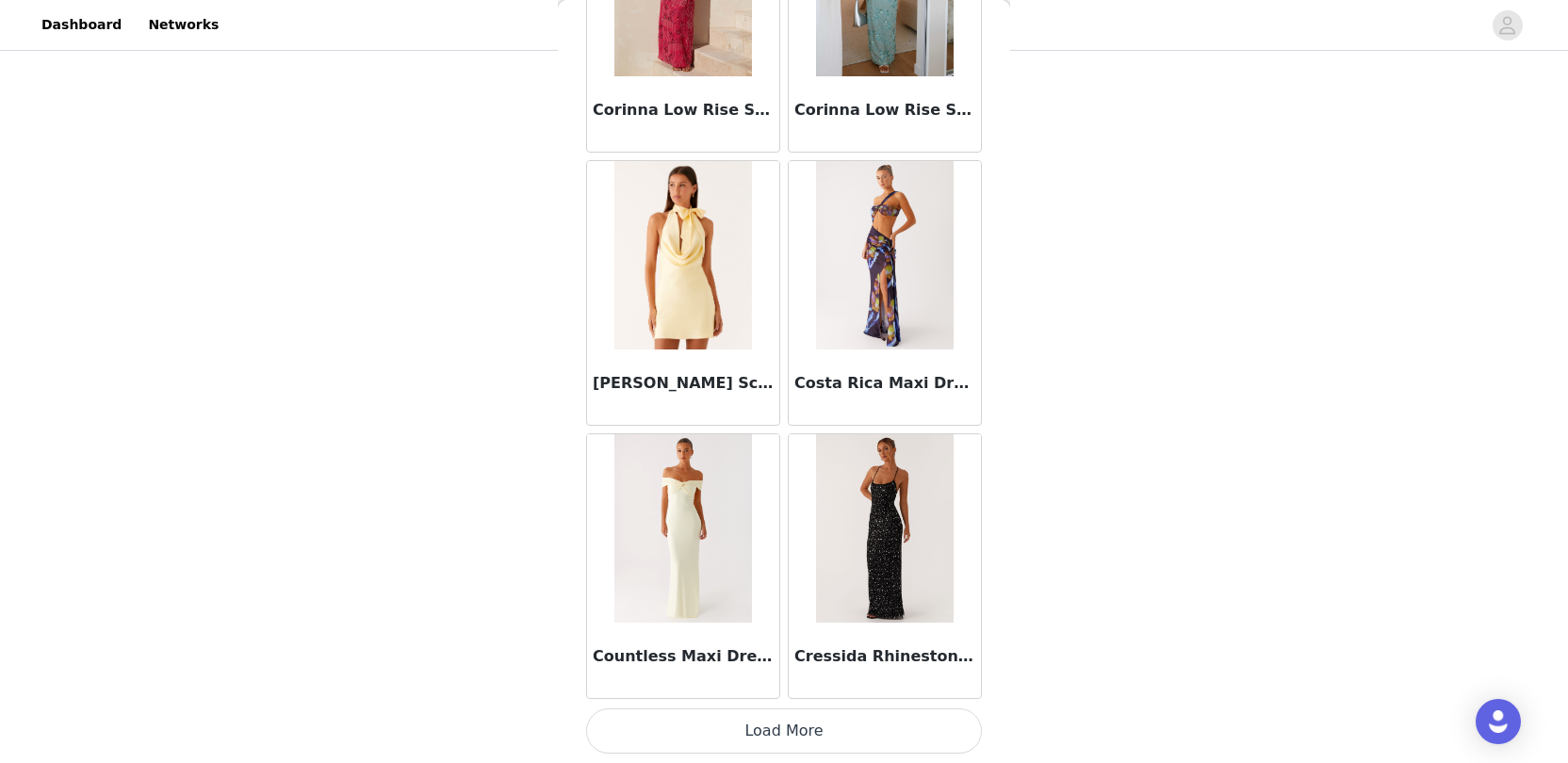
click at [633, 725] on button "Load More" at bounding box center [784, 730] width 396 height 45
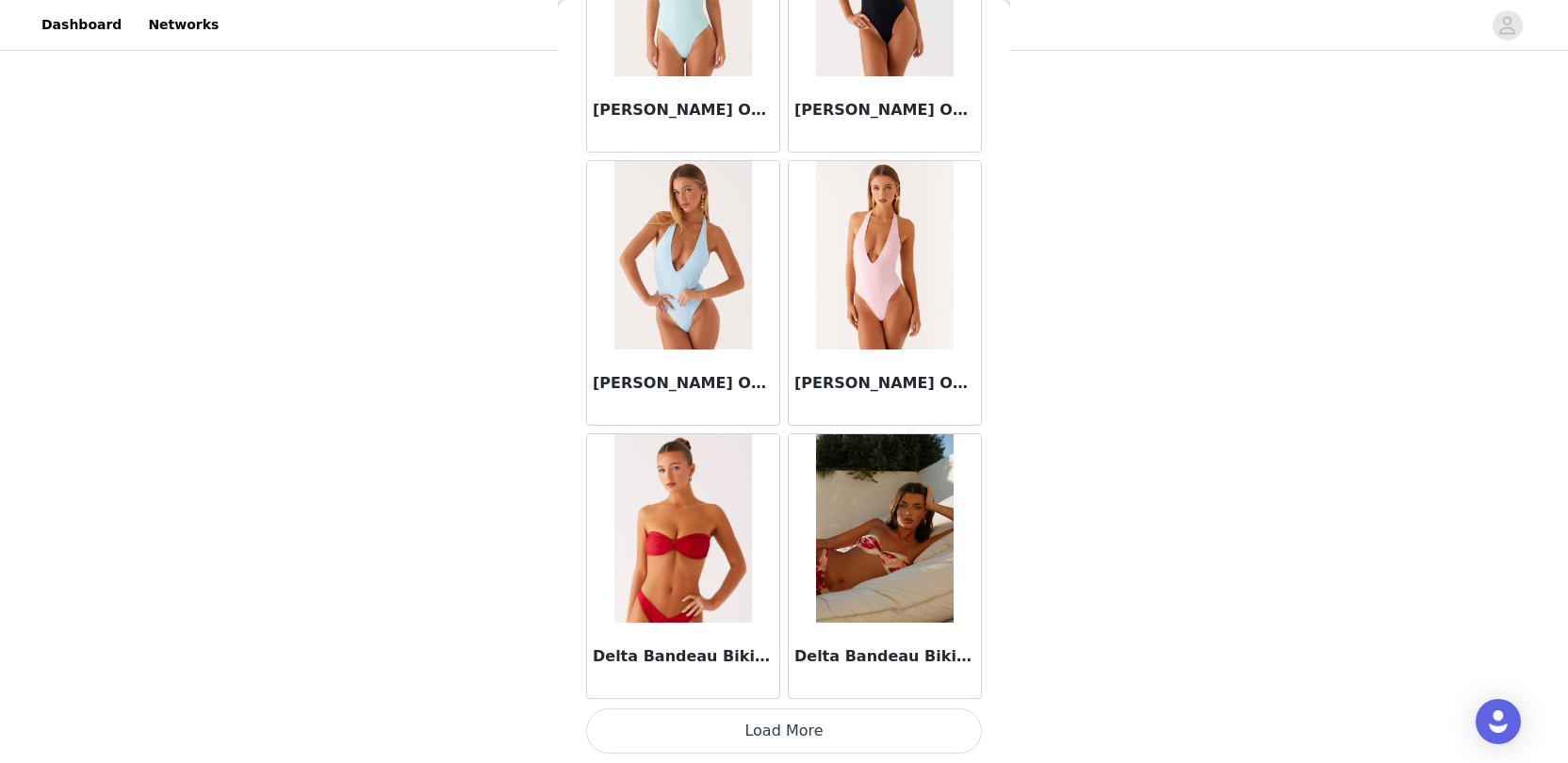
click at [682, 702] on div "Delta Bandeau Bikini Top - Deep Red" at bounding box center [683, 566] width 202 height 274
click at [672, 733] on button "Load More" at bounding box center [784, 730] width 396 height 45
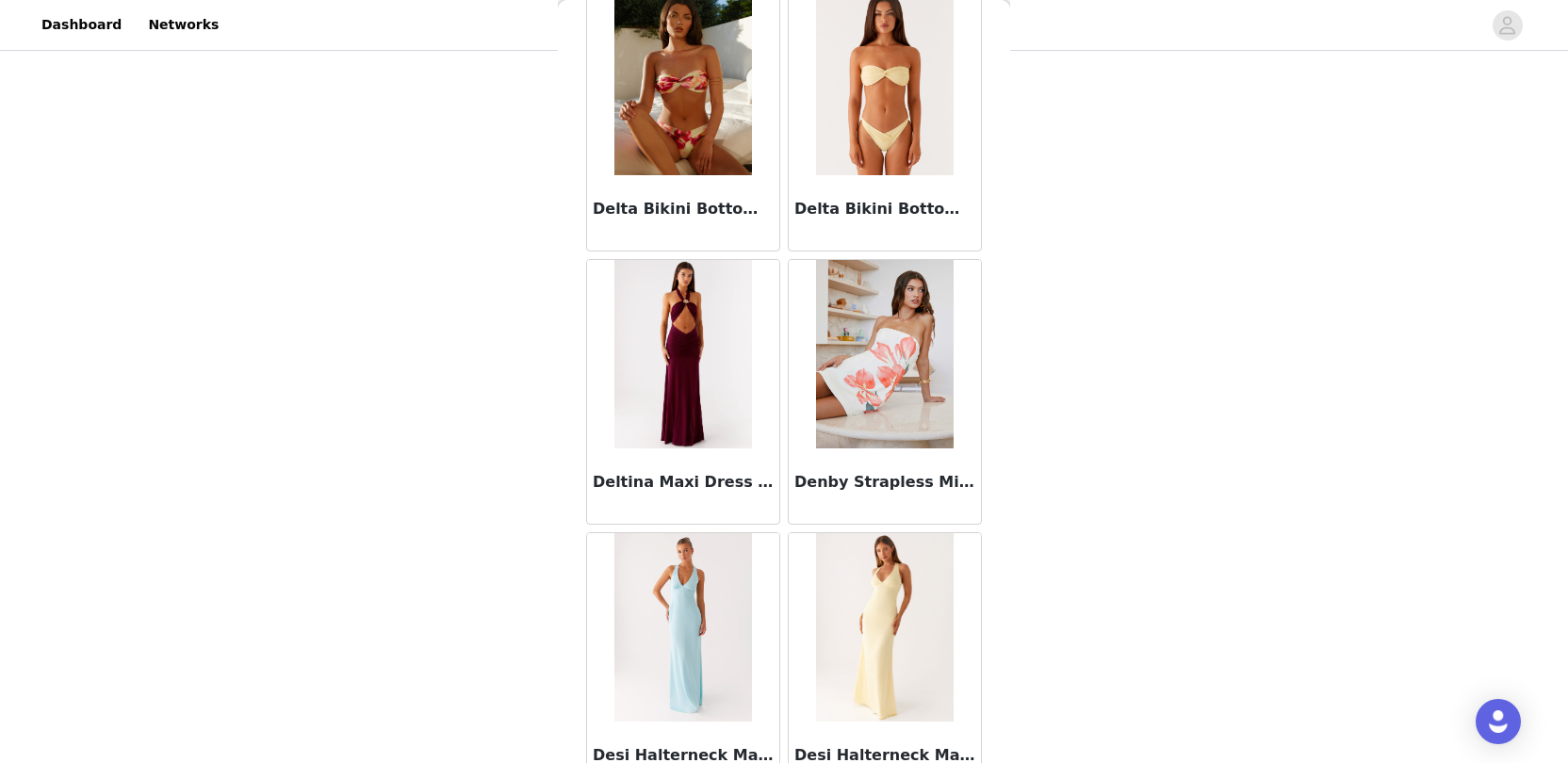
scroll to position [559, 0]
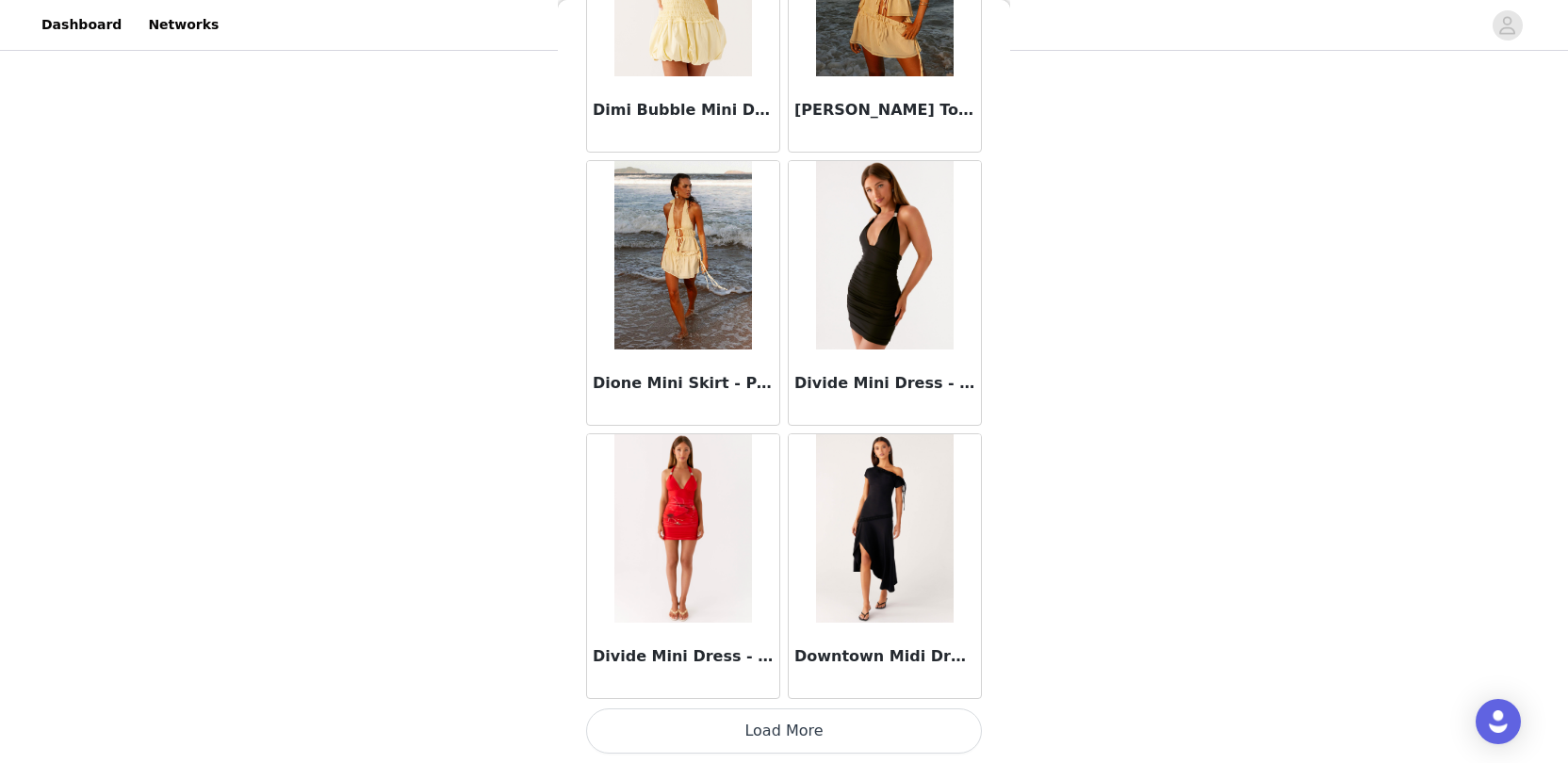
click at [659, 737] on button "Load More" at bounding box center [784, 730] width 396 height 45
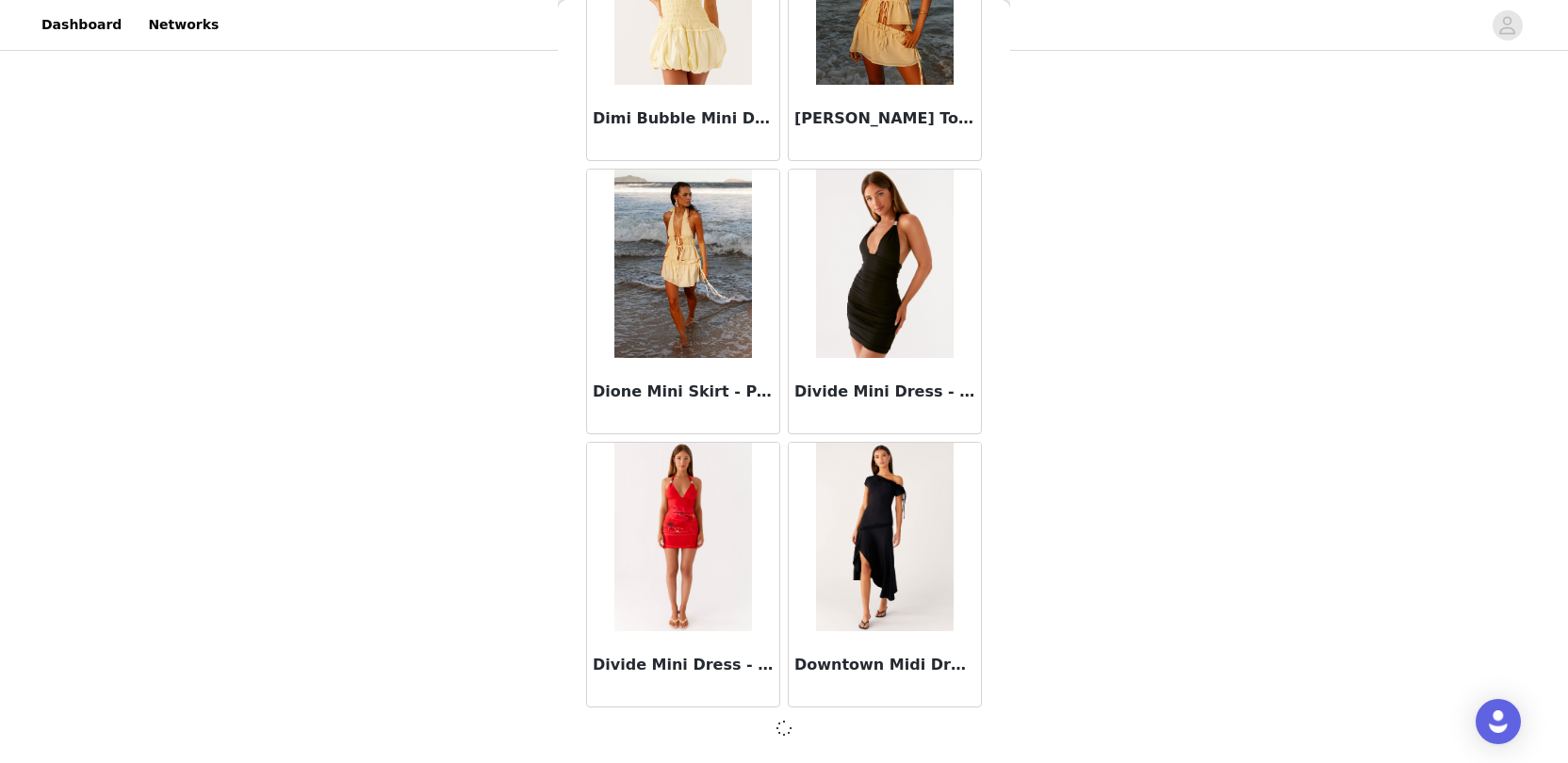
scroll to position [34905, 0]
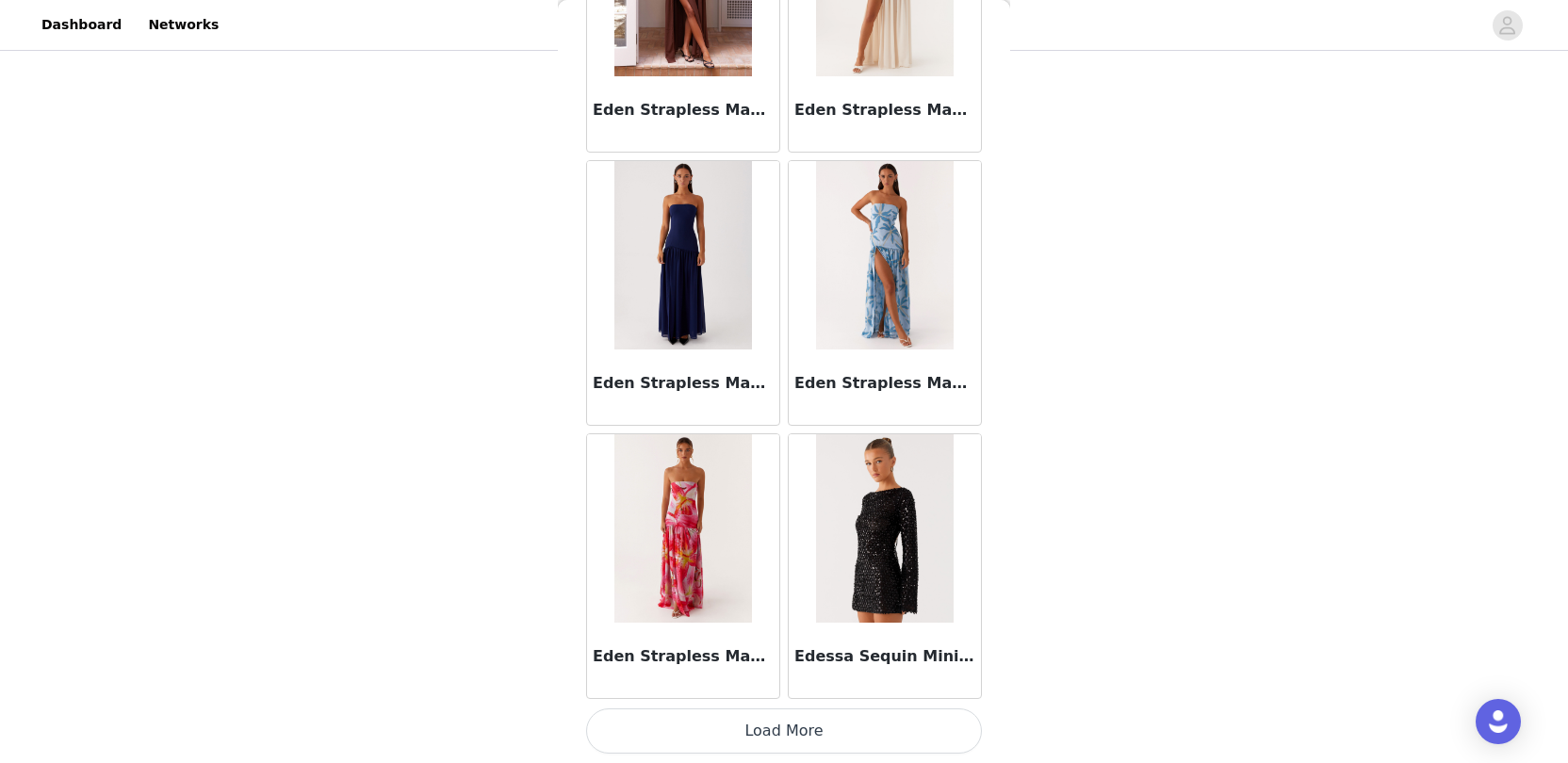
click at [685, 722] on button "Load More" at bounding box center [784, 730] width 396 height 45
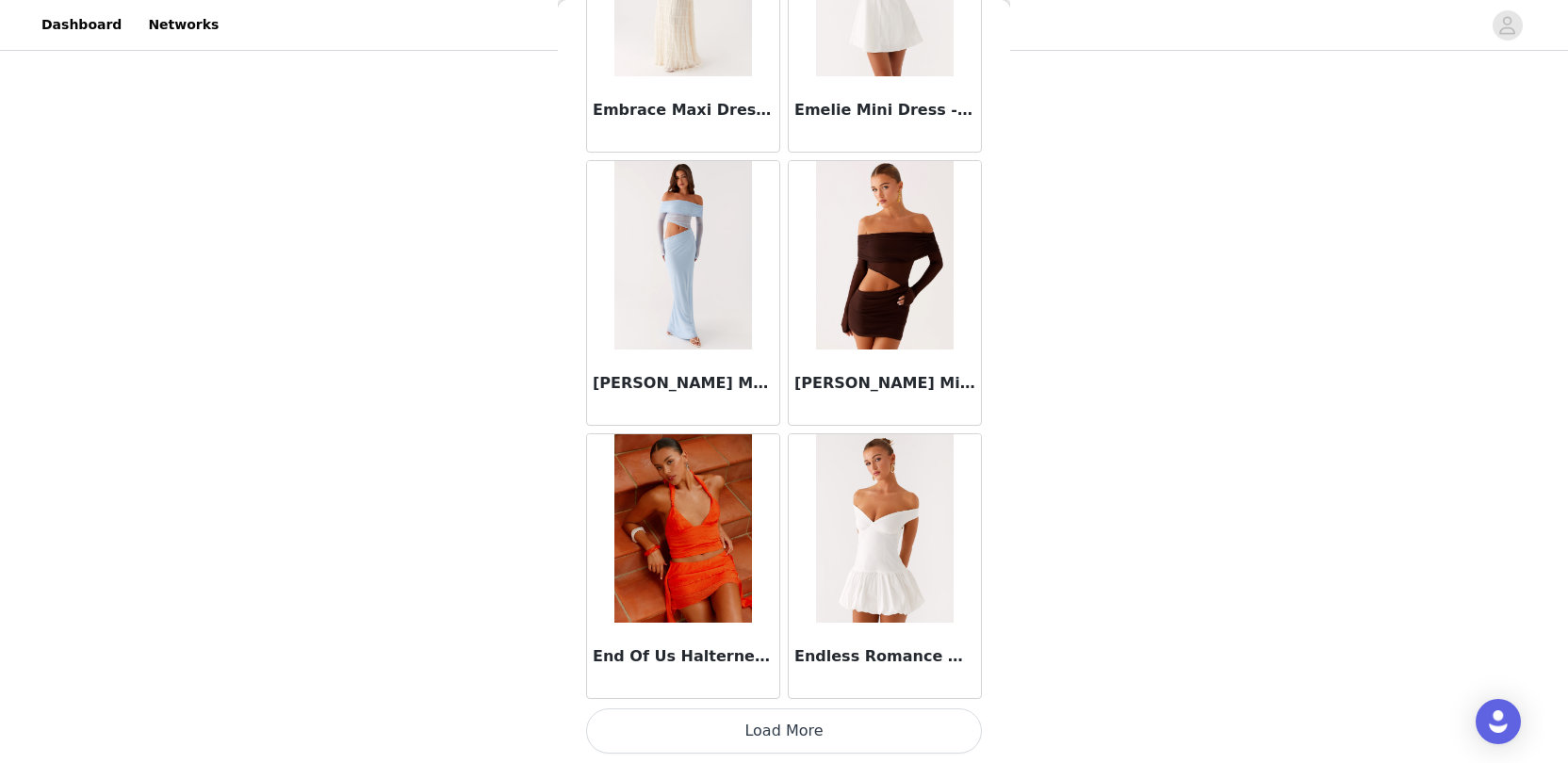
click at [673, 731] on button "Load More" at bounding box center [784, 730] width 396 height 45
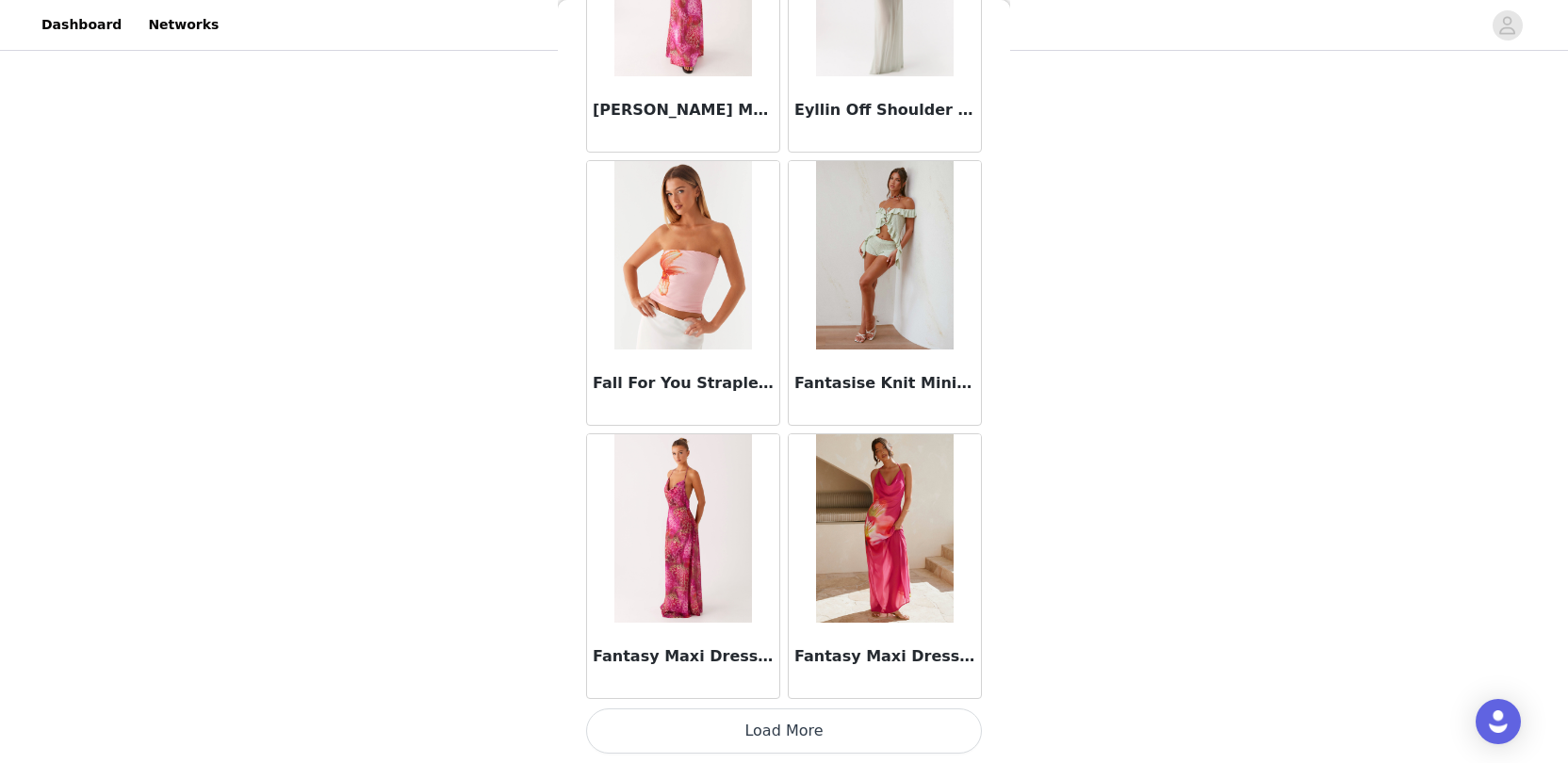
click at [683, 720] on button "Load More" at bounding box center [784, 730] width 396 height 45
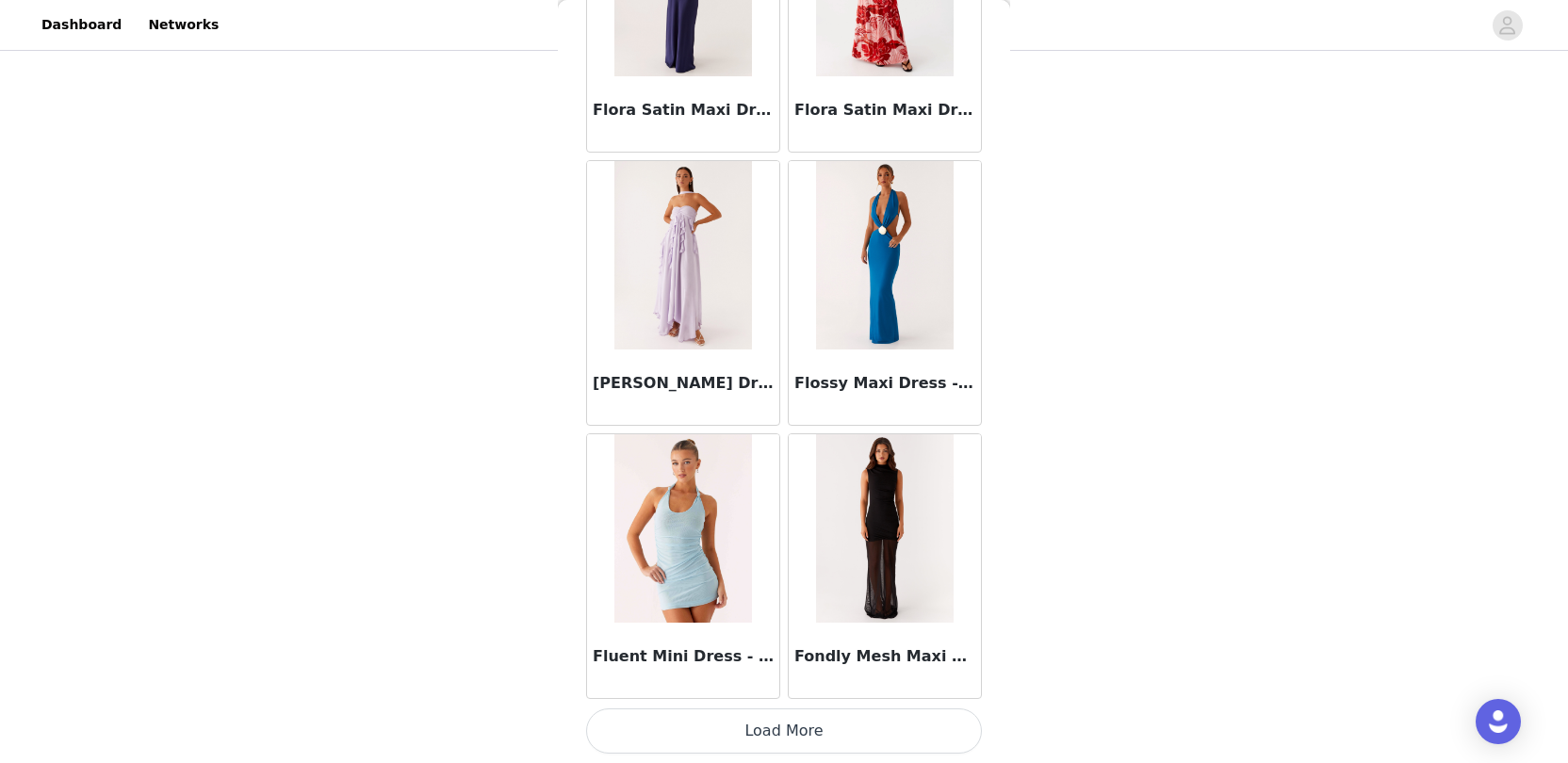
click at [671, 724] on button "Load More" at bounding box center [784, 730] width 396 height 45
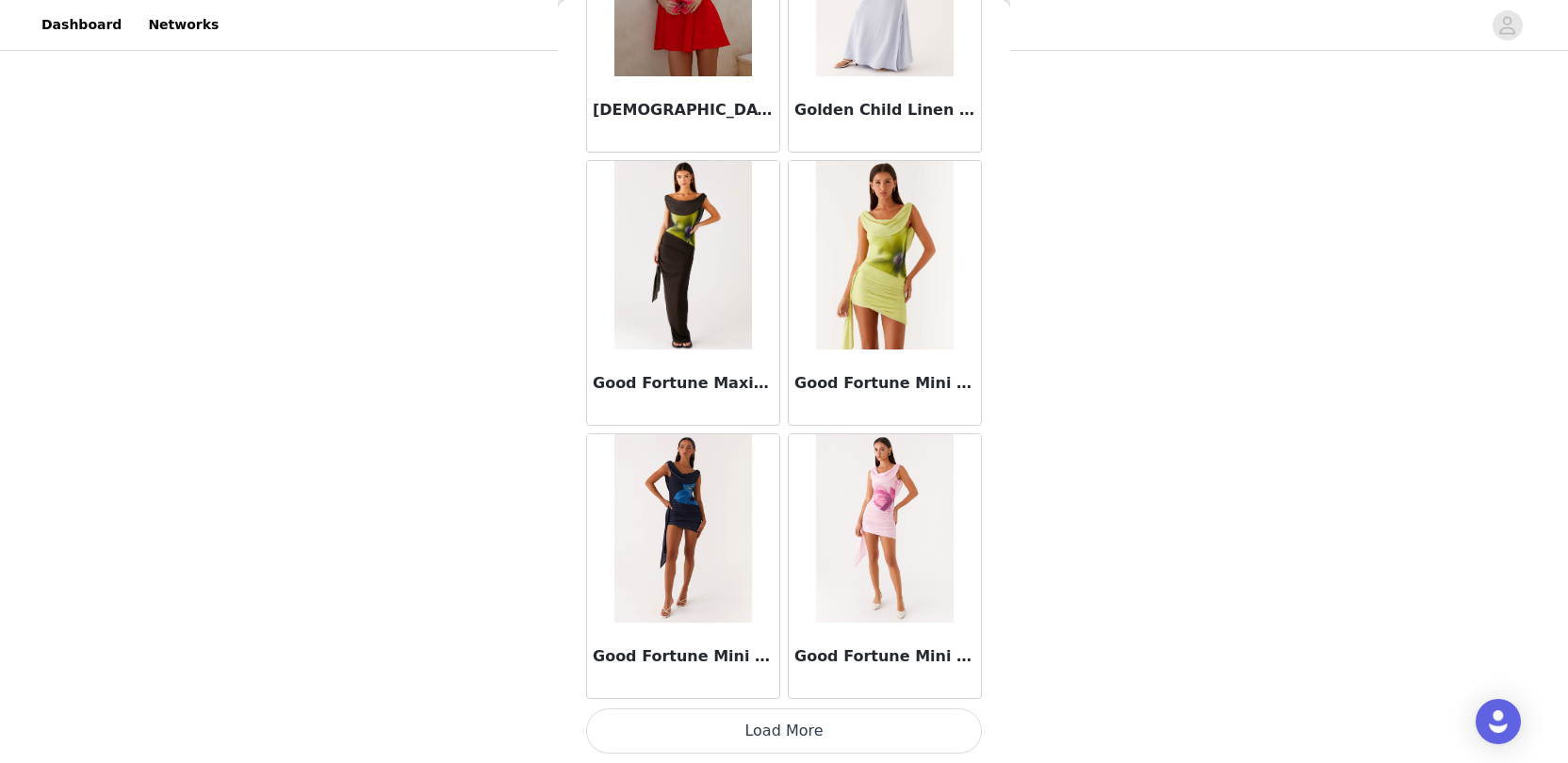
click at [657, 739] on button "Load More" at bounding box center [784, 730] width 396 height 45
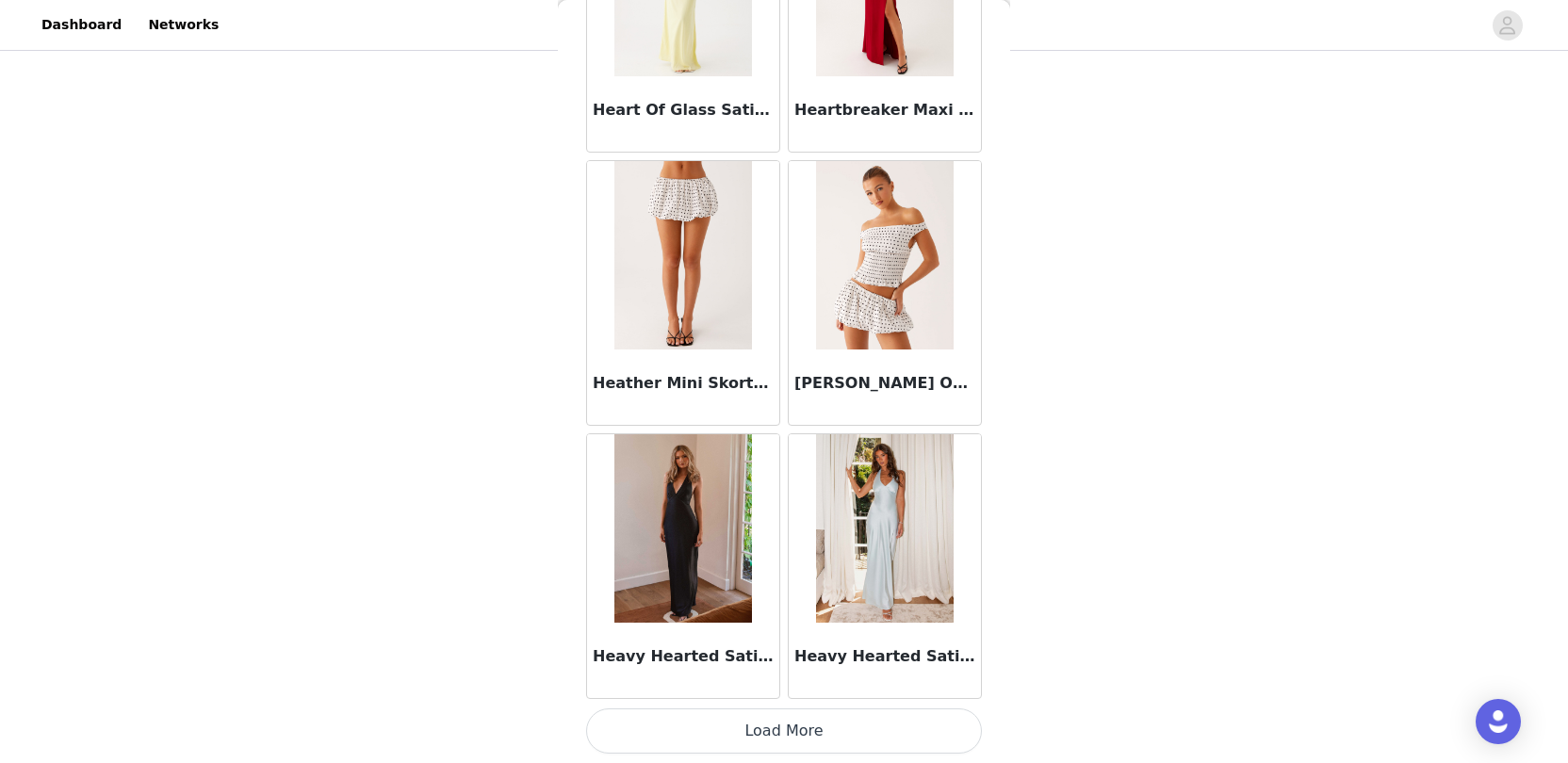
click at [650, 730] on button "Load More" at bounding box center [784, 730] width 396 height 45
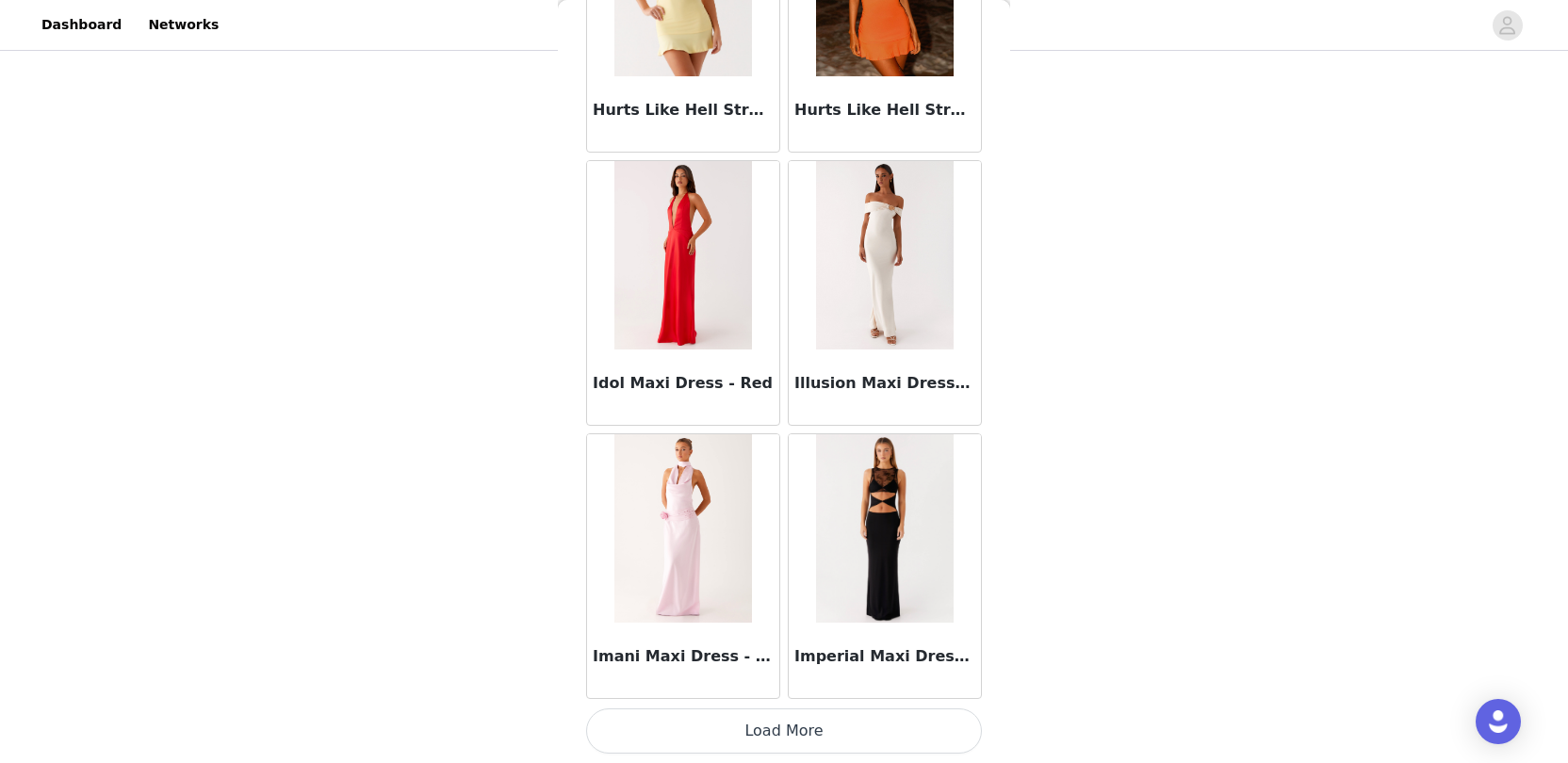
click at [648, 731] on button "Load More" at bounding box center [784, 730] width 396 height 45
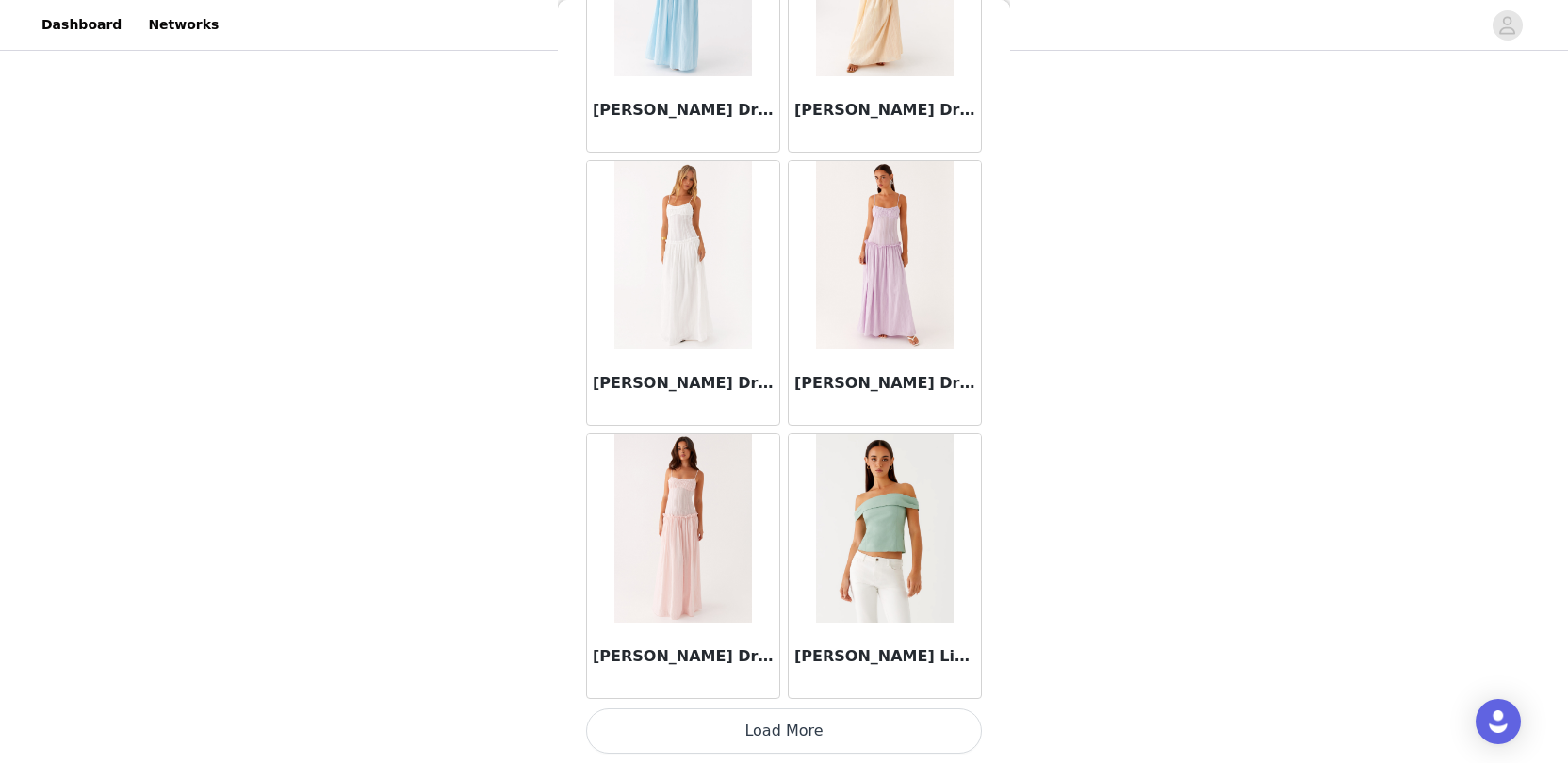
click at [685, 726] on button "Load More" at bounding box center [784, 730] width 396 height 45
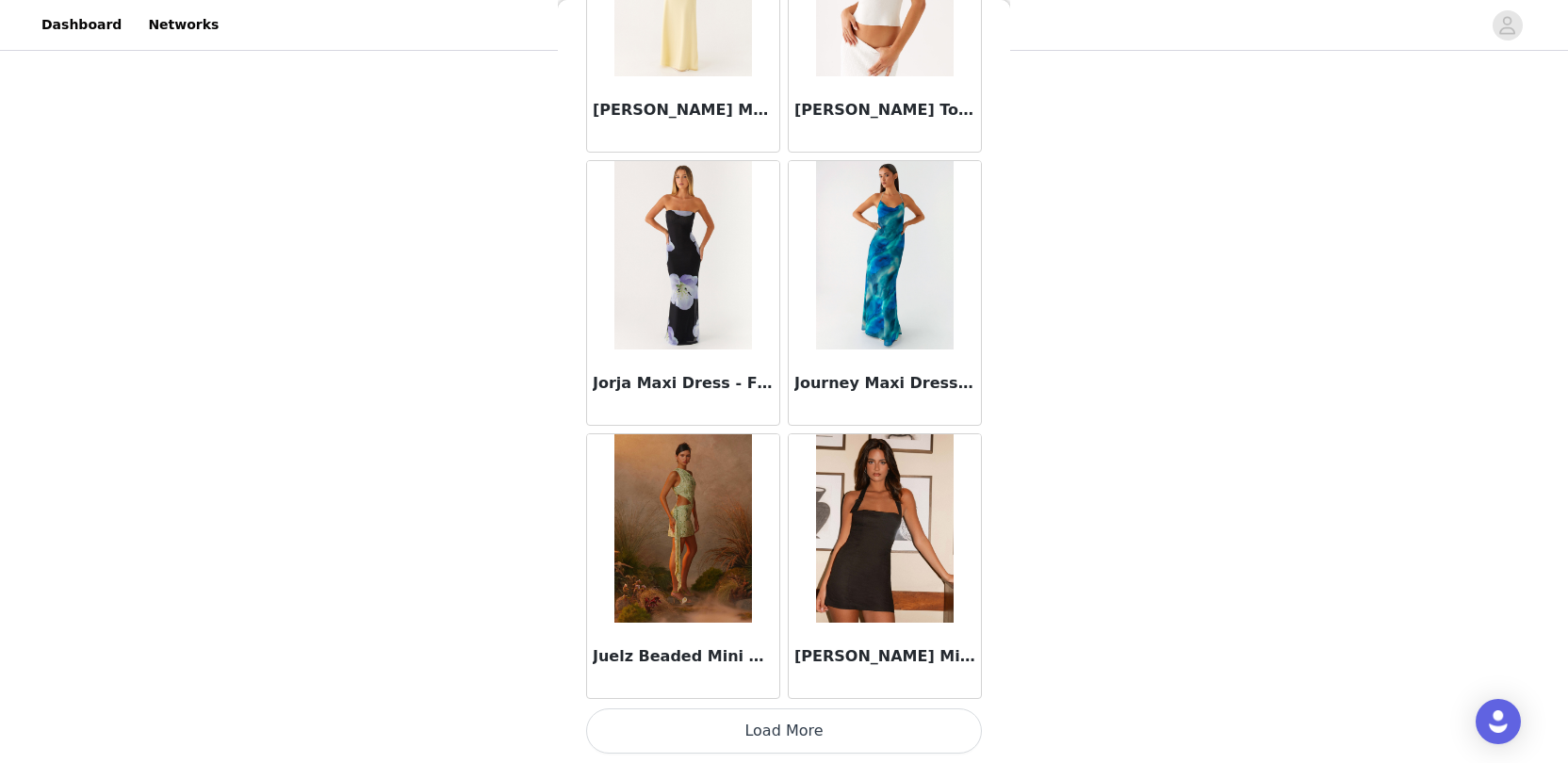
click at [681, 724] on button "Load More" at bounding box center [784, 730] width 396 height 45
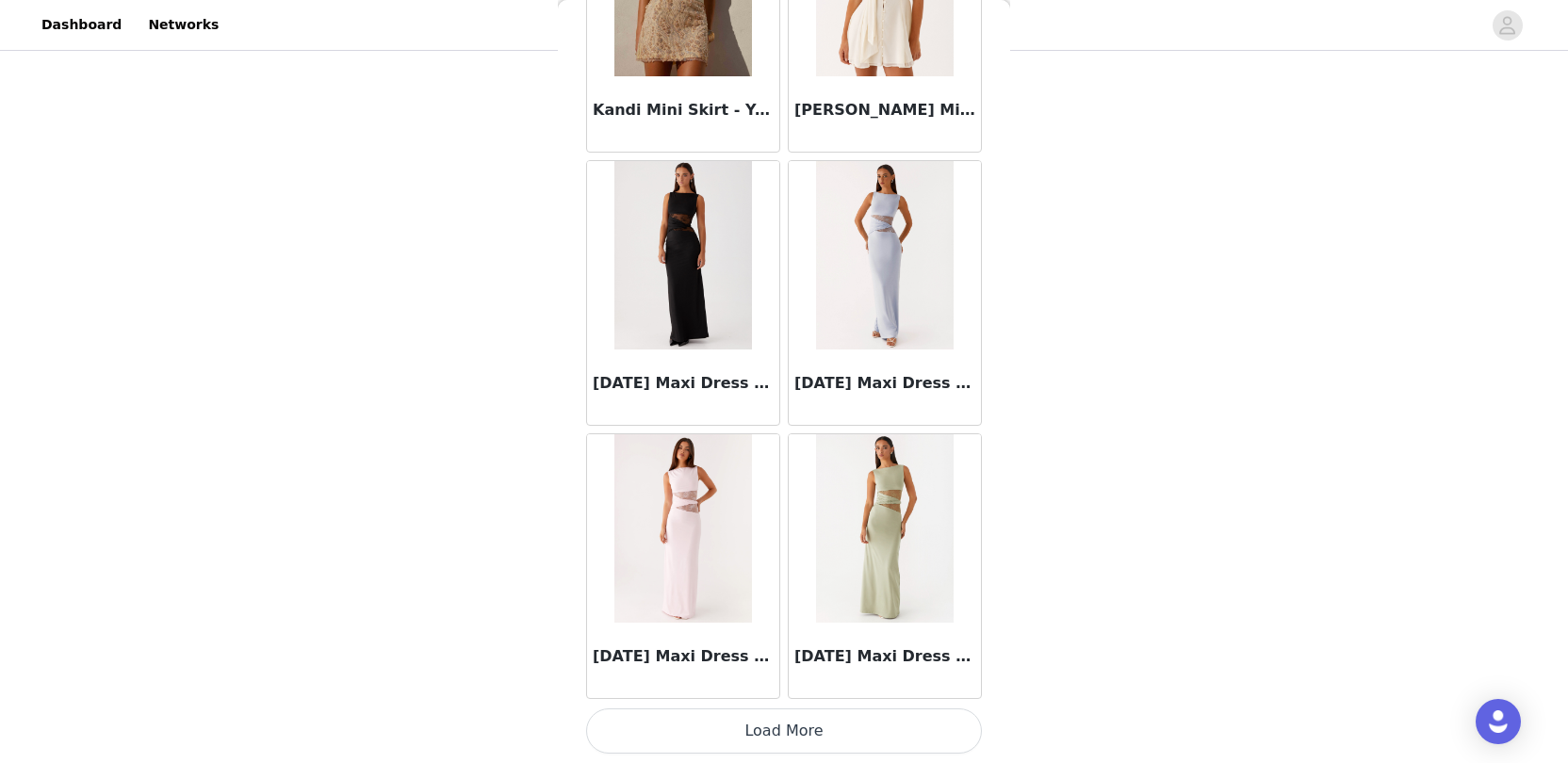
click at [677, 721] on button "Load More" at bounding box center [784, 730] width 396 height 45
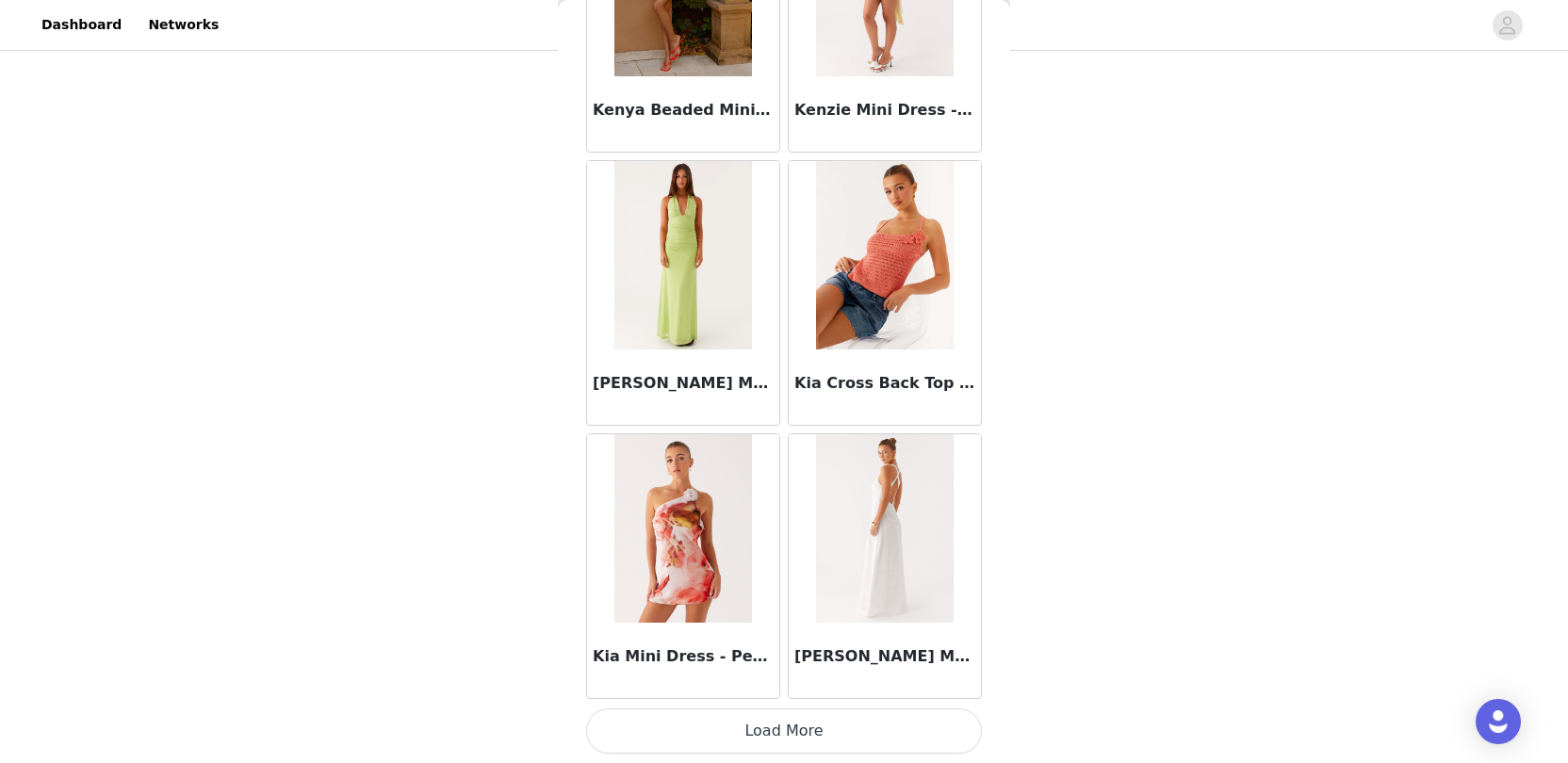
click at [694, 719] on button "Load More" at bounding box center [784, 730] width 396 height 45
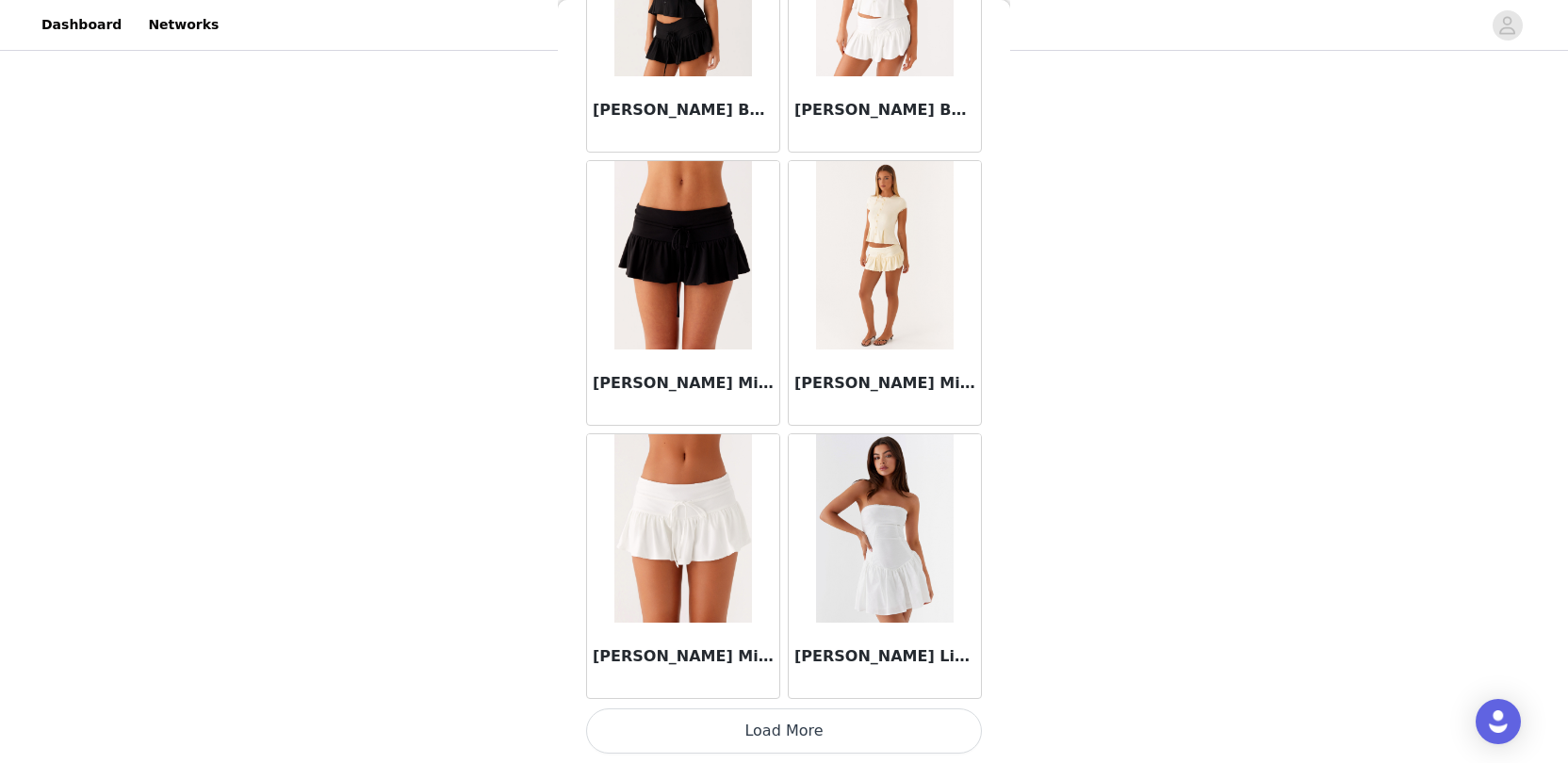
click at [684, 730] on button "Load More" at bounding box center [784, 730] width 396 height 45
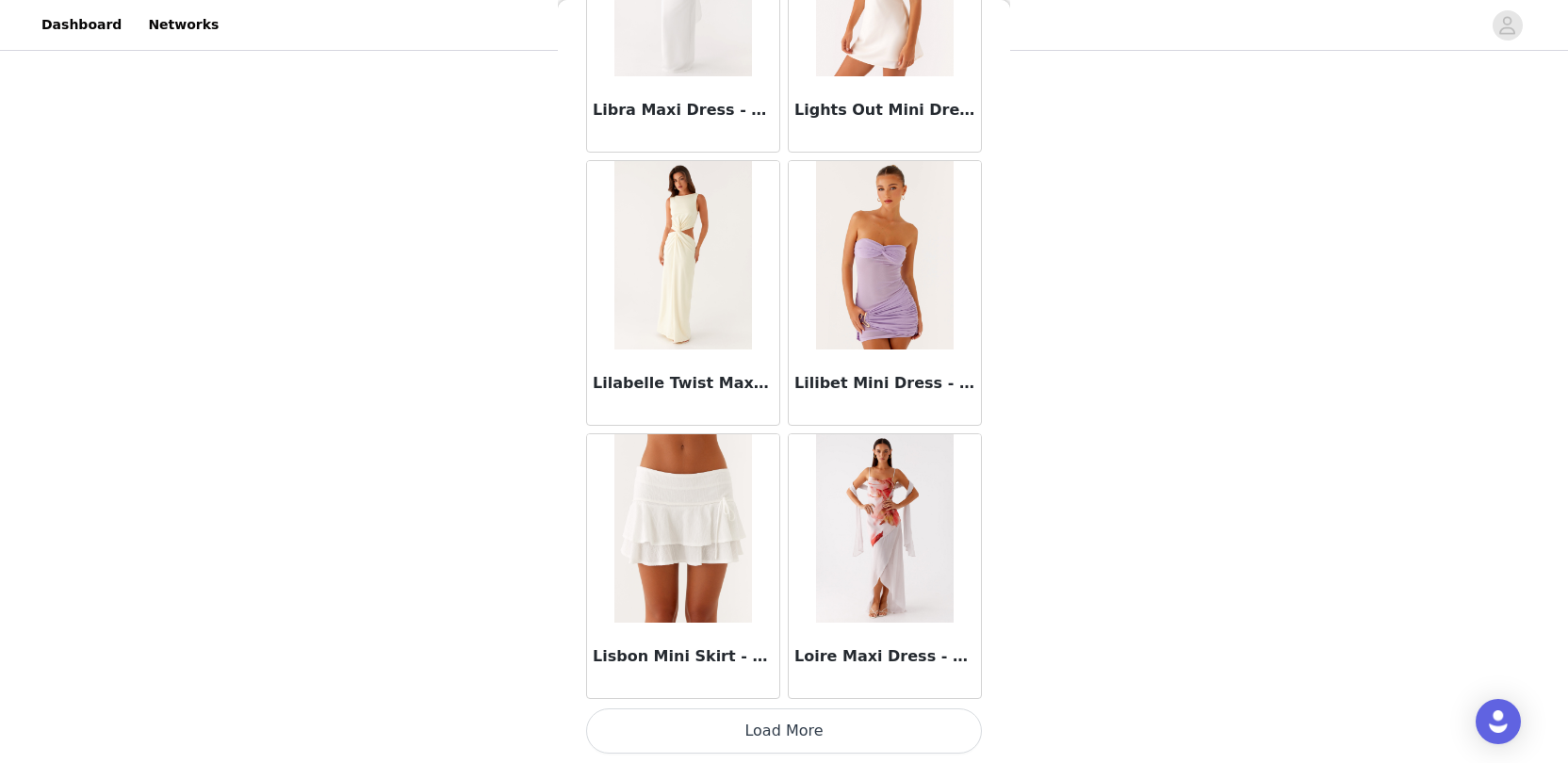
click at [680, 719] on button "Load More" at bounding box center [784, 730] width 396 height 45
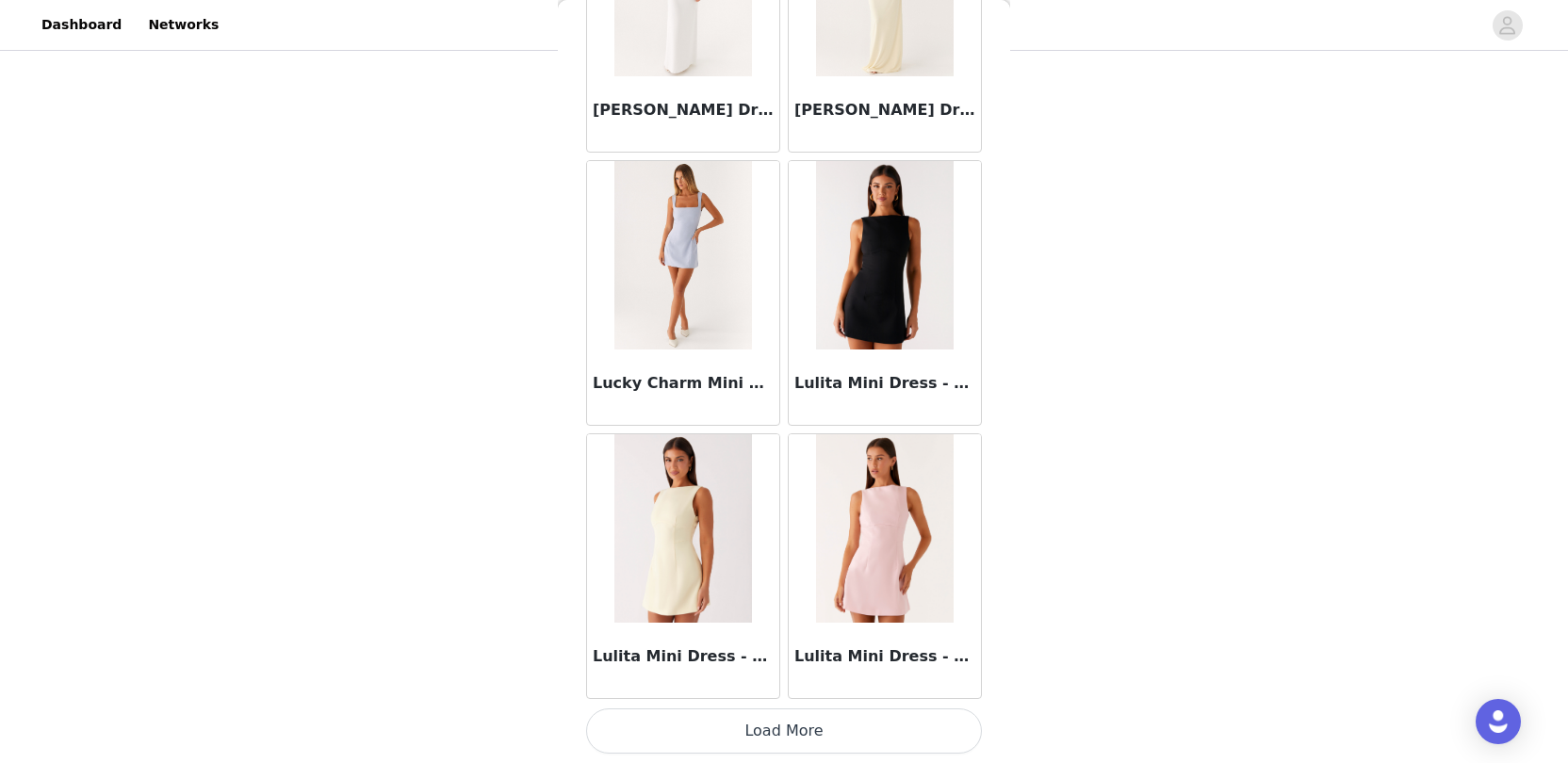
click at [873, 234] on img at bounding box center [883, 255] width 136 height 188
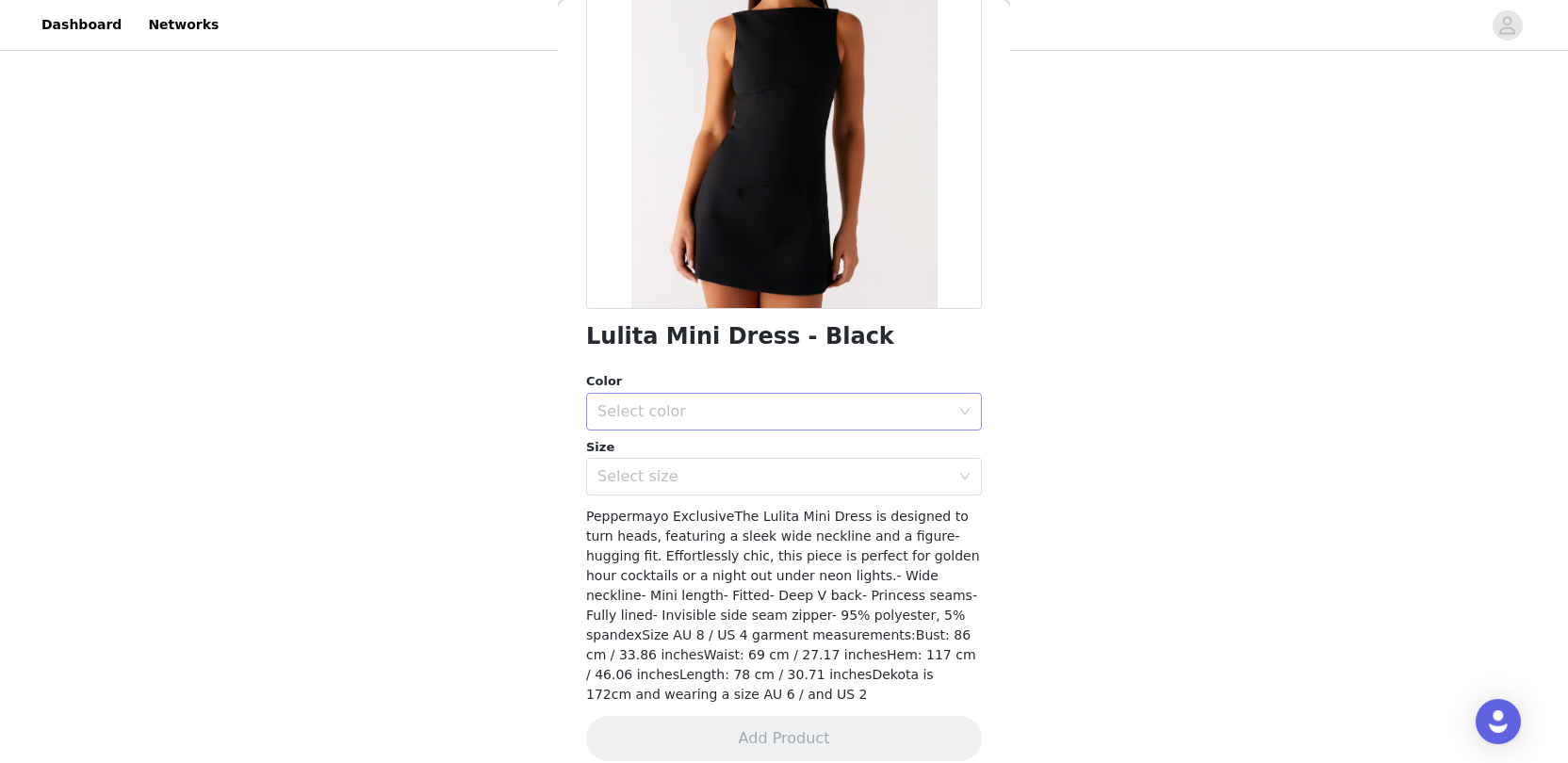
click at [766, 415] on div "Select color" at bounding box center [774, 411] width 352 height 19
click at [748, 441] on li "Black" at bounding box center [784, 453] width 396 height 30
click at [734, 477] on div "Select size" at bounding box center [774, 477] width 352 height 19
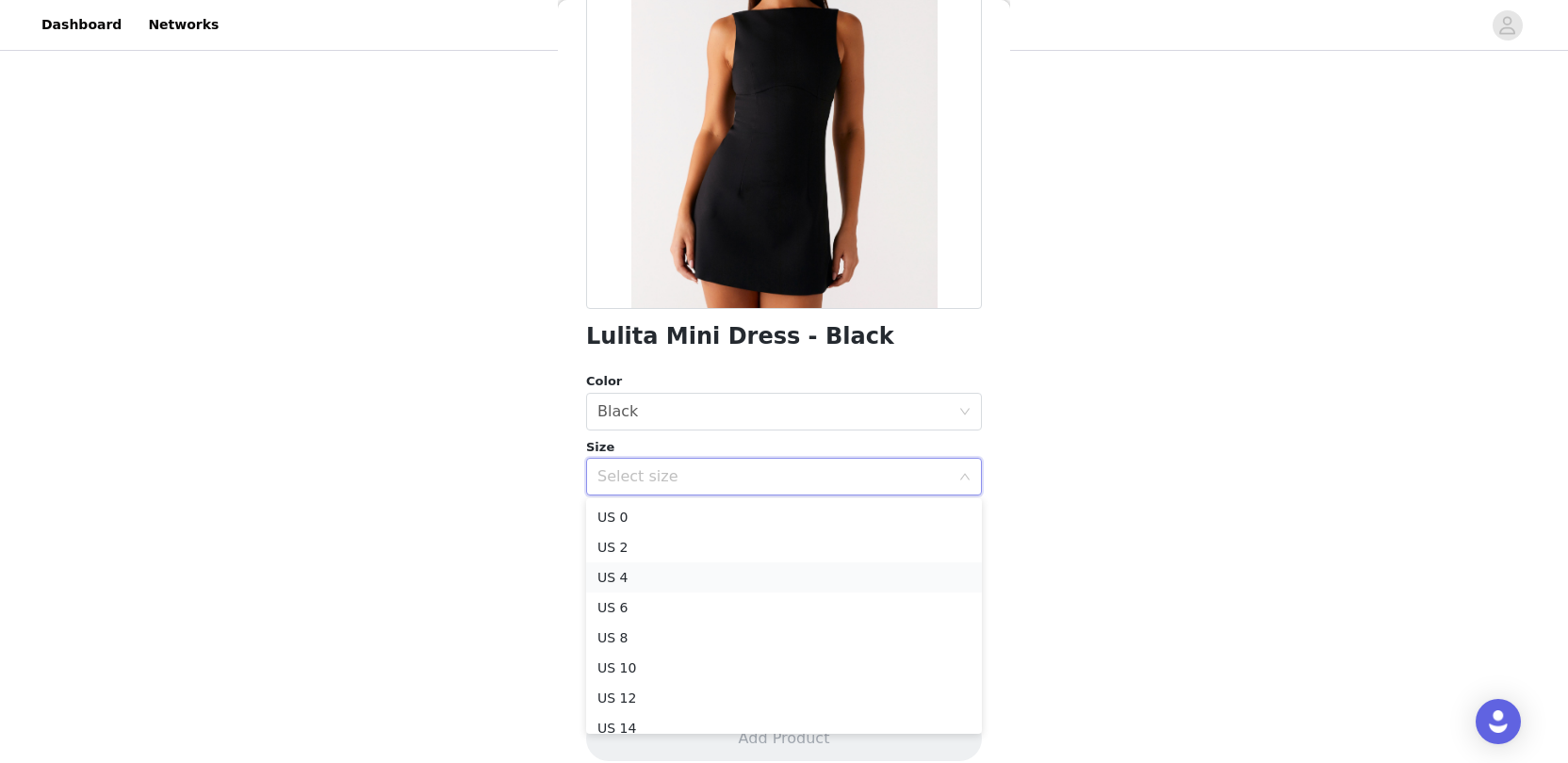
click at [684, 574] on li "US 4" at bounding box center [784, 578] width 396 height 30
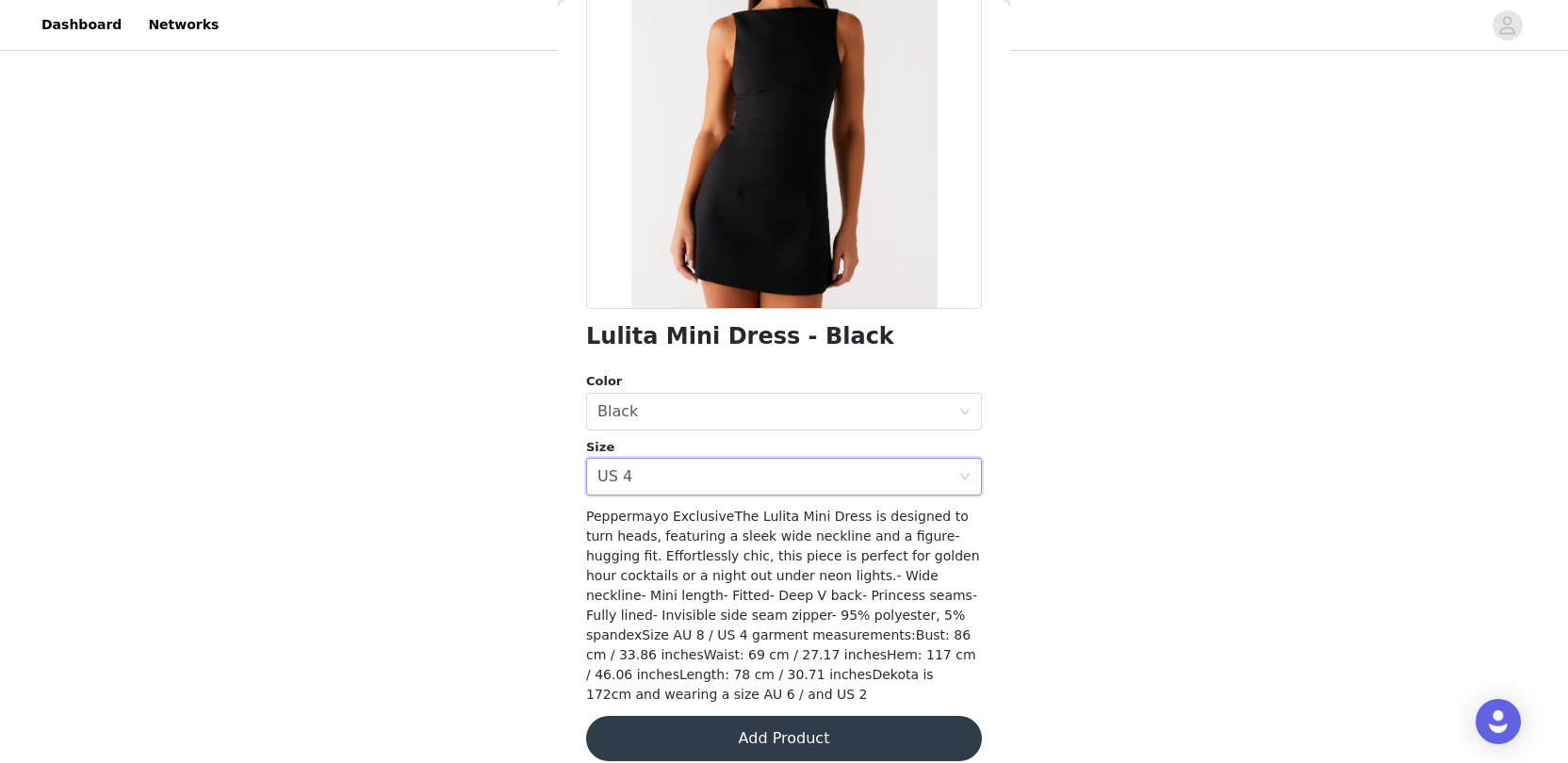
click at [664, 732] on button "Add Product" at bounding box center [784, 738] width 396 height 45
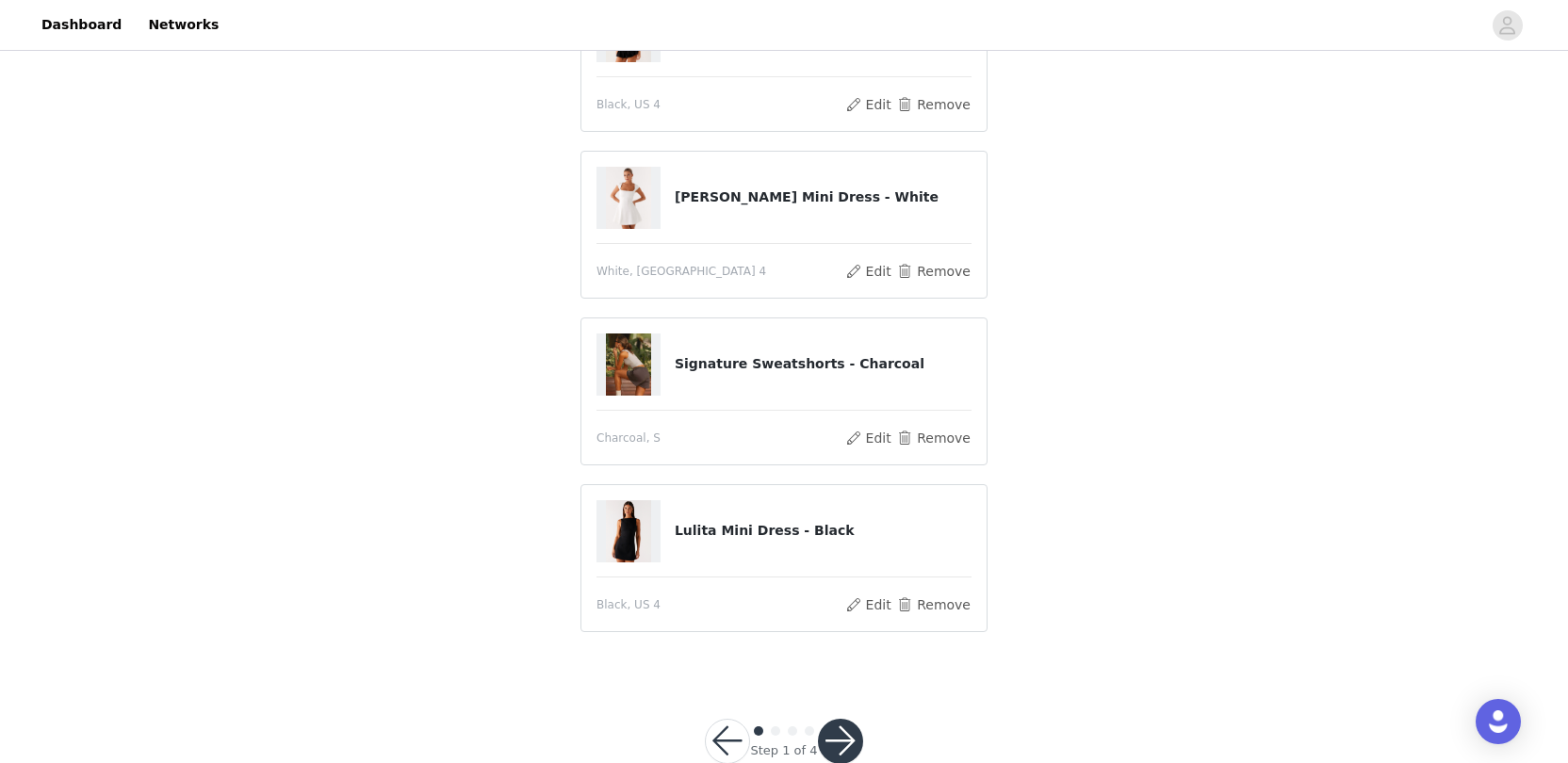
click at [841, 727] on button "button" at bounding box center [840, 741] width 45 height 45
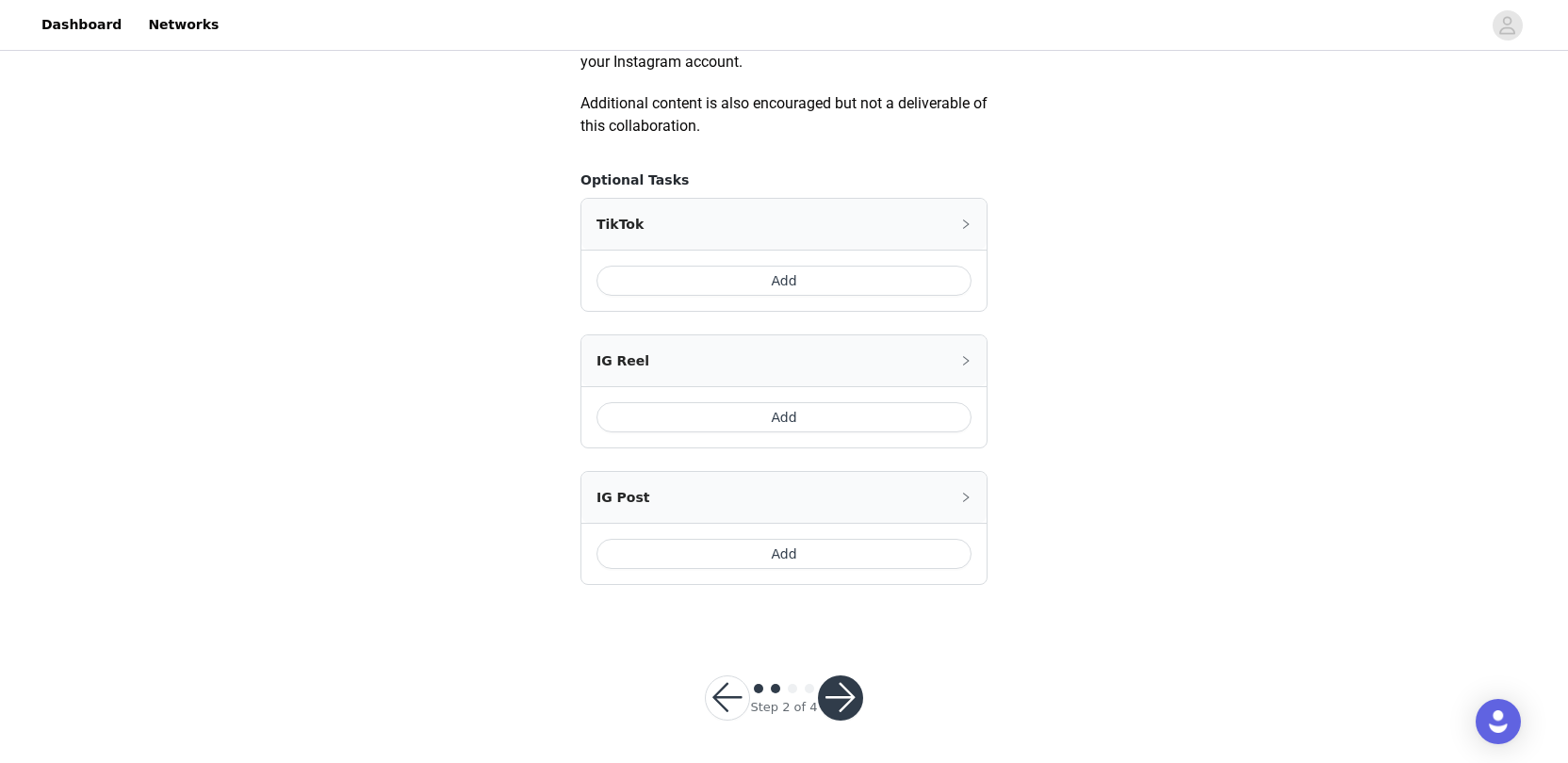
scroll to position [1068, 0]
click at [791, 267] on button "Add" at bounding box center [784, 282] width 375 height 30
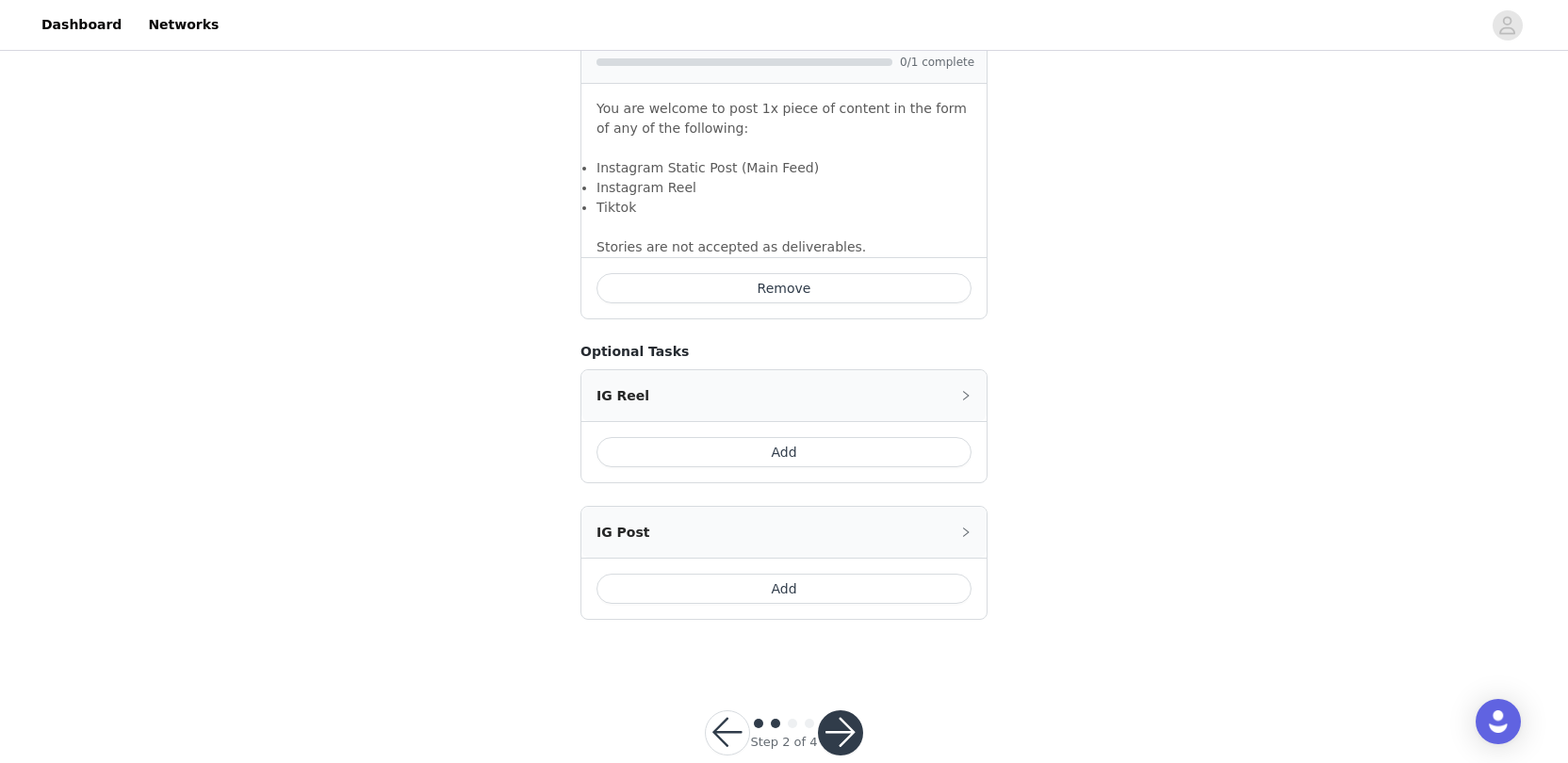
scroll to position [1311, 0]
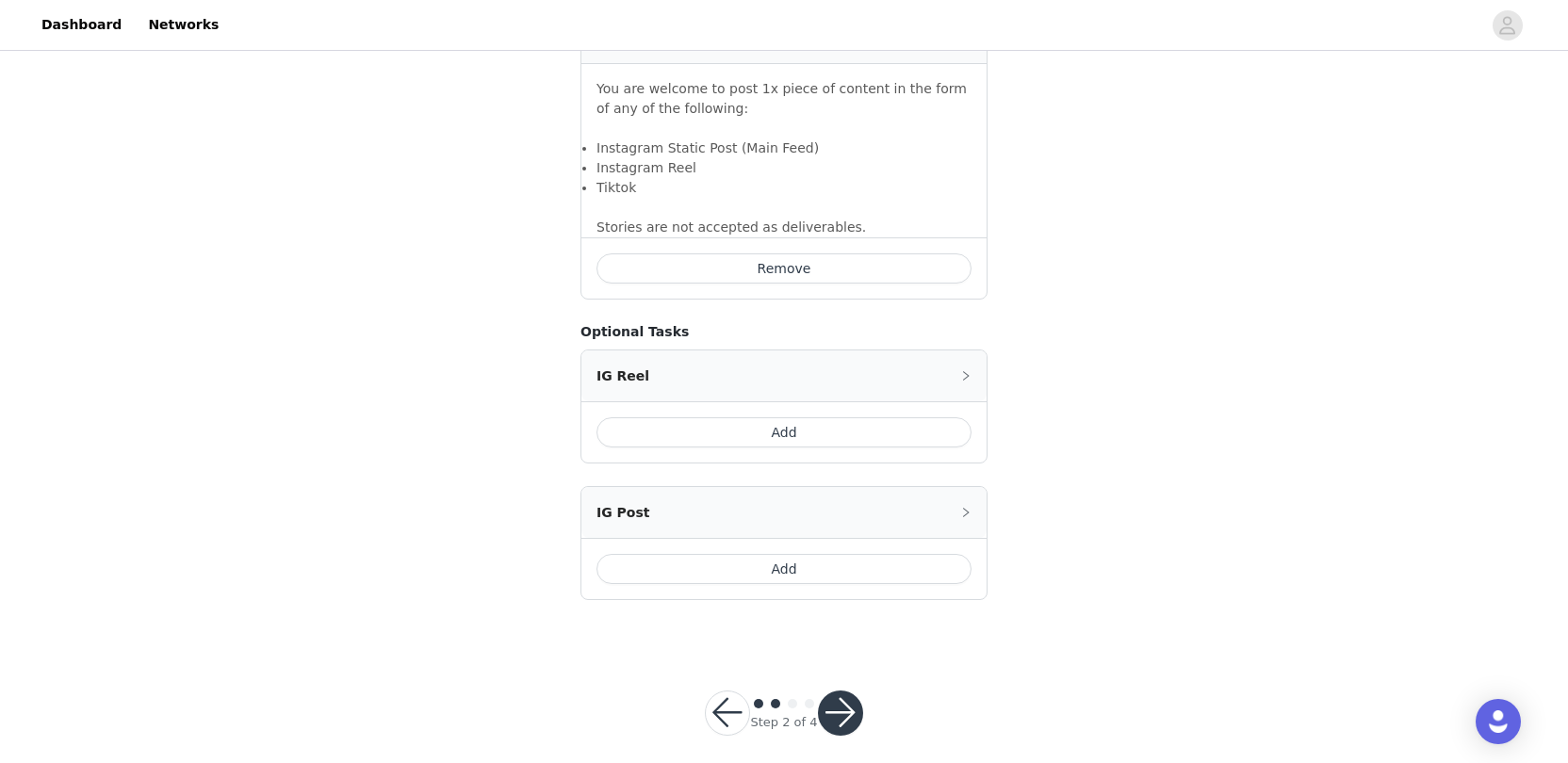
click at [832, 697] on button "button" at bounding box center [840, 712] width 45 height 45
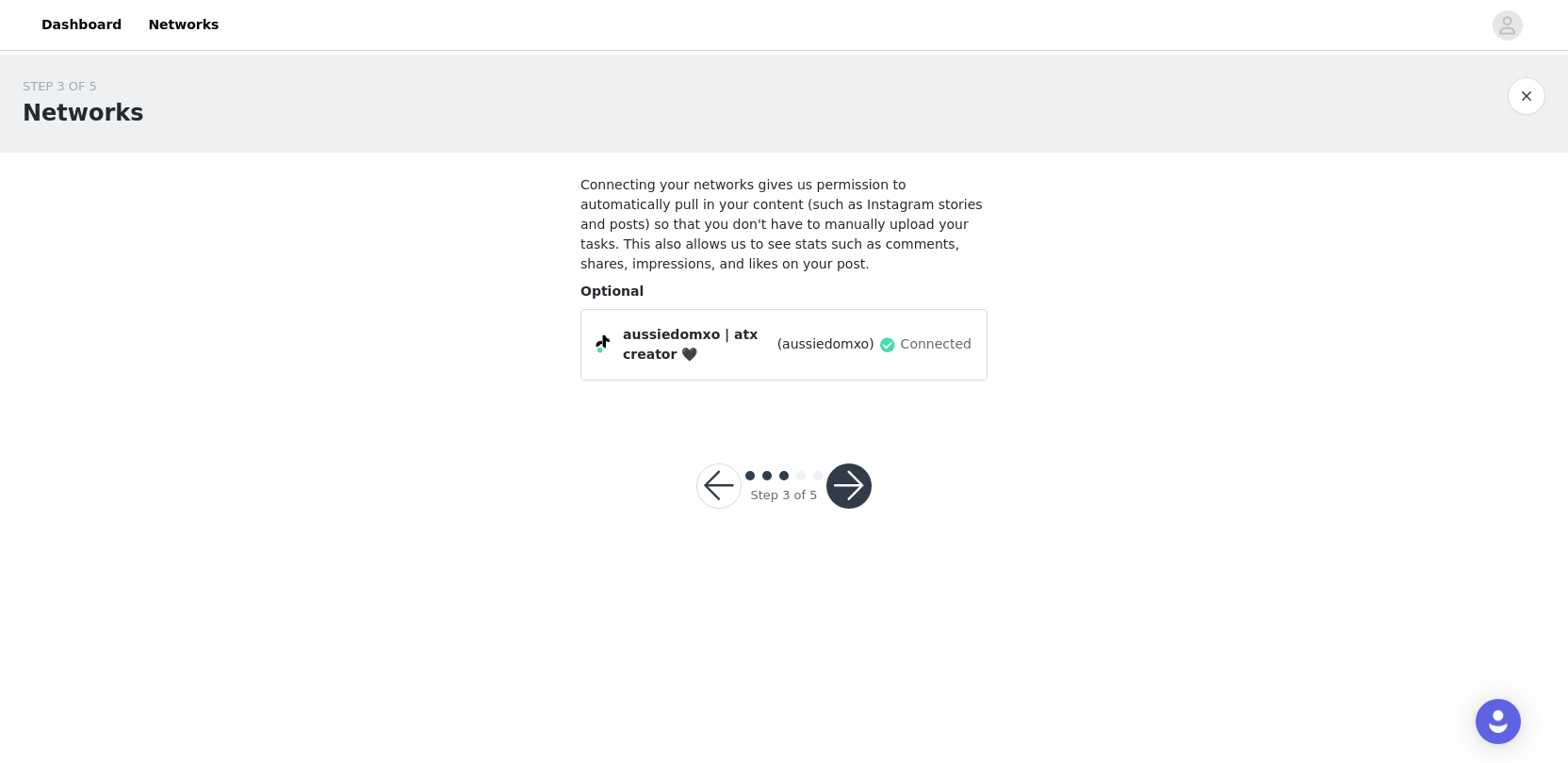
click at [862, 484] on button "button" at bounding box center [849, 485] width 45 height 45
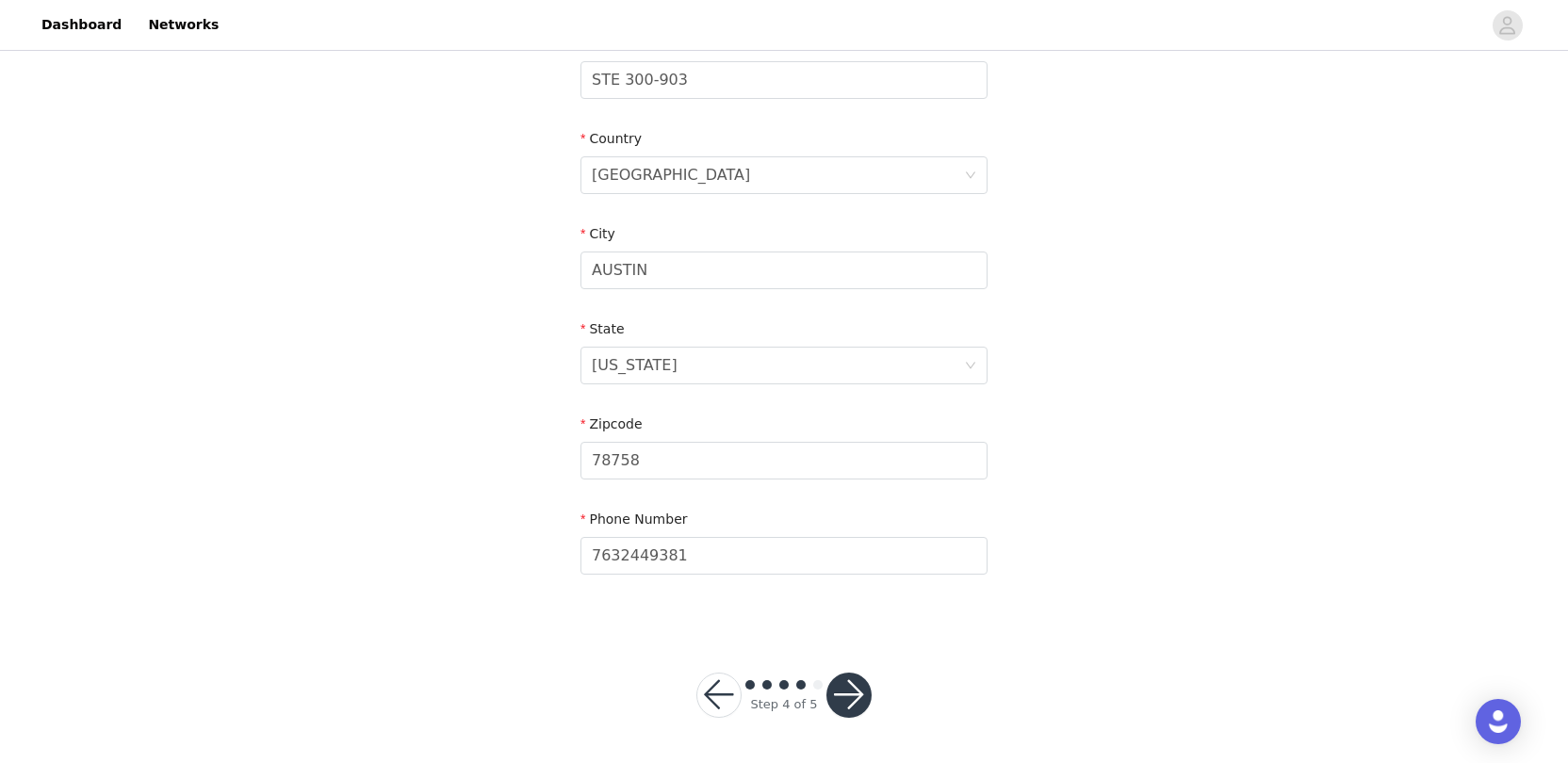
click at [844, 697] on button "button" at bounding box center [849, 694] width 45 height 45
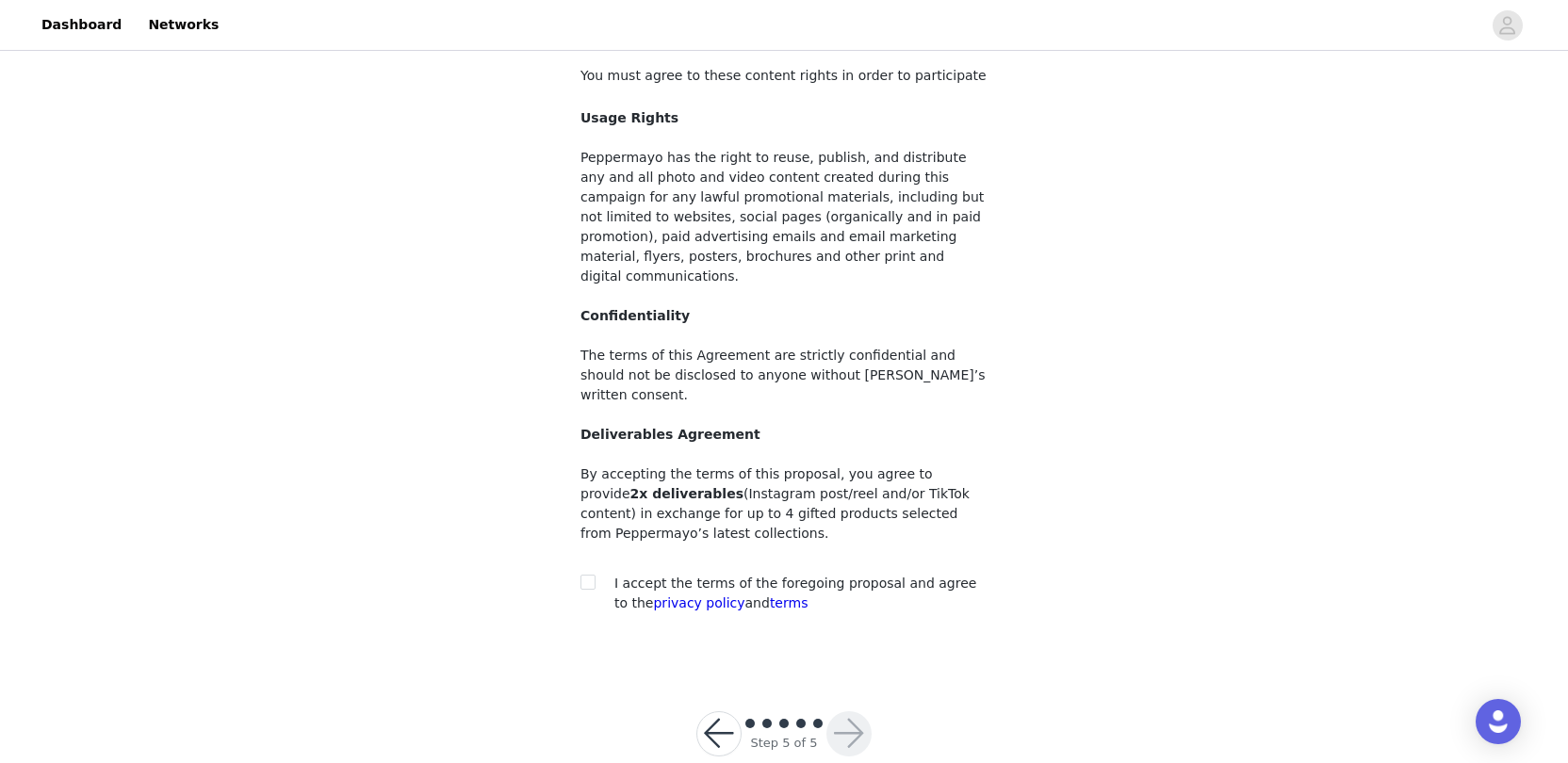
scroll to position [107, 0]
click at [591, 577] on input "checkbox" at bounding box center [587, 583] width 13 height 13
checkbox input "true"
click at [864, 713] on button "button" at bounding box center [849, 735] width 45 height 45
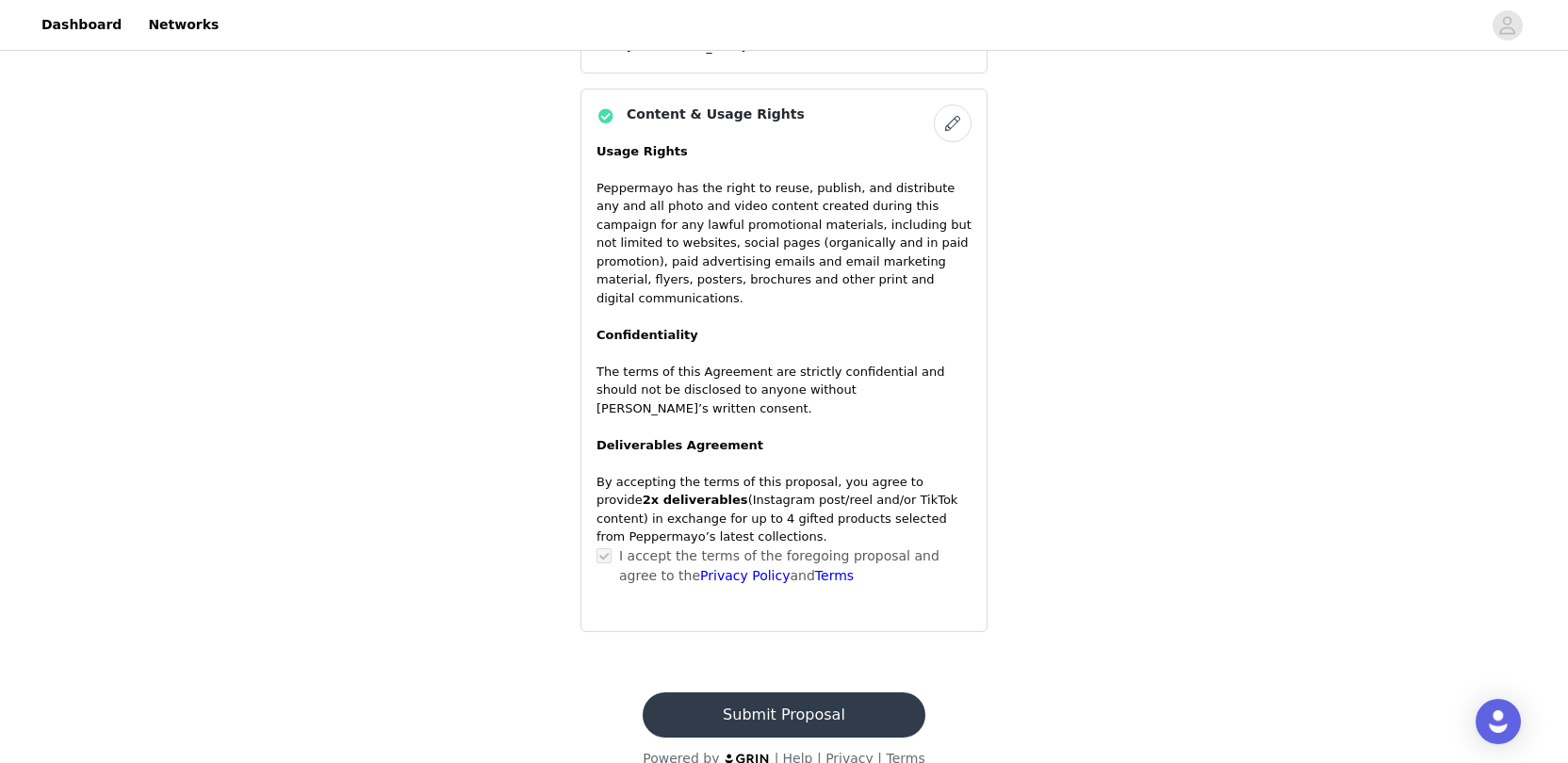
click at [711, 692] on button "Submit Proposal" at bounding box center [783, 714] width 282 height 45
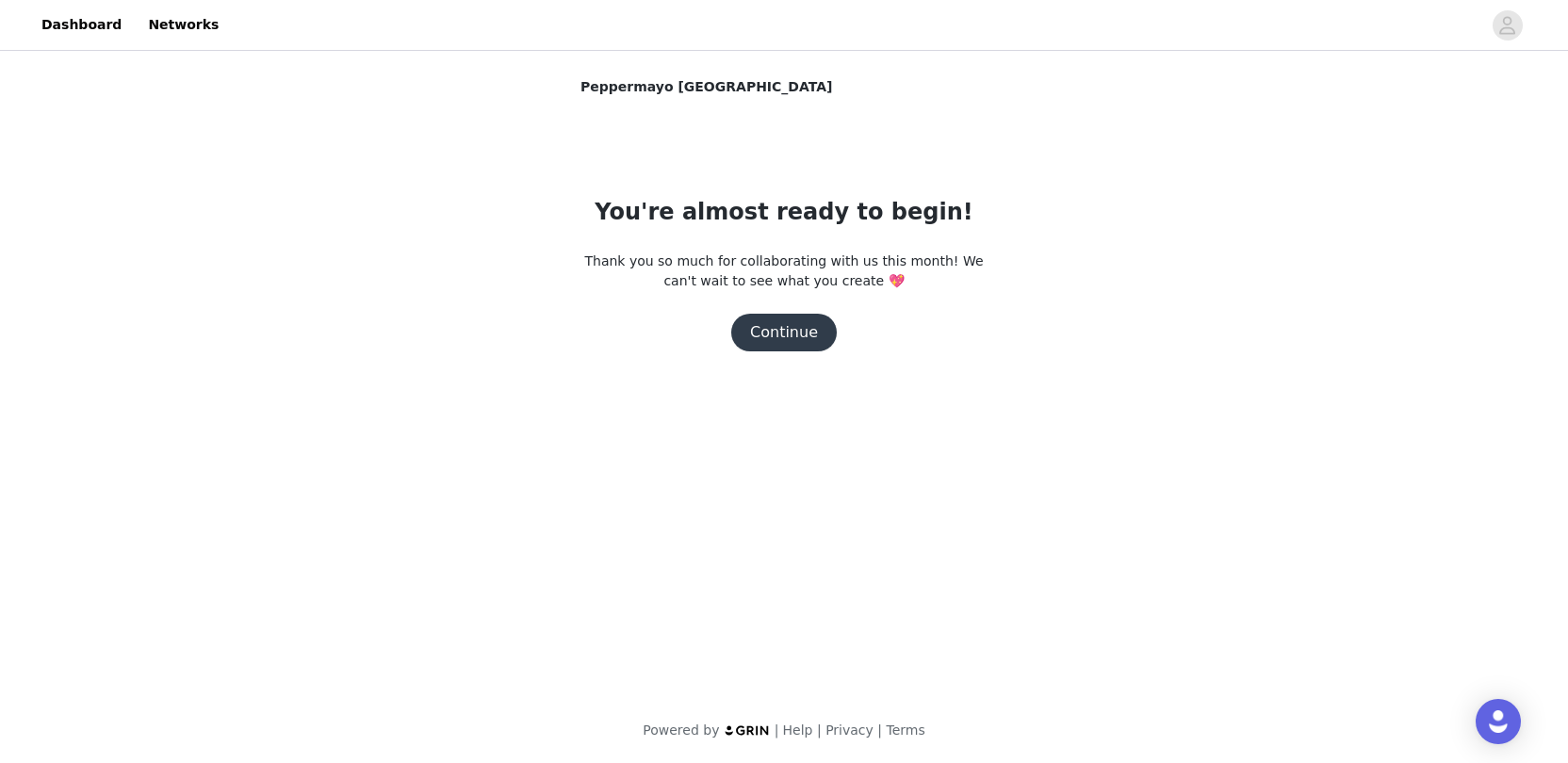
click at [774, 332] on button "Continue" at bounding box center [784, 332] width 105 height 38
